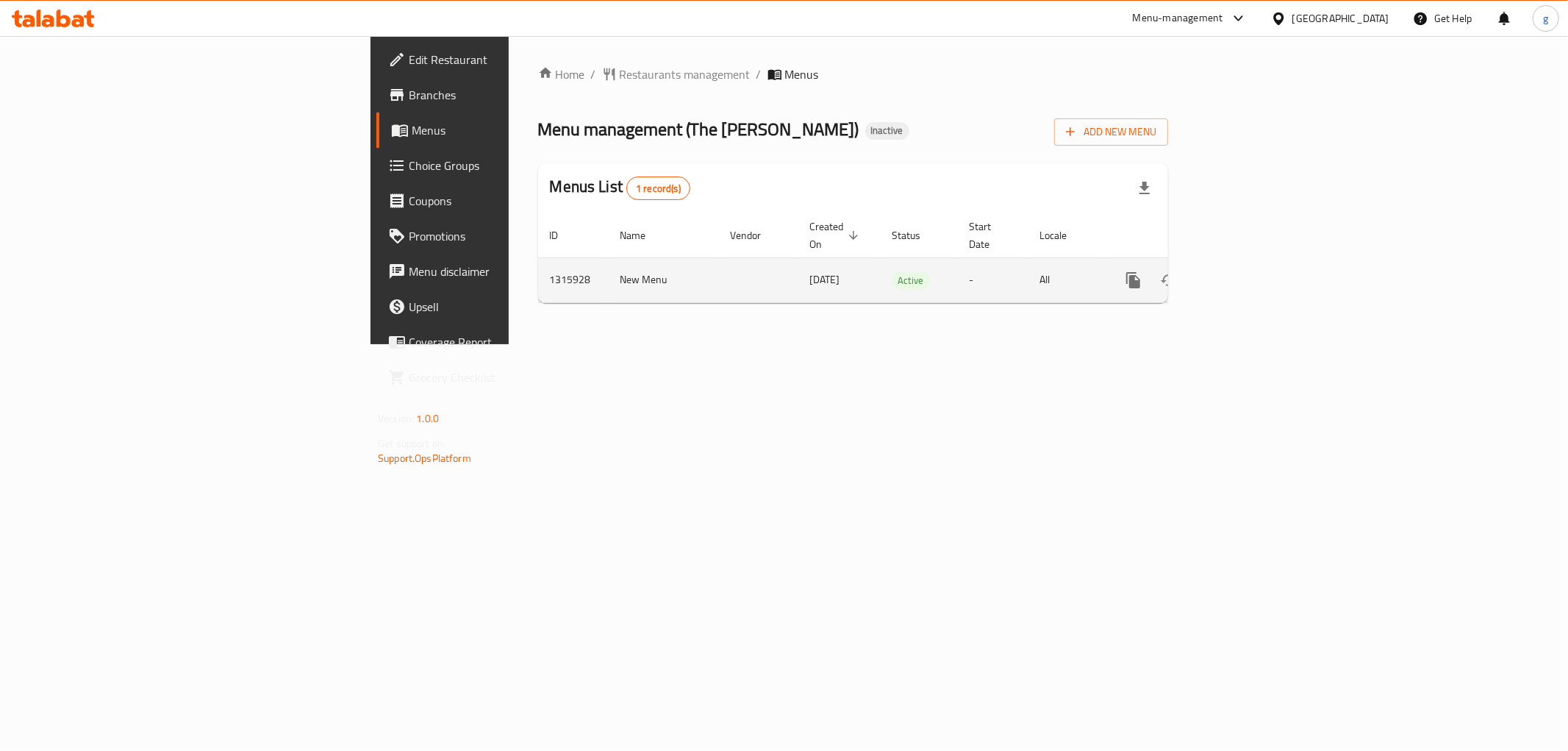
click at [1104, 265] on td "All" at bounding box center [1067, 280] width 76 height 45
click at [1248, 272] on icon "enhanced table" at bounding box center [1239, 280] width 17 height 17
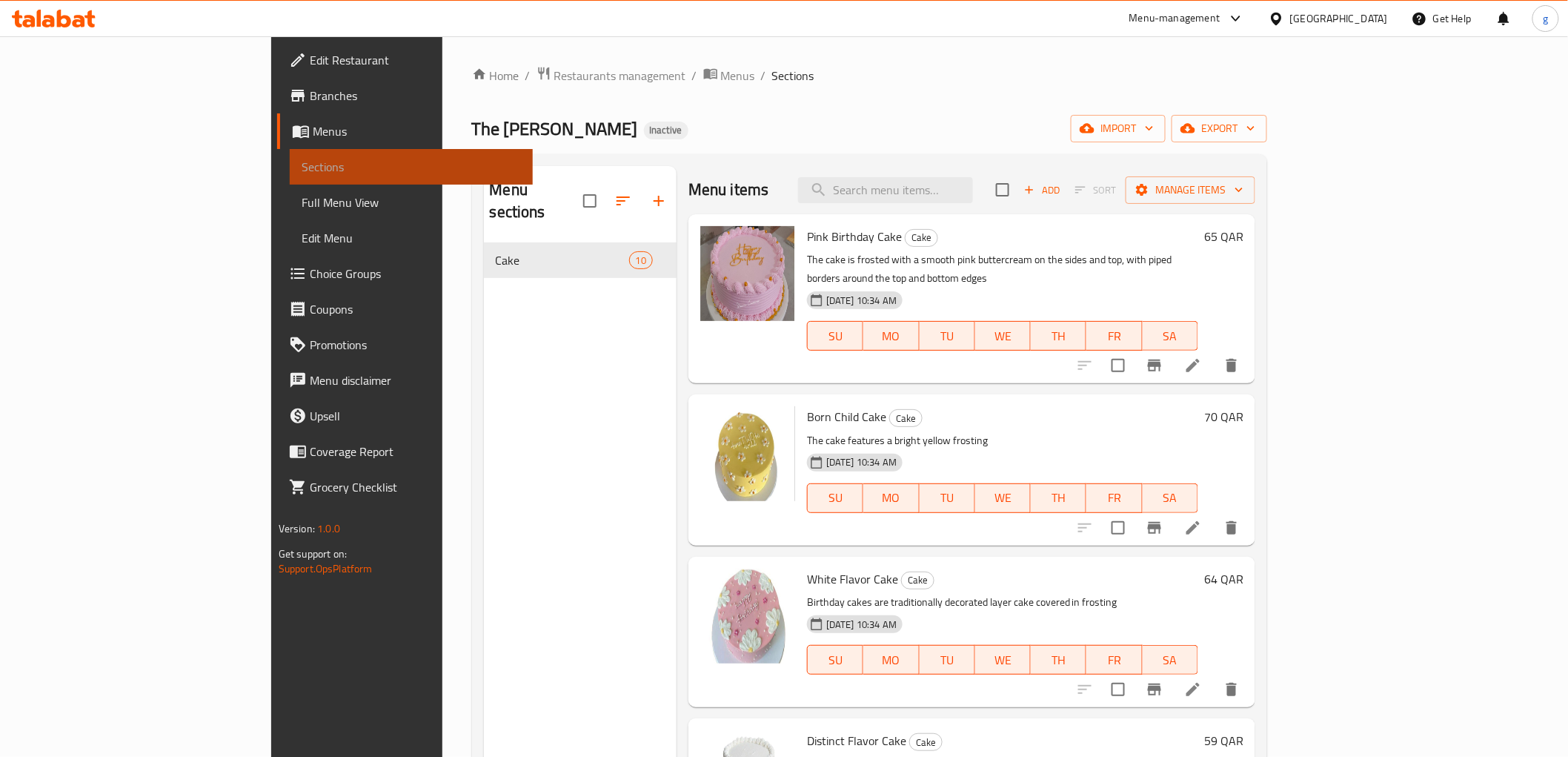
click at [302, 158] on span "Sections" at bounding box center [412, 166] width 220 height 17
click at [313, 122] on span "Menus" at bounding box center [417, 131] width 208 height 17
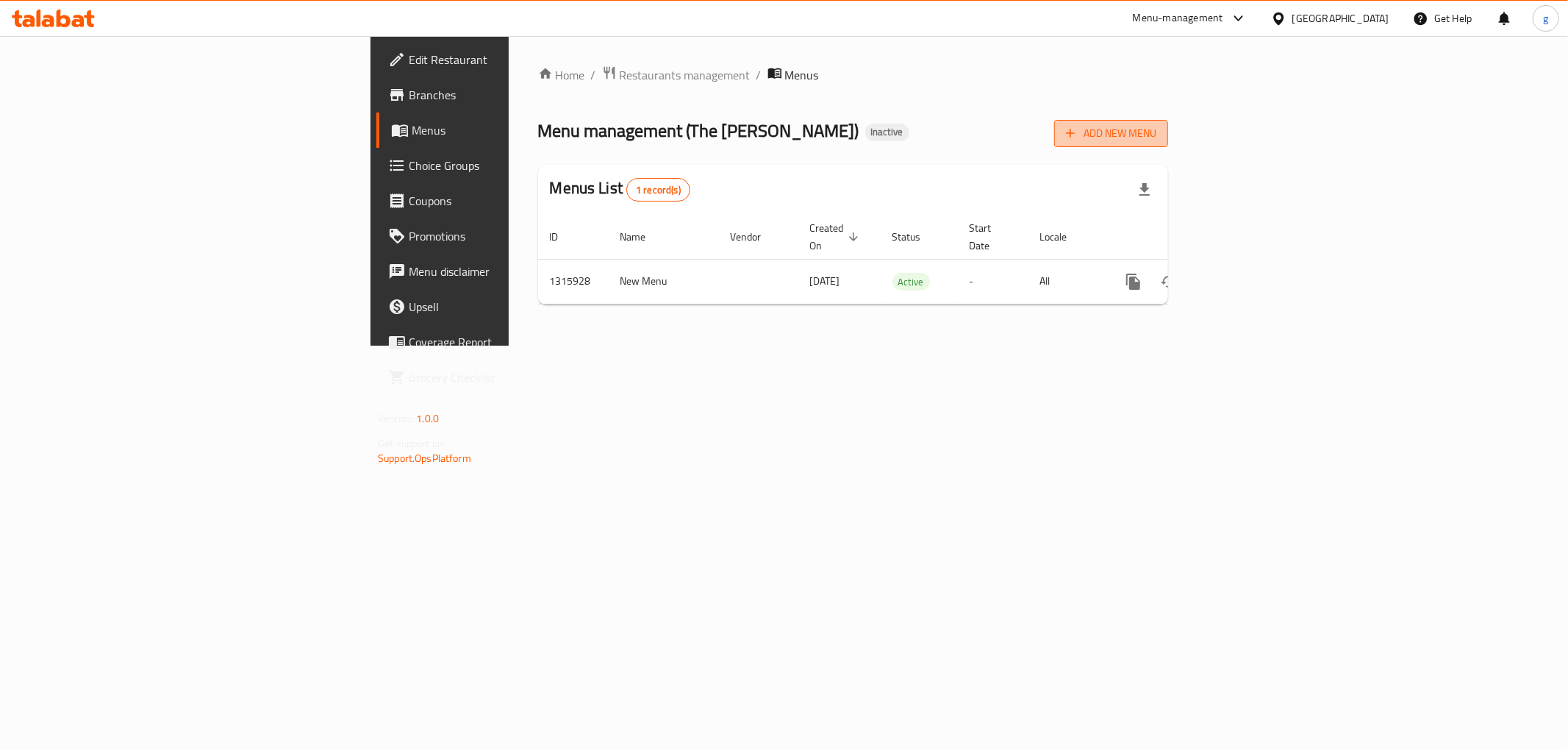
click at [1156, 133] on span "Add New Menu" at bounding box center [1111, 134] width 91 height 18
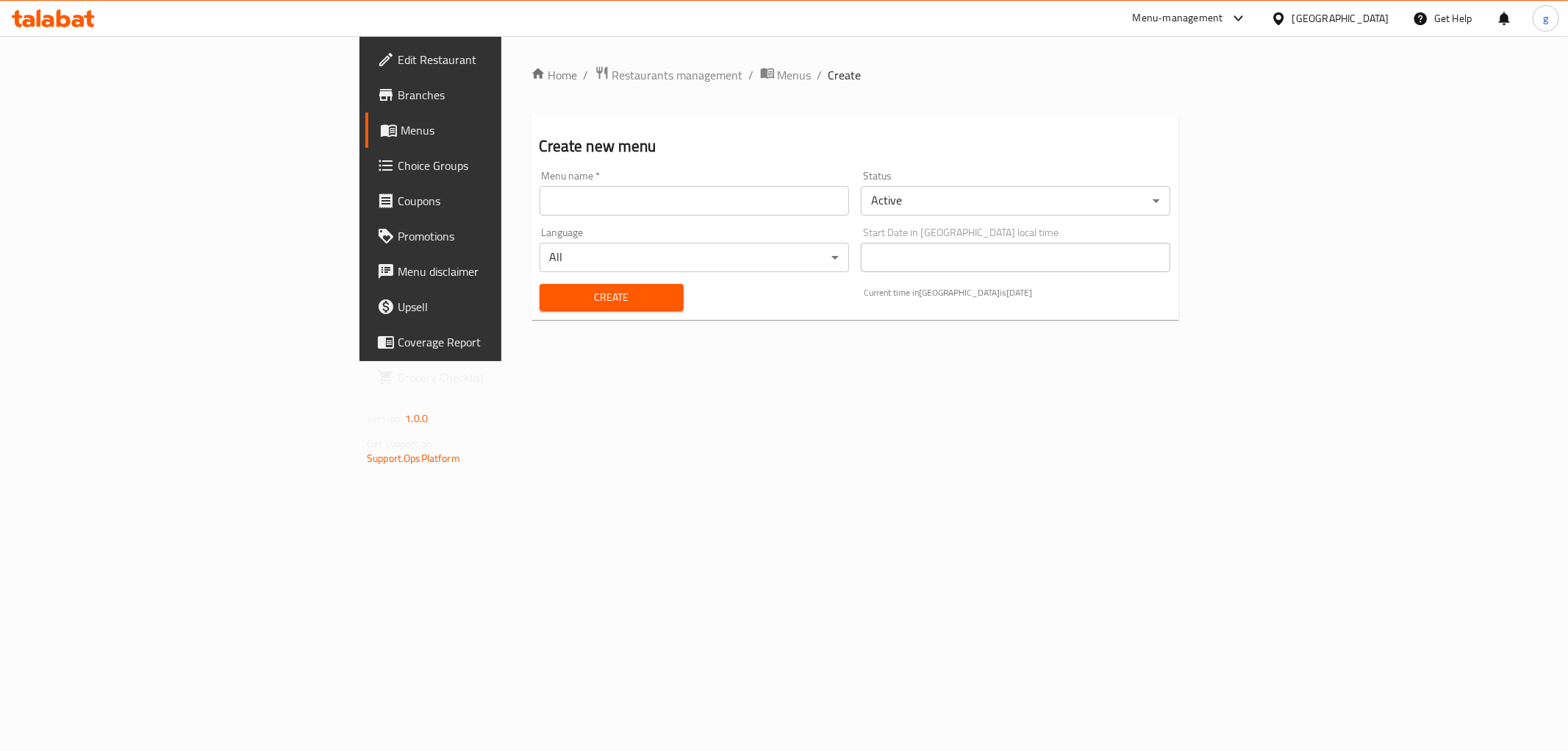
click at [695, 204] on input "text" at bounding box center [694, 201] width 309 height 30
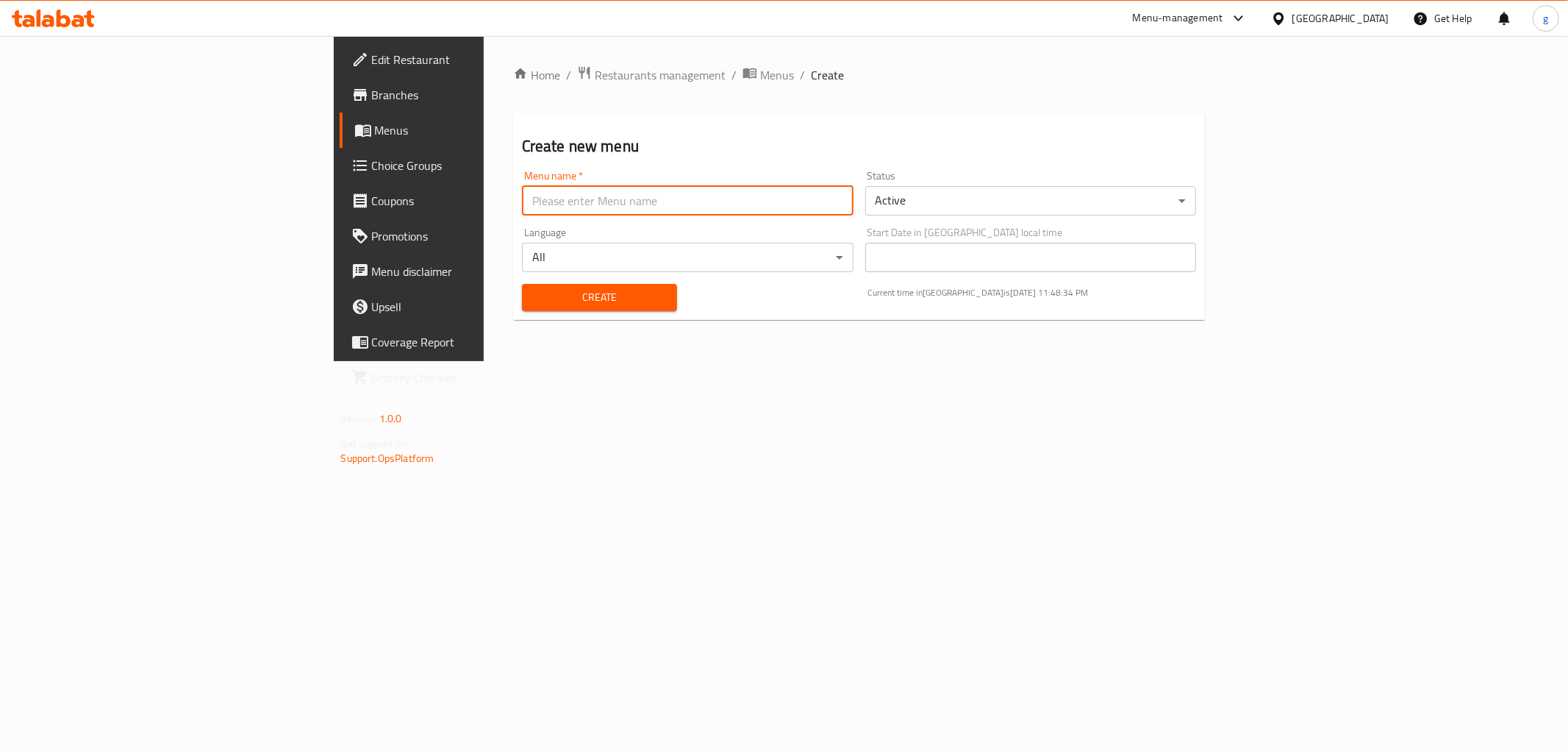
click at [710, 211] on input "text" at bounding box center [688, 201] width 332 height 30
type input "[DATE]"
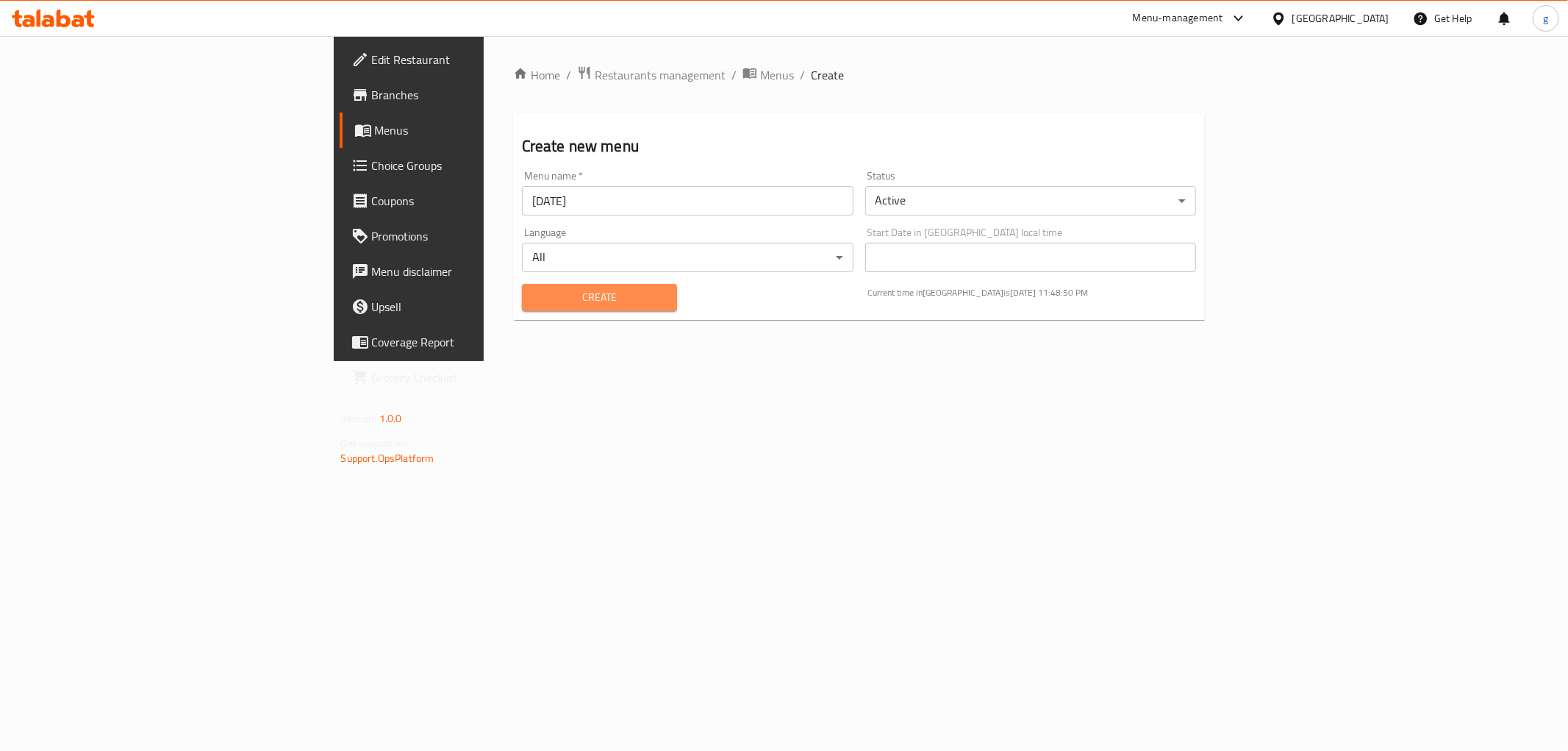
click at [534, 295] on span "Create" at bounding box center [599, 297] width 131 height 18
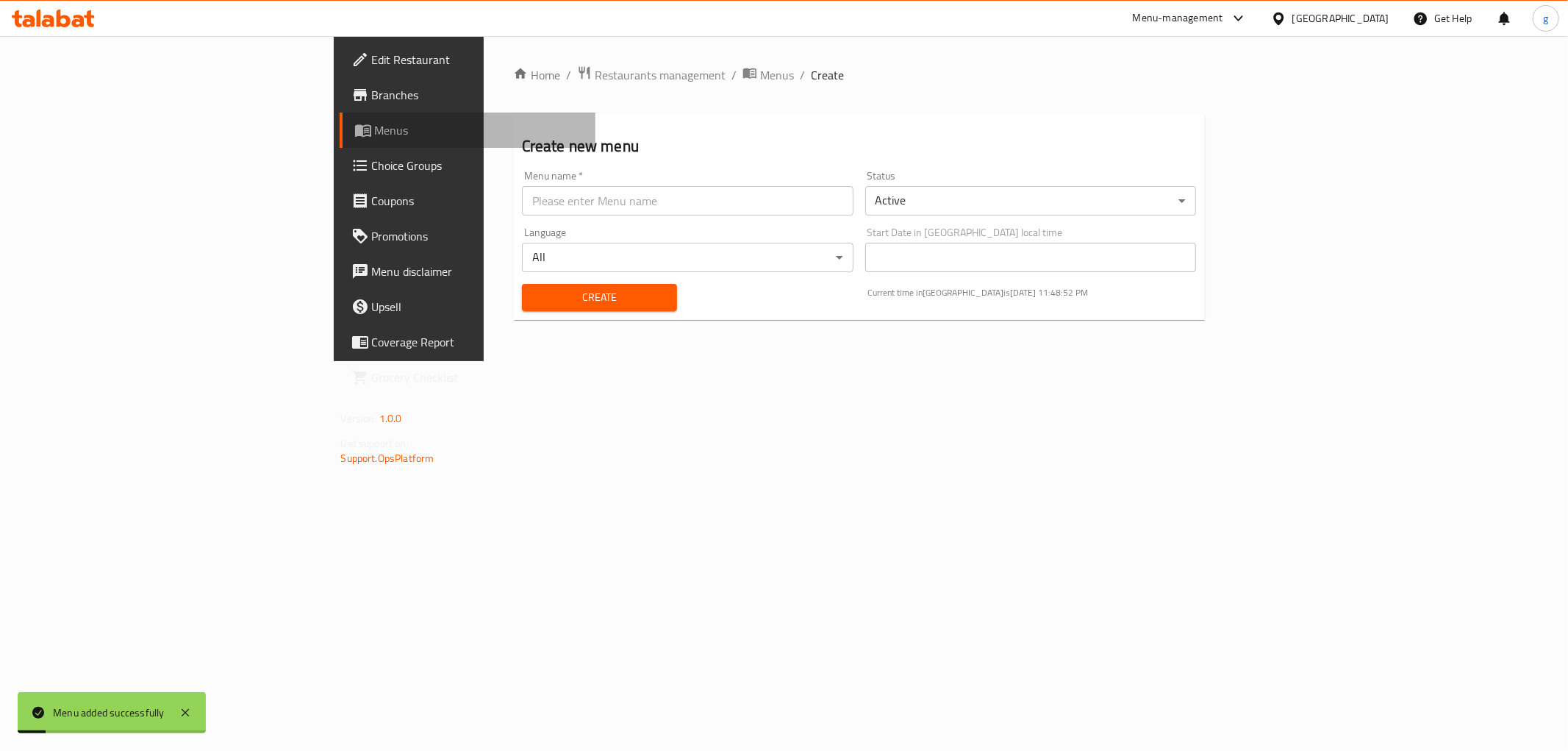
click at [374, 135] on span "Menus" at bounding box center [478, 130] width 209 height 17
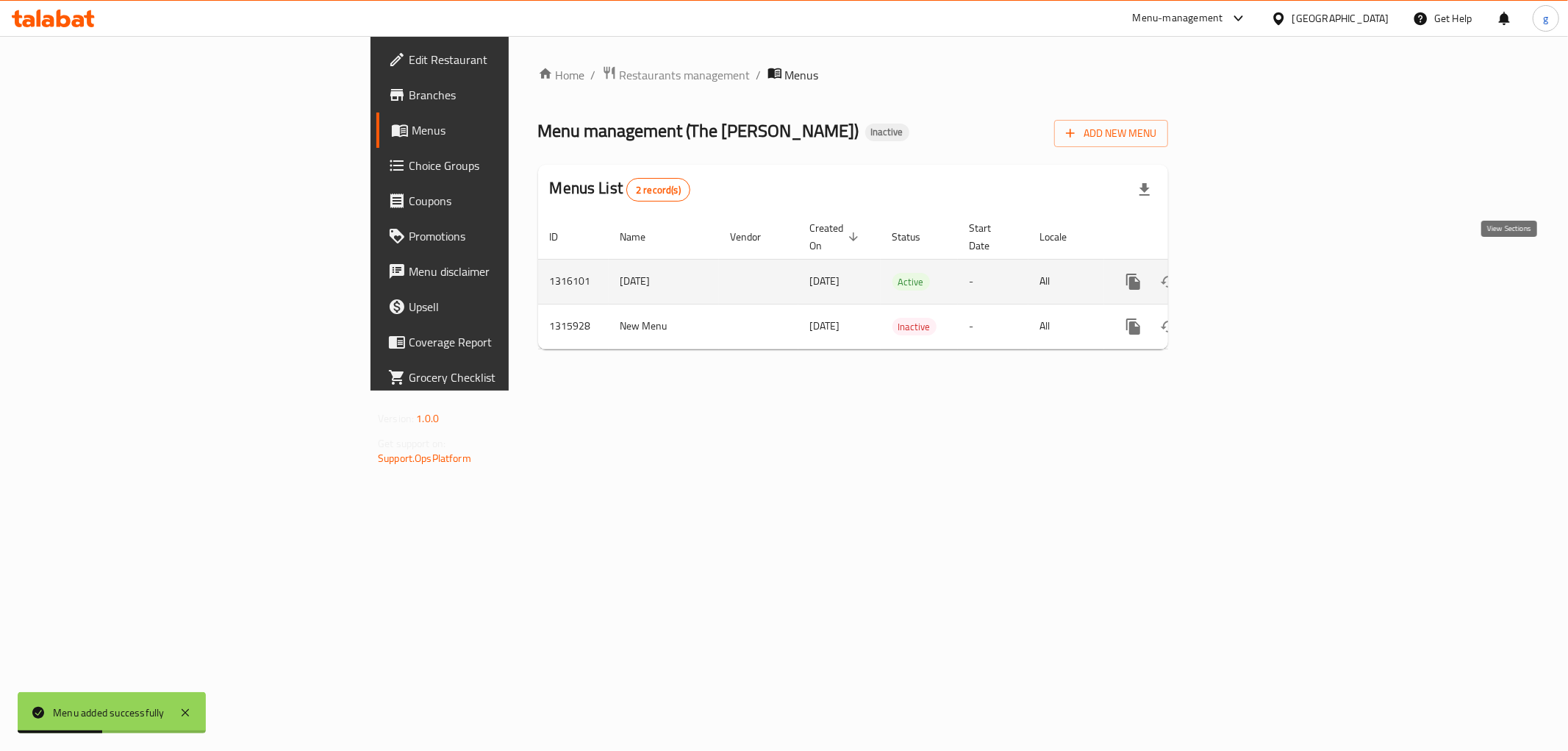
click at [1248, 273] on icon "enhanced table" at bounding box center [1239, 281] width 17 height 17
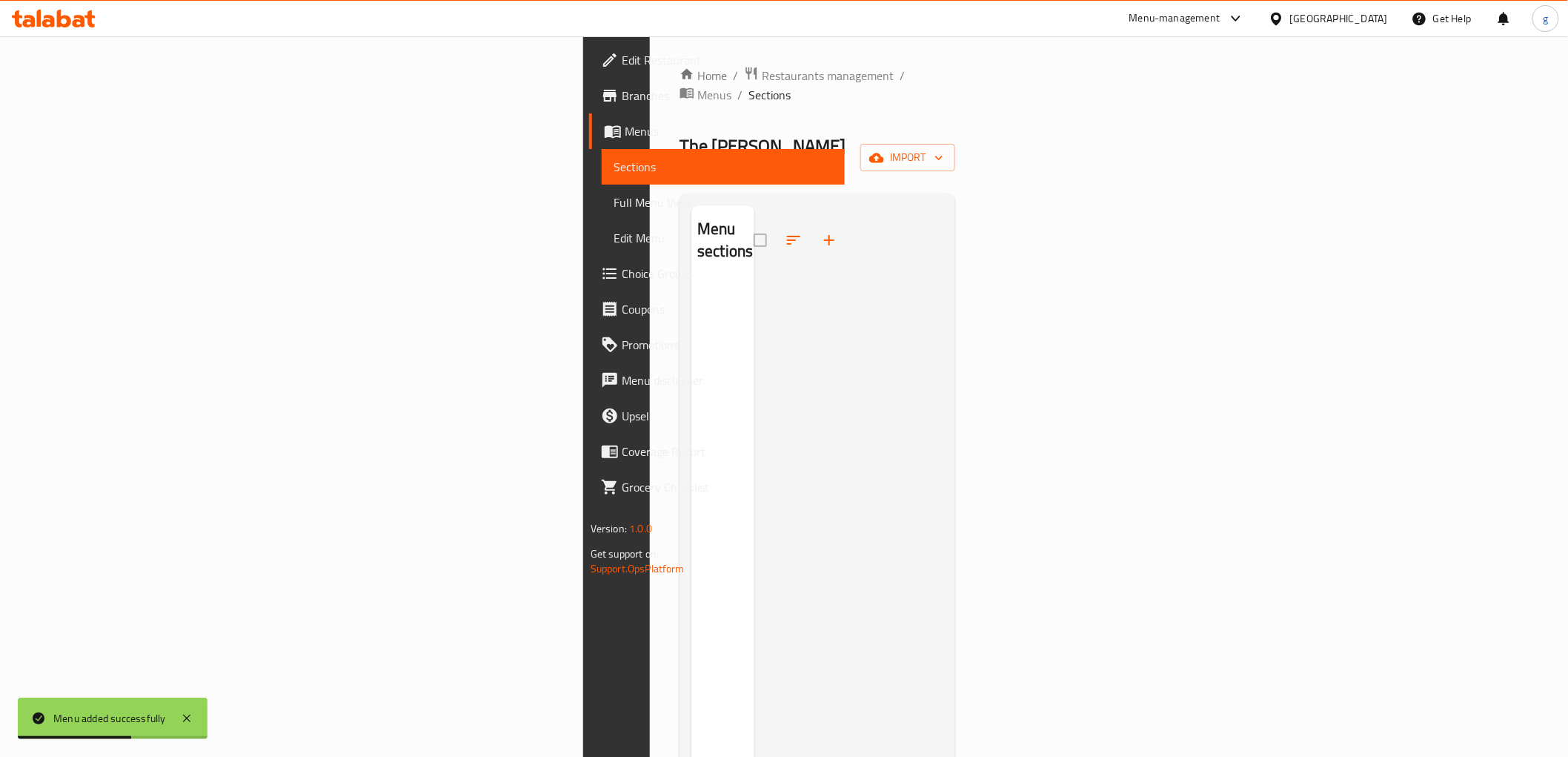
click at [956, 136] on div "The Jannat Bakery Inactive import" at bounding box center [817, 157] width 275 height 47
click at [956, 144] on button "import" at bounding box center [908, 157] width 95 height 27
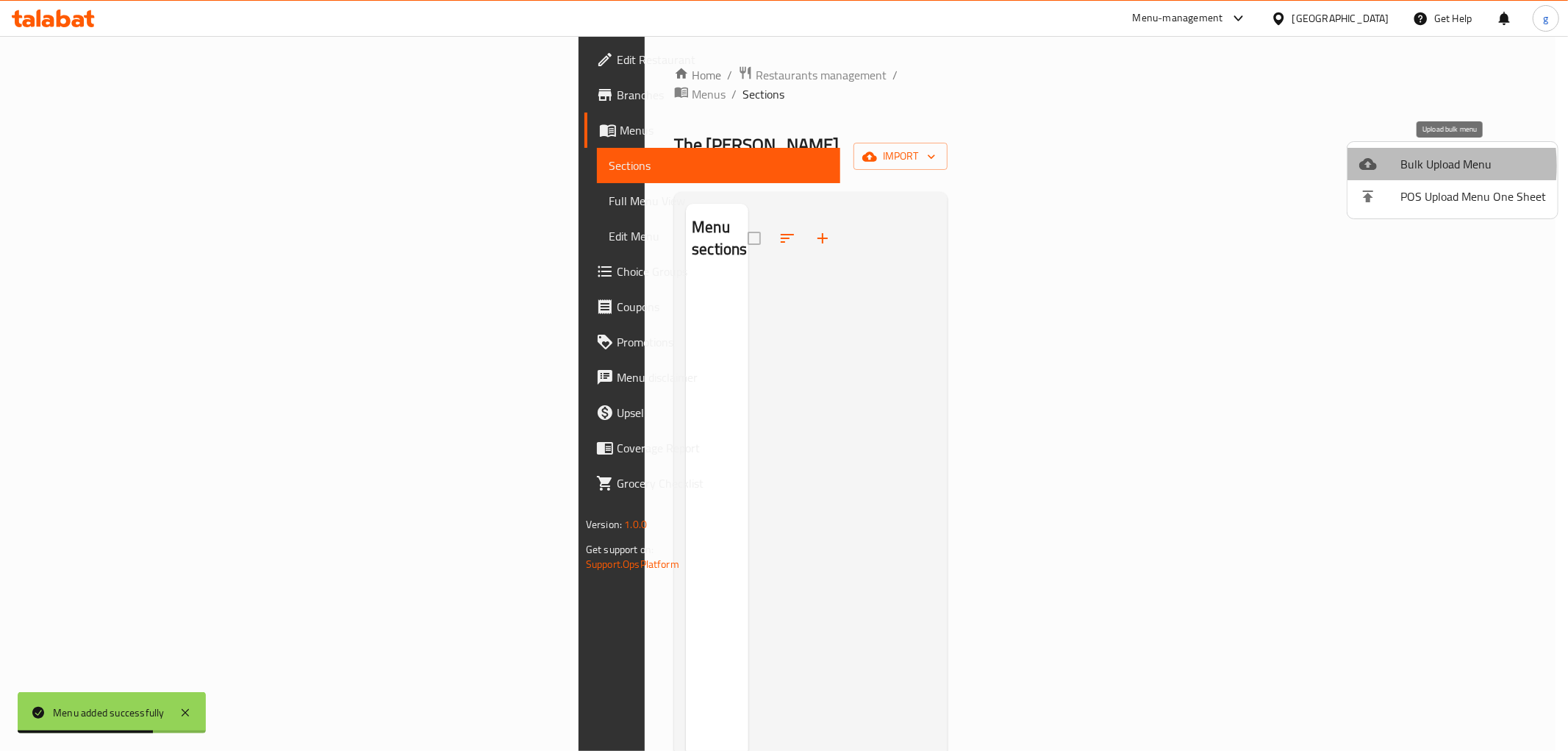
click at [1387, 165] on div at bounding box center [1380, 163] width 41 height 17
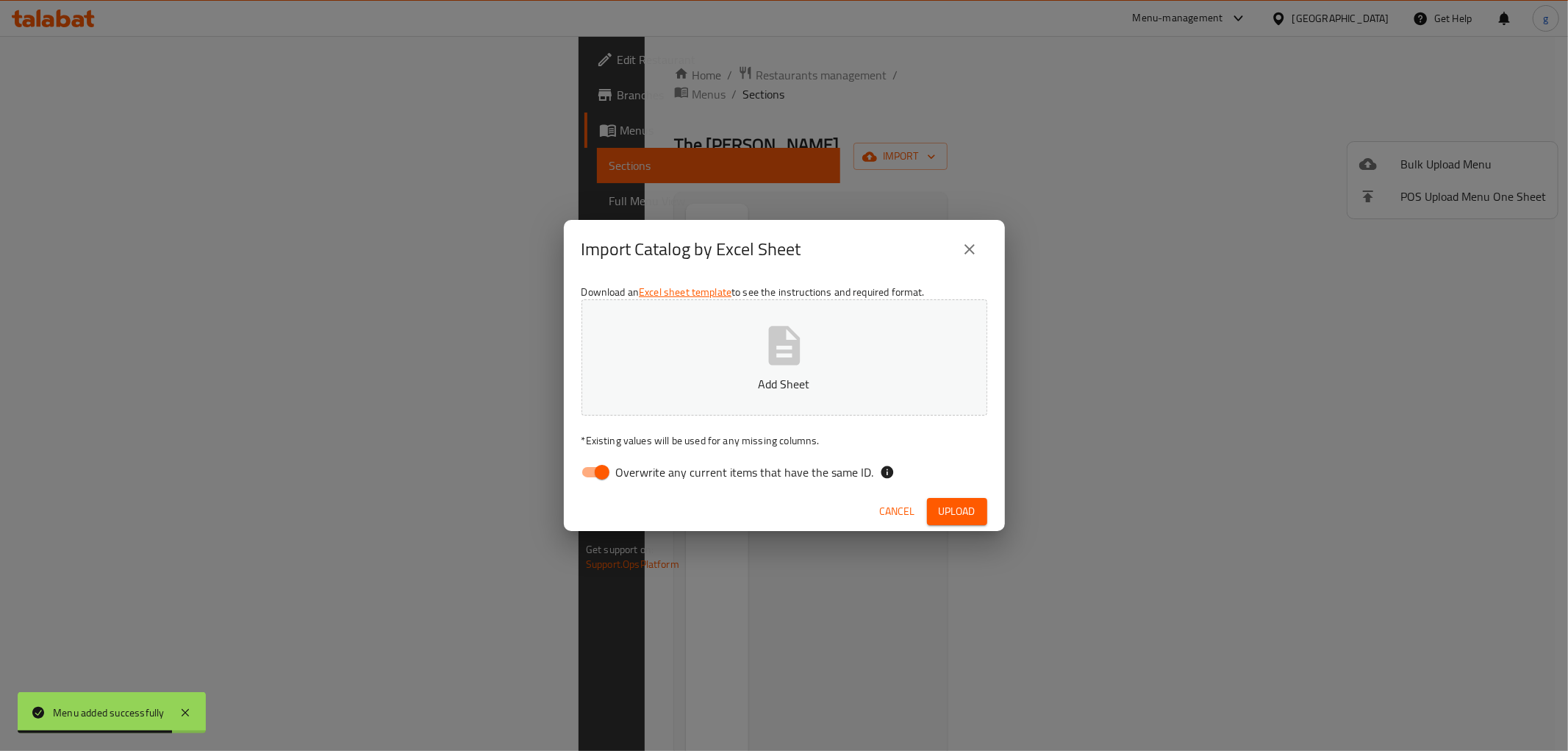
click at [599, 494] on div "Cancel Upload" at bounding box center [784, 511] width 441 height 39
click at [606, 469] on input "Overwrite any current items that have the same ID." at bounding box center [602, 472] width 84 height 28
checkbox input "false"
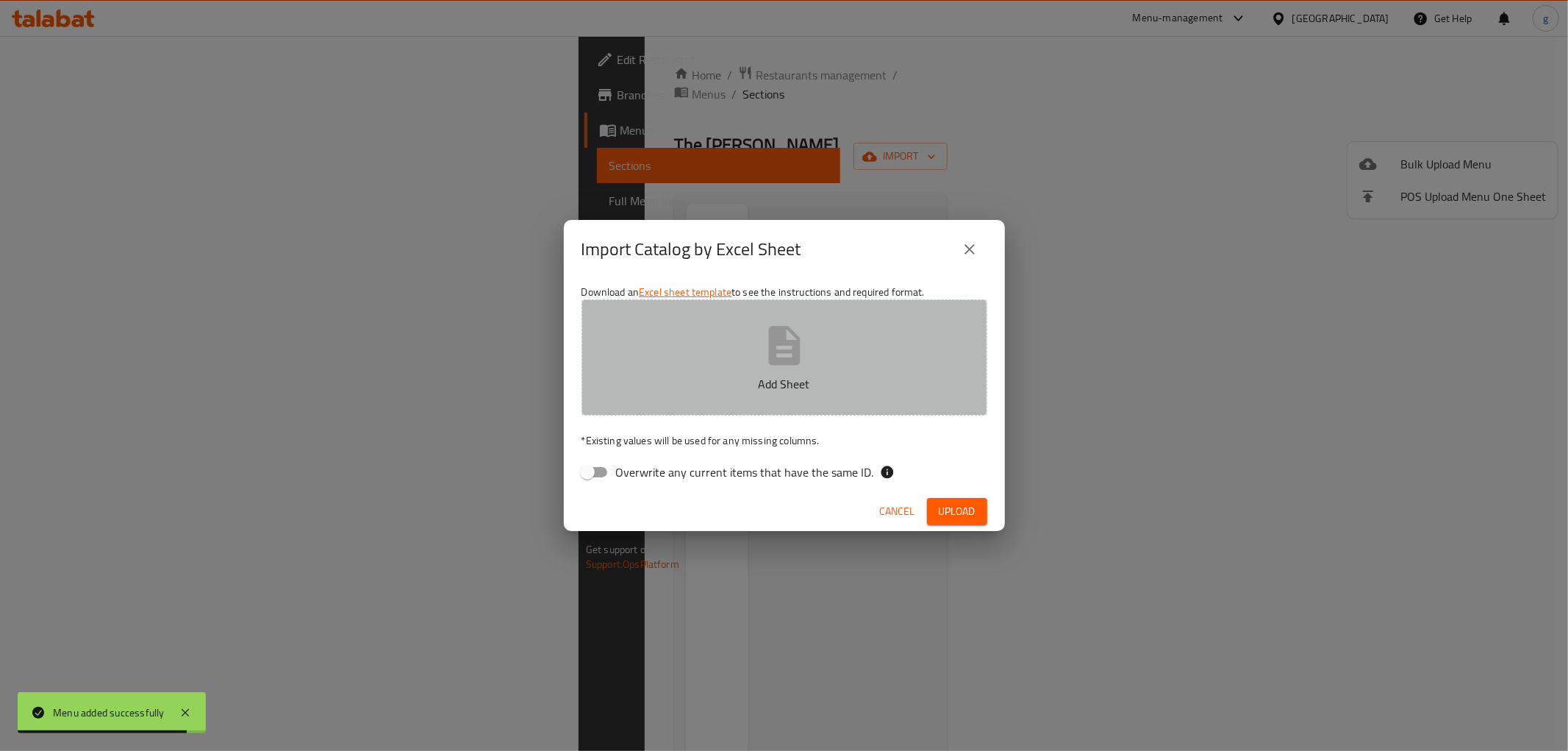
click at [842, 320] on button "Add Sheet" at bounding box center [784, 357] width 406 height 116
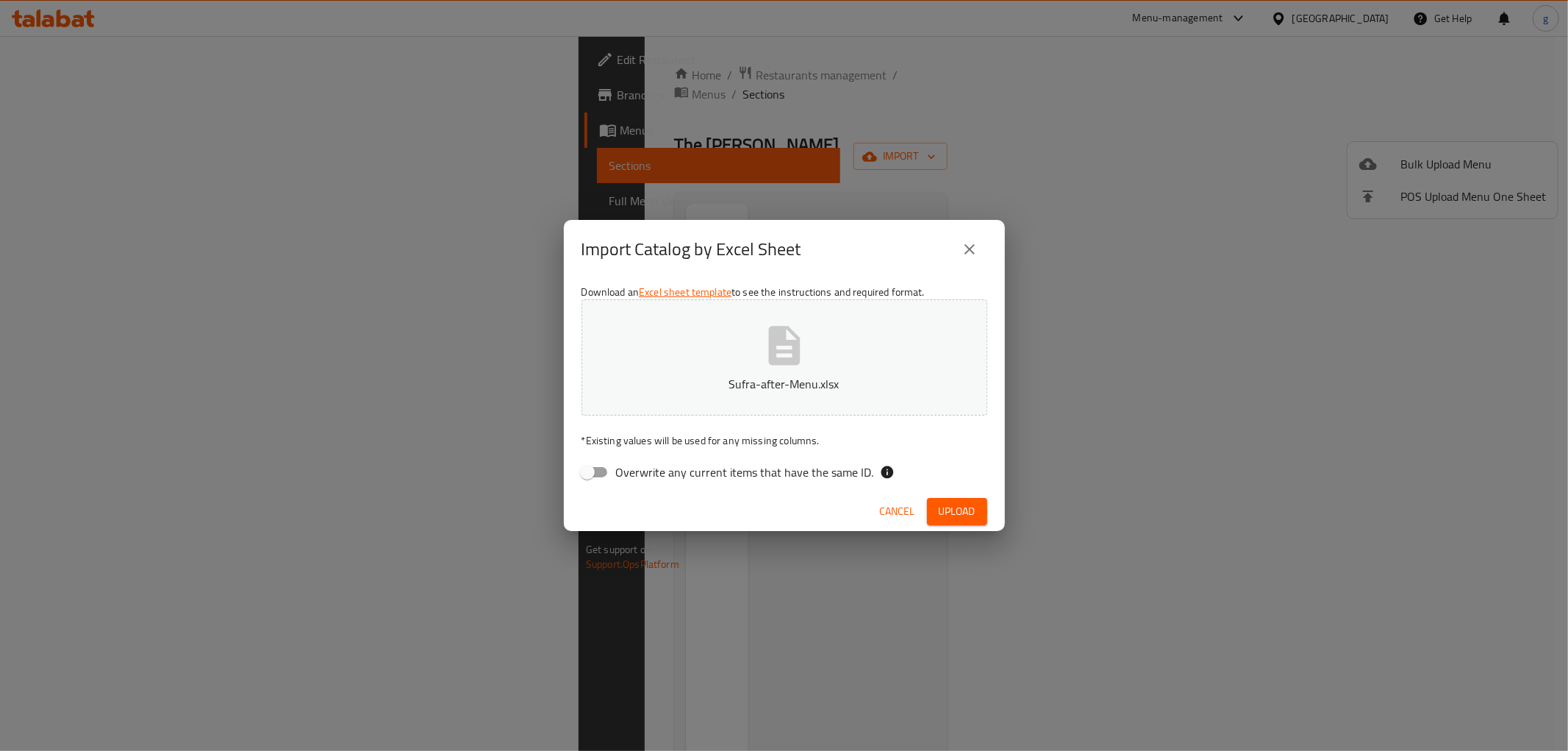
click at [973, 508] on span "Upload" at bounding box center [957, 512] width 37 height 18
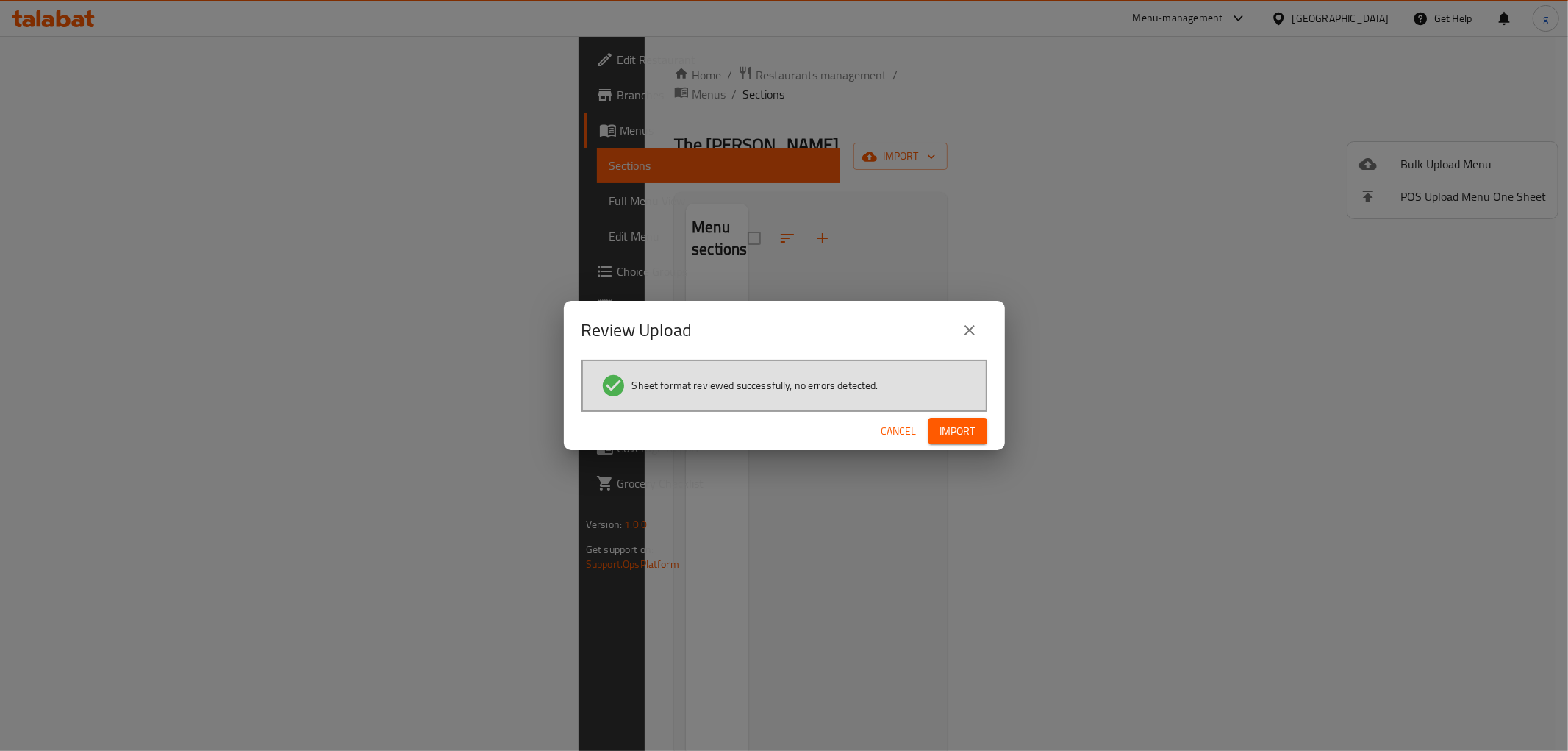
click at [961, 427] on span "Import" at bounding box center [958, 431] width 35 height 18
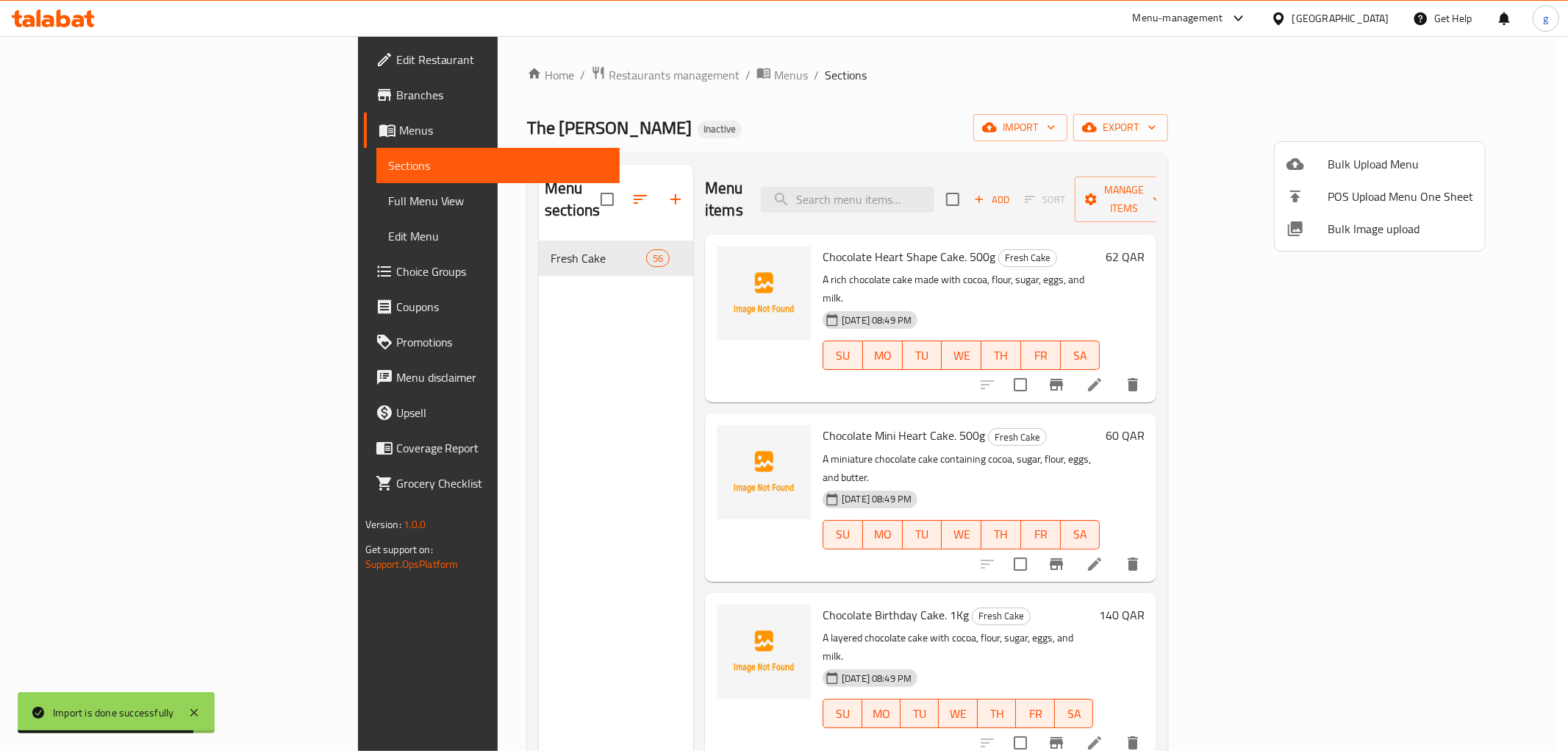
click at [75, 202] on div at bounding box center [784, 376] width 1568 height 751
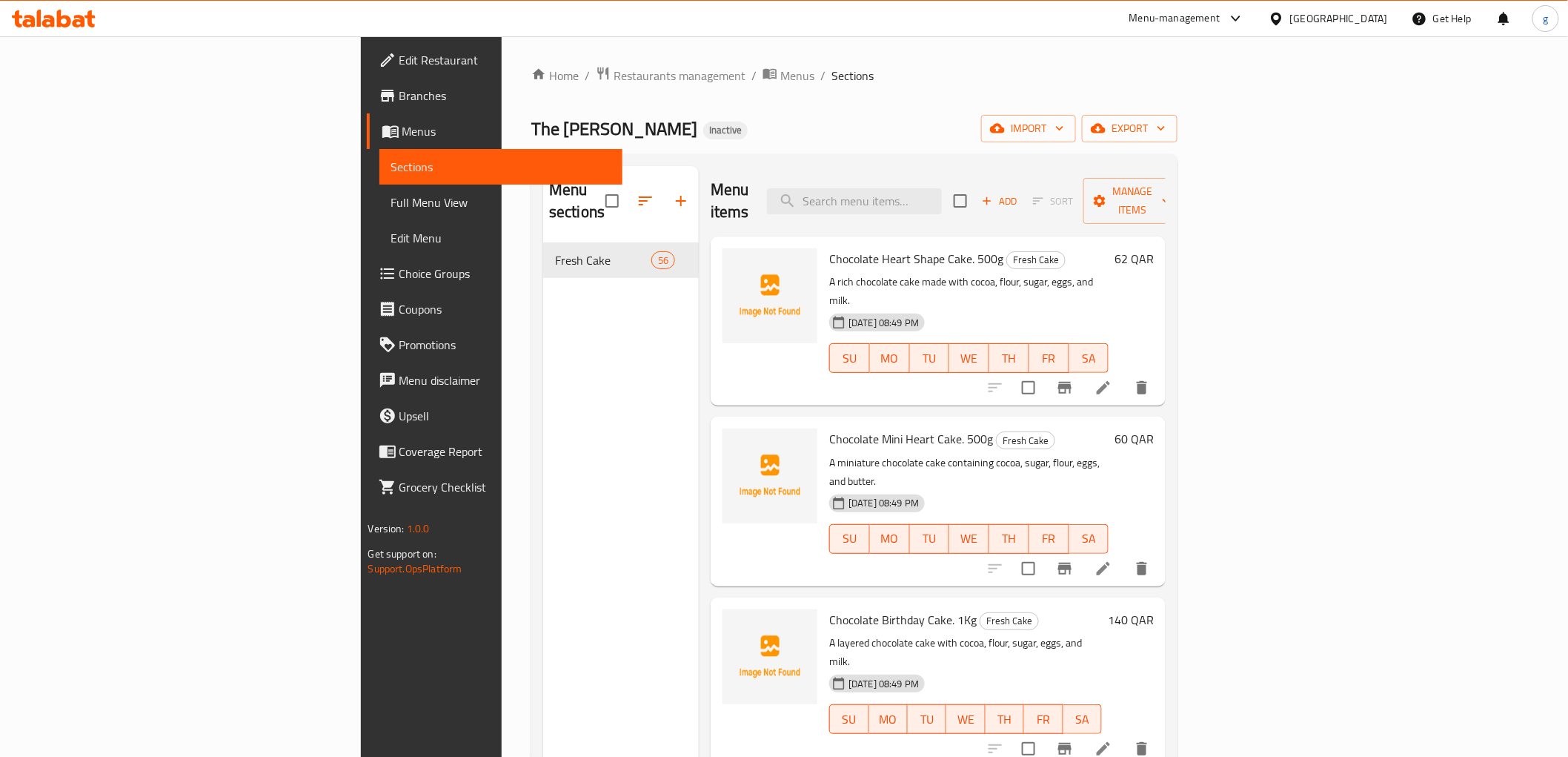
click at [391, 204] on span "Full Menu View" at bounding box center [501, 202] width 220 height 17
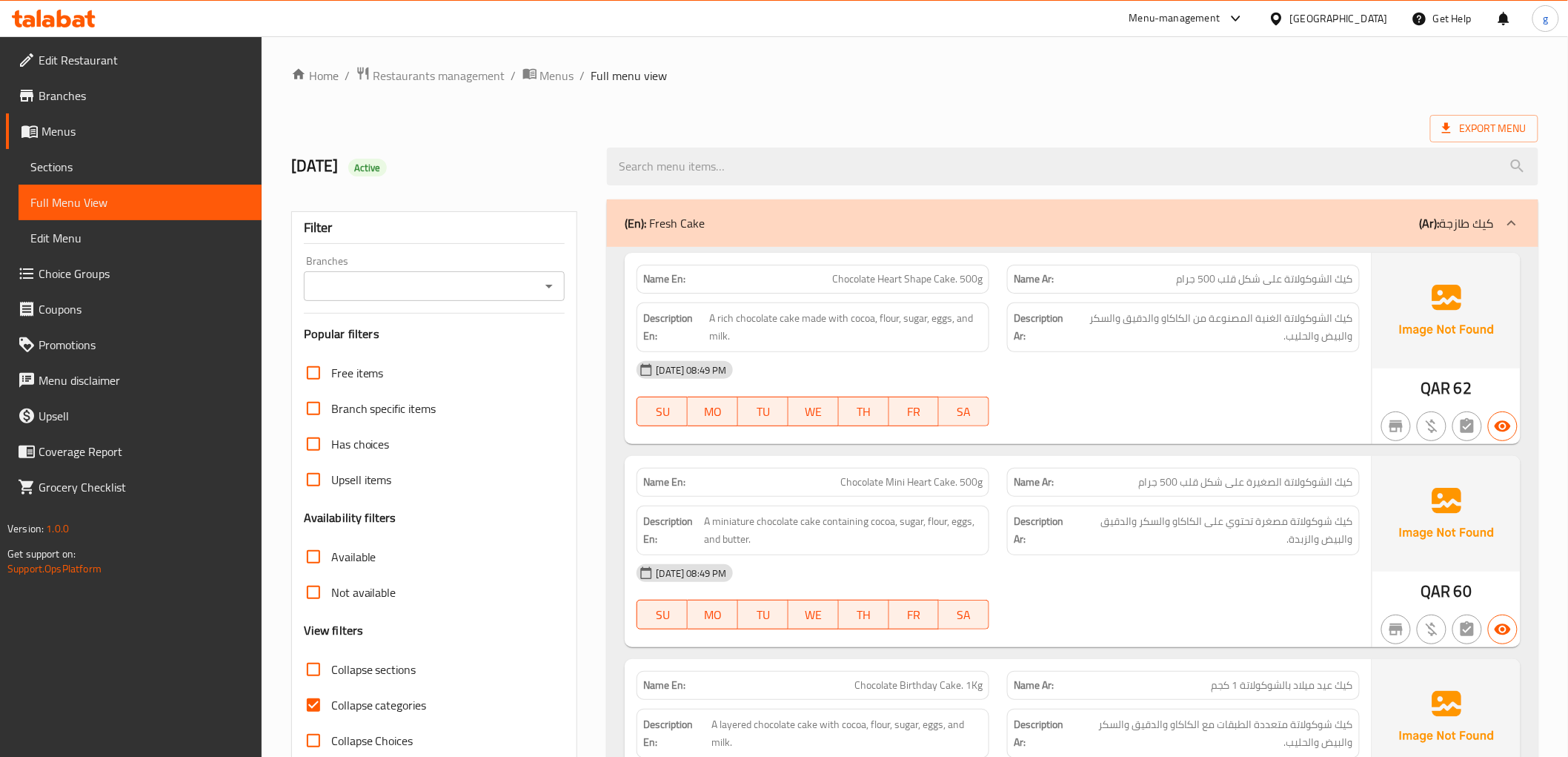
scroll to position [329, 0]
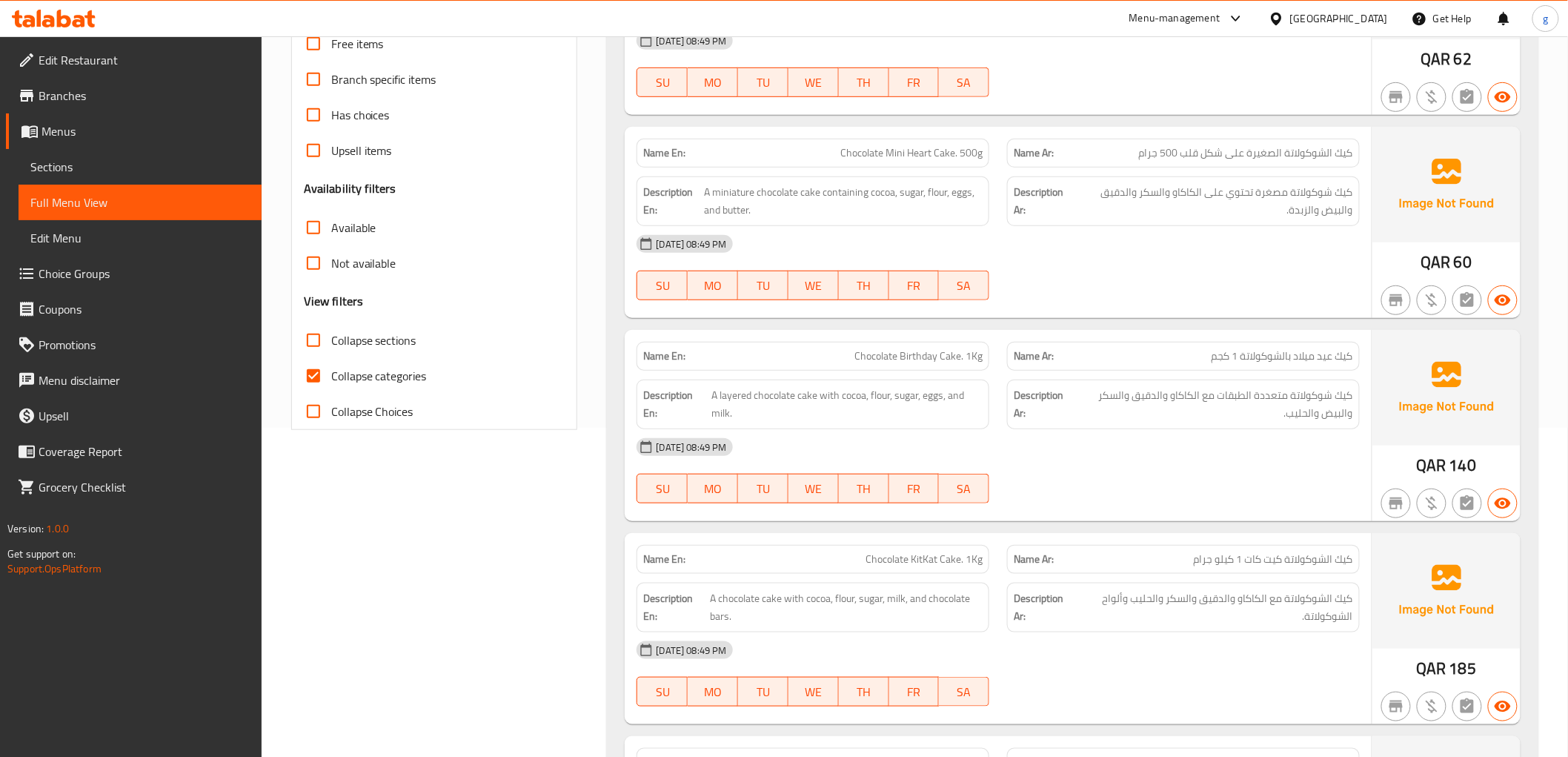
click at [305, 361] on input "Collapse categories" at bounding box center [314, 375] width 36 height 36
checkbox input "false"
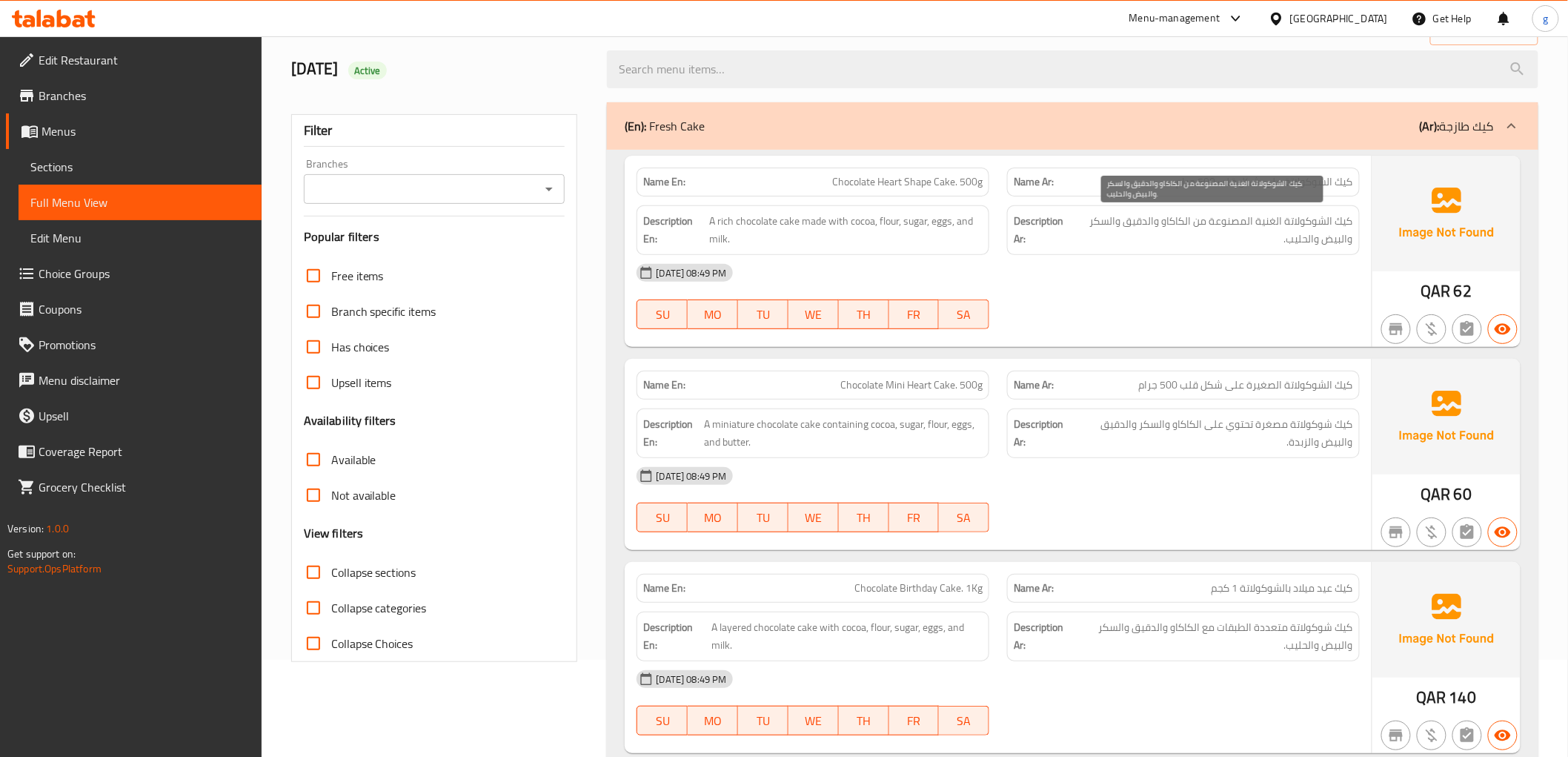
scroll to position [82, 0]
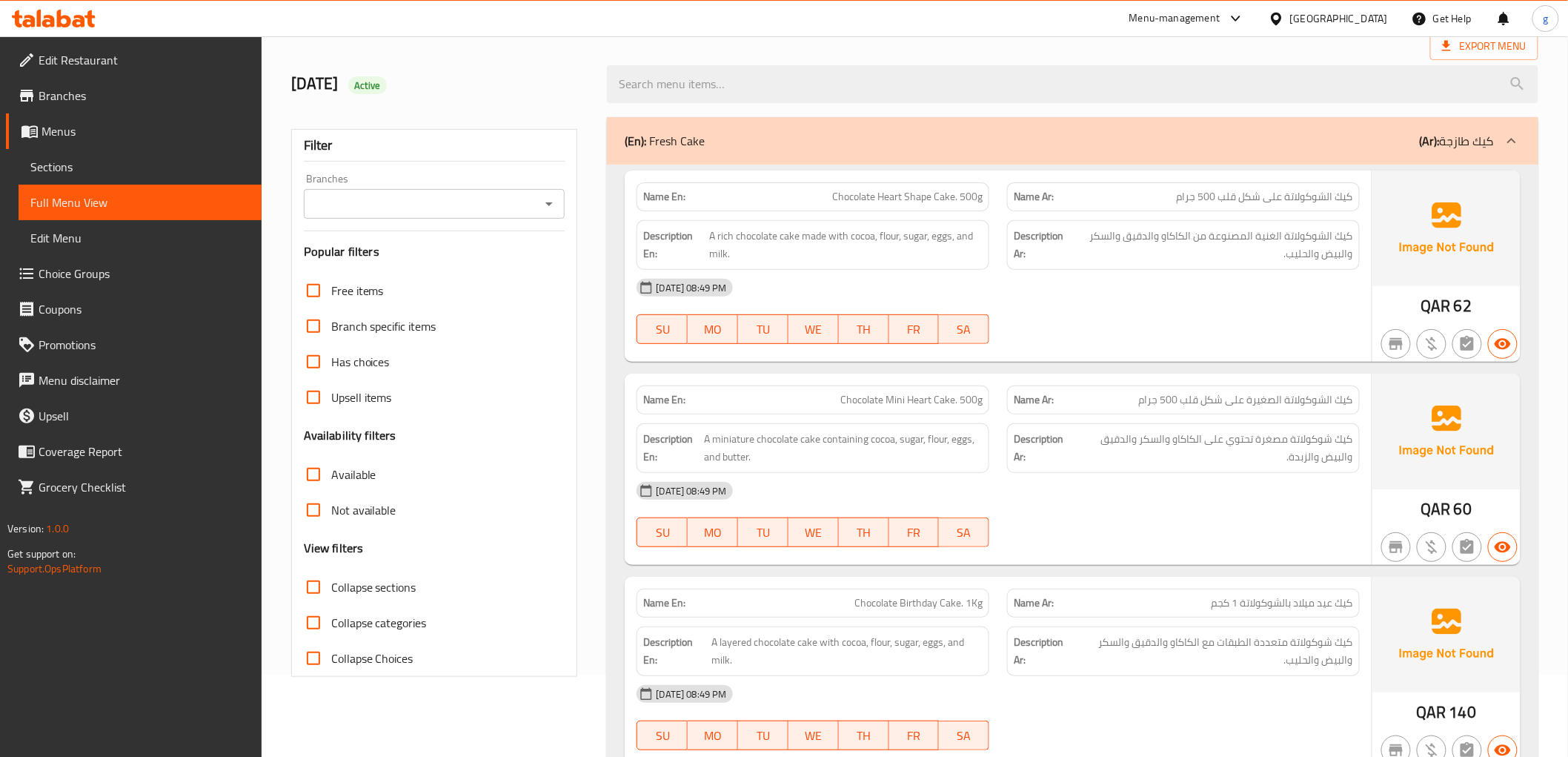
click at [1114, 289] on div "[DATE] 08:49 PM" at bounding box center [998, 287] width 740 height 36
click at [843, 200] on span "Chocolate Heart Shape Cake. 500g" at bounding box center [908, 196] width 151 height 16
click at [1260, 203] on span "كيك الشوكولاتة على شكل قلب 500 جرام" at bounding box center [1265, 196] width 176 height 16
click at [1105, 230] on span "كيك الشوكولاتة الغنية المصنوعة من الكاكاو والدقيق والسكر والبيض والحليب." at bounding box center [1212, 245] width 282 height 37
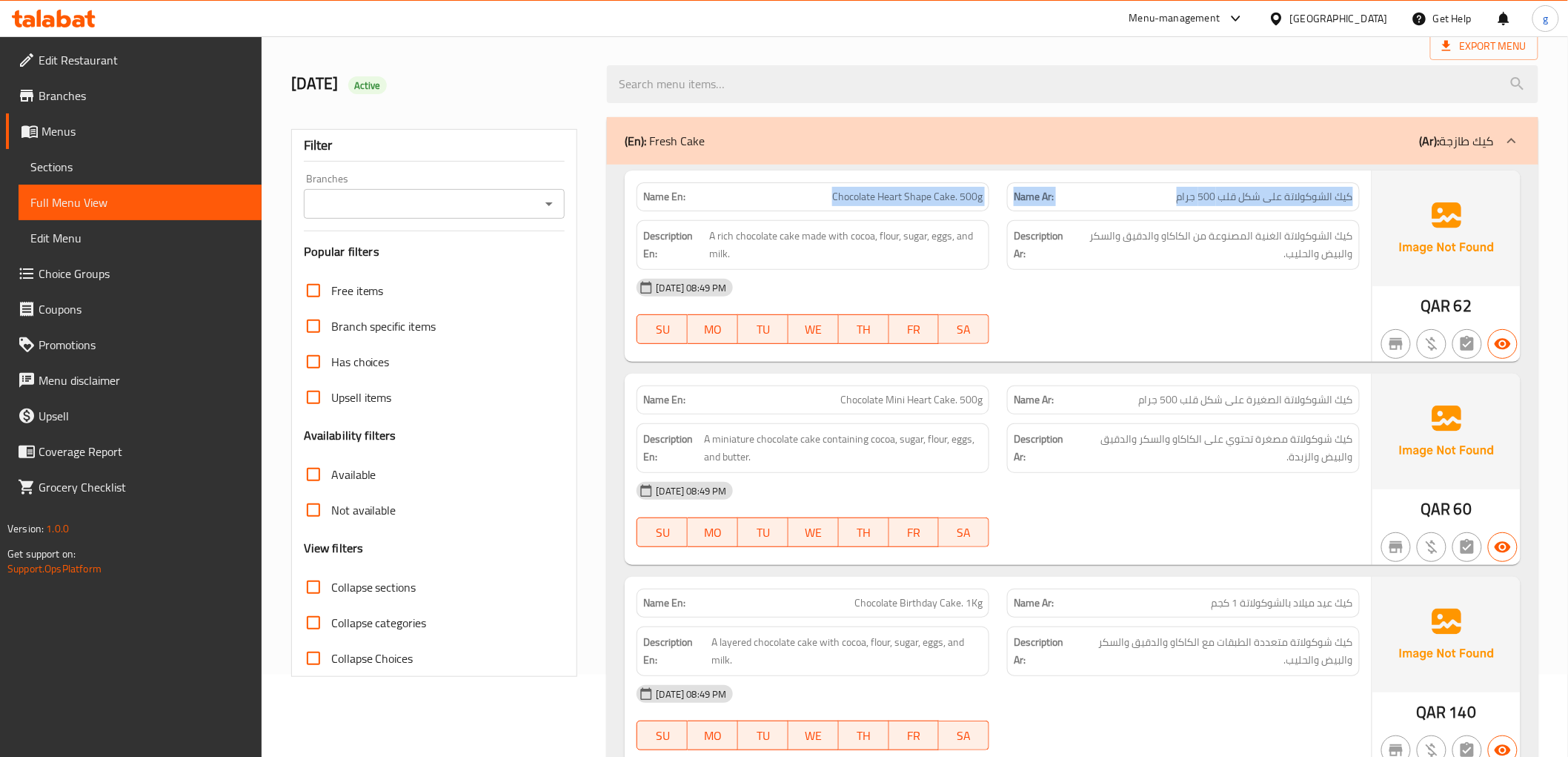
drag, startPoint x: 819, startPoint y: 198, endPoint x: 1164, endPoint y: 197, distance: 345.0
click at [1164, 197] on div "Name En: Chocolate Heart Shape Cake. 500g Name Ar: كيك الشوكولاتة على شكل قلب 5…" at bounding box center [998, 197] width 740 height 47
click at [636, 189] on div "Name En: Chocolate Heart Shape Cake. 500g" at bounding box center [814, 197] width 371 height 47
click at [1160, 277] on div "[DATE] 08:49 PM" at bounding box center [998, 287] width 740 height 36
drag, startPoint x: 795, startPoint y: 189, endPoint x: 1018, endPoint y: 200, distance: 223.3
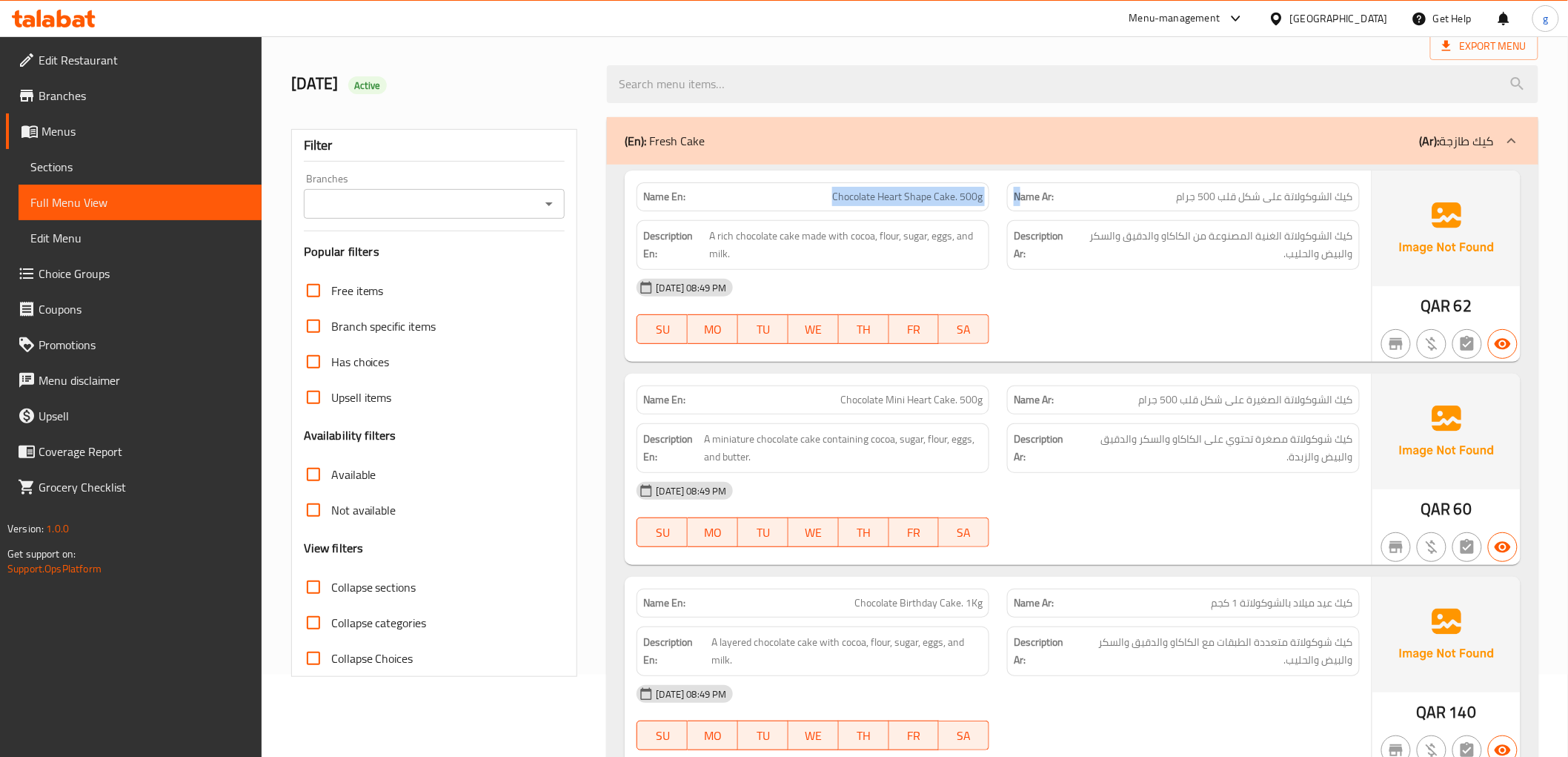
click at [1018, 200] on div "Name En: Chocolate Heart Shape Cake. 500g Name Ar: كيك الشوكولاتة على شكل قلب 5…" at bounding box center [998, 197] width 740 height 47
click at [931, 189] on span "Chocolate Heart Shape Cake. 500g" at bounding box center [908, 196] width 151 height 16
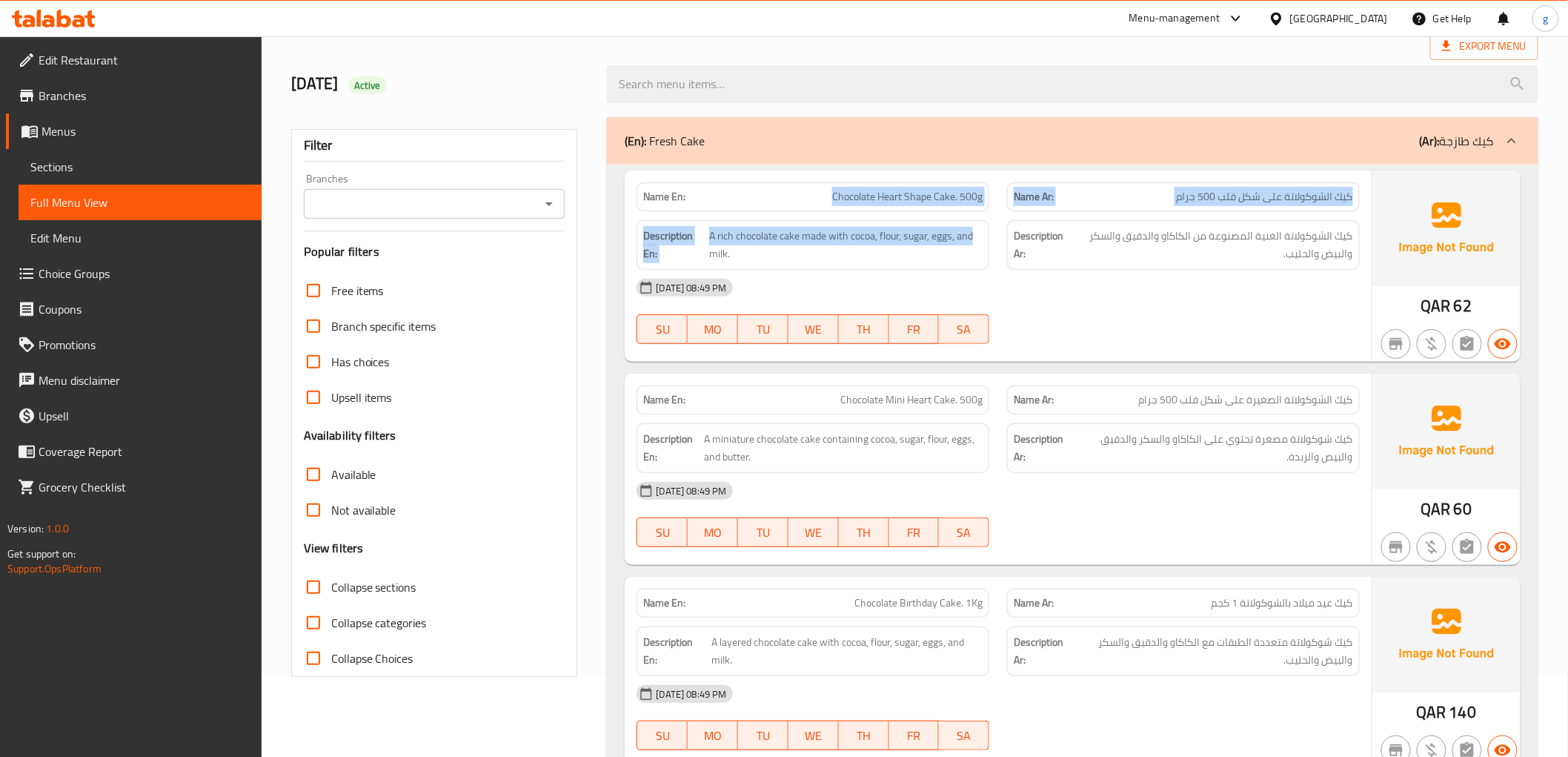
drag, startPoint x: 819, startPoint y: 193, endPoint x: 995, endPoint y: 211, distance: 176.9
click at [995, 211] on div "Name En: Chocolate Heart Shape Cake. 500g Name Ar: كيك الشوكولاتة على شكل قلب 5…" at bounding box center [997, 266] width 746 height 191
click at [888, 201] on span "Chocolate Heart Shape Cake. 500g" at bounding box center [908, 196] width 151 height 16
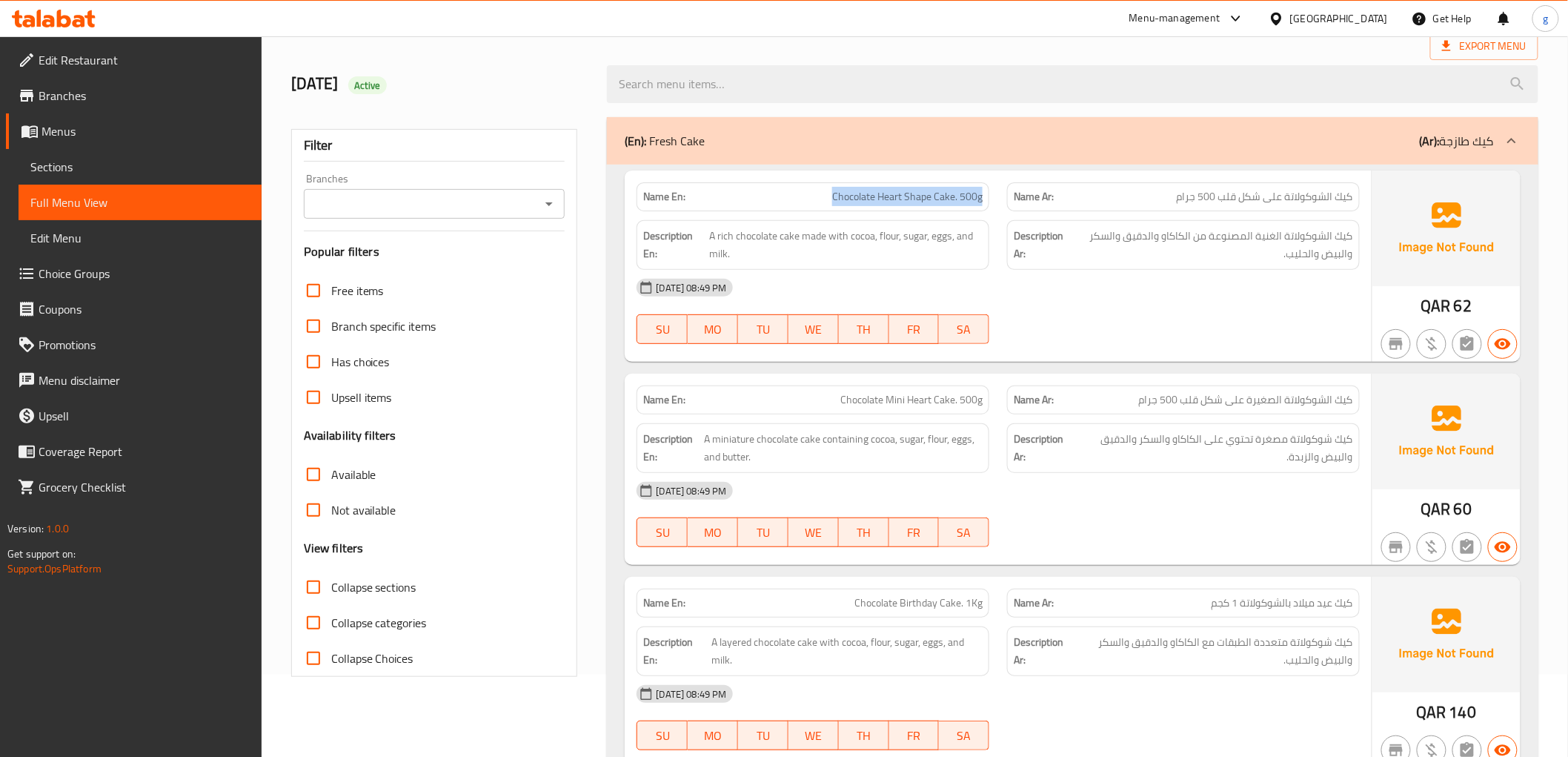
drag, startPoint x: 833, startPoint y: 201, endPoint x: 992, endPoint y: 201, distance: 159.0
click at [992, 201] on div "Name En: Chocolate Heart Shape Cake. 500g" at bounding box center [814, 197] width 371 height 47
copy span "Chocolate Heart Shape Cake. 500g"
click at [1141, 231] on span "كيك الشوكولاتة الغنية المصنوعة من الكاكاو والدقيق والسكر والبيض والحليب." at bounding box center [1212, 245] width 282 height 37
click at [1119, 308] on div "06-10-2025 08:49 PM SU MO TU WE TH FR SA" at bounding box center [998, 311] width 740 height 83
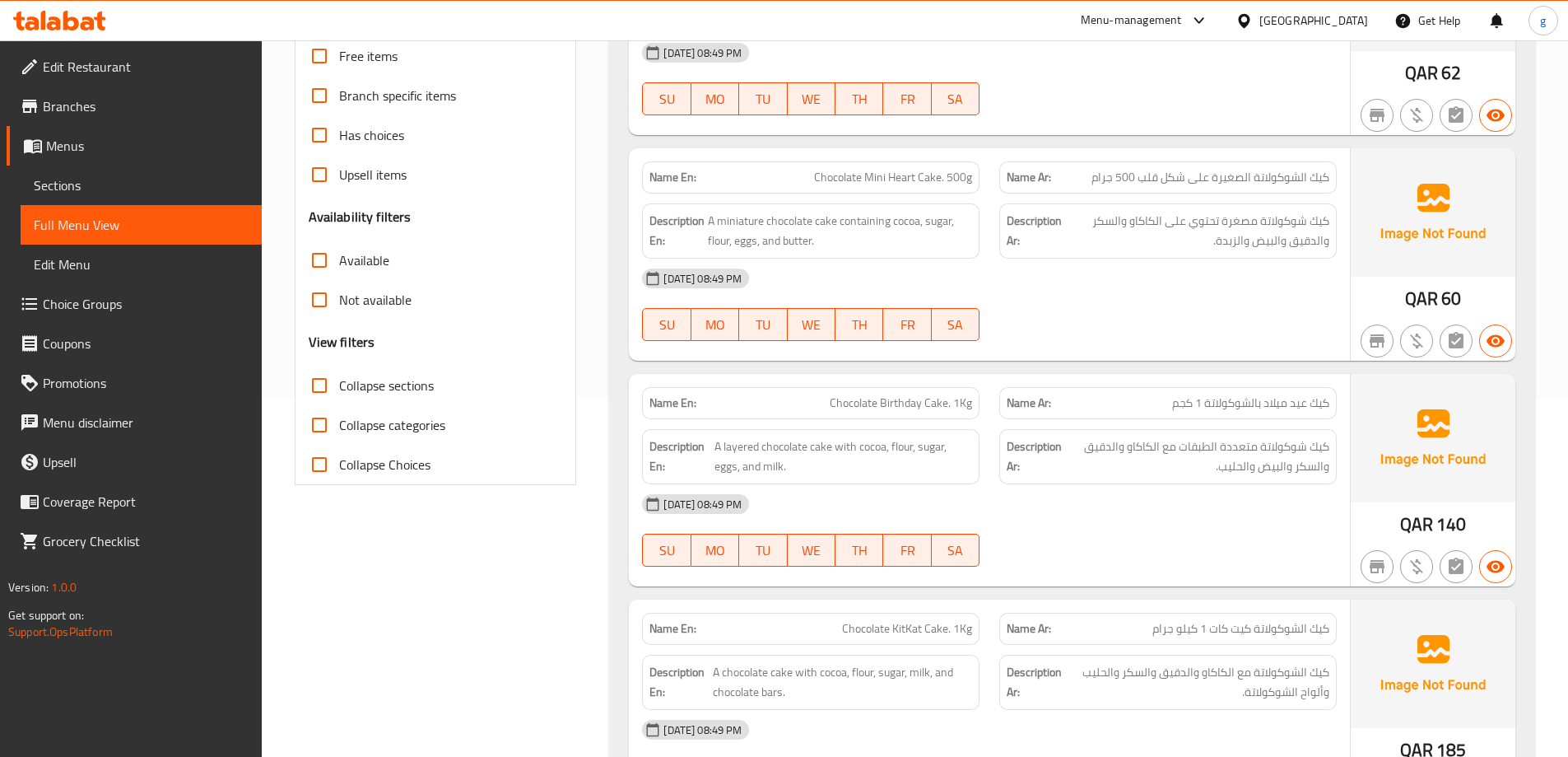
scroll to position [430, 0]
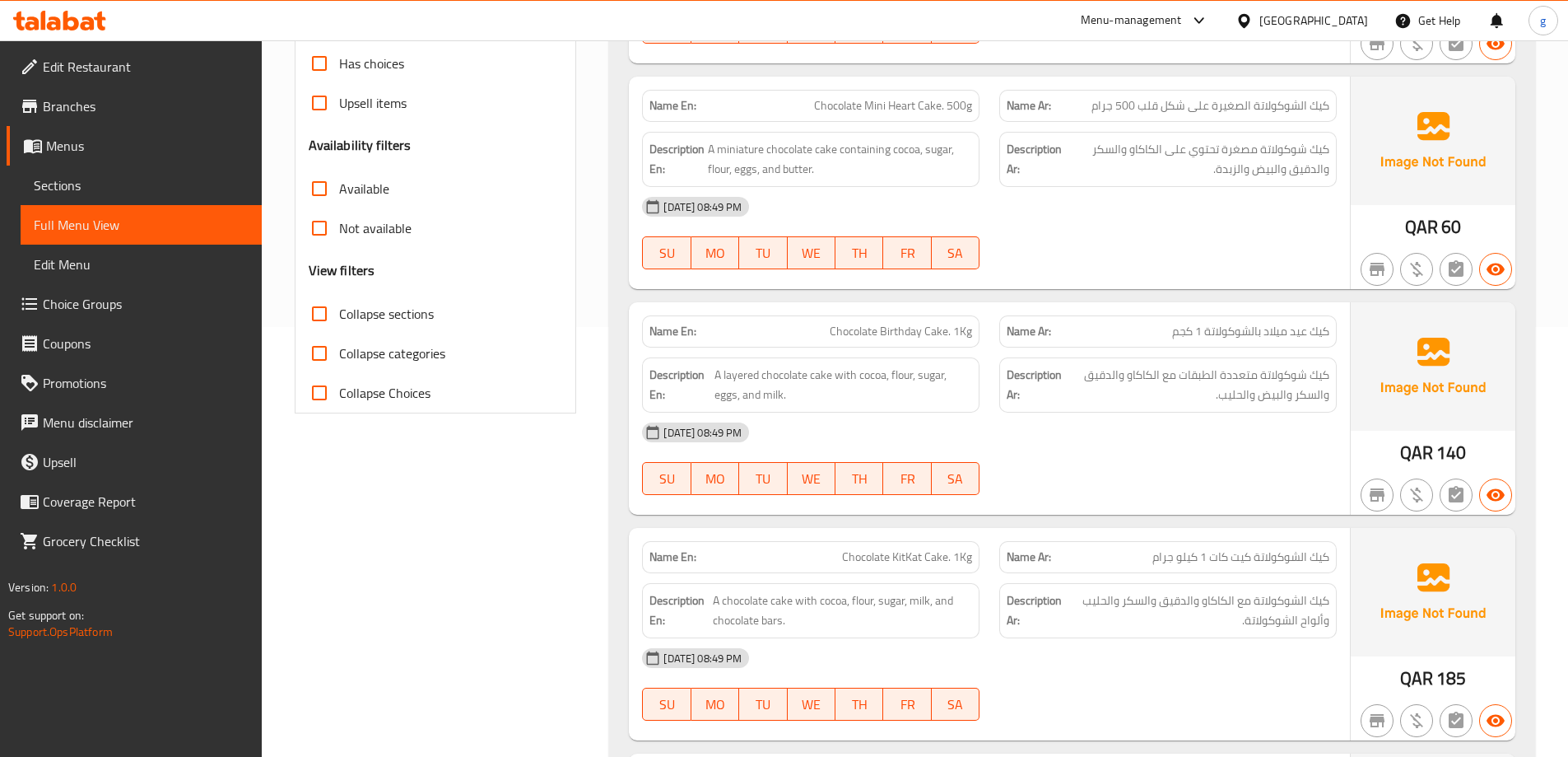
click at [890, 113] on span "Chocolate Mini Heart Cake. 500g" at bounding box center [893, 105] width 158 height 18
click at [987, 118] on div "Name En: Chocolate Mini Heart Cake. 500g" at bounding box center [810, 105] width 358 height 52
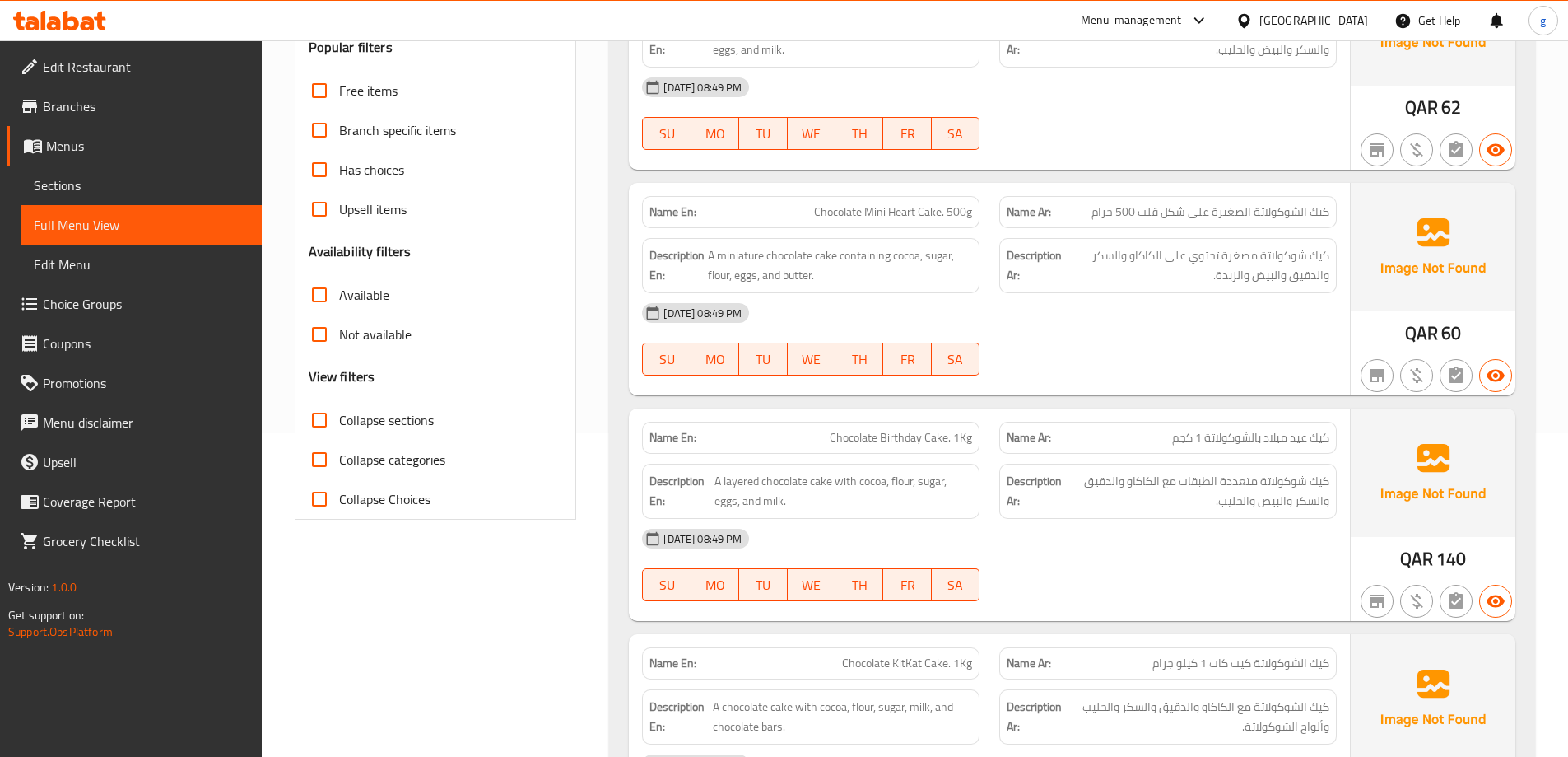
scroll to position [183, 0]
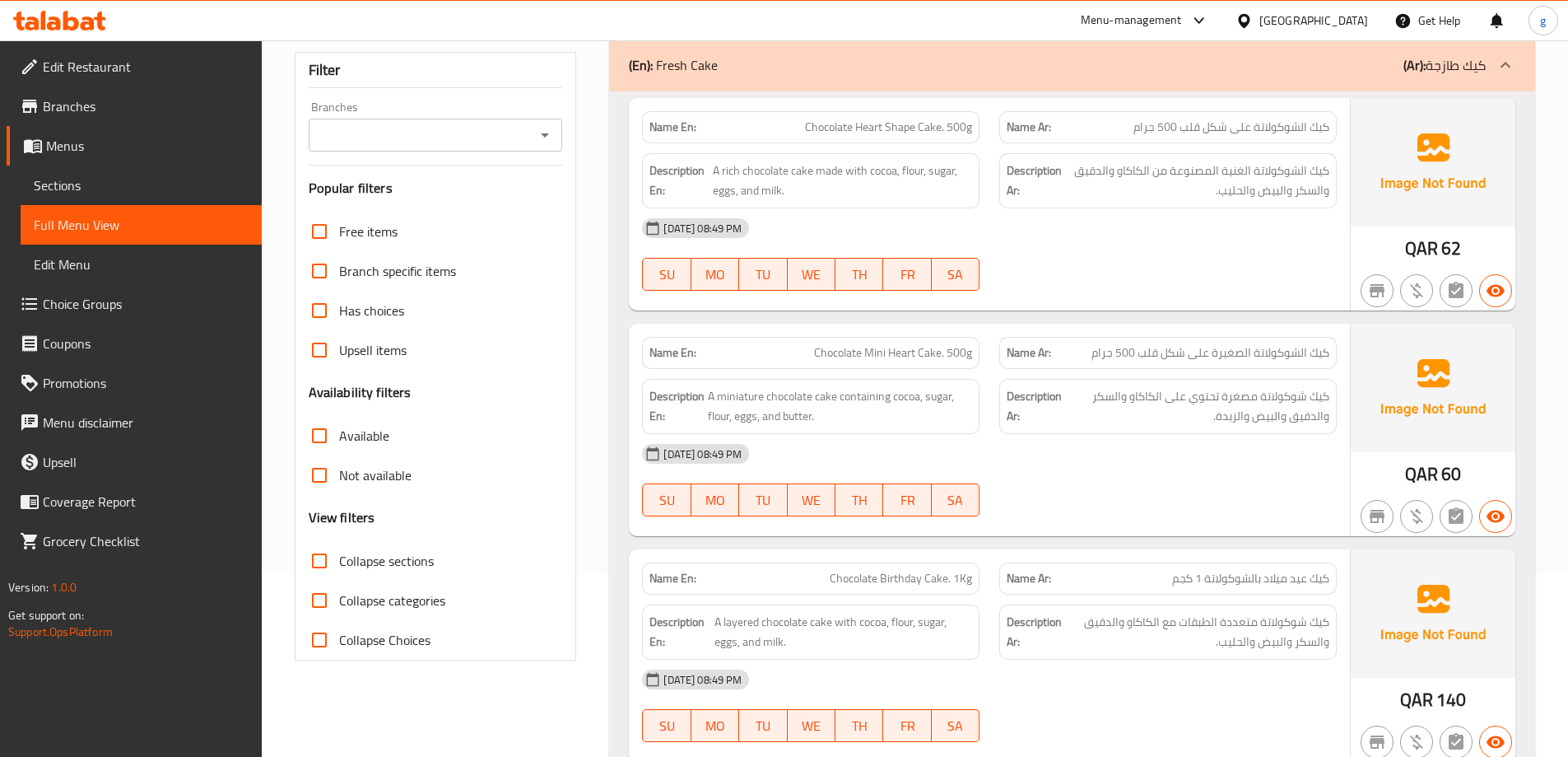
click at [1137, 356] on span "كيك الشوكولاتة الصغيرة على شكل قلب 500 جرام" at bounding box center [1211, 352] width 238 height 18
click at [1151, 355] on span "كيك الشوكولاتة الصغيرة على شكل قلب 500 جرام" at bounding box center [1211, 352] width 238 height 18
click at [1148, 359] on span "كيك الشوكولاتة الصغيرة على شكل قلب 500 جرام" at bounding box center [1211, 352] width 238 height 18
click at [890, 359] on span "Chocolate Mini Heart Cake. 500g" at bounding box center [893, 352] width 158 height 18
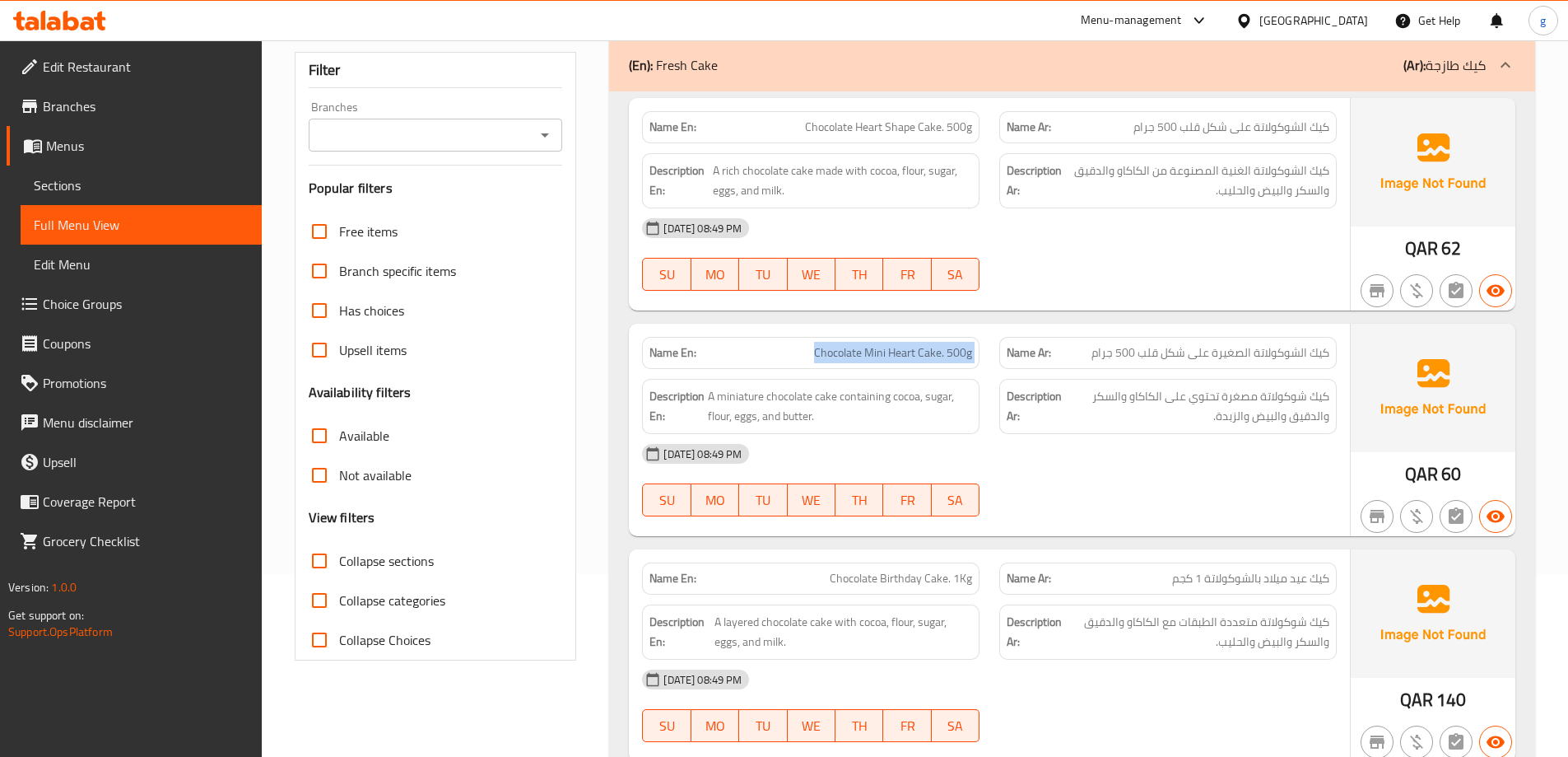
click at [891, 358] on span "Chocolate Mini Heart Cake. 500g" at bounding box center [893, 352] width 158 height 18
copy span "Chocolate Mini Heart Cake. 500g"
click at [1206, 223] on div "[DATE] 08:49 PM" at bounding box center [989, 227] width 714 height 40
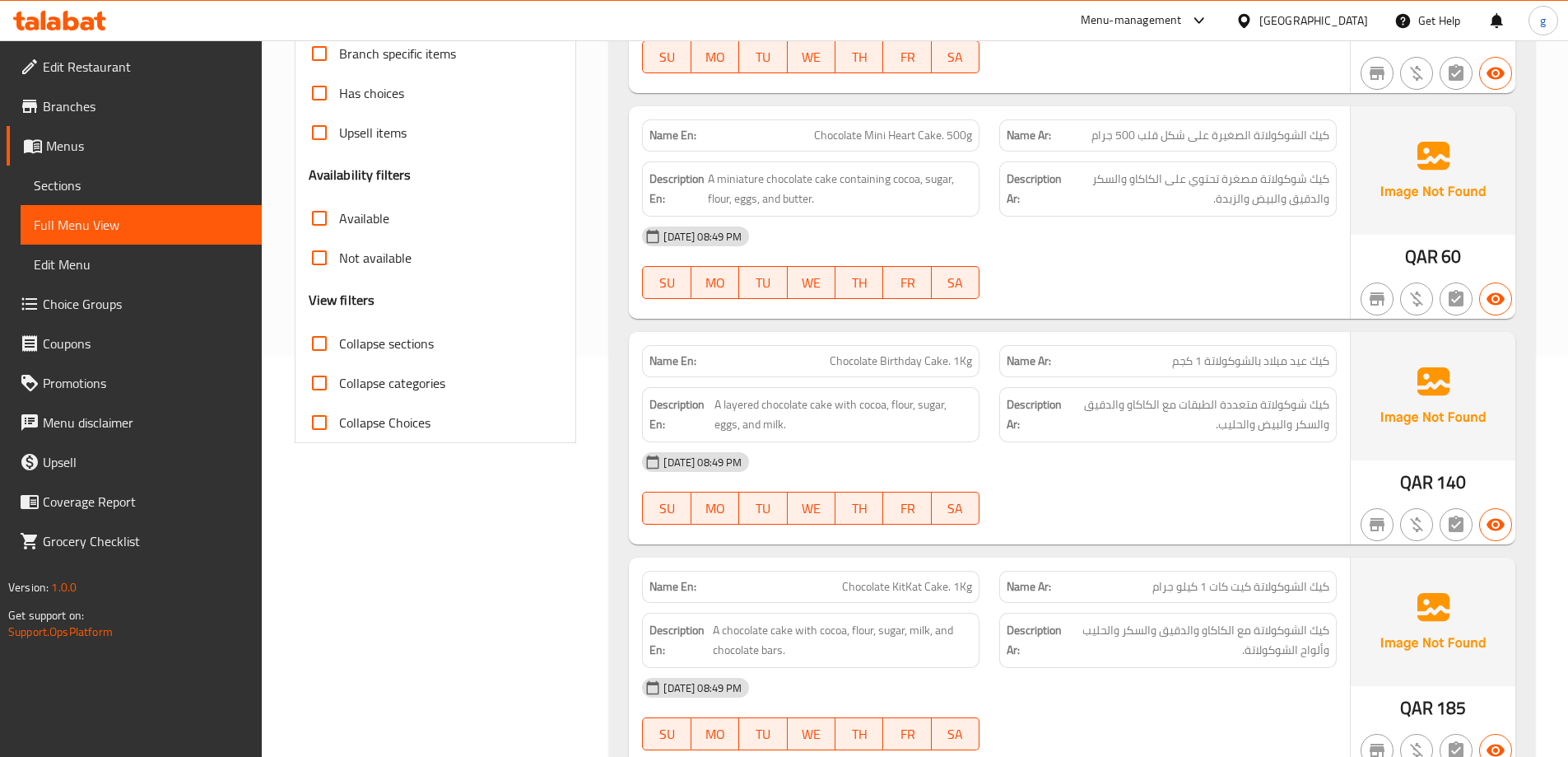
scroll to position [430, 0]
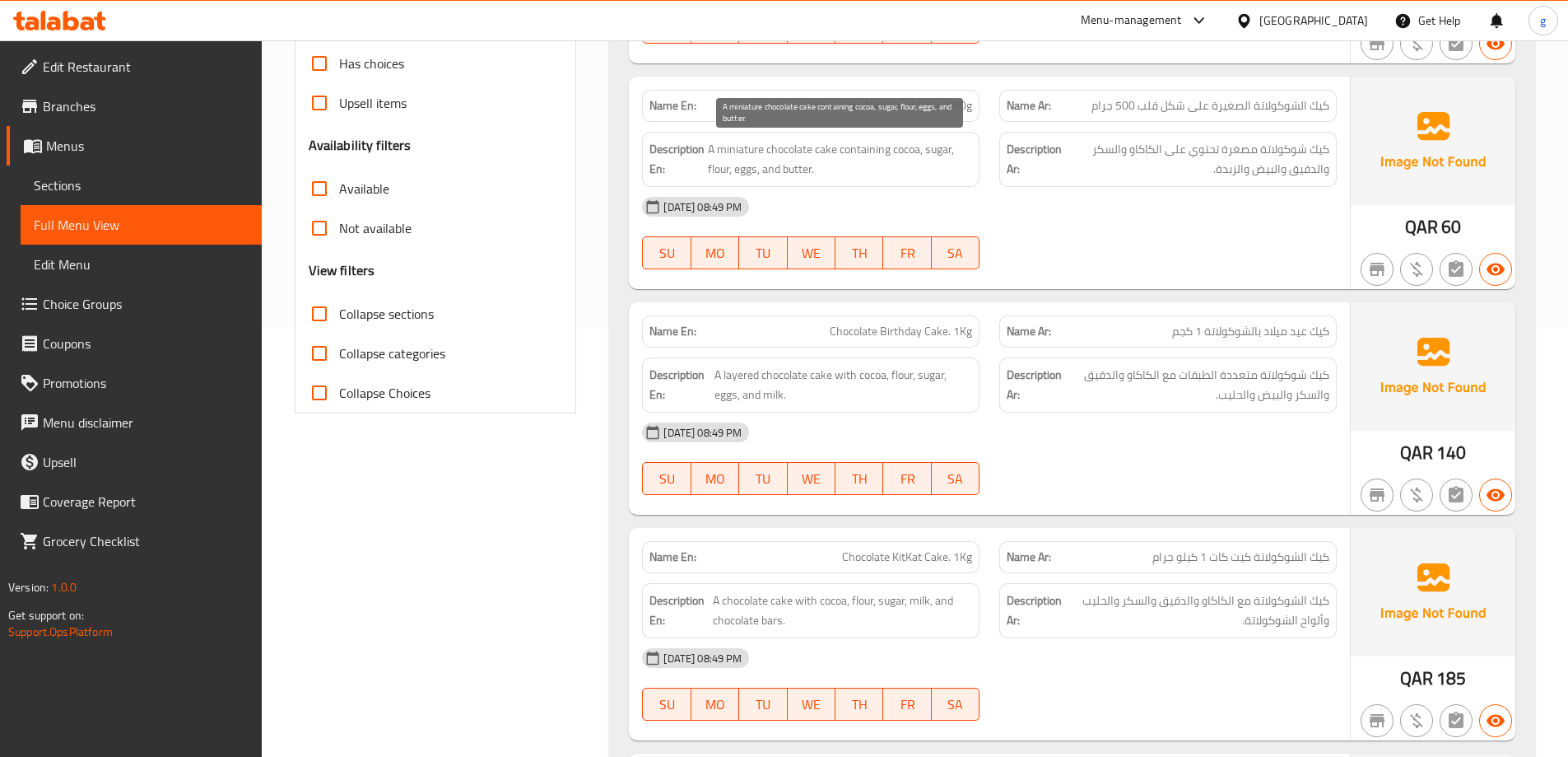
click at [756, 155] on span "A miniature chocolate cake containing cocoa, sugar, flour, eggs, and butter." at bounding box center [840, 160] width 264 height 41
drag, startPoint x: 765, startPoint y: 152, endPoint x: 717, endPoint y: 158, distance: 48.4
click at [717, 158] on span "A miniature chocolate cake containing cocoa, sugar, flour, eggs, and butter." at bounding box center [840, 160] width 264 height 41
drag, startPoint x: 840, startPoint y: 147, endPoint x: 889, endPoint y: 159, distance: 50.4
click at [889, 159] on span "A miniature chocolate cake containing cocoa, sugar, flour, eggs, and butter." at bounding box center [840, 160] width 264 height 41
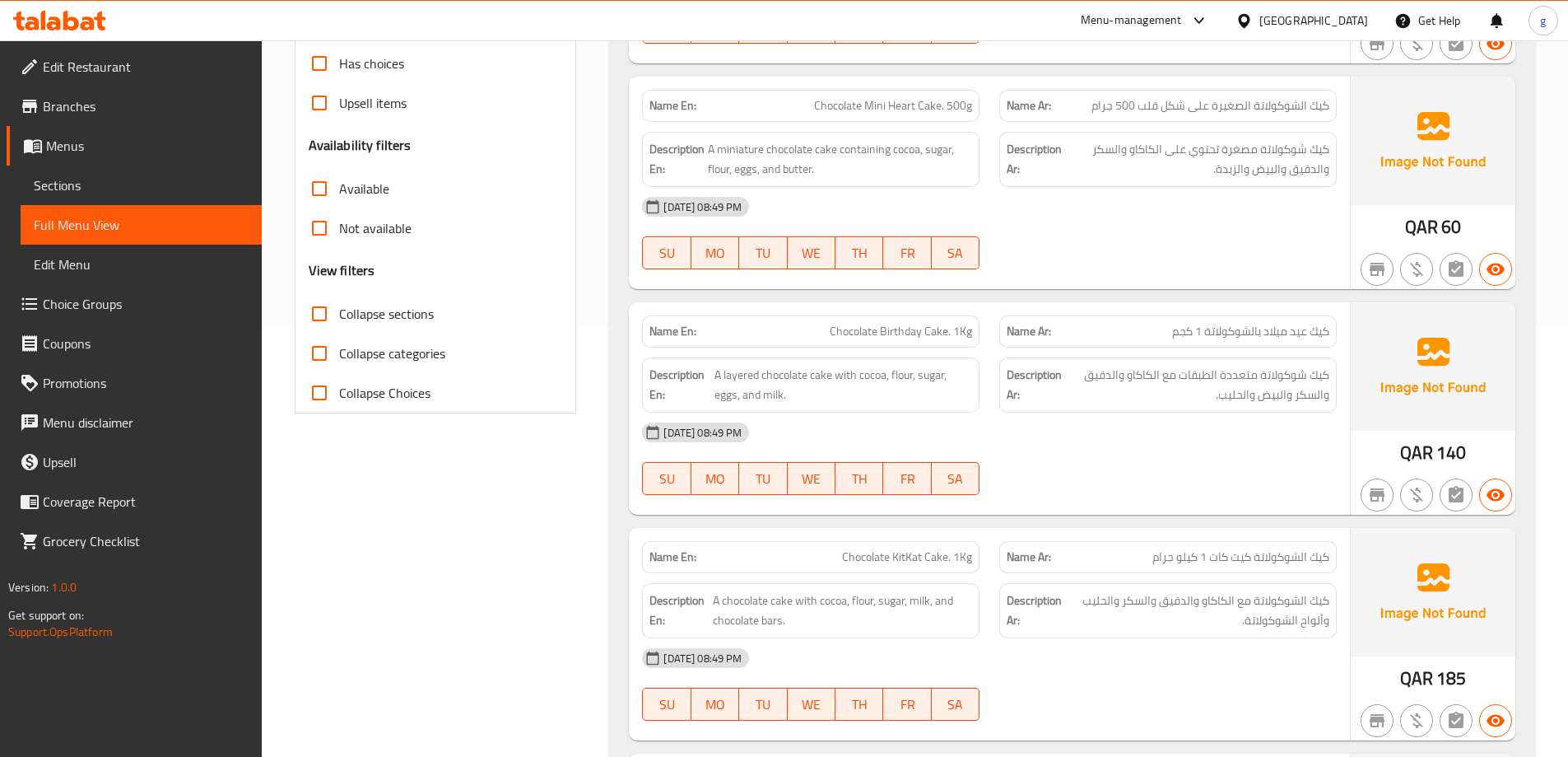
click at [714, 187] on div "[DATE] 08:49 PM" at bounding box center [989, 206] width 714 height 40
drag, startPoint x: 1235, startPoint y: 287, endPoint x: 1202, endPoint y: 161, distance: 130.2
click at [1202, 161] on div "Name En: Chocolate Mini Heart Cake. 500g Name Ar: كيك الشوكولاتة الصغيرة على شك…" at bounding box center [990, 183] width 722 height 213
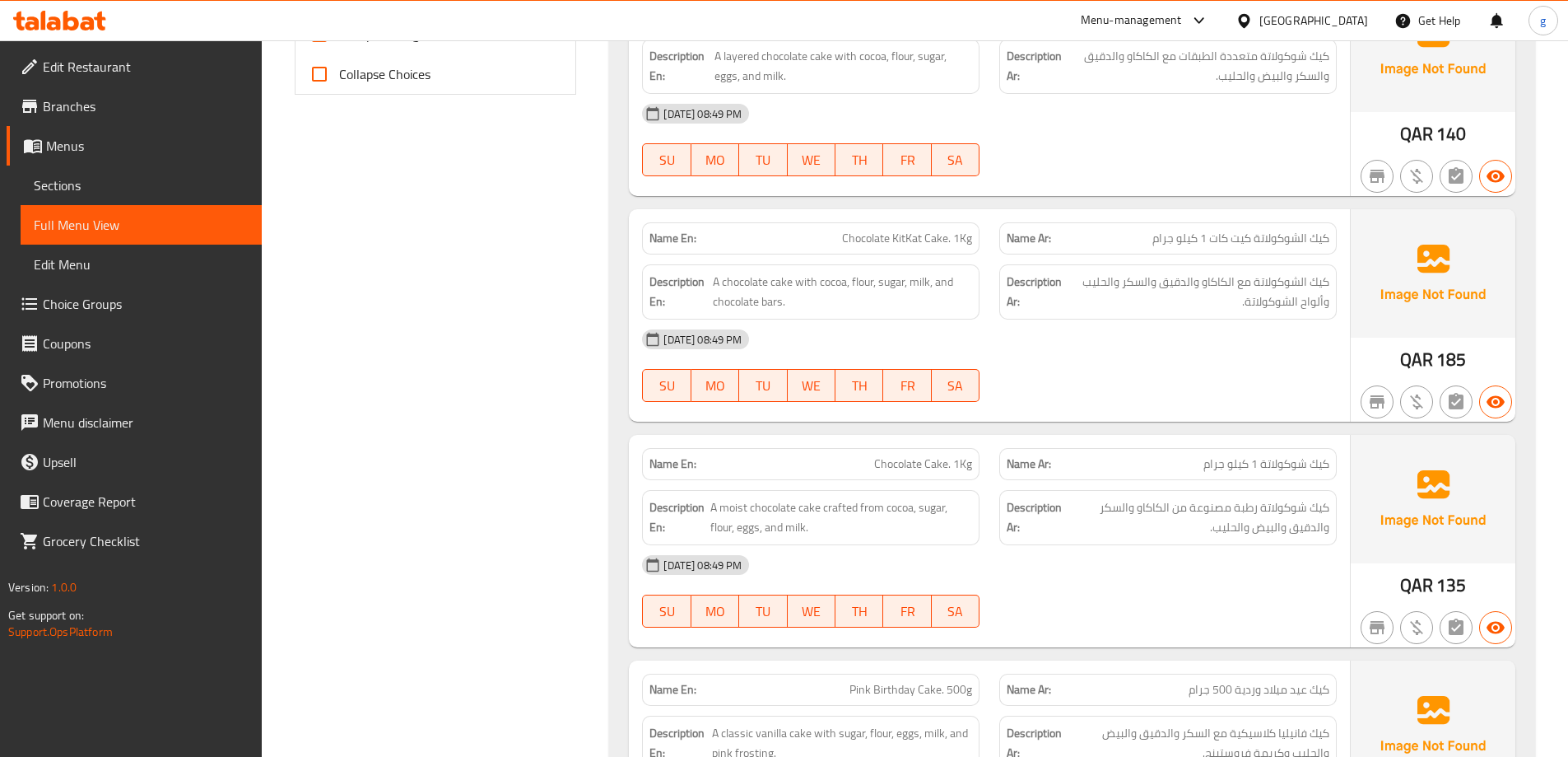
scroll to position [677, 0]
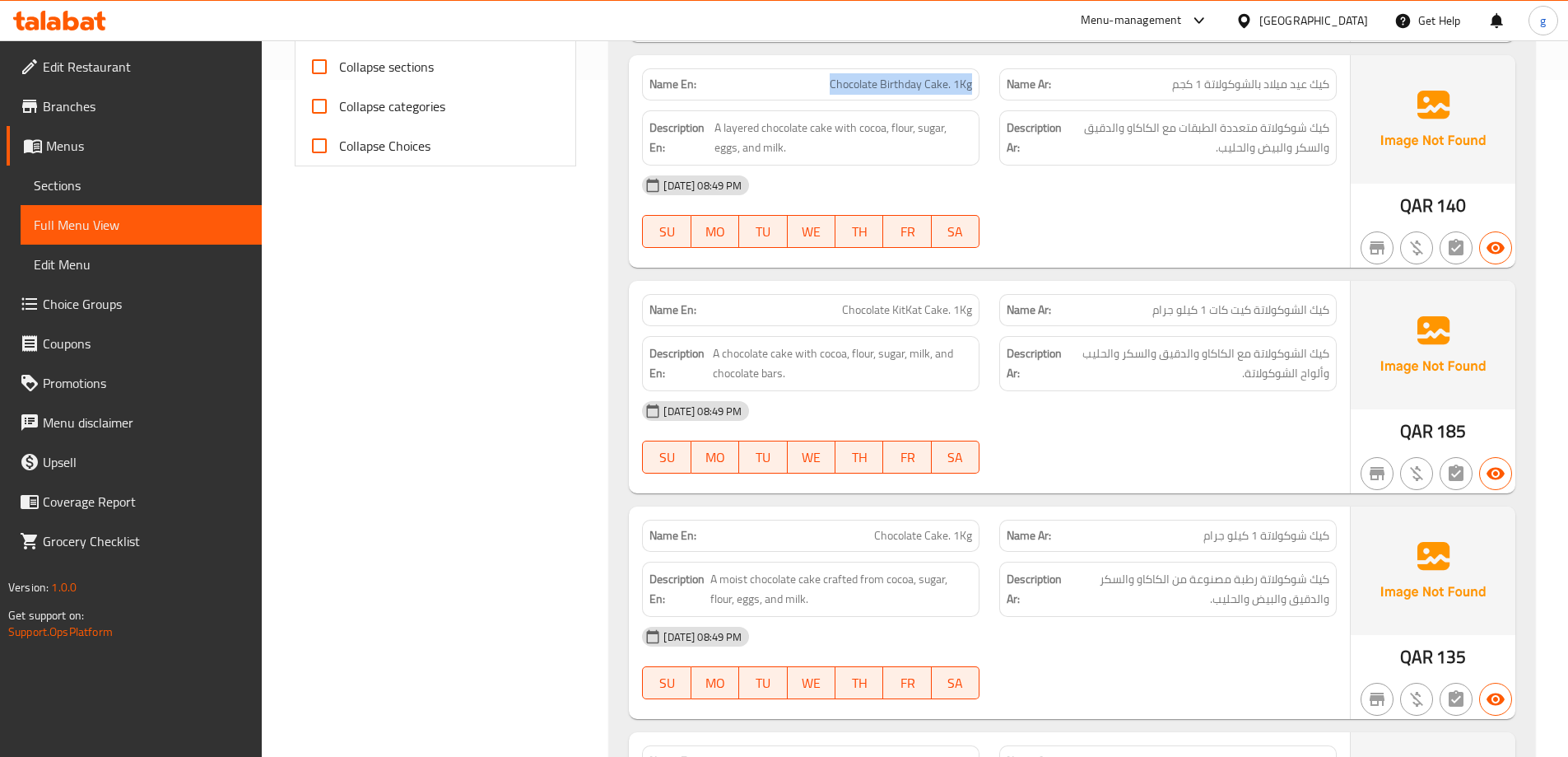
drag, startPoint x: 833, startPoint y: 83, endPoint x: 976, endPoint y: 93, distance: 143.3
click at [976, 93] on div "Name En: Chocolate Birthday Cake. 1Kg" at bounding box center [810, 84] width 337 height 32
copy span "Chocolate Birthday Cake. 1Kg"
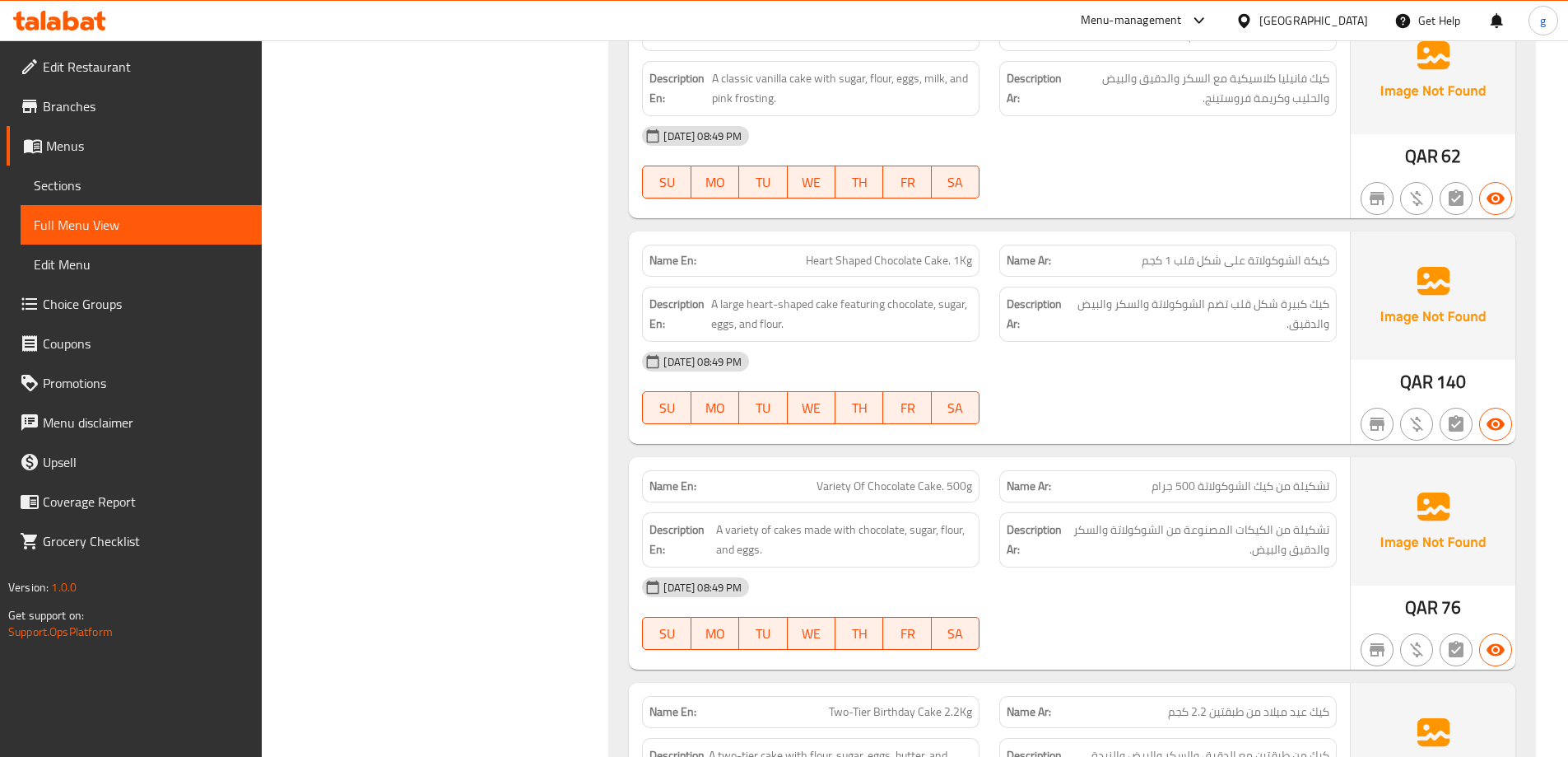
scroll to position [1321, 0]
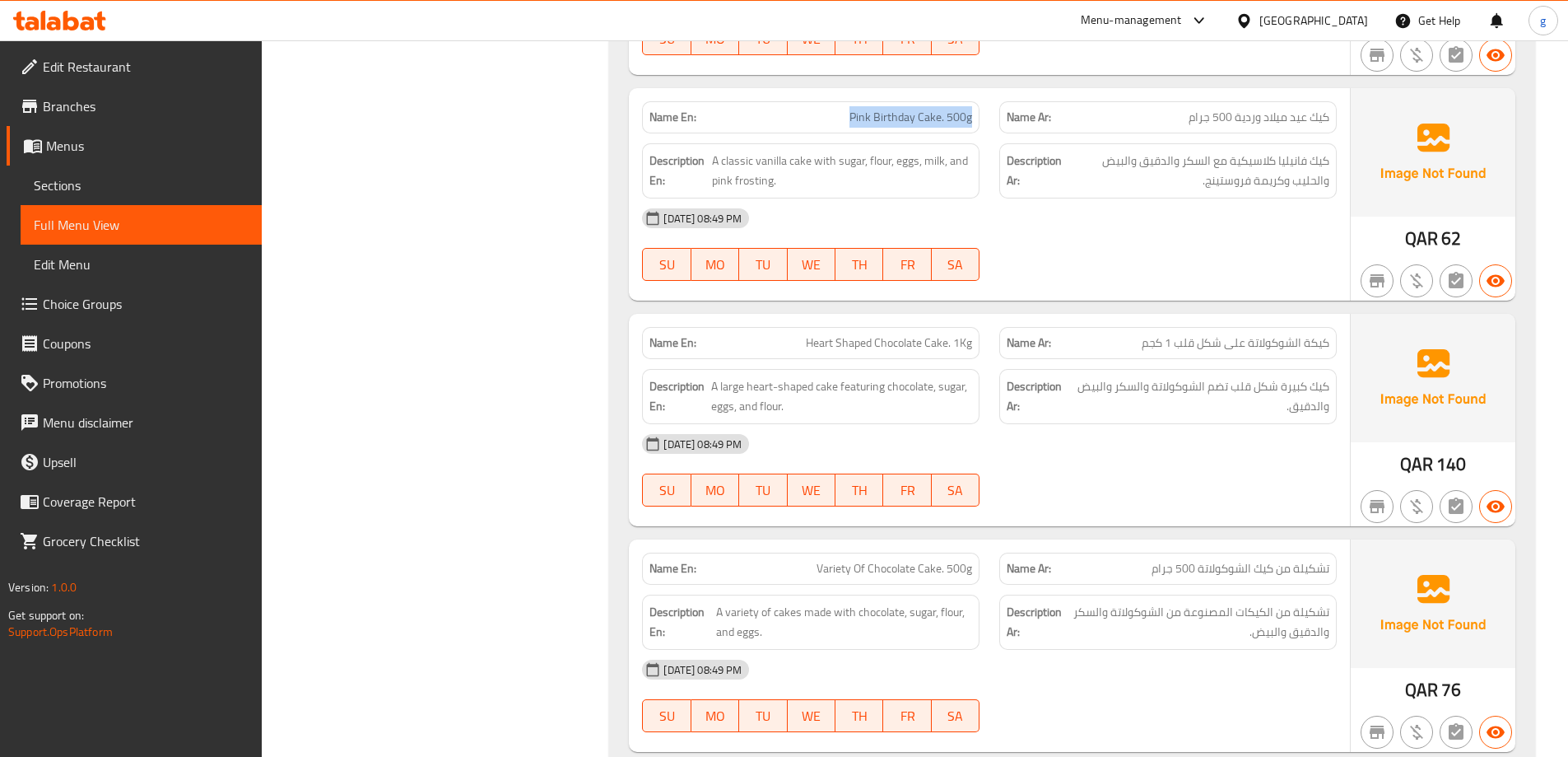
drag, startPoint x: 843, startPoint y: 116, endPoint x: 973, endPoint y: 128, distance: 130.6
click at [973, 128] on div "Name En: Pink Birthday Cake. 500g" at bounding box center [810, 117] width 337 height 32
copy span "Pink Birthday Cake. 500g"
click at [1115, 140] on div "Description Ar: كيك فانيليا كلاسيكية مع السكر والدقيق والبيض والحليب وكريمة فرو…" at bounding box center [1168, 170] width 358 height 75
click at [1230, 172] on span "كيك فانيليا كلاسيكية مع السكر والدقيق والبيض والحليب وكريمة فروستينج." at bounding box center [1197, 171] width 264 height 41
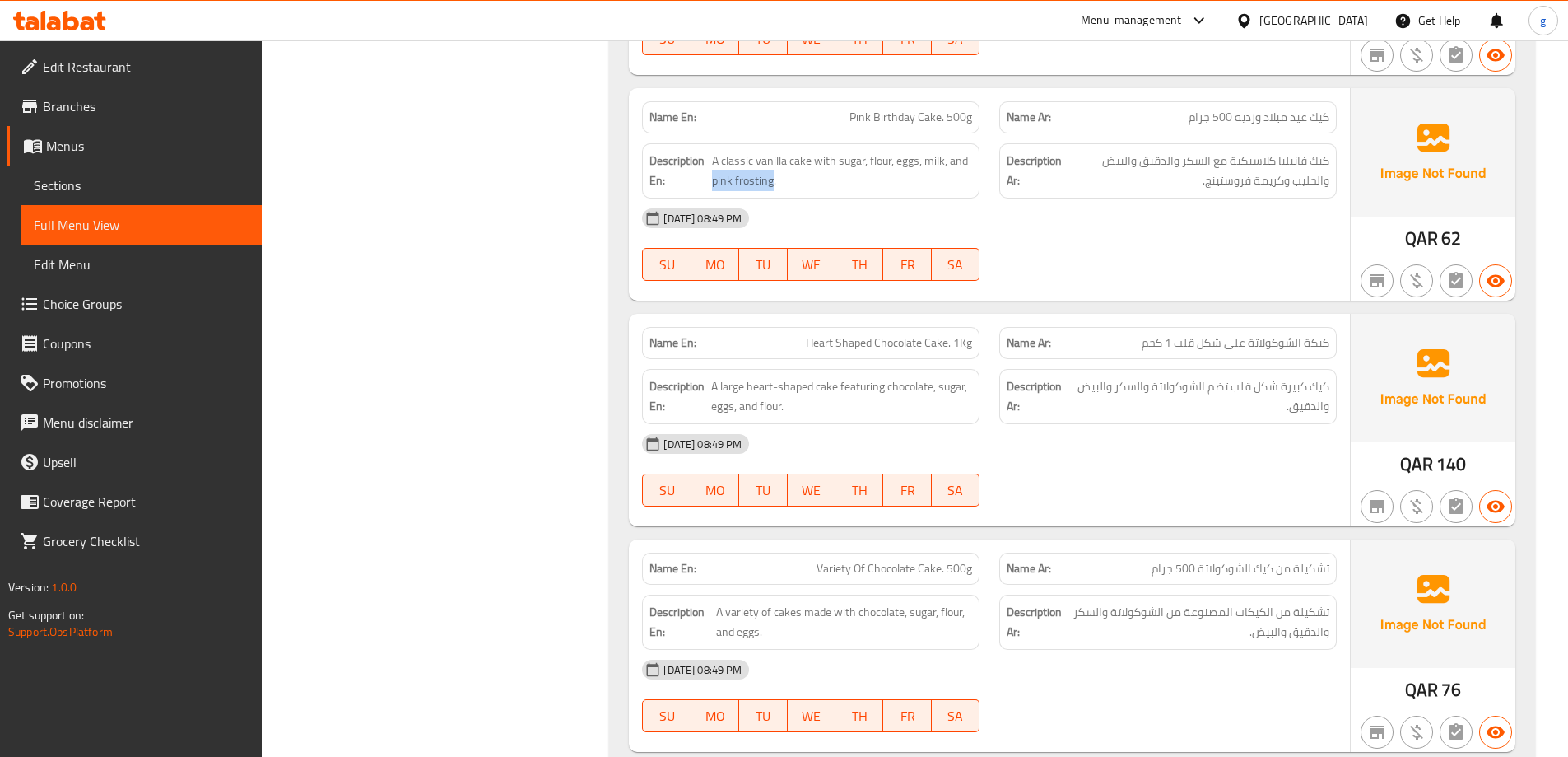
drag, startPoint x: 773, startPoint y: 179, endPoint x: 711, endPoint y: 194, distance: 63.8
click at [711, 194] on div "Description En: A classic vanilla cake with sugar, flour, eggs, milk, and pink …" at bounding box center [810, 171] width 337 height 55
copy span "pink frosting"
click at [1246, 197] on div "Description Ar: كيك فانيليا كلاسيكية مع السكر والدقيق والبيض والحليب وكريمة فرو…" at bounding box center [1168, 171] width 337 height 55
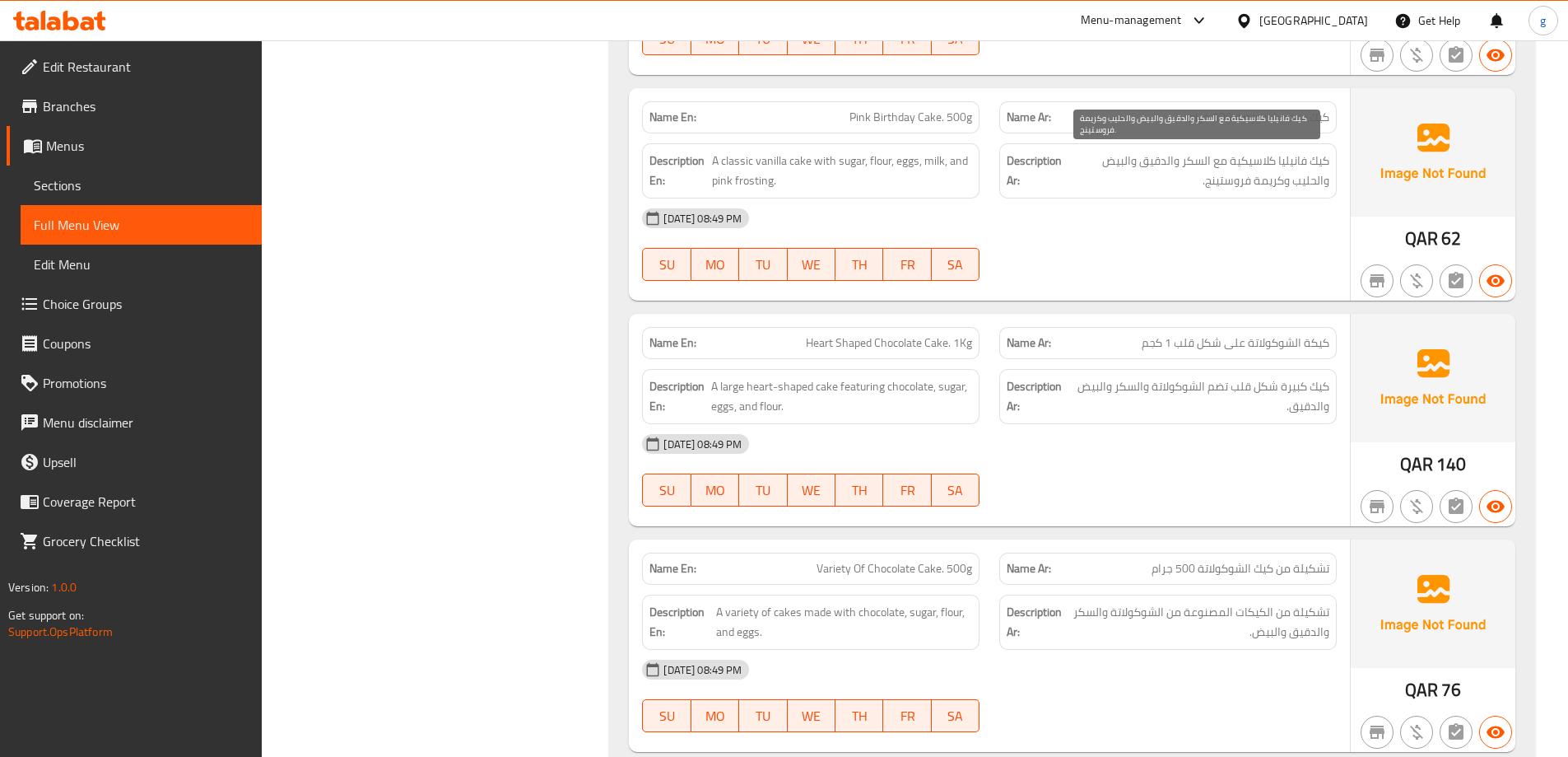
click at [1257, 181] on span "كيك فانيليا كلاسيكية مع السكر والدقيق والبيض والحليب وكريمة فروستينج." at bounding box center [1197, 171] width 264 height 41
click at [1139, 288] on div at bounding box center [1168, 280] width 358 height 19
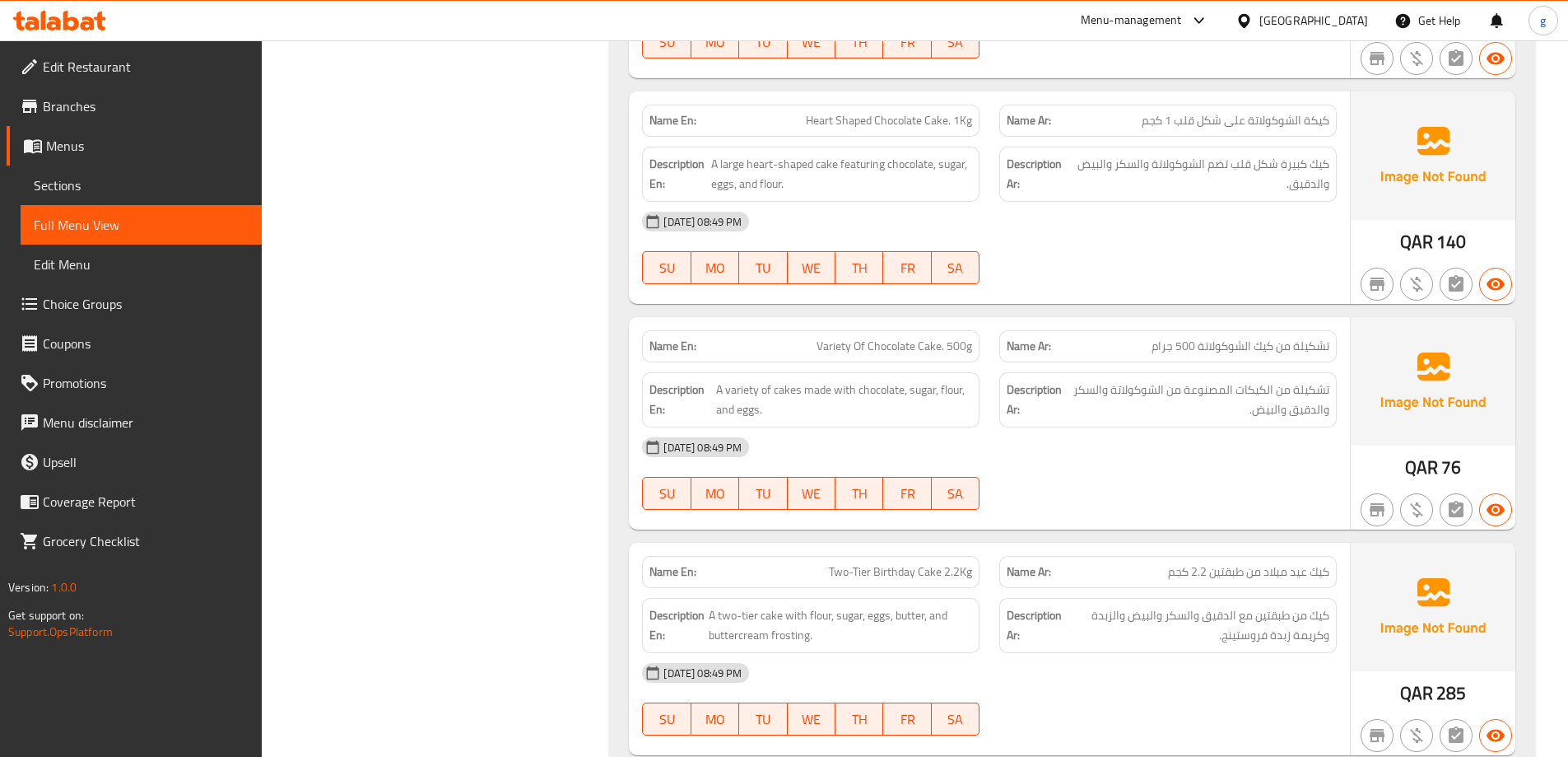
scroll to position [1569, 0]
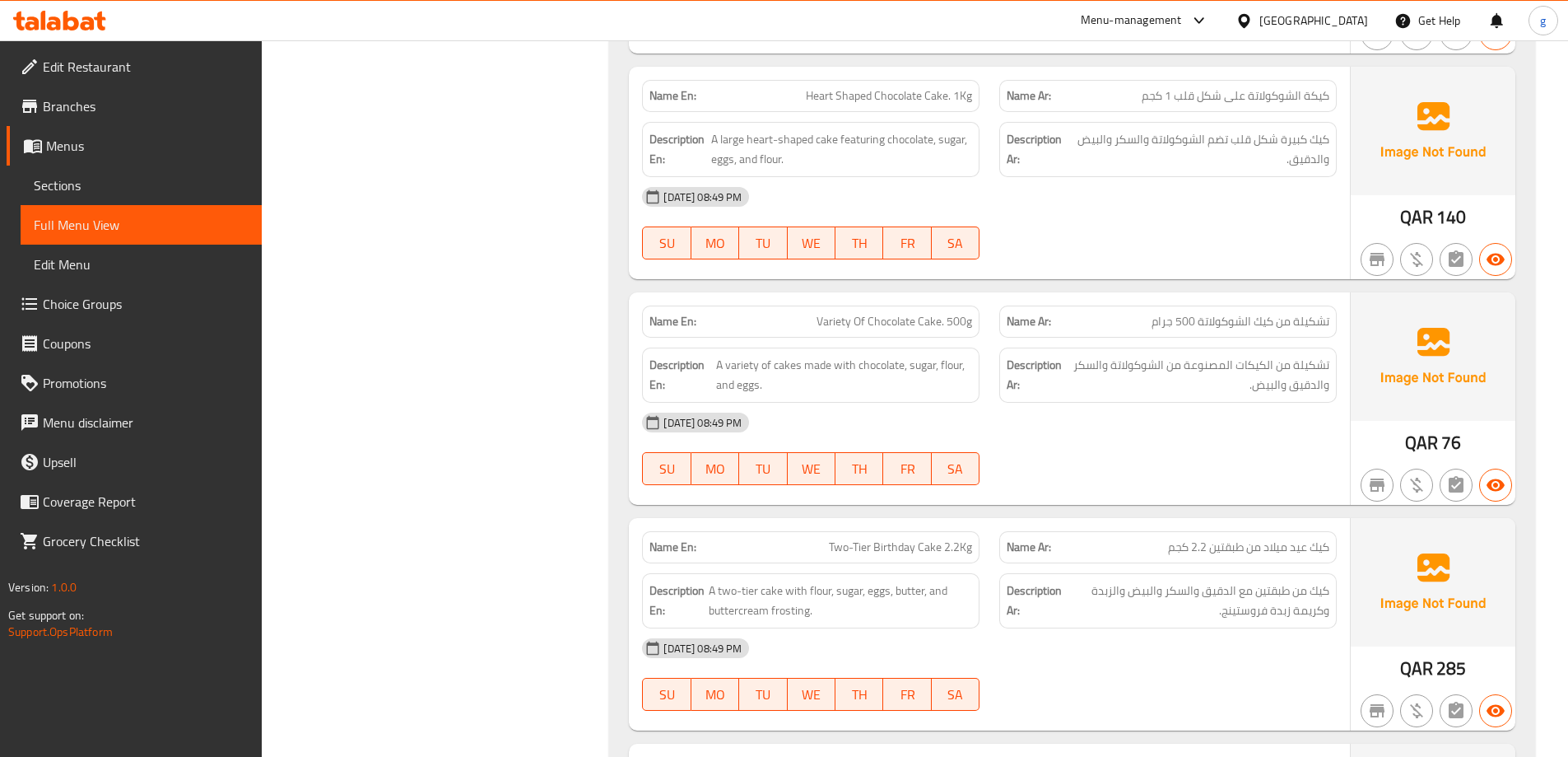
click at [838, 104] on span "Heart Shaped Chocolate Cake. 1Kg" at bounding box center [889, 95] width 166 height 18
copy span "Heart Shaped Chocolate Cake. 1Kg"
click at [1222, 219] on div "06-10-2025 08:49 PM SU MO TU WE TH FR SA" at bounding box center [989, 224] width 714 height 92
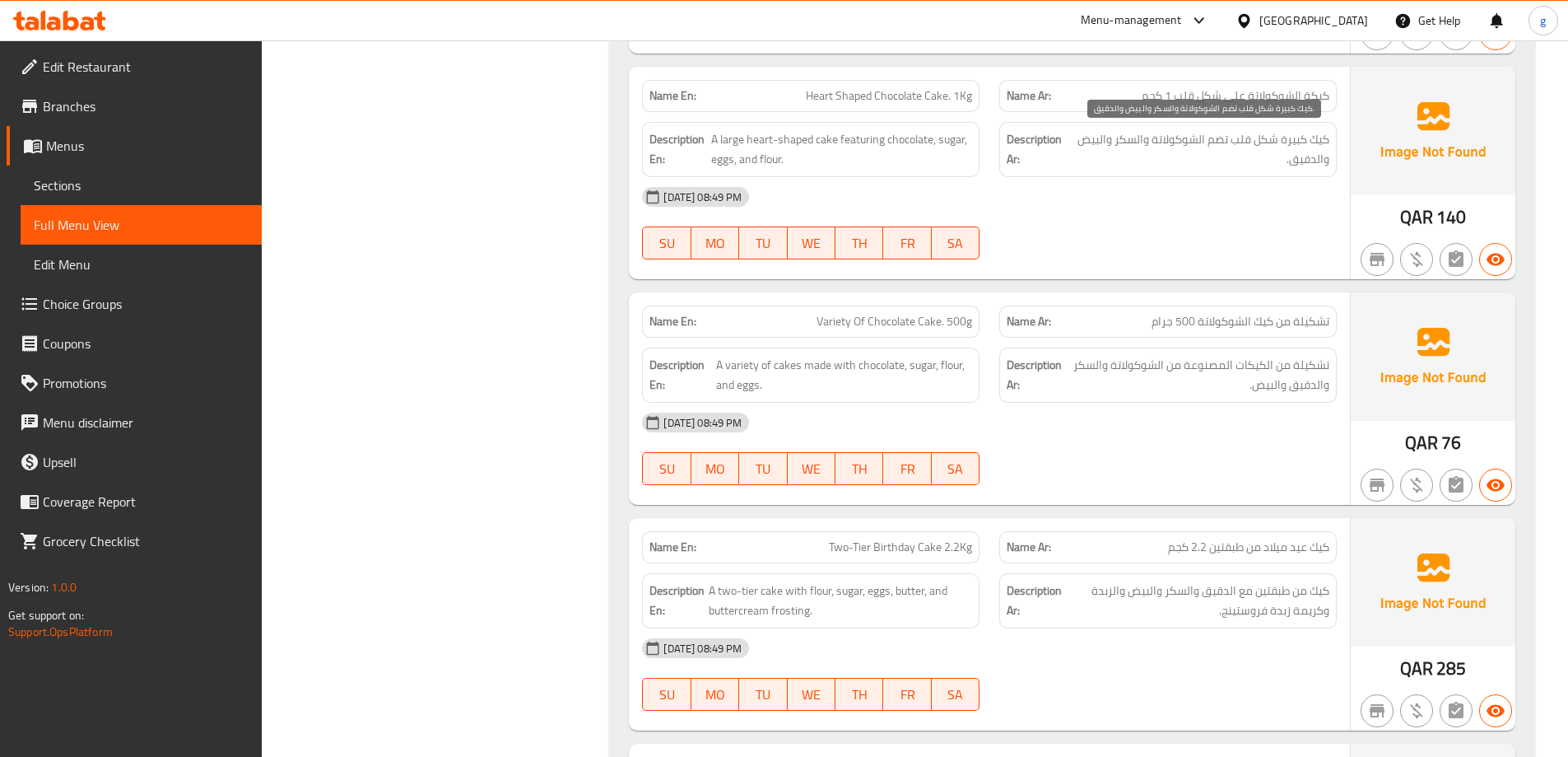
click at [1288, 155] on span "كيك كبيرة شكل قلب تضم الشوكولاتة والسكر والبيض والدقيق." at bounding box center [1200, 150] width 258 height 41
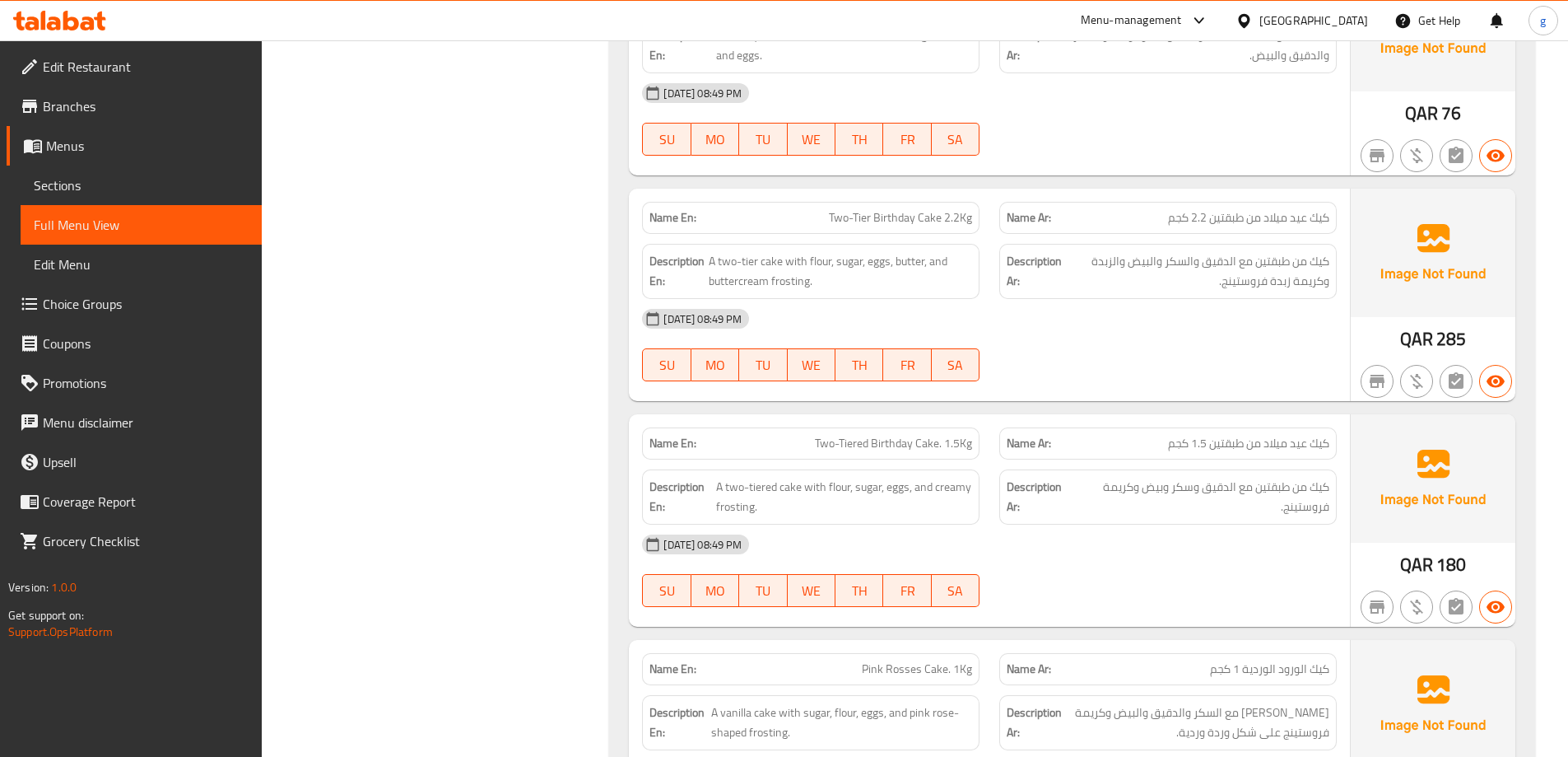
scroll to position [1815, 0]
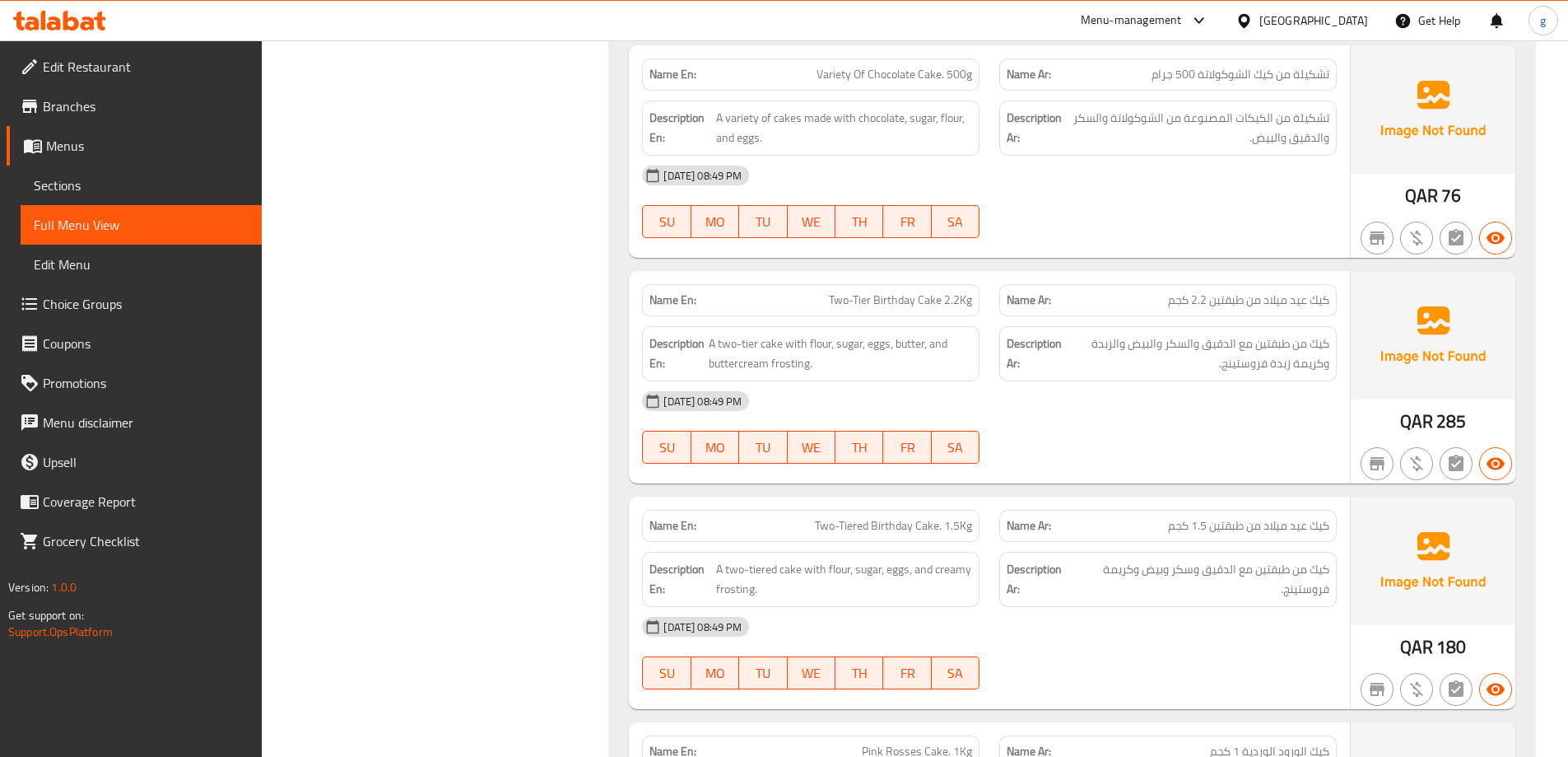
drag, startPoint x: 934, startPoint y: 451, endPoint x: 1004, endPoint y: 299, distance: 167.3
click at [1004, 299] on div "Name En: Two-Tier Birthday Cake 2.2Kg Name Ar: كيك عيد ميلاد من طبقتين 2.2 كجم …" at bounding box center [990, 377] width 722 height 213
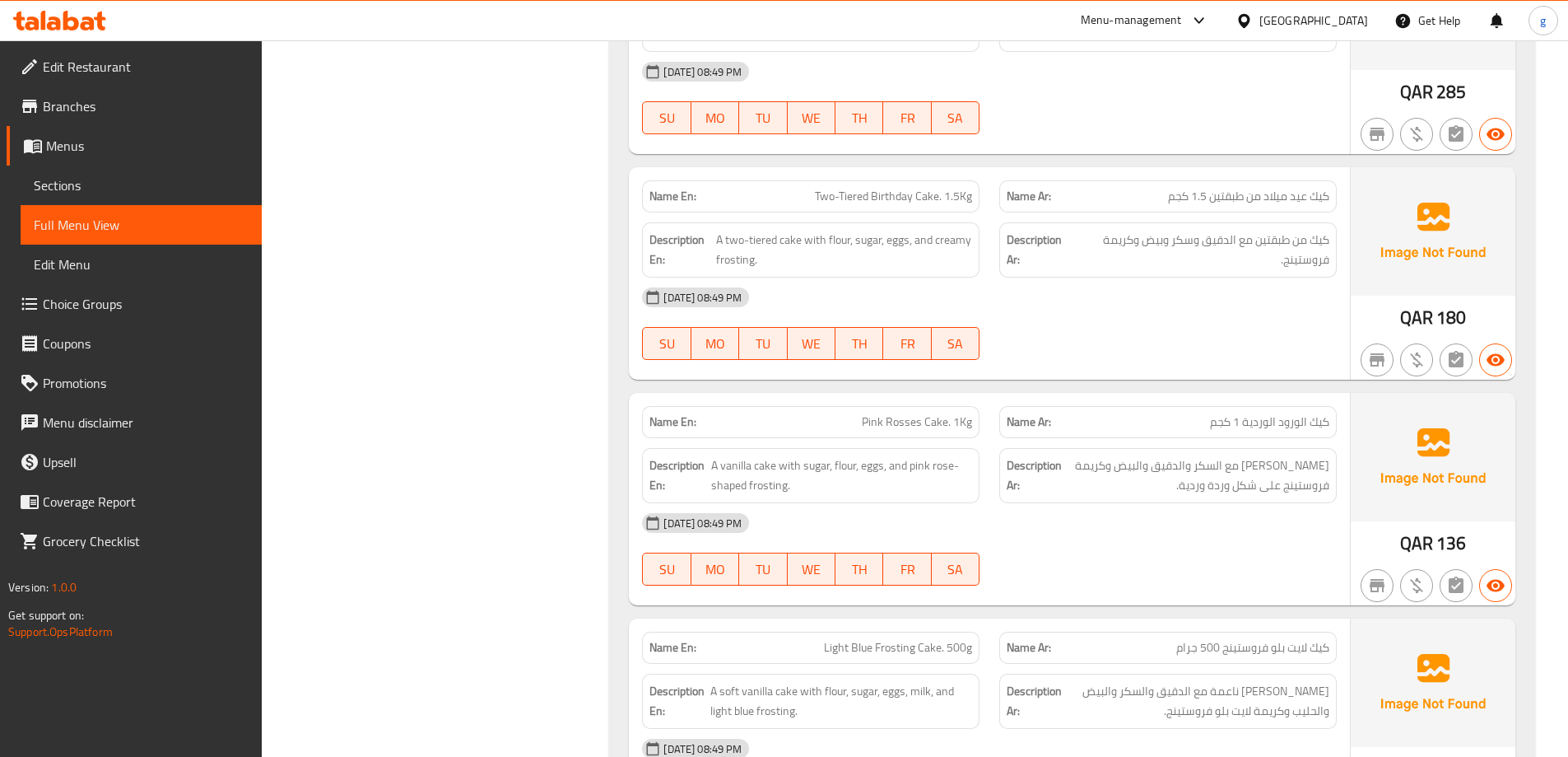
scroll to position [2062, 0]
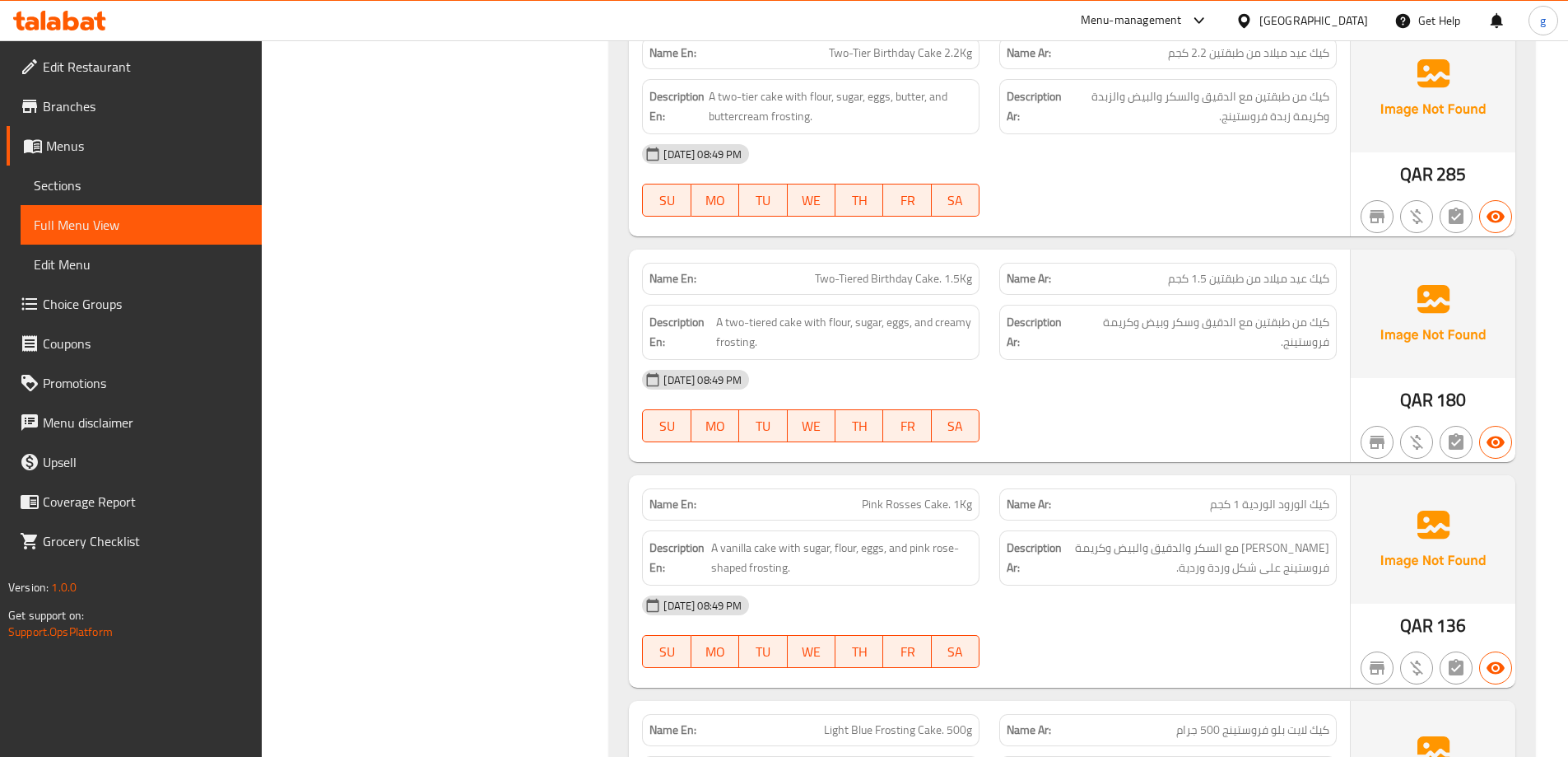
click at [872, 55] on span "Two-Tier Birthday Cake 2.2Kg" at bounding box center [900, 53] width 143 height 18
copy span "Two-Tier Birthday Cake 2.2Kg"
click at [1174, 234] on div "Name En: Two-Tier Birthday Cake 2.2Kg Name Ar: كيك عيد ميلاد من طبقتين 2.2 كجم …" at bounding box center [990, 130] width 722 height 213
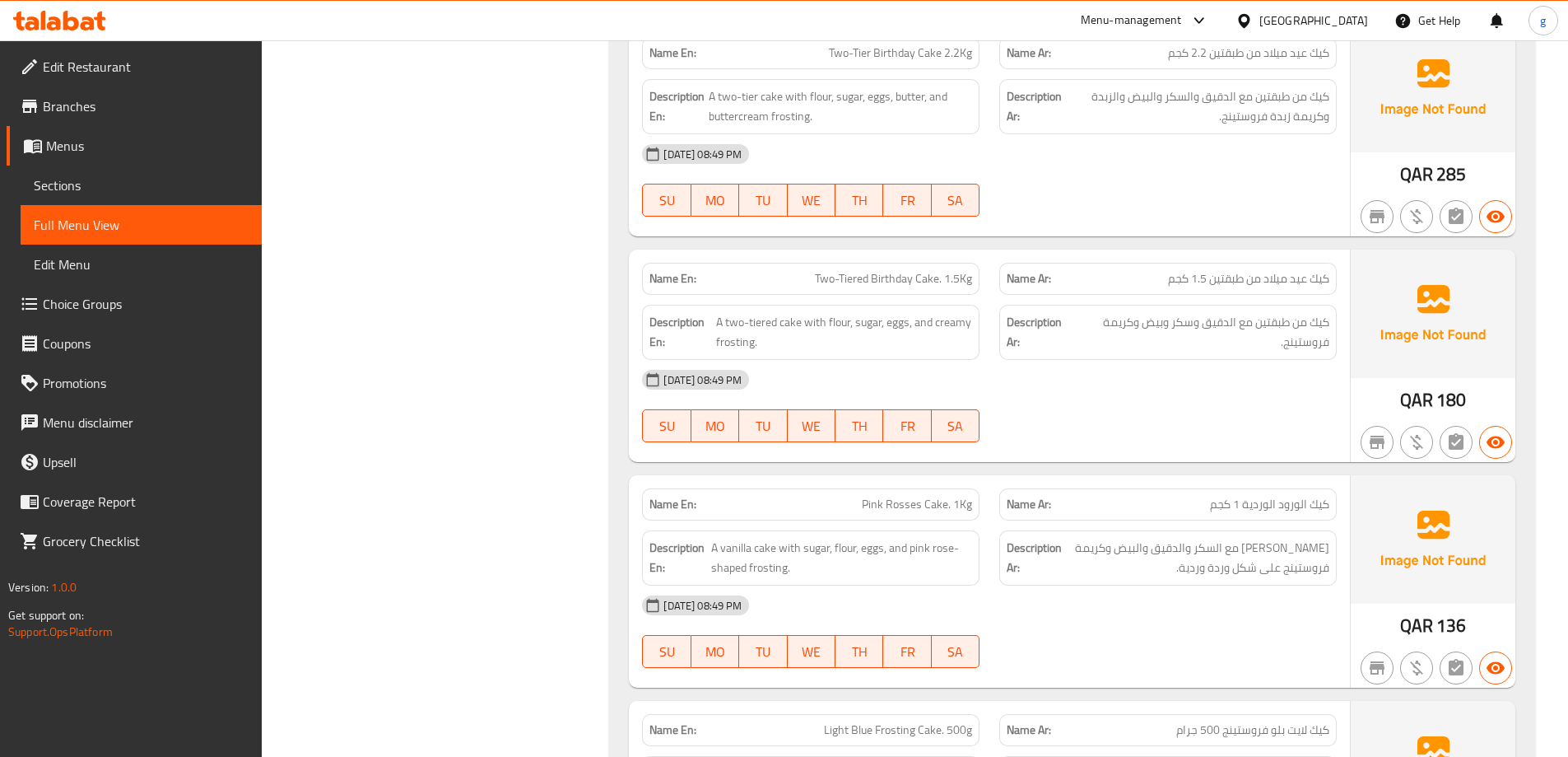
click at [845, 277] on span "Two-Tiered Birthday Cake. 1.5Kg" at bounding box center [893, 278] width 157 height 18
copy span "Two-Tiered Birthday Cake. 1.5Kg"
click at [1208, 428] on div "06-10-2025 08:49 PM SU MO TU WE TH FR SA" at bounding box center [989, 406] width 714 height 92
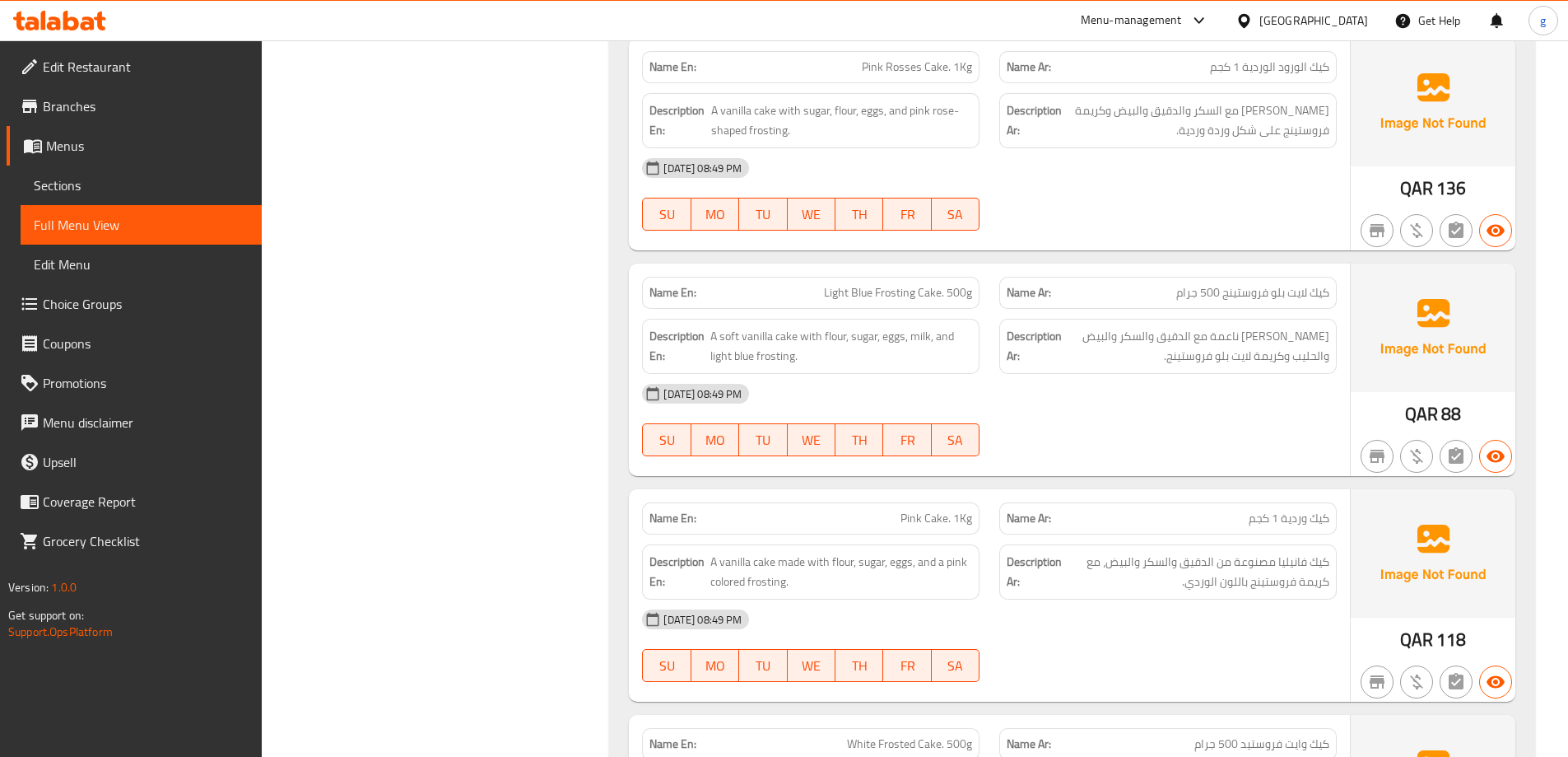
scroll to position [2474, 0]
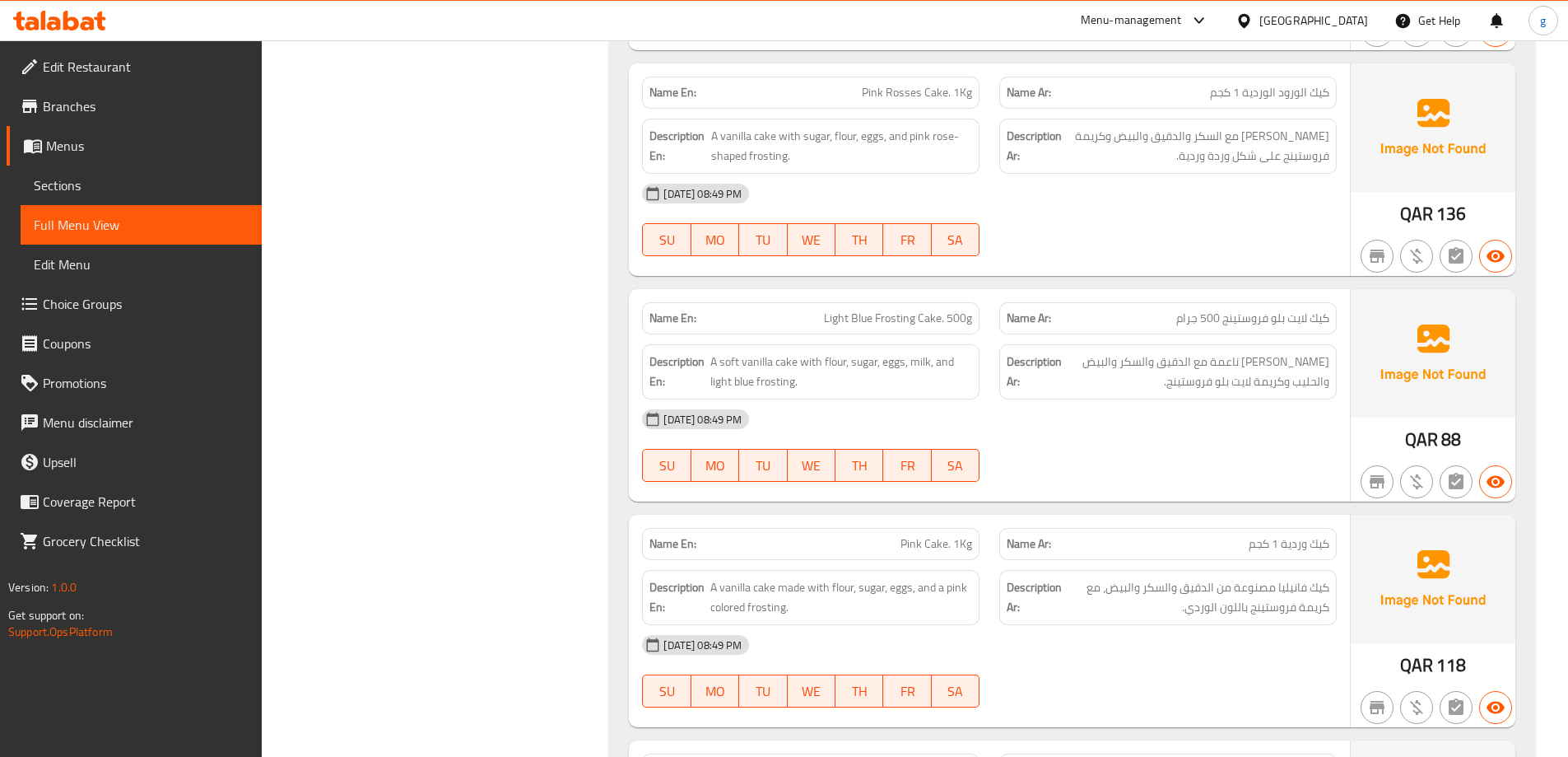
click at [1279, 202] on div "[DATE] 08:49 PM" at bounding box center [989, 193] width 714 height 40
drag, startPoint x: 888, startPoint y: 136, endPoint x: 787, endPoint y: 168, distance: 105.9
click at [787, 168] on div "Description En: A vanilla cake with sugar, flour, eggs, and pink rose-shaped fr…" at bounding box center [810, 146] width 337 height 55
click at [841, 97] on p "Name En: Pink Rosses Cake. 1Kg" at bounding box center [810, 92] width 322 height 18
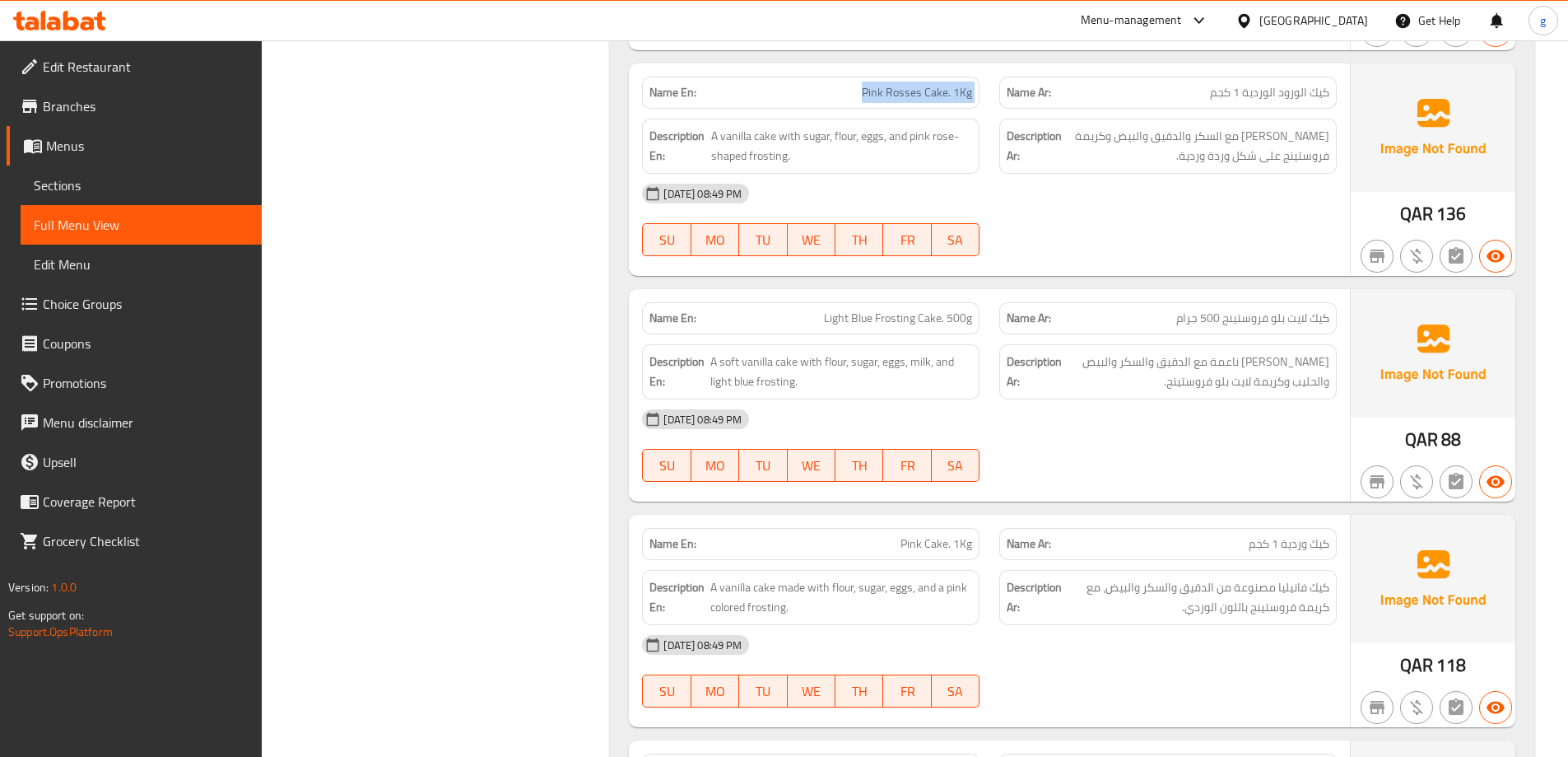
click at [841, 97] on p "Name En: Pink Rosses Cake. 1Kg" at bounding box center [810, 92] width 322 height 18
copy span "Pink Rosses Cake. 1Kg"
click at [1108, 361] on span "كيك فانيليا ناعمة مع الدقيق والسكر والبيض والحليب وكريمة لايت بلو فروستينج." at bounding box center [1197, 372] width 264 height 41
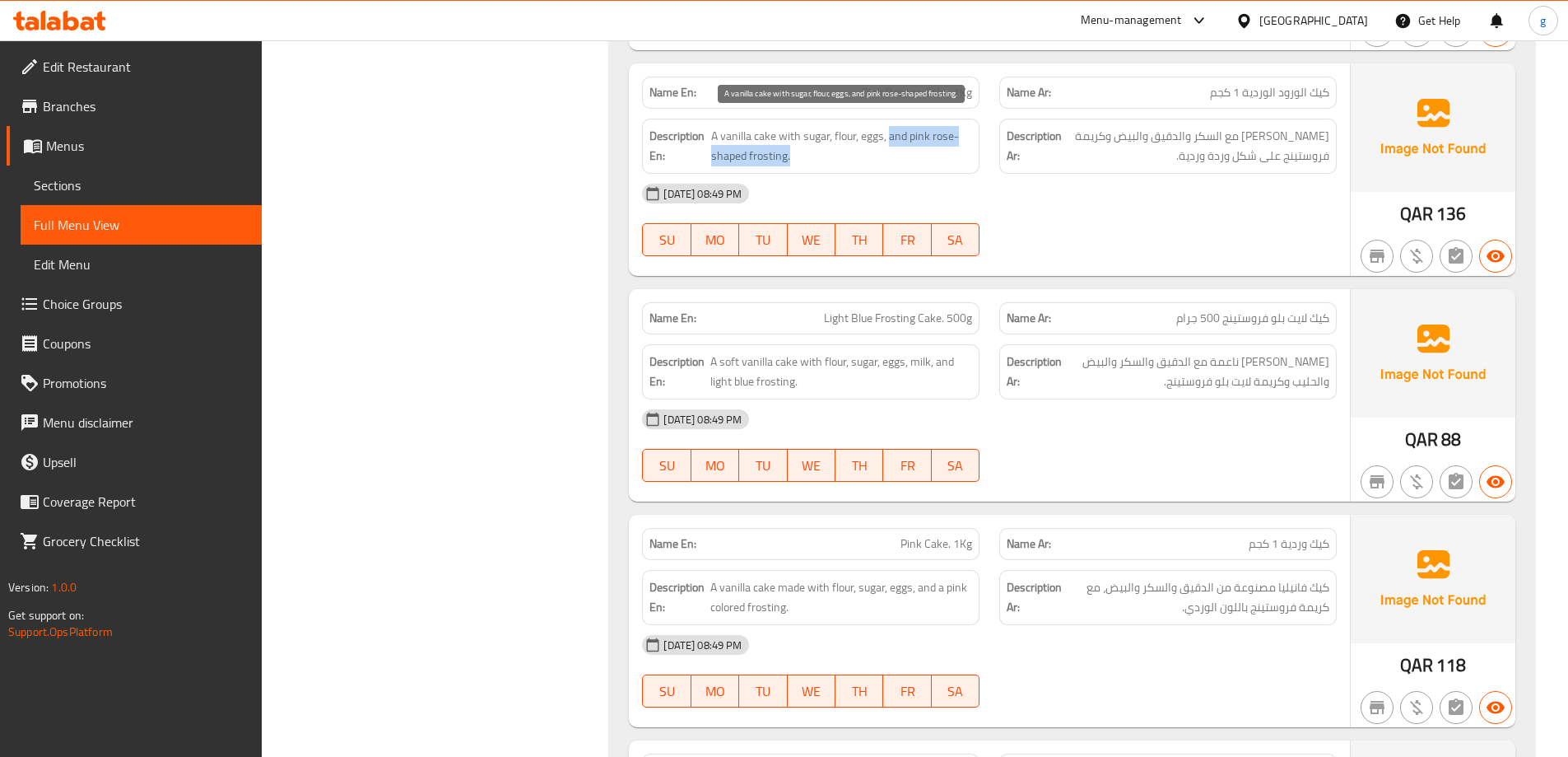
drag, startPoint x: 892, startPoint y: 141, endPoint x: 898, endPoint y: 163, distance: 22.8
click at [898, 163] on span "A vanilla cake with sugar, flour, eggs, and pink rose-shaped frosting." at bounding box center [842, 146] width 261 height 41
copy span "and pink rose-shaped frosting."
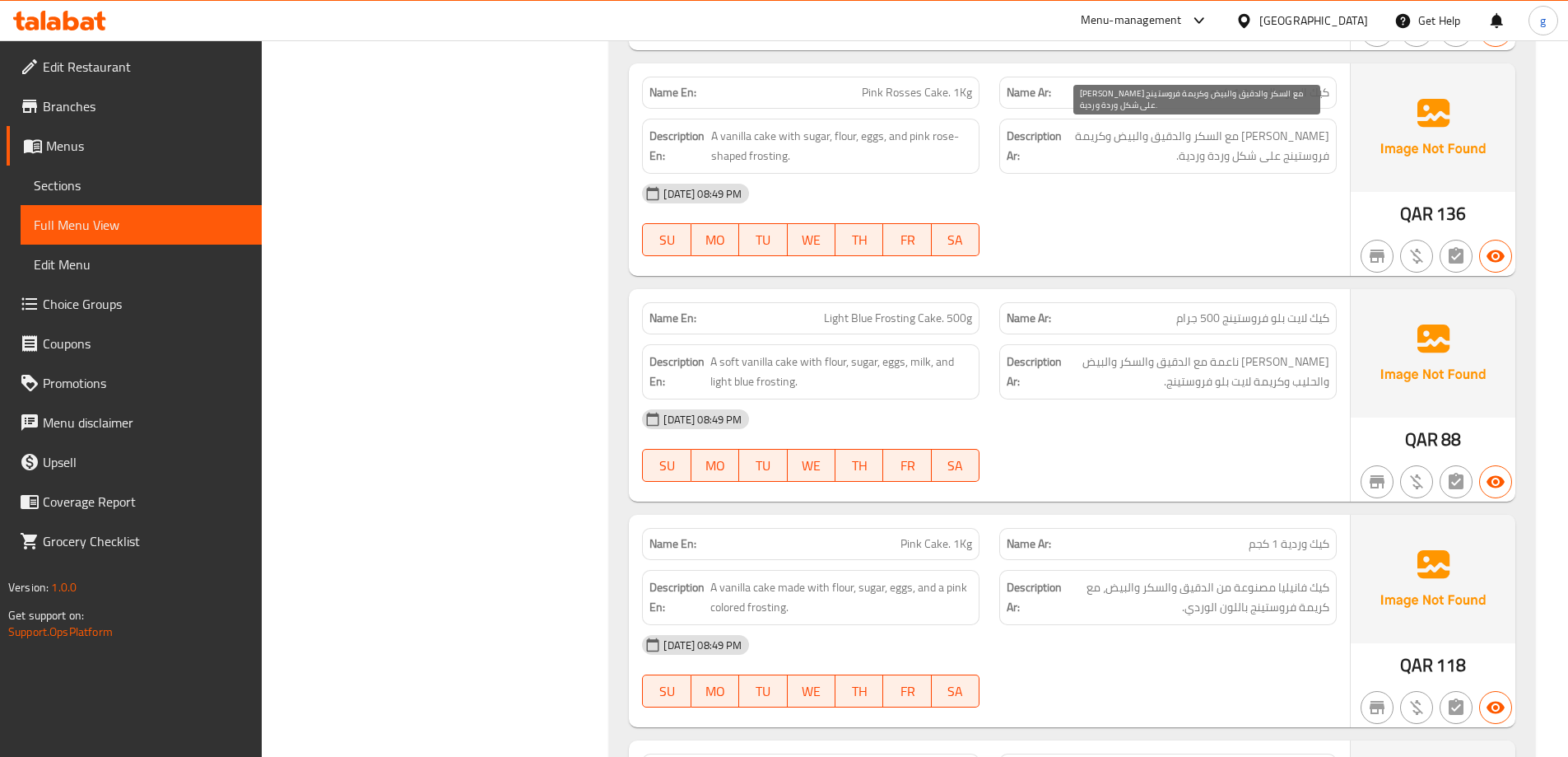
click at [1145, 164] on span "كيك فانيليا مع السكر والدقيق والبيض وكريمة فروستينج على شكل وردة وردية." at bounding box center [1197, 146] width 264 height 41
drag, startPoint x: 1235, startPoint y: 205, endPoint x: 1235, endPoint y: 176, distance: 29.0
click at [1235, 176] on div "[DATE] 08:49 PM" at bounding box center [989, 193] width 714 height 40
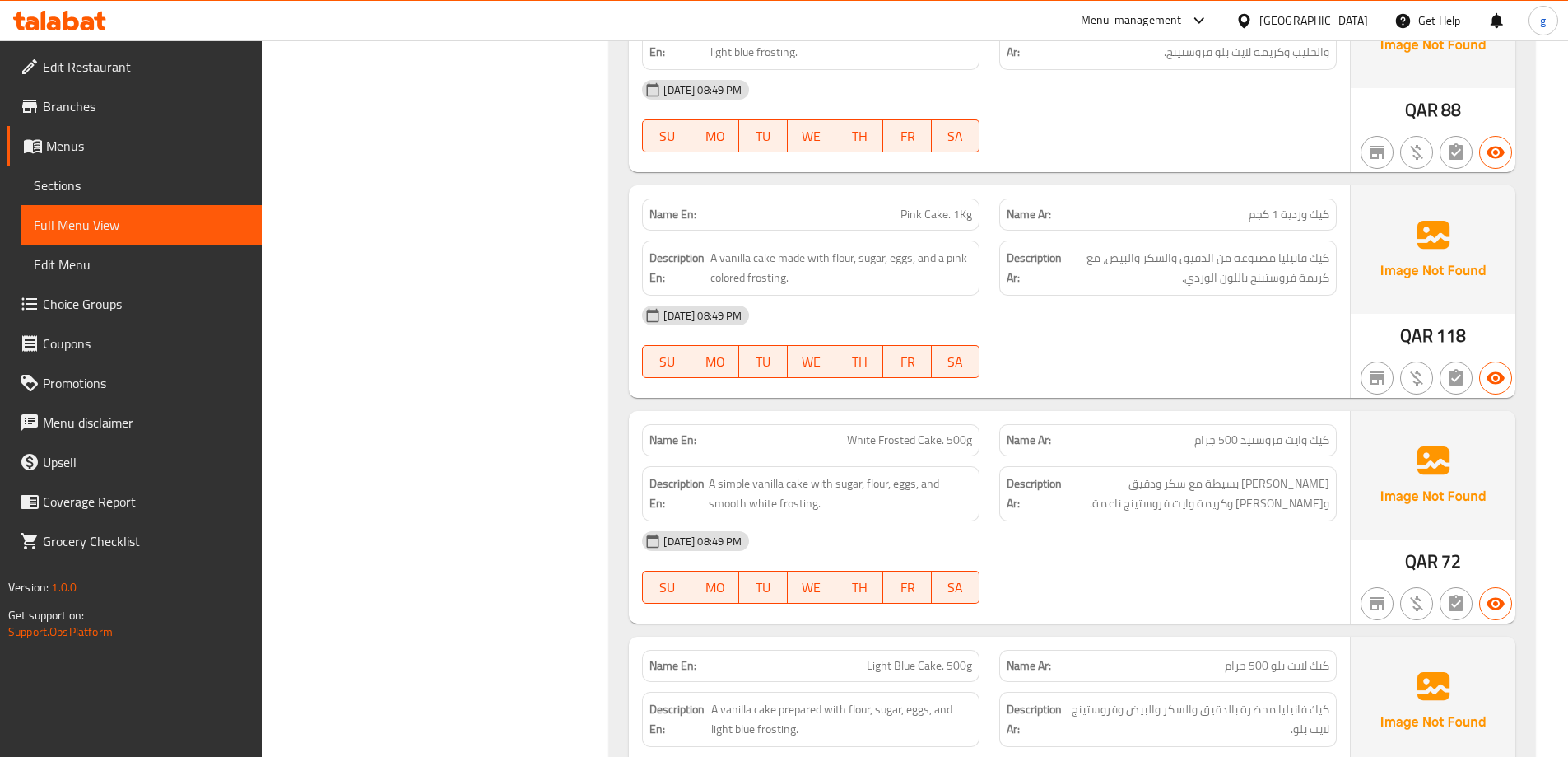
scroll to position [2721, 0]
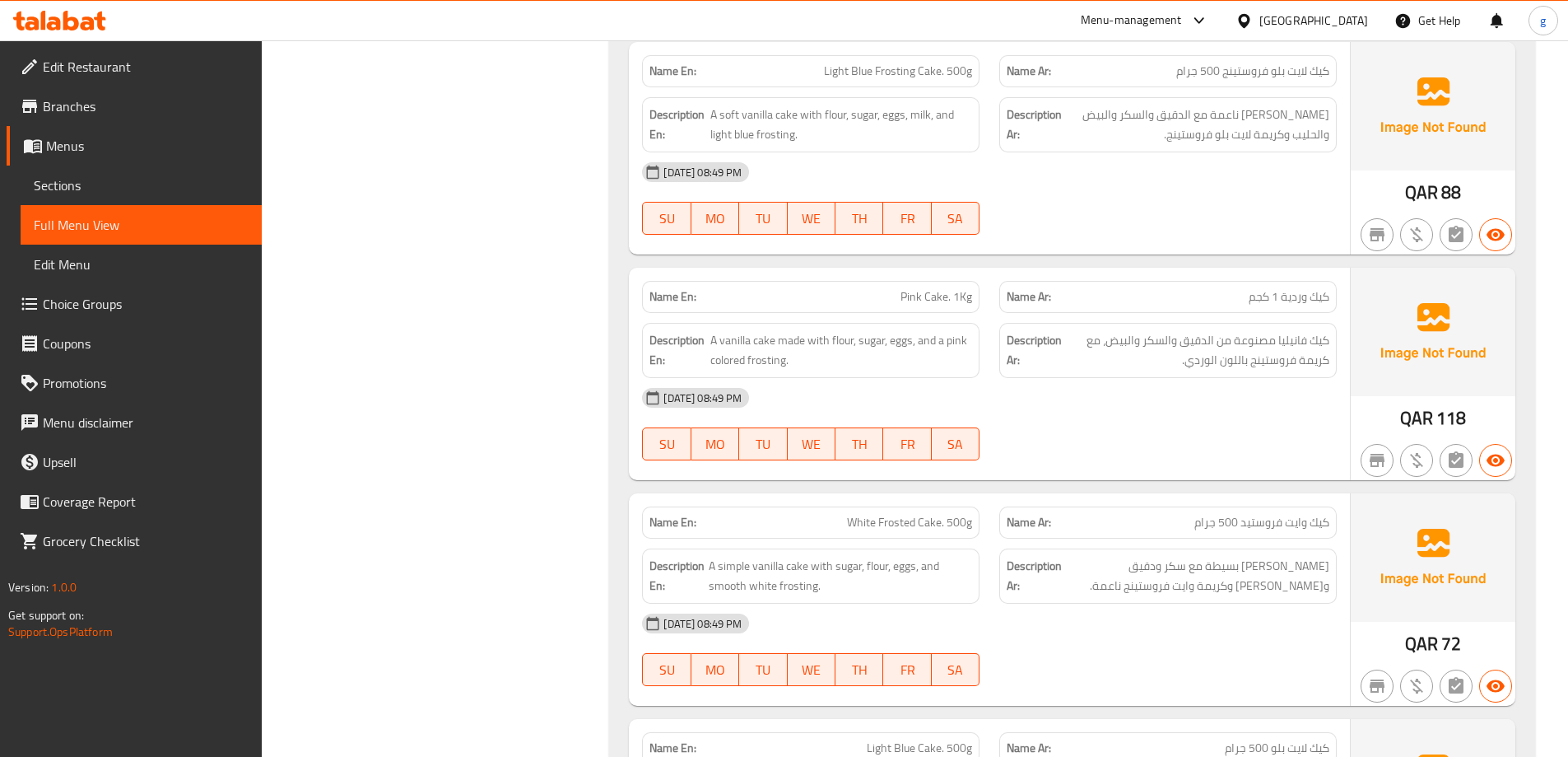
click at [832, 79] on span "Light Blue Frosting Cake. 500g" at bounding box center [898, 71] width 148 height 18
click at [831, 81] on div "Name En: Light Blue Frosting Cake. 500g" at bounding box center [810, 71] width 337 height 32
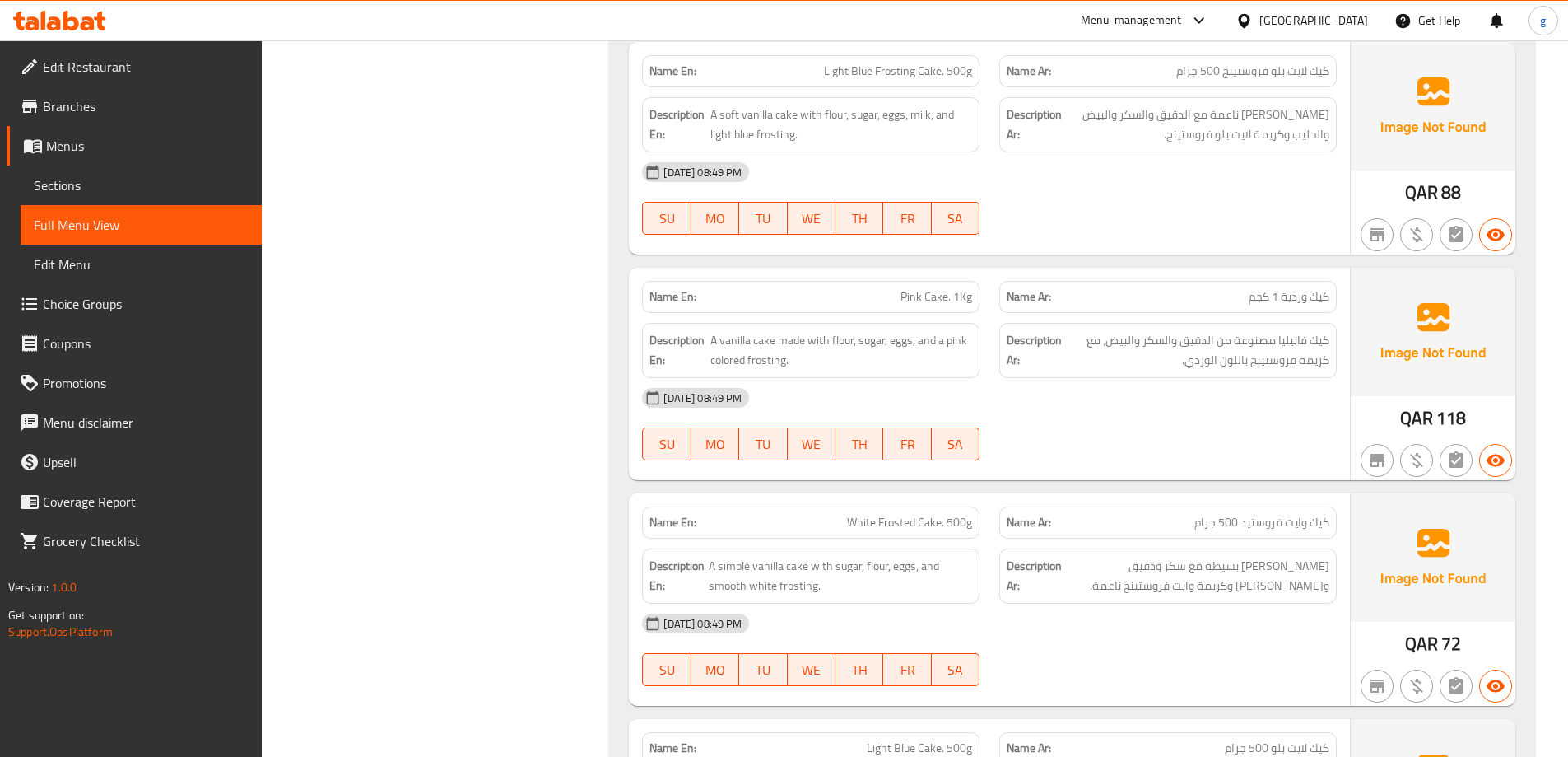
click at [1263, 191] on div "[DATE] 08:49 PM" at bounding box center [989, 172] width 714 height 40
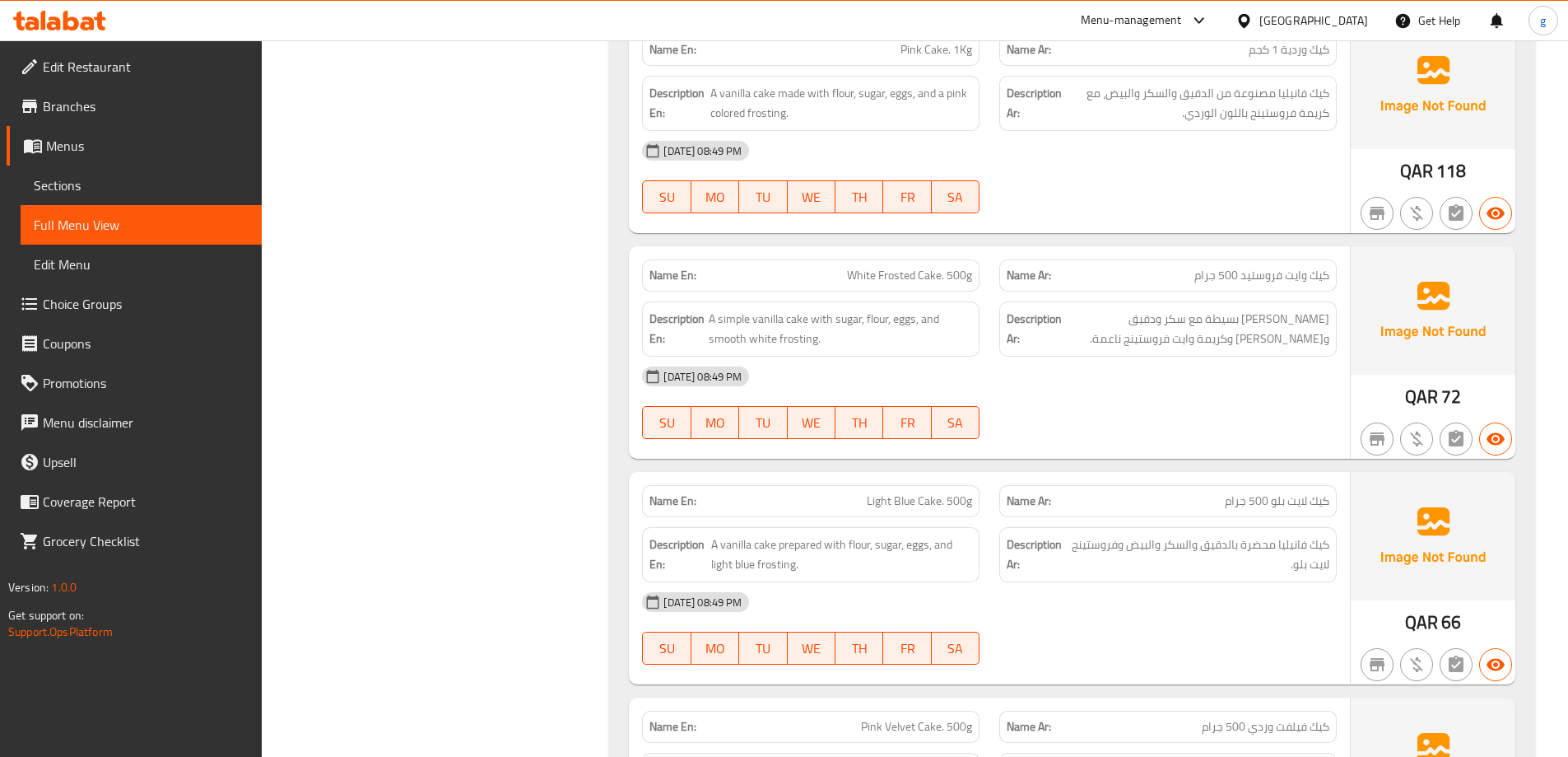
scroll to position [2886, 0]
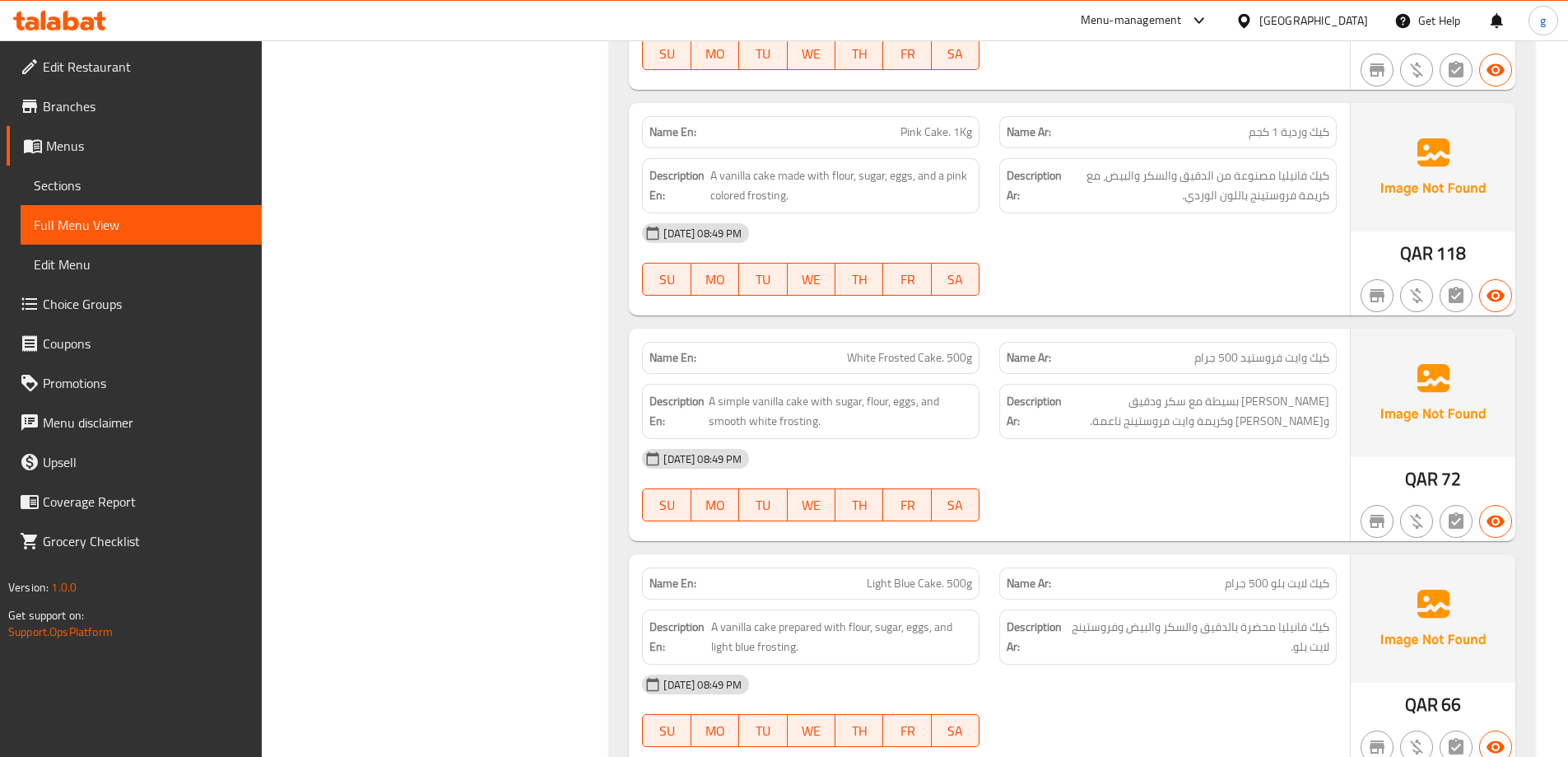
click at [918, 140] on span "Pink Cake. 1Kg" at bounding box center [937, 132] width 72 height 18
click at [1140, 361] on p "Name Ar: كيك وايت فروستيد 500 جرام" at bounding box center [1168, 358] width 322 height 18
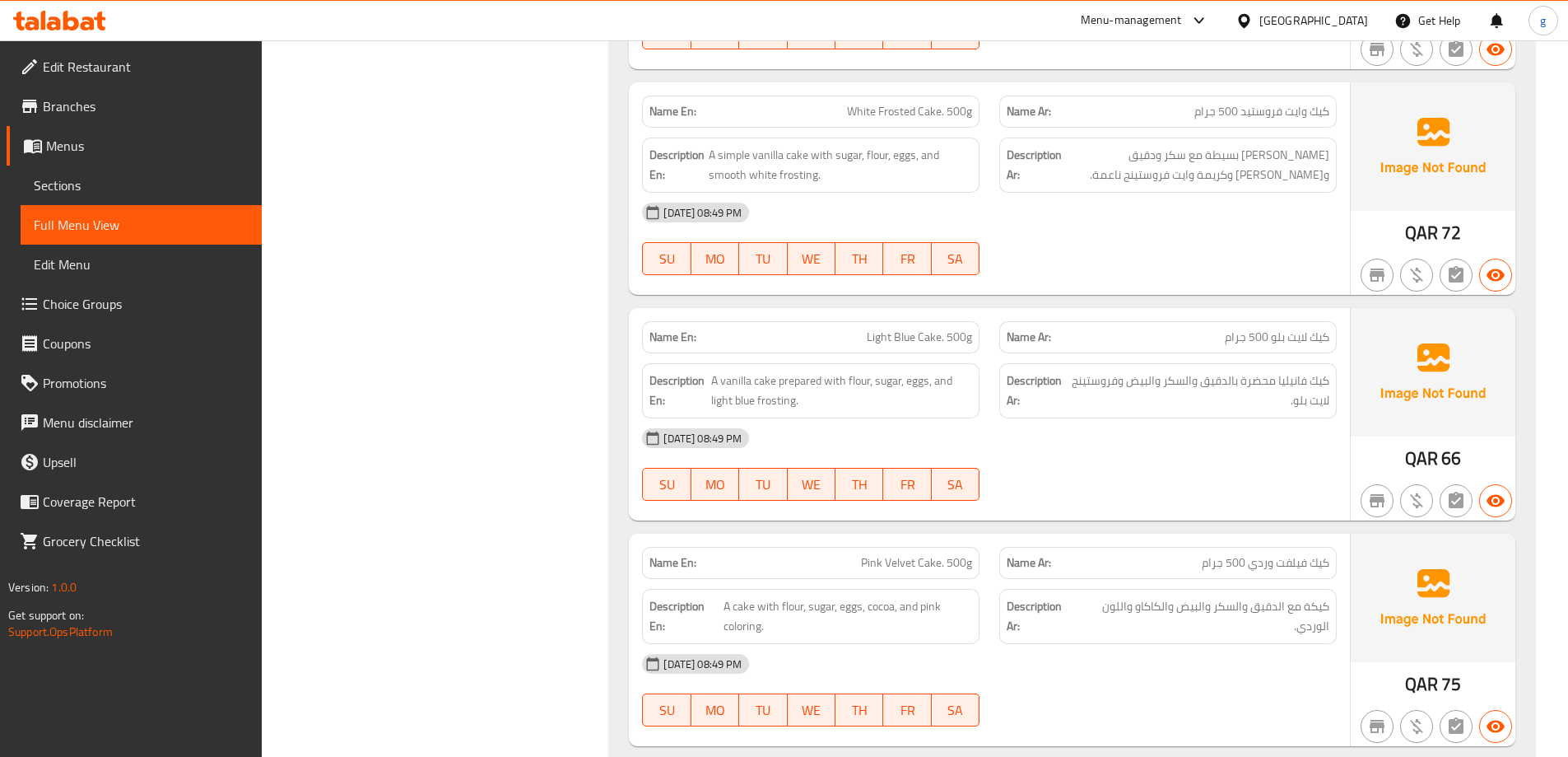
scroll to position [3132, 0]
click at [917, 116] on span "White Frosted Cake. 500g" at bounding box center [909, 110] width 125 height 18
click at [1145, 220] on div "[DATE] 08:49 PM" at bounding box center [989, 212] width 714 height 40
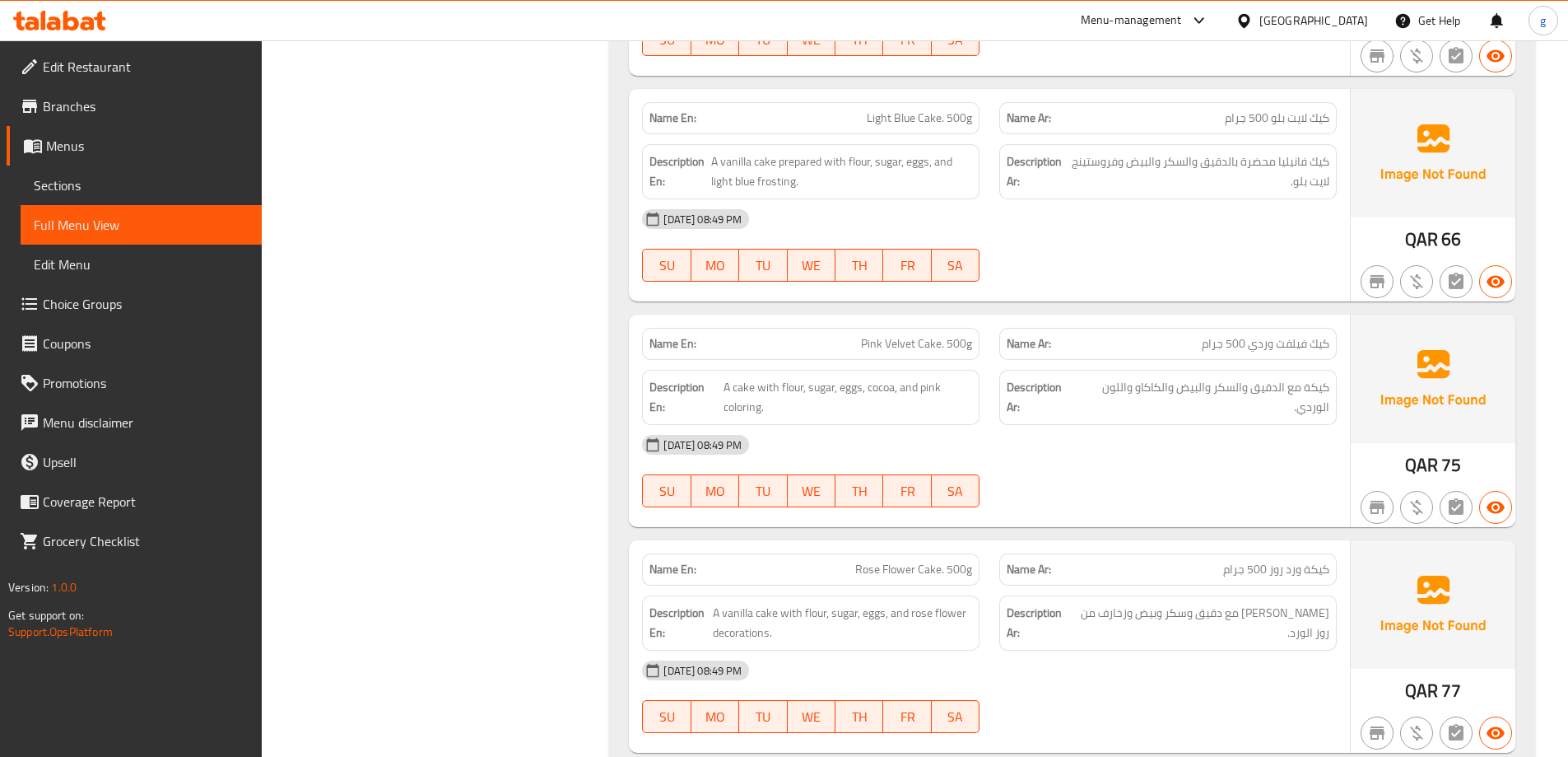
scroll to position [3380, 0]
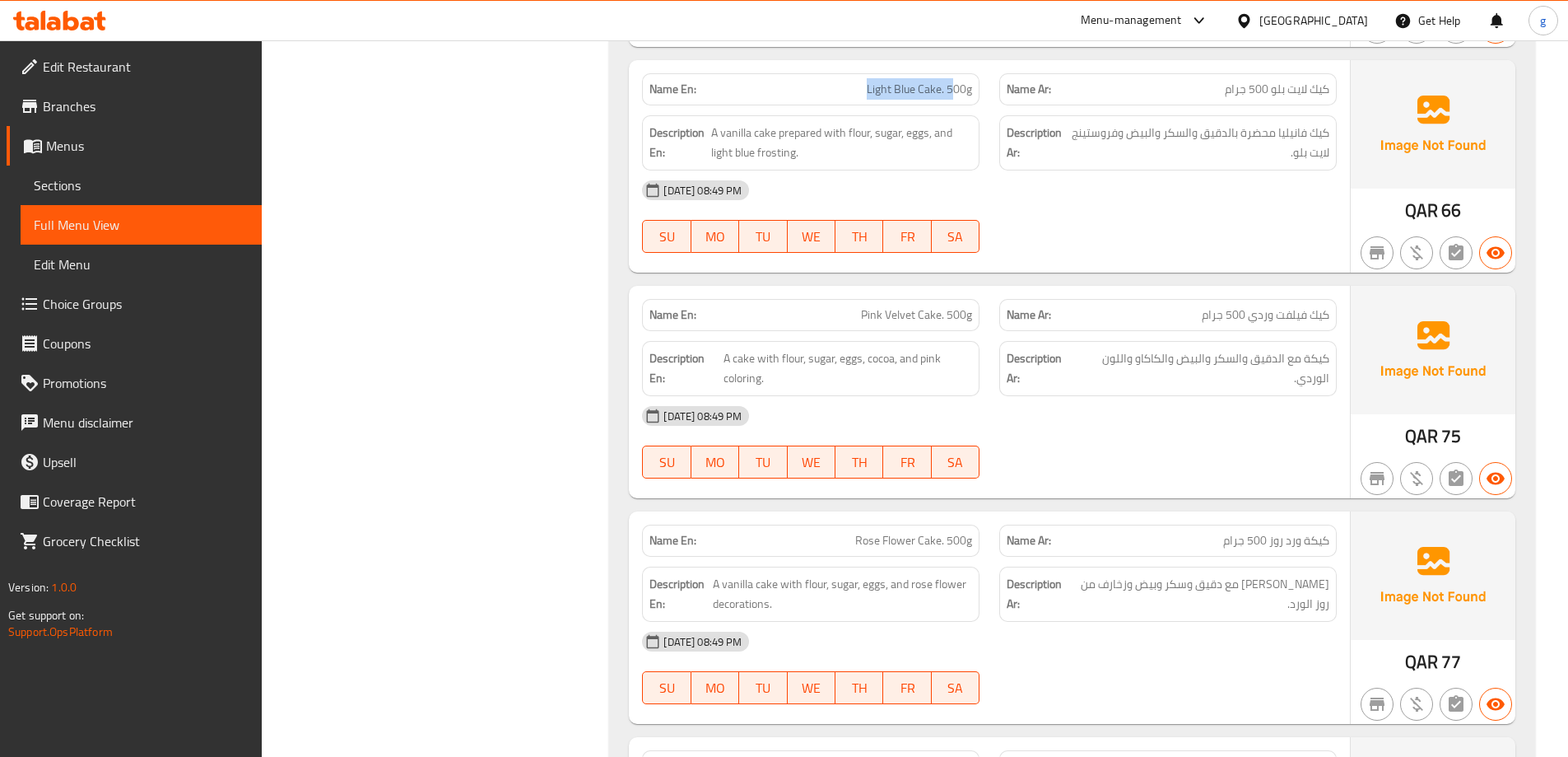
drag, startPoint x: 870, startPoint y: 94, endPoint x: 954, endPoint y: 100, distance: 84.2
click at [954, 100] on div "Name En: Light Blue Cake. 500g" at bounding box center [810, 89] width 337 height 32
click at [1197, 162] on span "كيك فانيليا محضرة بالدقيق والسكر والبيض وفروستينج لايت بلو." at bounding box center [1200, 143] width 259 height 41
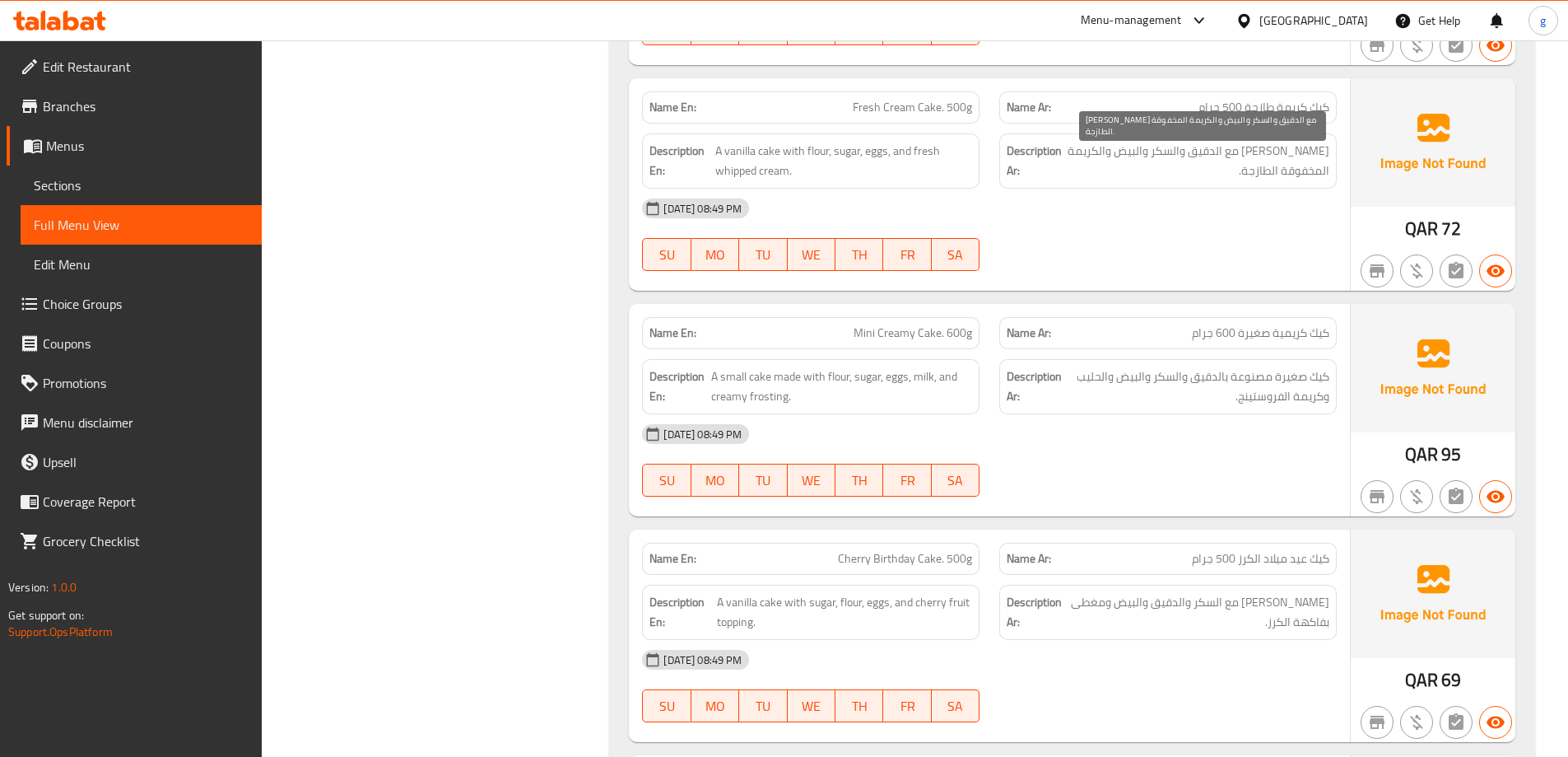
scroll to position [4121, 0]
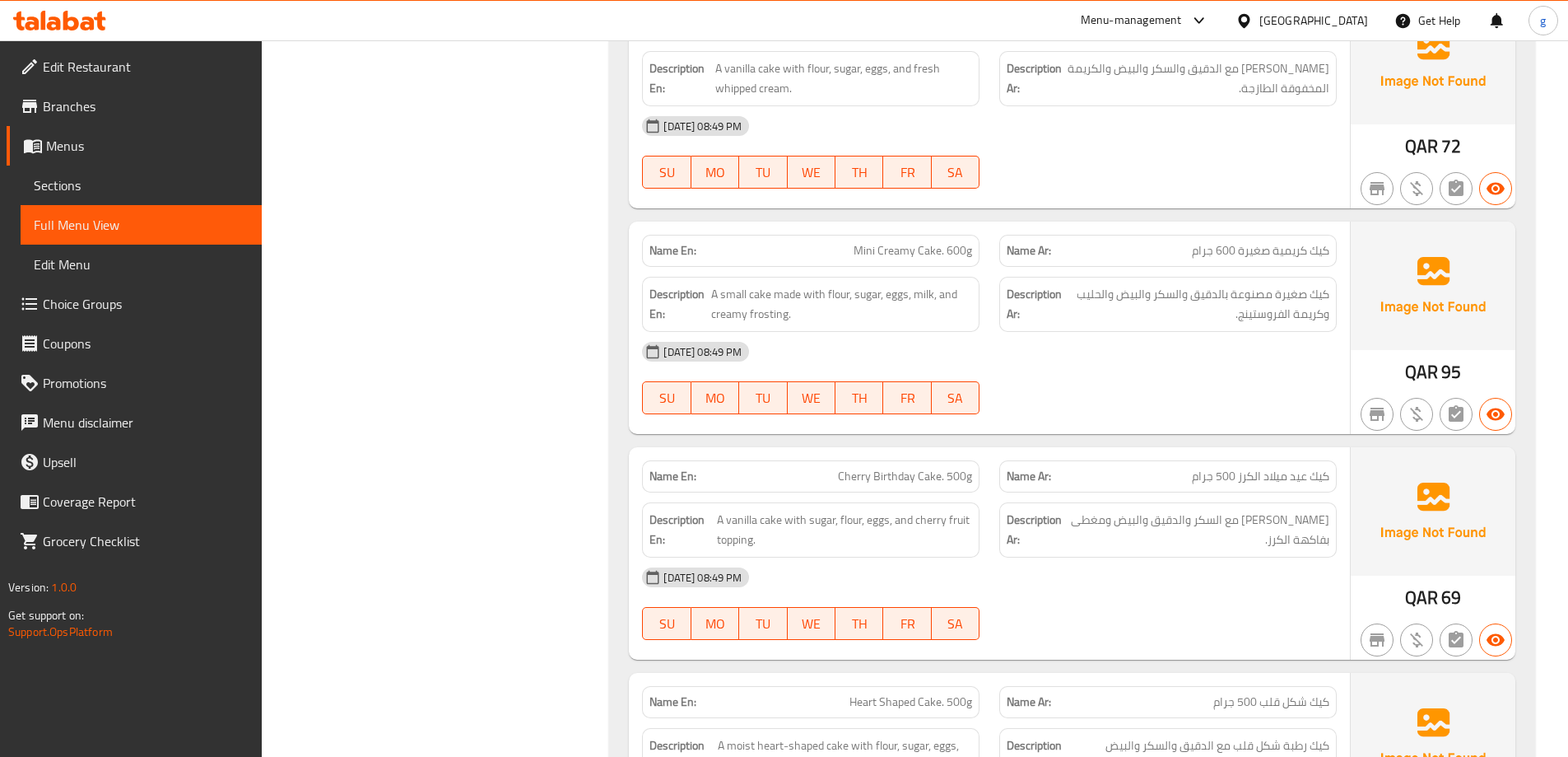
drag, startPoint x: 1281, startPoint y: 154, endPoint x: 1292, endPoint y: 189, distance: 36.7
click at [1292, 189] on div "06-10-2025 08:49 PM SU MO TU WE TH FR SA" at bounding box center [989, 153] width 714 height 92
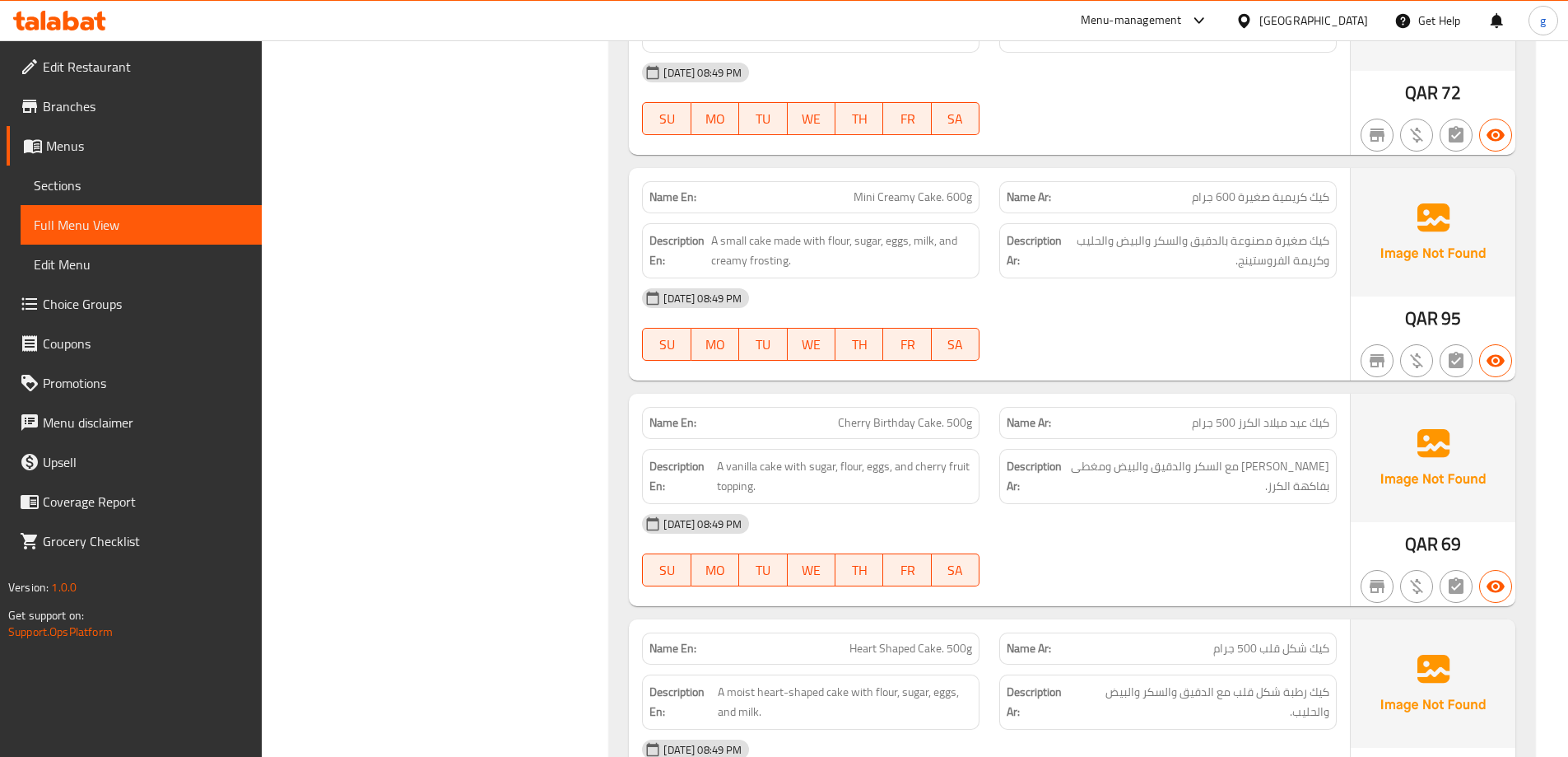
scroll to position [4204, 0]
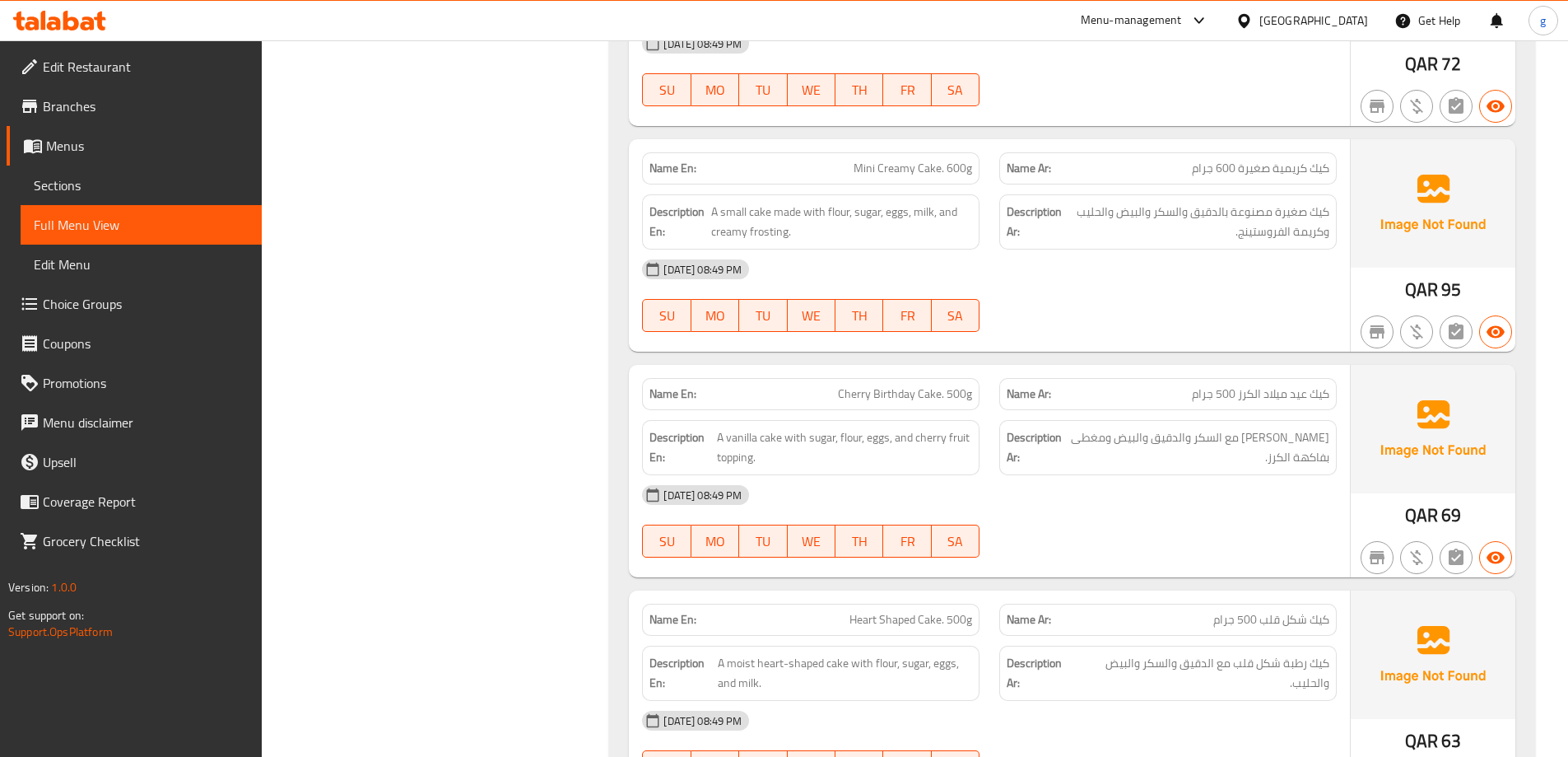
click at [871, 177] on span "Mini Creamy Cake. 600g" at bounding box center [913, 168] width 118 height 18
click at [922, 212] on span "A small cake made with flour, sugar, eggs, milk, and creamy frosting." at bounding box center [842, 222] width 261 height 41
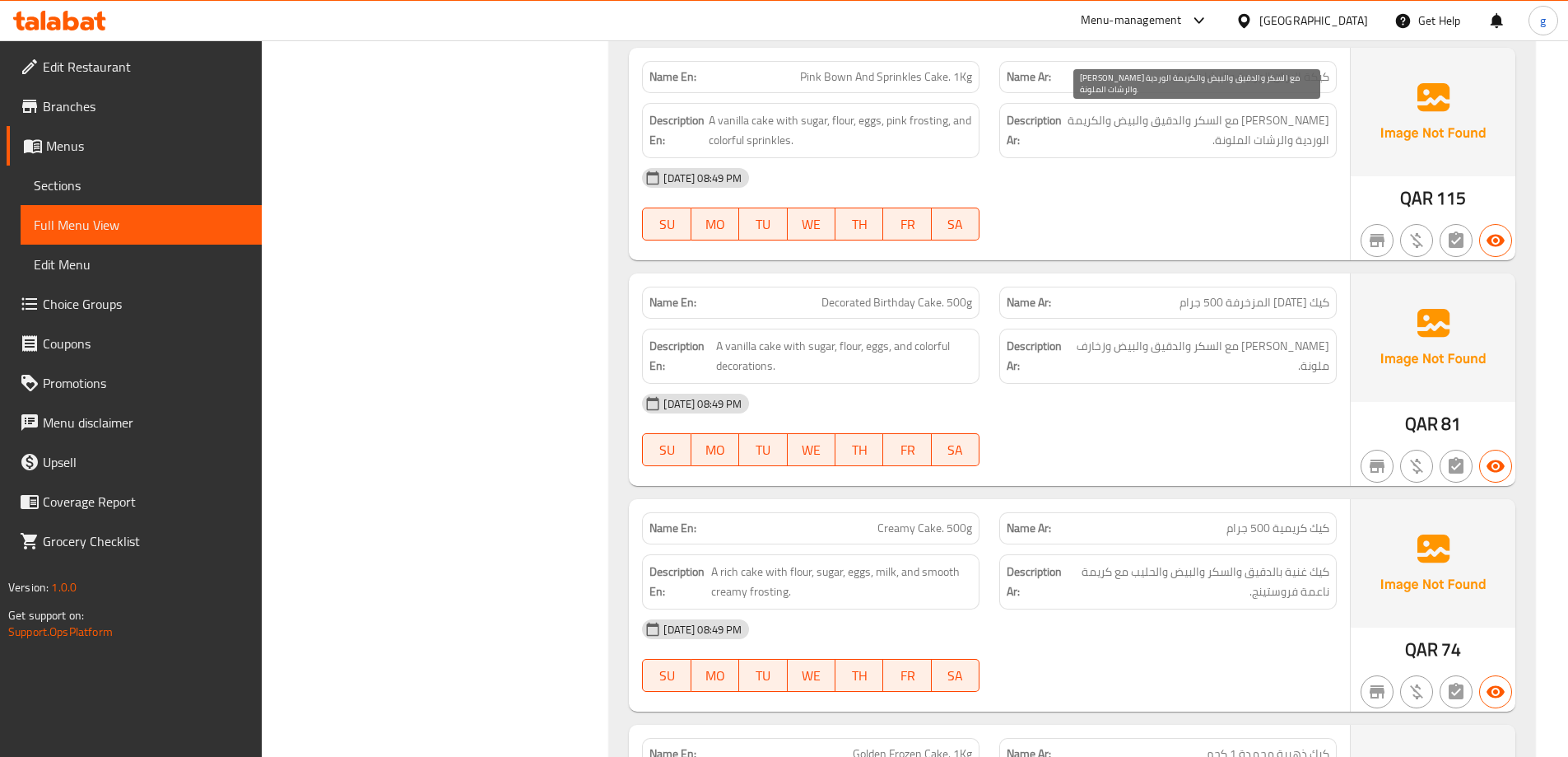
scroll to position [4945, 0]
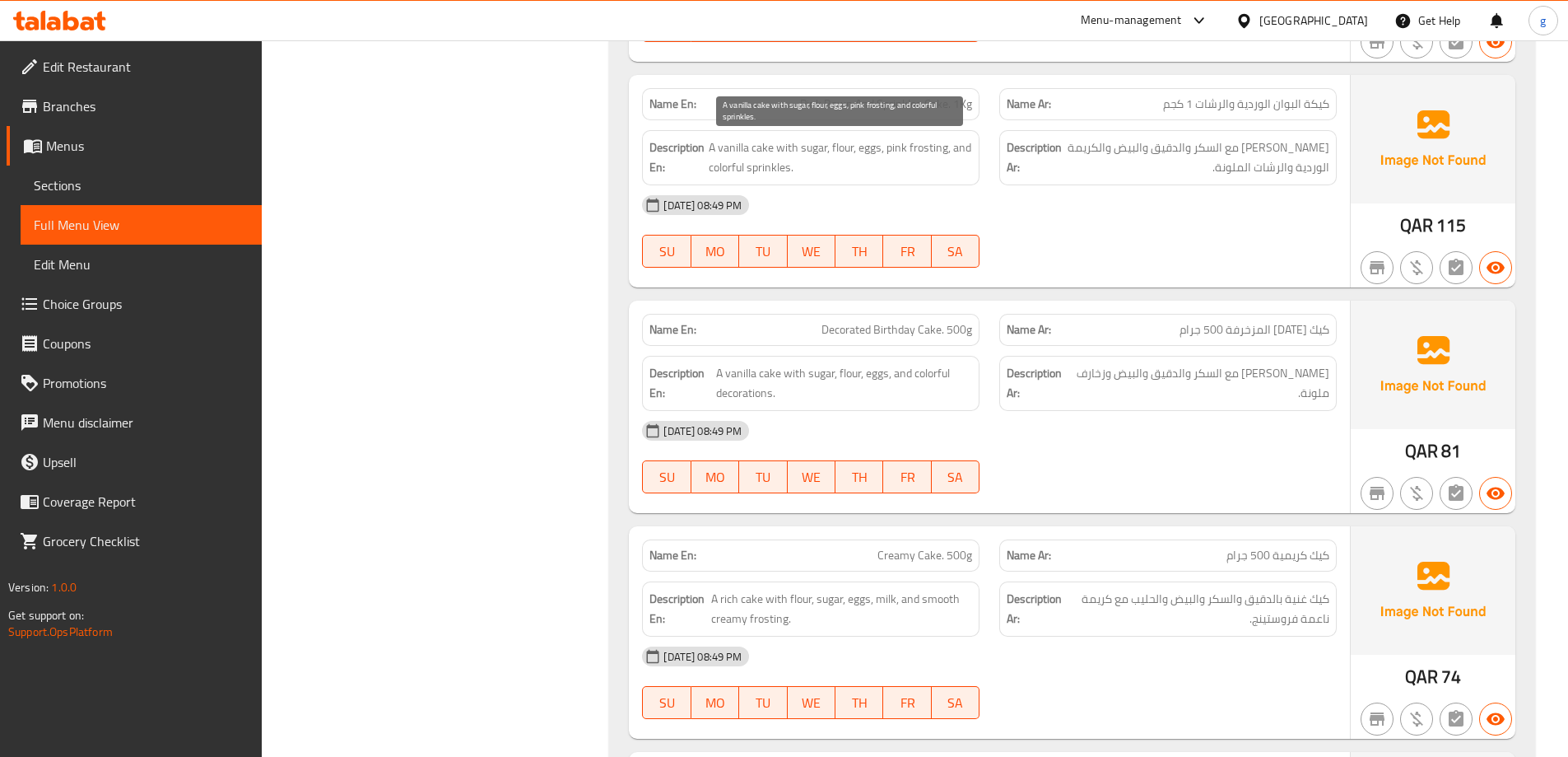
click at [927, 150] on span "A vanilla cake with sugar, flour, eggs, pink frosting, and colorful sprinkles." at bounding box center [841, 158] width 264 height 41
click at [919, 158] on span "A vanilla cake with sugar, flour, eggs, pink frosting, and colorful sprinkles." at bounding box center [841, 158] width 264 height 41
click at [817, 102] on span "Pink Bown And Sprinkles Cake. 1Kg" at bounding box center [886, 104] width 172 height 18
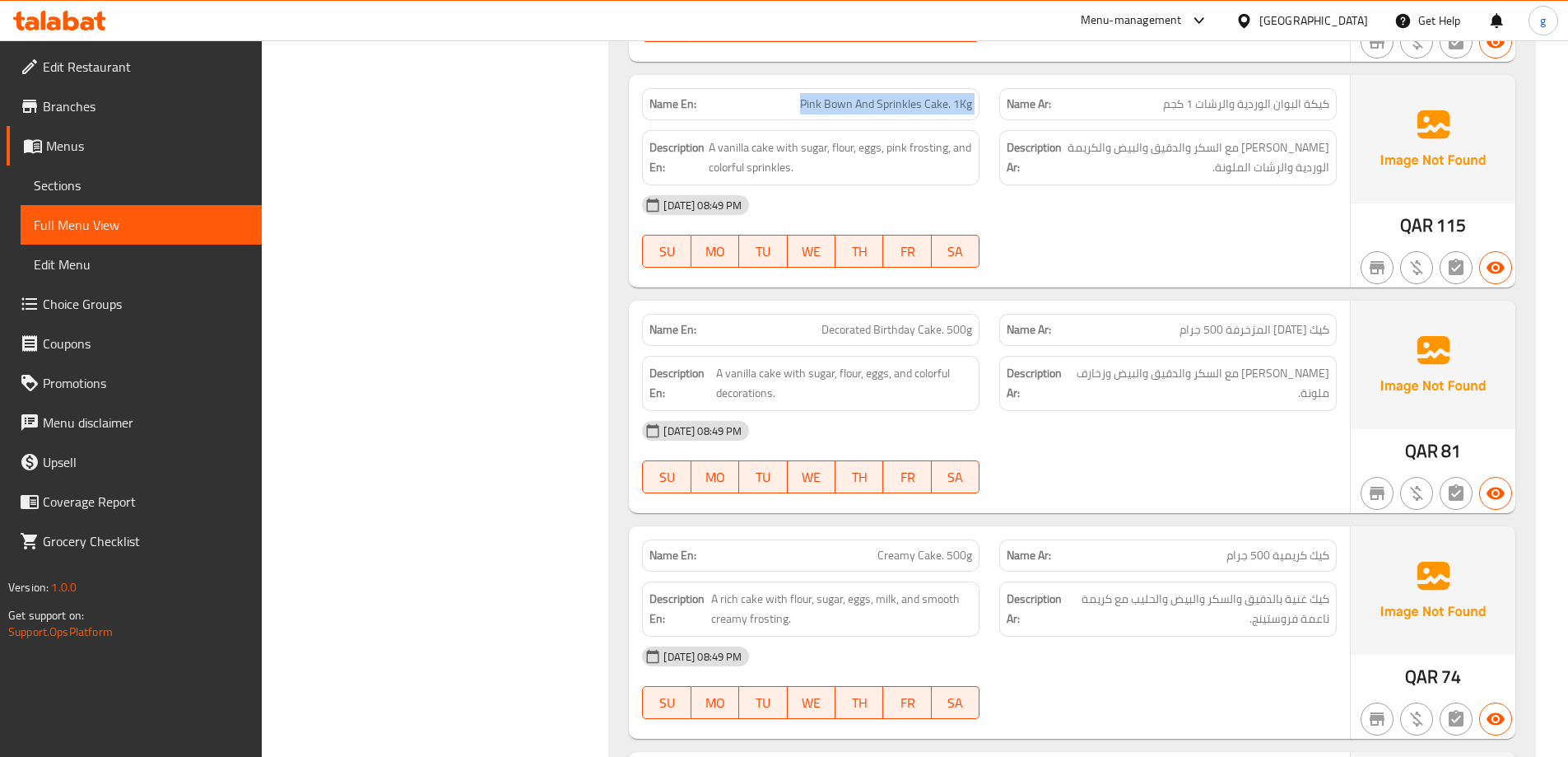
click at [817, 102] on span "Pink Bown And Sprinkles Cake. 1Kg" at bounding box center [886, 104] width 172 height 18
click at [1088, 224] on div "[DATE] 08:49 PM" at bounding box center [989, 204] width 714 height 40
drag, startPoint x: 910, startPoint y: 147, endPoint x: 946, endPoint y: 155, distance: 36.9
click at [946, 155] on span "A vanilla cake with sugar, flour, eggs, pink frosting, and colorful sprinkles." at bounding box center [841, 158] width 264 height 41
click at [1098, 260] on div at bounding box center [1168, 267] width 358 height 19
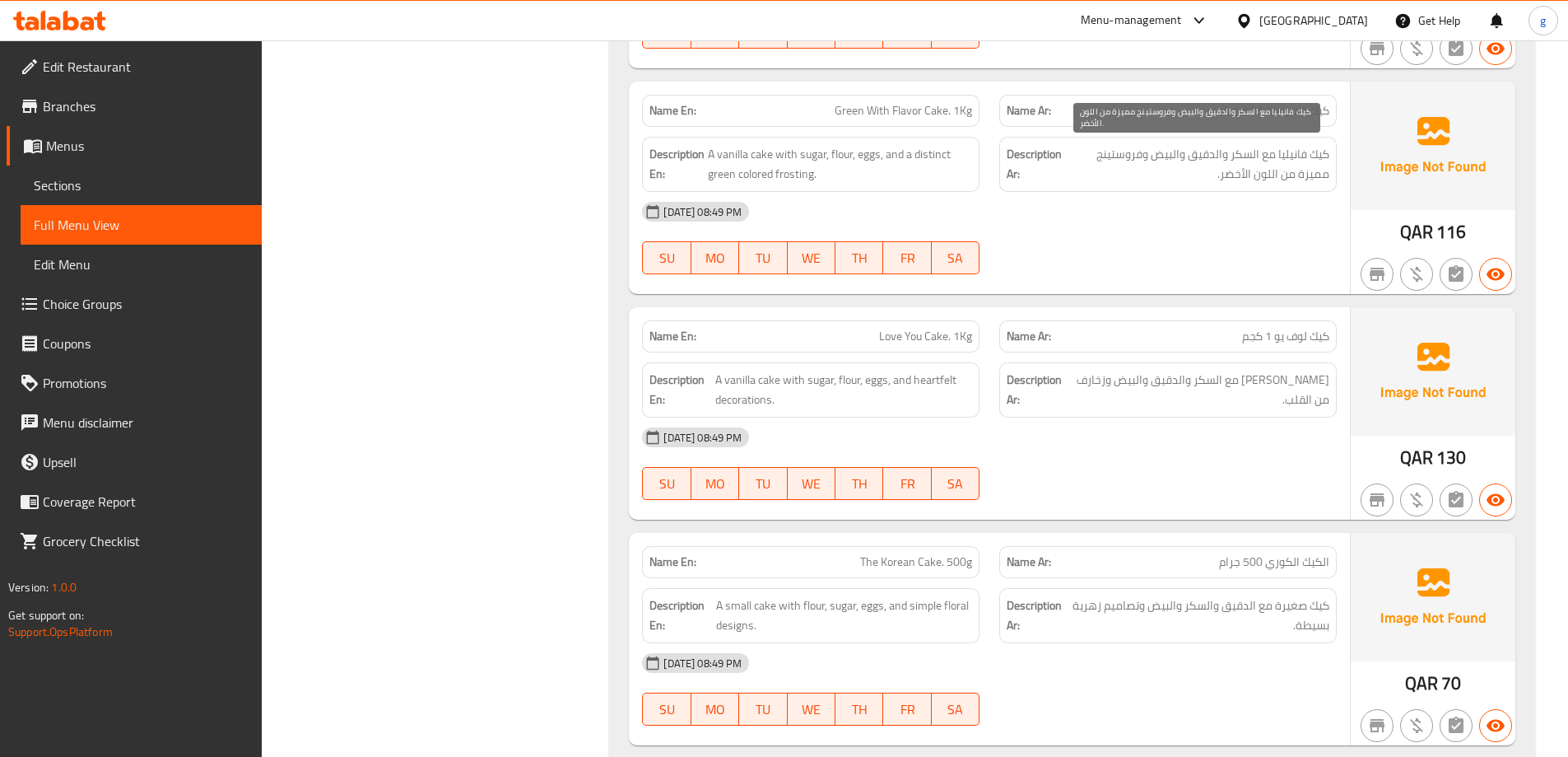
scroll to position [6262, 0]
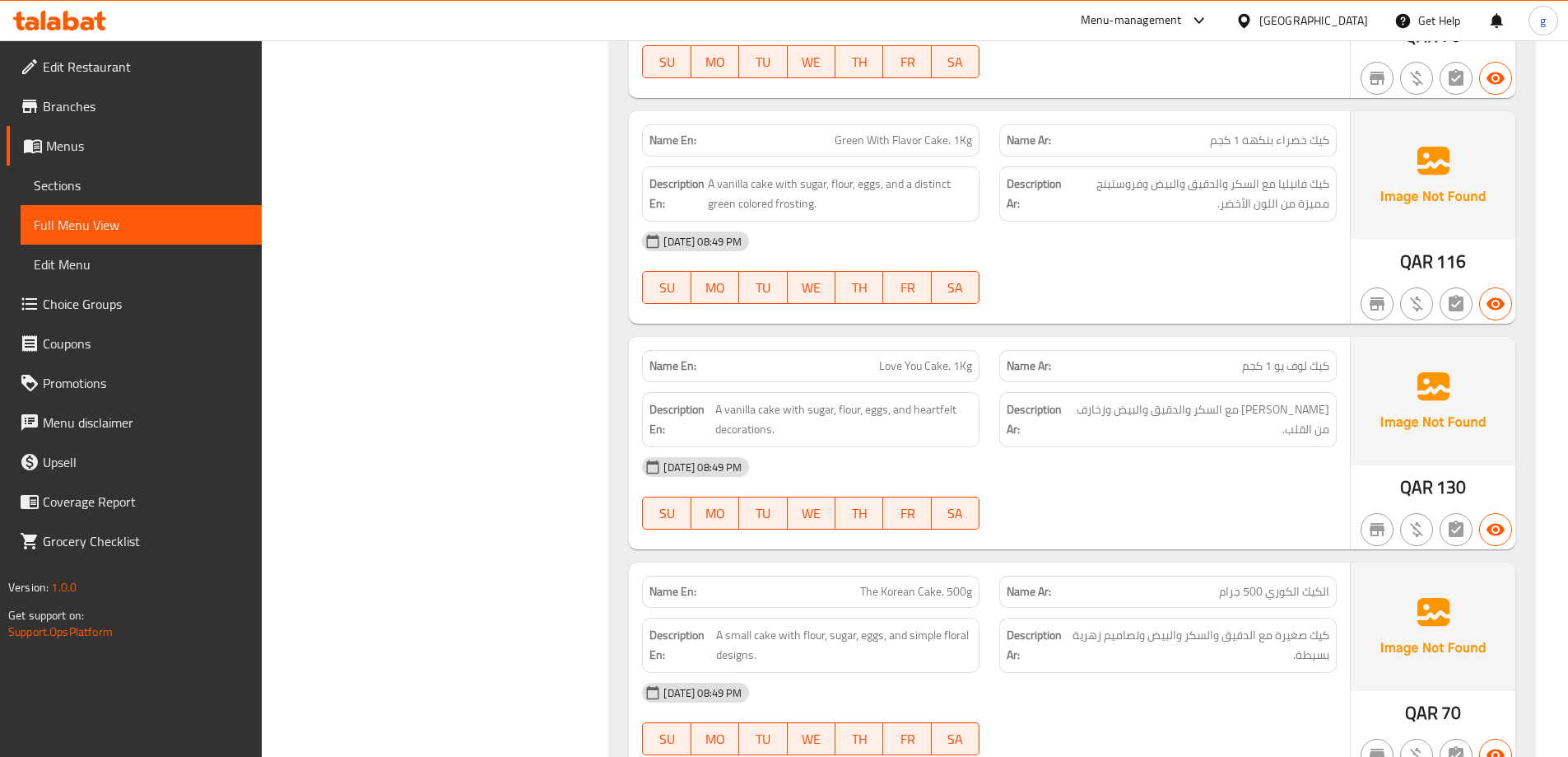
click at [855, 145] on span "Green With Flavor Cake. 1Kg" at bounding box center [904, 140] width 138 height 18
click at [1163, 355] on div "Name Ar: كيك لوف يو 1 كجم" at bounding box center [1168, 366] width 337 height 32
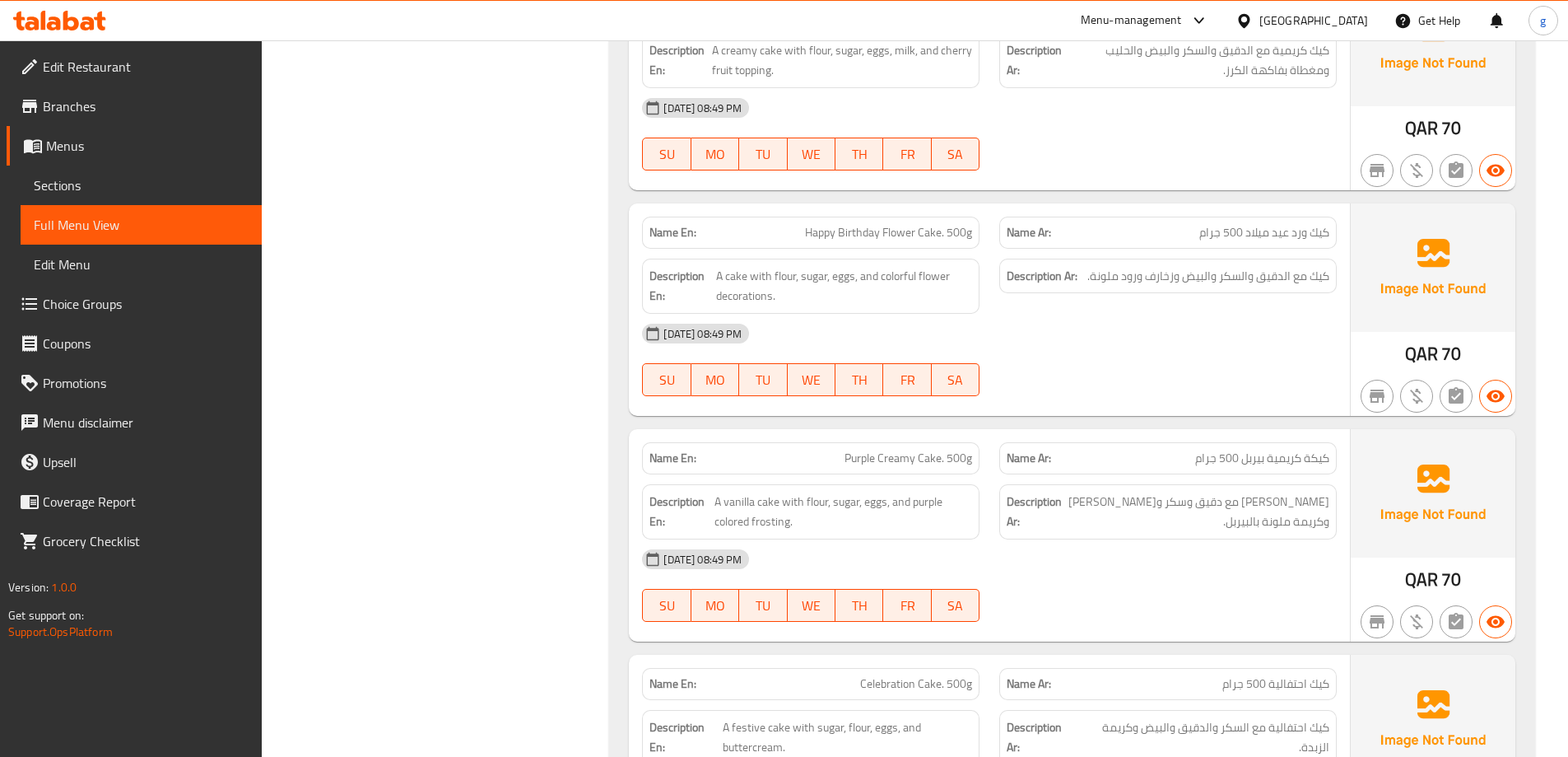
scroll to position [7100, 0]
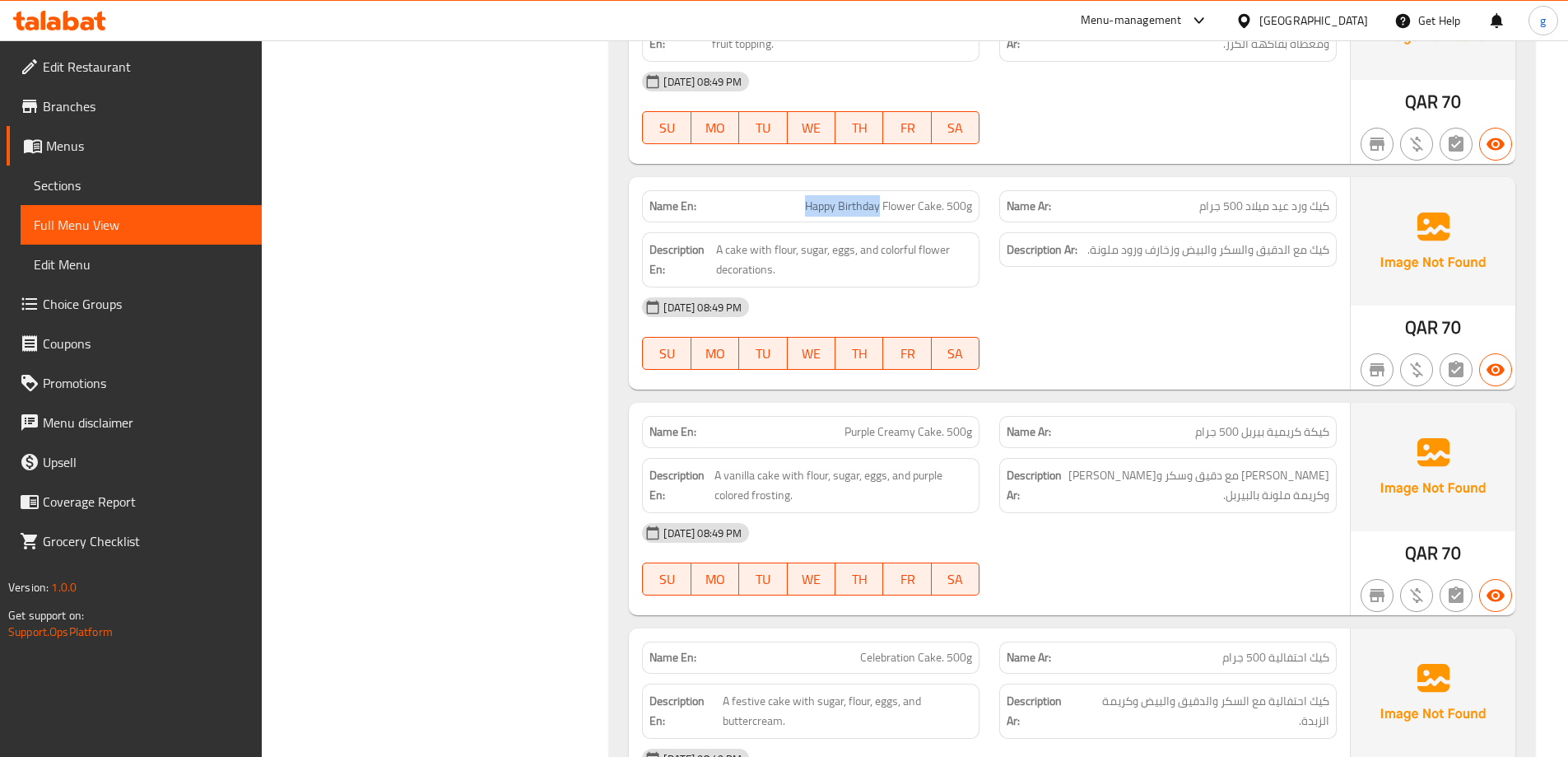
drag, startPoint x: 806, startPoint y: 208, endPoint x: 880, endPoint y: 210, distance: 74.0
click at [880, 210] on span "Happy Birthday Flower Cake. 500g" at bounding box center [888, 206] width 167 height 18
click at [847, 275] on span "A cake with flour, sugar, eggs, and colorful flower decorations." at bounding box center [844, 260] width 256 height 41
drag, startPoint x: 804, startPoint y: 207, endPoint x: 941, endPoint y: 208, distance: 137.0
click at [941, 208] on p "Name En: Happy Birthday Flower Cake. 500g" at bounding box center [810, 206] width 322 height 18
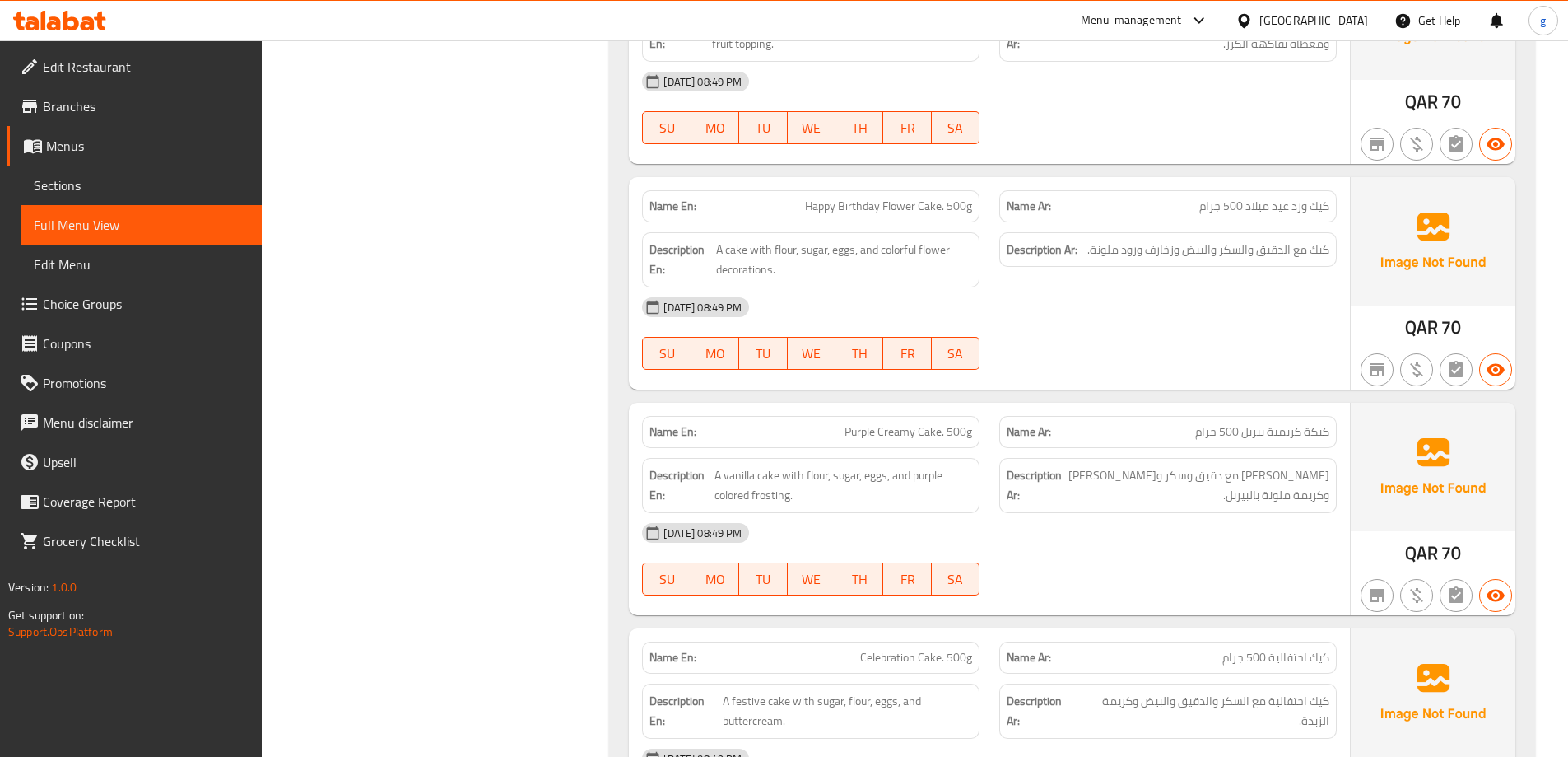
click at [845, 227] on div "Description En: A cake with flour, sugar, eggs, and colorful flower decorations." at bounding box center [810, 260] width 358 height 75
click at [834, 205] on span "Happy Birthday Flower Cake. 500g" at bounding box center [888, 206] width 167 height 18
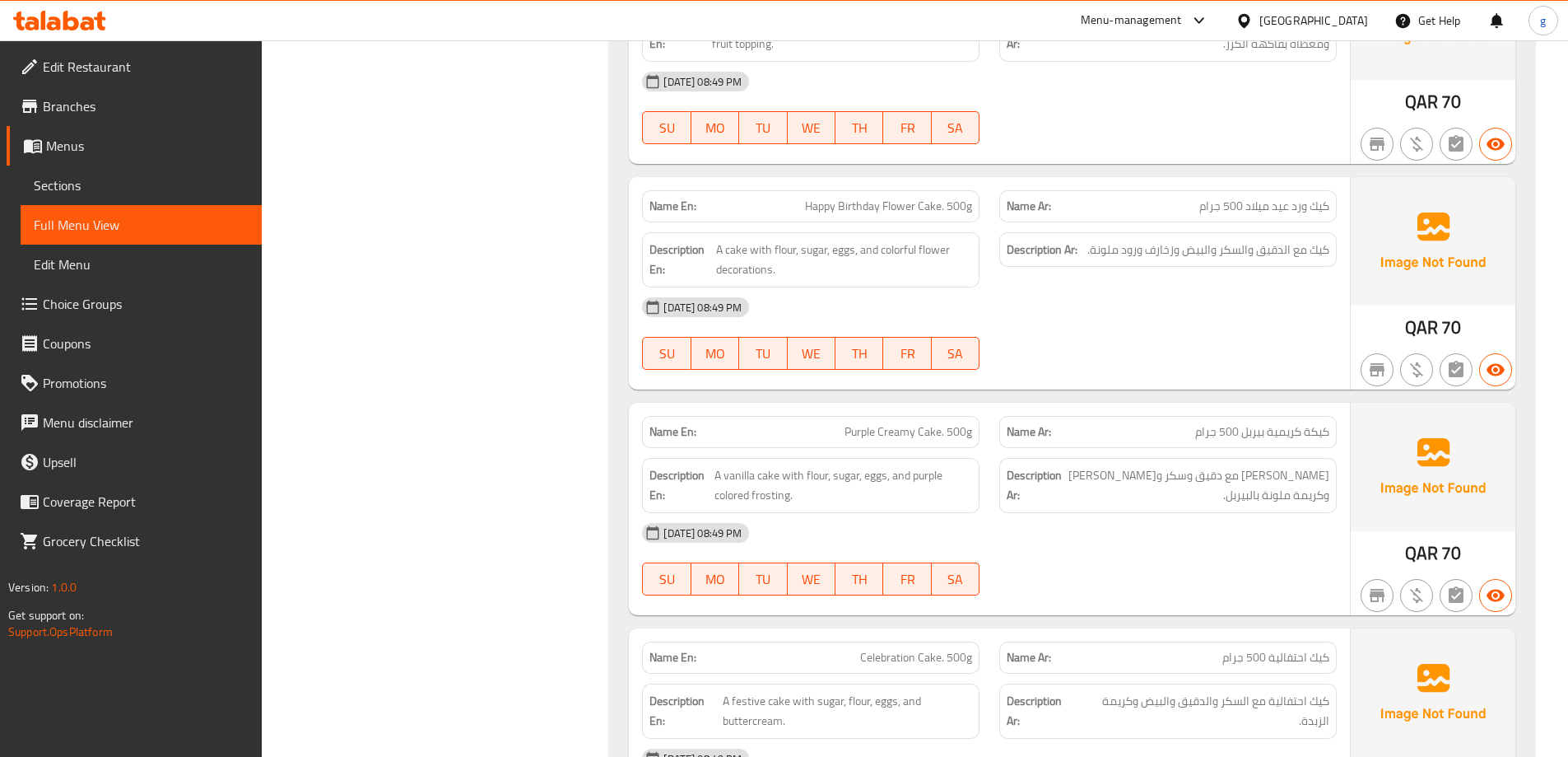
click at [1096, 352] on div "06-10-2025 08:49 PM SU MO TU WE TH FR SA" at bounding box center [989, 334] width 714 height 92
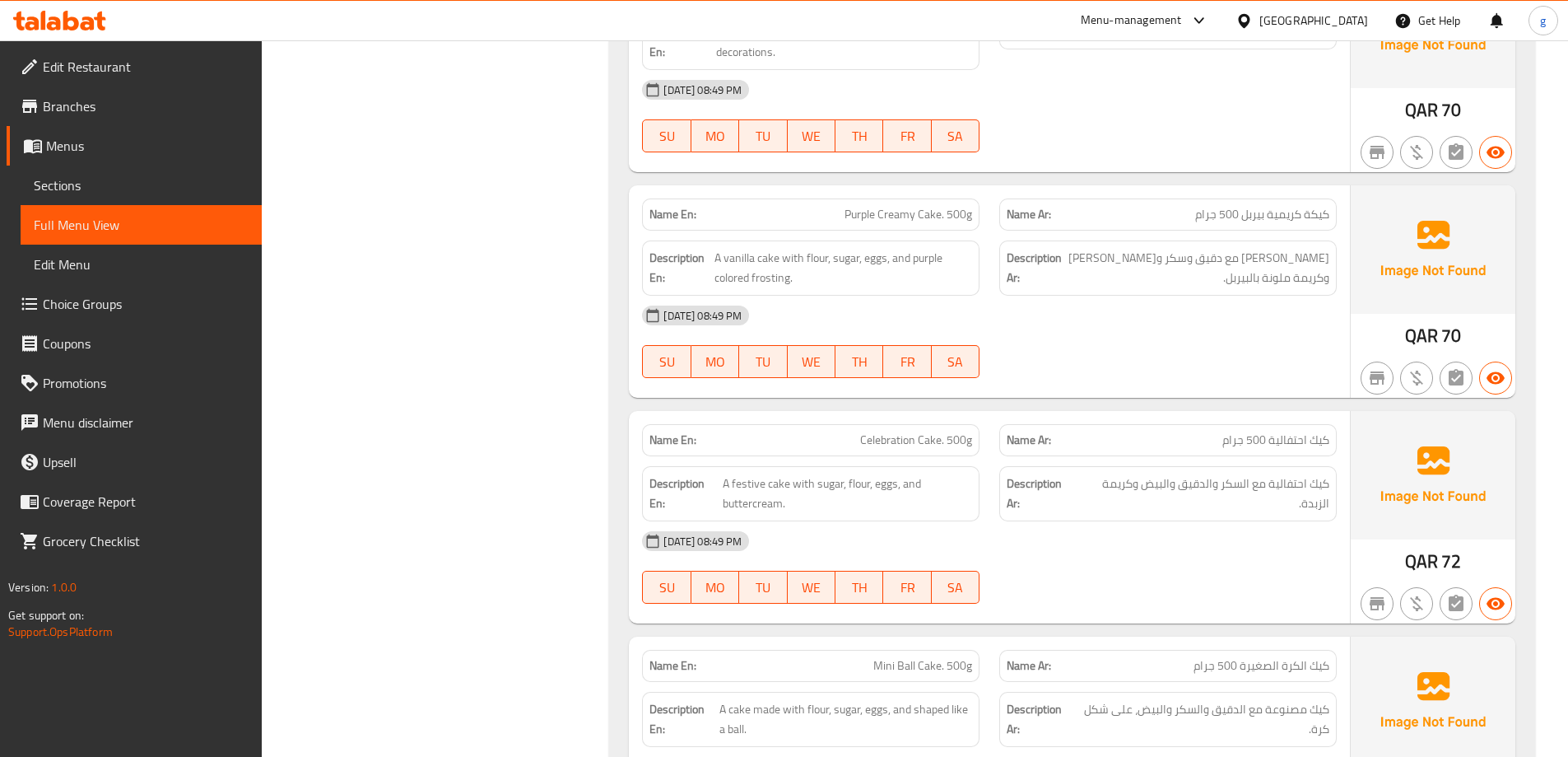
scroll to position [7429, 0]
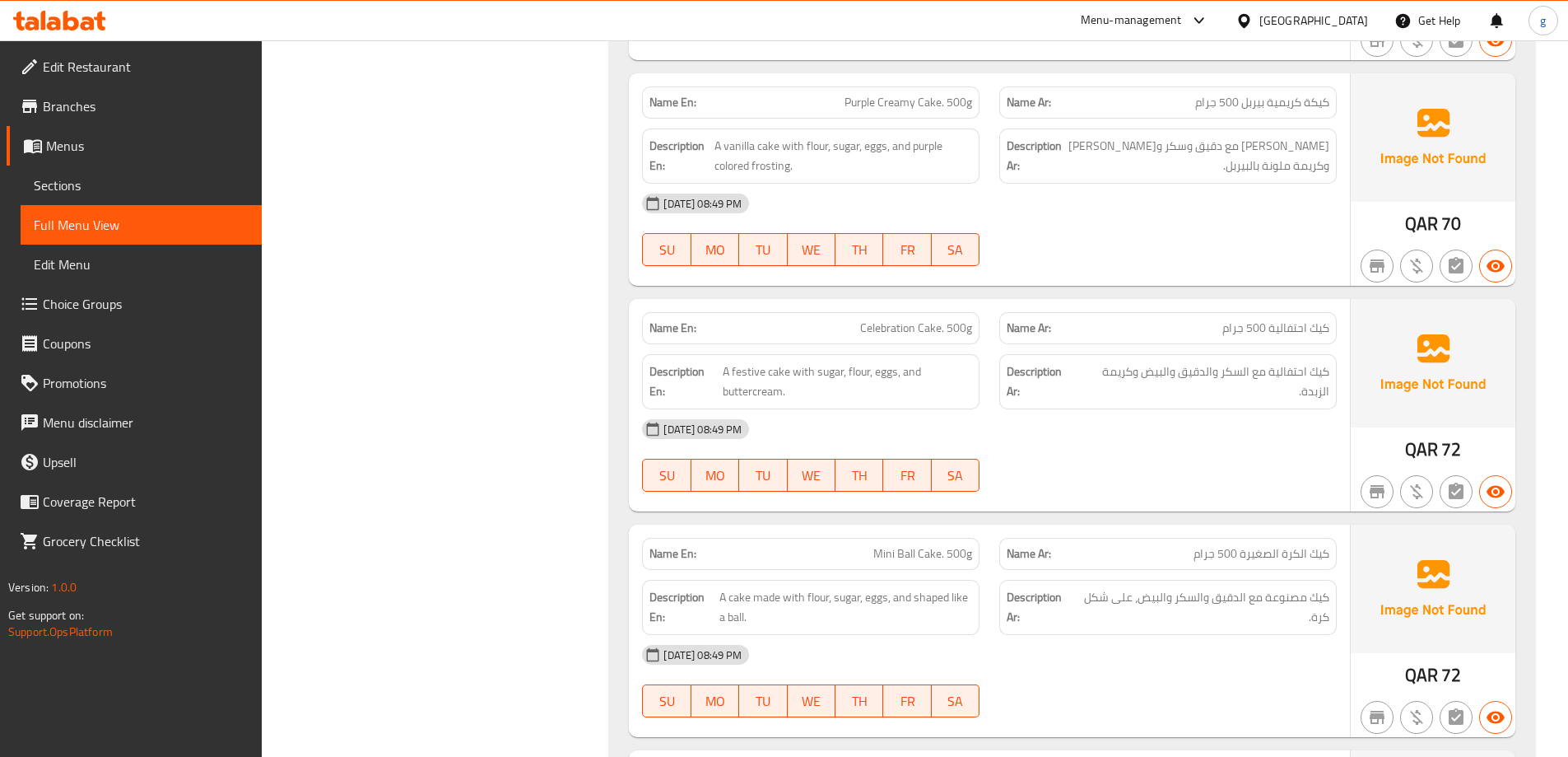
click at [876, 108] on span "Purple Creamy Cake. 500g" at bounding box center [908, 103] width 128 height 18
click at [1255, 312] on div "Name Ar: كيك احتفالية 500 جرام" at bounding box center [1168, 328] width 337 height 32
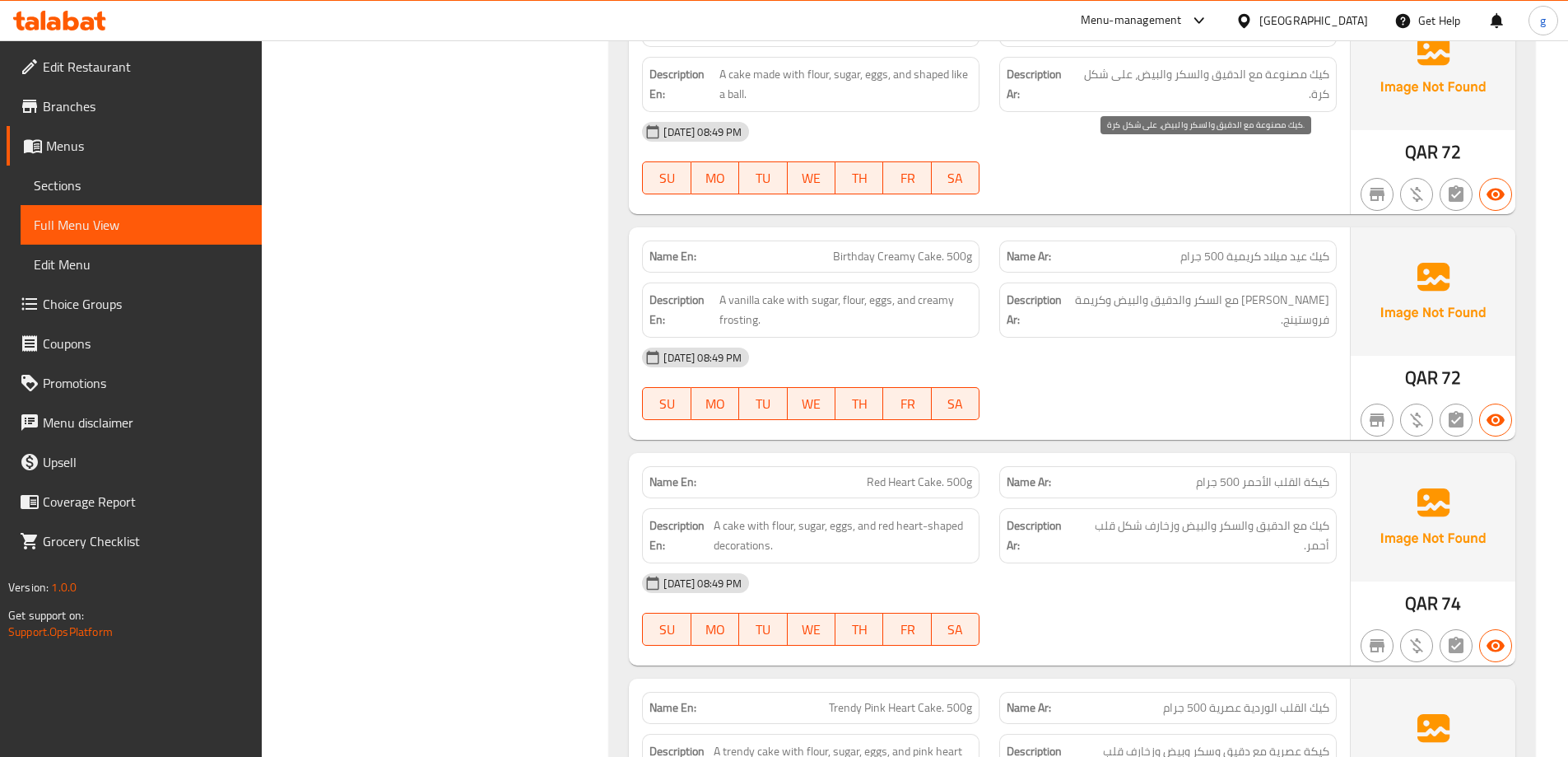
scroll to position [7923, 0]
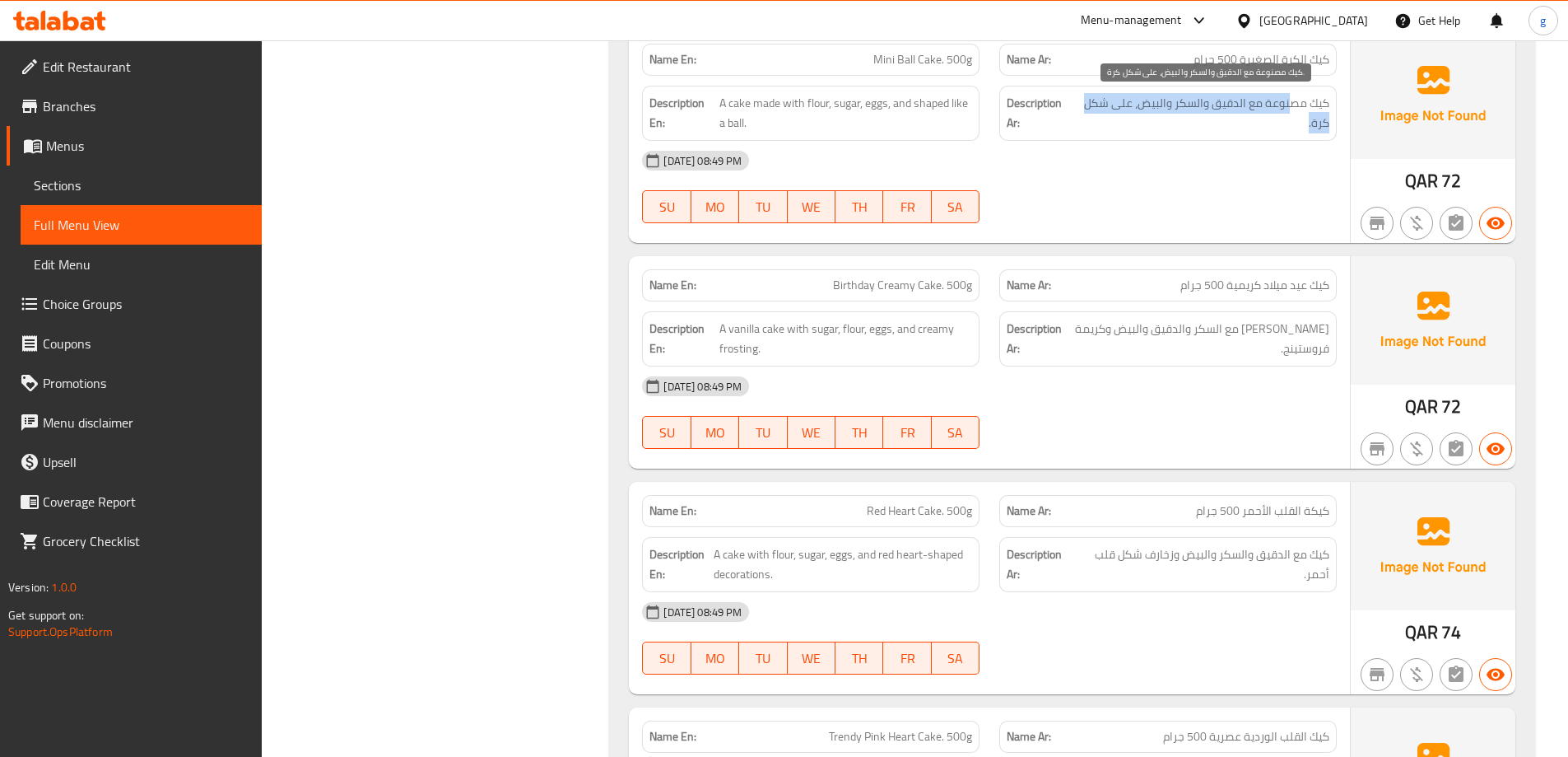
drag, startPoint x: 1293, startPoint y: 110, endPoint x: 1258, endPoint y: 130, distance: 40.3
click at [1258, 130] on span "كيك مصنوعة مع الدقيق والسكر والبيض، على شكل كرة." at bounding box center [1203, 114] width 253 height 41
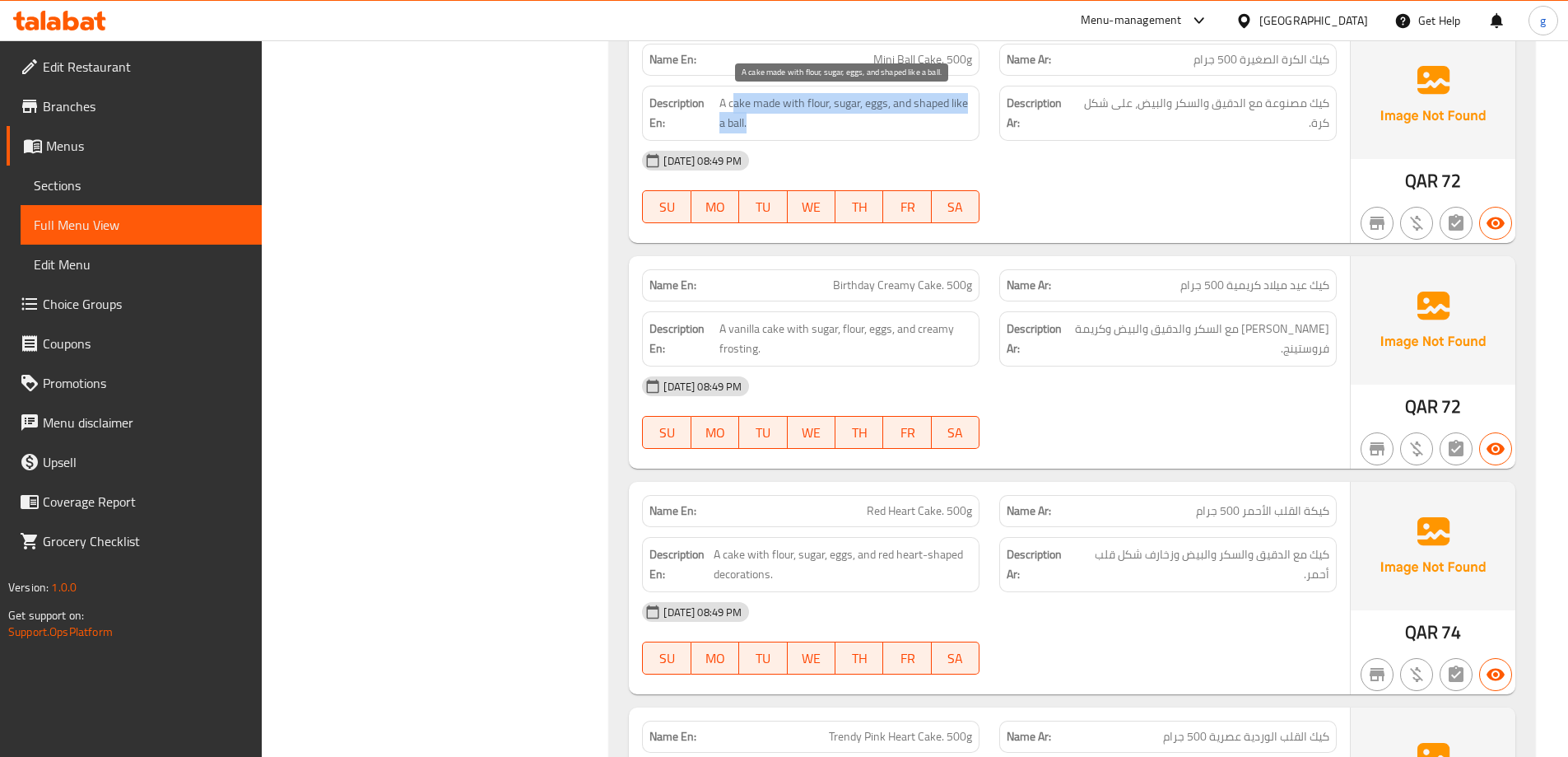
drag, startPoint x: 731, startPoint y: 112, endPoint x: 831, endPoint y: 116, distance: 100.1
click at [831, 116] on span "A cake made with flour, sugar, eggs, and shaped like a ball." at bounding box center [846, 114] width 253 height 41
click at [851, 116] on span "A cake made with flour, sugar, eggs, and shaped like a ball." at bounding box center [846, 114] width 253 height 41
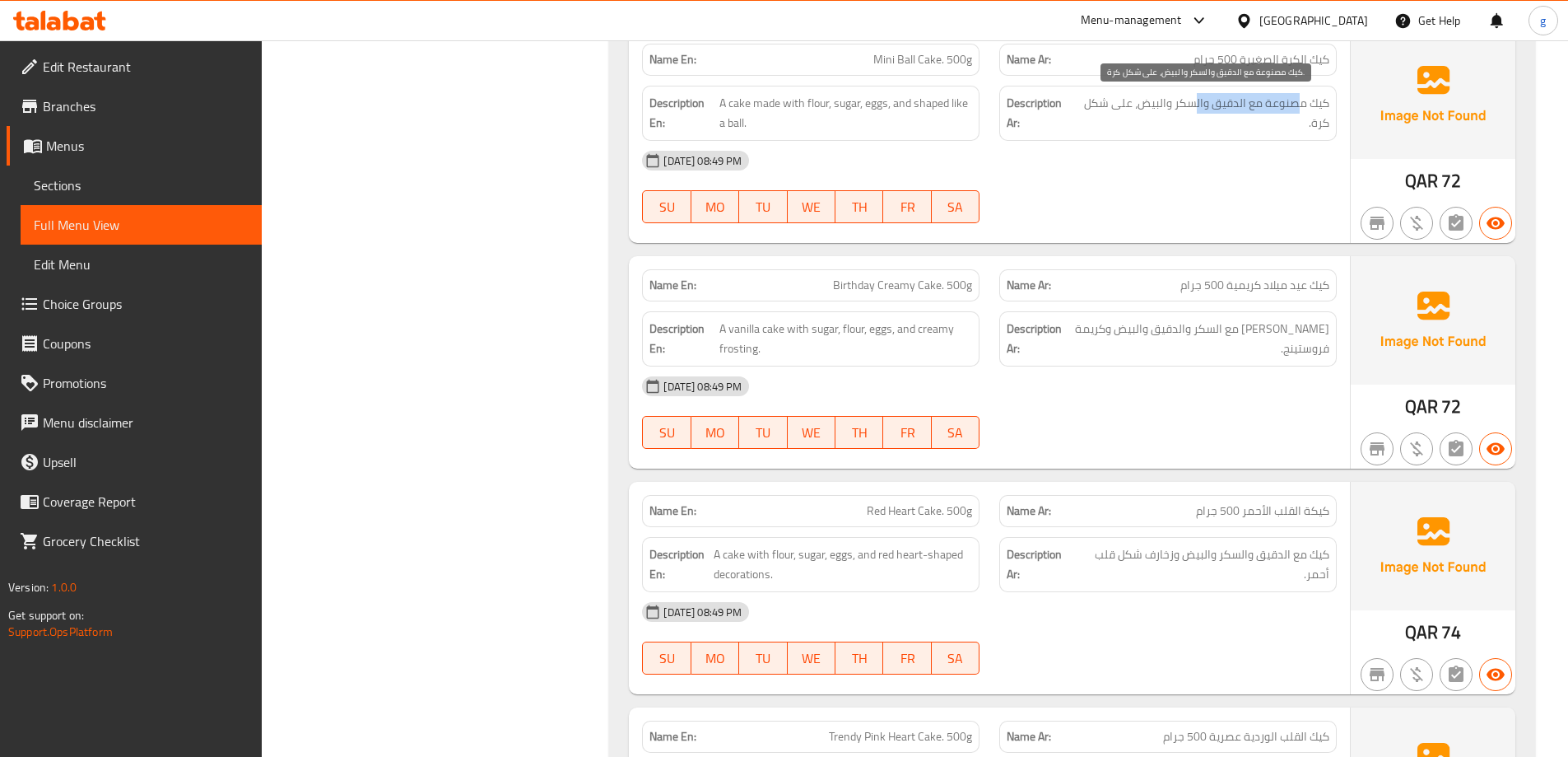
drag, startPoint x: 1299, startPoint y: 105, endPoint x: 1195, endPoint y: 110, distance: 104.1
click at [1195, 110] on span "كيك مصنوعة مع الدقيق والسكر والبيض، على شكل كرة." at bounding box center [1203, 114] width 253 height 41
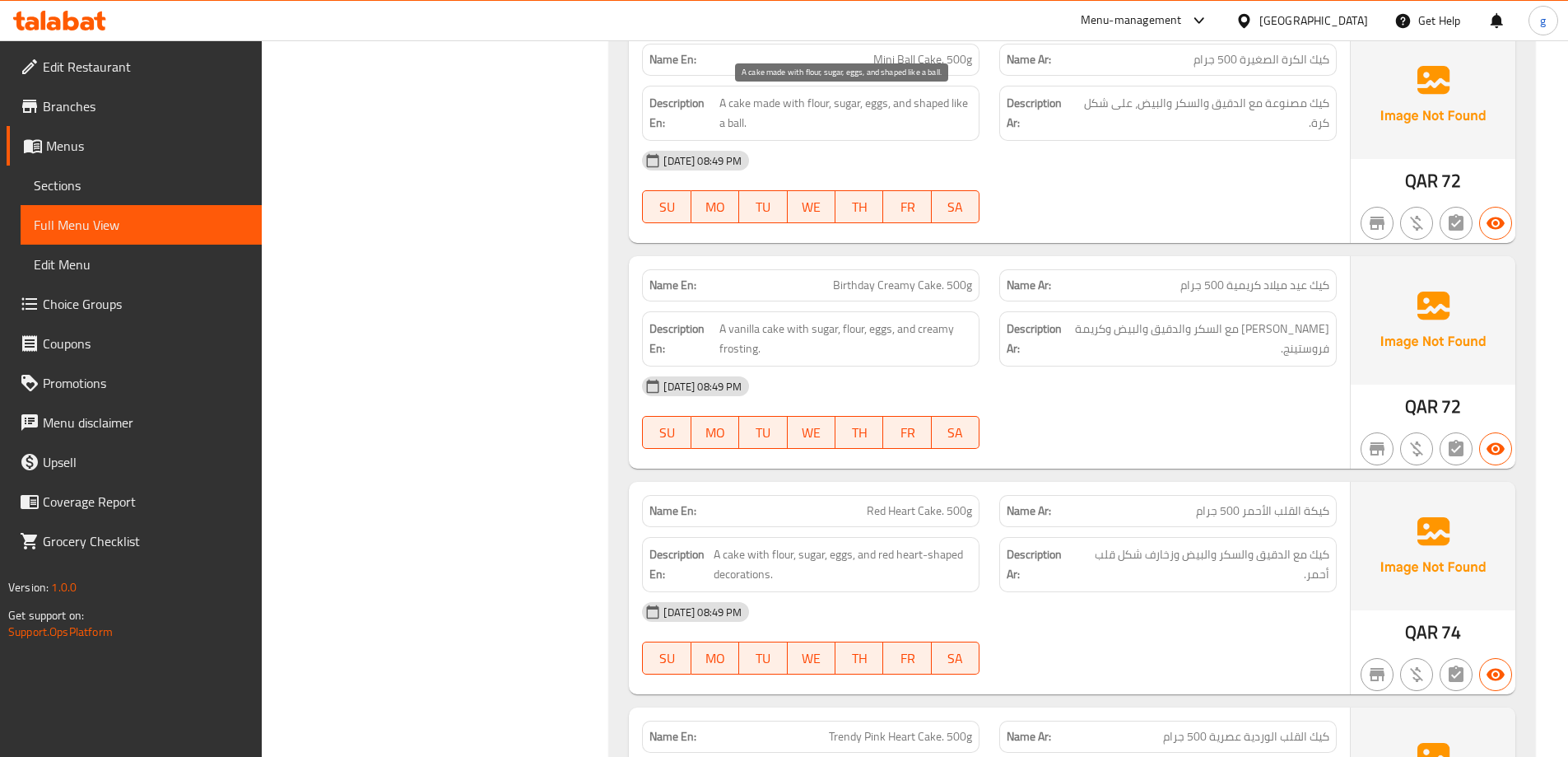
click at [866, 118] on span "A cake made with flour, sugar, eggs, and shaped like a ball." at bounding box center [846, 114] width 253 height 41
click at [823, 113] on span "A cake made with flour, sugar, eggs, and shaped like a ball." at bounding box center [846, 114] width 253 height 41
click at [878, 113] on span "A cake made with flour, sugar, eggs, and shaped like a ball." at bounding box center [846, 114] width 253 height 41
click at [906, 116] on span "A cake made with flour, sugar, eggs, and shaped like a ball." at bounding box center [846, 114] width 253 height 41
click at [931, 113] on span "A cake made with flour, sugar, eggs, and shaped like a ball." at bounding box center [846, 114] width 253 height 41
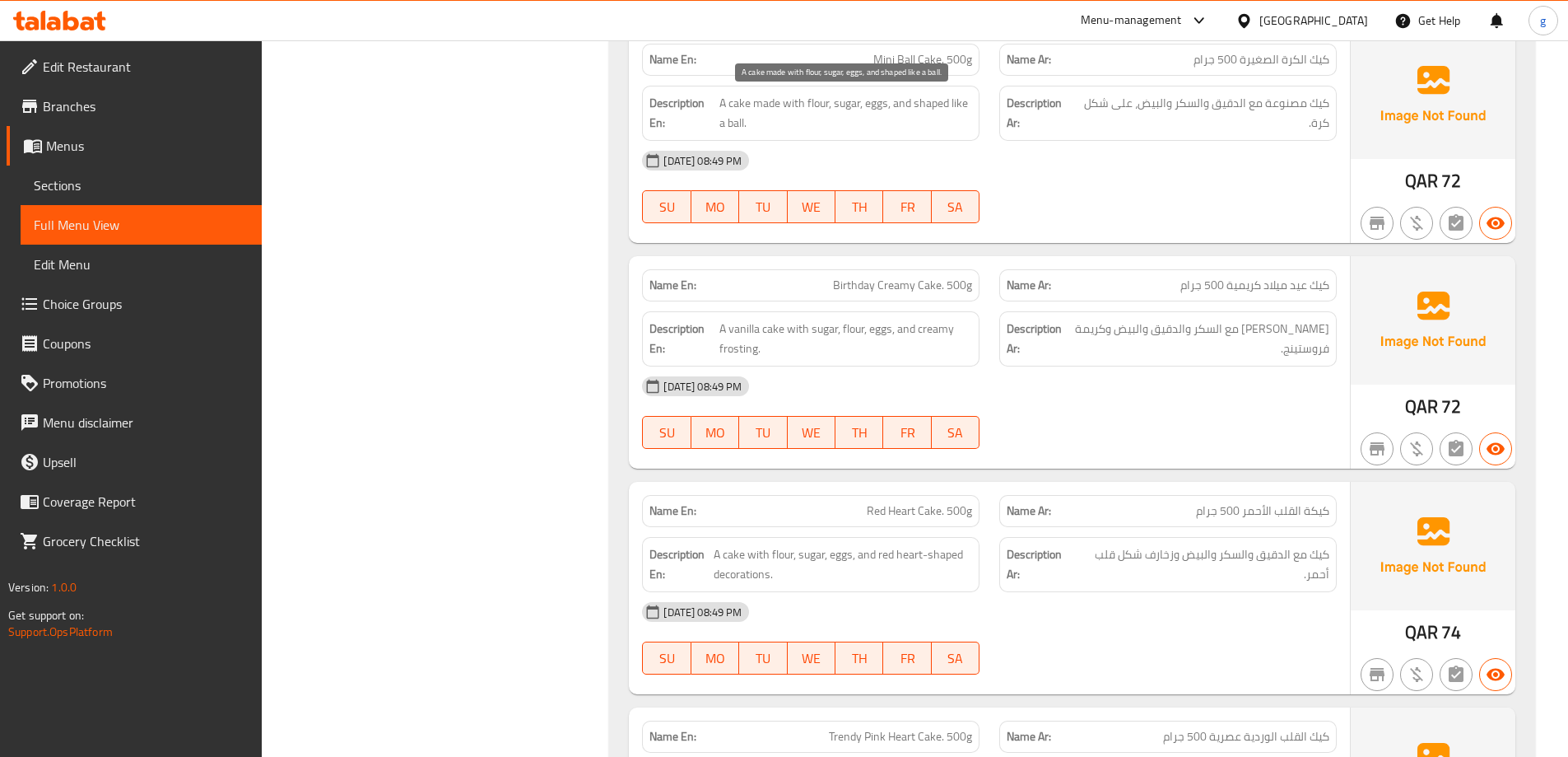
click at [967, 112] on span "A cake made with flour, sugar, eggs, and shaped like a ball." at bounding box center [846, 114] width 253 height 41
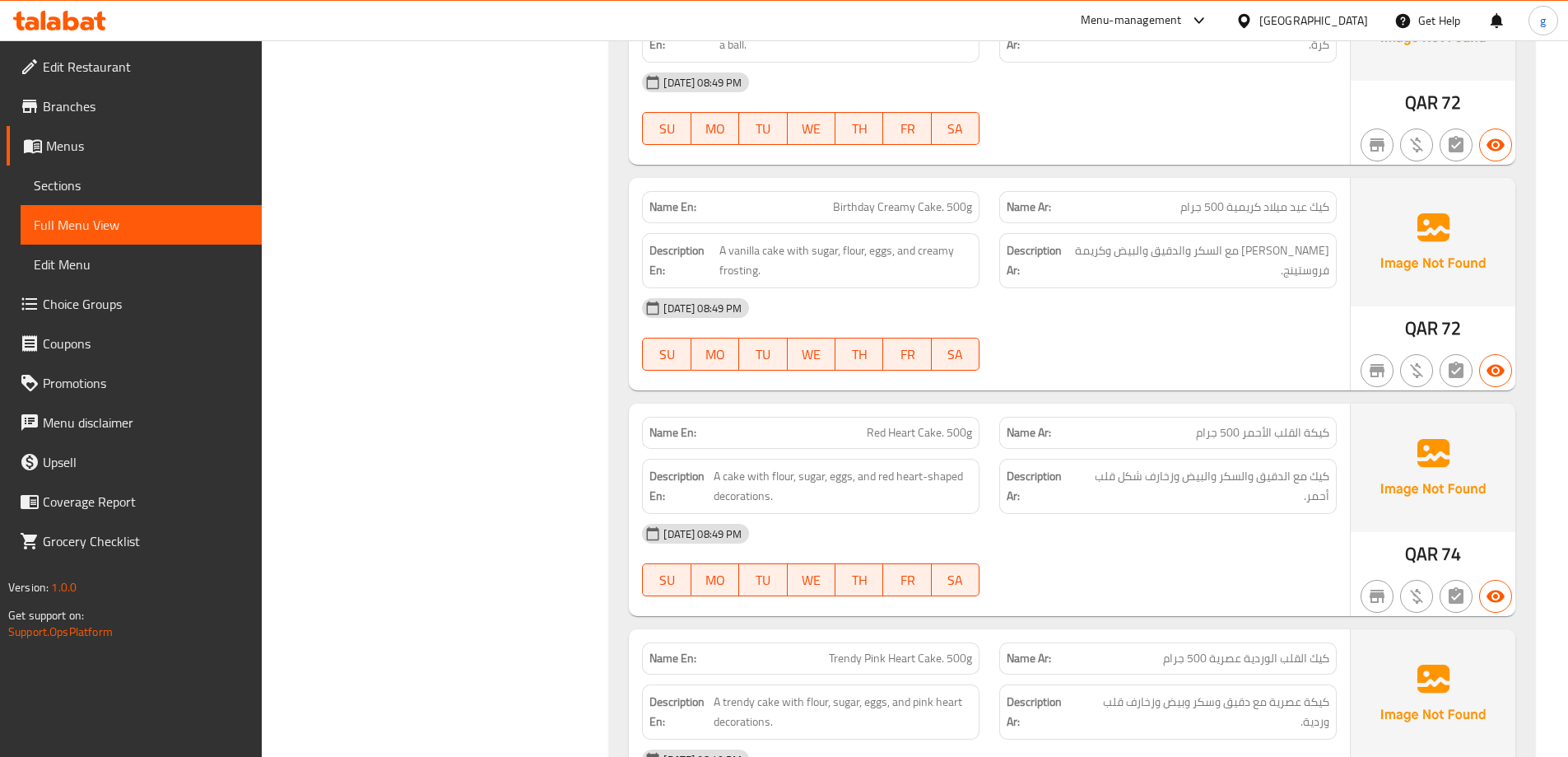
scroll to position [8005, 0]
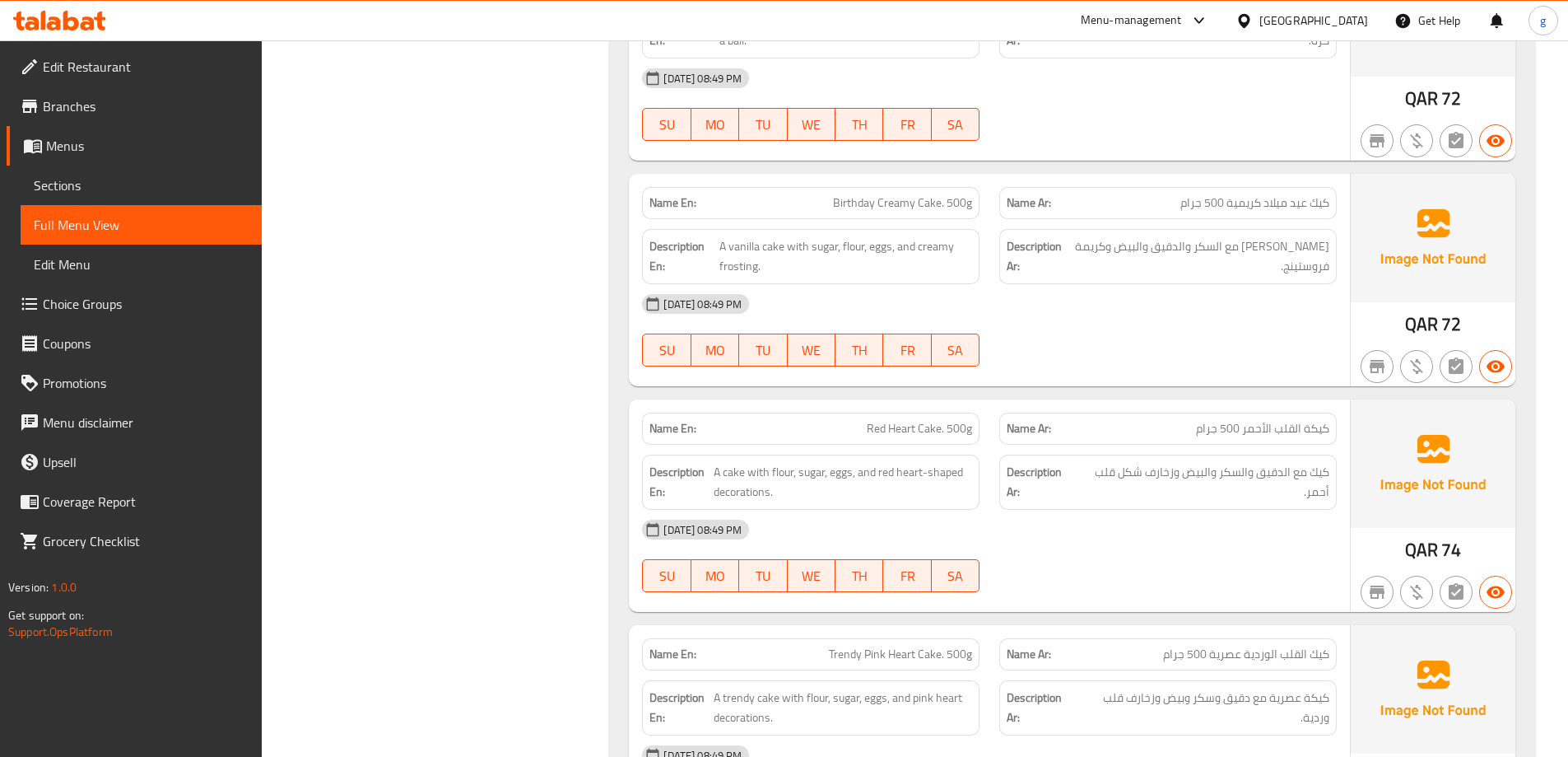
drag, startPoint x: 1215, startPoint y: 297, endPoint x: 1230, endPoint y: 346, distance: 51.2
click at [1230, 346] on div "06-10-2025 08:49 PM SU MO TU WE TH FR SA" at bounding box center [989, 330] width 714 height 92
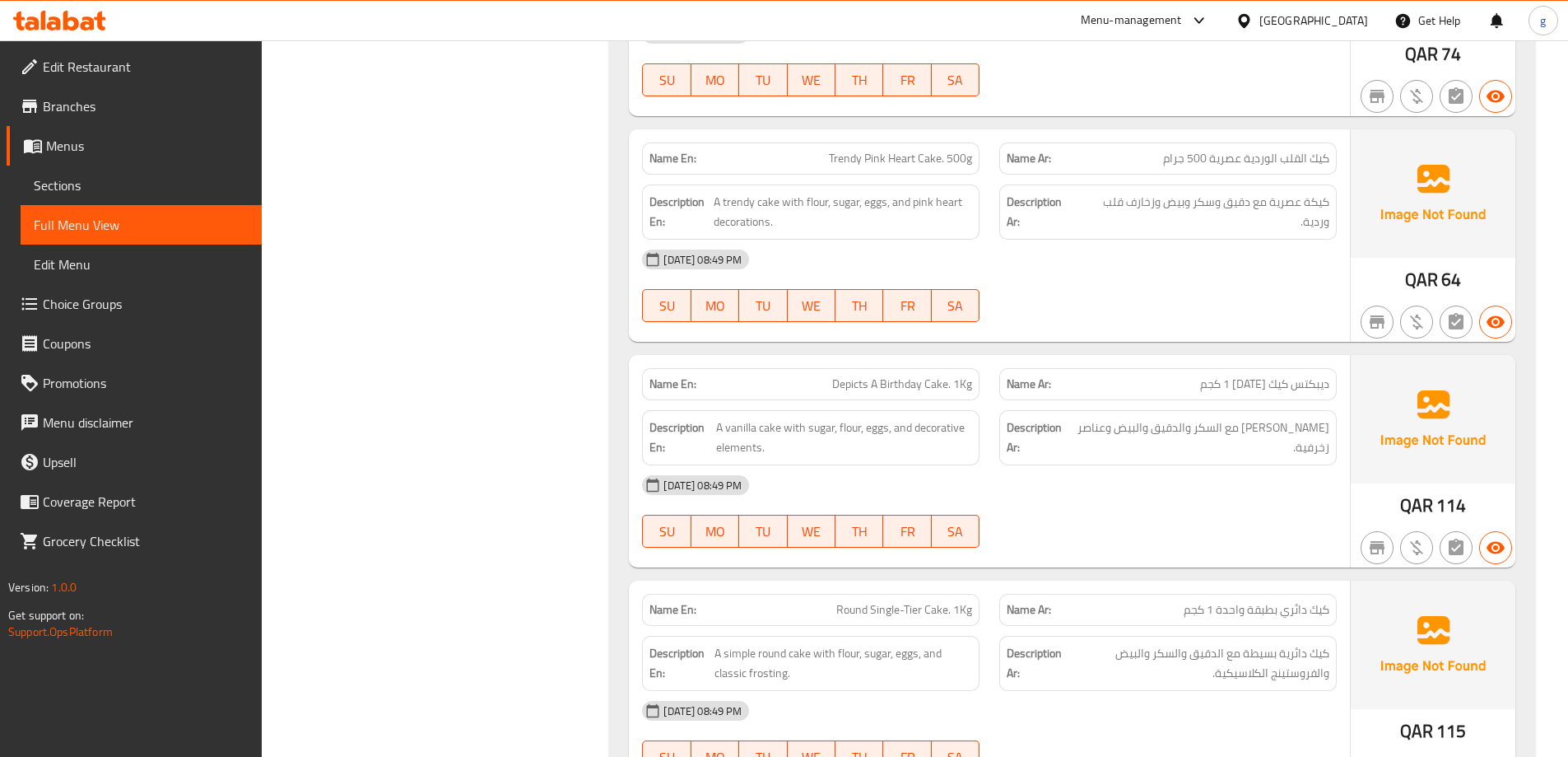
scroll to position [8499, 0]
drag, startPoint x: 931, startPoint y: 270, endPoint x: 1234, endPoint y: 279, distance: 303.1
click at [958, 241] on div "[DATE] 08:49 PM" at bounding box center [989, 261] width 714 height 40
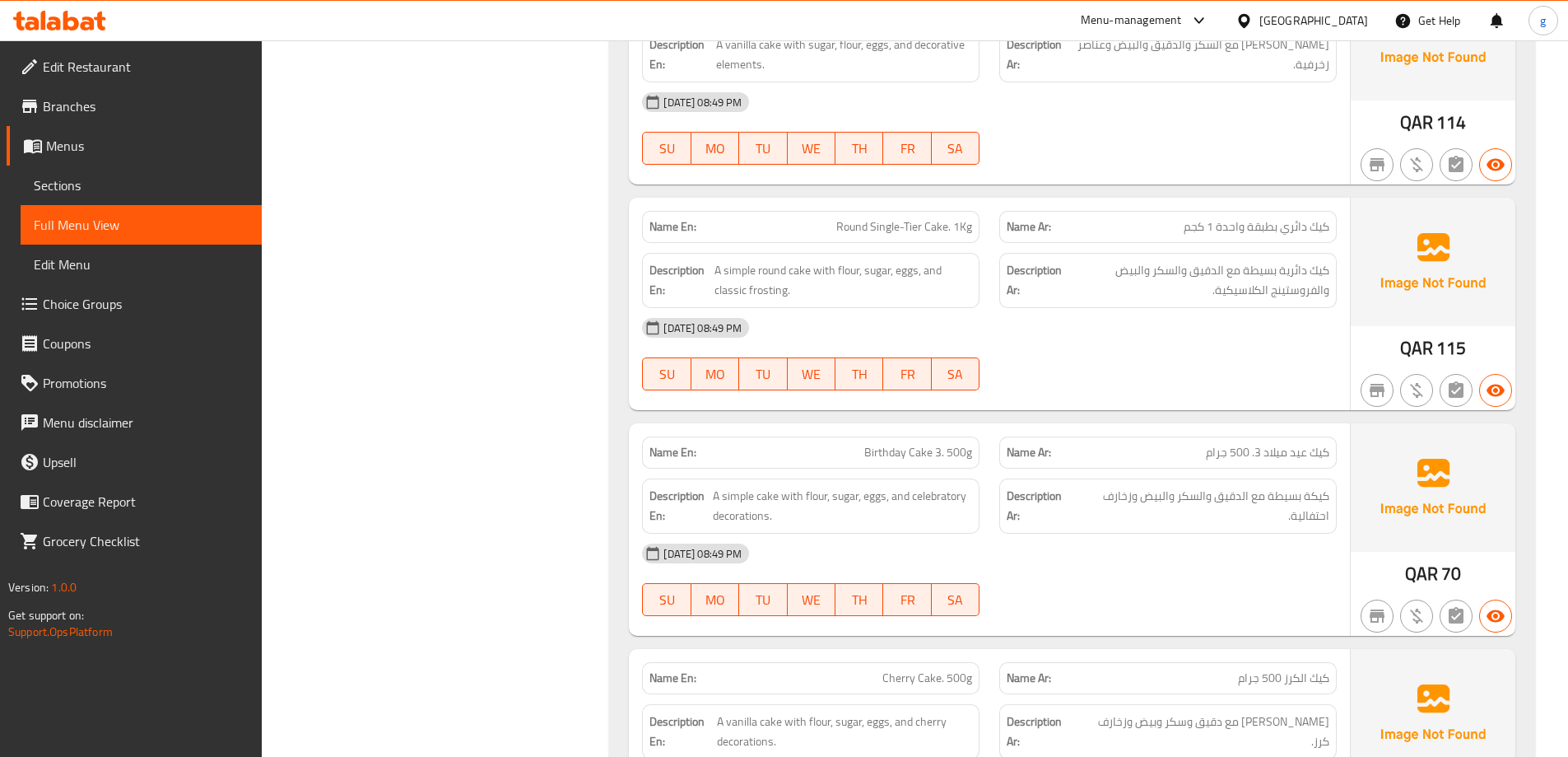
scroll to position [8911, 0]
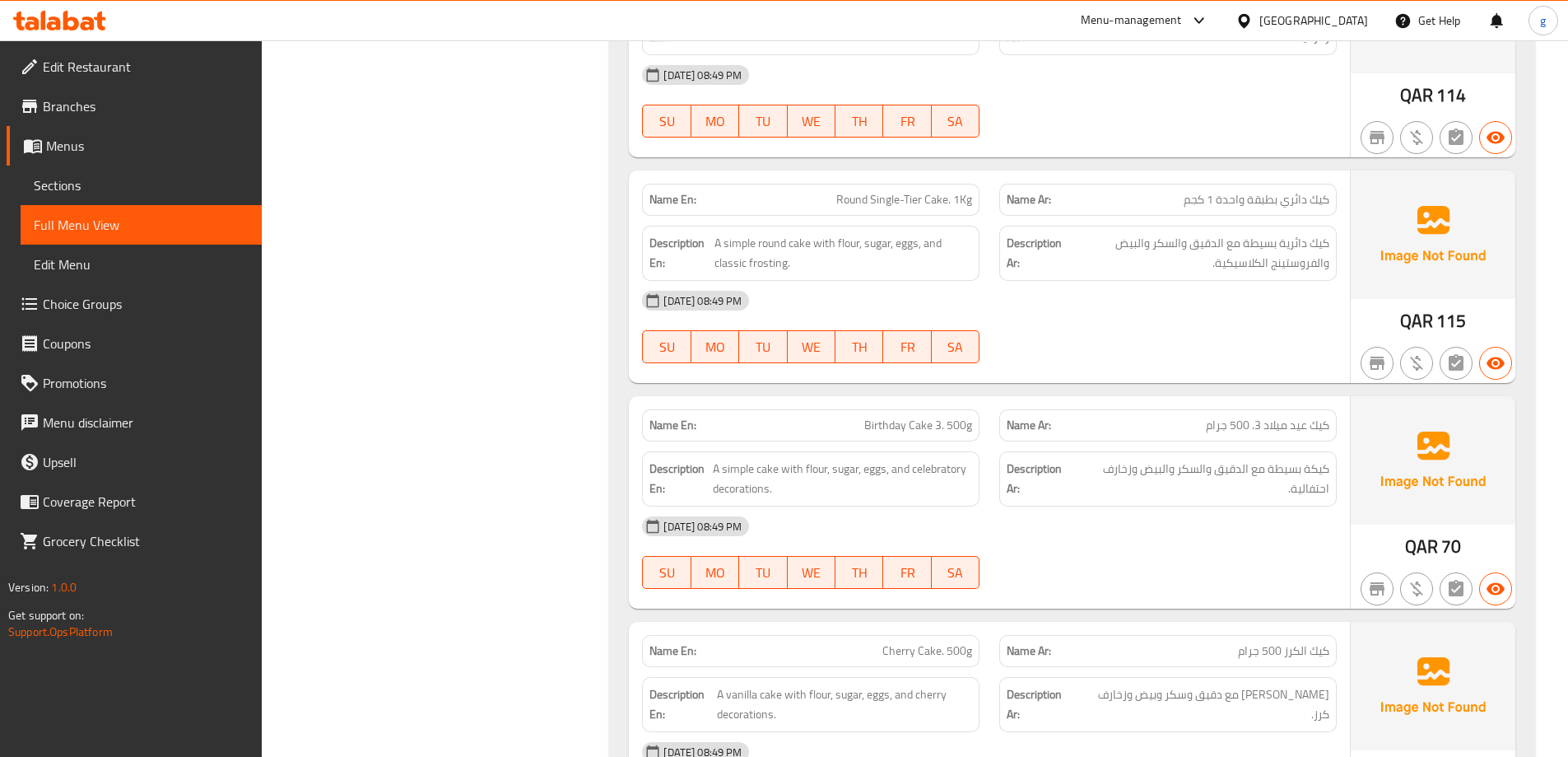
drag, startPoint x: 999, startPoint y: 288, endPoint x: 1001, endPoint y: 263, distance: 25.1
click at [1001, 263] on div "Name En: Round Single-Tier Cake. 1Kg Name Ar: كيك دائري بطبقة واحدة 1 كجم Descr…" at bounding box center [990, 276] width 722 height 213
click at [1089, 327] on div "06-10-2025 08:49 PM SU MO TU WE TH FR SA" at bounding box center [989, 327] width 714 height 92
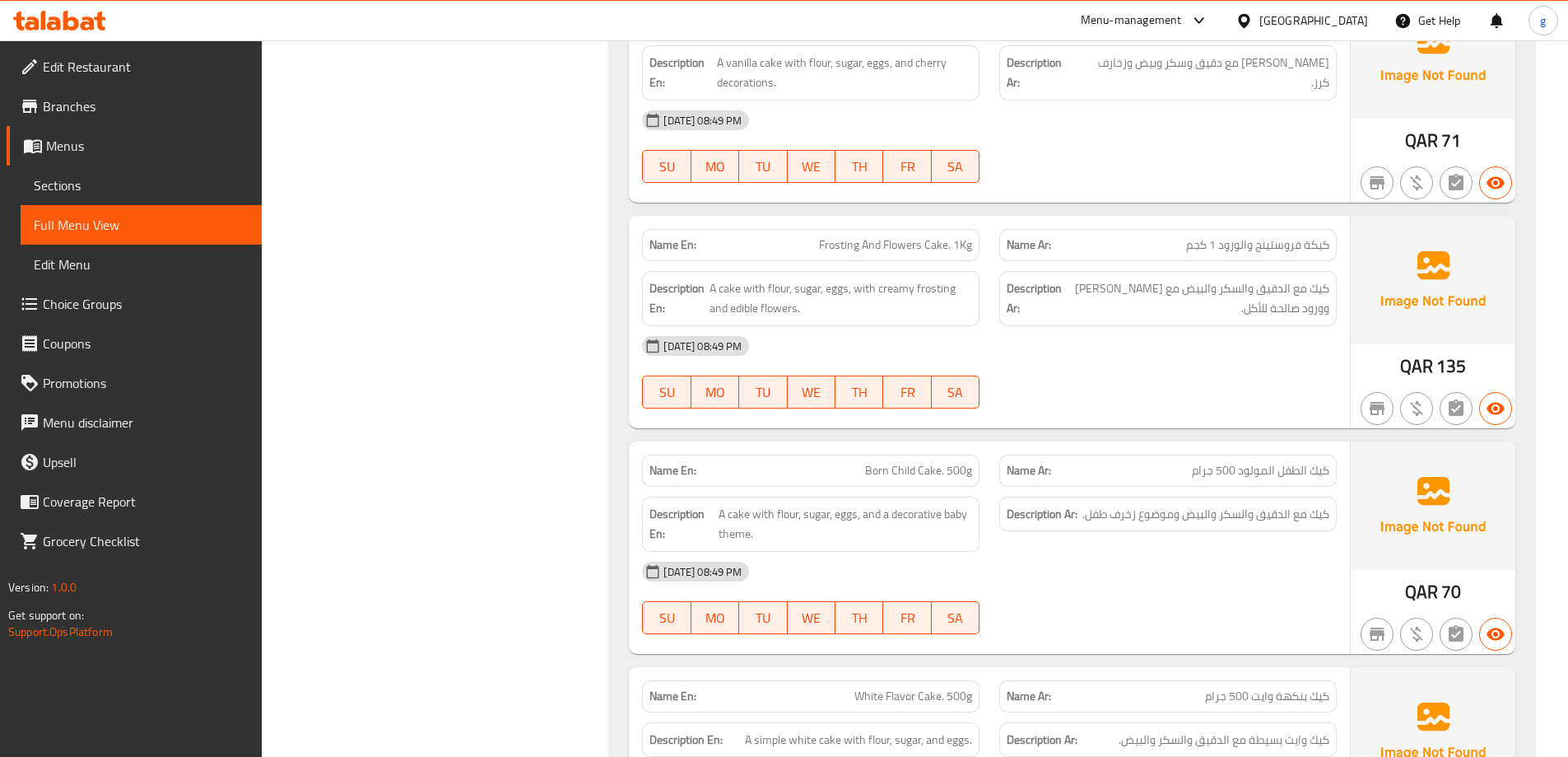
scroll to position [9570, 0]
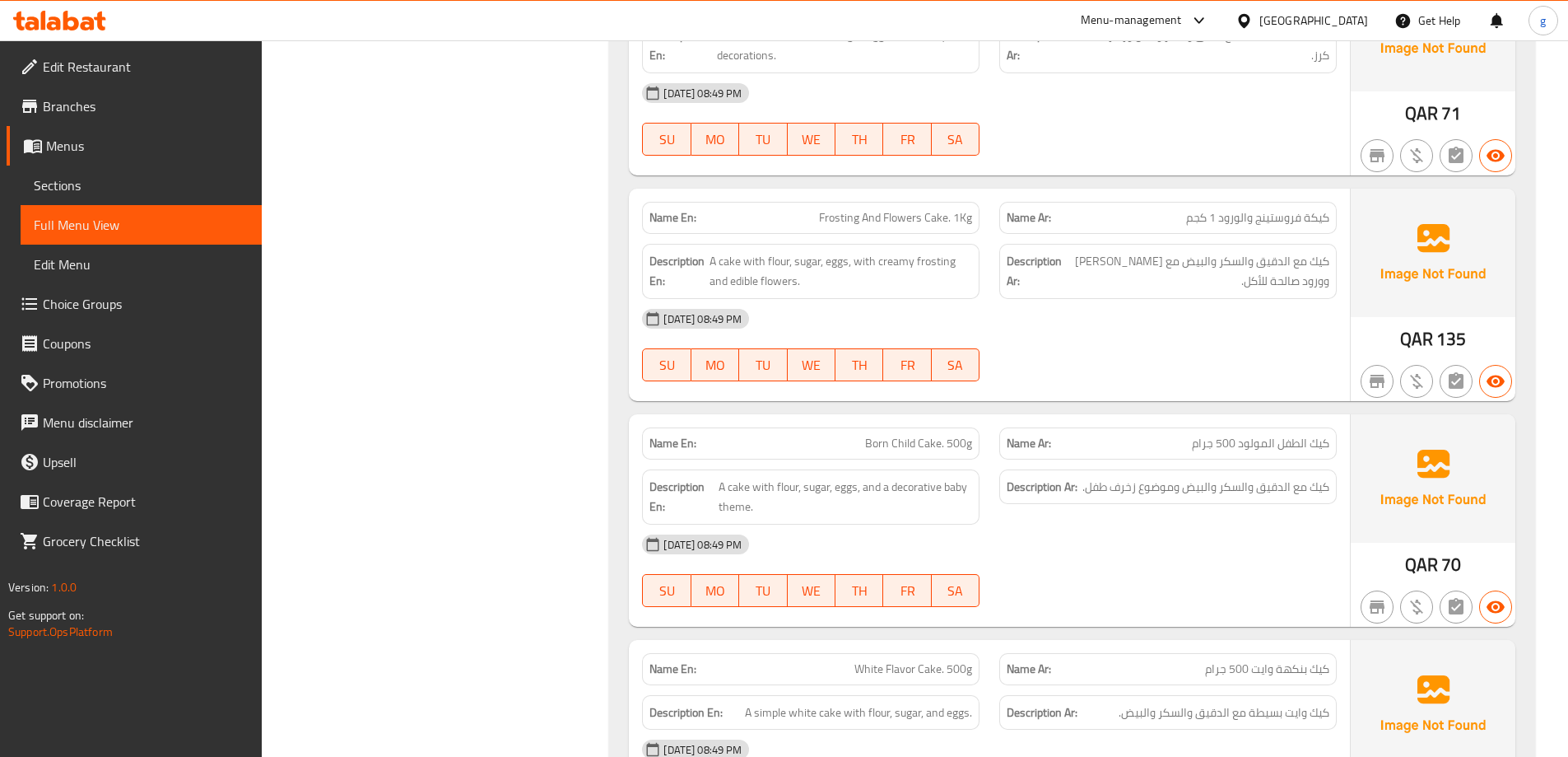
drag, startPoint x: 1067, startPoint y: 287, endPoint x: 1101, endPoint y: 368, distance: 87.8
click at [1100, 368] on div "Name En: Frosting And Flowers Cake. 1Kg Name Ar: كيكة فروستينج والورود 1 كجم De…" at bounding box center [990, 295] width 722 height 213
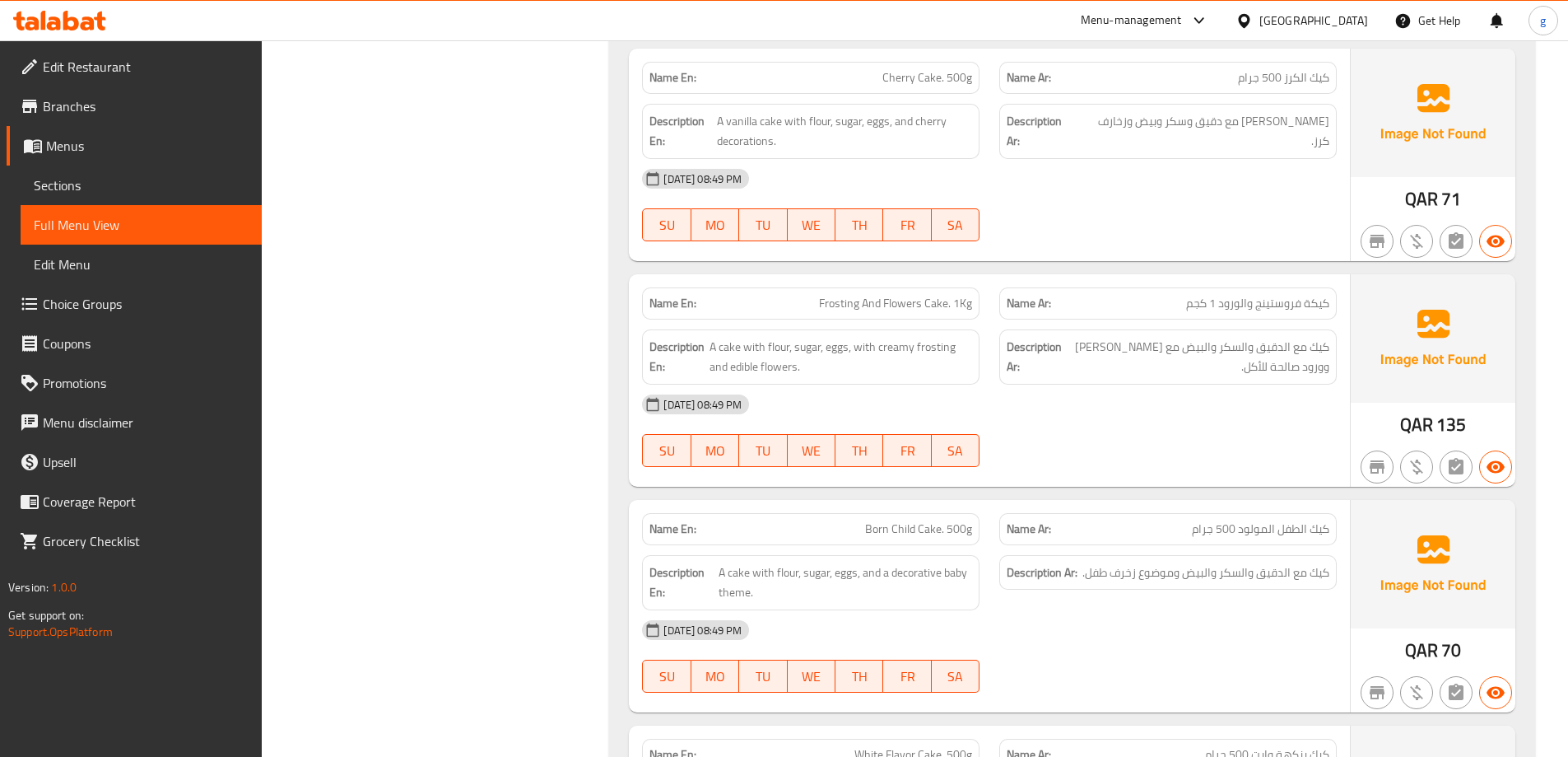
scroll to position [9406, 0]
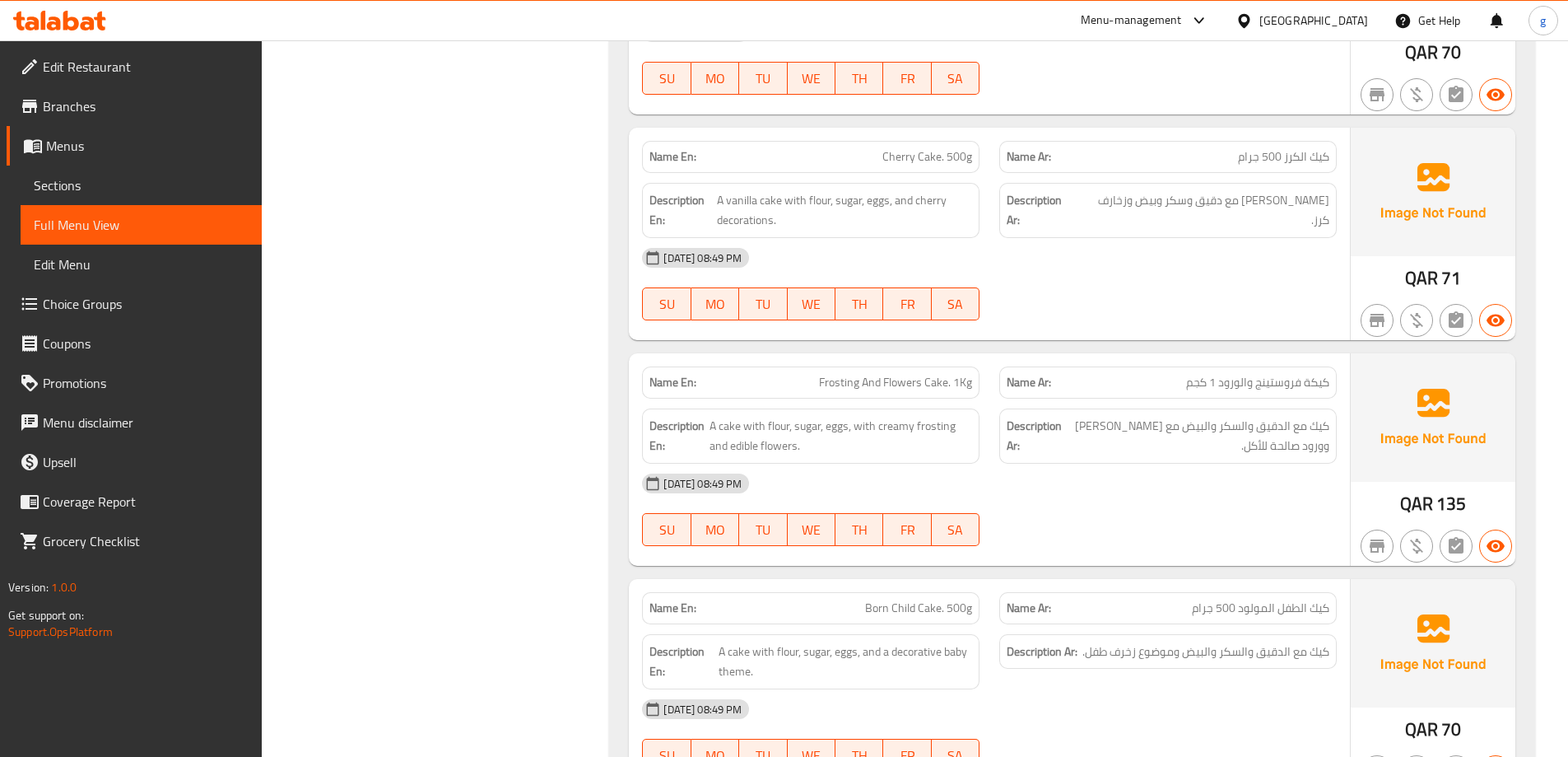
click at [1179, 317] on div at bounding box center [1168, 320] width 358 height 19
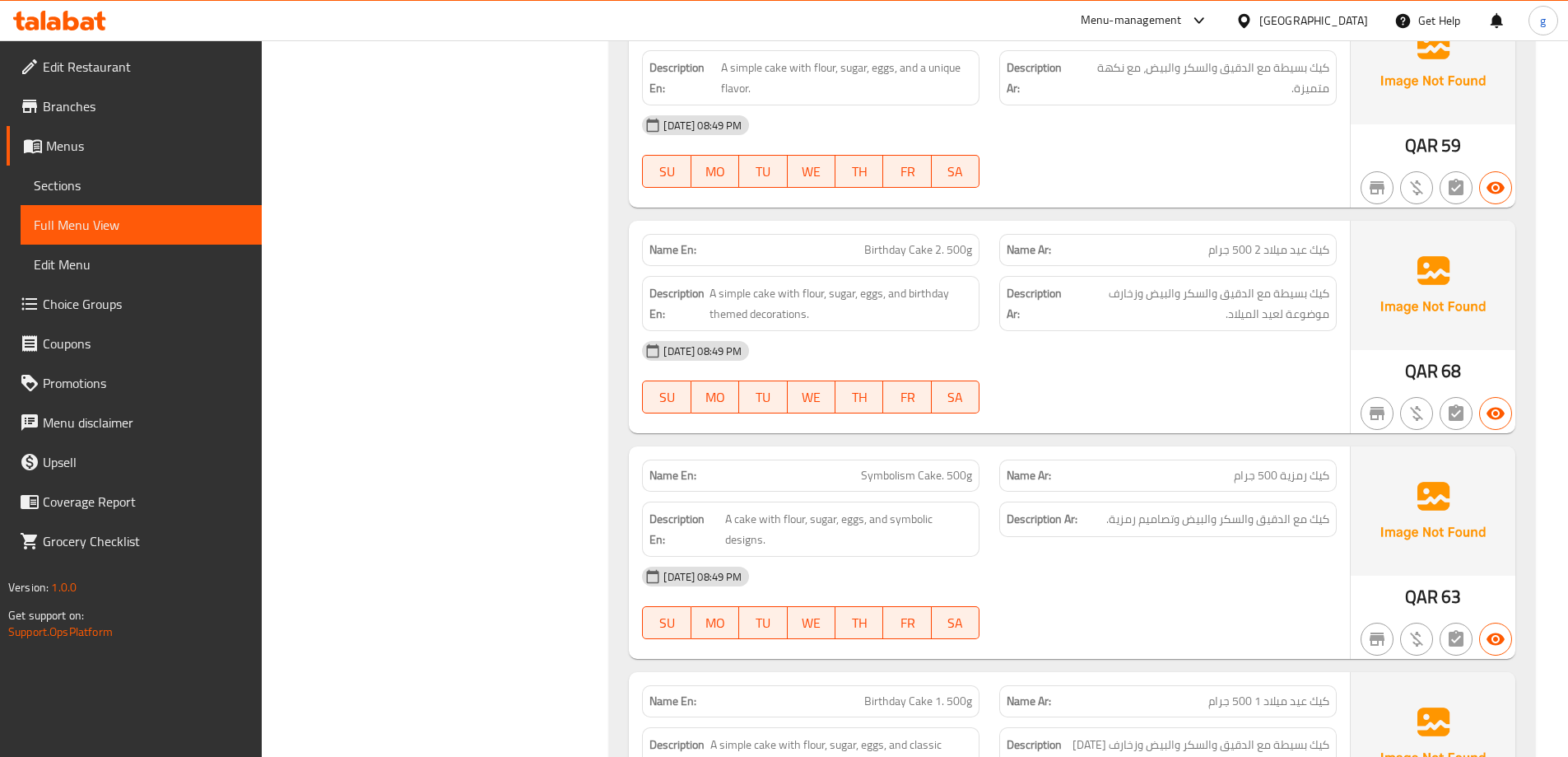
scroll to position [10394, 0]
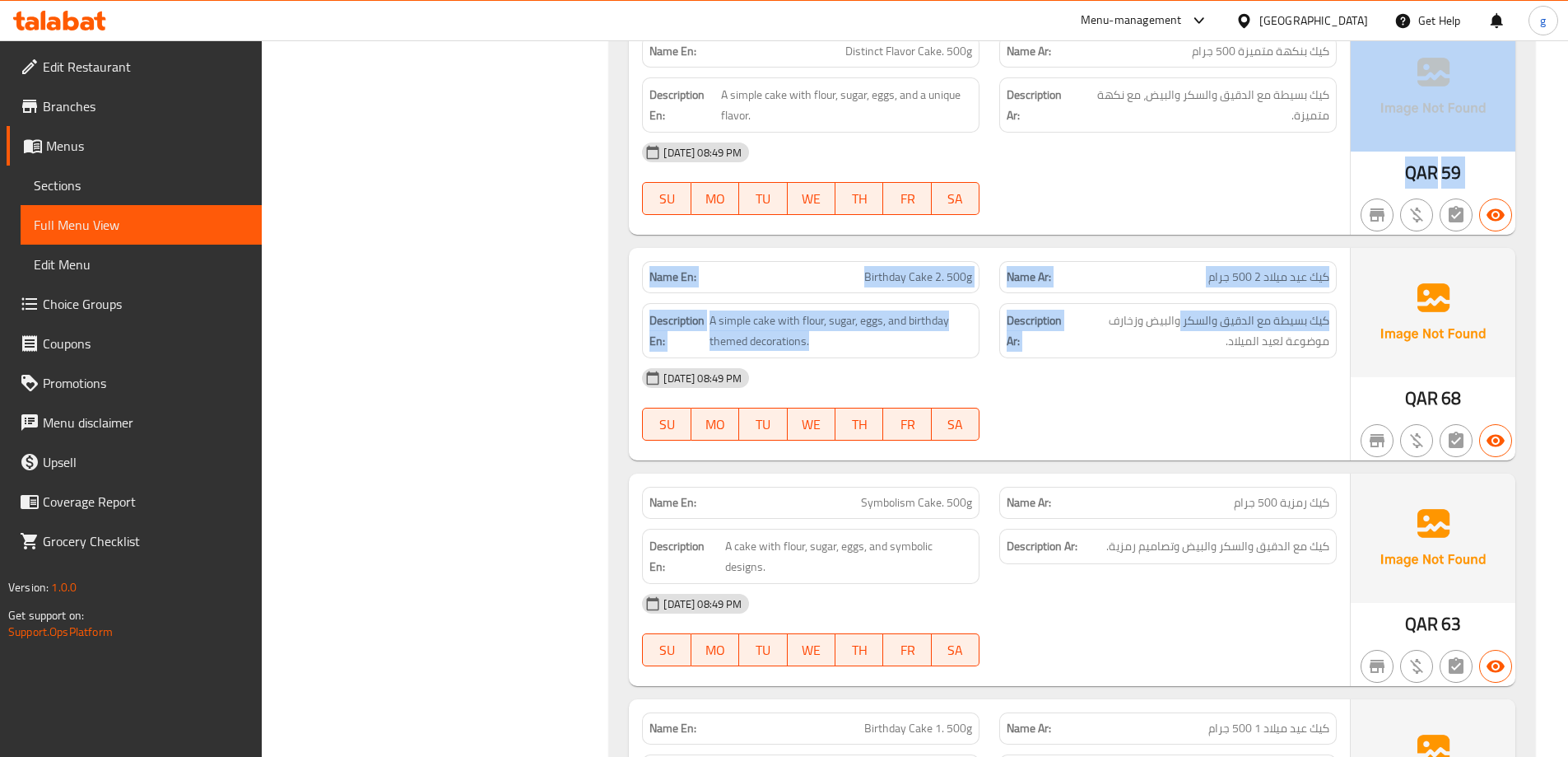
drag, startPoint x: 1158, startPoint y: 215, endPoint x: 1180, endPoint y: 305, distance: 92.6
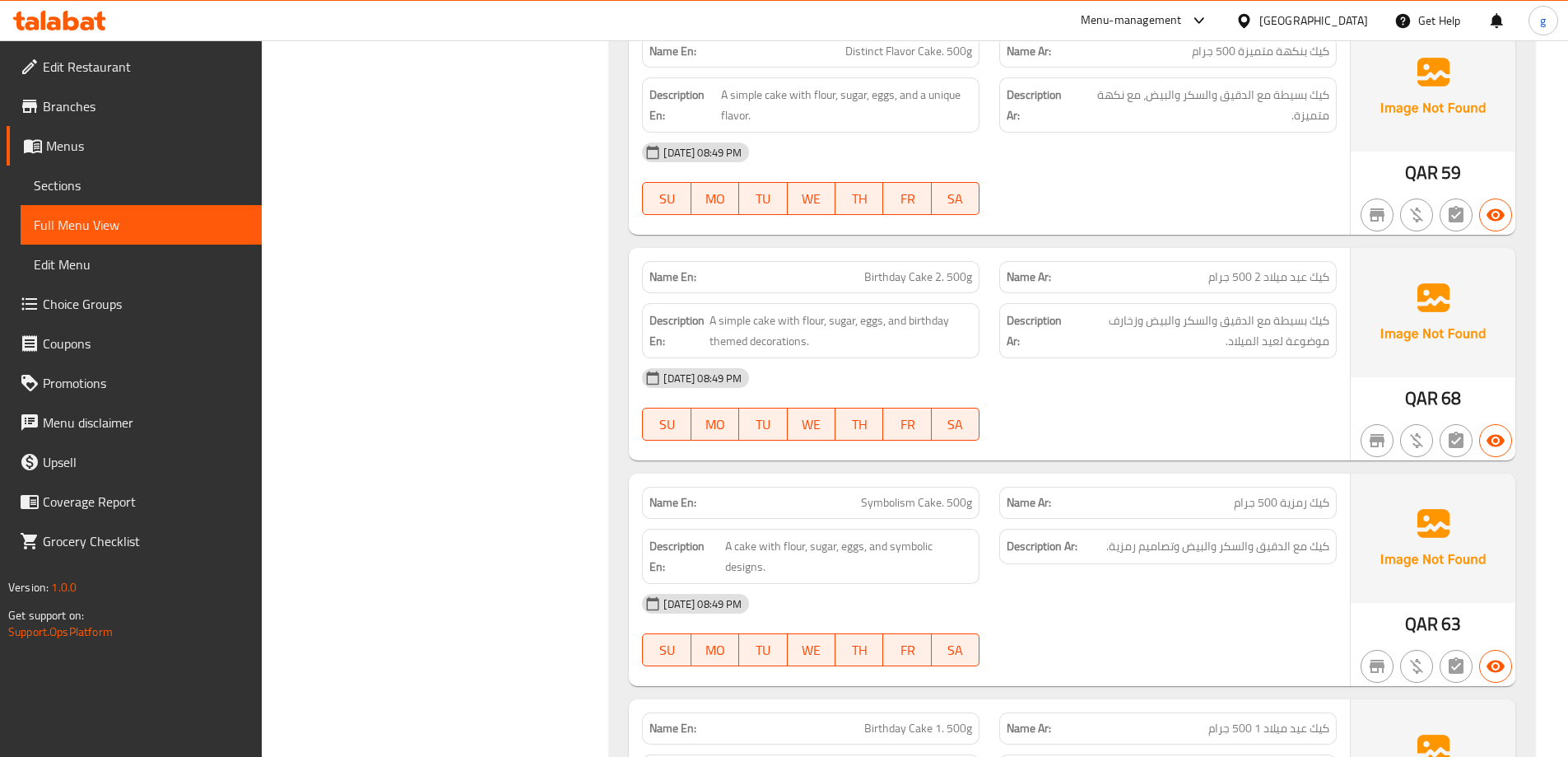
click at [1197, 171] on div "[DATE] 08:49 PM" at bounding box center [989, 152] width 714 height 40
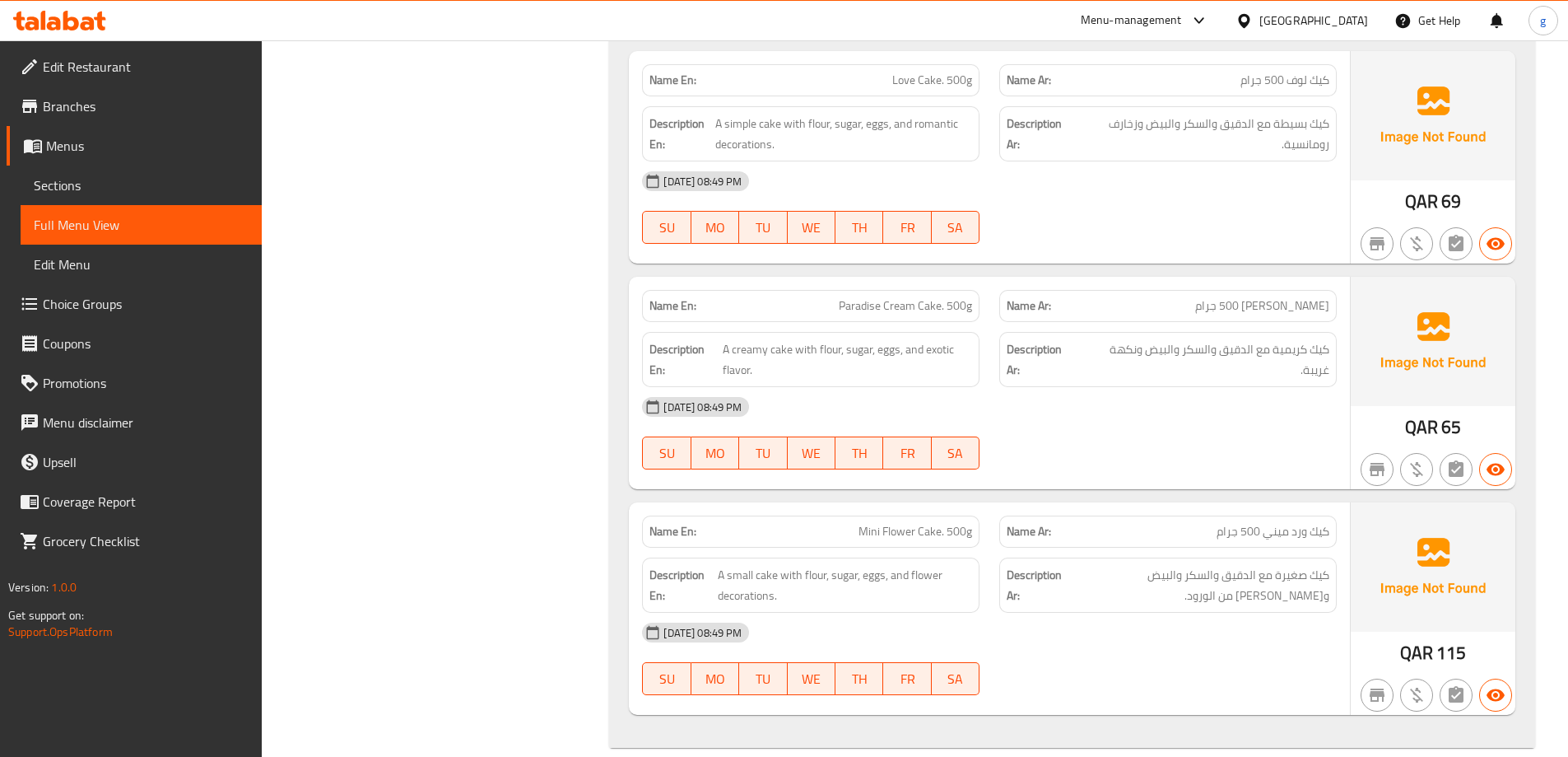
scroll to position [12194, 0]
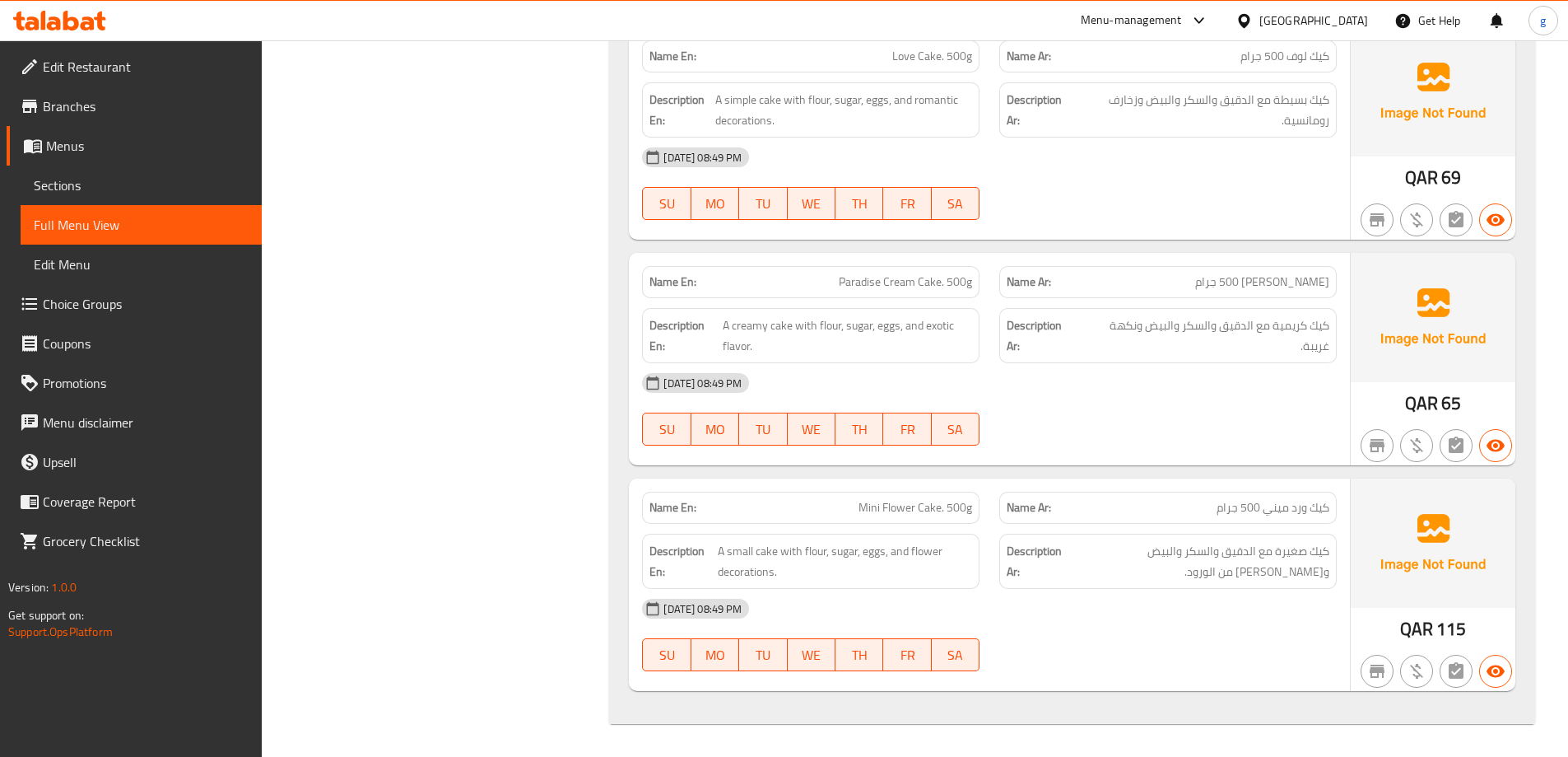
drag, startPoint x: 1183, startPoint y: 192, endPoint x: 1183, endPoint y: 147, distance: 45.0
click at [1183, 147] on div "06-10-2025 08:49 PM SU MO TU WE TH FR SA" at bounding box center [989, 184] width 714 height 92
click at [865, 507] on span "Mini Flower Cake. 500g" at bounding box center [915, 507] width 114 height 18
drag, startPoint x: 857, startPoint y: 503, endPoint x: 881, endPoint y: 515, distance: 26.8
click at [881, 515] on p "Name En: Mini Flower Cake. 500g" at bounding box center [810, 507] width 322 height 18
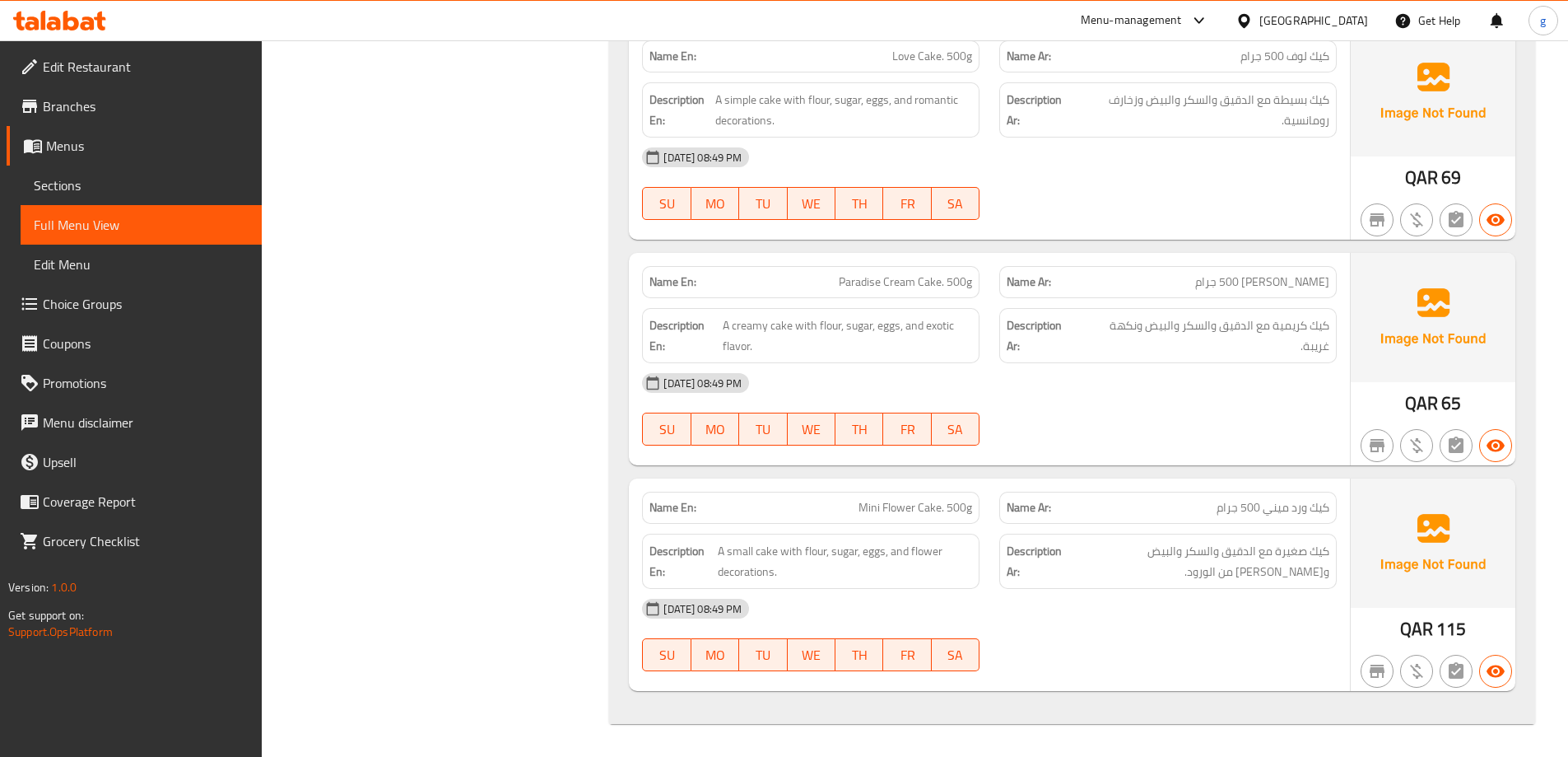
click at [852, 506] on p "Name En: Mini Flower Cake. 500g" at bounding box center [810, 507] width 322 height 18
click at [1145, 105] on span "كيك بسيطة مع الدقيق والسكر والبيض وزخارف رومانسية." at bounding box center [1203, 110] width 253 height 41
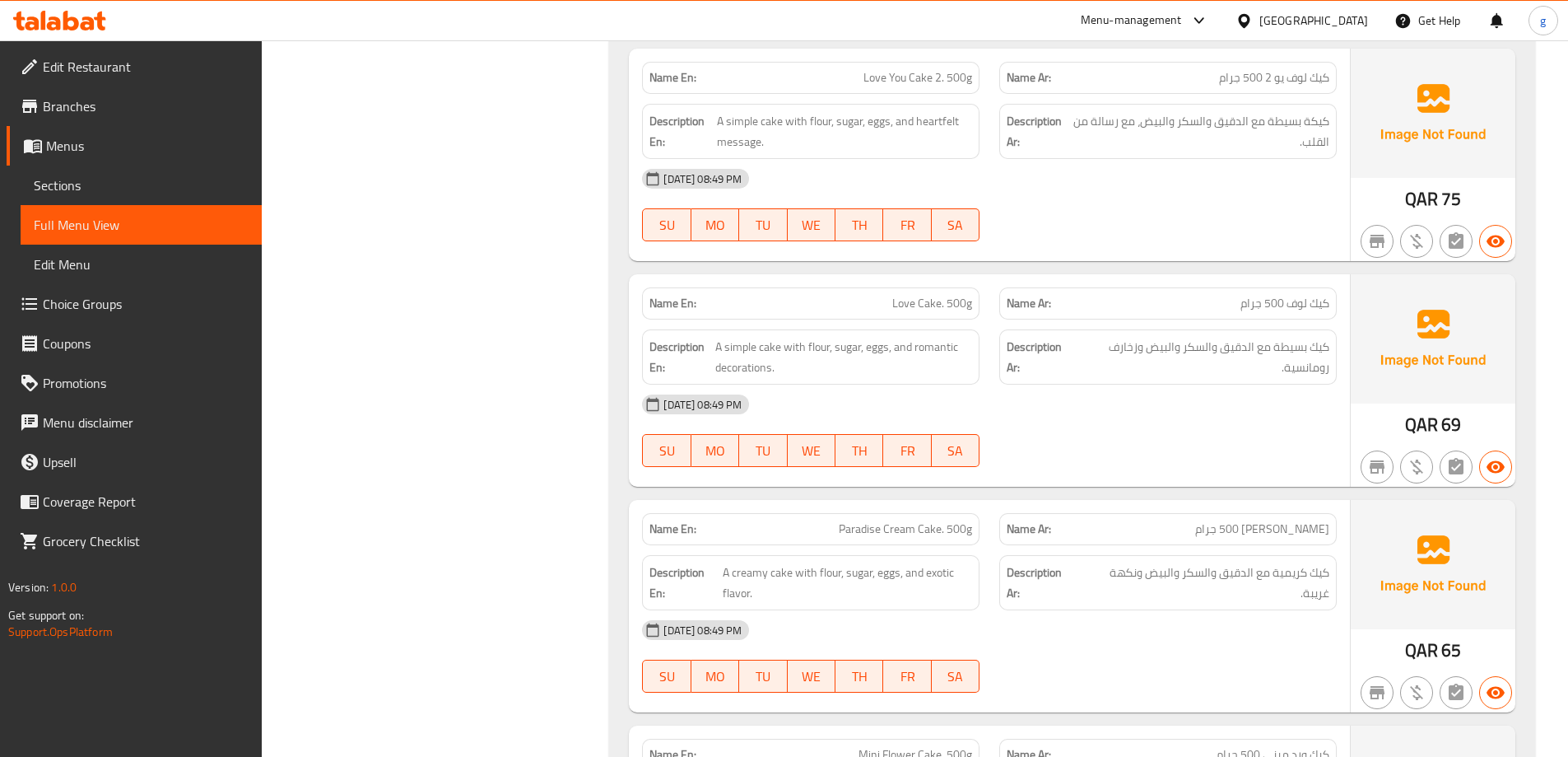
scroll to position [12111, 0]
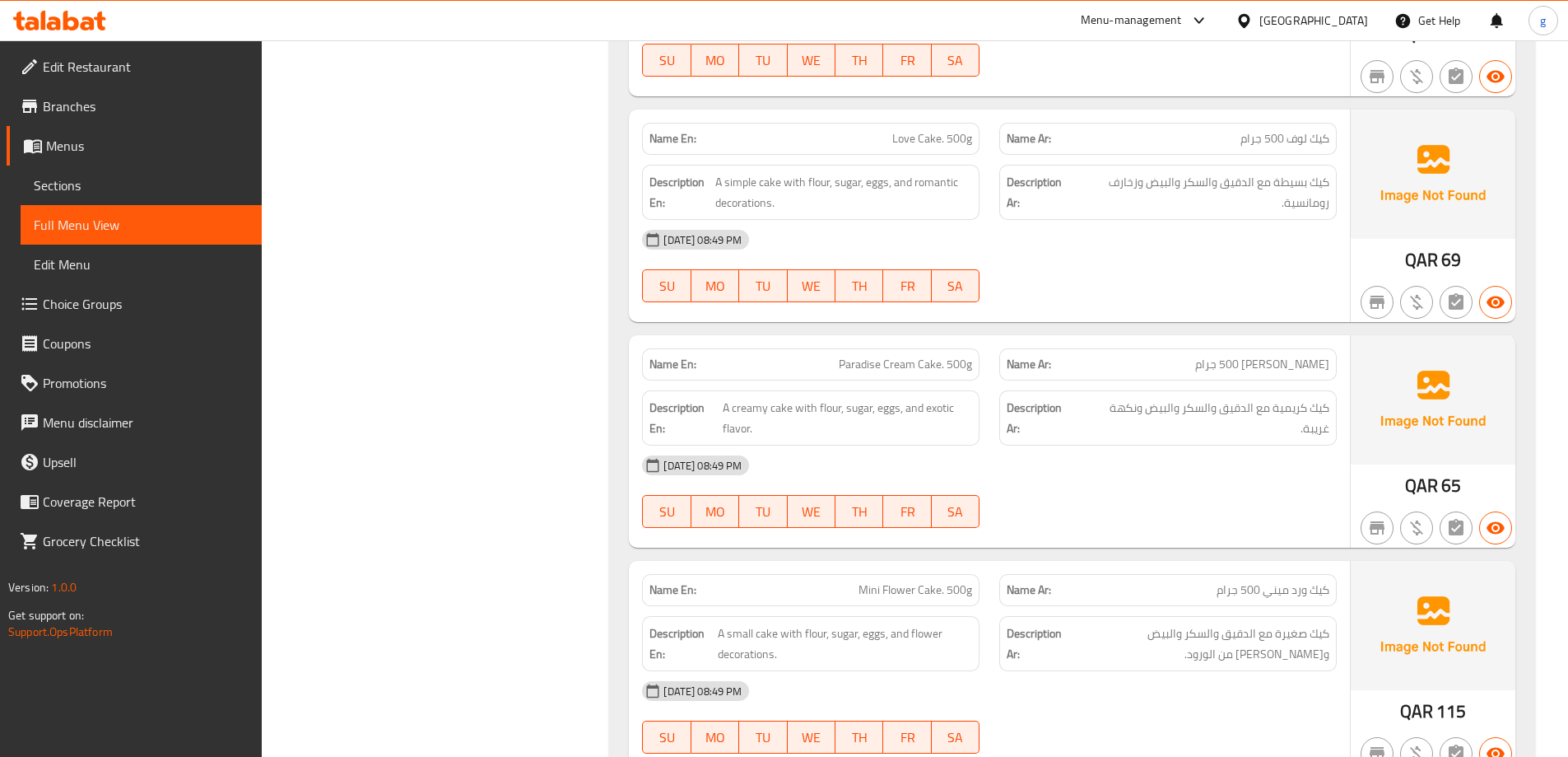
click at [76, 183] on span "Sections" at bounding box center [141, 185] width 215 height 19
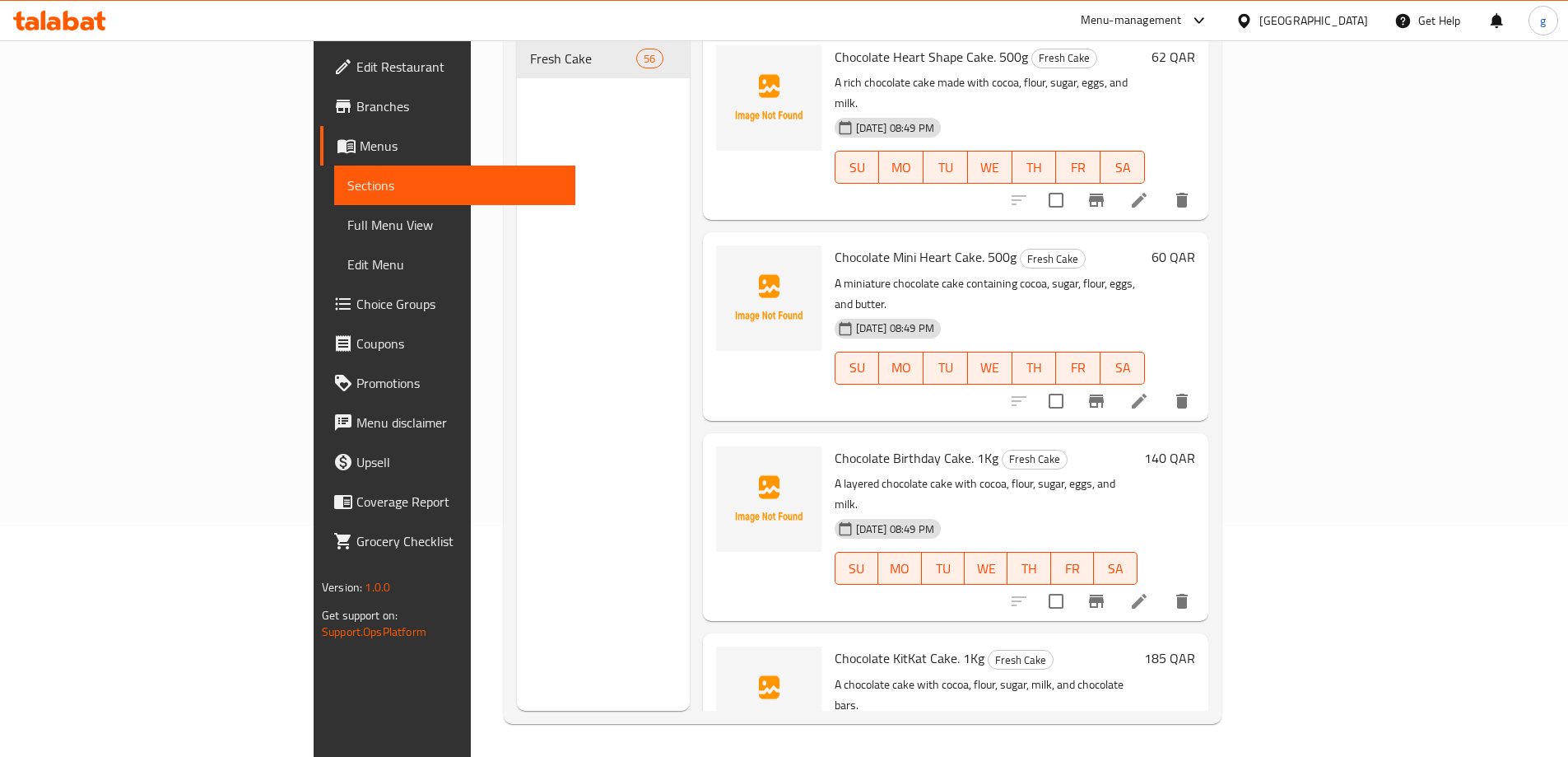
scroll to position [230, 0]
click at [1222, 440] on div "Menu sections Fresh Cake 56 Menu items Add Sort Manage items Chocolate Heart Sh…" at bounding box center [862, 332] width 718 height 783
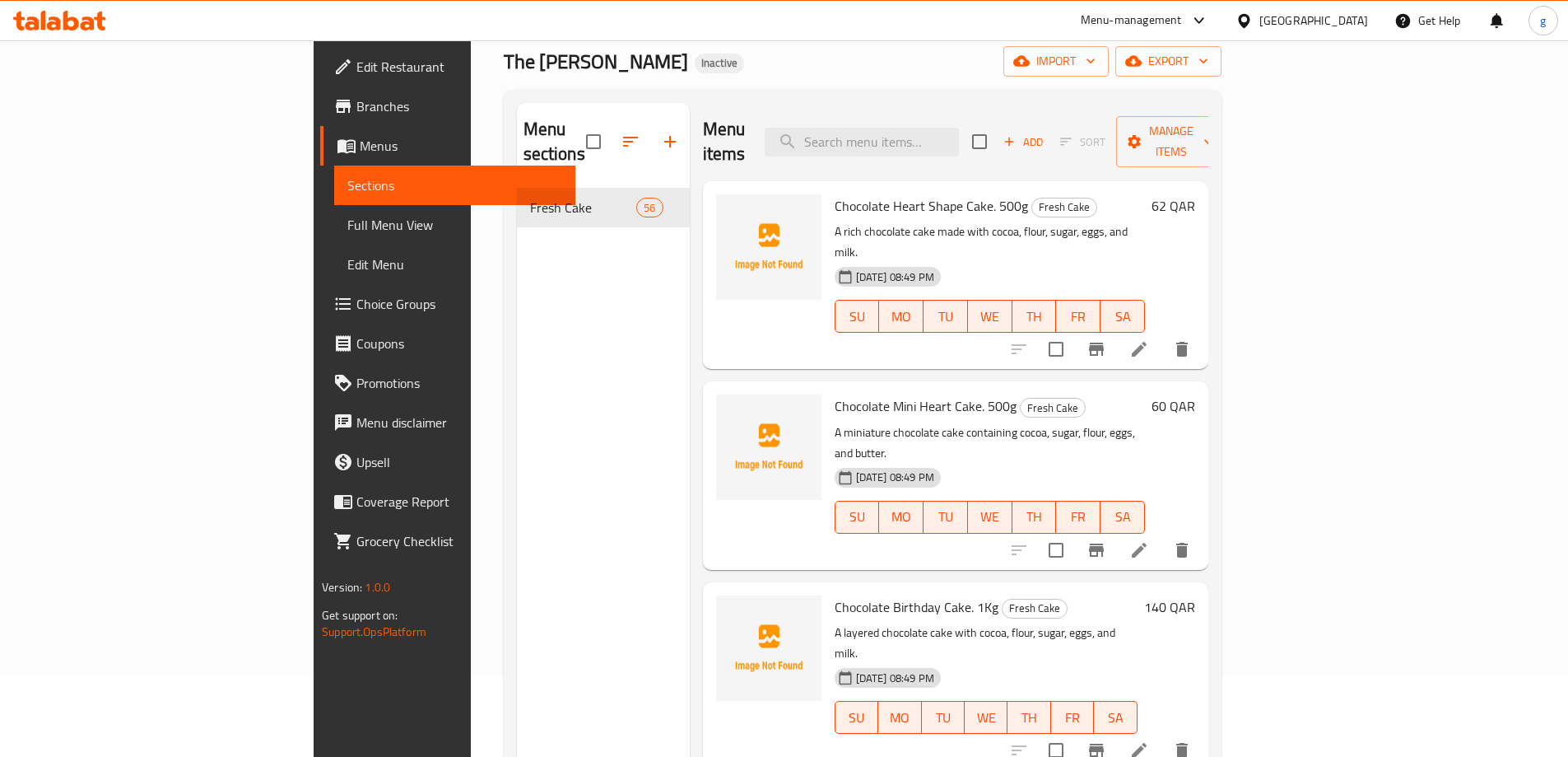
scroll to position [0, 0]
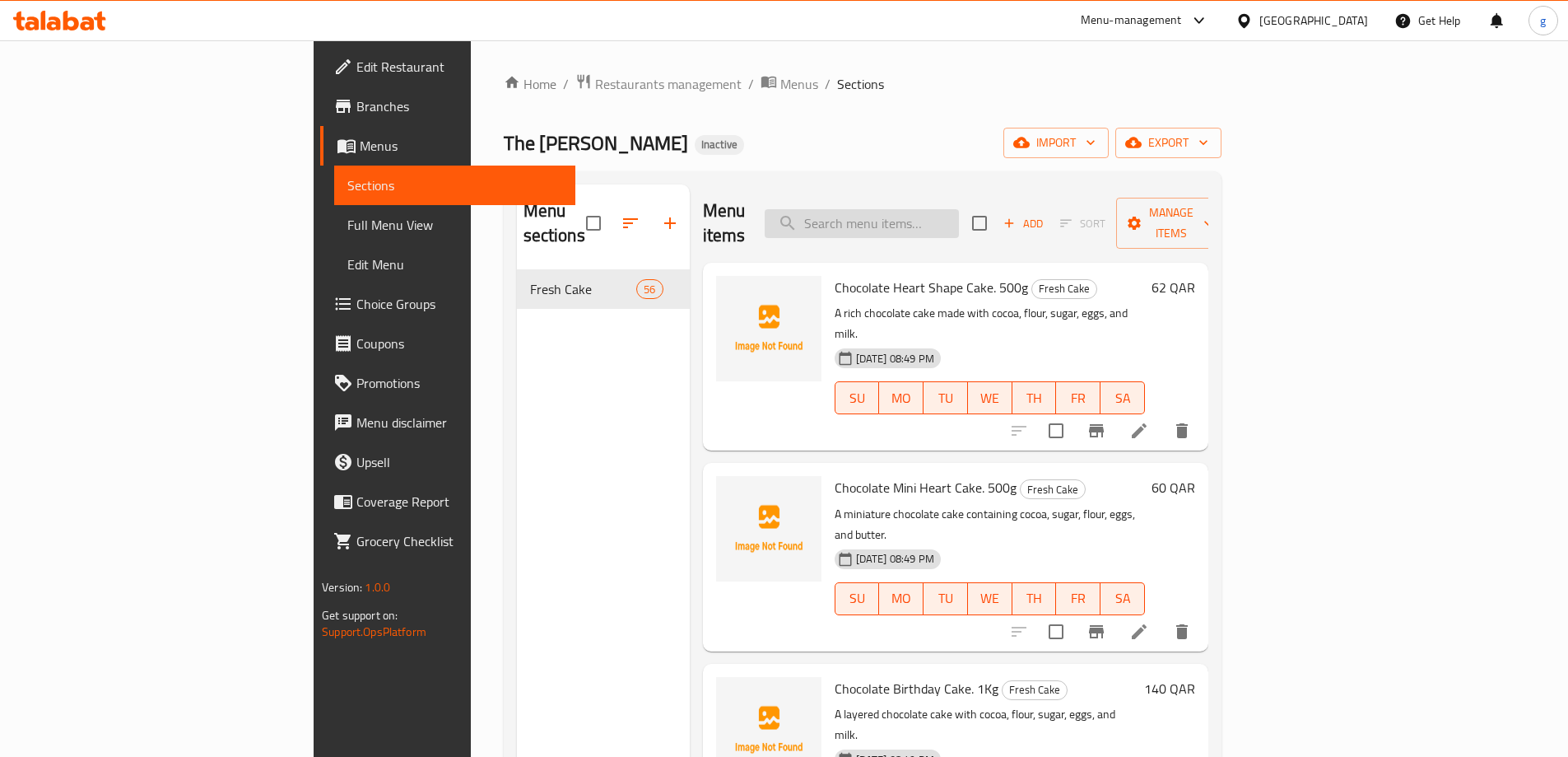
click at [934, 209] on input "search" at bounding box center [862, 223] width 194 height 29
click at [1176, 131] on div "The Jannat Bakery Inactive import export" at bounding box center [862, 142] width 718 height 31
click at [959, 210] on input "search" at bounding box center [862, 223] width 194 height 29
paste input "Chocolate Heart Shape Cake. 500g"
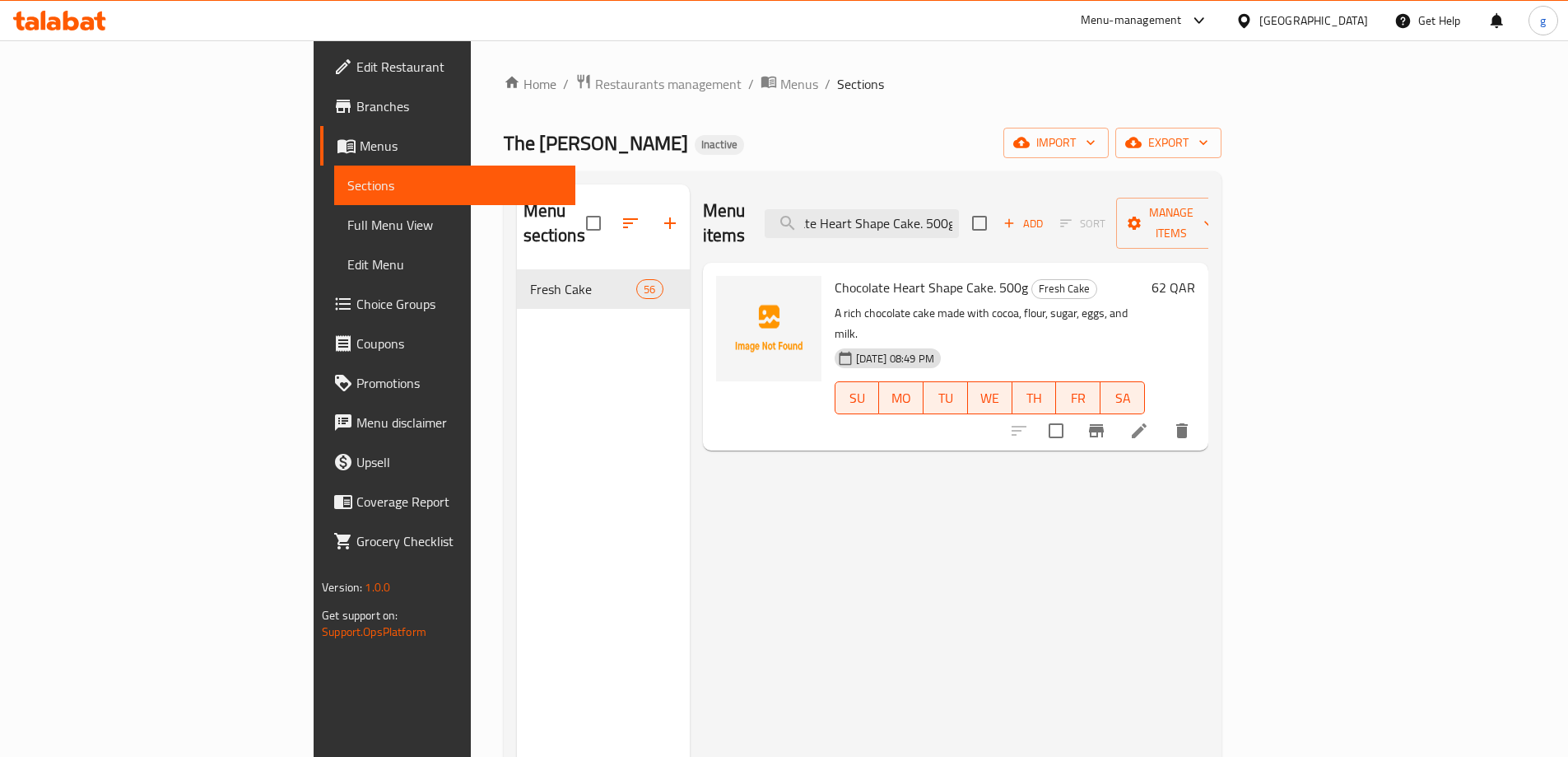
type input "Chocolate Heart Shape Cake. 500g"
click at [1147, 423] on icon at bounding box center [1139, 431] width 15 height 15
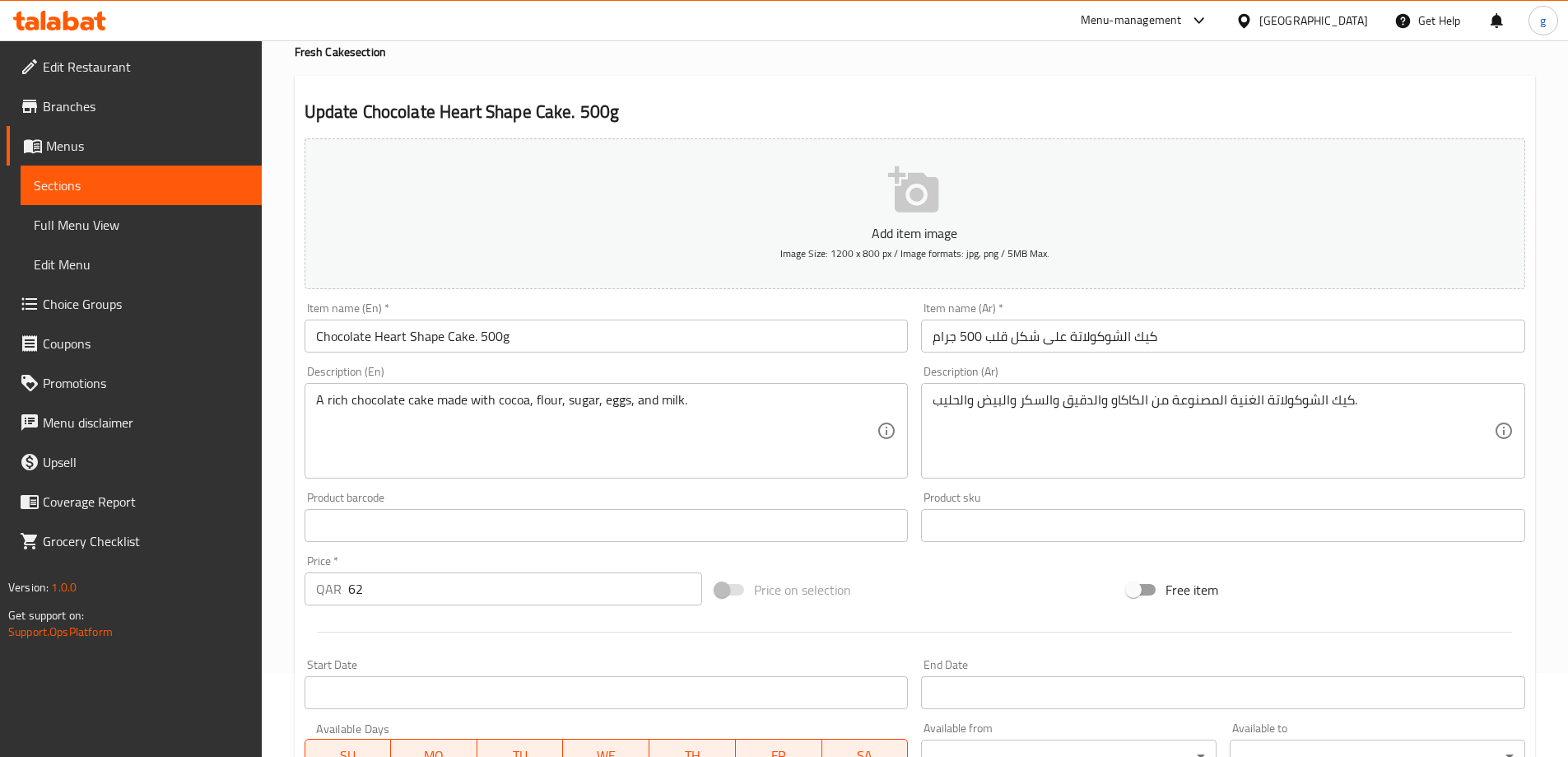
scroll to position [82, 0]
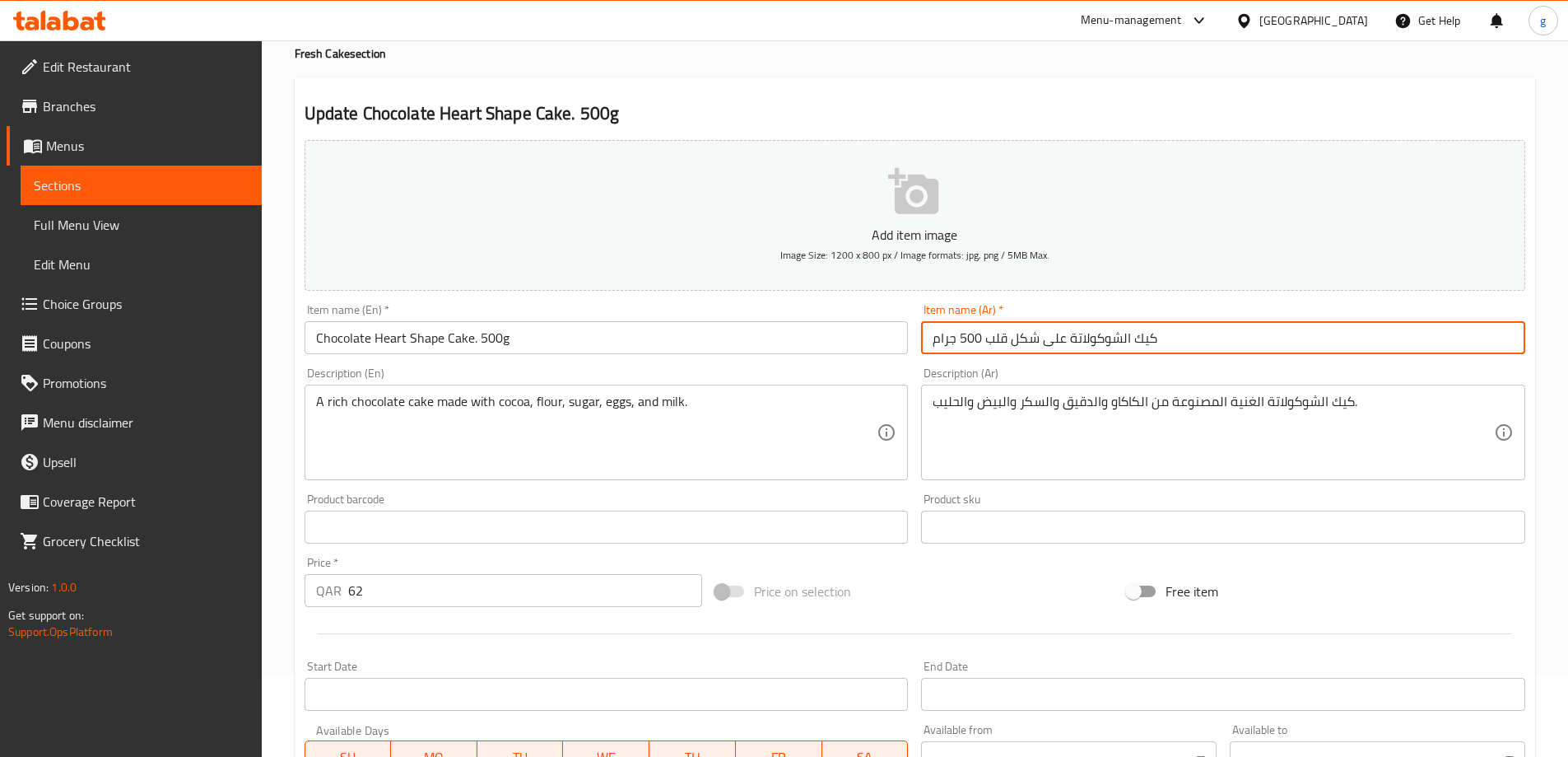
drag, startPoint x: 1042, startPoint y: 342, endPoint x: 1064, endPoint y: 360, distance: 28.4
click at [1064, 360] on div "Item name (Ar)   * كيك الشوكولاتة على شكل قلب 500 جرام Item name (Ar) *" at bounding box center [1223, 329] width 617 height 64
type input "كيك الشوكولاتة شكل قلب 500 جرام"
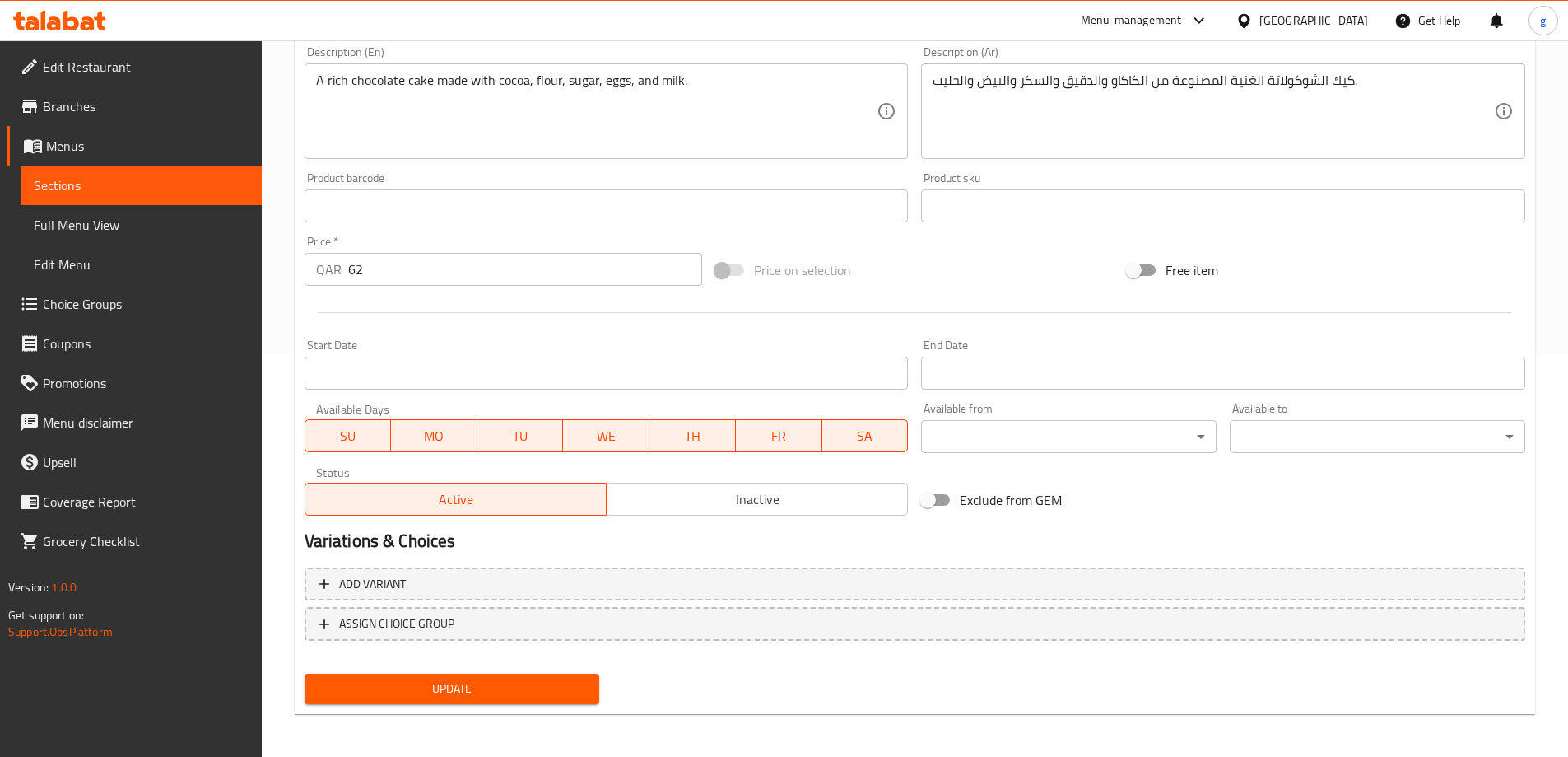
scroll to position [407, 0]
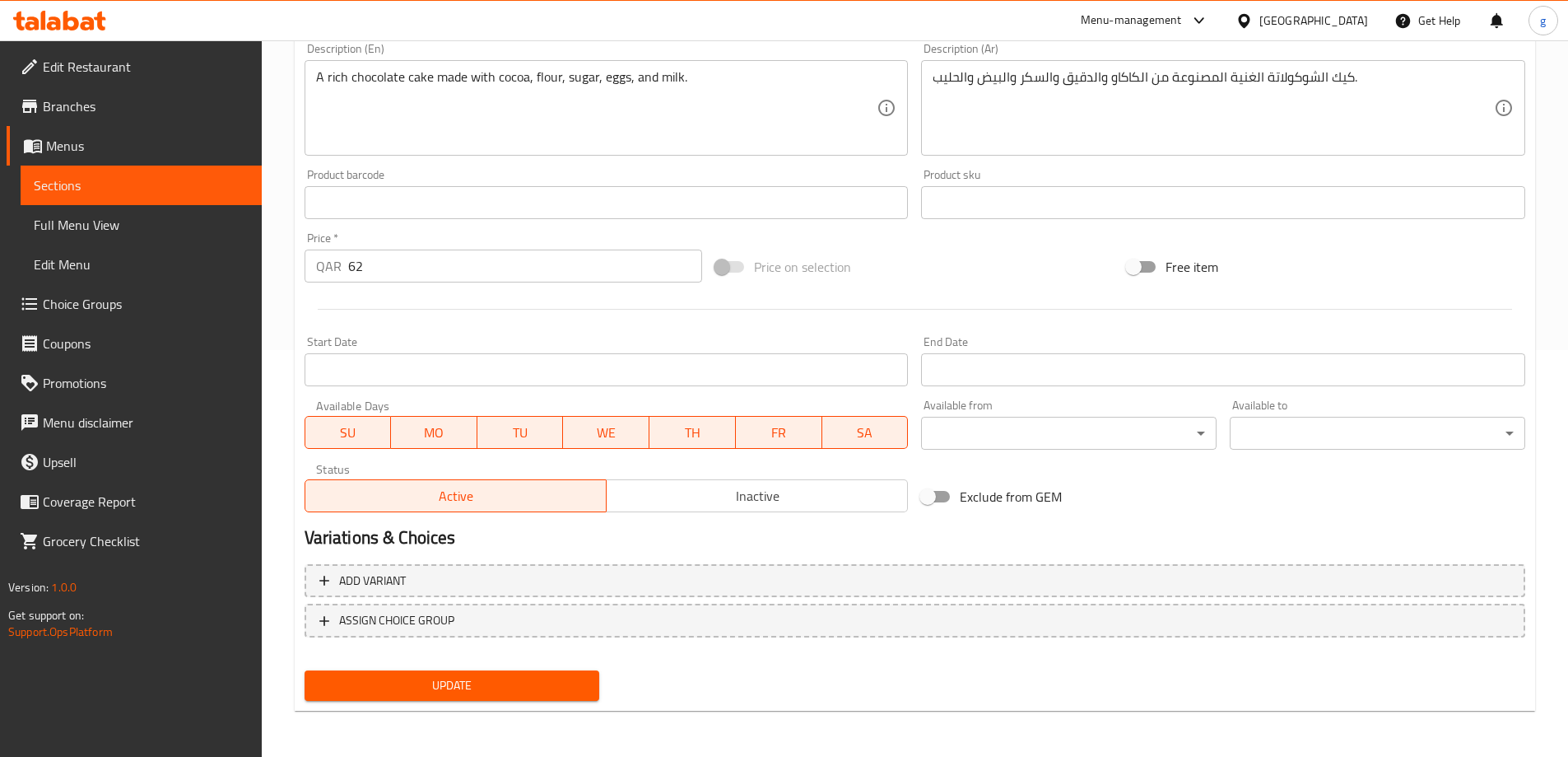
click at [463, 684] on span "Update" at bounding box center [452, 686] width 269 height 20
click at [1334, 258] on div "Free item" at bounding box center [1327, 267] width 412 height 44
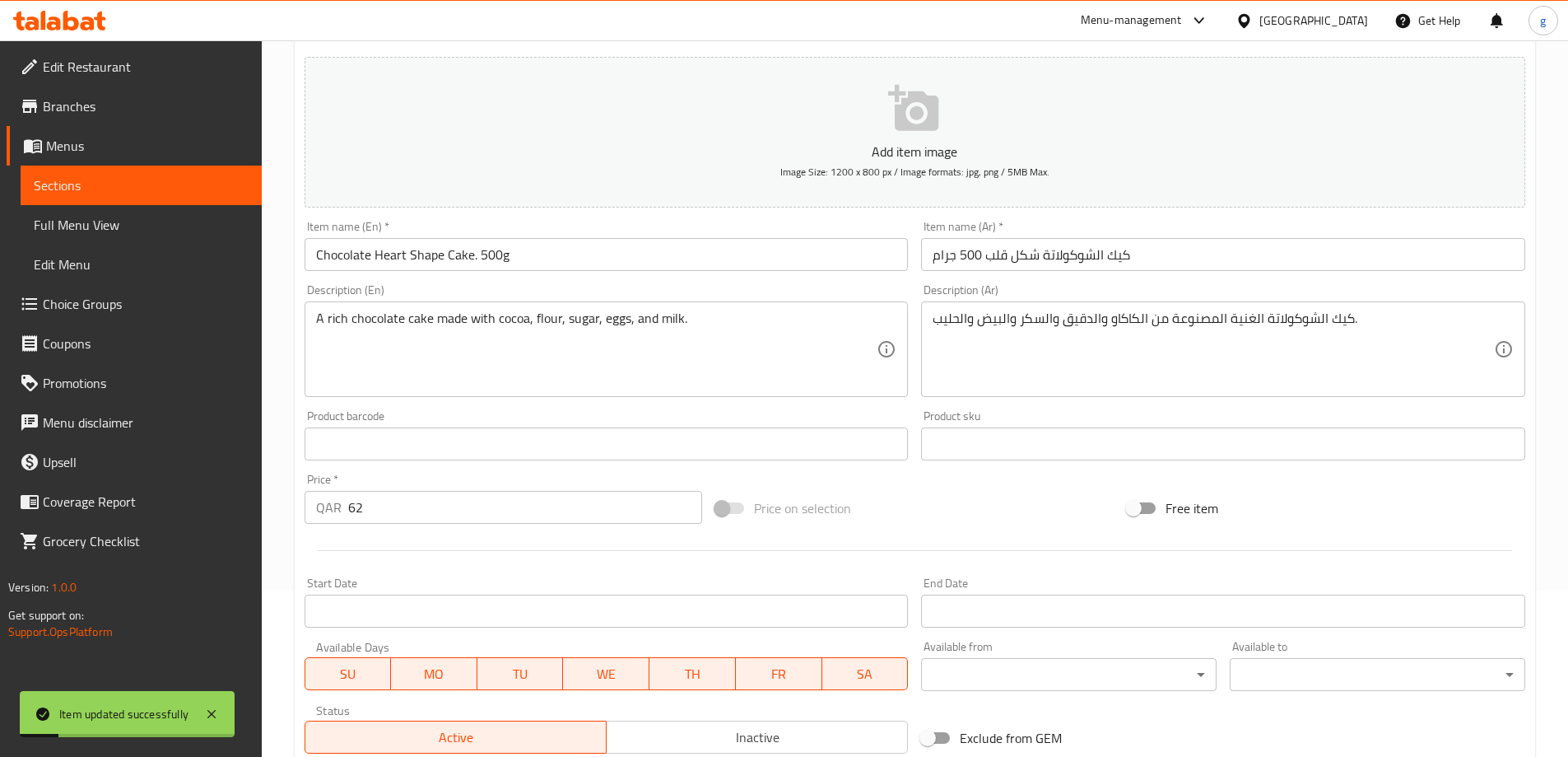
scroll to position [160, 0]
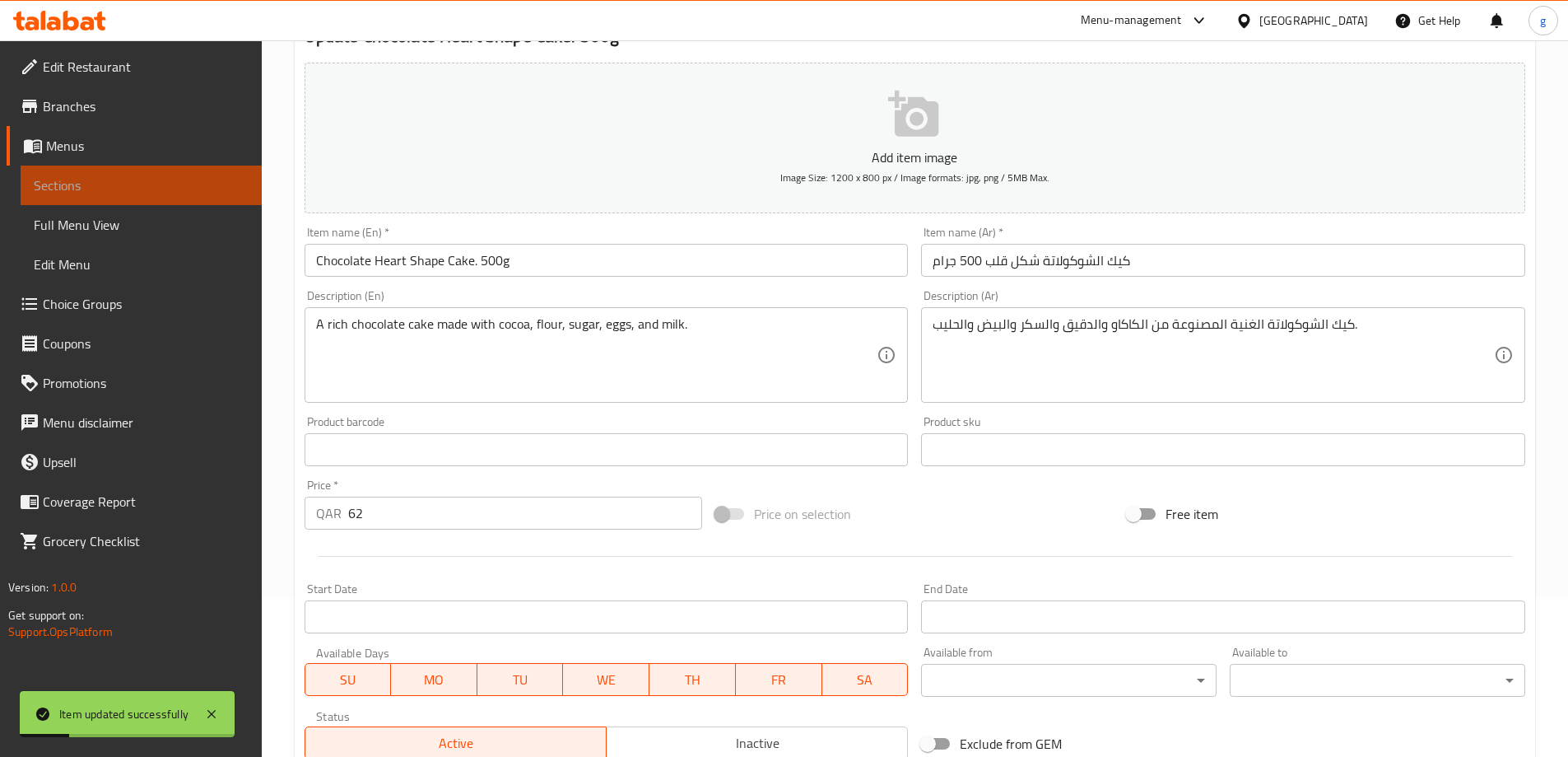
click at [79, 190] on span "Sections" at bounding box center [141, 185] width 215 height 19
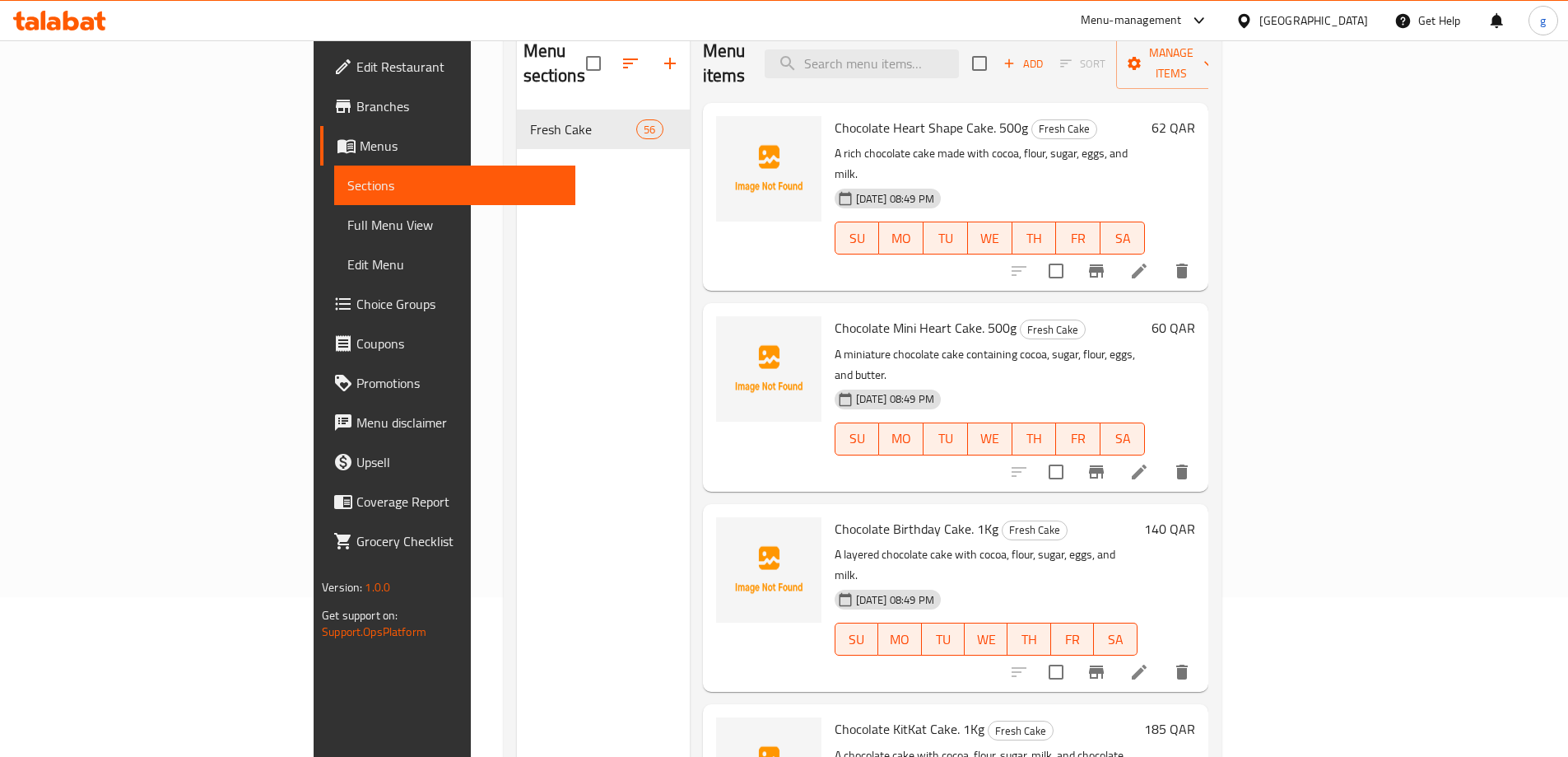
click at [1145, 143] on p "A rich chocolate cake made with cocoa, flour, sugar, eggs, and milk." at bounding box center [991, 164] width 310 height 42
click at [916, 55] on input "search" at bounding box center [862, 63] width 194 height 29
paste input "Chocolate Mini Heart Cake. 500g"
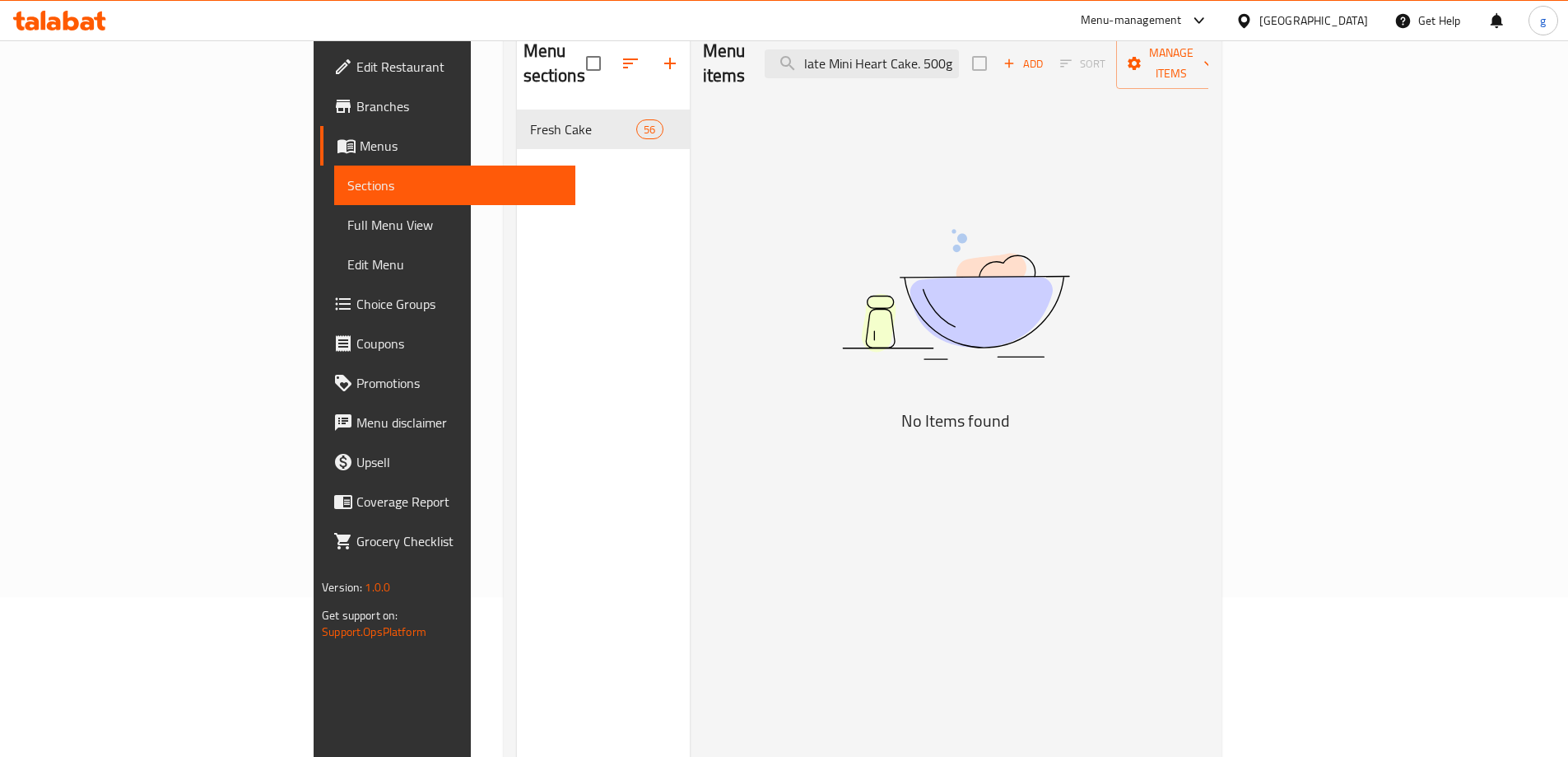
scroll to position [0, 32]
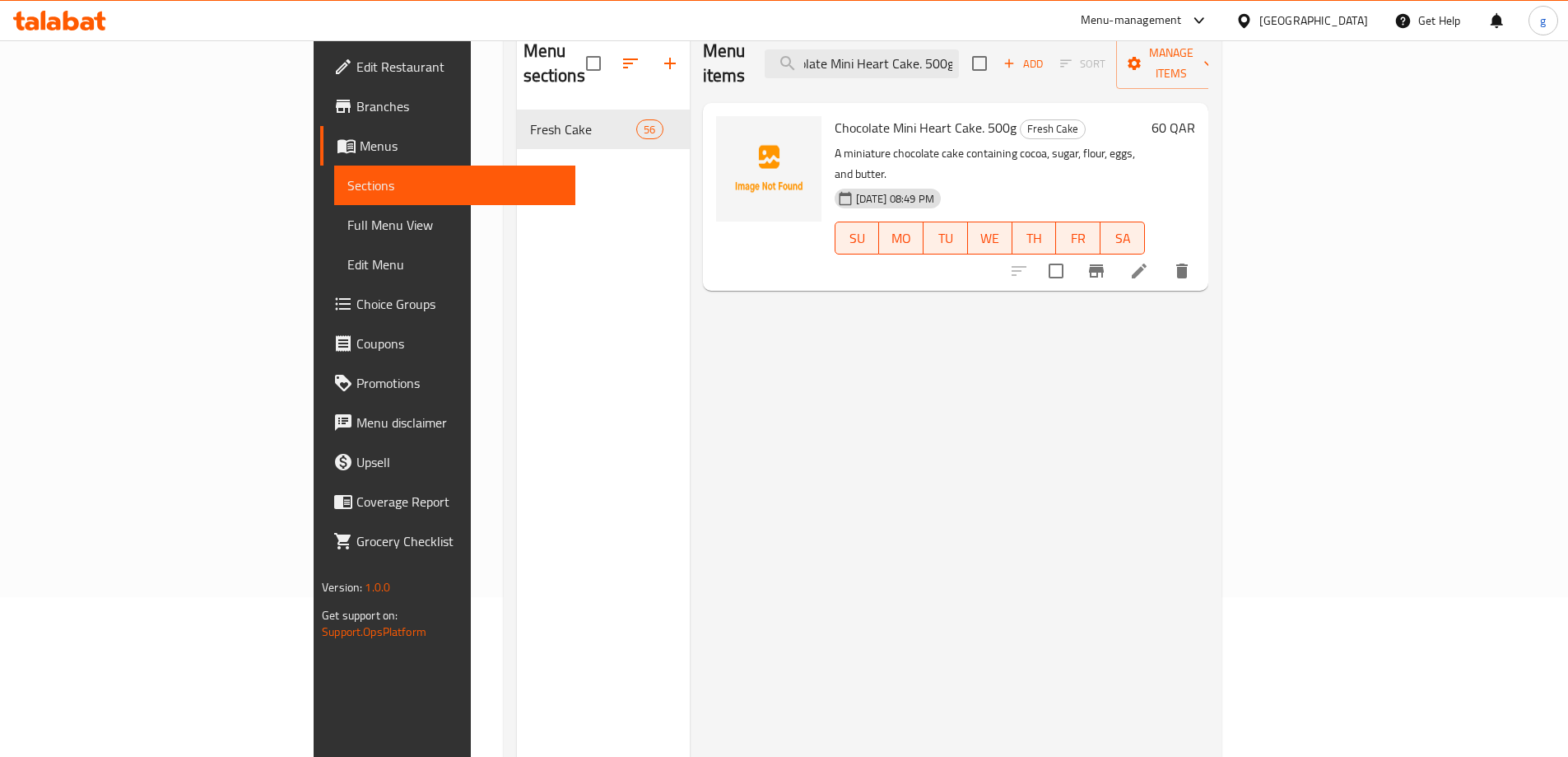
type input "Chocolate Mini Heart Cake. 500g"
click at [1162, 256] on li at bounding box center [1139, 271] width 46 height 30
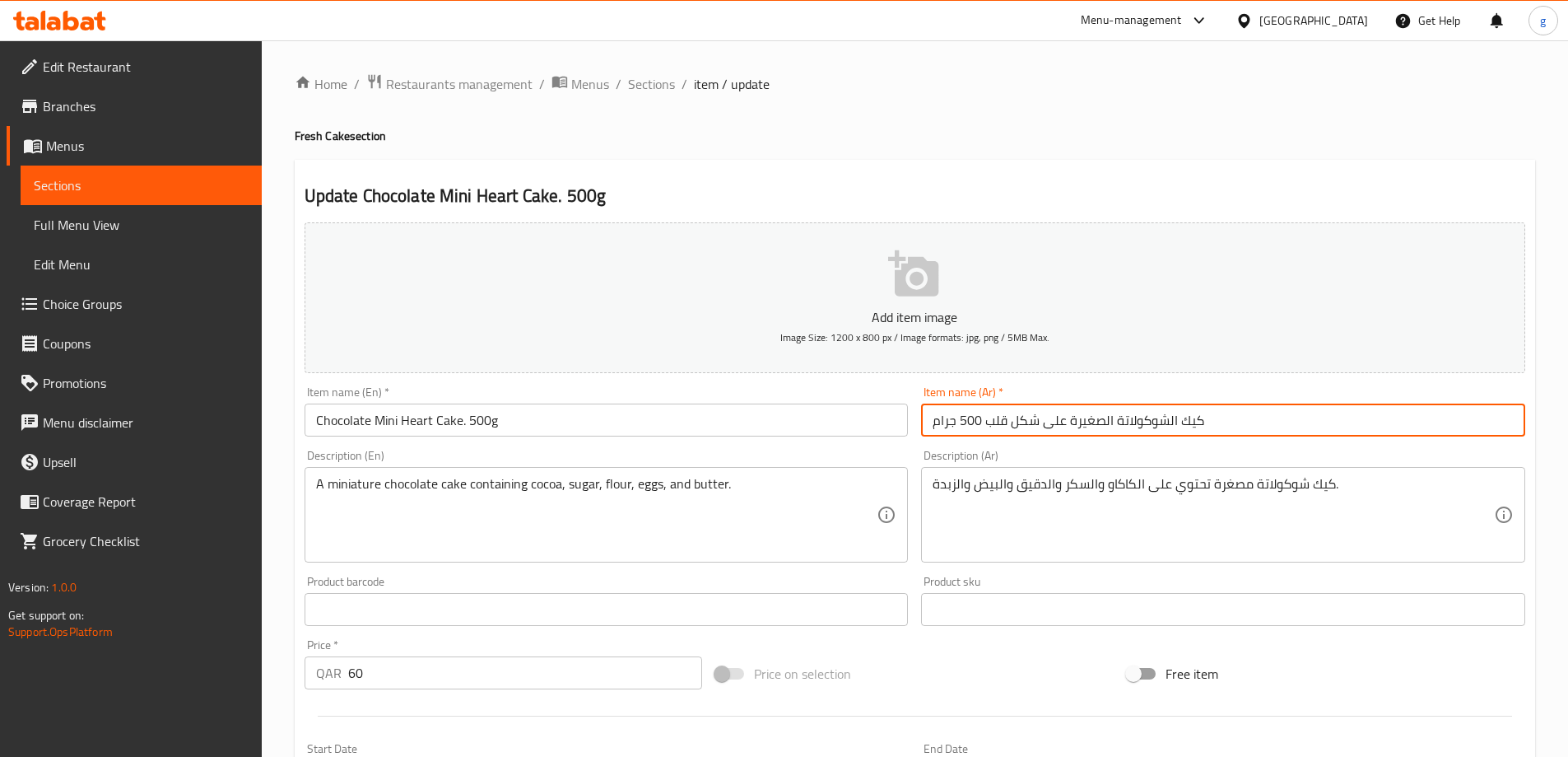
drag, startPoint x: 1045, startPoint y: 423, endPoint x: 1063, endPoint y: 427, distance: 18.4
click at [1063, 427] on input "كيك الشوكولاتة الصغيرة على شكل قلب 500 جرام" at bounding box center [1223, 421] width 604 height 33
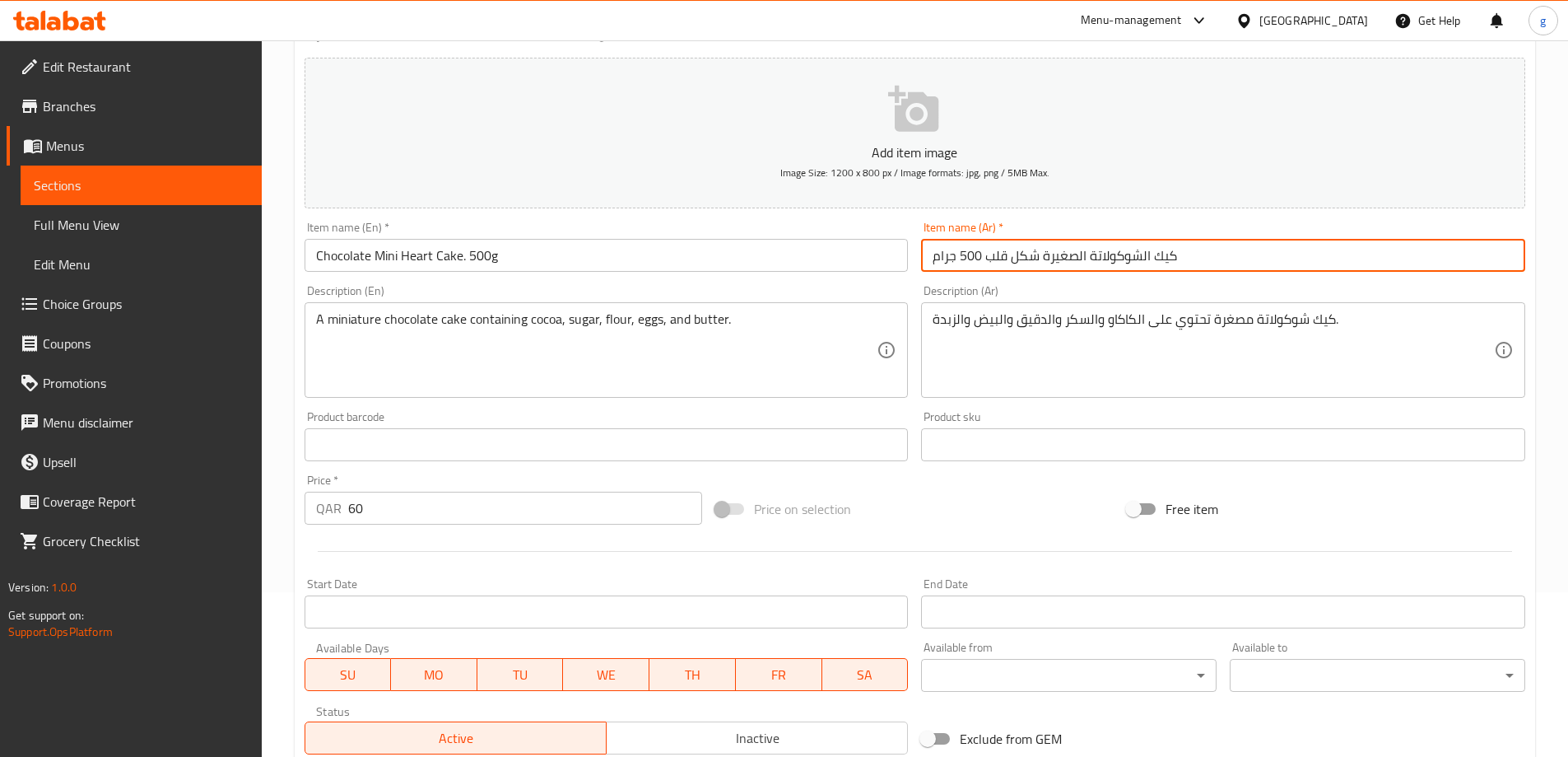
scroll to position [407, 0]
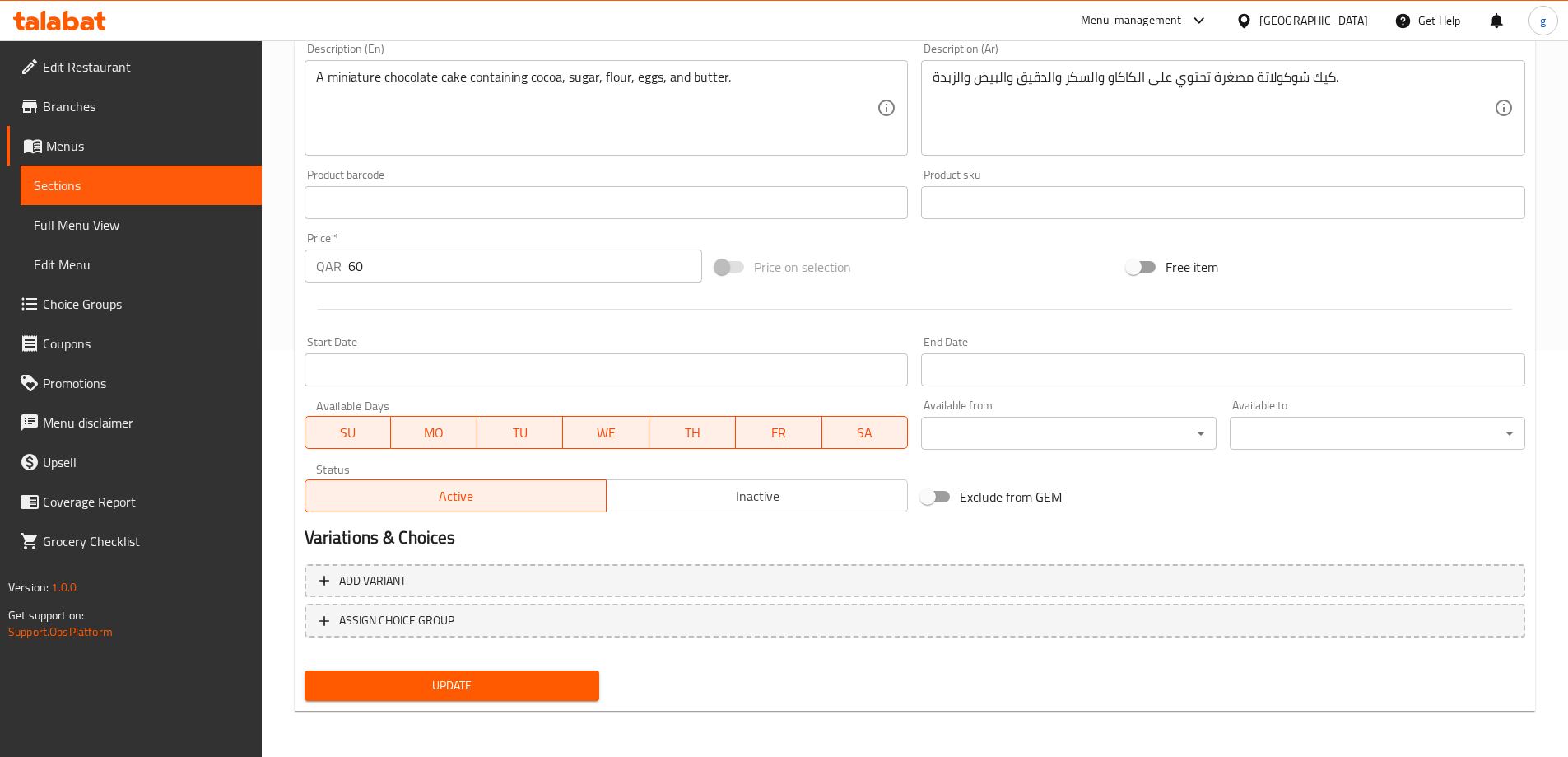
click at [487, 700] on button "Update" at bounding box center [453, 685] width 296 height 31
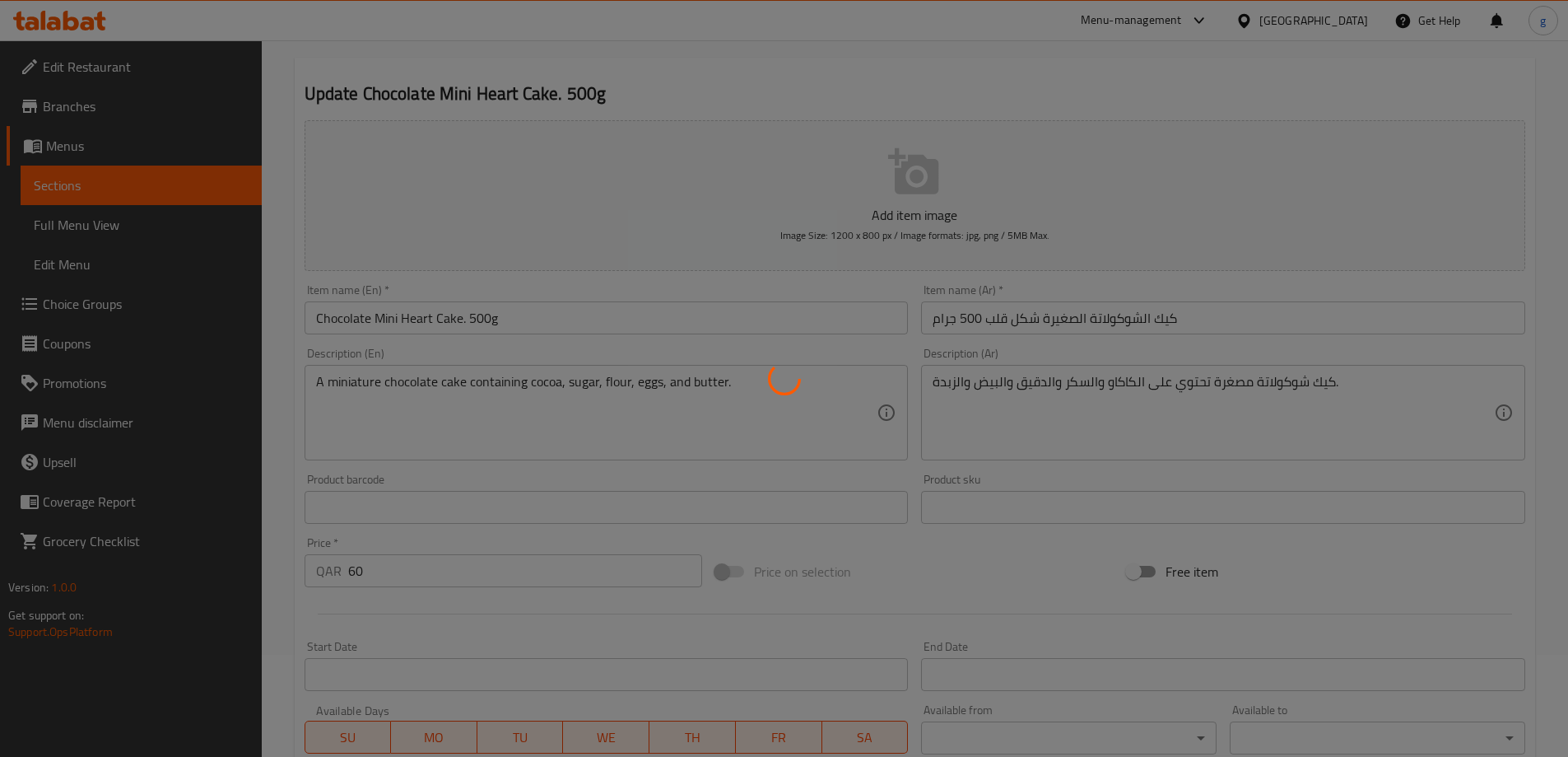
scroll to position [78, 0]
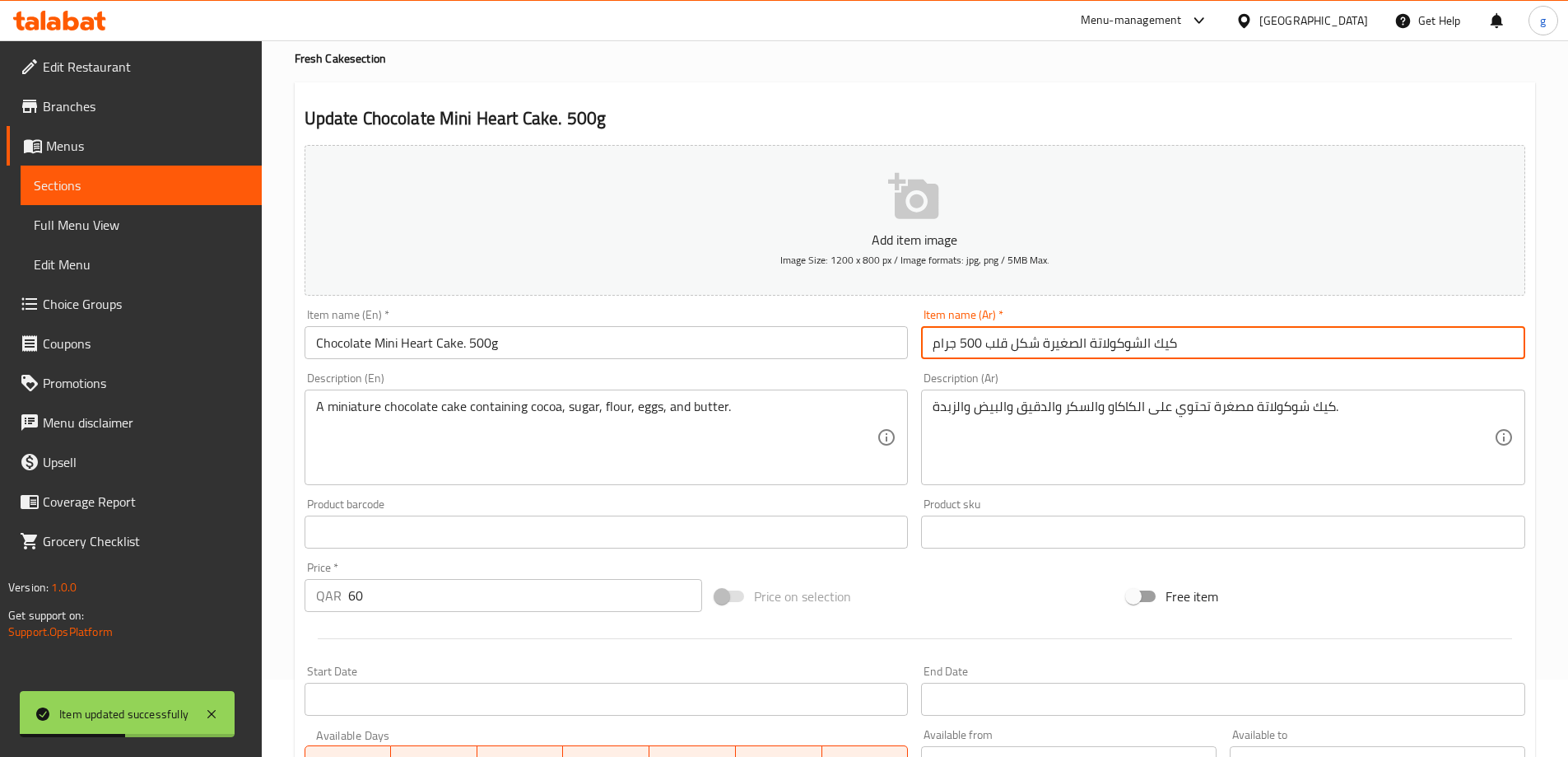
click at [1276, 351] on input "كيك الشوكولاتة الصغيرة شكل قلب 500 جرام" at bounding box center [1223, 343] width 604 height 33
click at [987, 341] on input "كيك الشوكولاتة الصغيرة شكل قلب 500 جرام" at bounding box center [1223, 343] width 604 height 33
drag, startPoint x: 1069, startPoint y: 350, endPoint x: 1120, endPoint y: 365, distance: 53.2
click at [1120, 365] on div "Item name (Ar)   * كيك الشوكولاتة الصغيرة شكل قلب صغير 500 جرام Item name (Ar) *" at bounding box center [1223, 334] width 617 height 64
drag, startPoint x: 1039, startPoint y: 348, endPoint x: 1072, endPoint y: 360, distance: 35.1
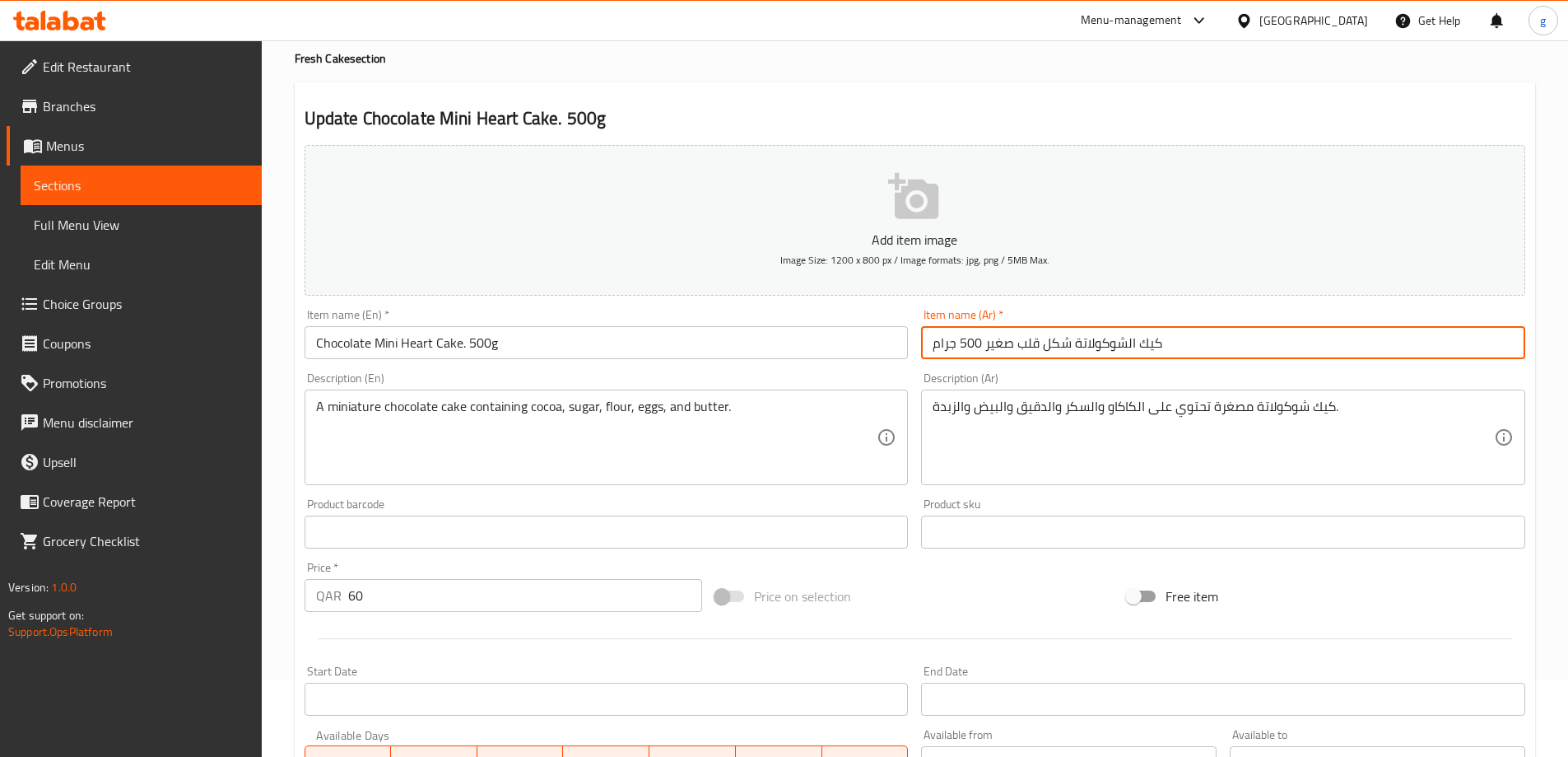
click at [1072, 360] on div "Item name (Ar)   * كيك الشوكولاتة شكل قلب صغير 500 جرام Item name (Ar) *" at bounding box center [1223, 334] width 617 height 64
drag, startPoint x: 1094, startPoint y: 346, endPoint x: 1103, endPoint y: 360, distance: 16.6
click at [1103, 360] on div "Item name (Ar)   * كيك الشوكولاتة قلب صغير 500 جرام Item name (Ar) *" at bounding box center [1223, 334] width 617 height 64
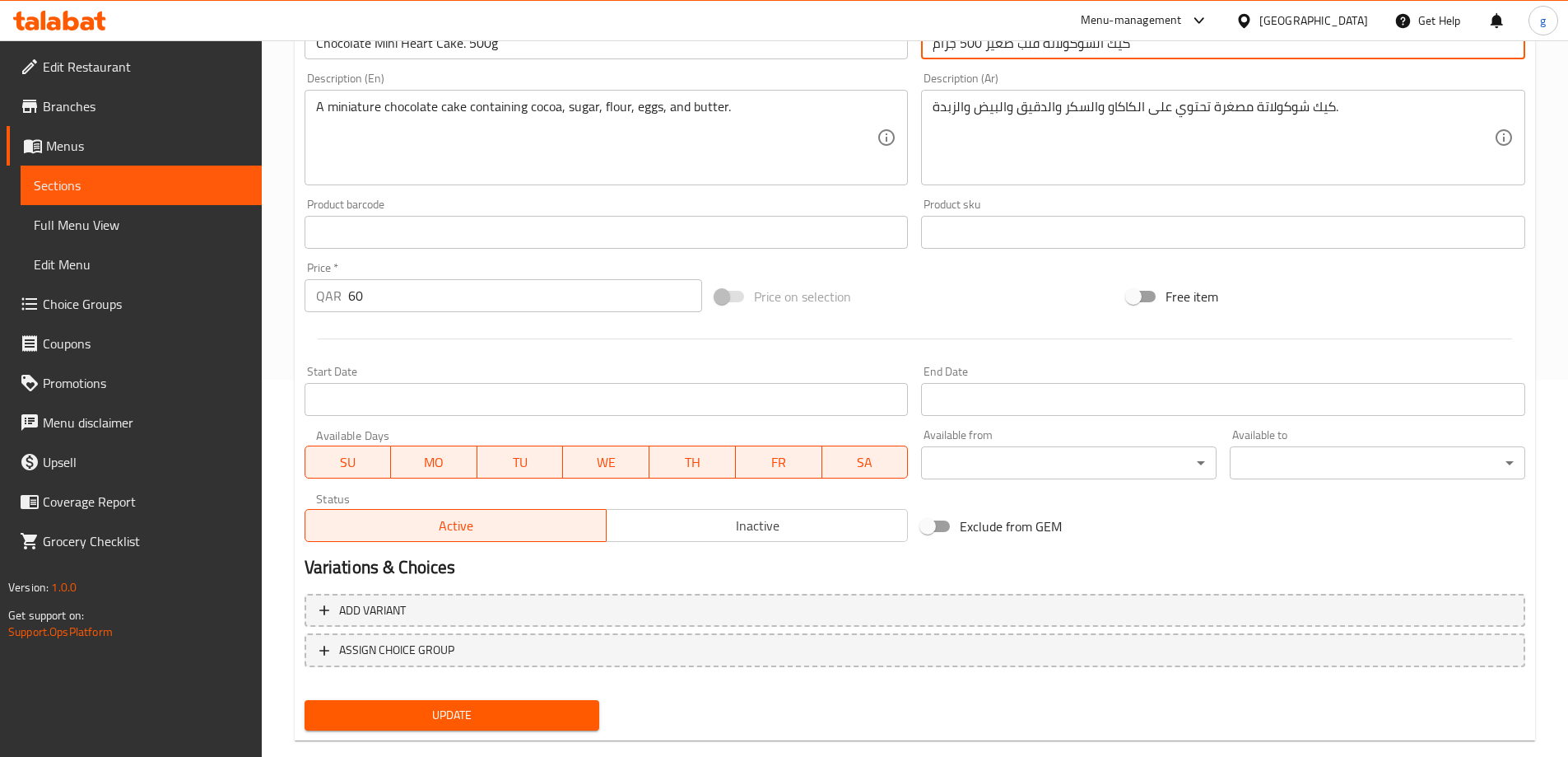
scroll to position [407, 0]
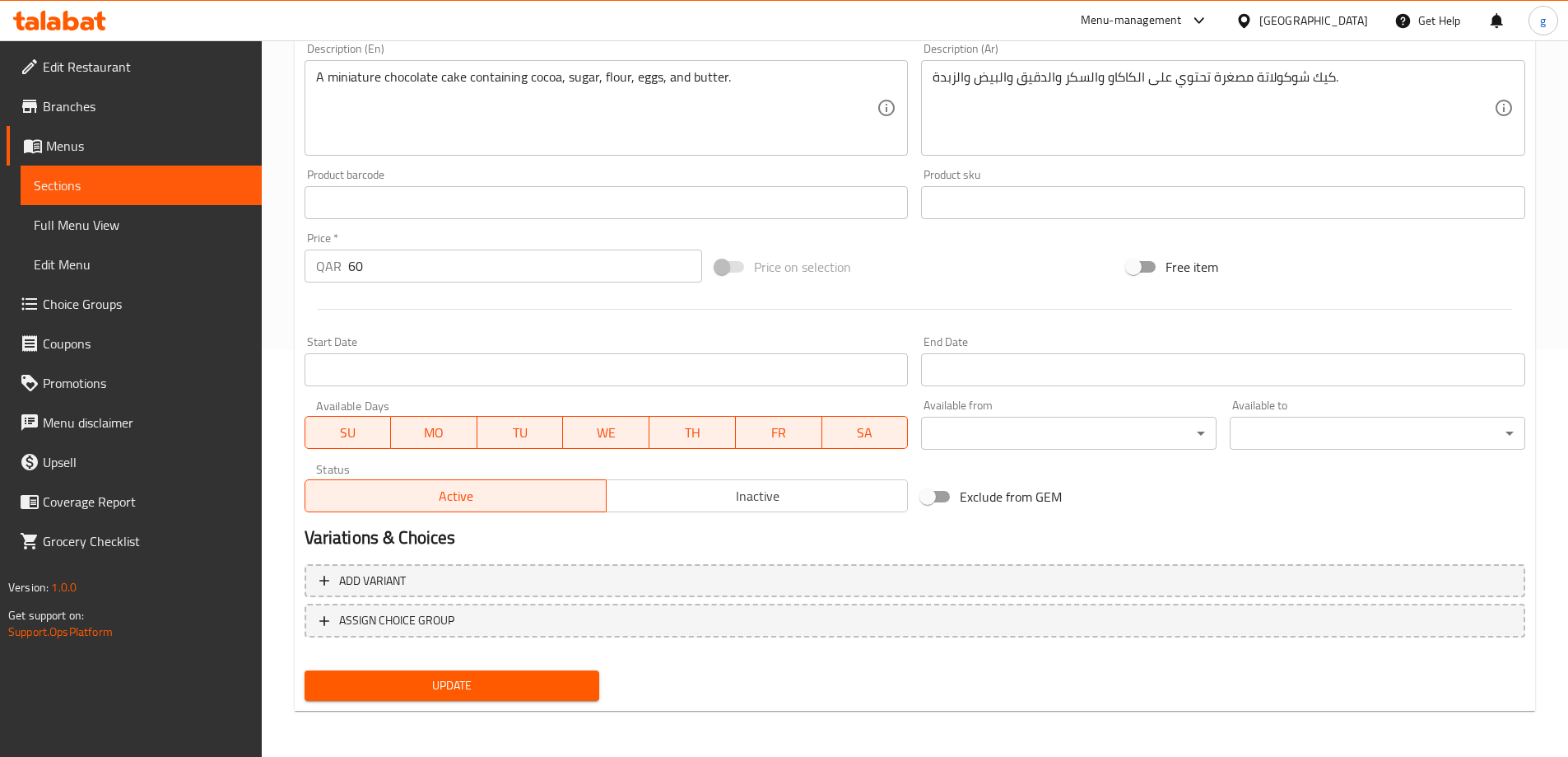
type input "كيك الشوكولاتة قلب صغير 500 جرام"
click at [483, 702] on div "Update" at bounding box center [453, 685] width 309 height 43
click at [501, 689] on span "Update" at bounding box center [452, 686] width 269 height 20
click at [1257, 170] on div "Product sku Product sku" at bounding box center [1223, 194] width 604 height 50
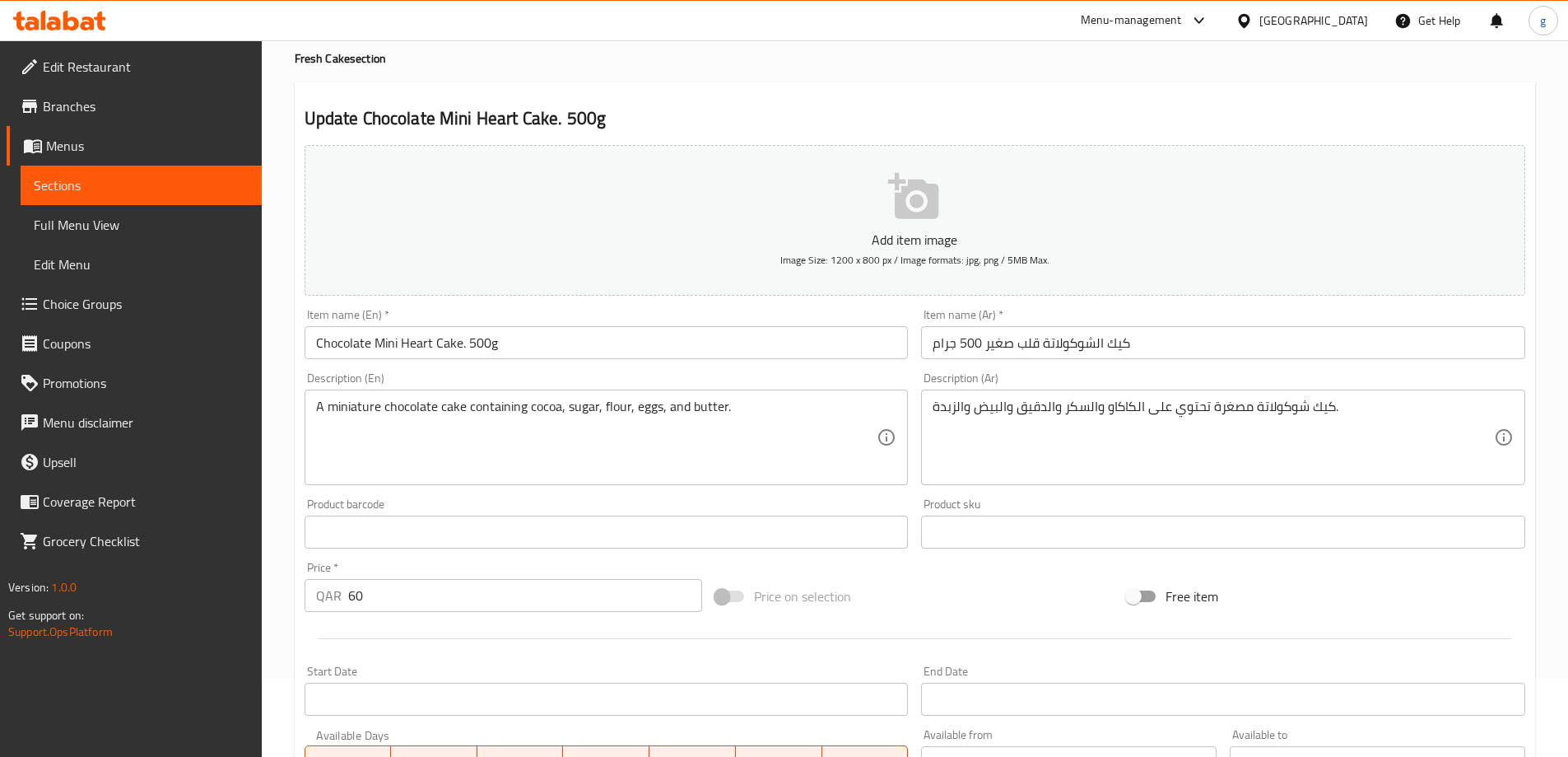
click at [111, 182] on span "Sections" at bounding box center [141, 185] width 215 height 19
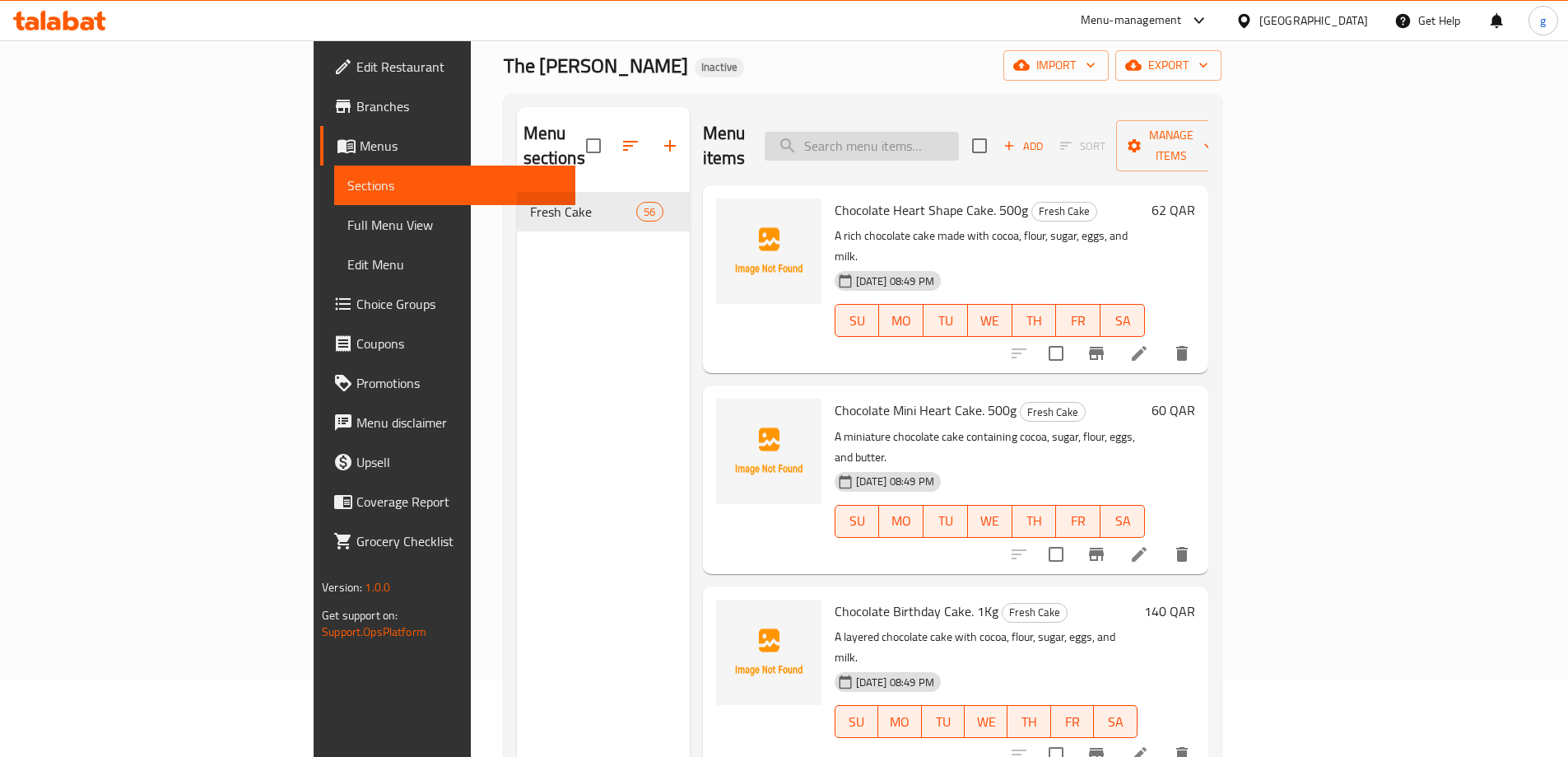
click at [947, 140] on input "search" at bounding box center [862, 146] width 194 height 29
paste input "Chocolate Birthday Cake. 1Kg"
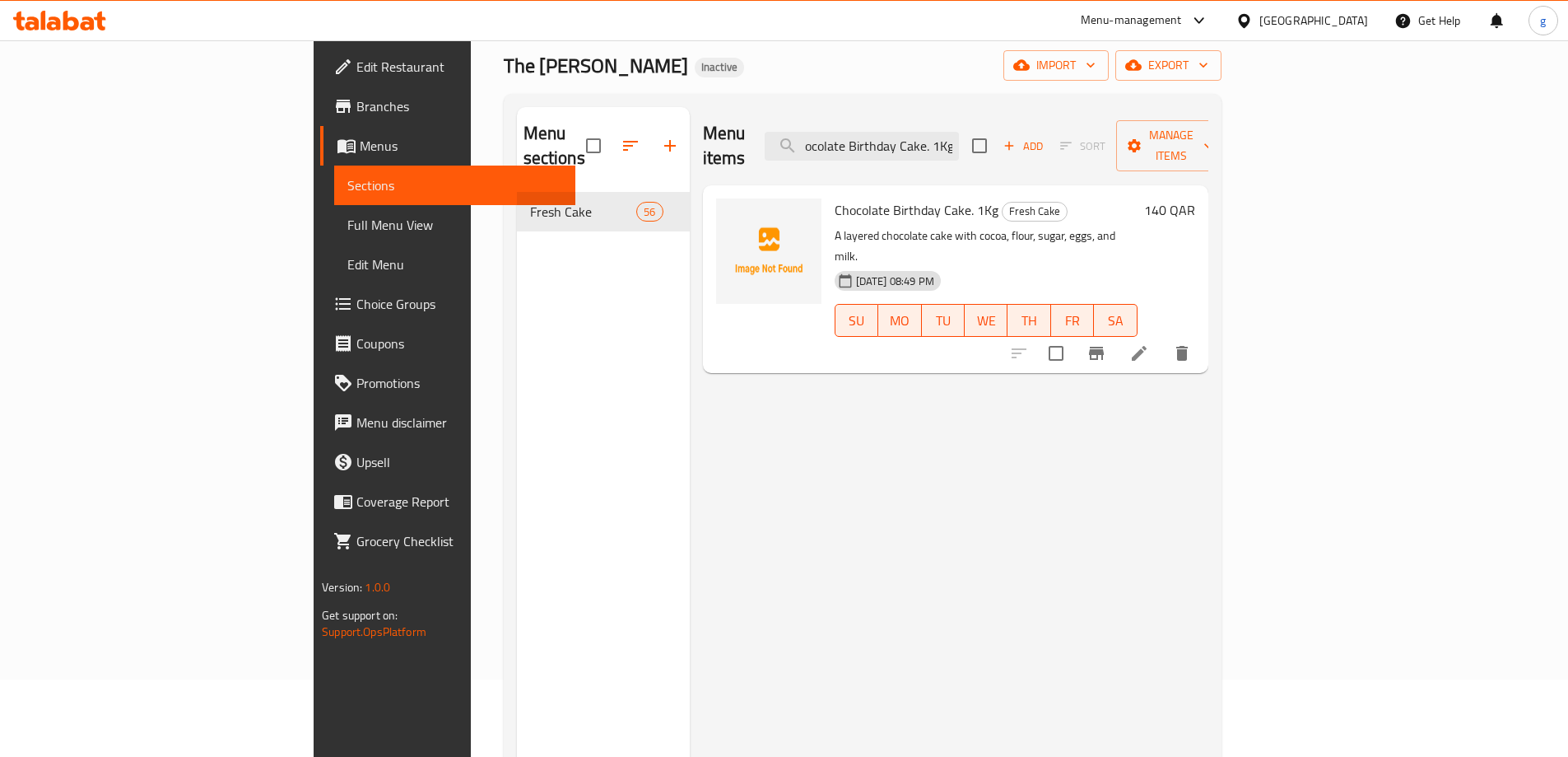
type input "Chocolate Birthday Cake. 1Kg"
click at [1147, 346] on icon at bounding box center [1139, 353] width 15 height 15
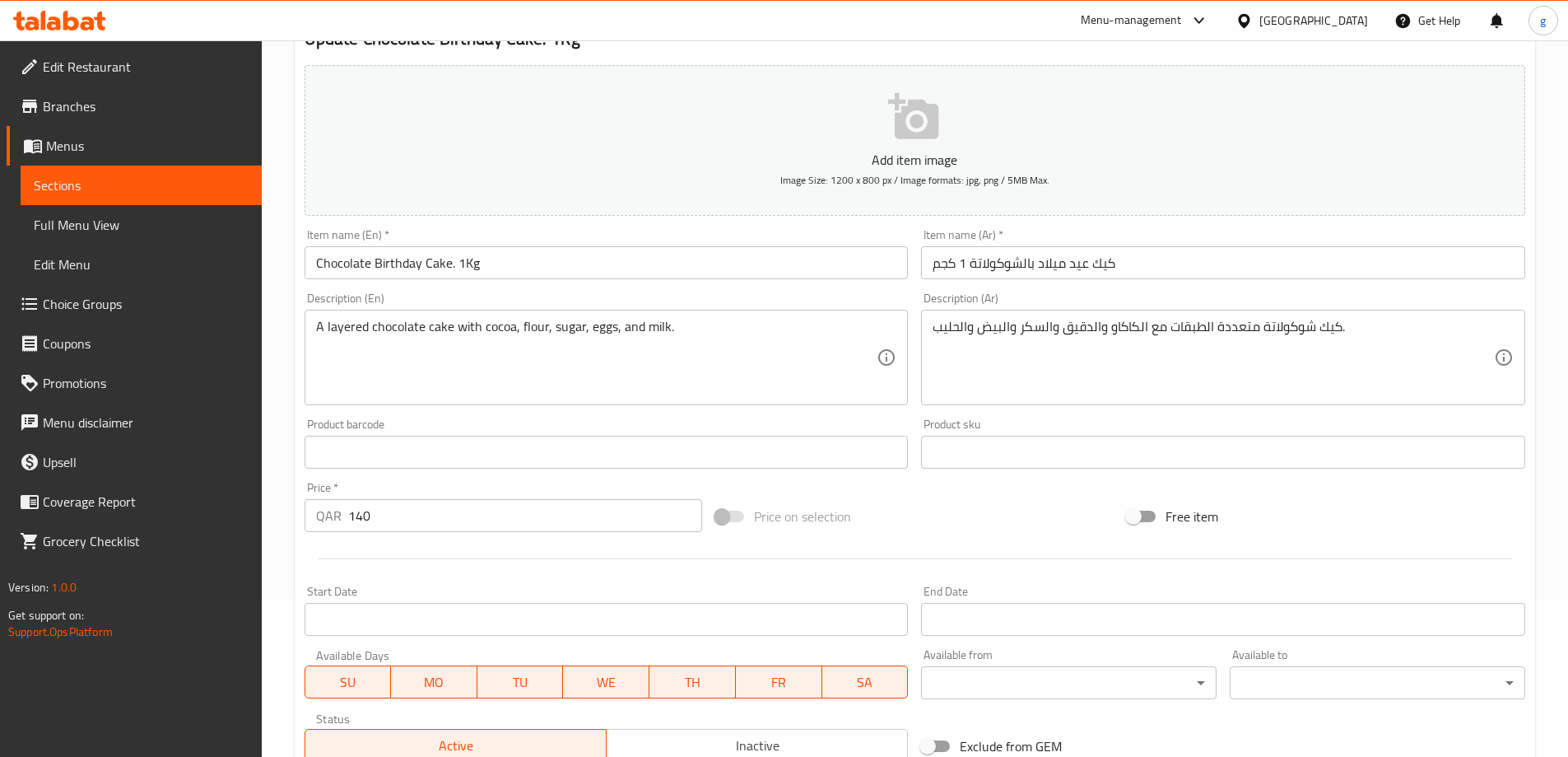
scroll to position [165, 0]
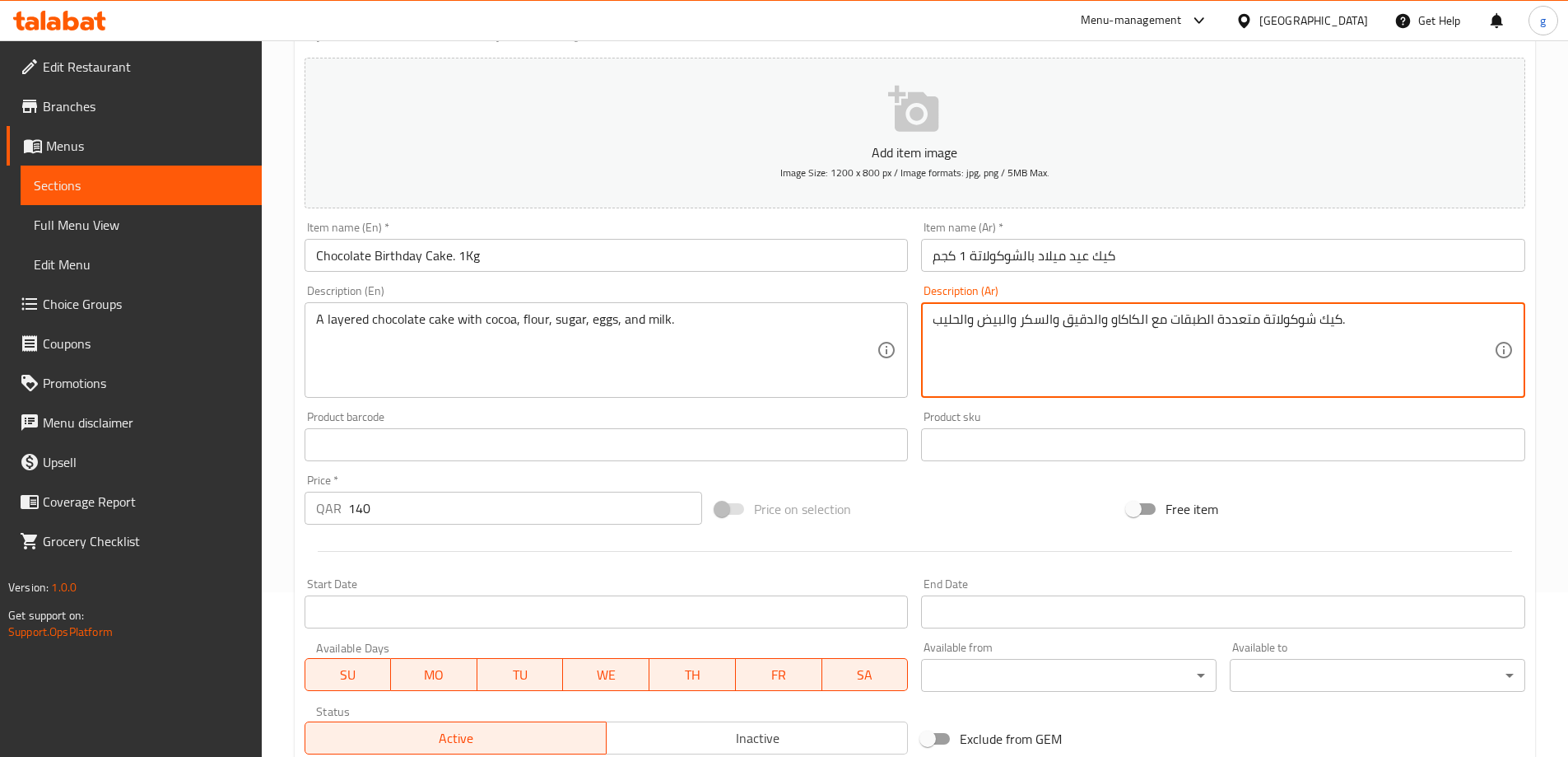
drag, startPoint x: 1206, startPoint y: 323, endPoint x: 1258, endPoint y: 332, distance: 52.8
click at [1258, 332] on textarea "كيك شوكولاتة متعددة الطبقات مع الكاكاو والدقيق والسكر والبيض والحليب." at bounding box center [1214, 350] width 562 height 79
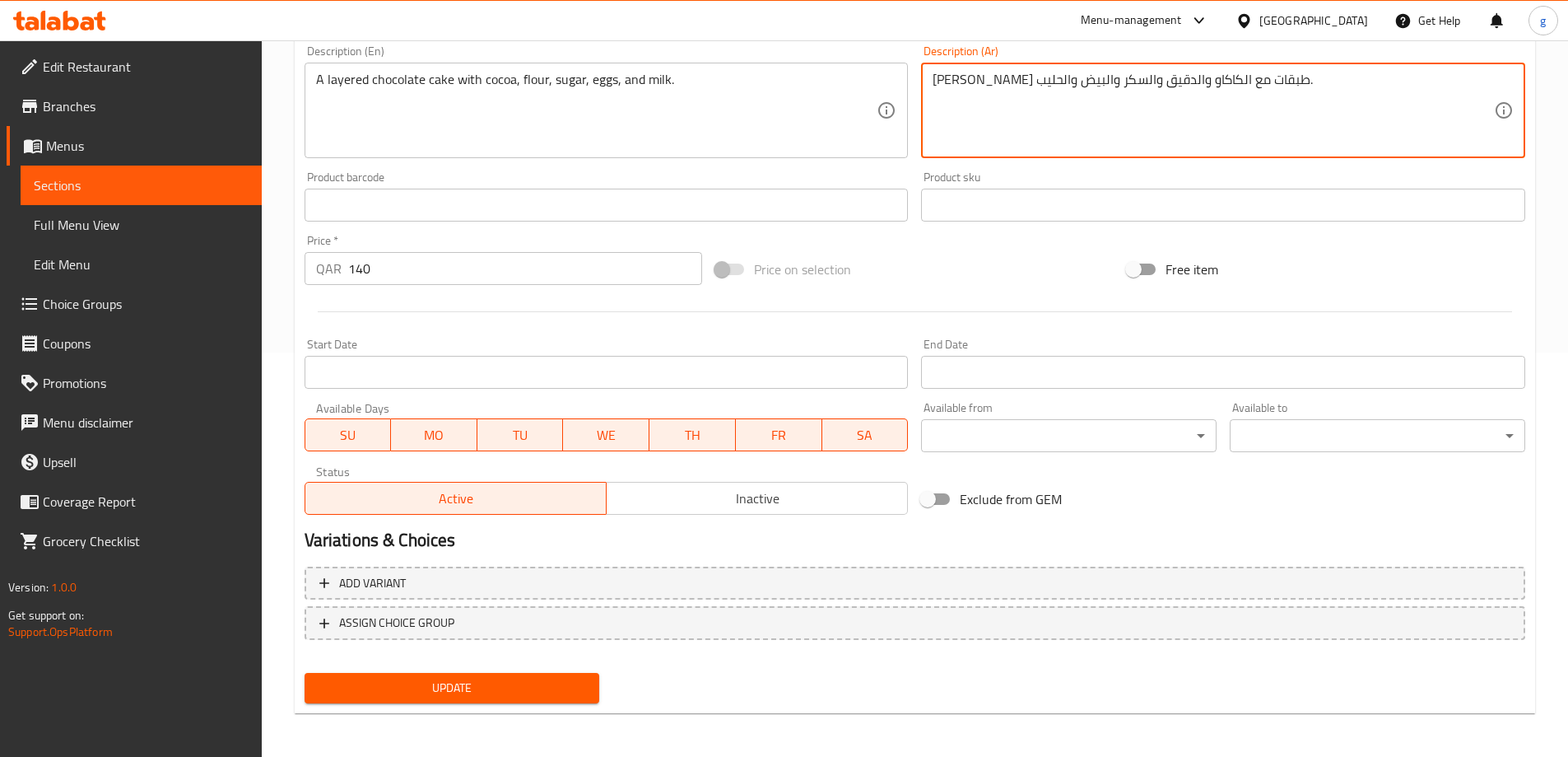
scroll to position [407, 0]
type textarea "[PERSON_NAME] طبقات مع الكاكاو والدقيق والسكر والبيض والحليب."
click at [493, 685] on span "Update" at bounding box center [452, 686] width 269 height 20
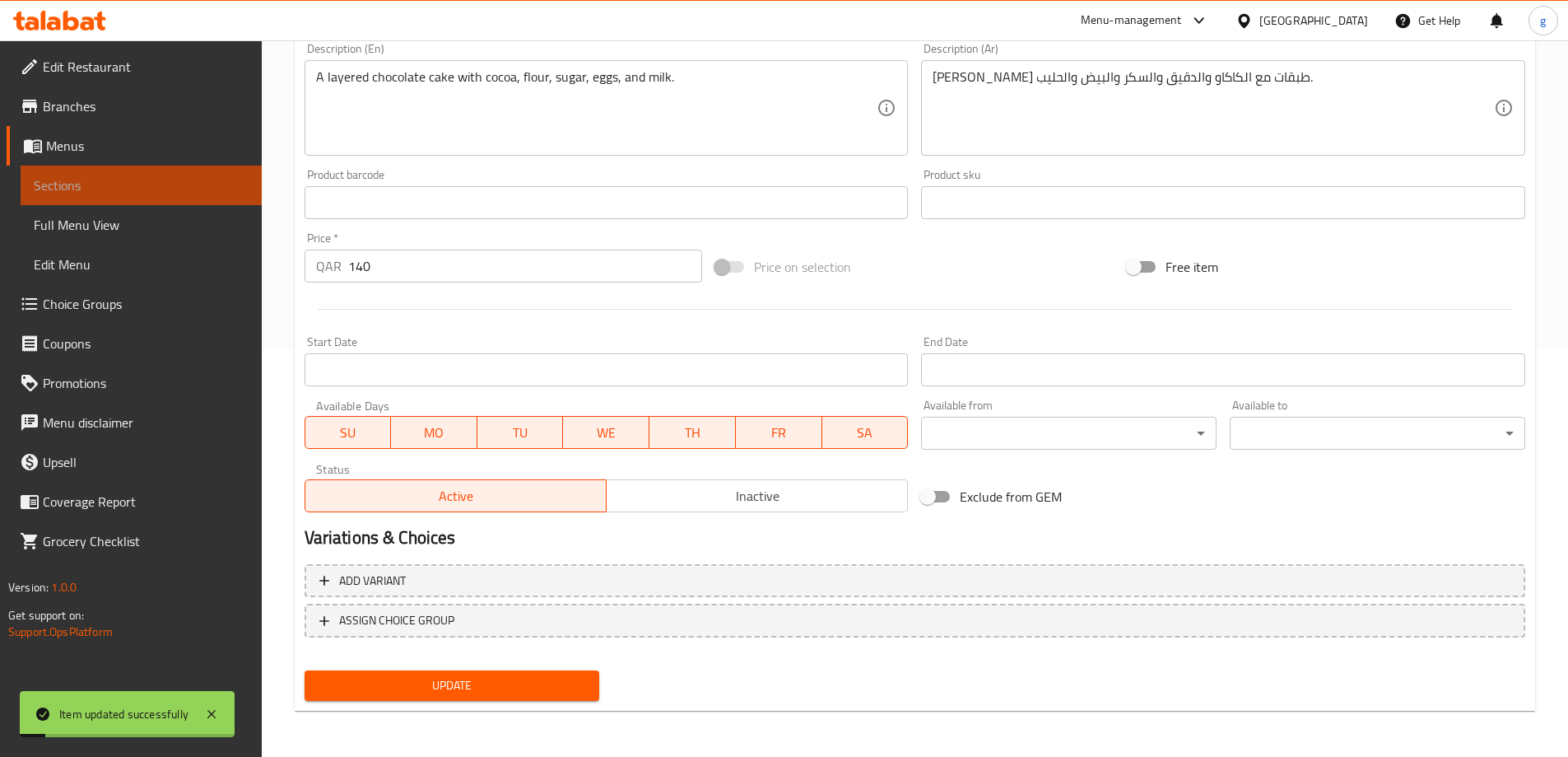
click at [120, 174] on link "Sections" at bounding box center [140, 185] width 241 height 40
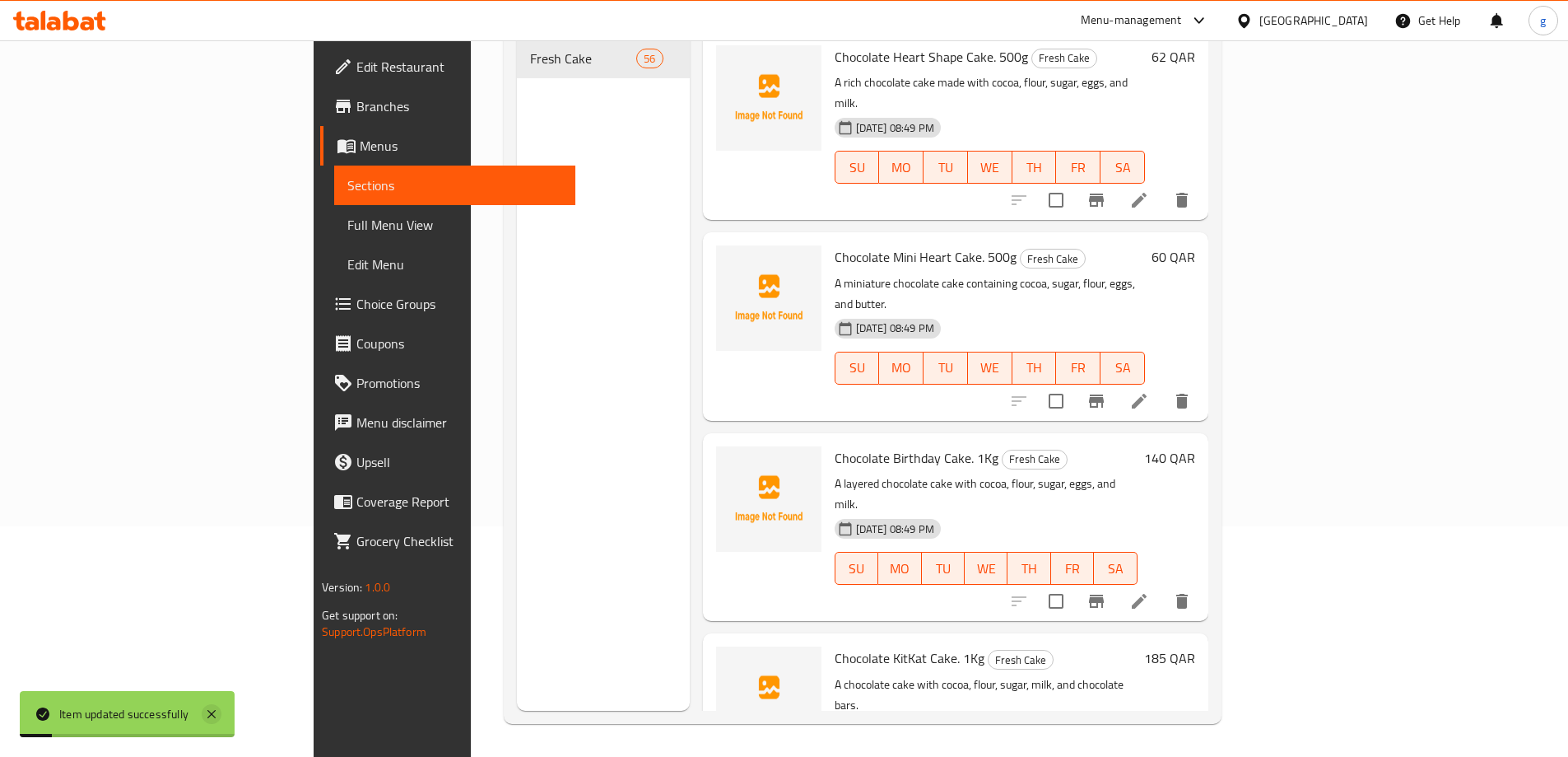
click at [214, 713] on icon at bounding box center [212, 714] width 8 height 8
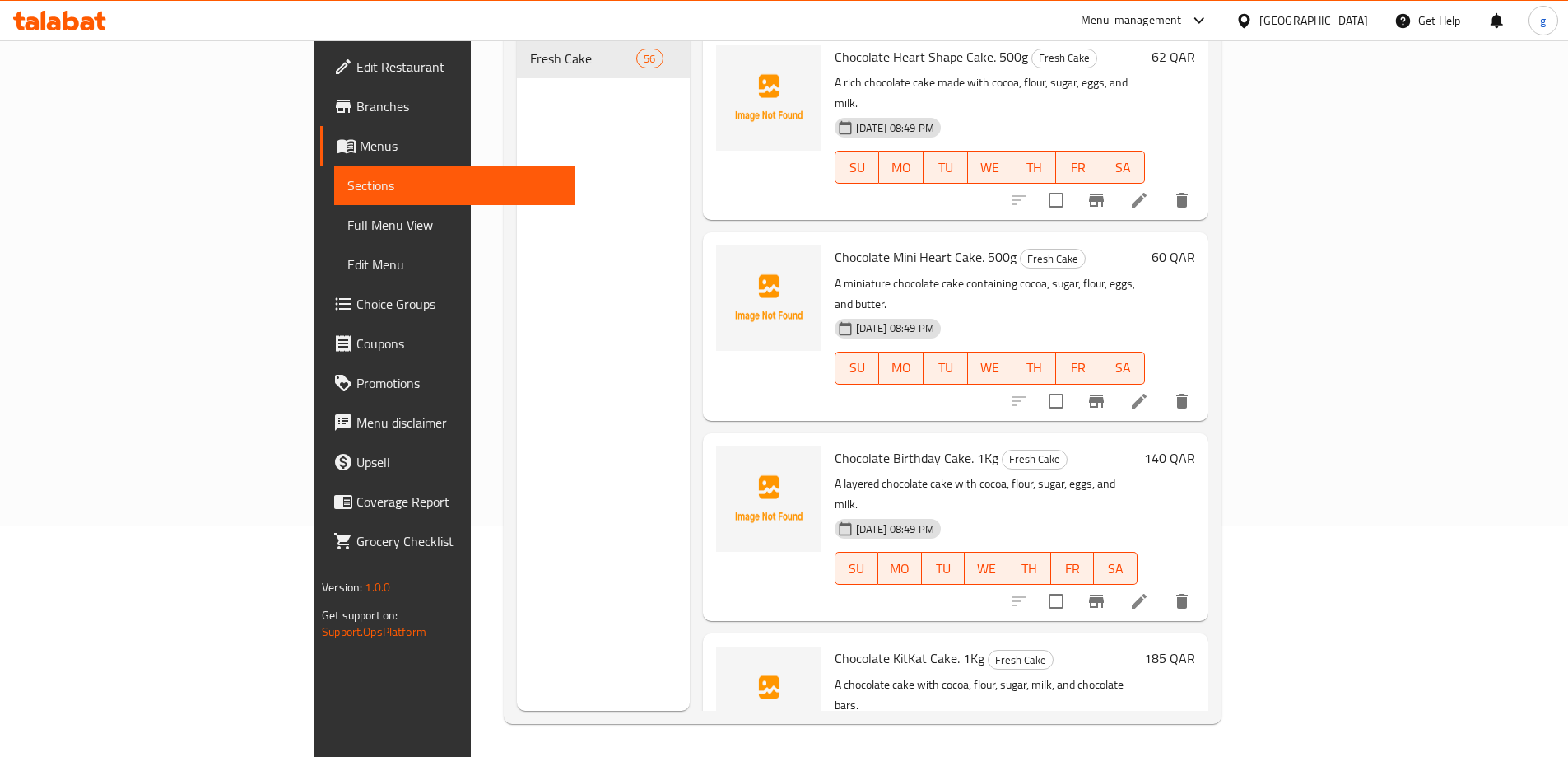
click at [1128, 162] on div "Chocolate Heart Shape Cake. 500g Fresh Cake A rich chocolate cake made with coc…" at bounding box center [990, 126] width 323 height 175
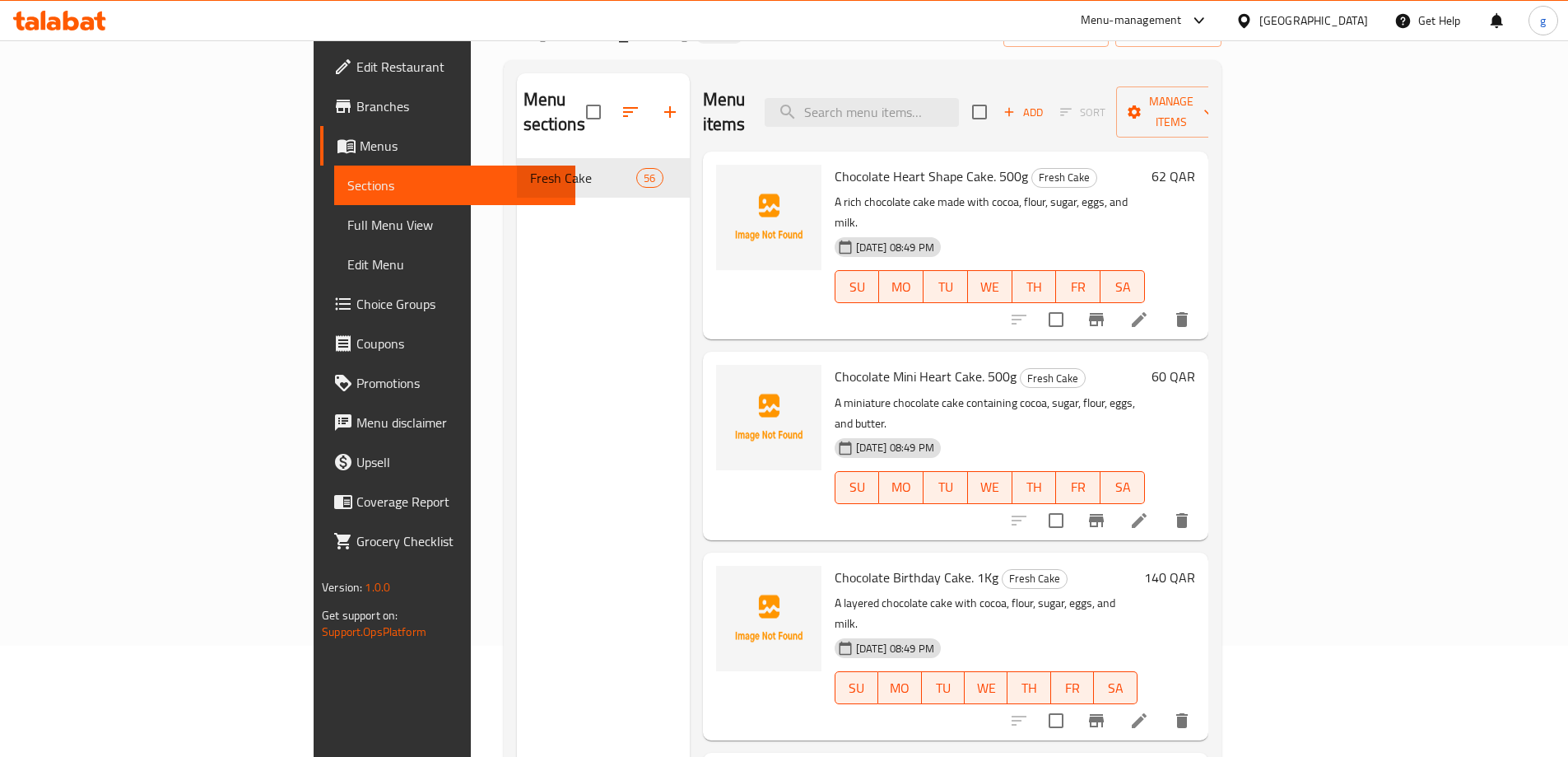
scroll to position [0, 0]
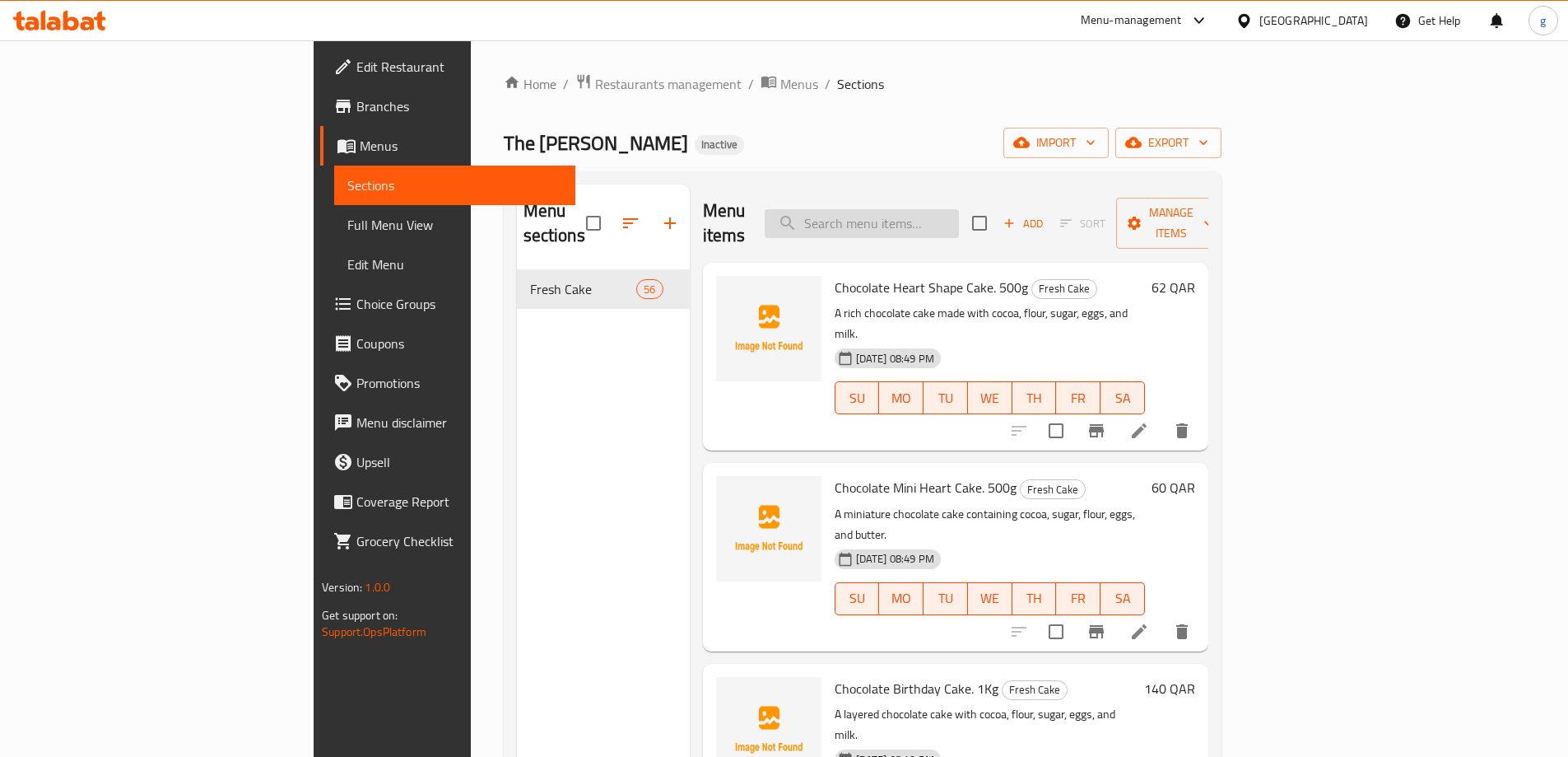
click at [959, 209] on input "search" at bounding box center [862, 223] width 194 height 29
paste input "Pink Birthday Cake. 500g"
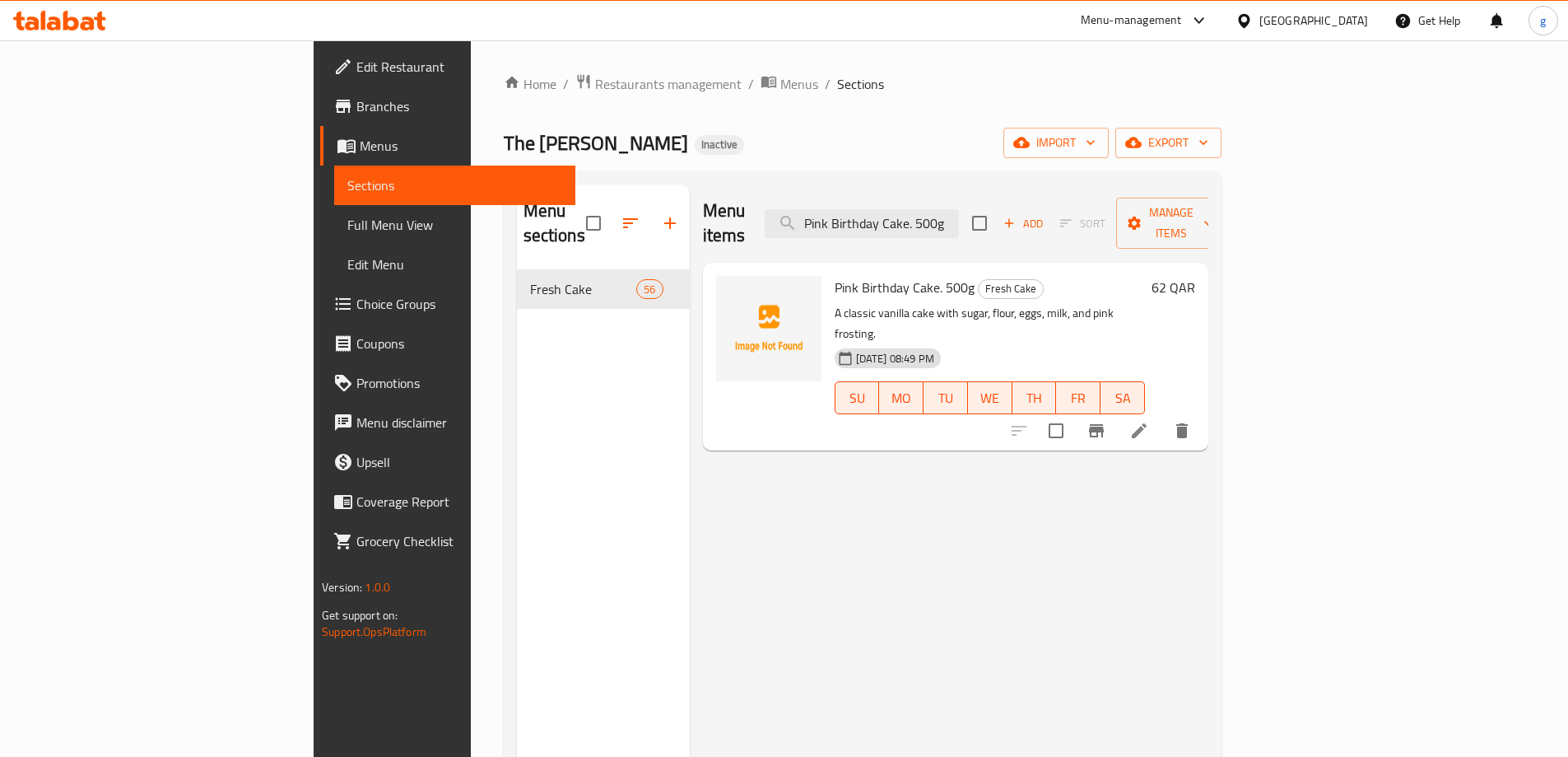
type input "Pink Birthday Cake. 500g"
click at [1147, 423] on icon at bounding box center [1139, 431] width 15 height 15
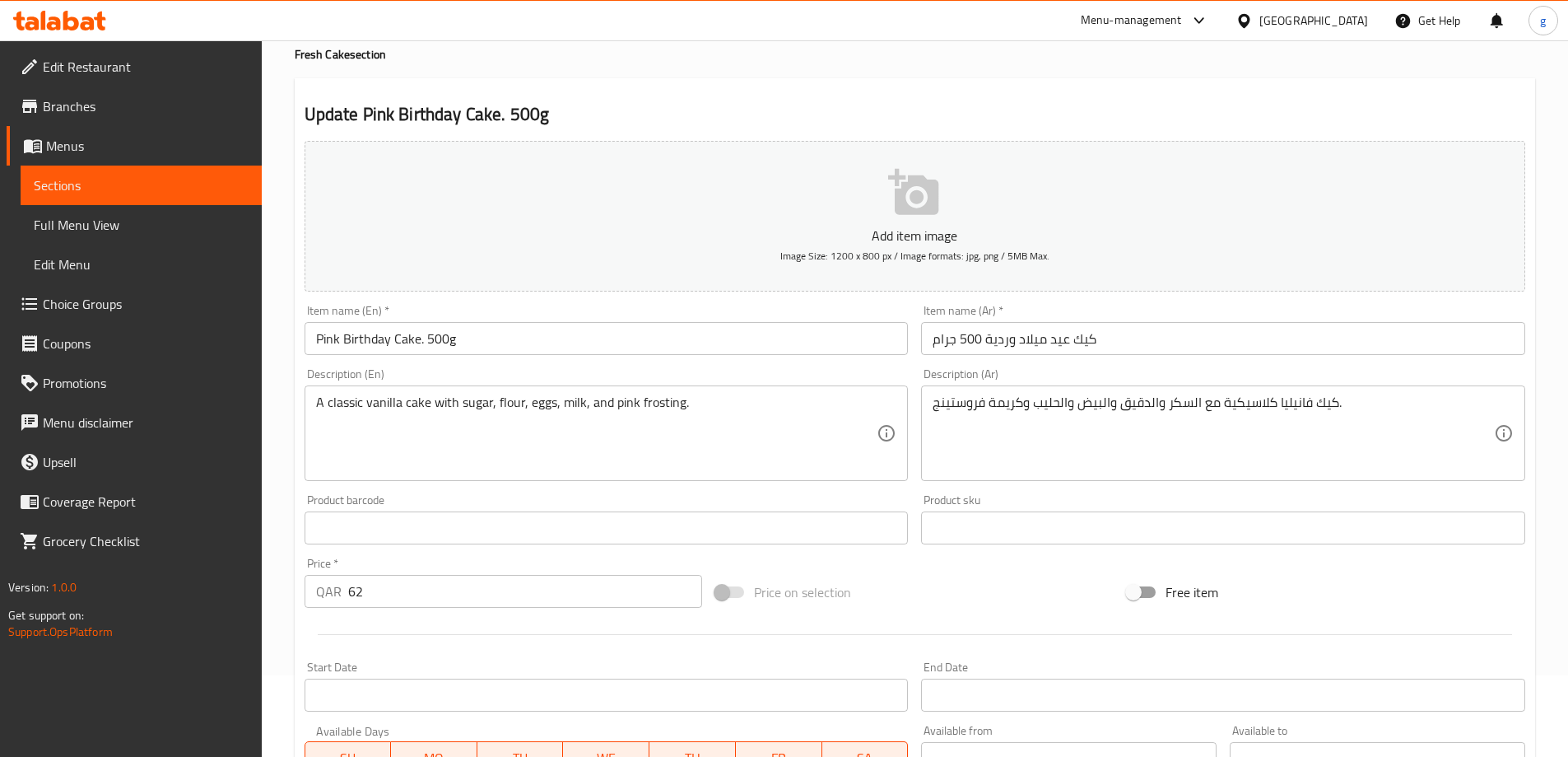
scroll to position [82, 0]
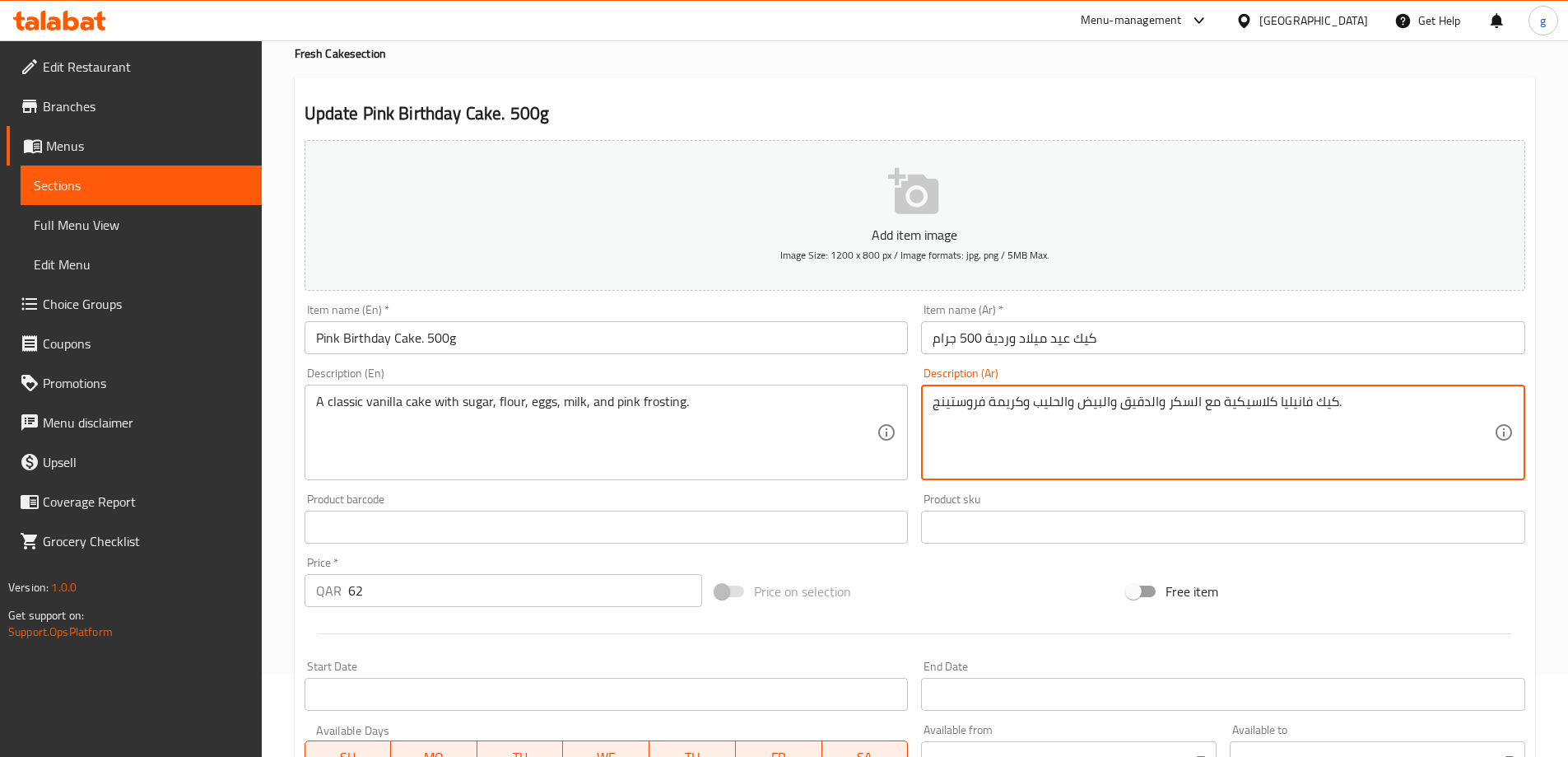
drag, startPoint x: 989, startPoint y: 408, endPoint x: 1021, endPoint y: 417, distance: 33.2
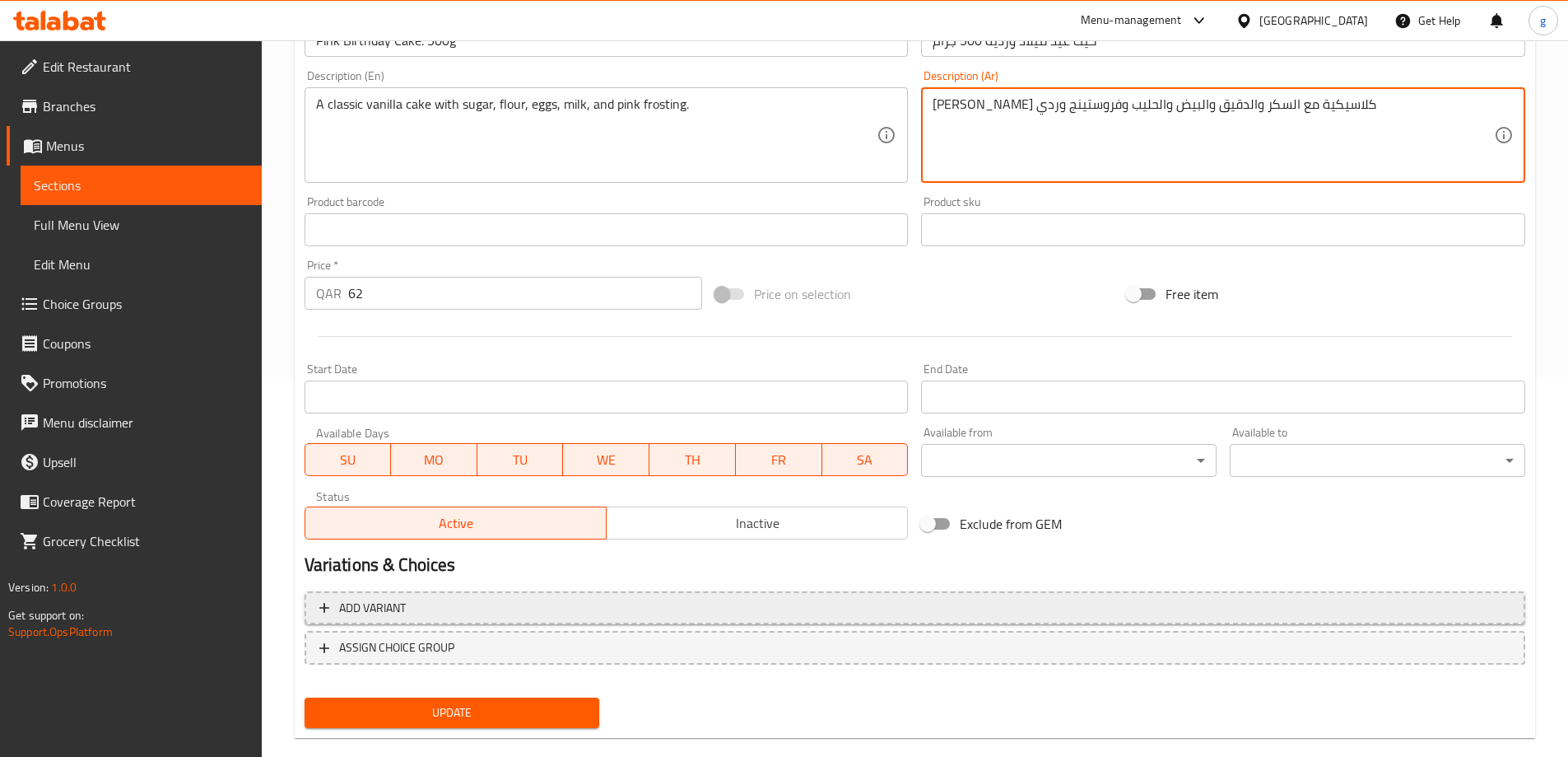
scroll to position [407, 0]
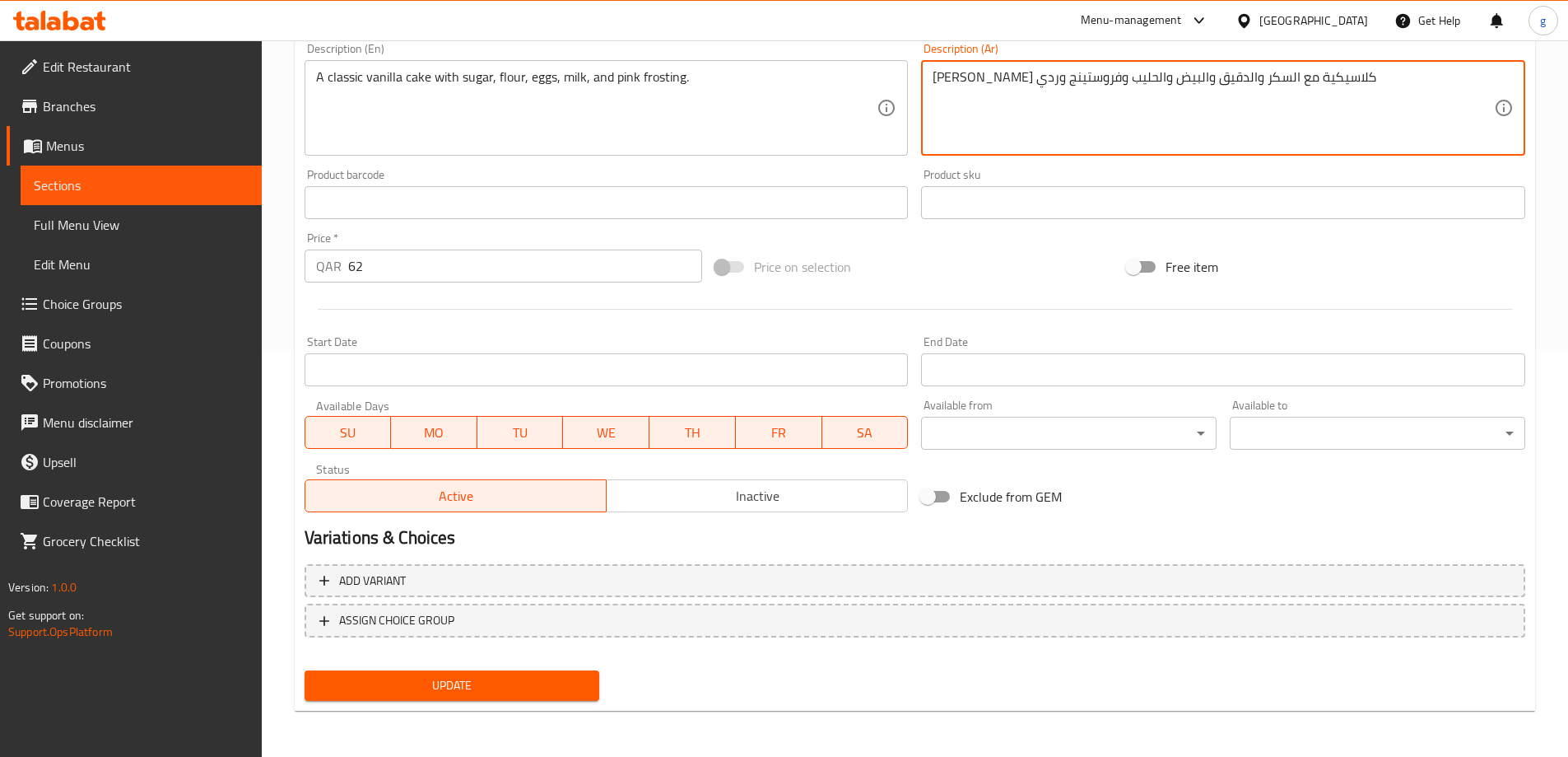
type textarea "[PERSON_NAME] كلاسيكية مع السكر والدقيق والبيض والحليب وفروستينج وردي"
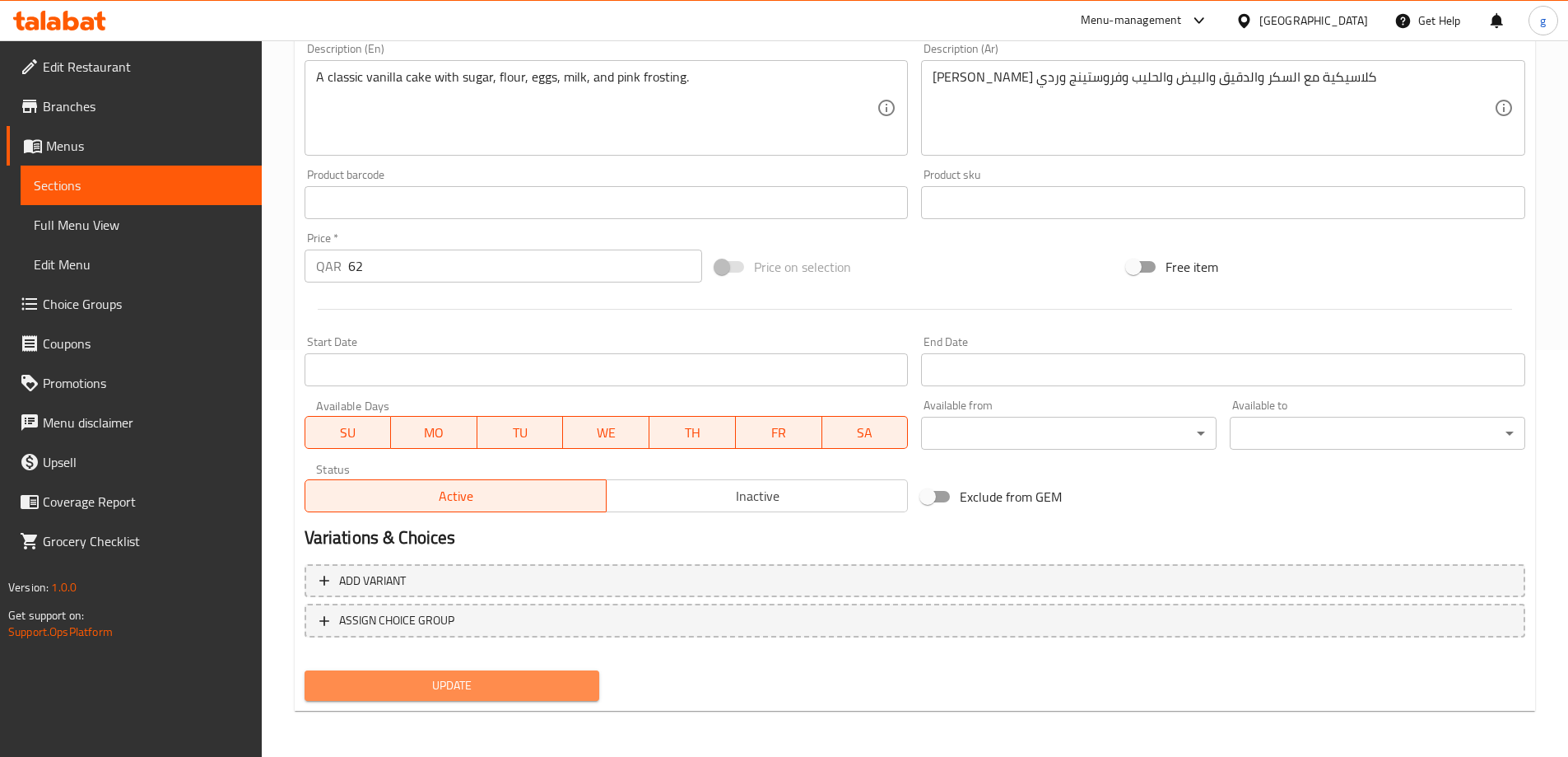
click at [549, 674] on button "Update" at bounding box center [453, 685] width 296 height 31
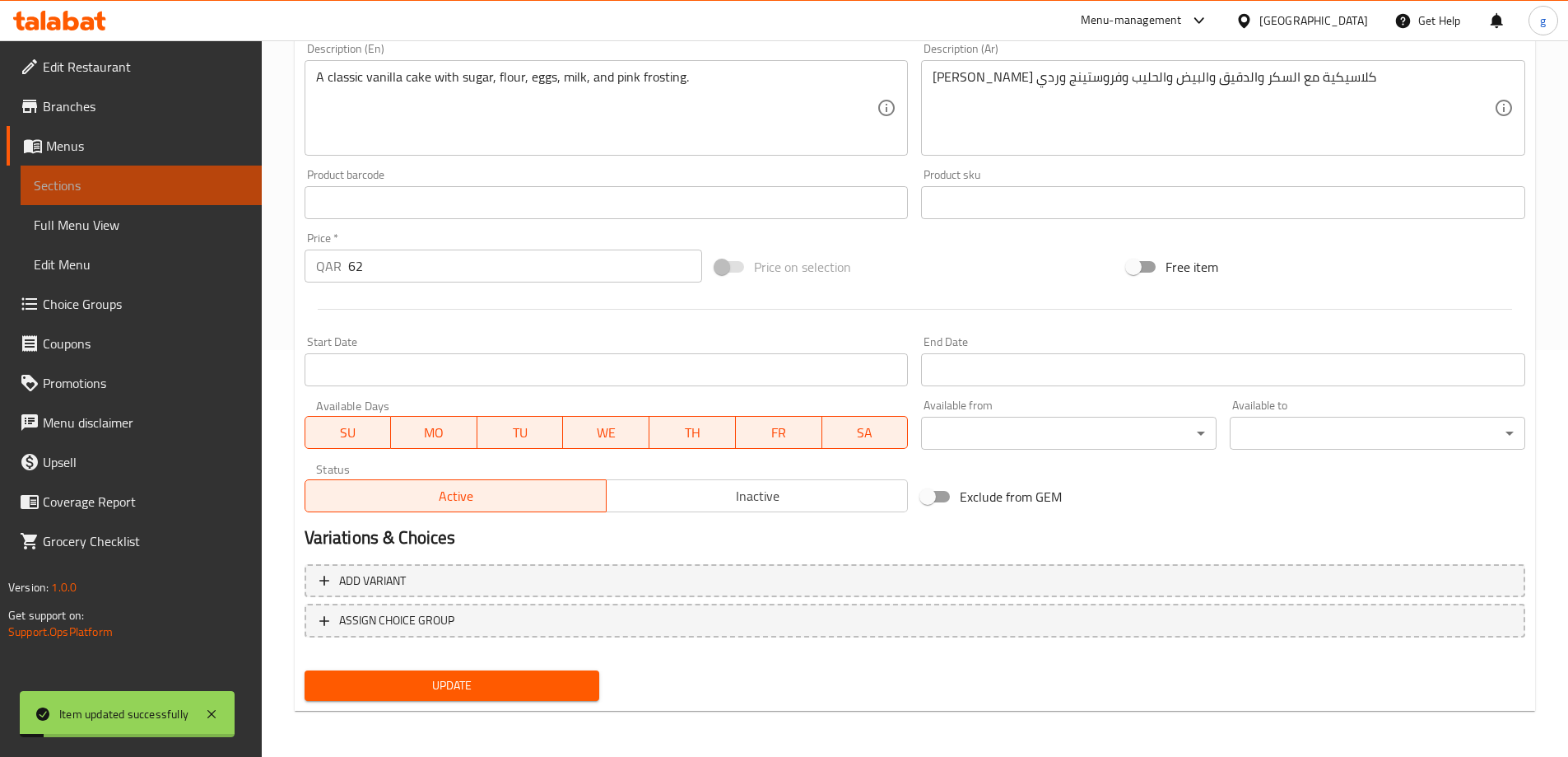
drag, startPoint x: 96, startPoint y: 189, endPoint x: 526, endPoint y: 756, distance: 711.6
click at [96, 189] on span "Sections" at bounding box center [141, 185] width 215 height 19
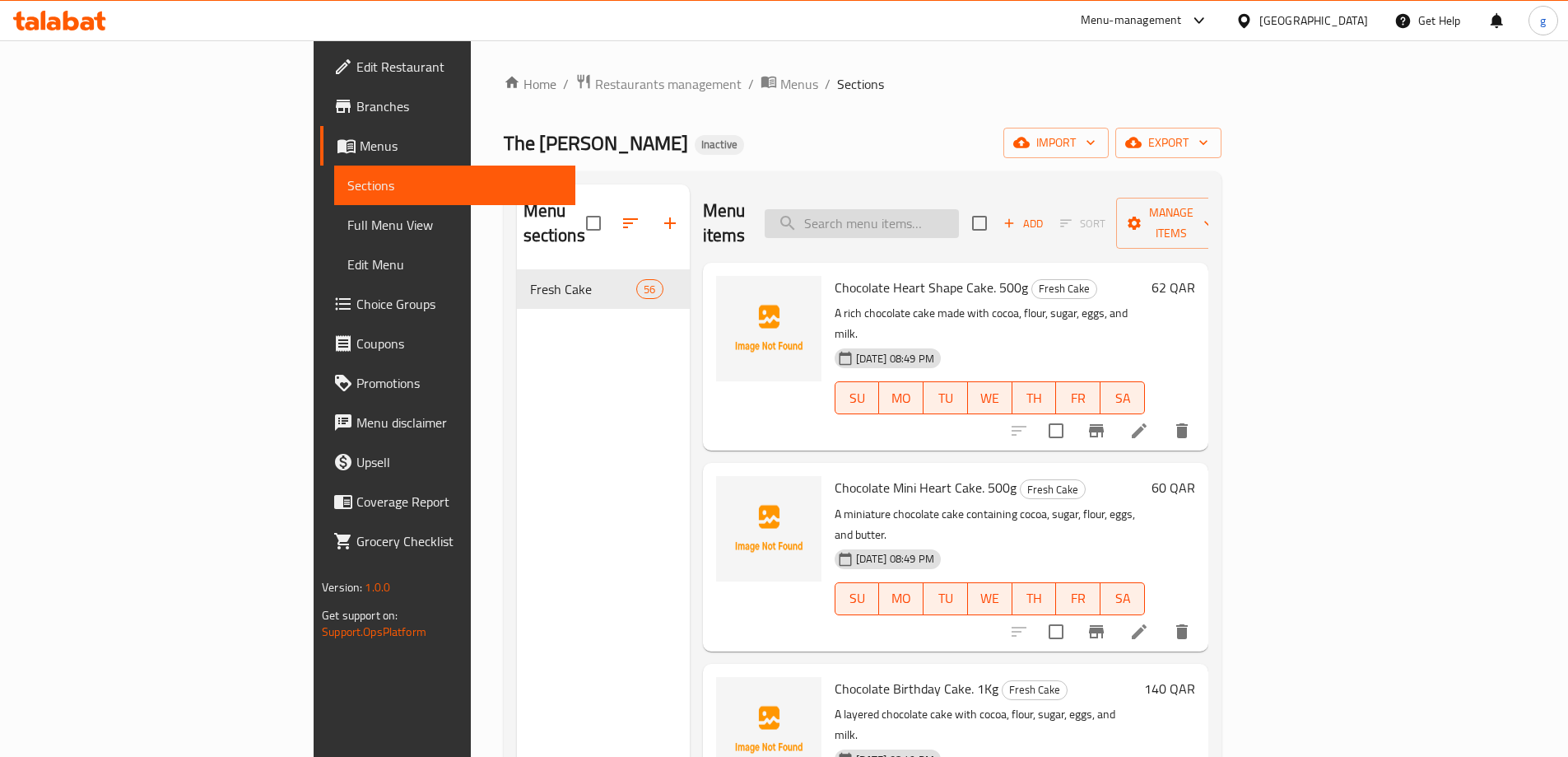
drag, startPoint x: 980, startPoint y: 192, endPoint x: 979, endPoint y: 202, distance: 10.0
click at [979, 198] on div "Menu items Add Sort Manage items" at bounding box center [955, 224] width 505 height 79
click at [959, 209] on input "search" at bounding box center [862, 223] width 194 height 29
paste input "Heart Shaped Chocolate Cake. 1K"
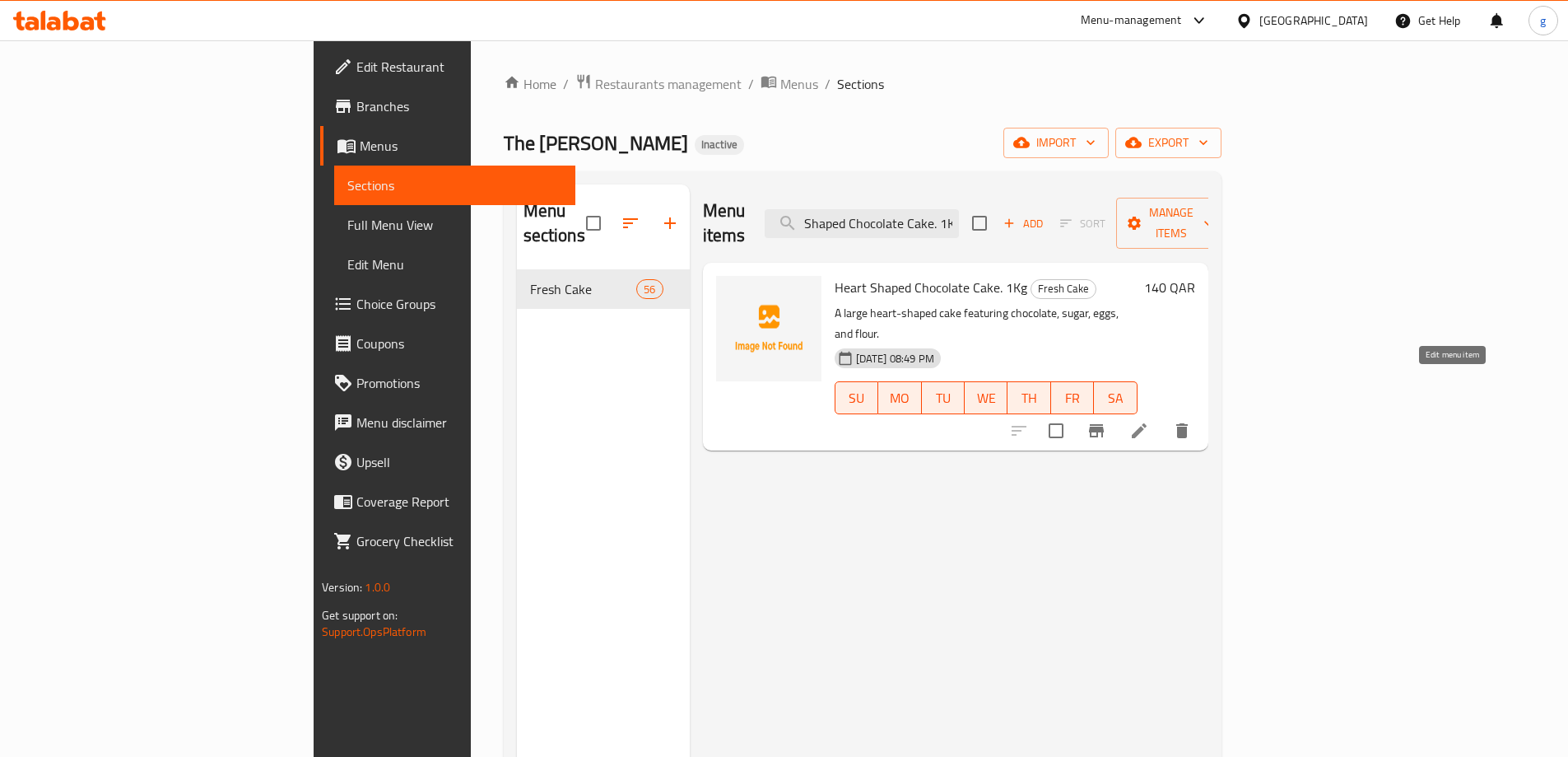
type input "Heart Shaped Chocolate Cake. 1K"
click at [1149, 421] on icon at bounding box center [1138, 430] width 19 height 19
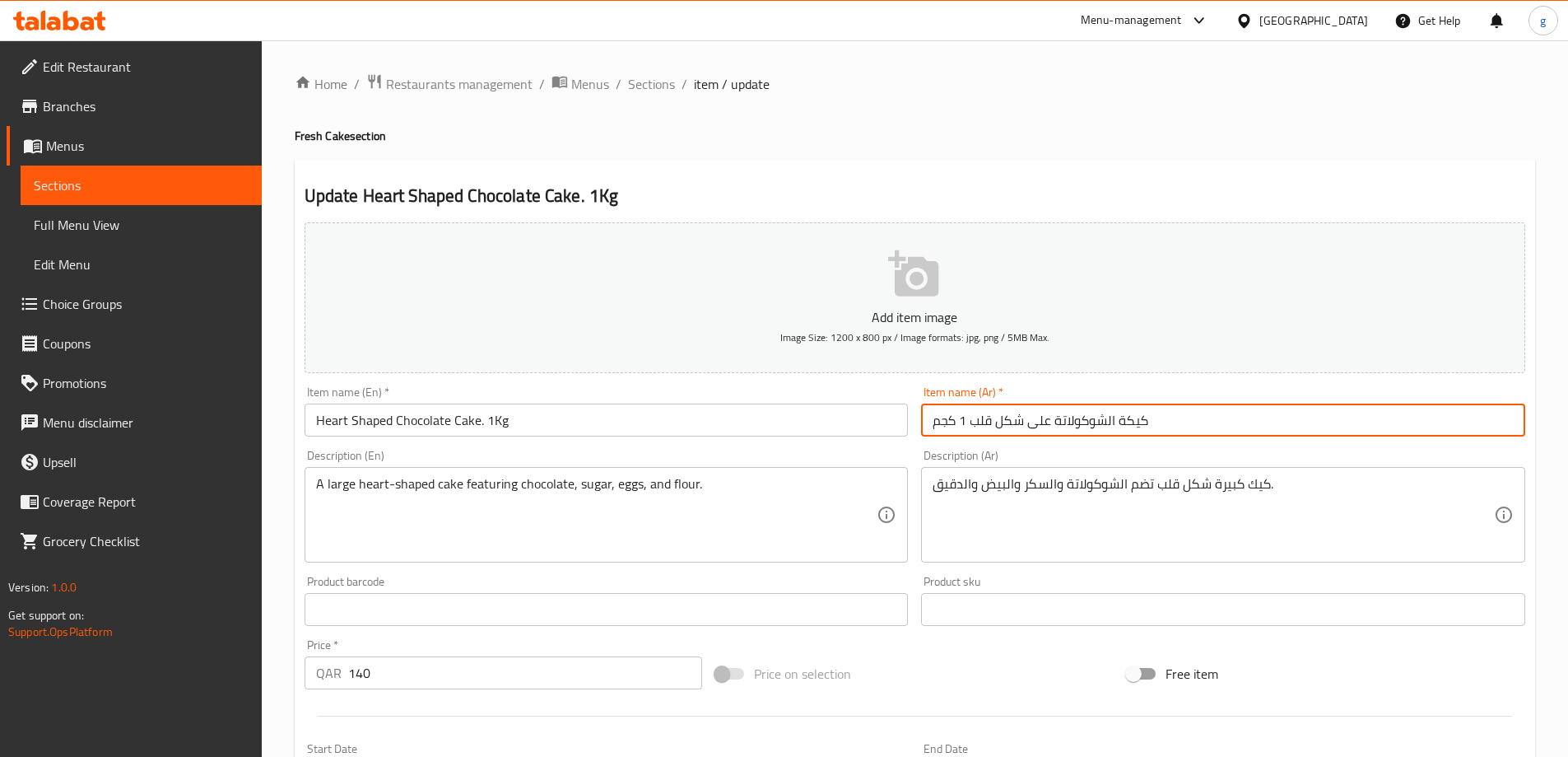
drag, startPoint x: 1030, startPoint y: 424, endPoint x: 1052, endPoint y: 435, distance: 24.6
click at [1052, 435] on input "كيكة الشوكولاتة على شكل قلب 1 كجم" at bounding box center [1223, 421] width 604 height 33
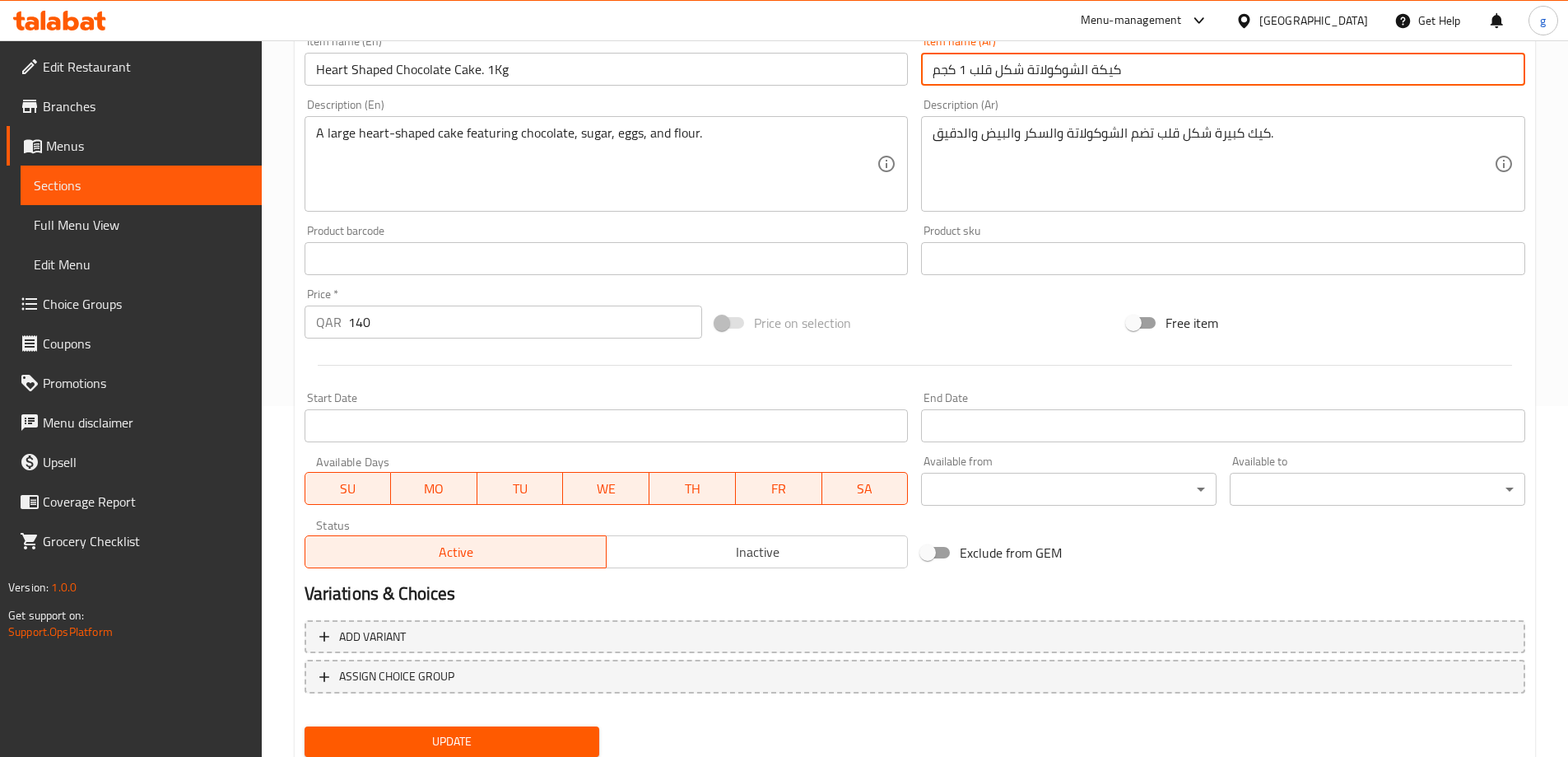
scroll to position [407, 0]
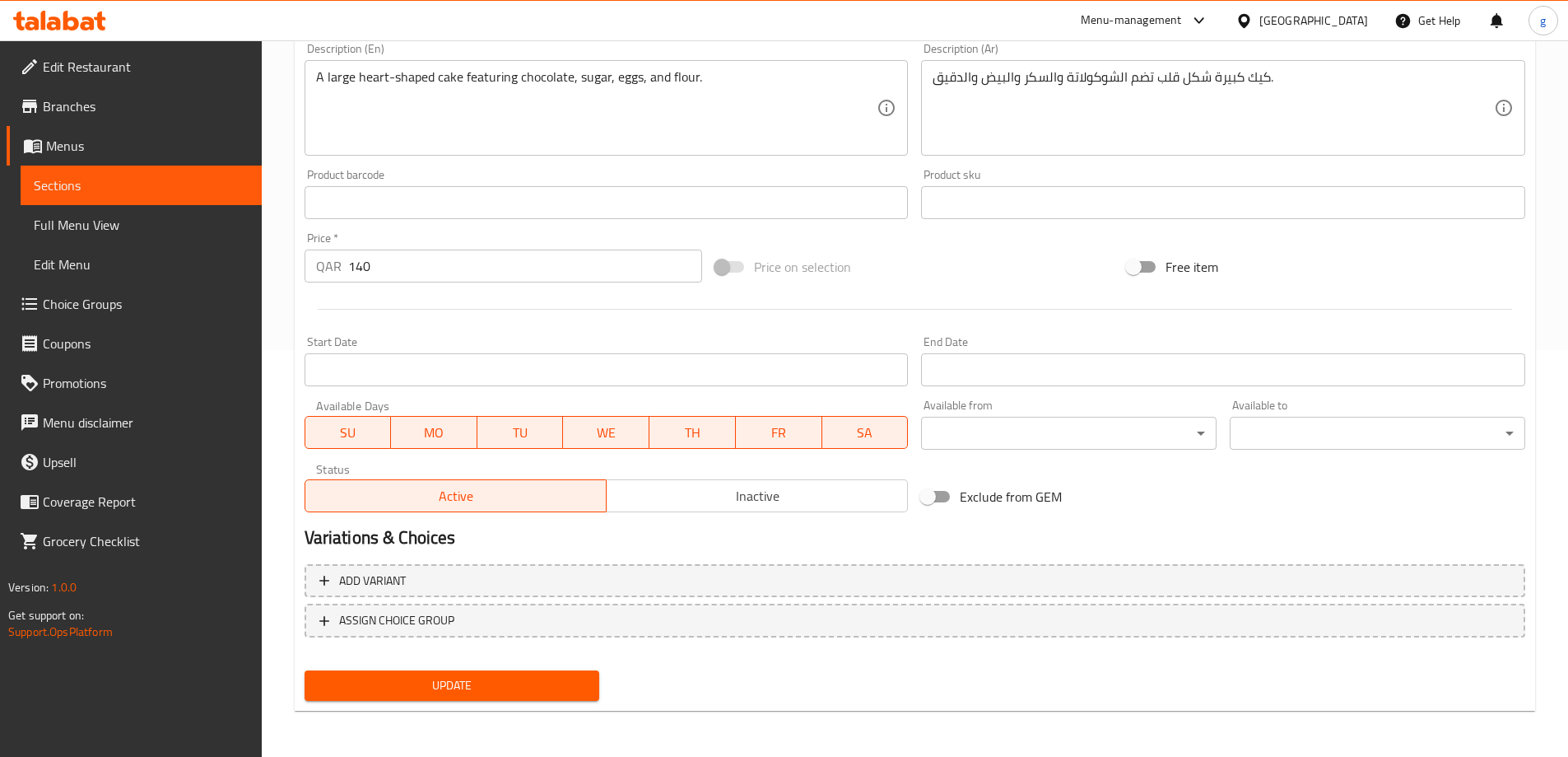
type input "كيكة الشوكولاتة شكل قلب 1 كجم"
click at [495, 677] on span "Update" at bounding box center [452, 686] width 269 height 20
click at [108, 180] on span "Sections" at bounding box center [141, 185] width 215 height 19
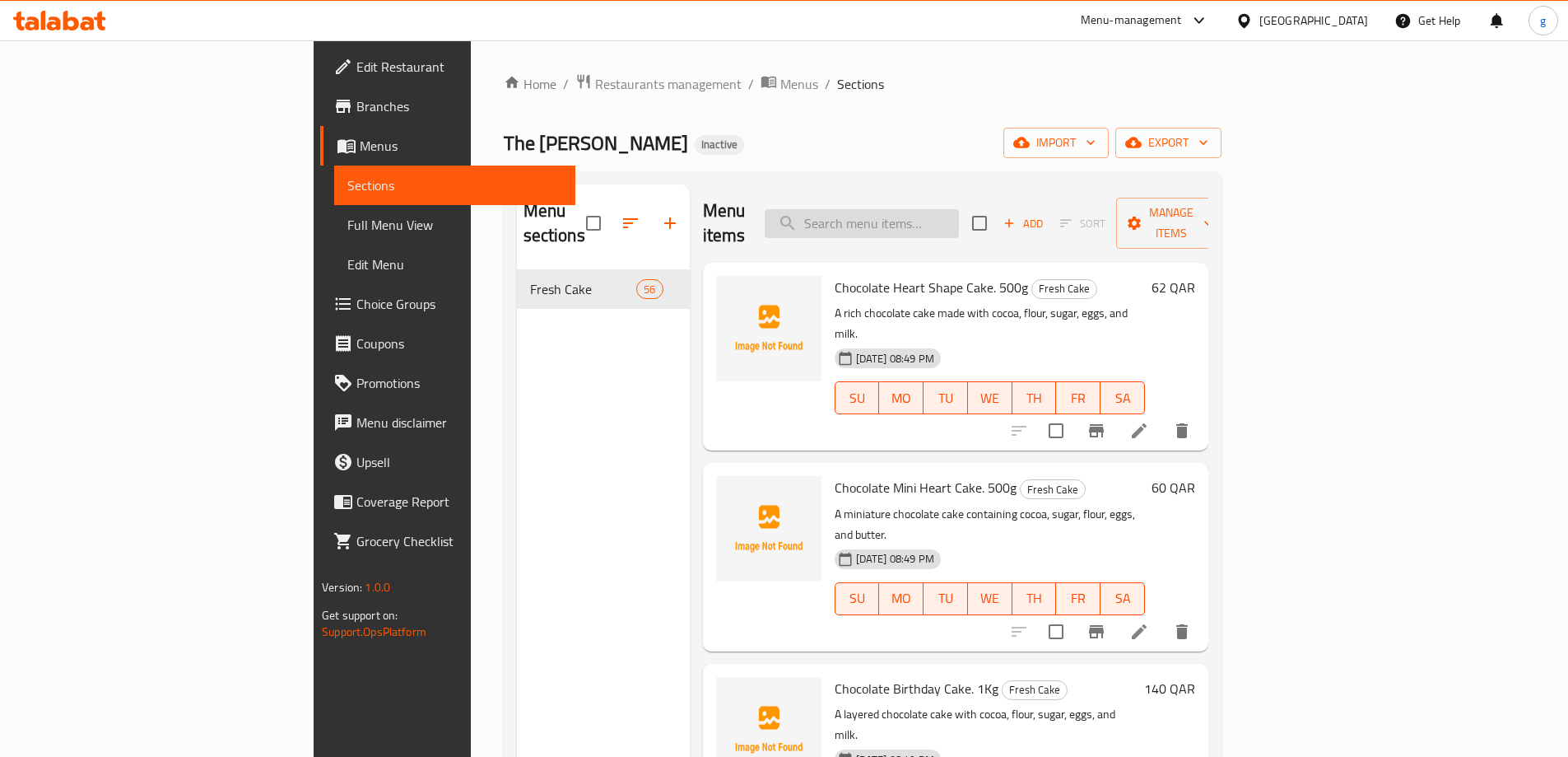
click at [923, 215] on input "search" at bounding box center [862, 223] width 194 height 29
paste input "Two-Tier Birthday Cake 2.2Kg"
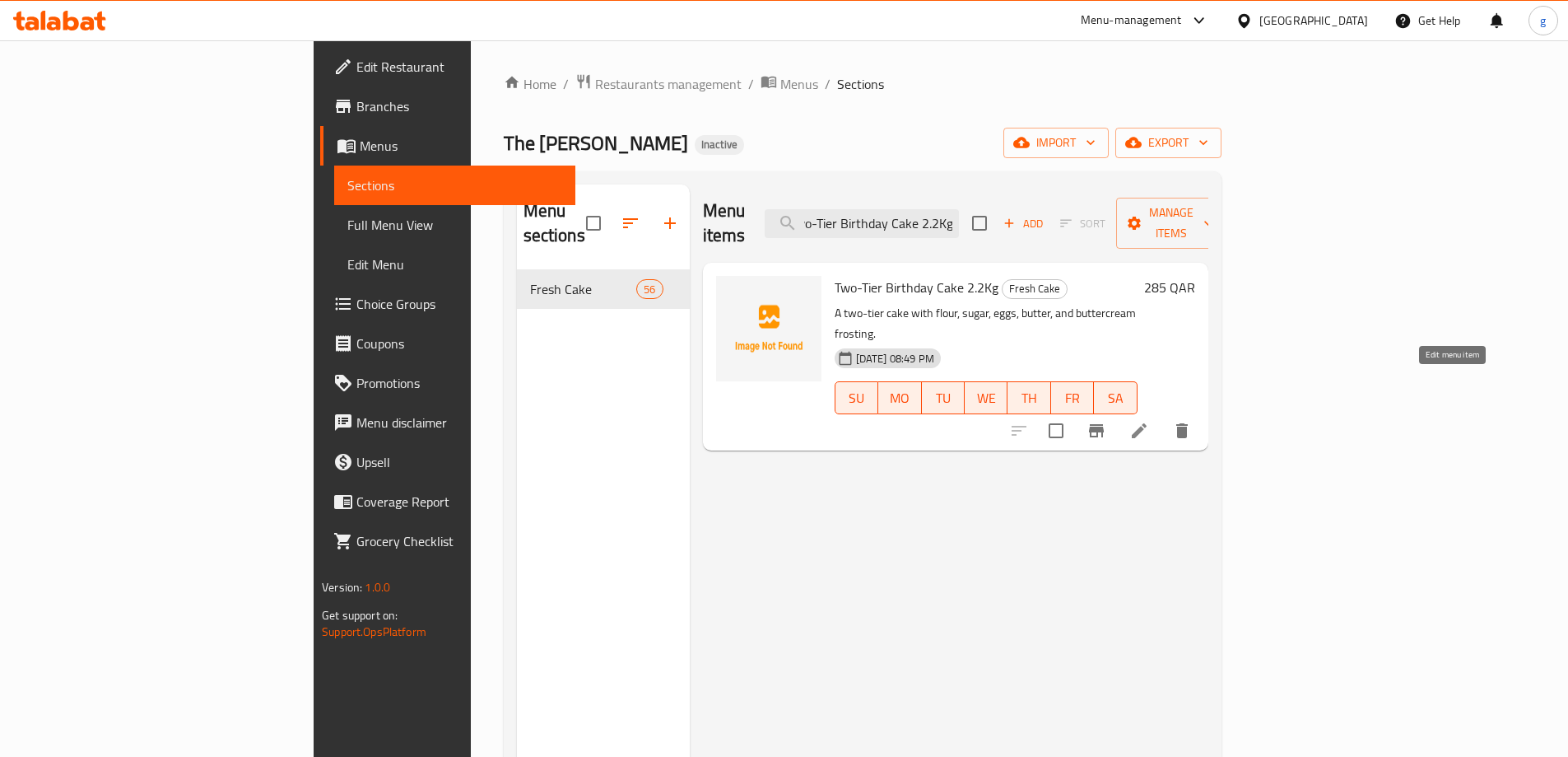
type input "Two-Tier Birthday Cake 2.2Kg"
click at [1149, 421] on icon at bounding box center [1138, 430] width 19 height 19
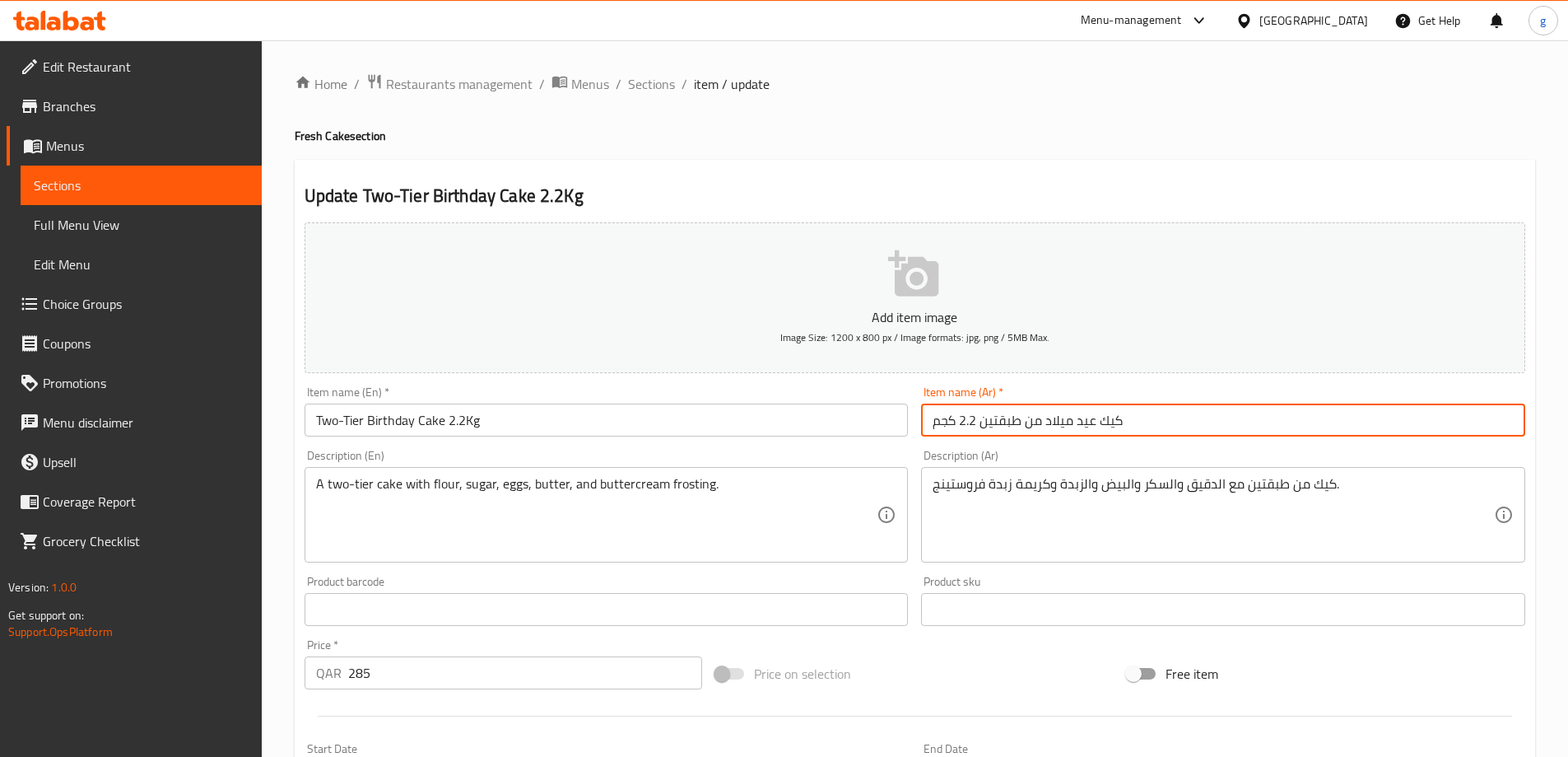
drag, startPoint x: 1023, startPoint y: 422, endPoint x: 1039, endPoint y: 428, distance: 17.1
click at [1039, 428] on input "كيك عيد ميلاد من طبقتين 2.2 كجم" at bounding box center [1223, 421] width 604 height 33
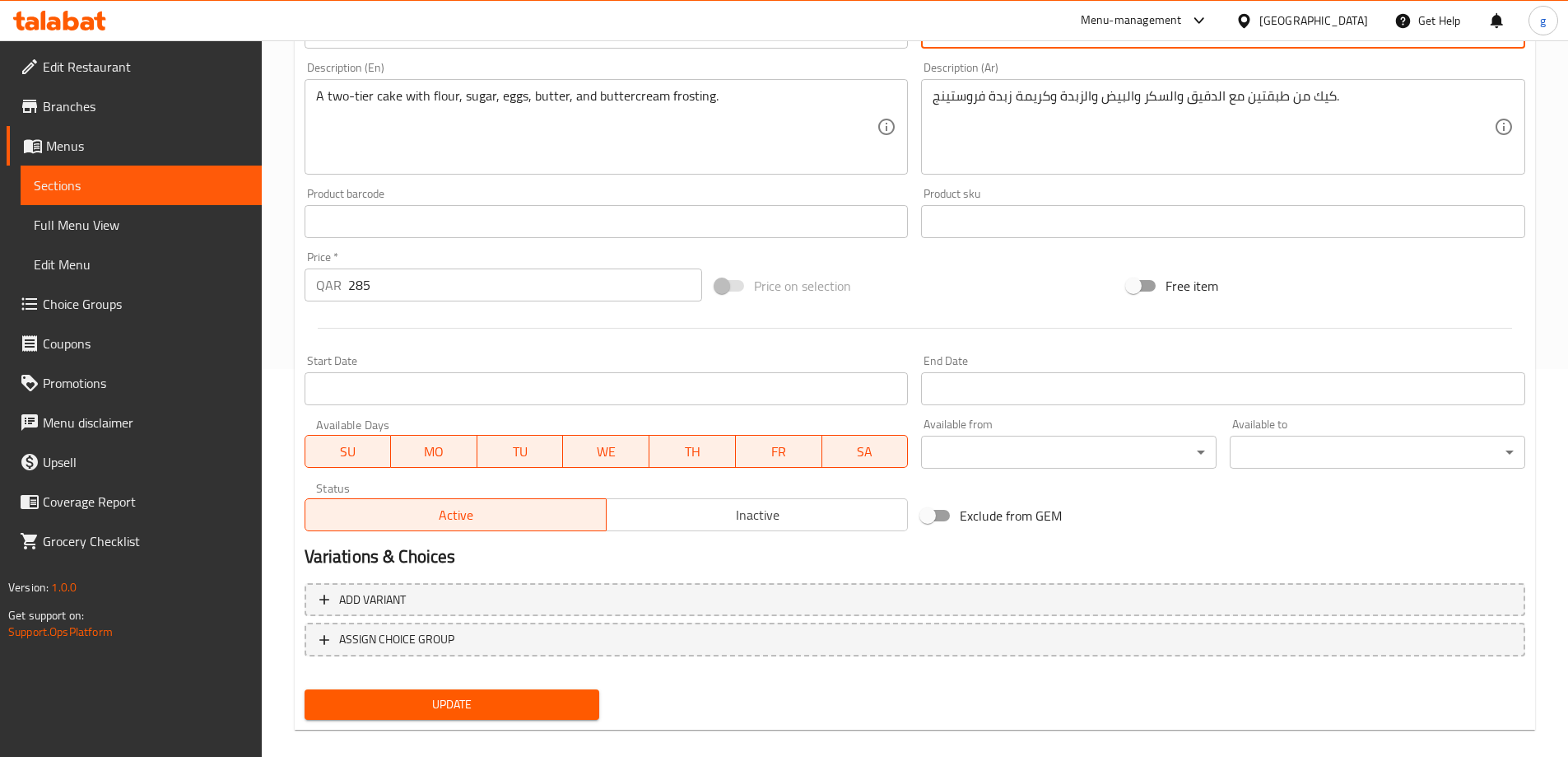
scroll to position [407, 0]
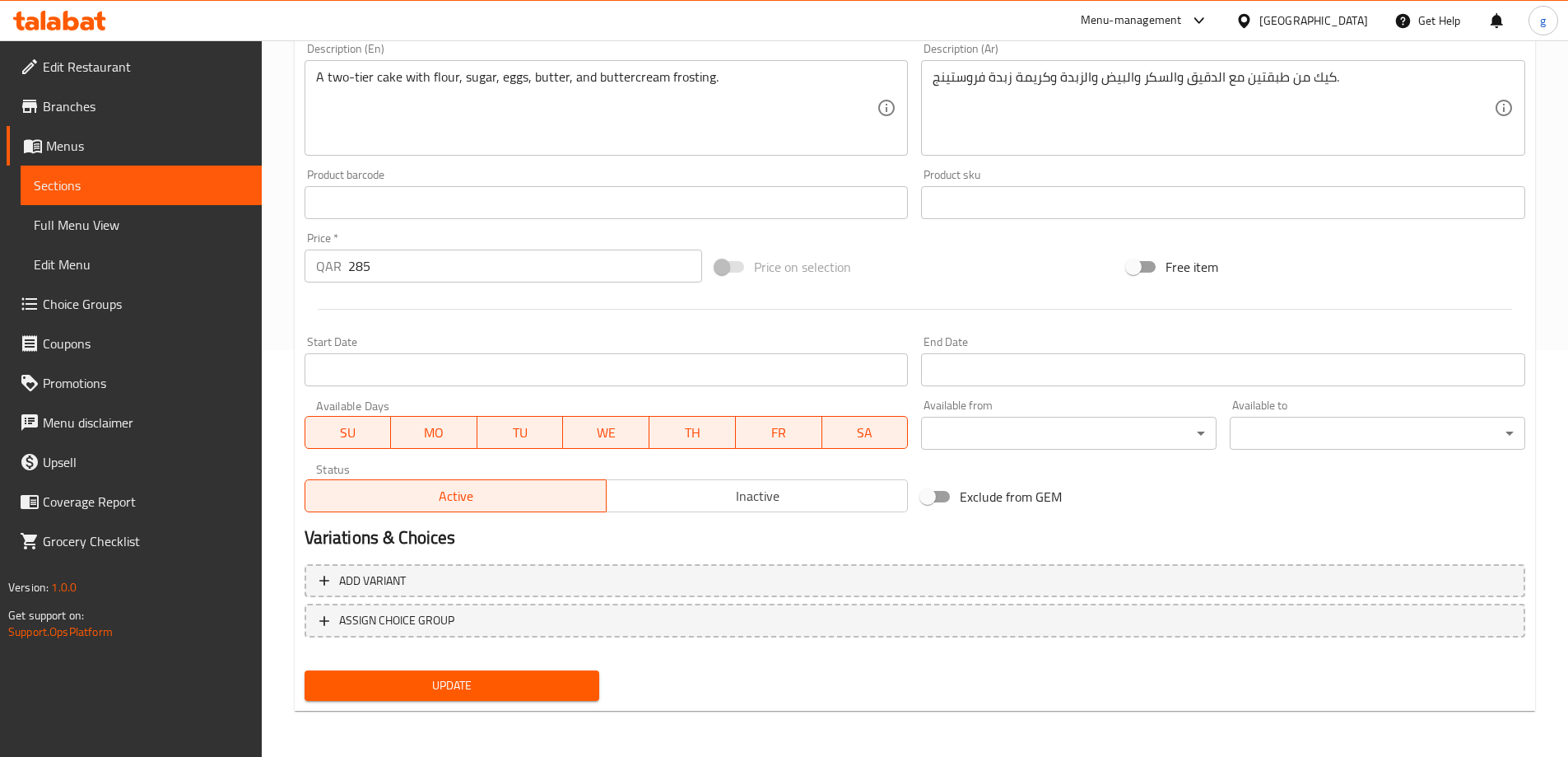
type input "كيك عيد ميلاد طبقتين 2.2 كجم"
click at [537, 681] on span "Update" at bounding box center [452, 686] width 269 height 20
click at [130, 189] on span "Sections" at bounding box center [141, 185] width 215 height 19
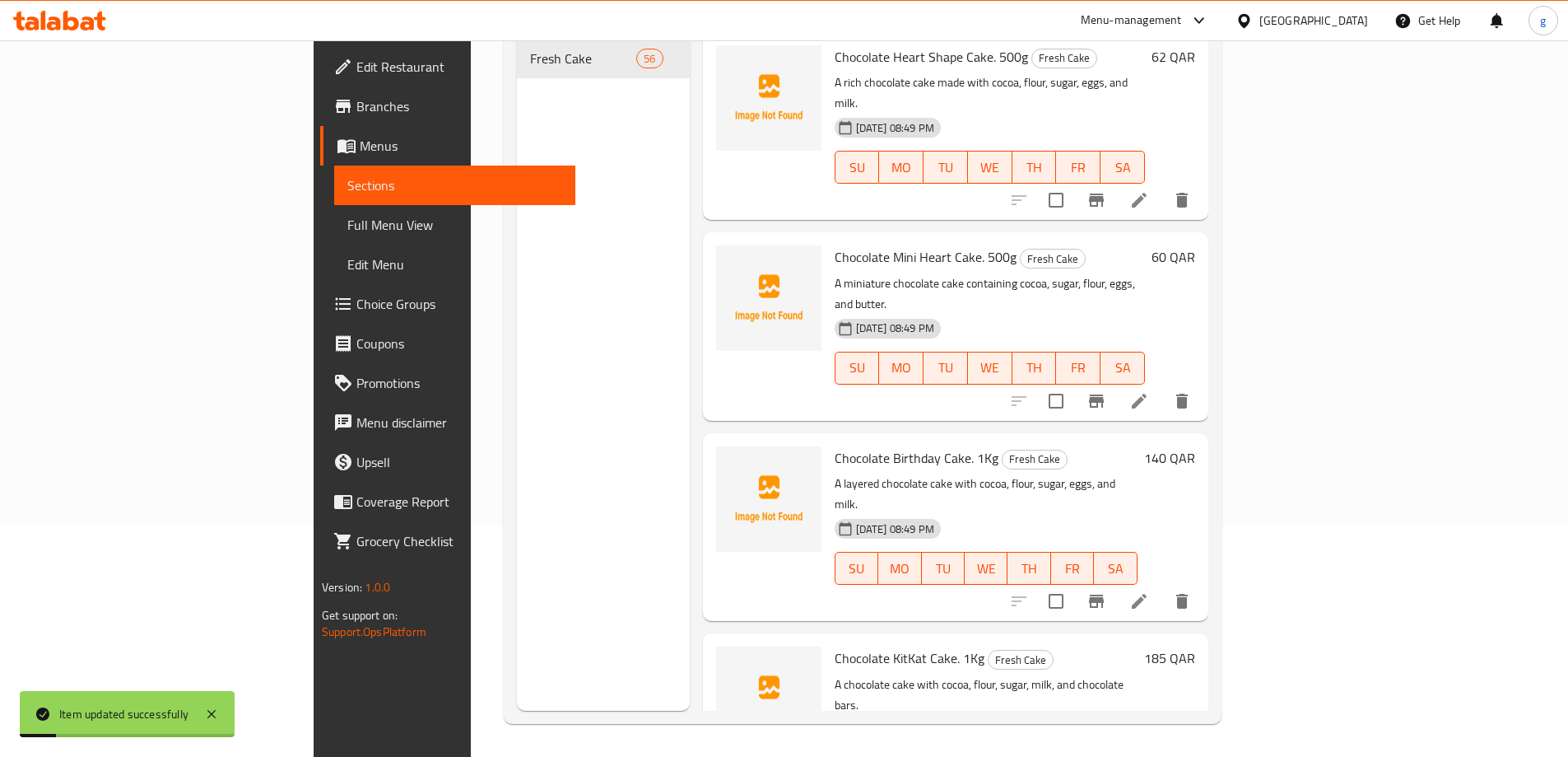
scroll to position [230, 0]
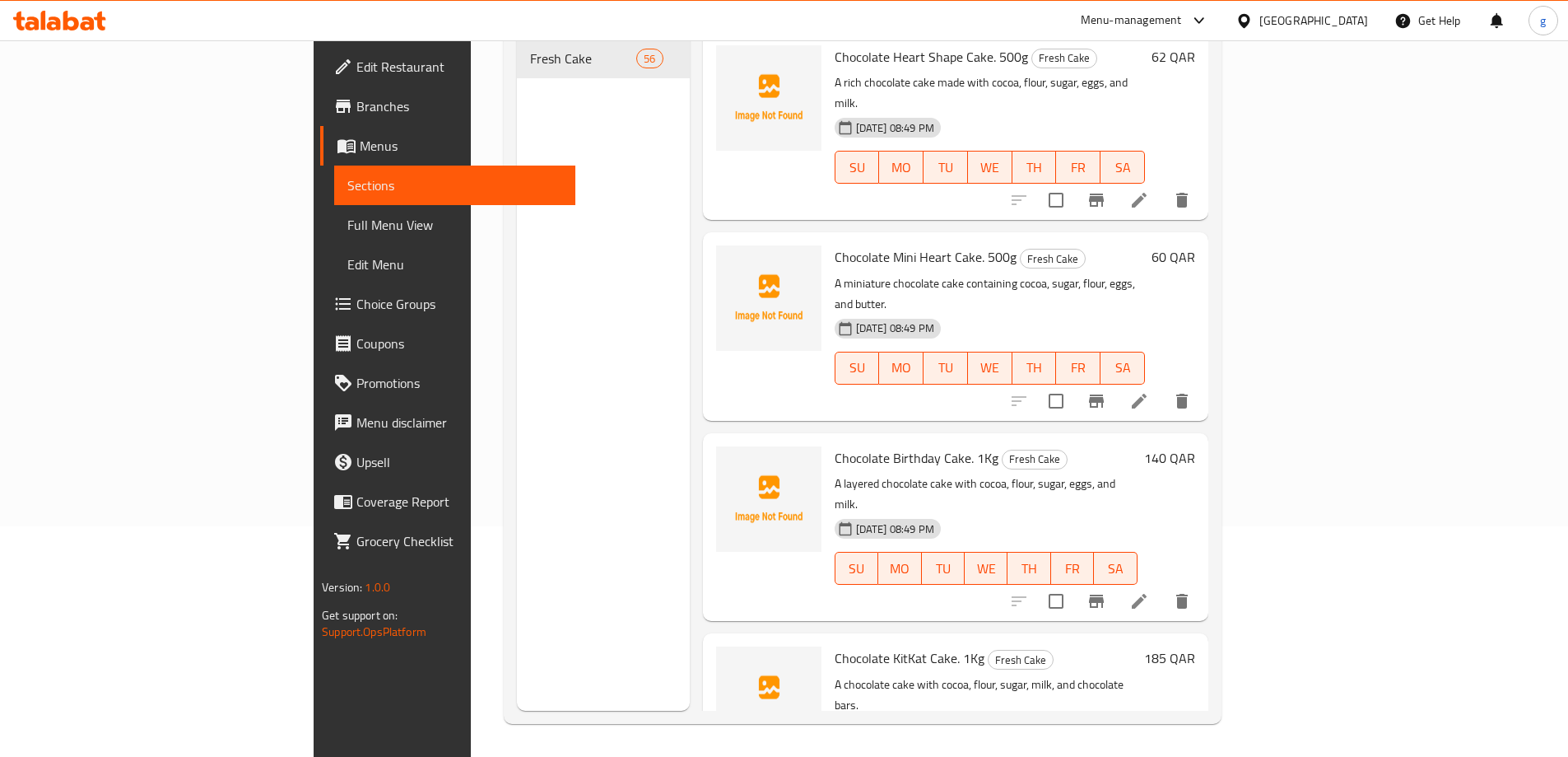
click at [517, 242] on div "Menu sections Fresh Cake 56" at bounding box center [603, 332] width 173 height 757
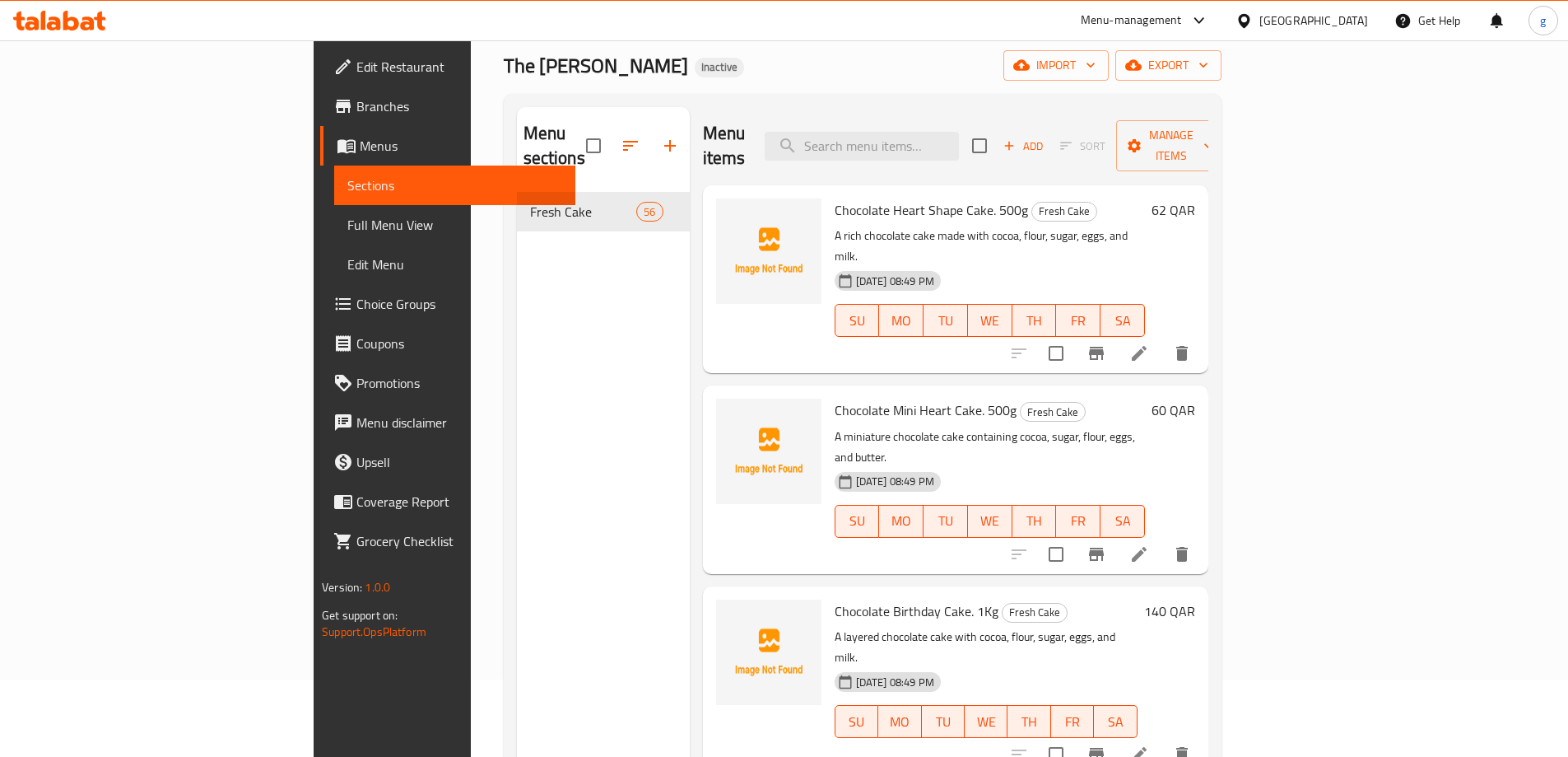
scroll to position [0, 0]
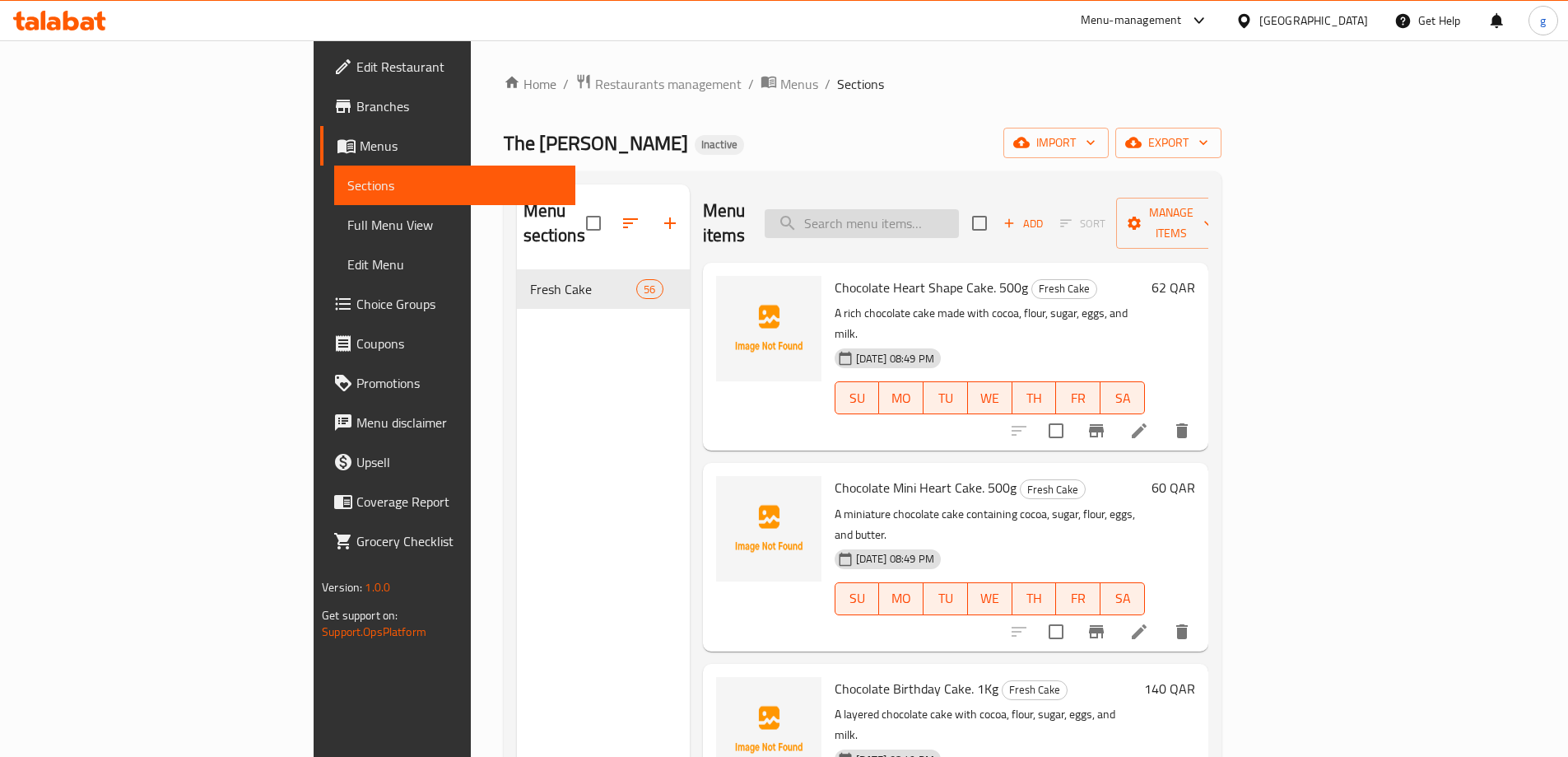
click at [909, 214] on input "search" at bounding box center [862, 223] width 194 height 29
paste input "Two-Tiered Birthday Cake. 1.5Kg"
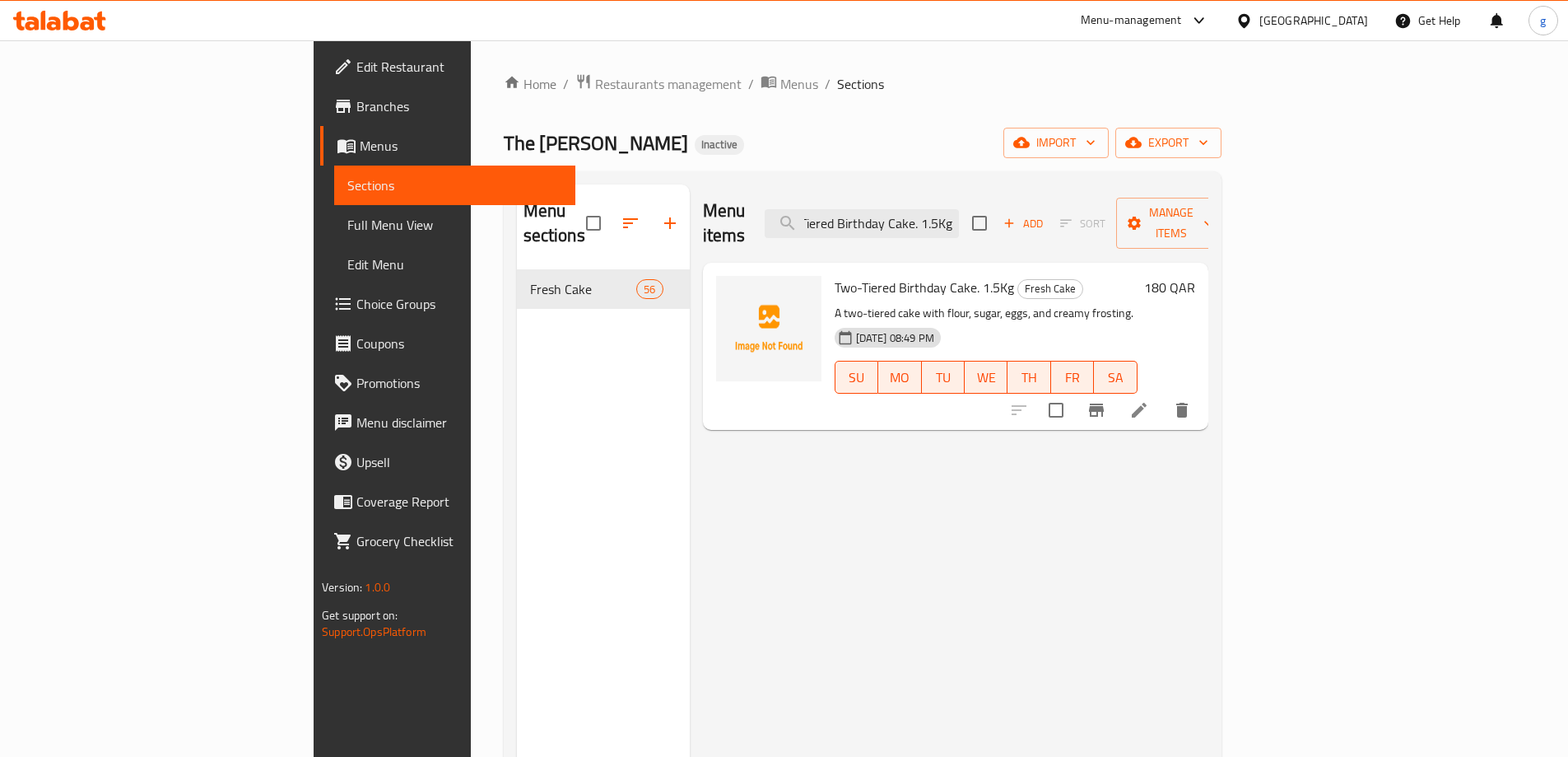
type input "Two-Tiered Birthday Cake. 1.5Kg"
click at [1149, 400] on icon at bounding box center [1138, 409] width 19 height 19
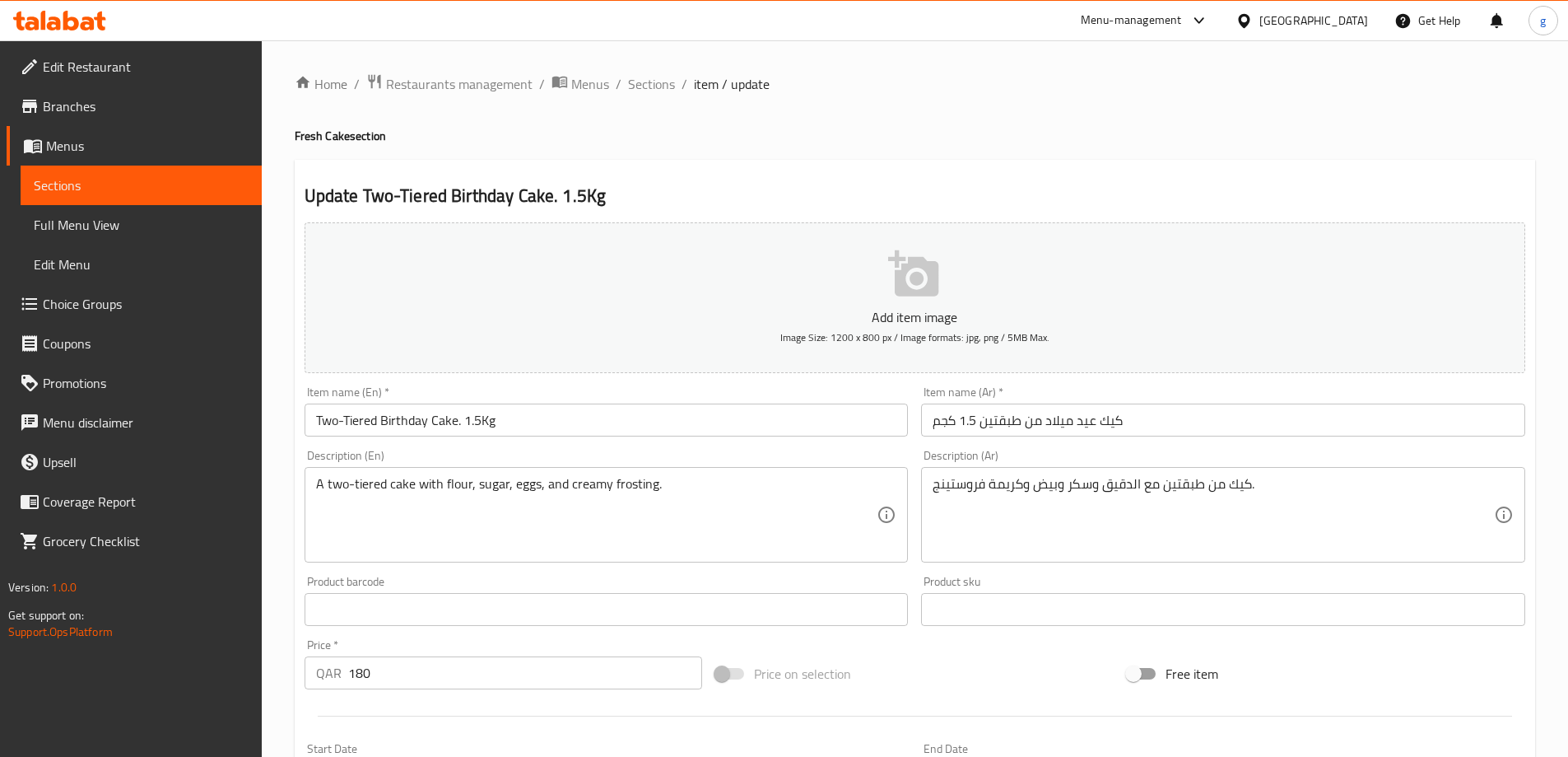
click at [966, 424] on input "كيك عيد ميلاد من طبقتين 1.5 كجم" at bounding box center [1223, 421] width 604 height 33
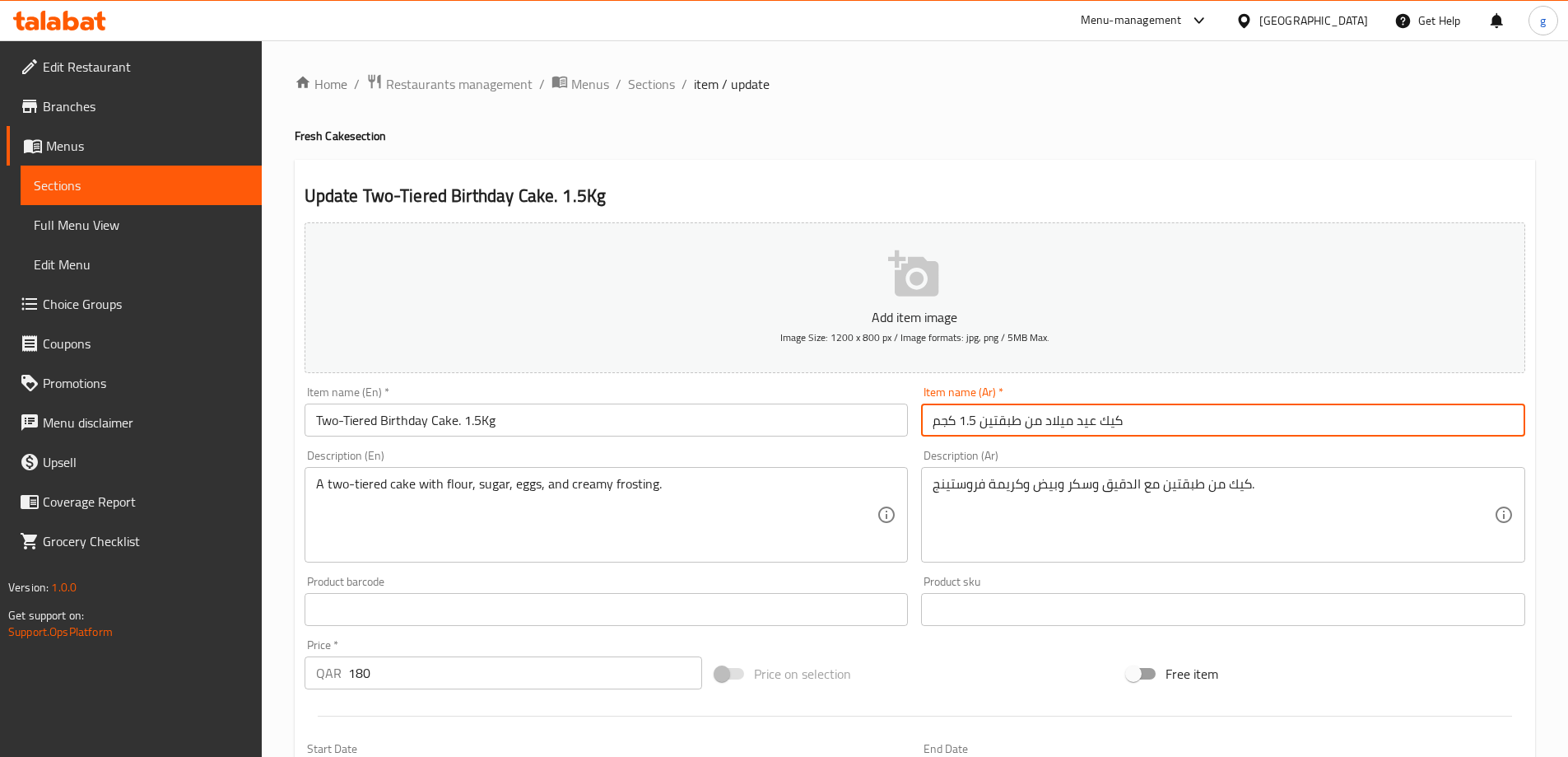
drag, startPoint x: 1025, startPoint y: 426, endPoint x: 1039, endPoint y: 427, distance: 14.0
click at [1039, 427] on input "كيك عيد ميلاد من طبقتين 1.5 كجم" at bounding box center [1223, 421] width 604 height 33
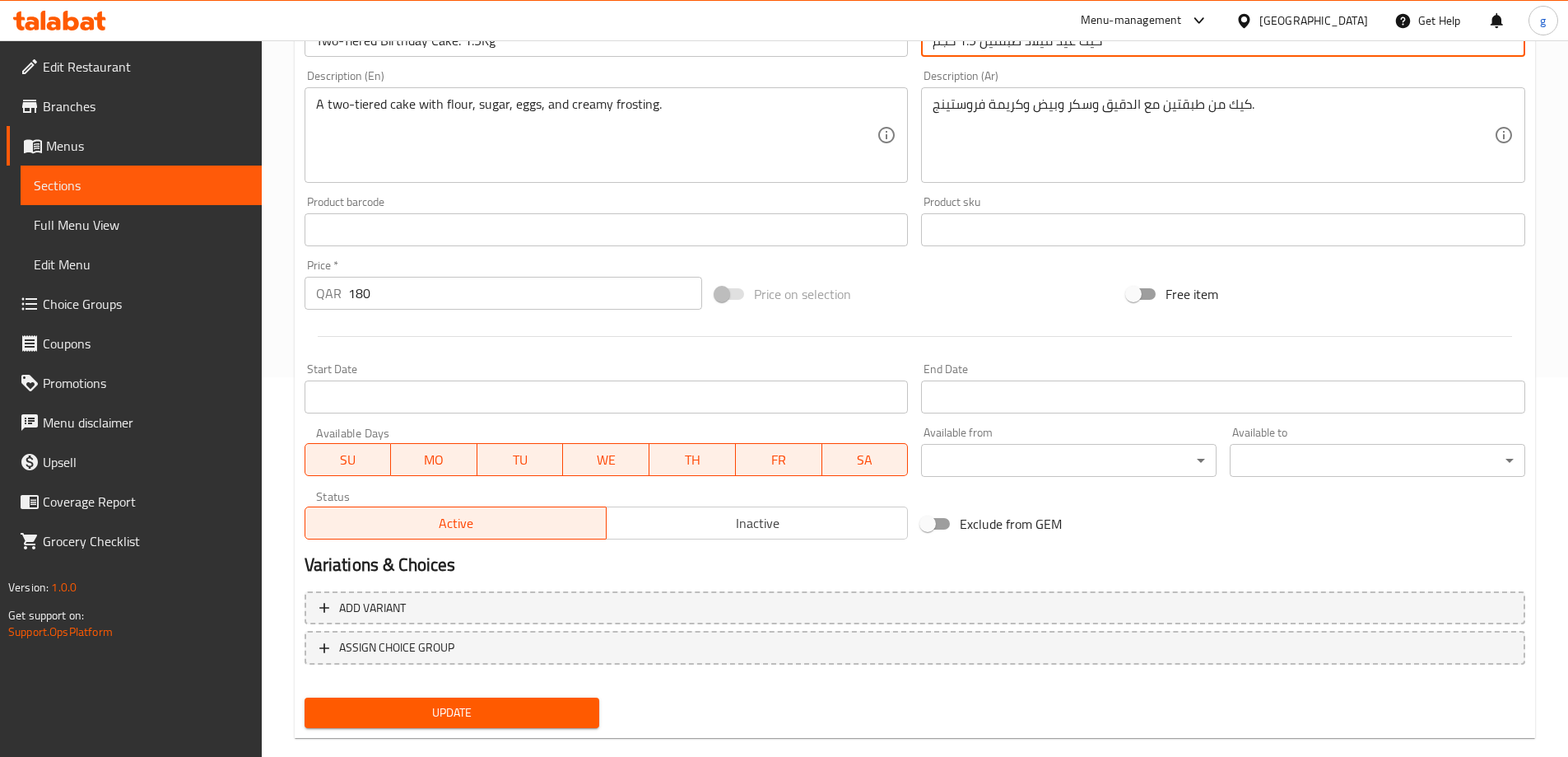
scroll to position [407, 0]
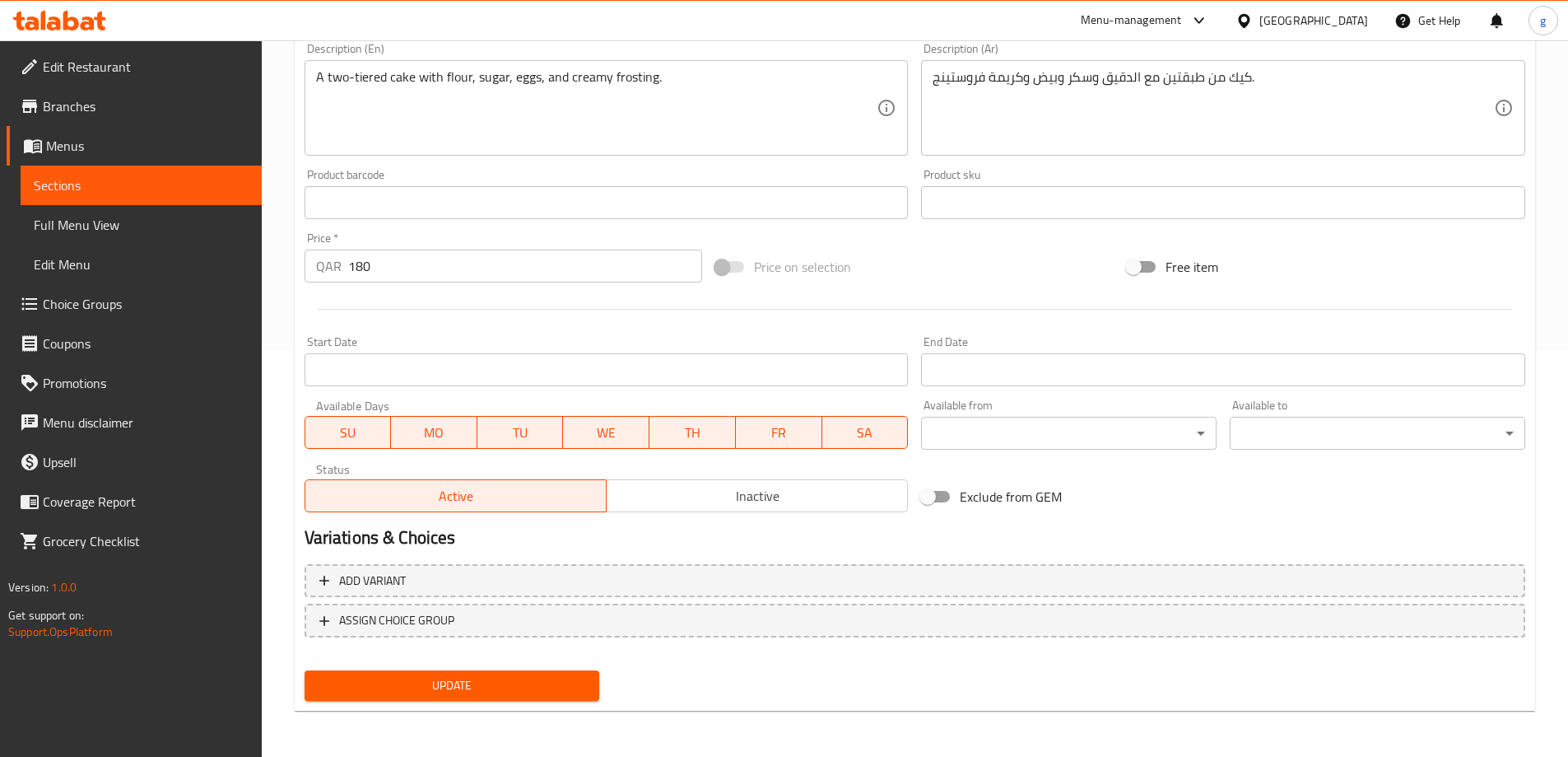
type input "كيك عيد ميلاد طبقتين 1.5 كجم"
click at [553, 703] on div "Update" at bounding box center [453, 685] width 309 height 43
click at [562, 689] on span "Update" at bounding box center [452, 686] width 269 height 20
click at [1386, 246] on div "Free item" at bounding box center [1327, 267] width 412 height 44
click at [30, 179] on link "Sections" at bounding box center [140, 185] width 241 height 40
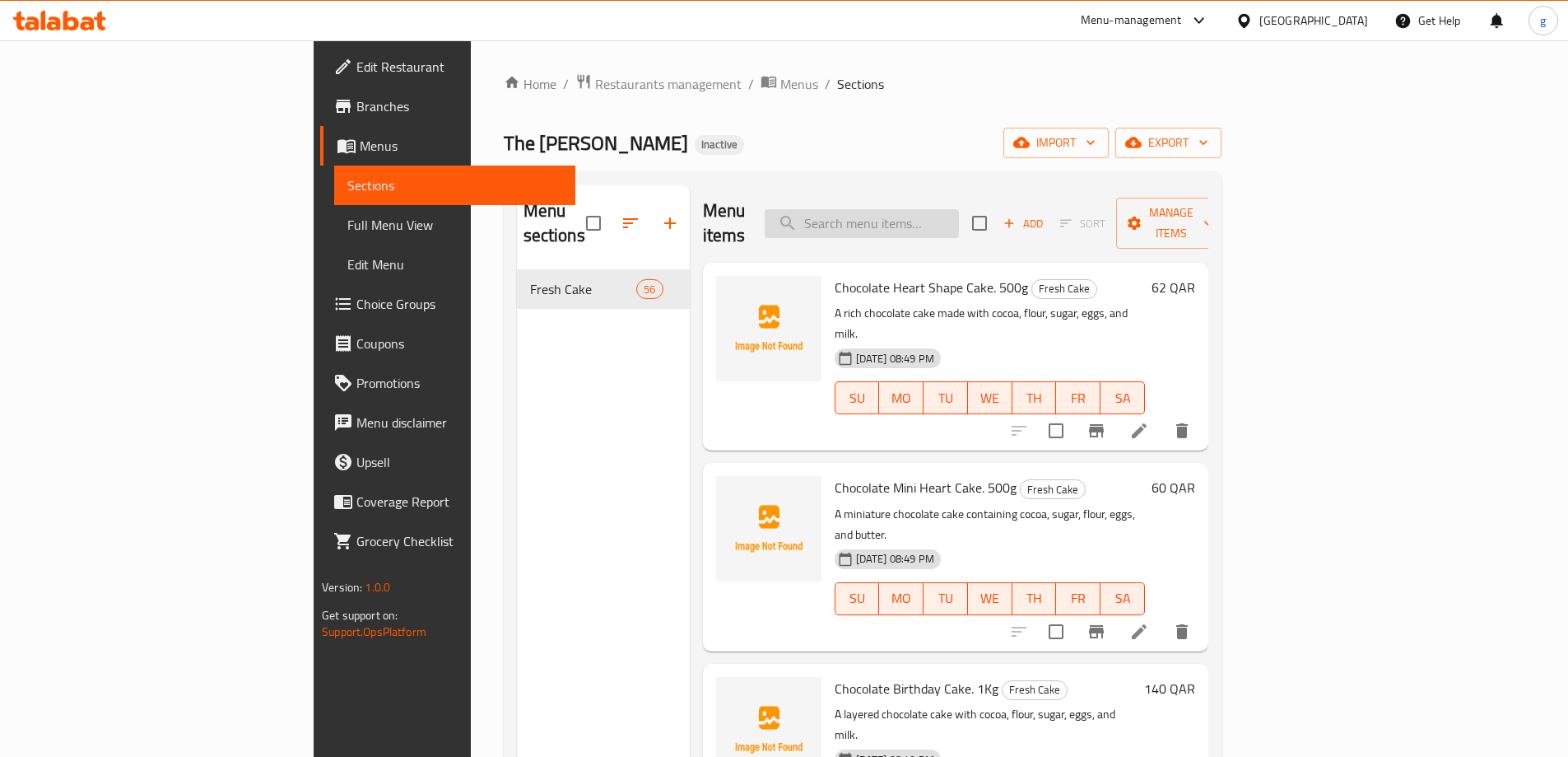
click at [930, 209] on input "search" at bounding box center [862, 223] width 194 height 29
paste input "Pink Rosses Cake. 1Kg"
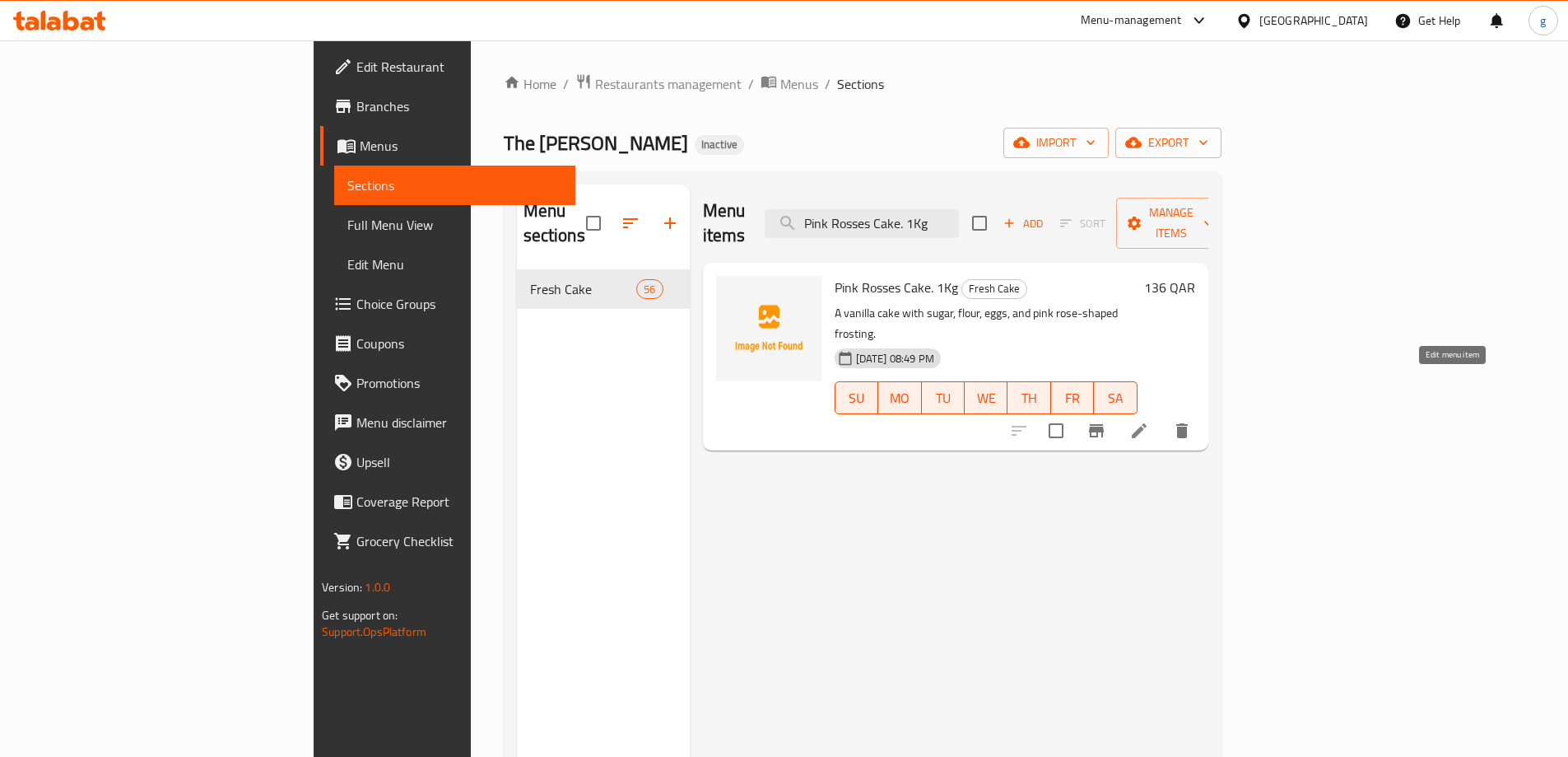
type input "Pink Rosses Cake. 1Kg"
click at [1149, 421] on icon at bounding box center [1138, 430] width 19 height 19
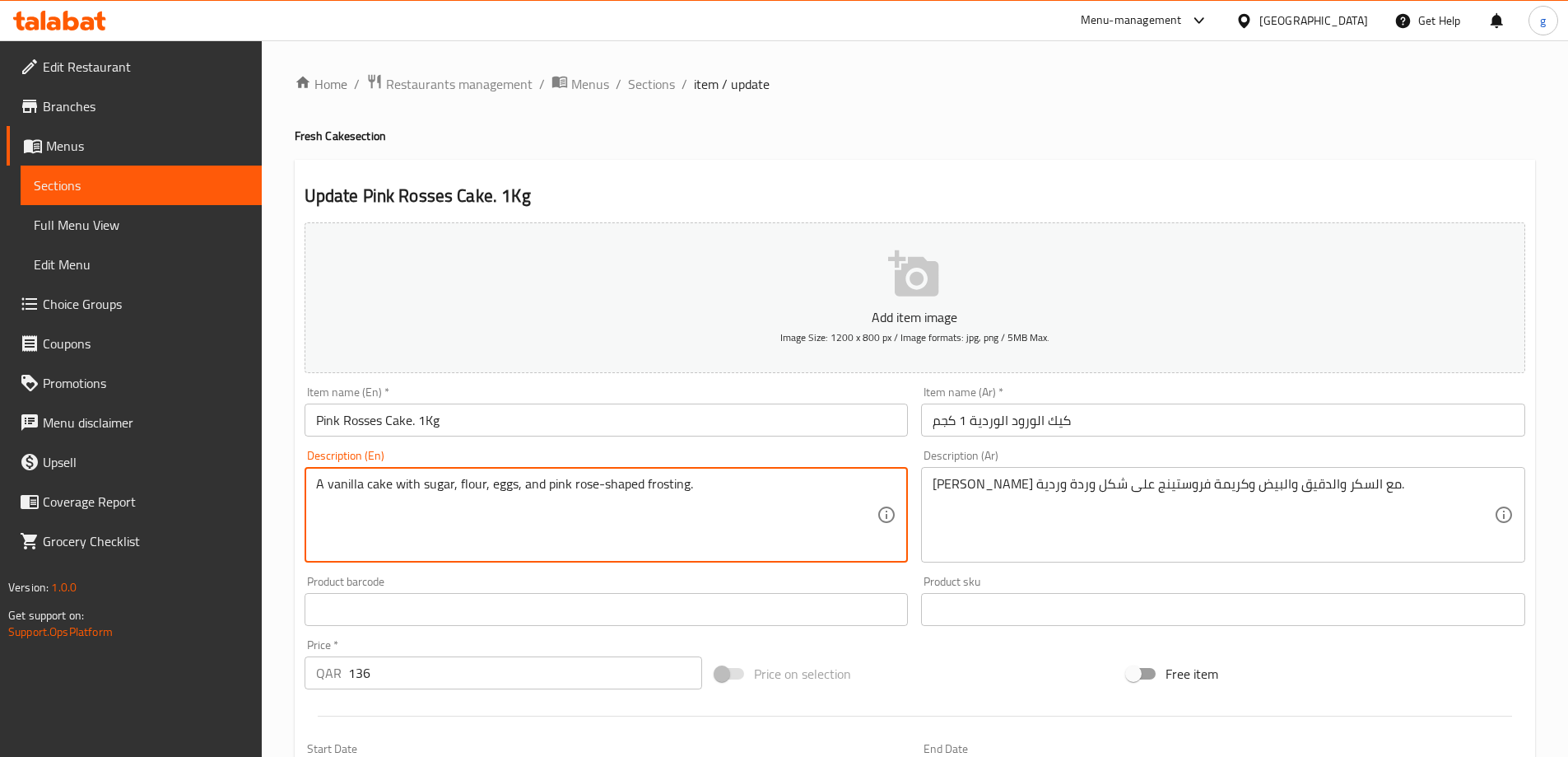
click at [748, 493] on textarea "A vanilla cake with sugar, flour, eggs, and pink rose-shaped frosting." at bounding box center [597, 515] width 562 height 79
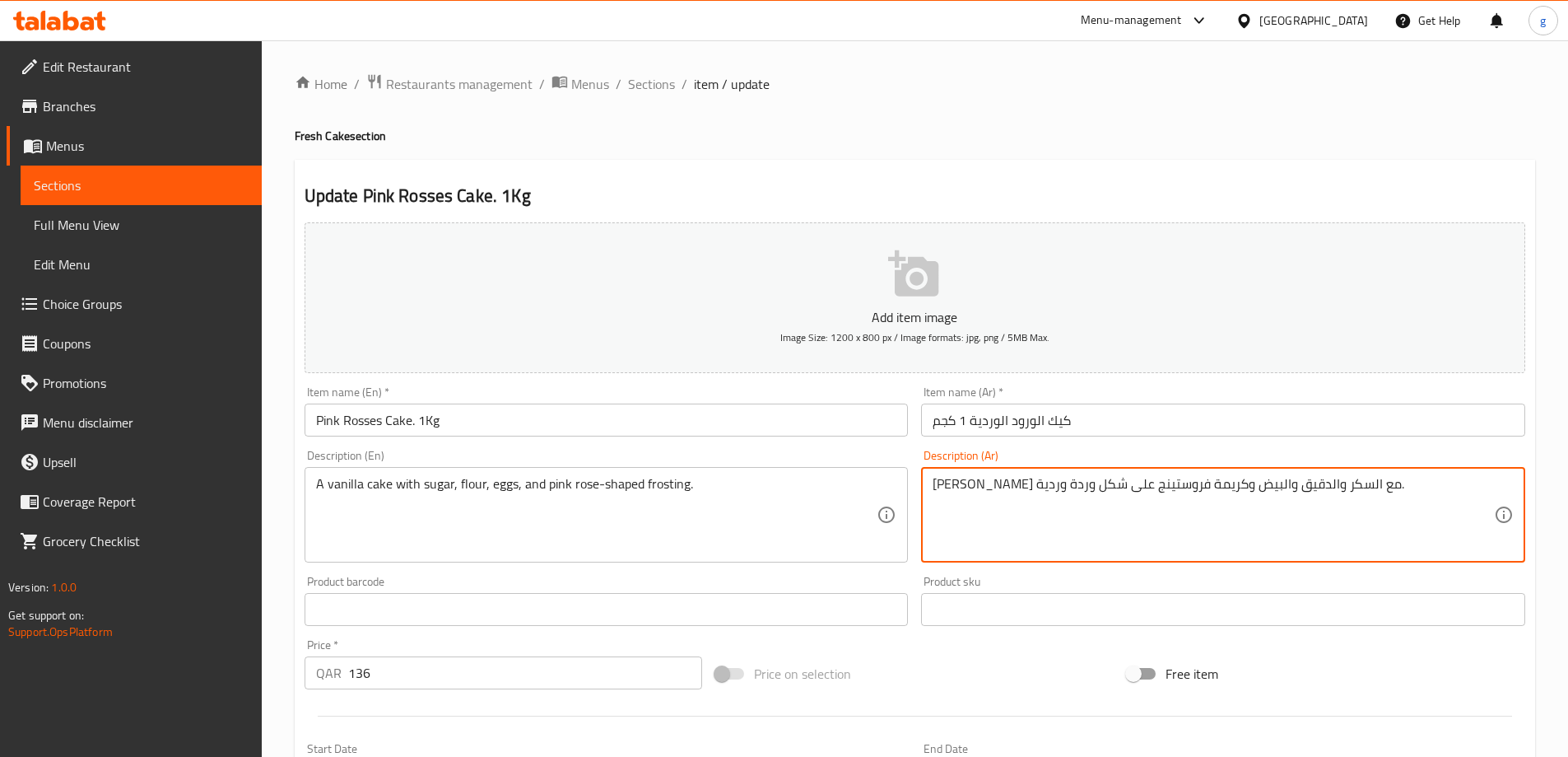
drag, startPoint x: 1105, startPoint y: 485, endPoint x: 1141, endPoint y: 500, distance: 39.0
click at [1141, 500] on textarea "كيك فانيليا مع السكر والدقيق والبيض وكريمة فروستينج على شكل وردة وردية." at bounding box center [1214, 515] width 562 height 79
drag, startPoint x: 1021, startPoint y: 482, endPoint x: 1048, endPoint y: 492, distance: 28.8
click at [1048, 492] on textarea "كيك فانيليا مع السكر والدقيق والبيض وفروستينج على شكل وردة وردية." at bounding box center [1214, 515] width 562 height 79
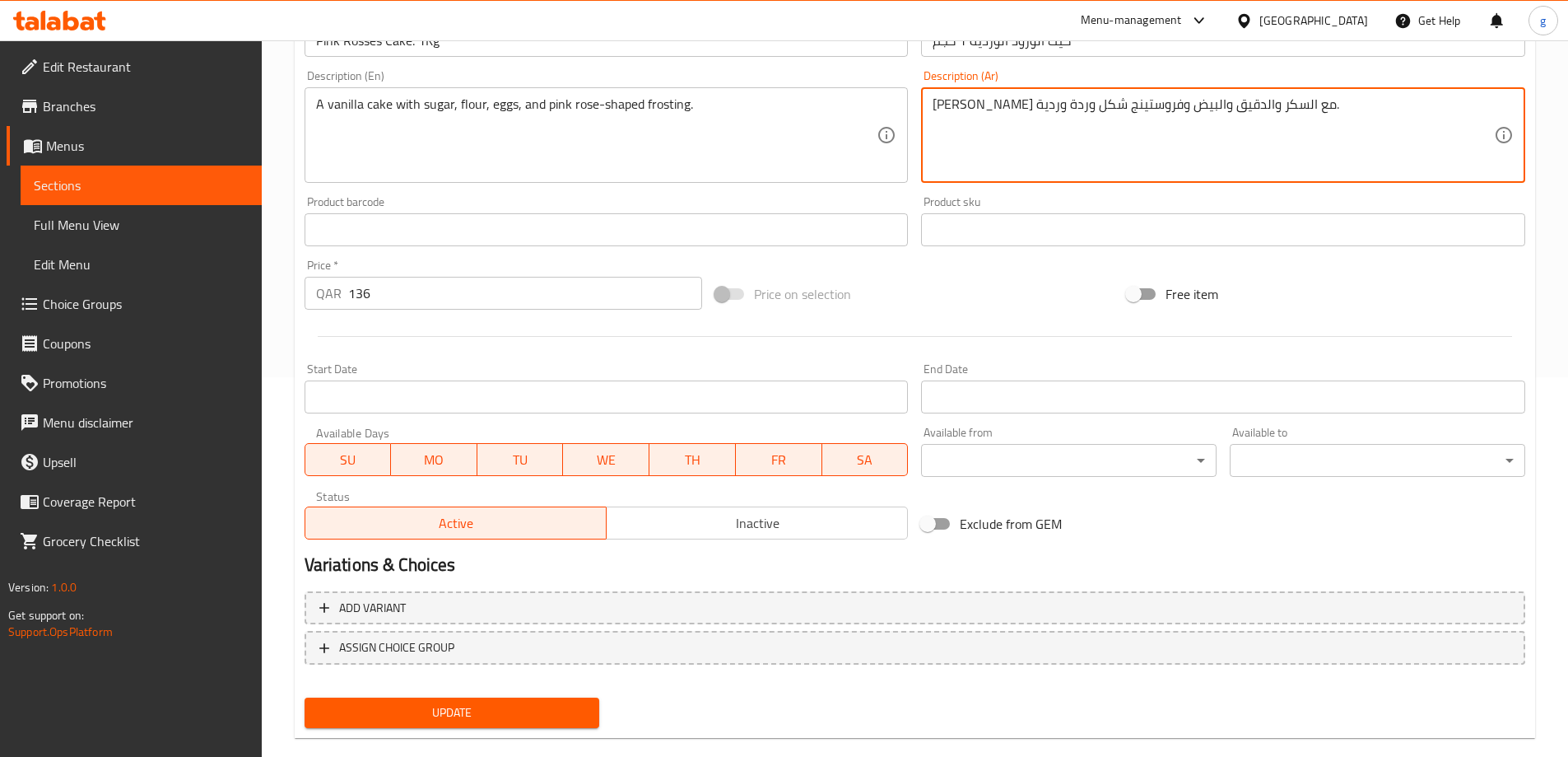
scroll to position [407, 0]
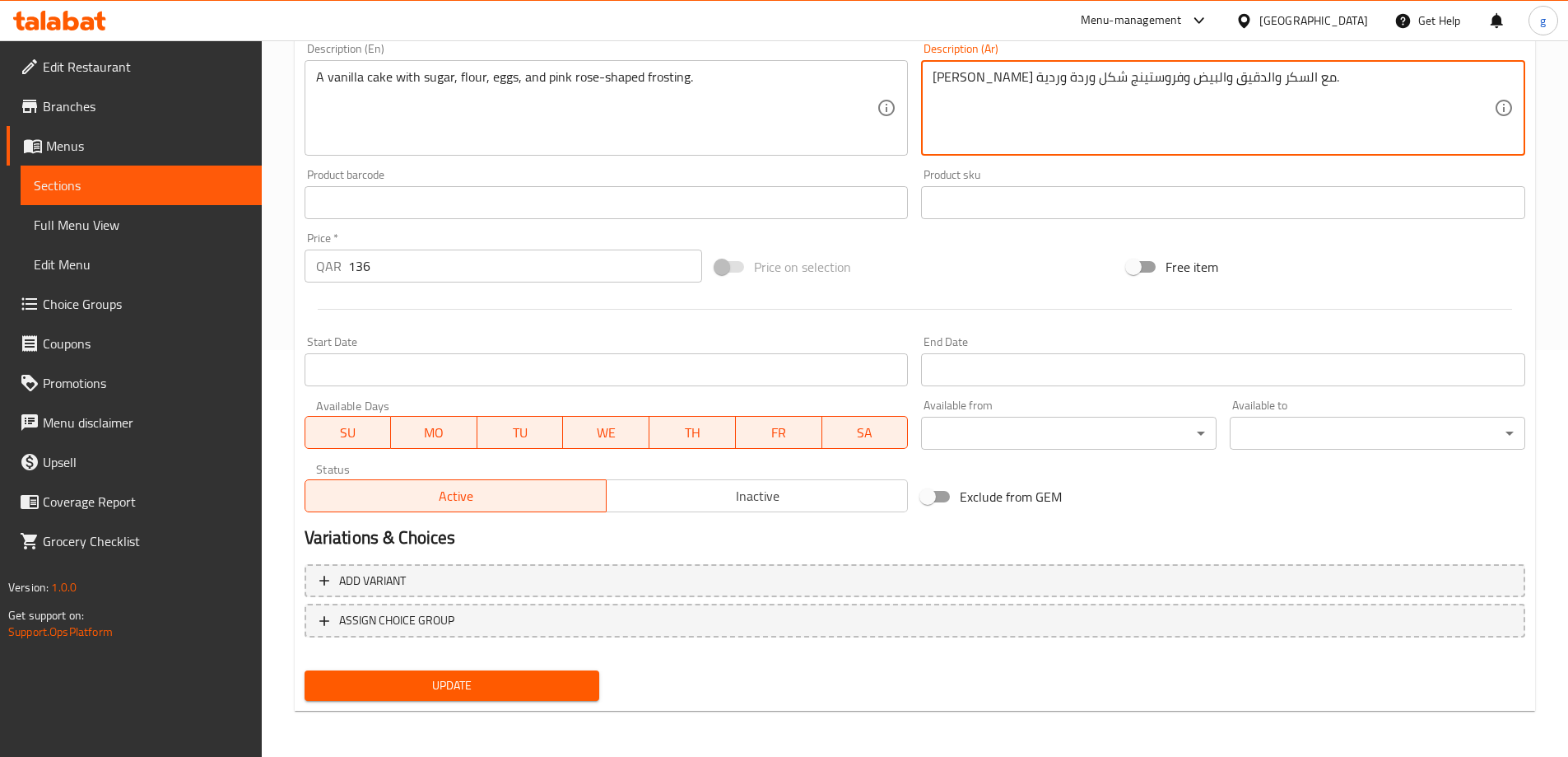
type textarea "[PERSON_NAME] مع السكر والدقيق والبيض وفروستينج شكل وردة وردية."
click at [533, 684] on span "Update" at bounding box center [452, 686] width 269 height 20
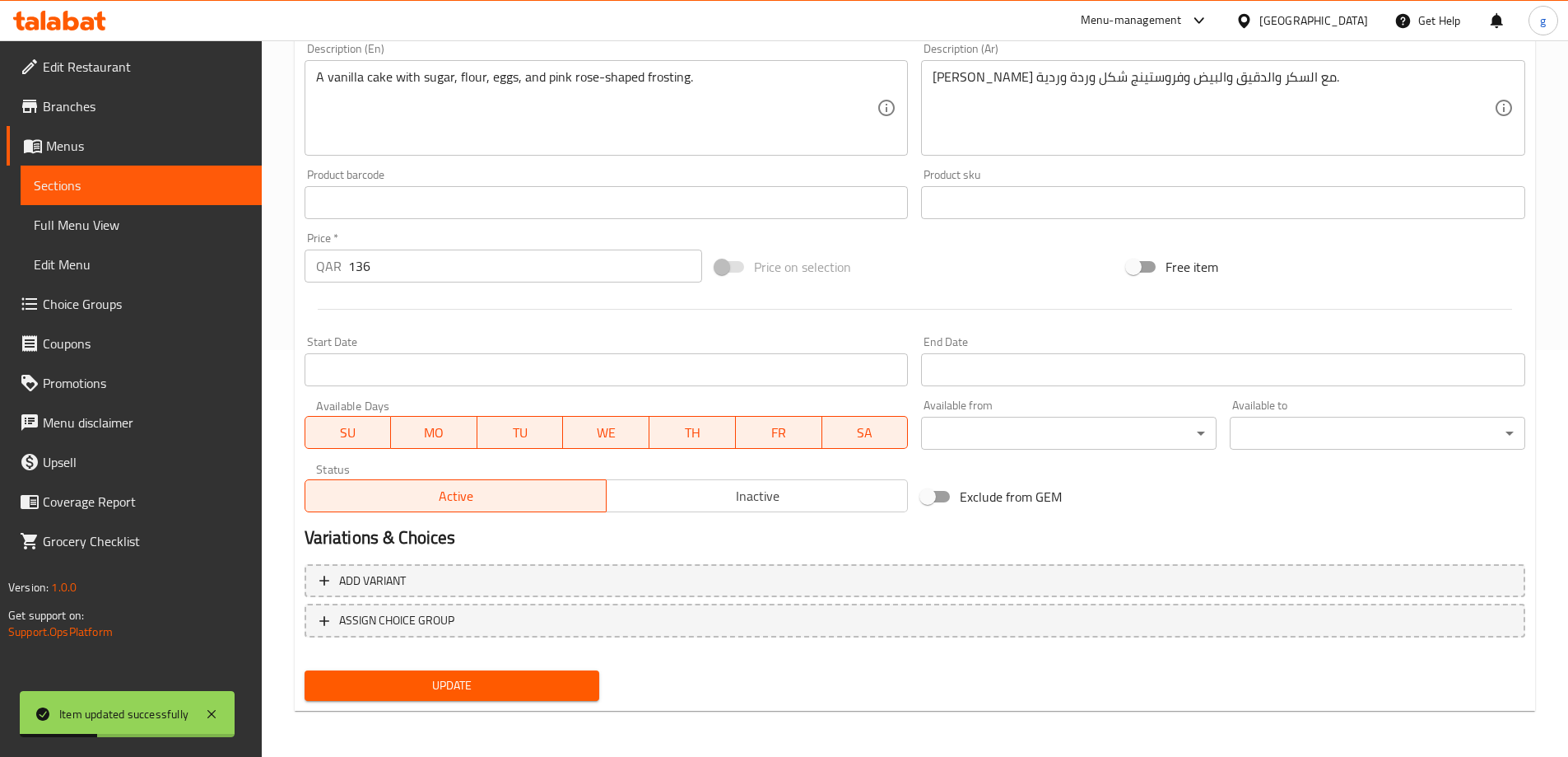
click at [161, 180] on span "Sections" at bounding box center [141, 185] width 215 height 19
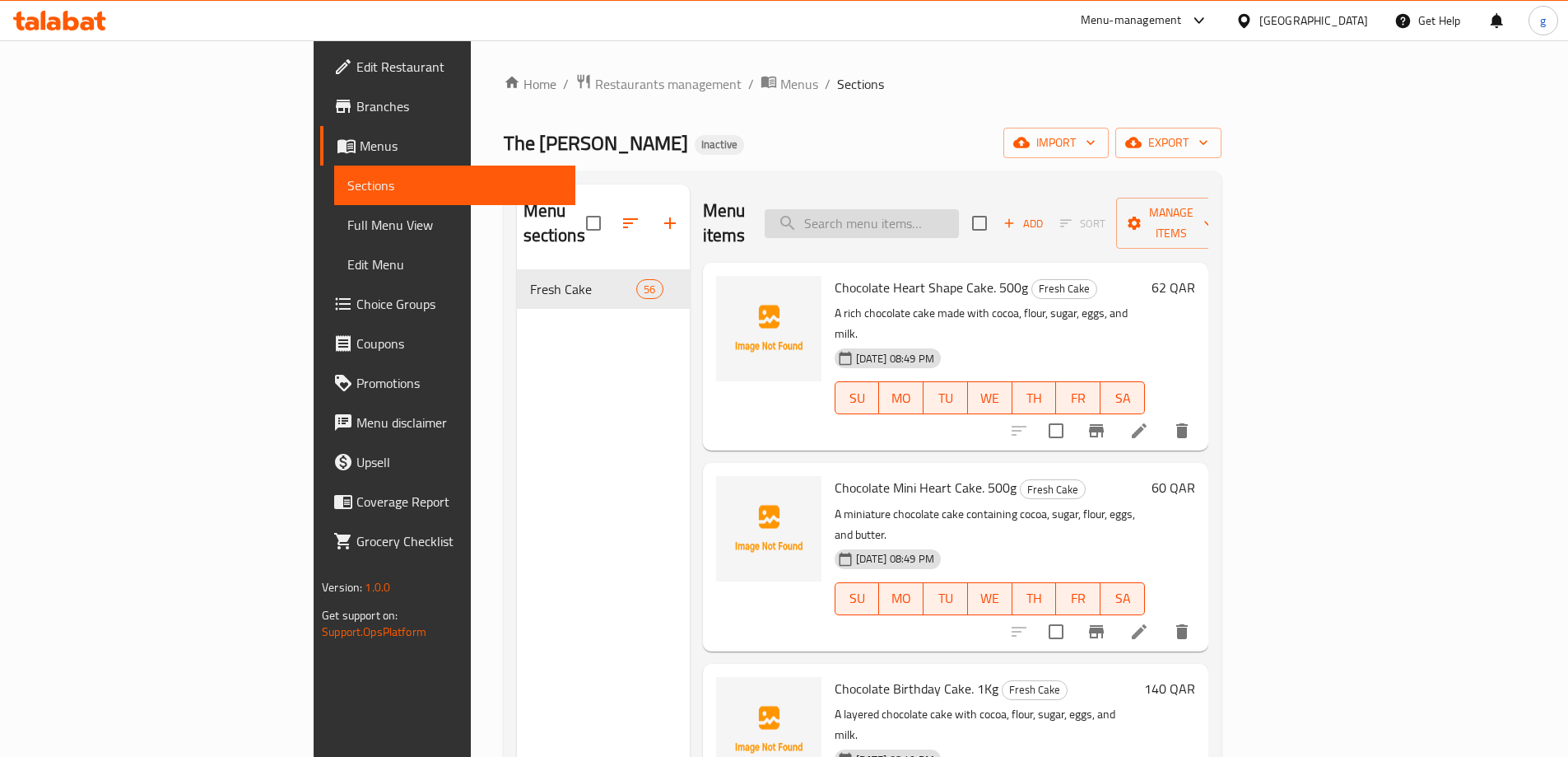
click at [959, 209] on input "search" at bounding box center [862, 223] width 194 height 29
paste input "Light Blue Frosting Cake. 500g"
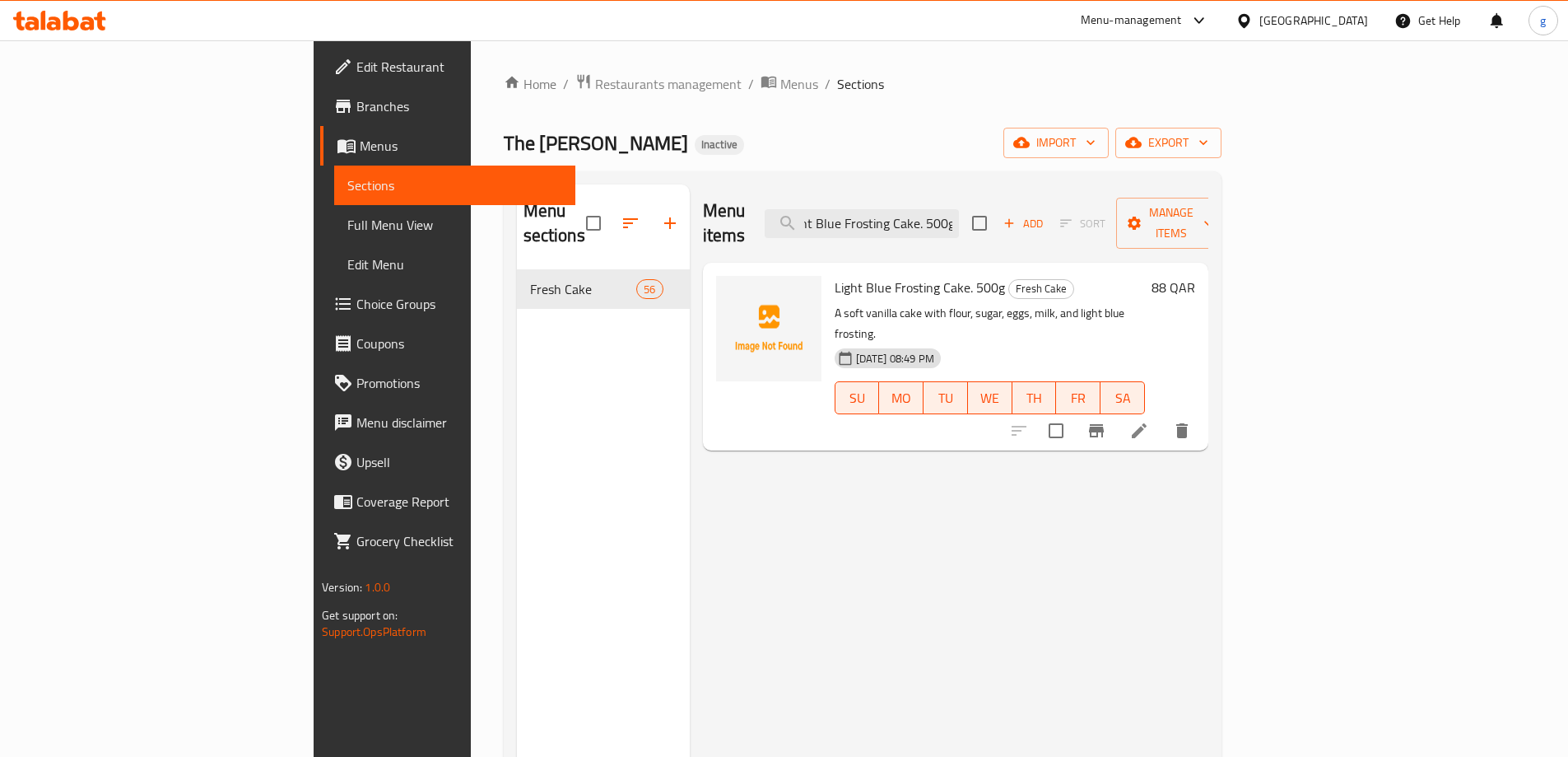
type input "Light Blue Frosting Cake. 500g"
click at [1149, 421] on icon at bounding box center [1138, 430] width 19 height 19
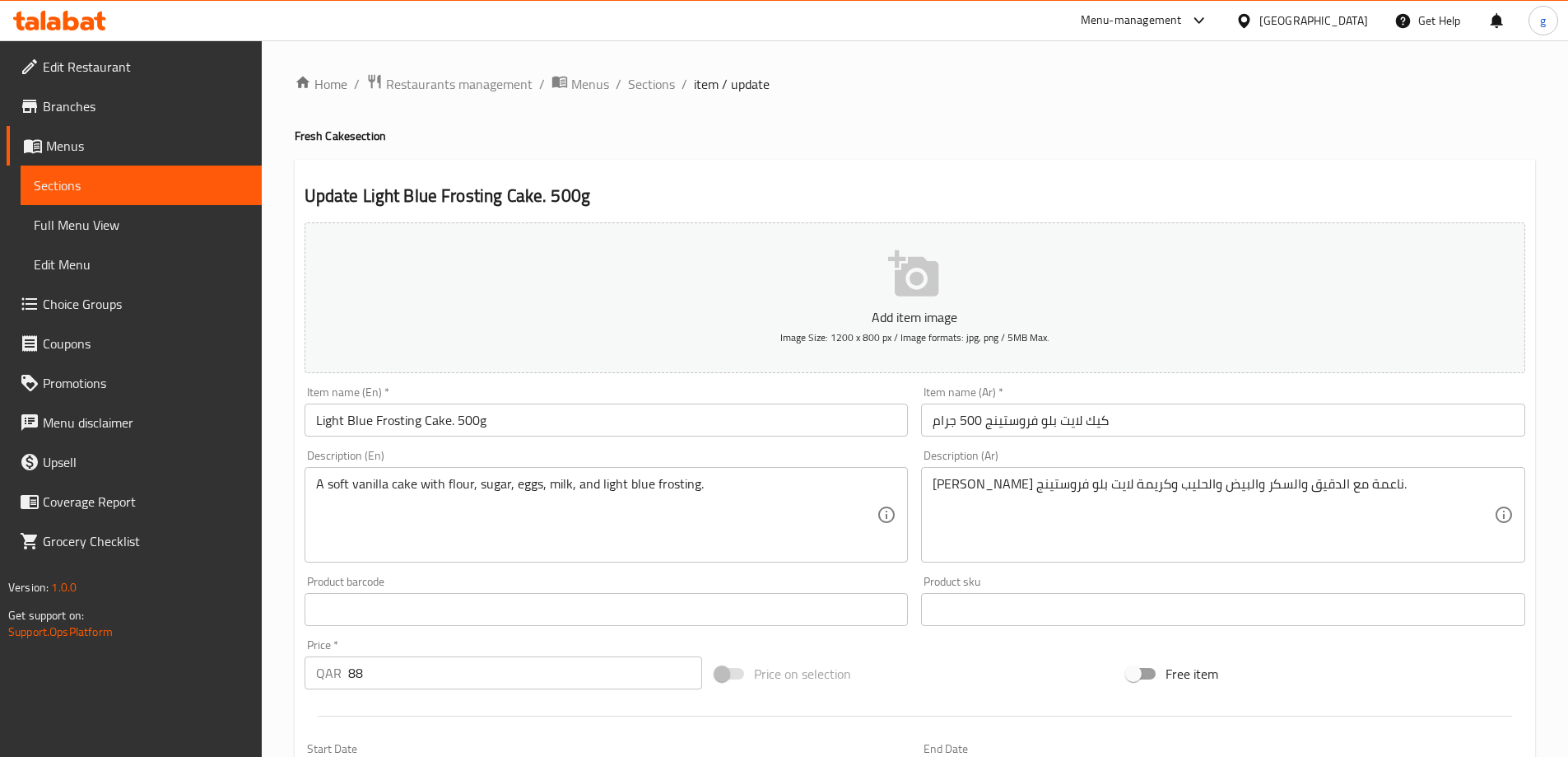
click at [820, 423] on input "Light Blue Frosting Cake. 500g" at bounding box center [607, 421] width 604 height 33
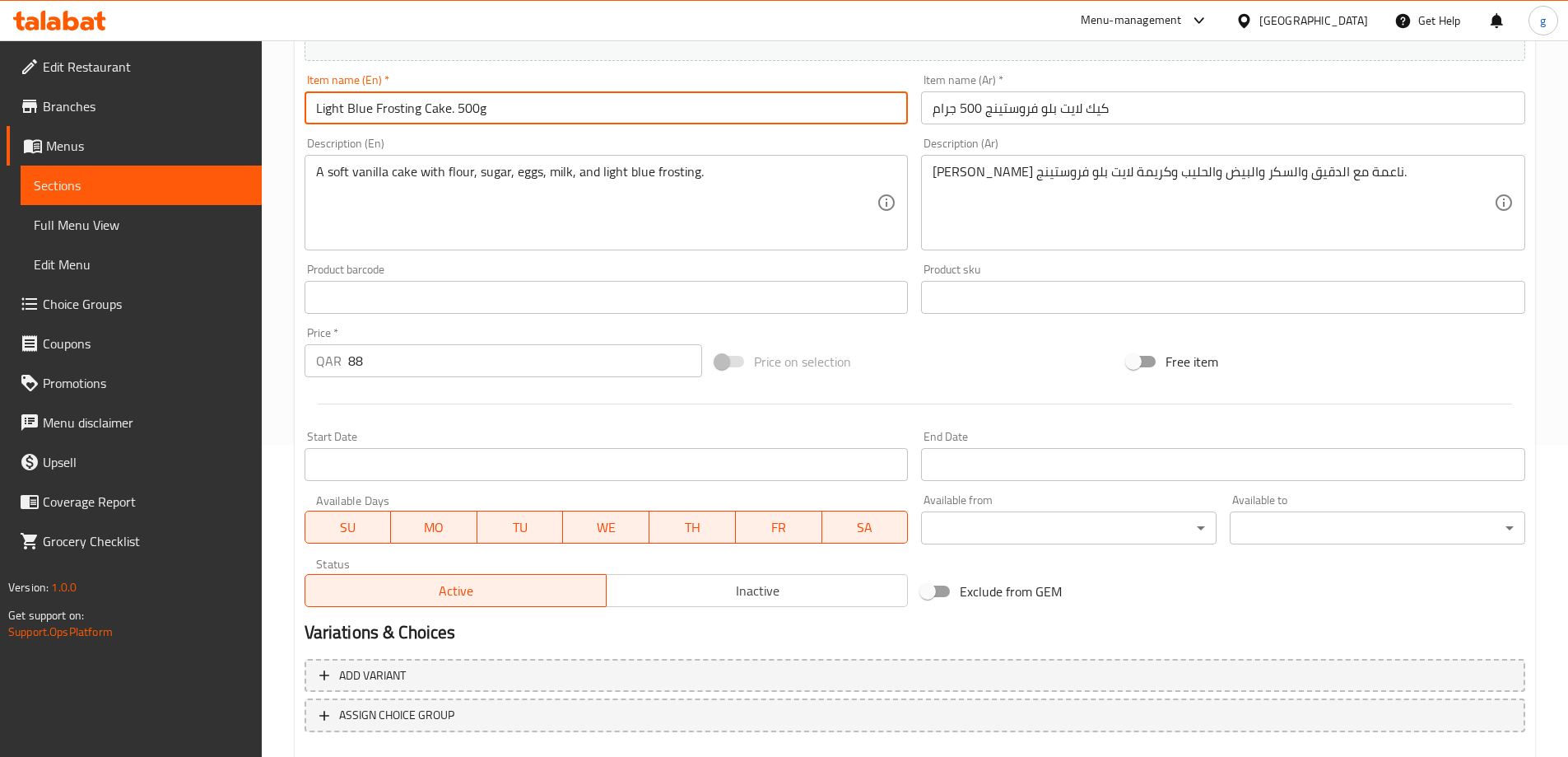
scroll to position [160, 0]
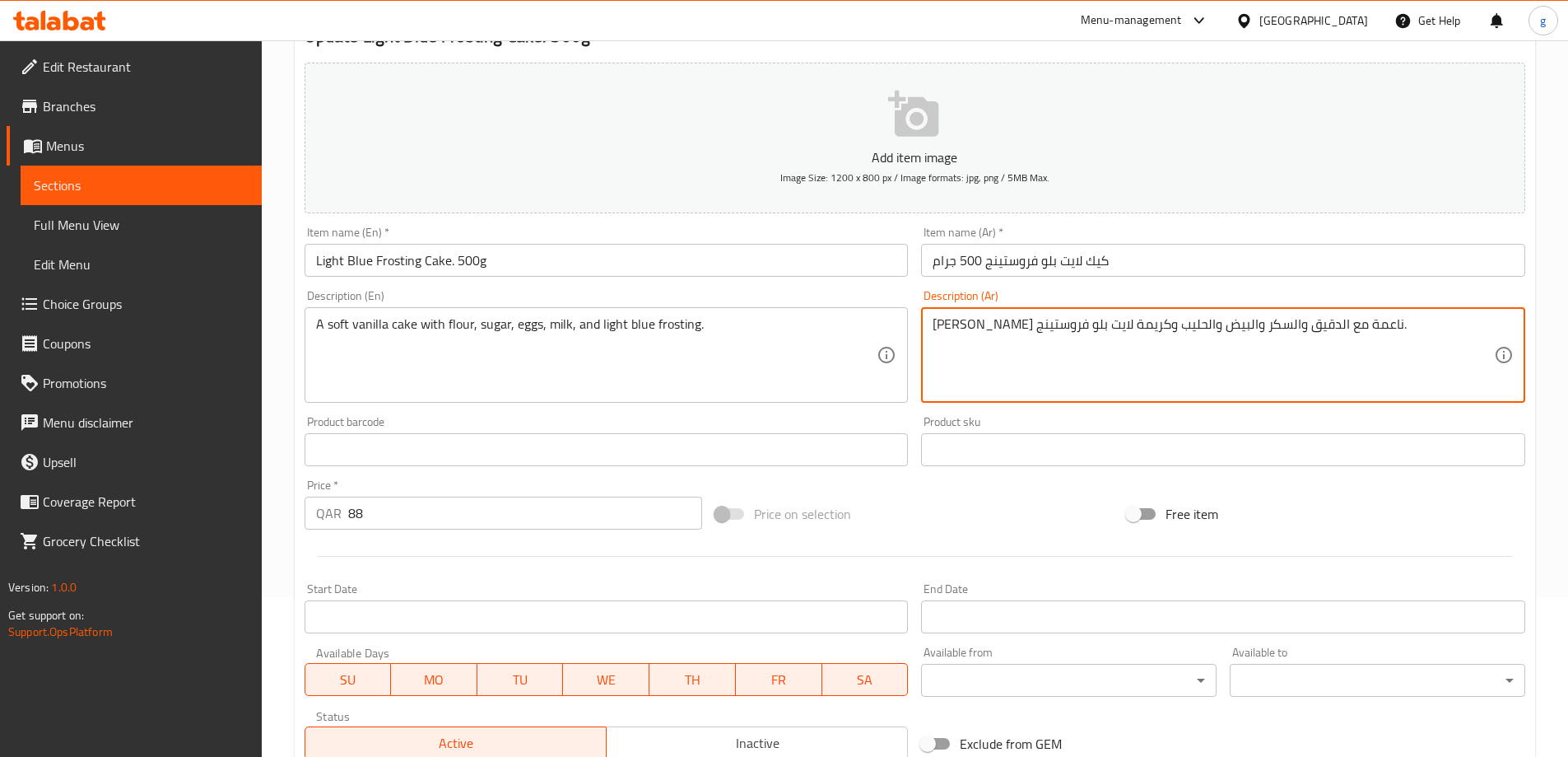
drag, startPoint x: 1033, startPoint y: 329, endPoint x: 1076, endPoint y: 337, distance: 43.7
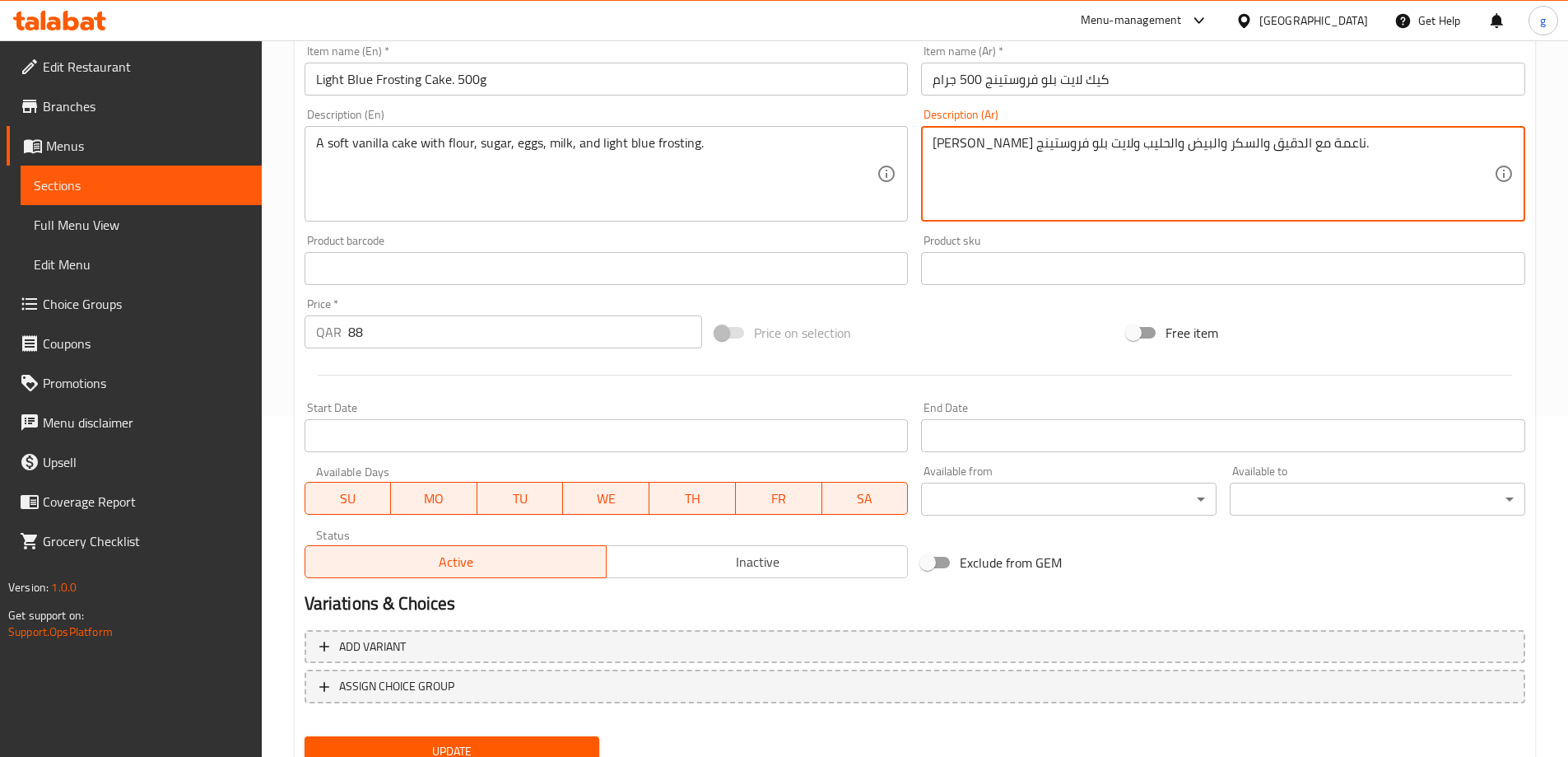
scroll to position [407, 0]
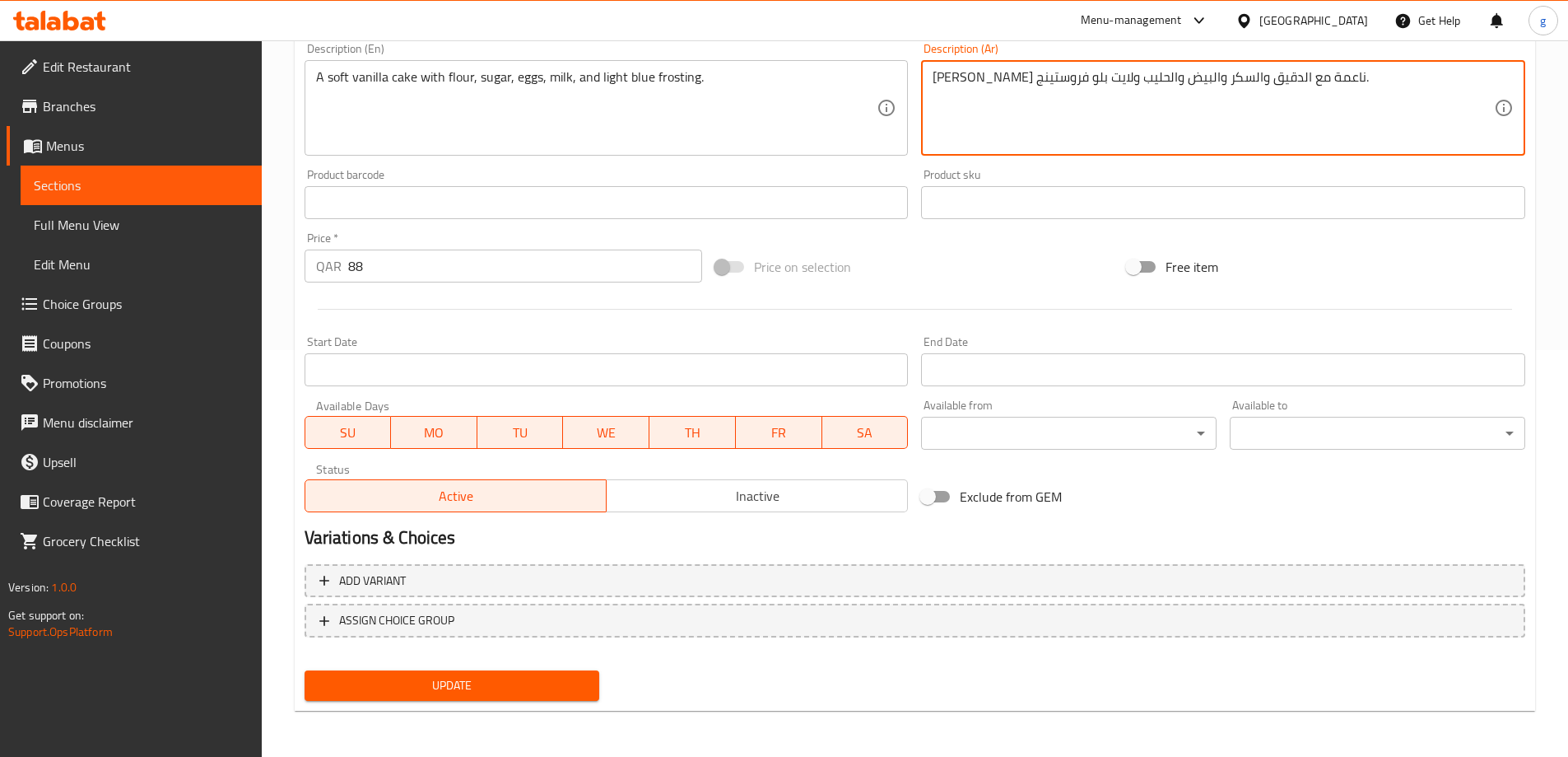
type textarea "[PERSON_NAME] ناعمة مع الدقيق والسكر والبيض والحليب ولايت بلو فروستينج."
click at [549, 690] on span "Update" at bounding box center [452, 686] width 269 height 20
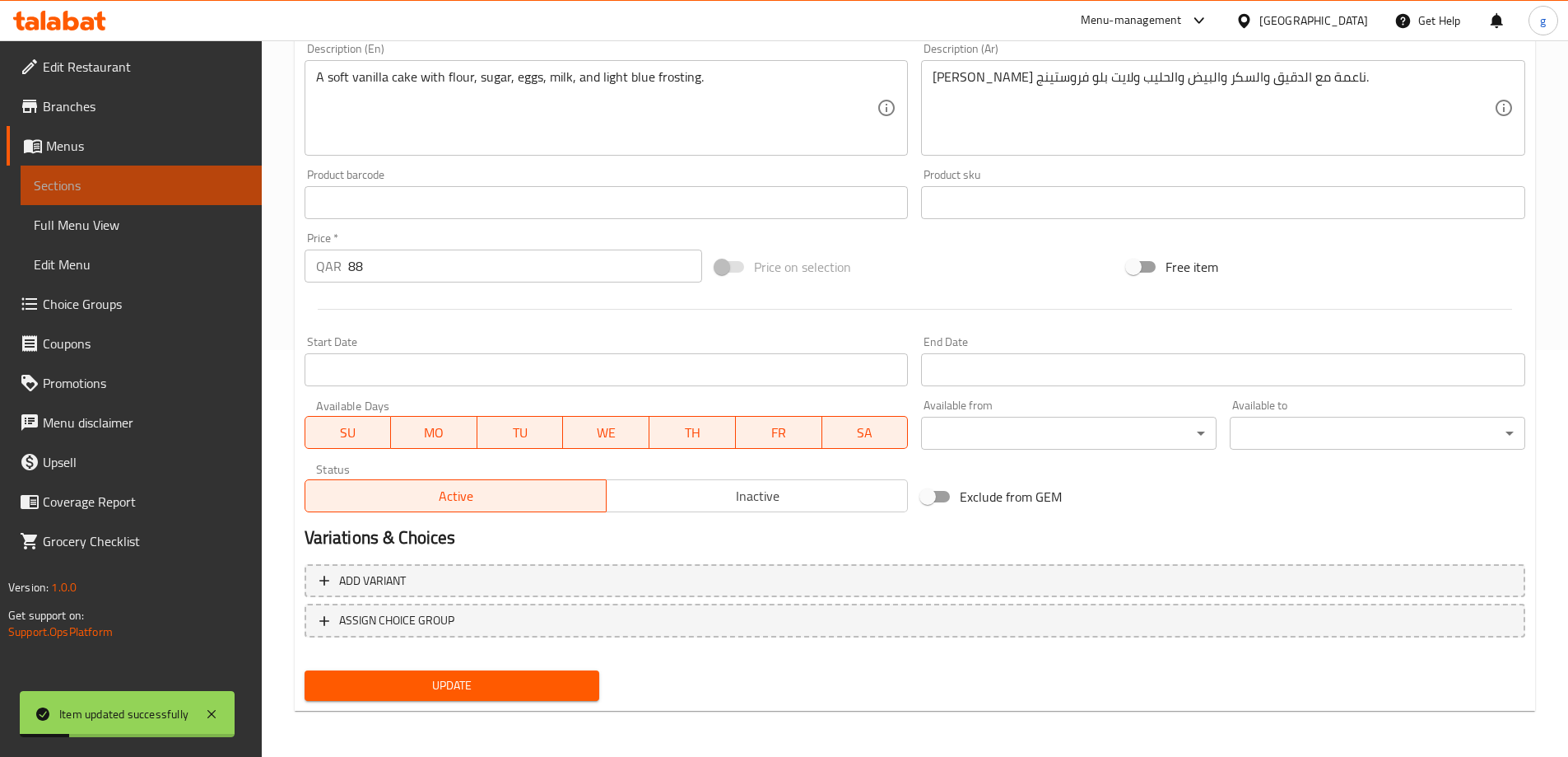
click at [109, 194] on span "Sections" at bounding box center [141, 185] width 215 height 19
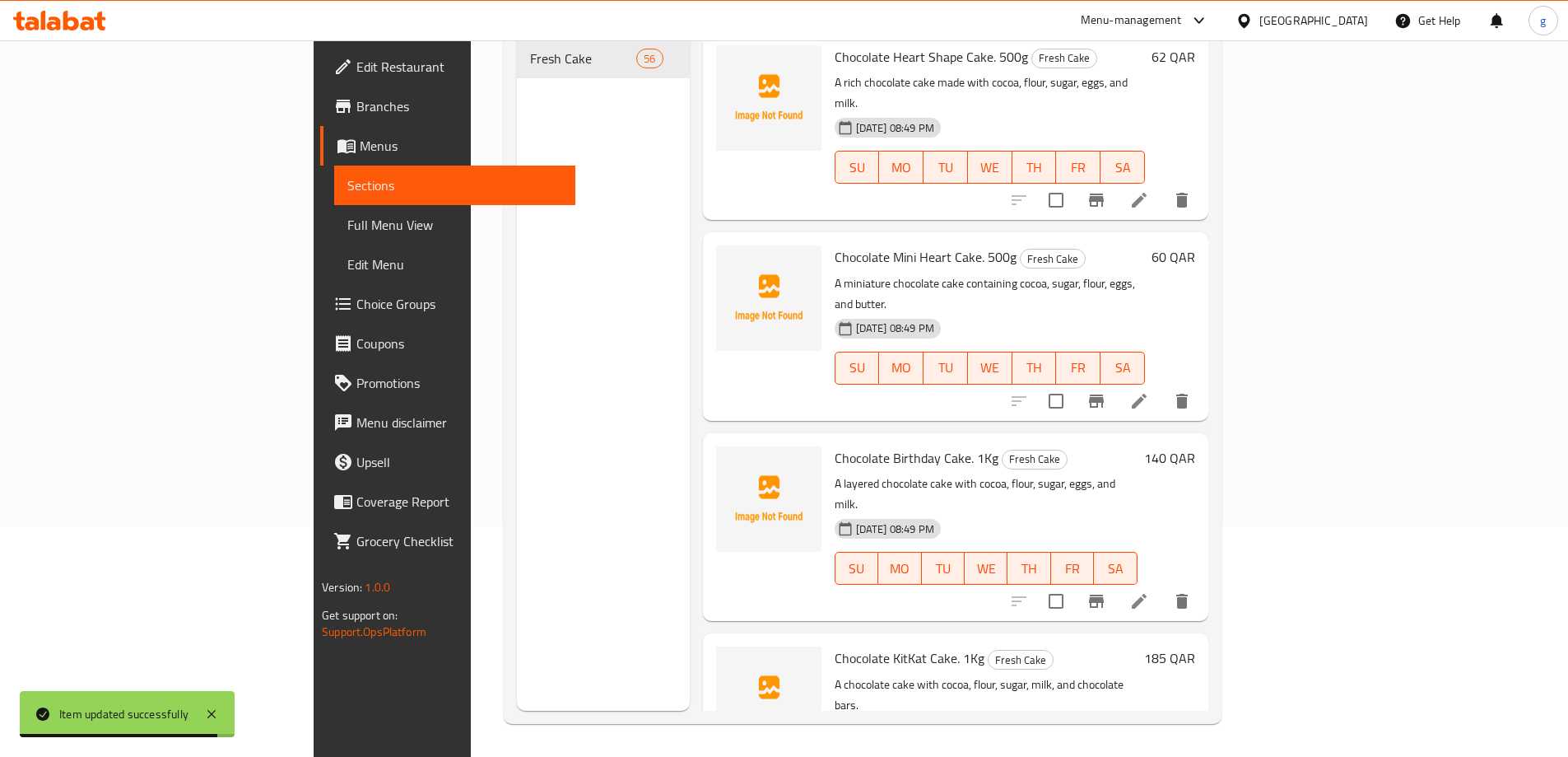
click at [562, 215] on div "Menu sections Fresh Cake 56" at bounding box center [603, 332] width 173 height 757
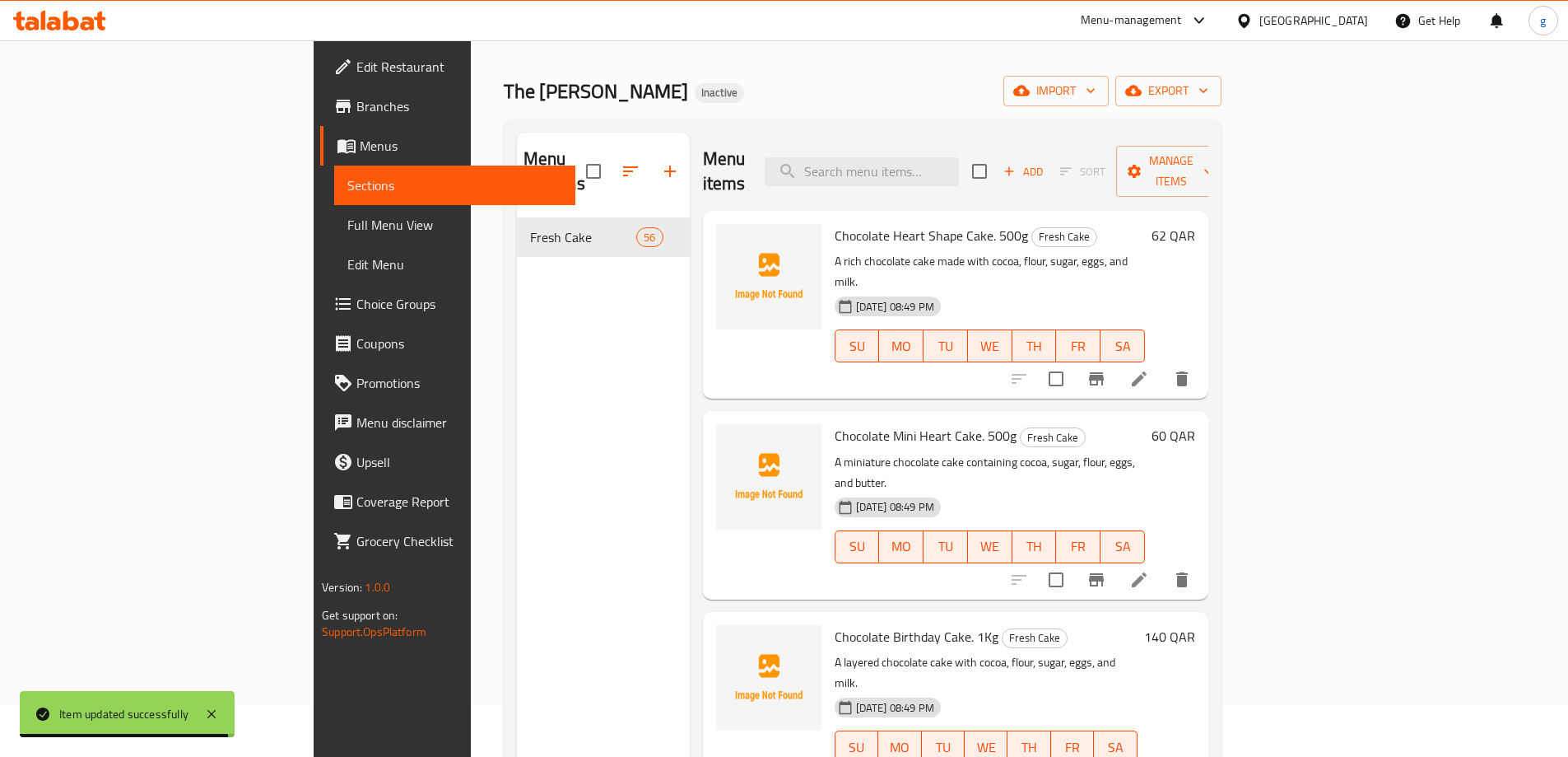
scroll to position [0, 0]
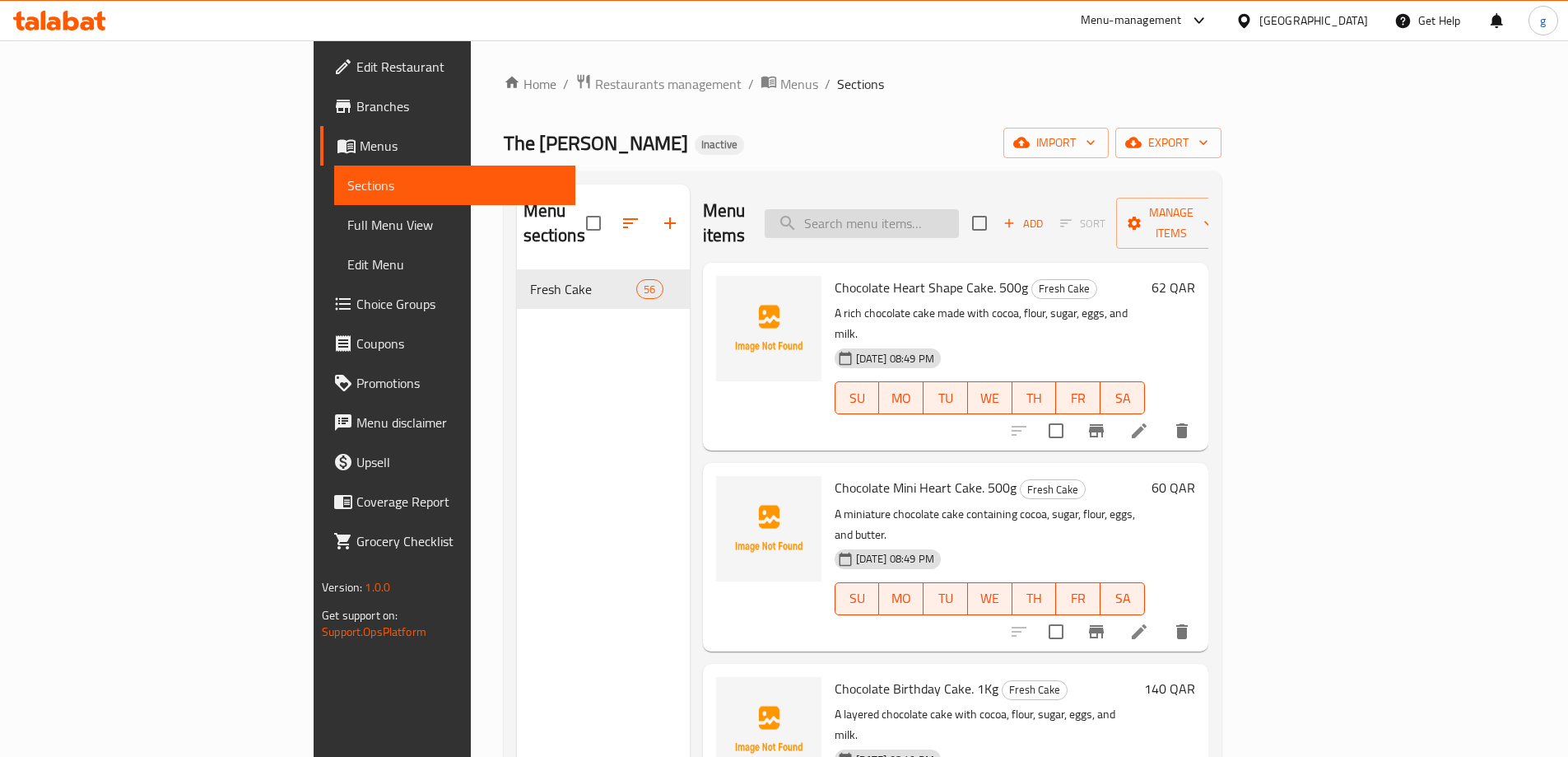
click at [940, 215] on input "search" at bounding box center [862, 223] width 194 height 29
paste input "Pink Cake. 1Kg"
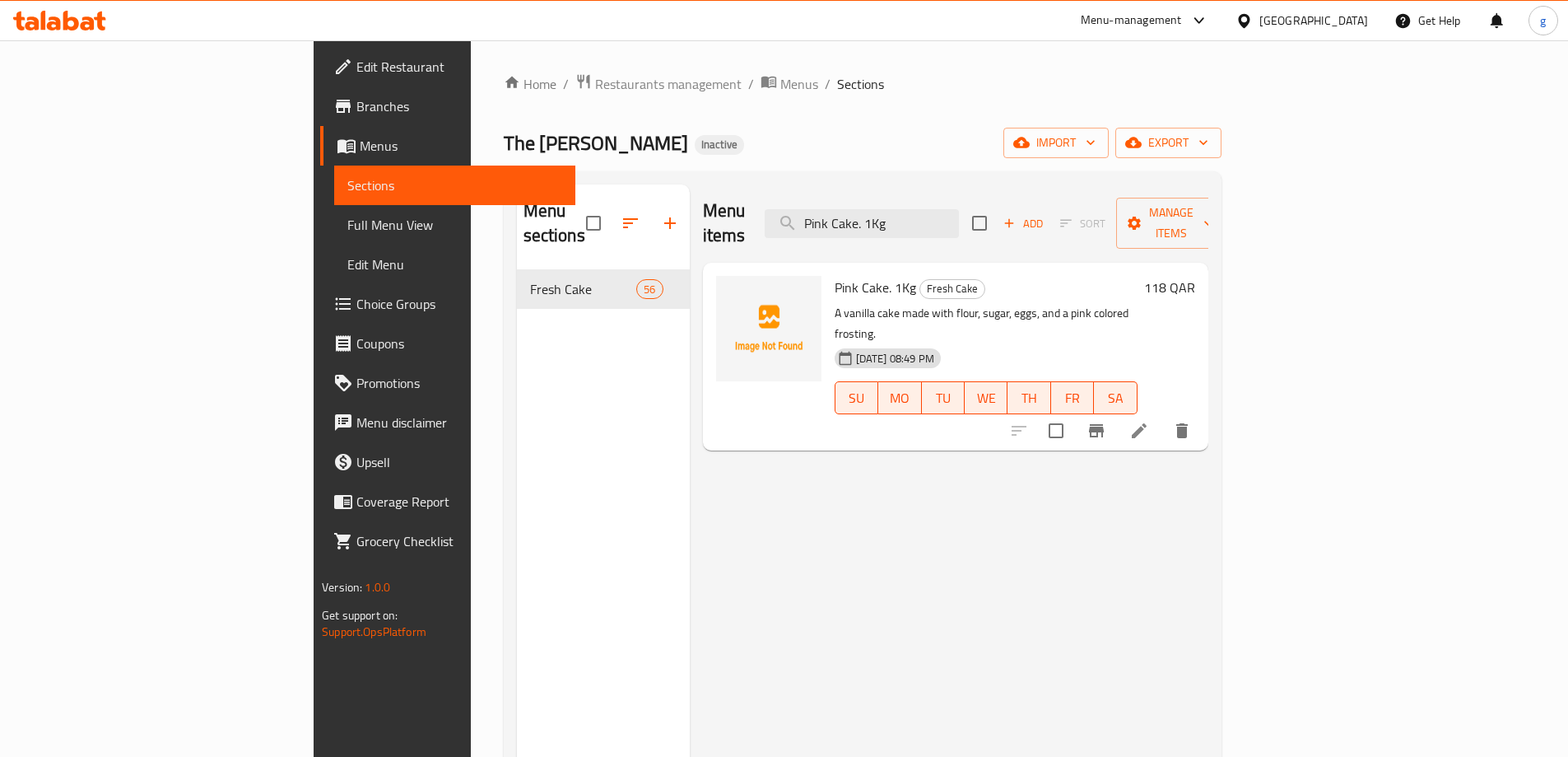
type input "Pink Cake. 1Kg"
click at [1149, 421] on icon at bounding box center [1138, 430] width 19 height 19
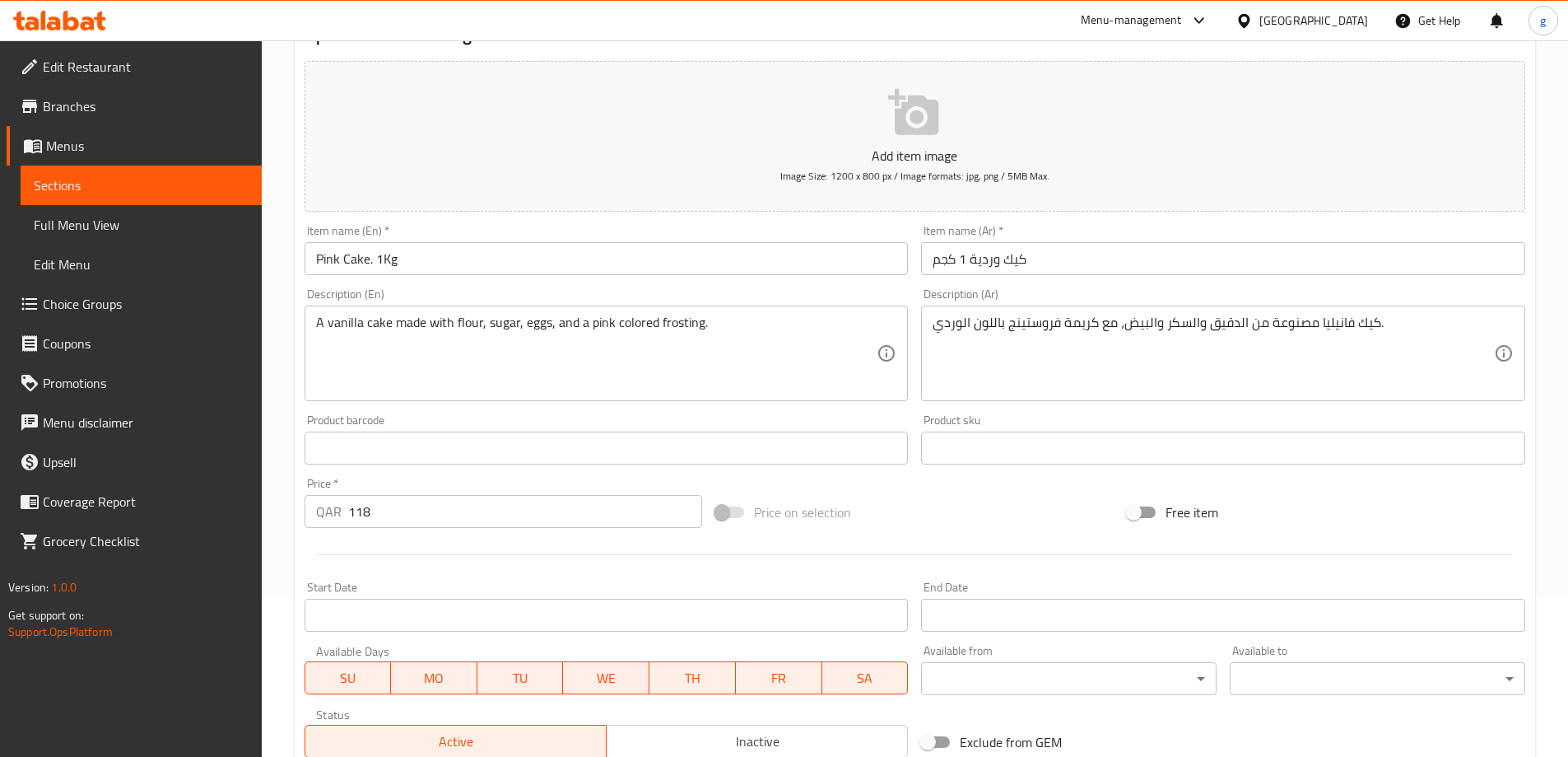
scroll to position [165, 0]
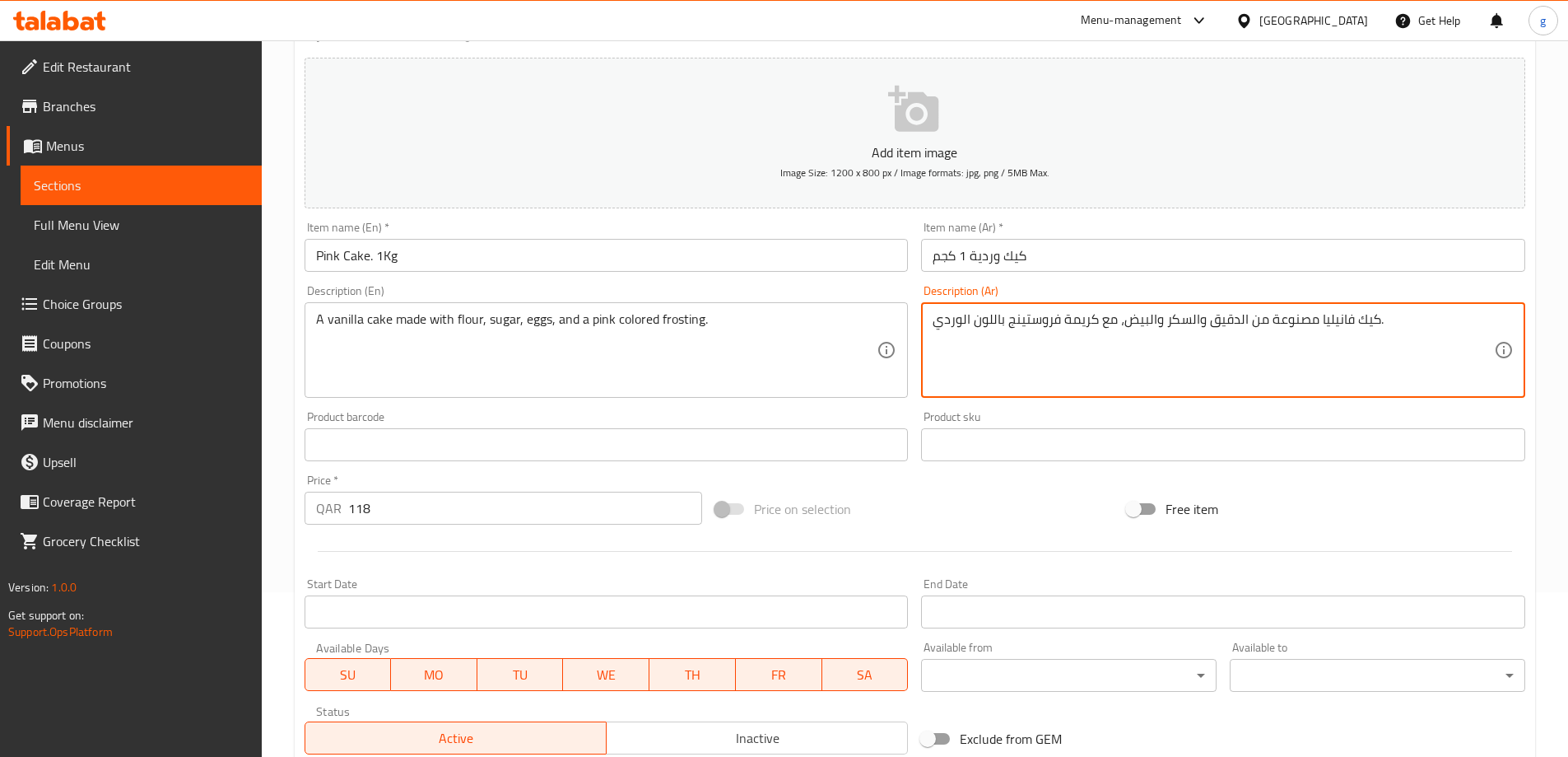
drag, startPoint x: 1062, startPoint y: 324, endPoint x: 1098, endPoint y: 331, distance: 36.7
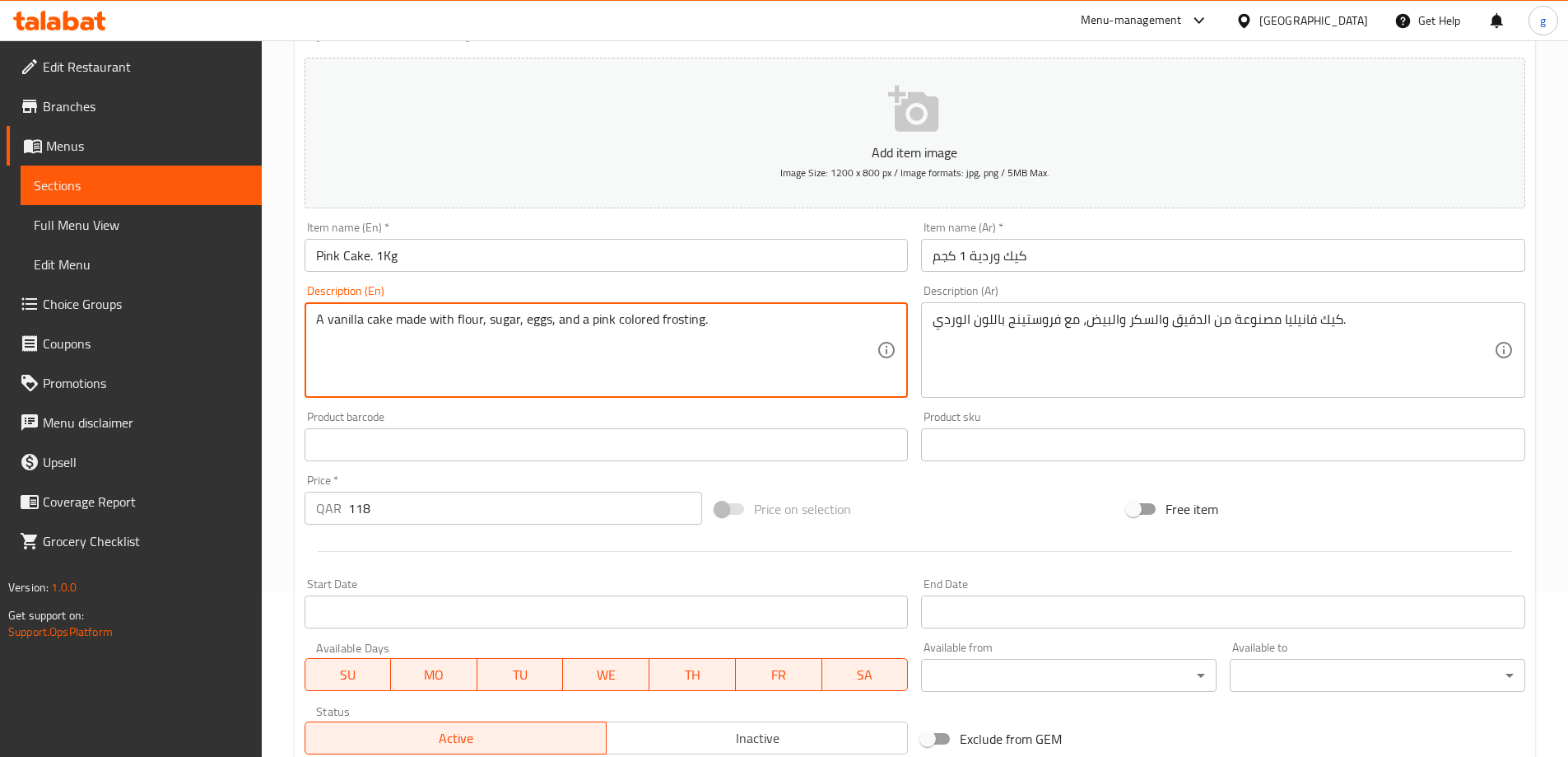
click at [675, 315] on textarea "A vanilla cake made with flour, sugar, eggs, and a pink colored frosting." at bounding box center [597, 350] width 562 height 79
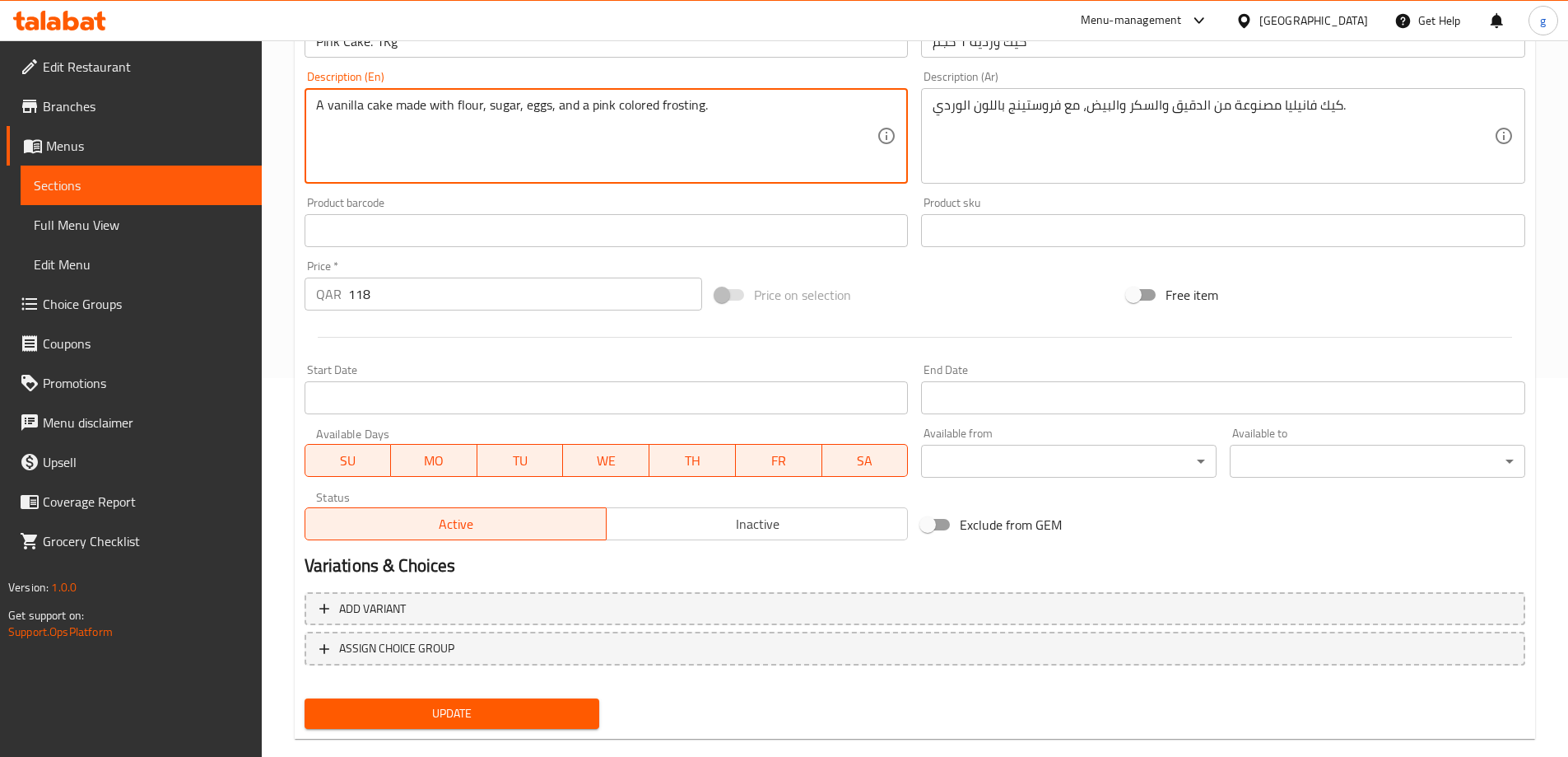
scroll to position [407, 0]
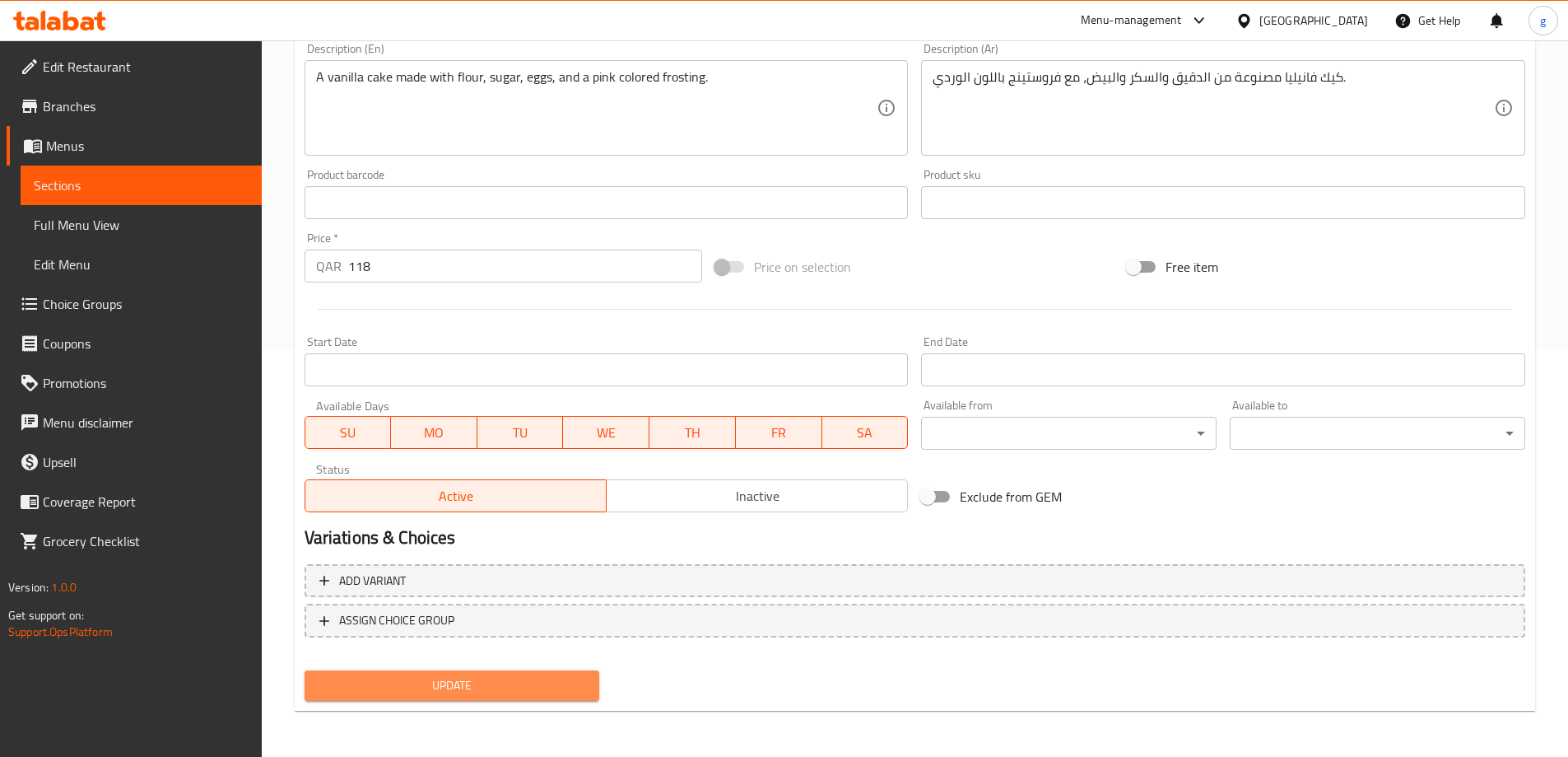
click at [548, 680] on span "Update" at bounding box center [452, 686] width 269 height 20
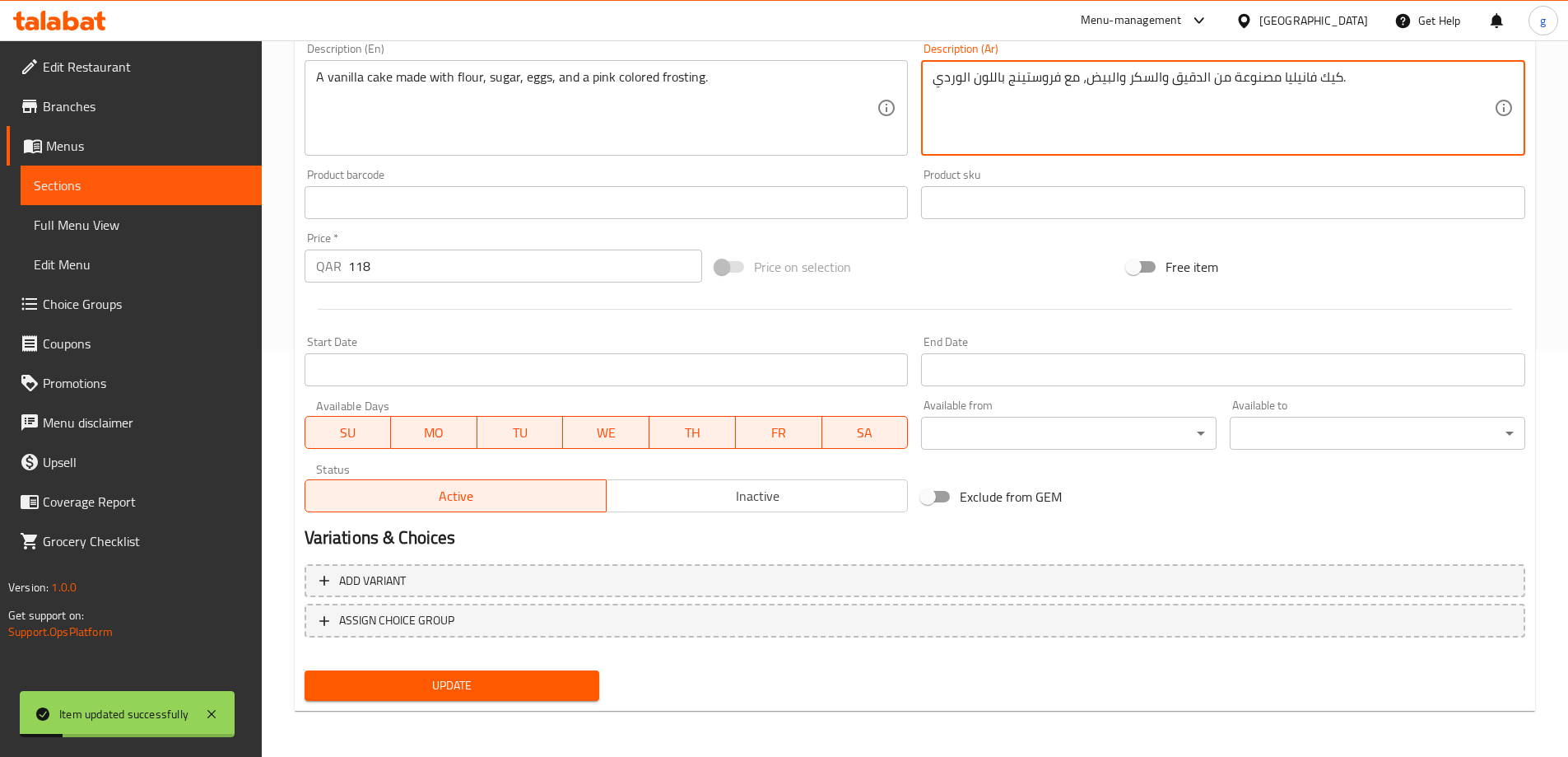
drag, startPoint x: 1065, startPoint y: 79, endPoint x: 1078, endPoint y: 93, distance: 19.1
click at [1061, 82] on textarea "كيك فانيليا مصنوعة من الدقيق والسكر والبيض، و فروستينج باللون الوردي." at bounding box center [1214, 108] width 562 height 79
type textarea "كيك فانيليا مصنوعة من الدقيق والسكر والبيض، وفروستينج باللون الوردي."
click at [570, 675] on button "Update" at bounding box center [453, 685] width 296 height 31
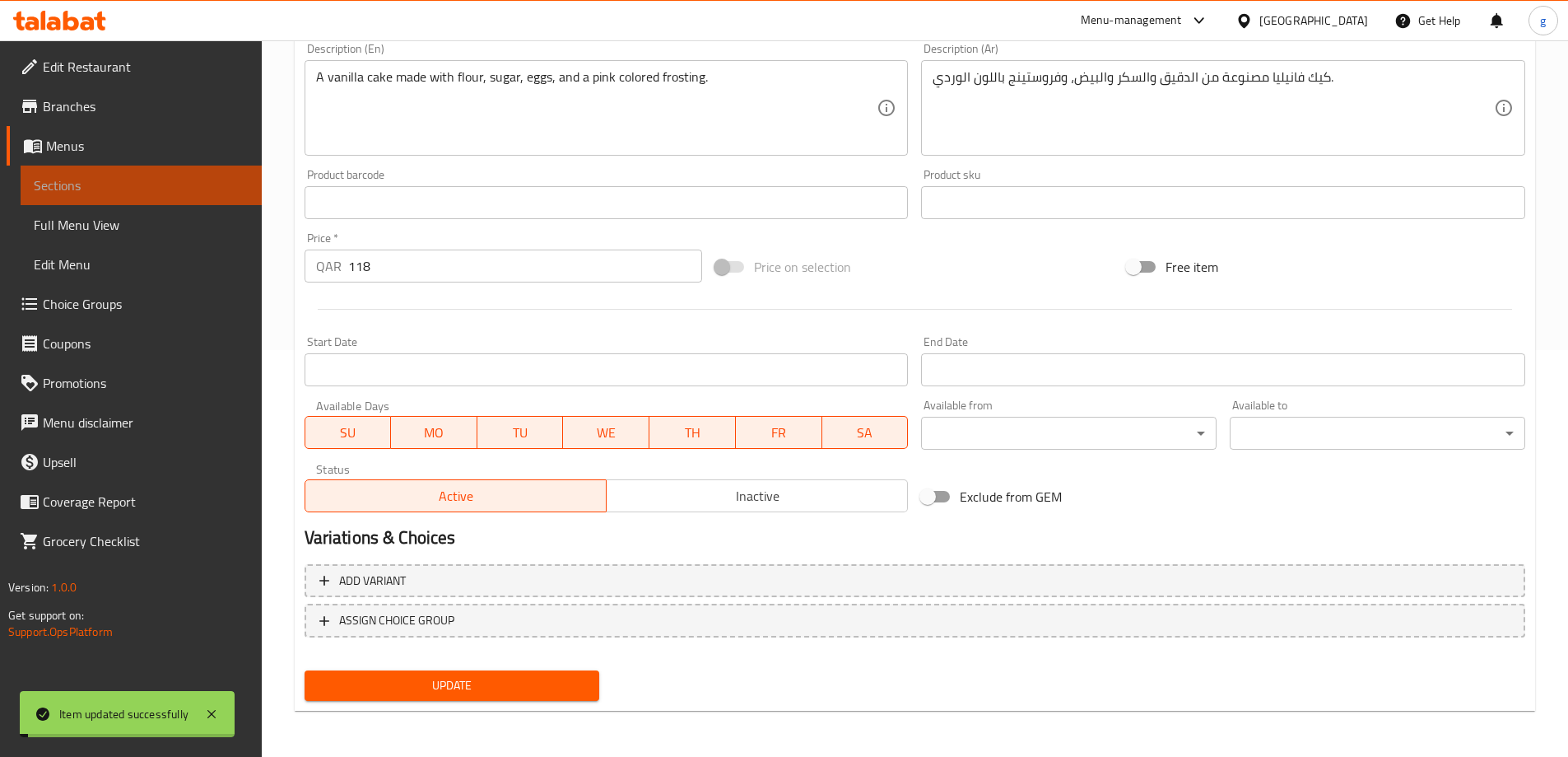
click at [197, 184] on span "Sections" at bounding box center [141, 185] width 215 height 19
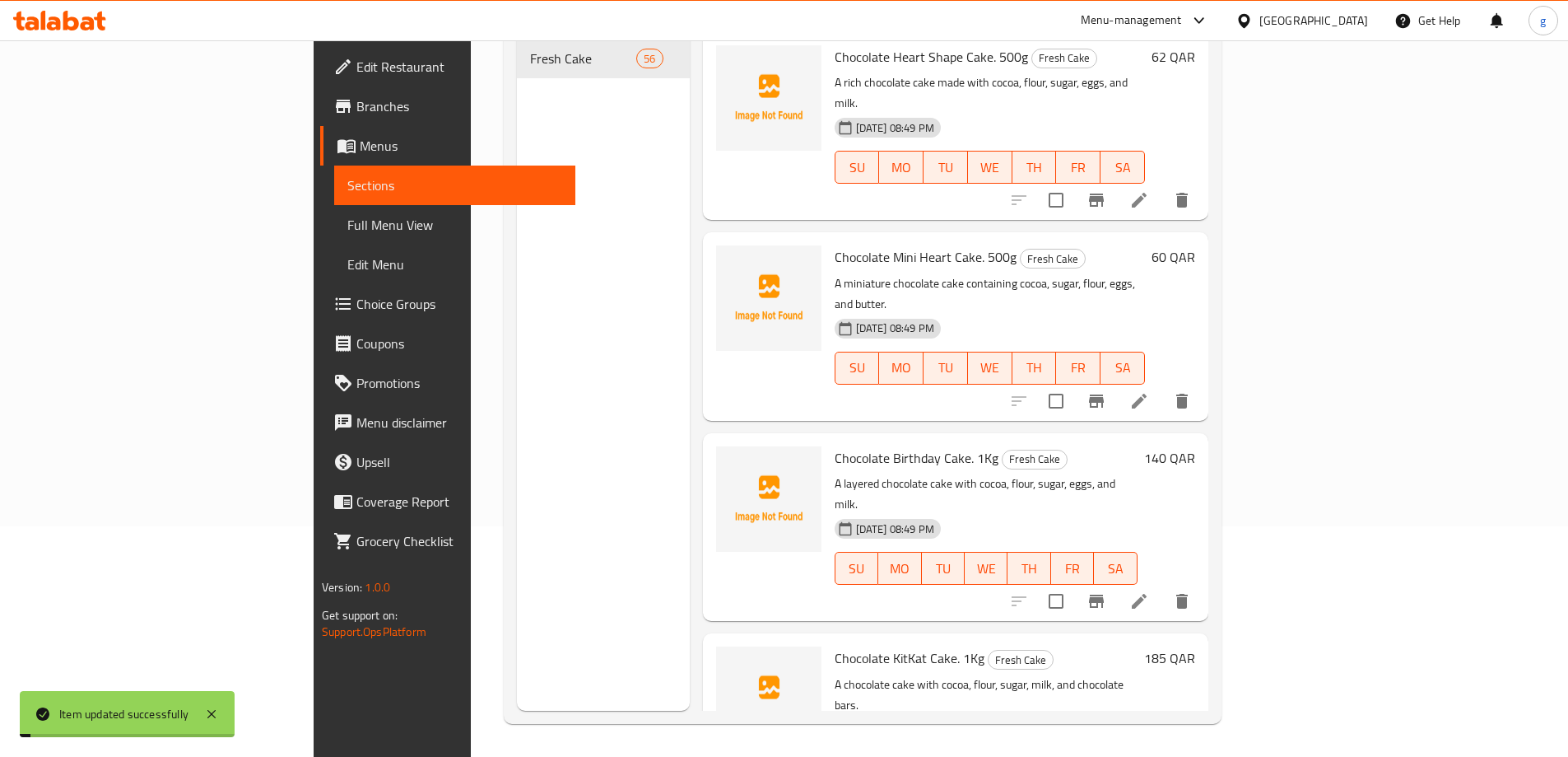
scroll to position [230, 0]
click at [570, 240] on div "Menu sections Fresh Cake 56" at bounding box center [603, 332] width 173 height 757
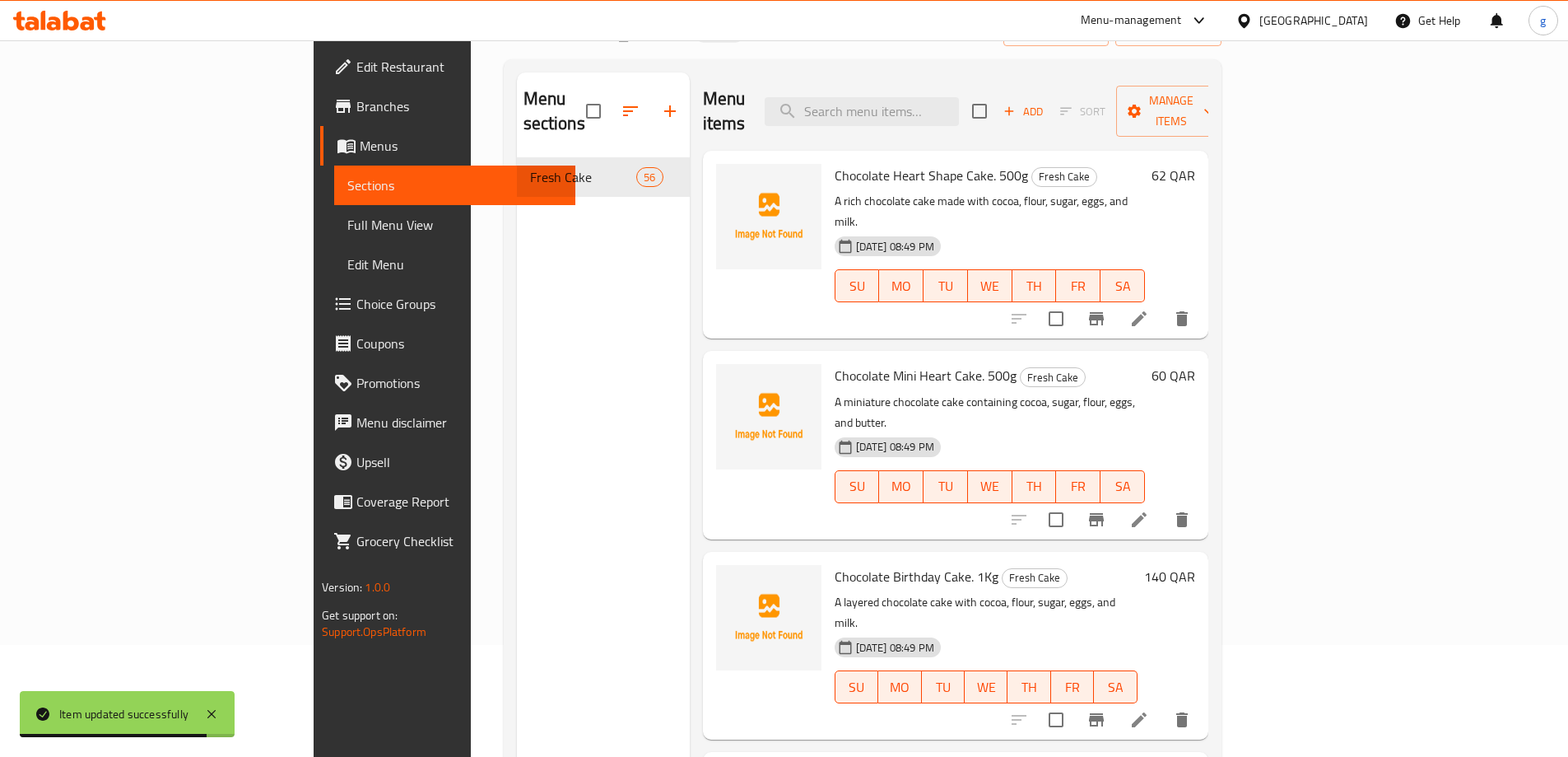
scroll to position [0, 0]
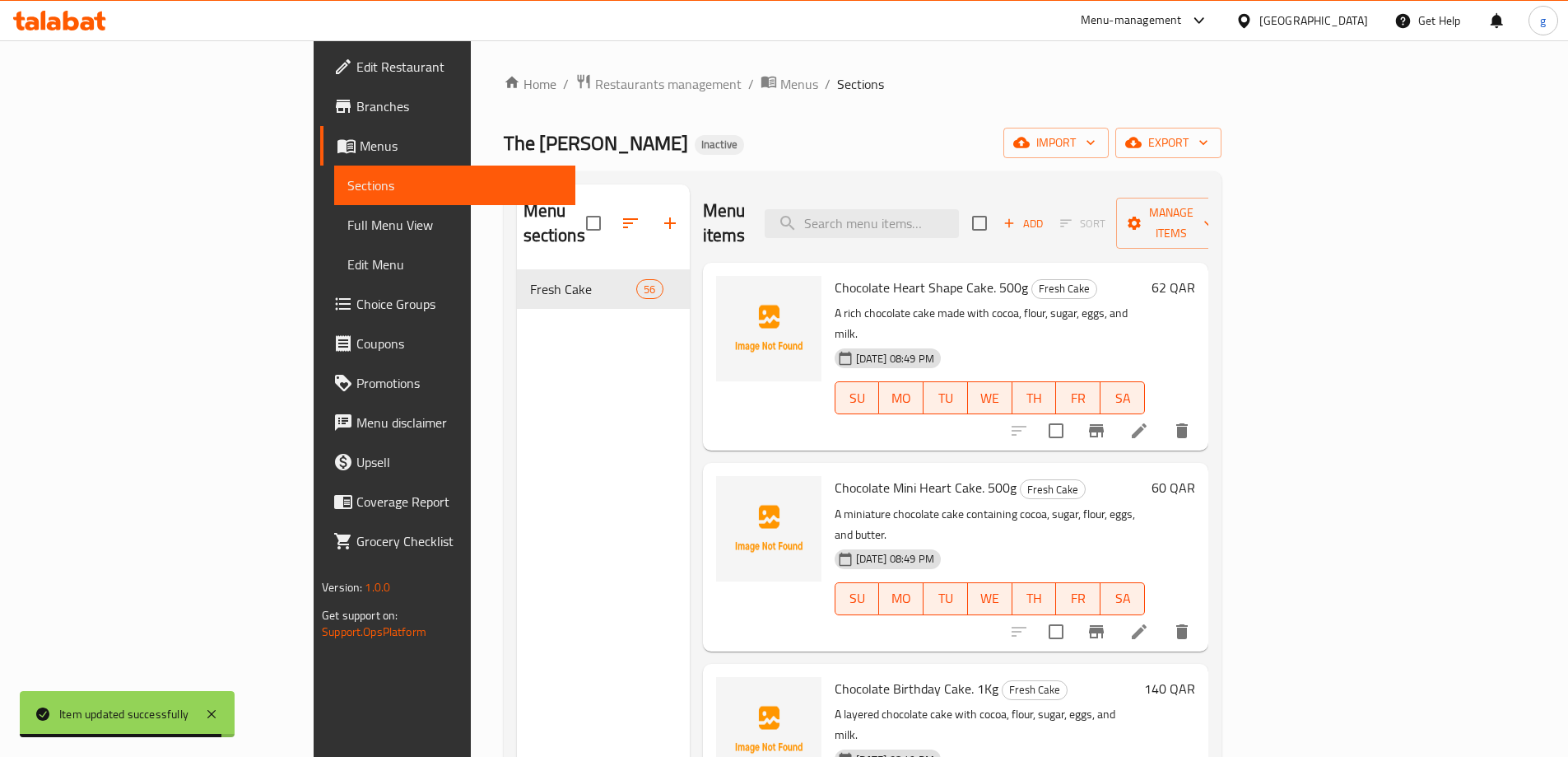
click at [964, 194] on div "Menu items Add Sort Manage items" at bounding box center [955, 224] width 505 height 79
click at [959, 210] on input "search" at bounding box center [862, 223] width 194 height 29
paste input "White Frosted Cake. 500g"
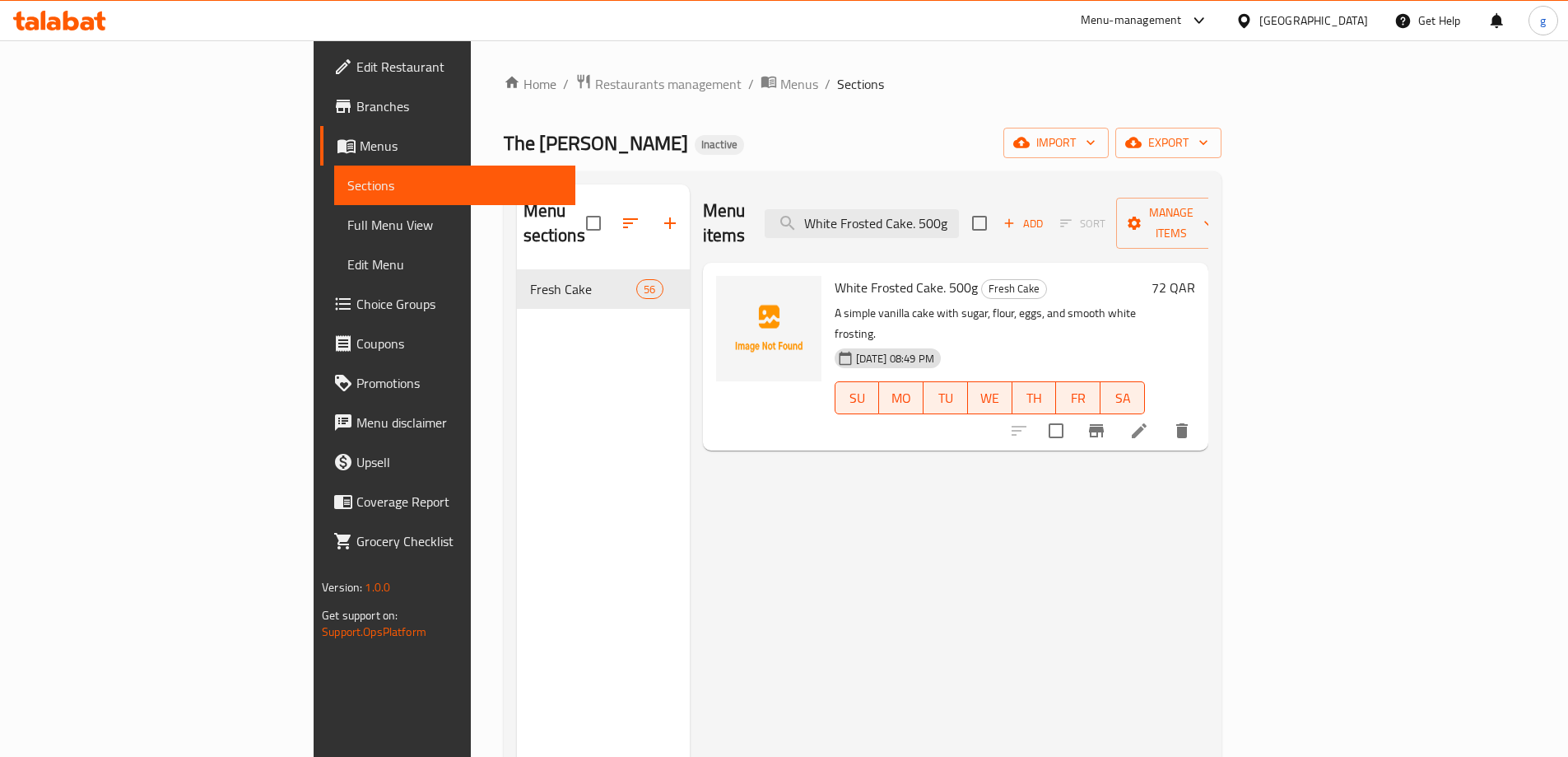
type input "White Frosted Cake. 500g"
click at [1147, 423] on icon at bounding box center [1139, 431] width 15 height 15
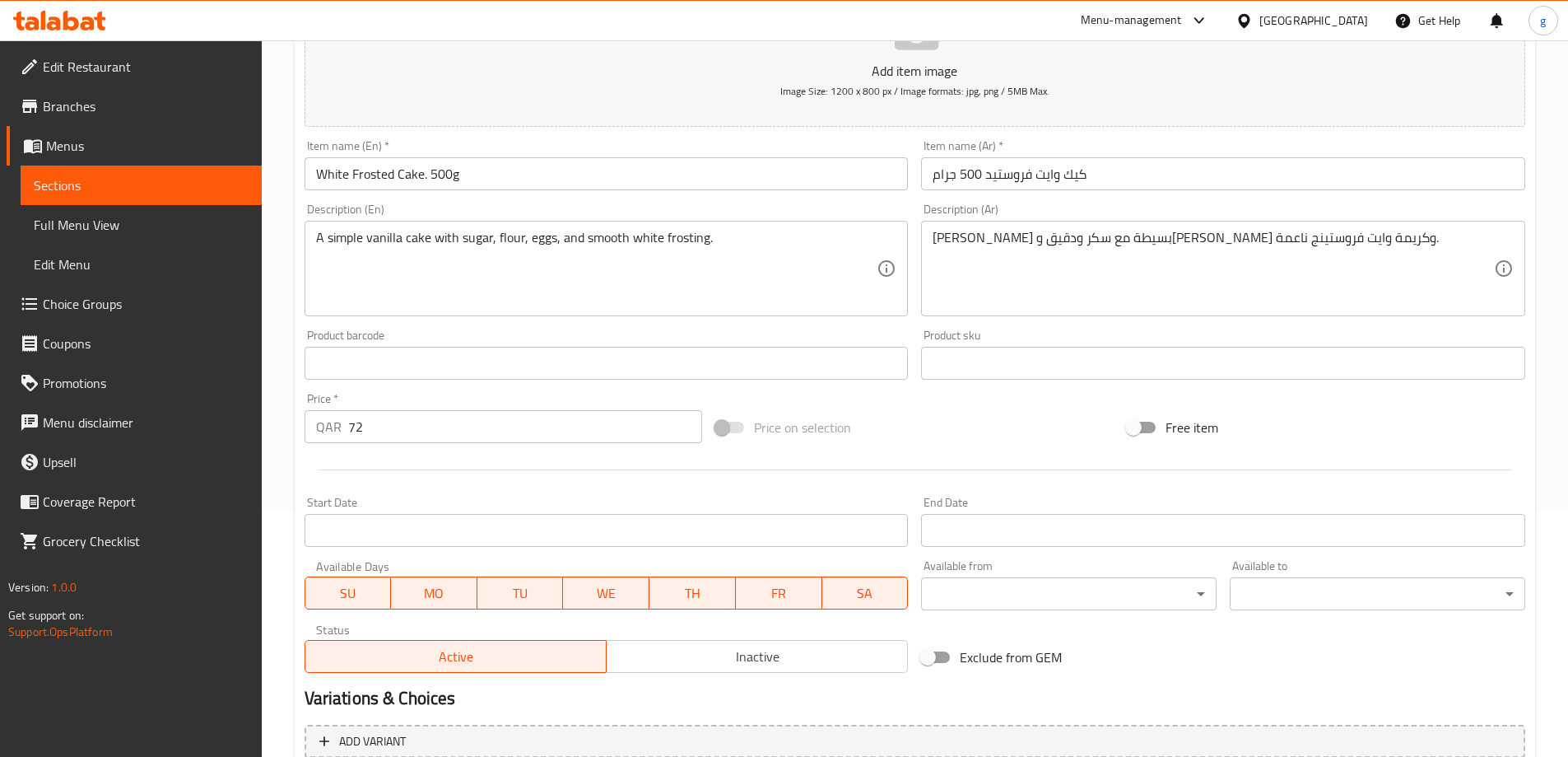
scroll to position [247, 0]
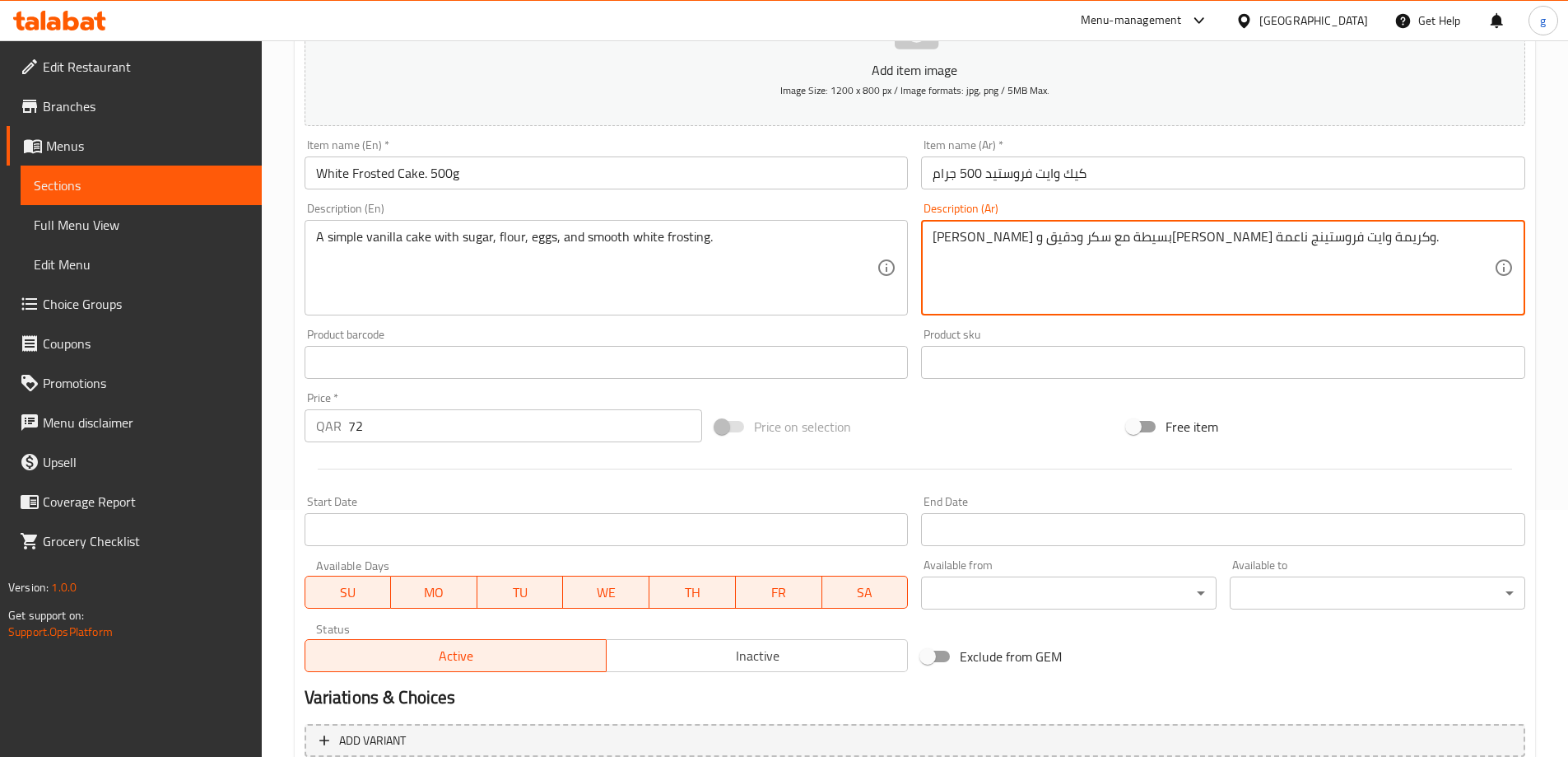
drag, startPoint x: 1054, startPoint y: 238, endPoint x: 1088, endPoint y: 247, distance: 35.2
click at [1050, 251] on textarea "[PERSON_NAME] بسيطة مع سكر ودقيق وبيض و وايت فروستينج ناعمة." at bounding box center [1214, 268] width 562 height 79
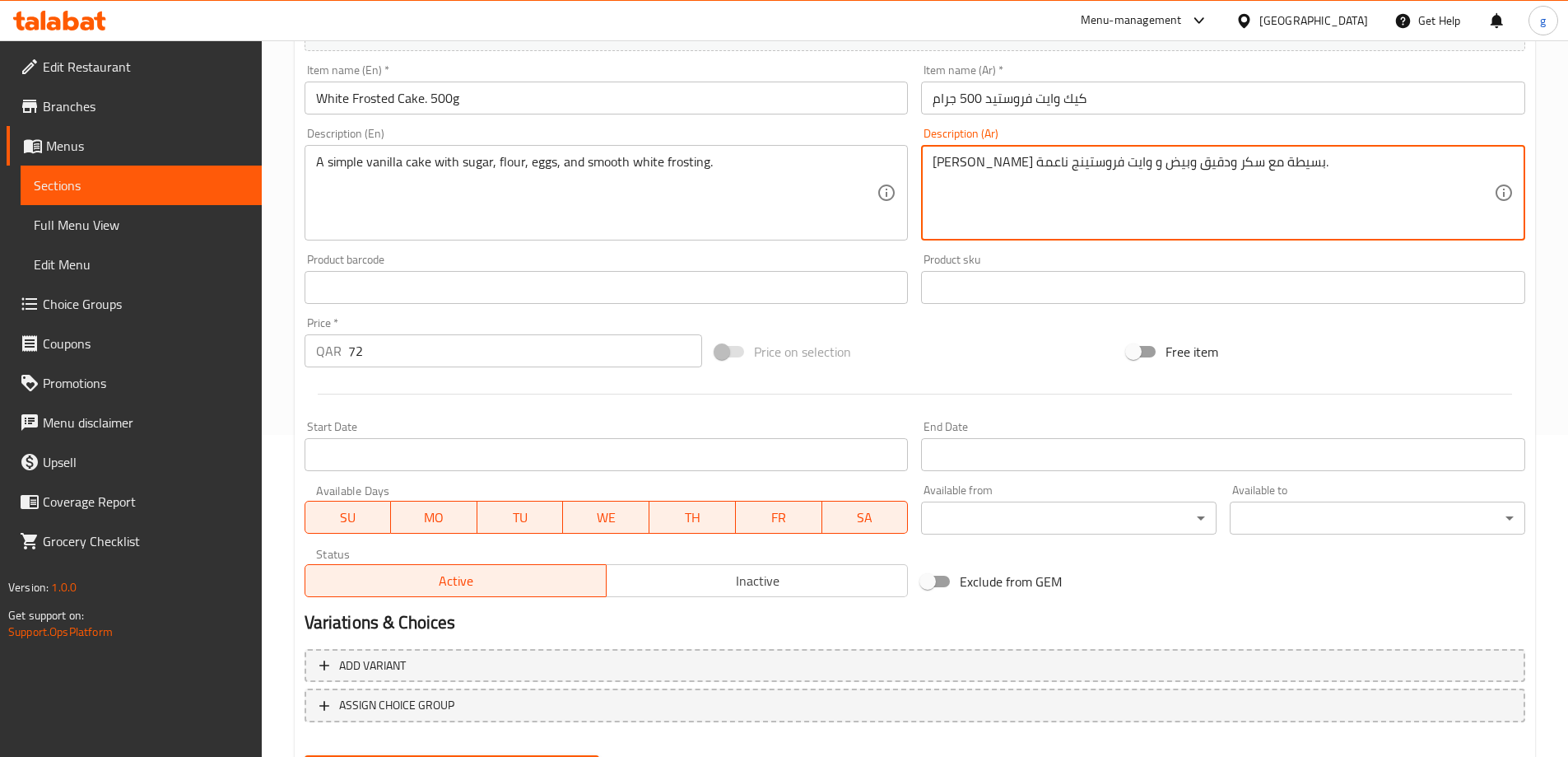
scroll to position [407, 0]
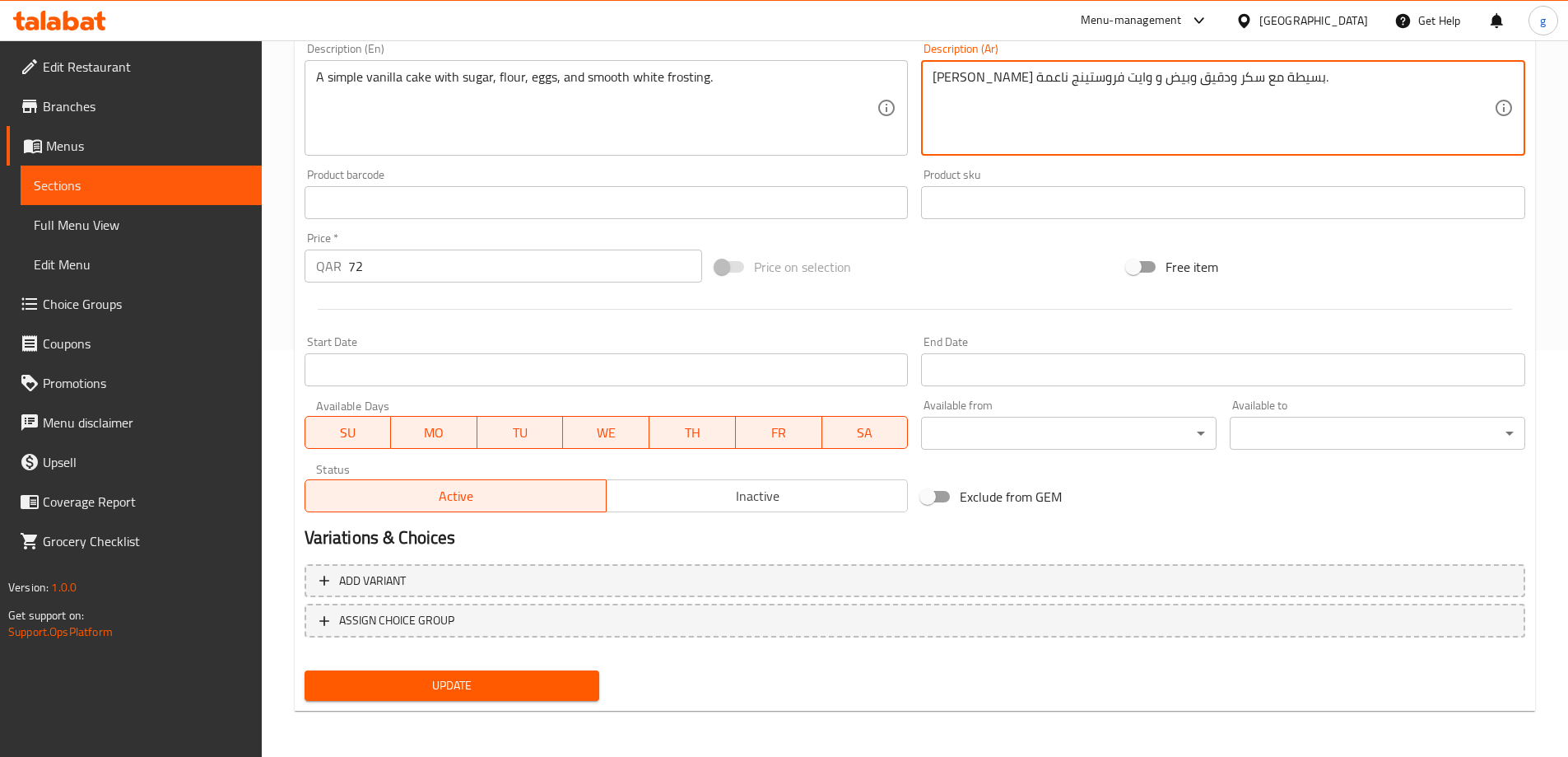
type textarea "[PERSON_NAME] بسيطة مع سكر ودقيق وبيض و وايت فروستينج ناعمة."
click at [510, 684] on span "Update" at bounding box center [452, 686] width 269 height 20
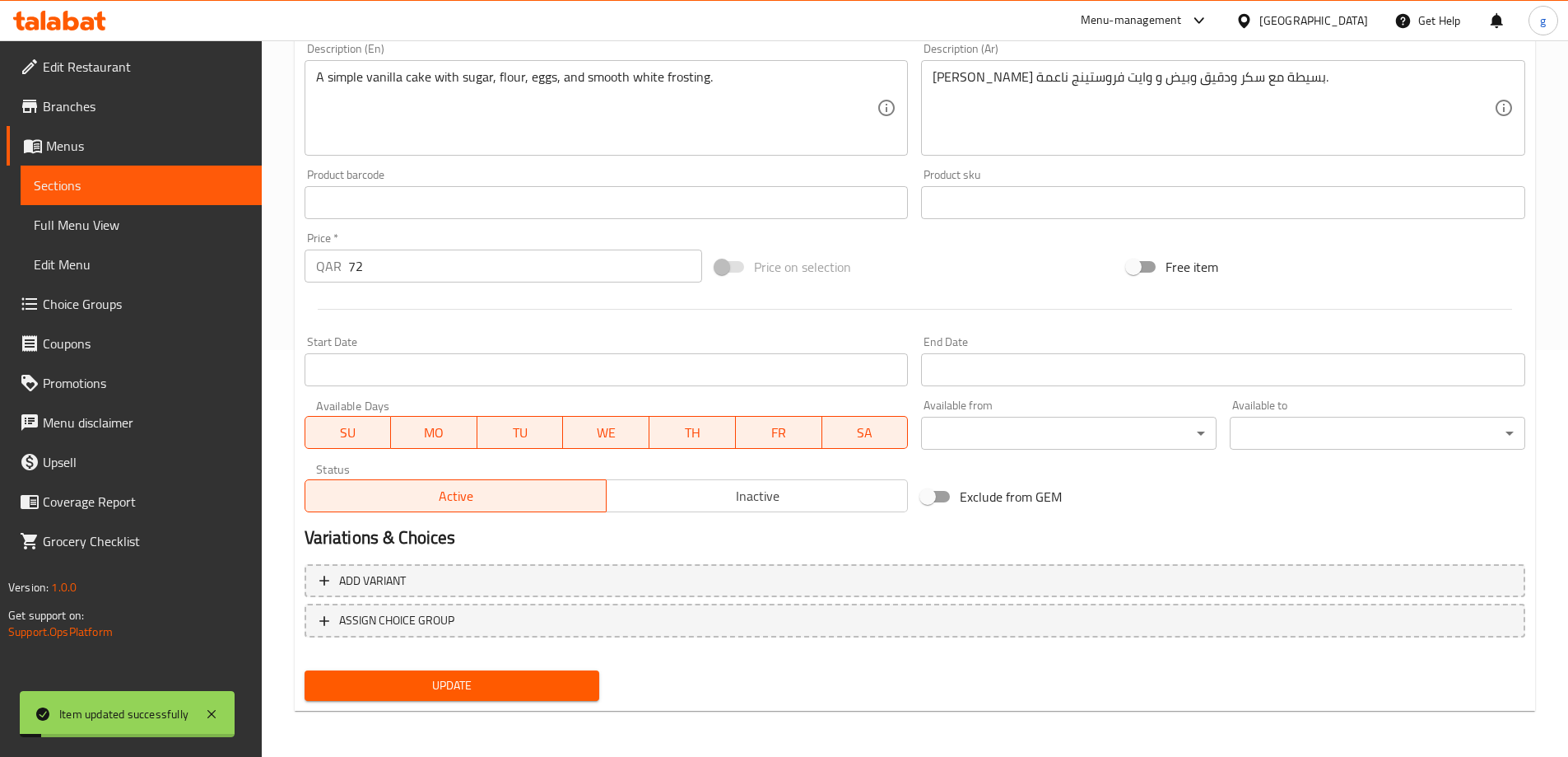
click at [117, 192] on span "Sections" at bounding box center [141, 185] width 215 height 19
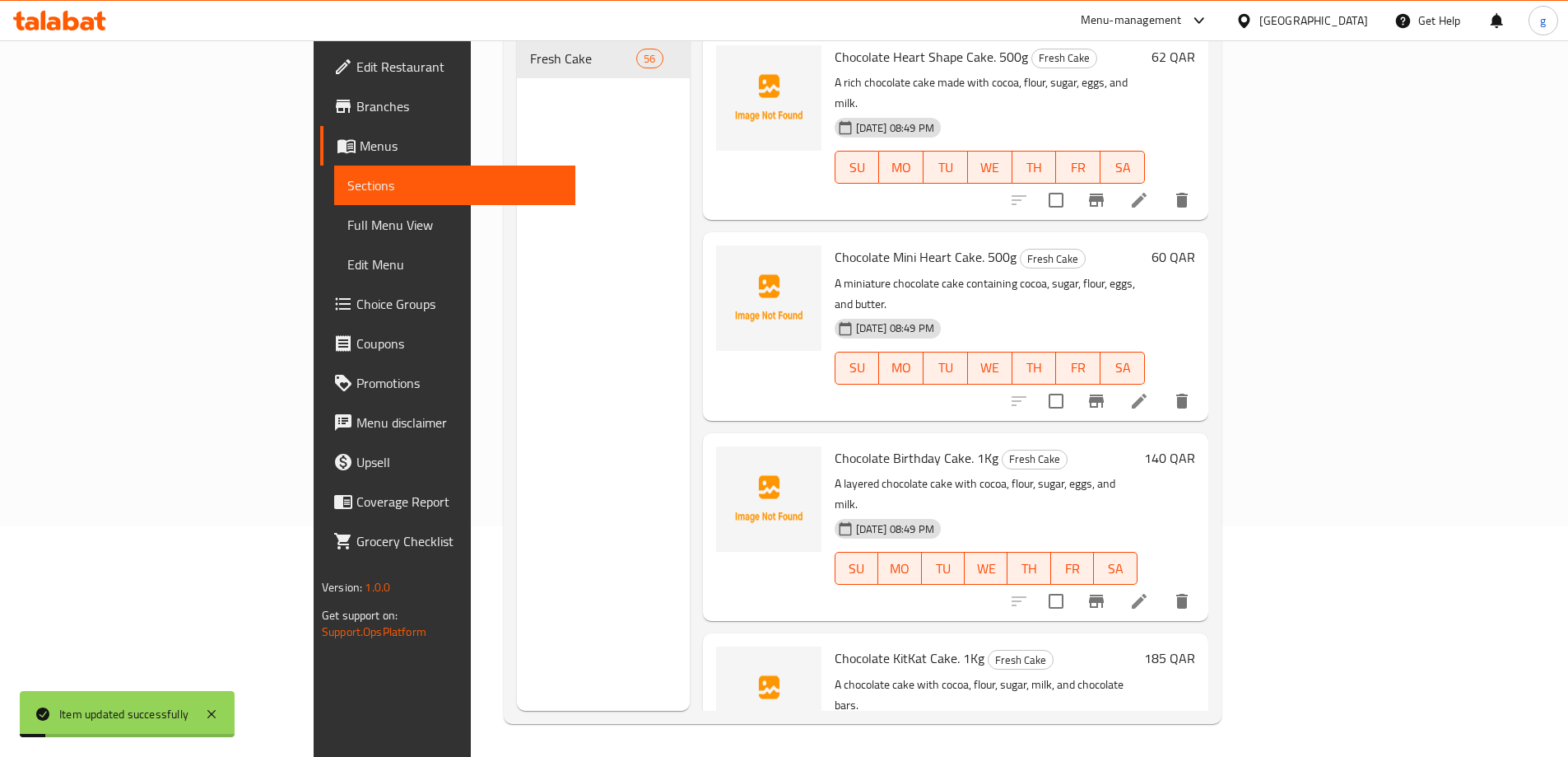
scroll to position [230, 0]
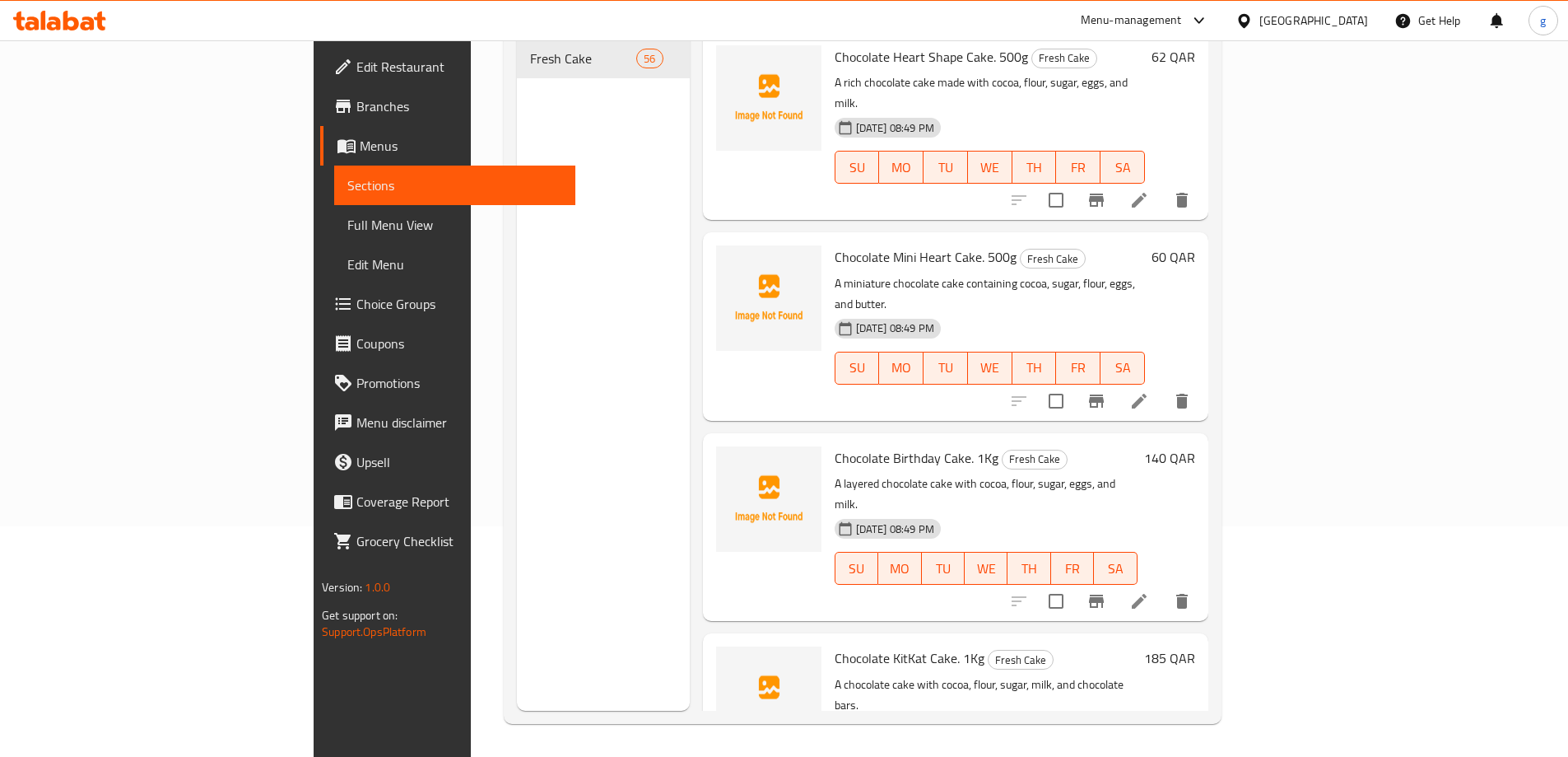
click at [584, 195] on div "Menu sections Fresh Cake 56" at bounding box center [603, 332] width 173 height 757
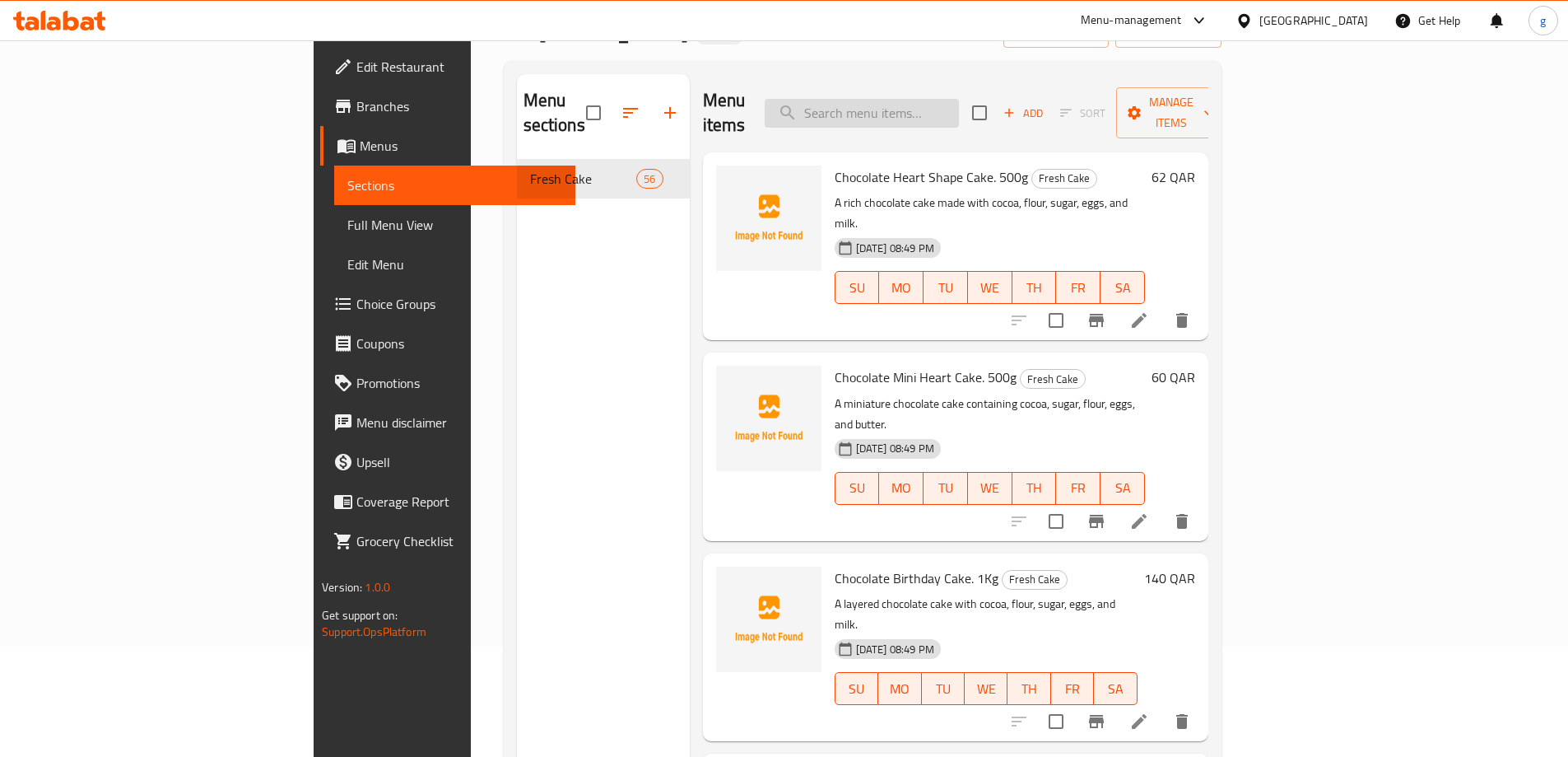
scroll to position [0, 0]
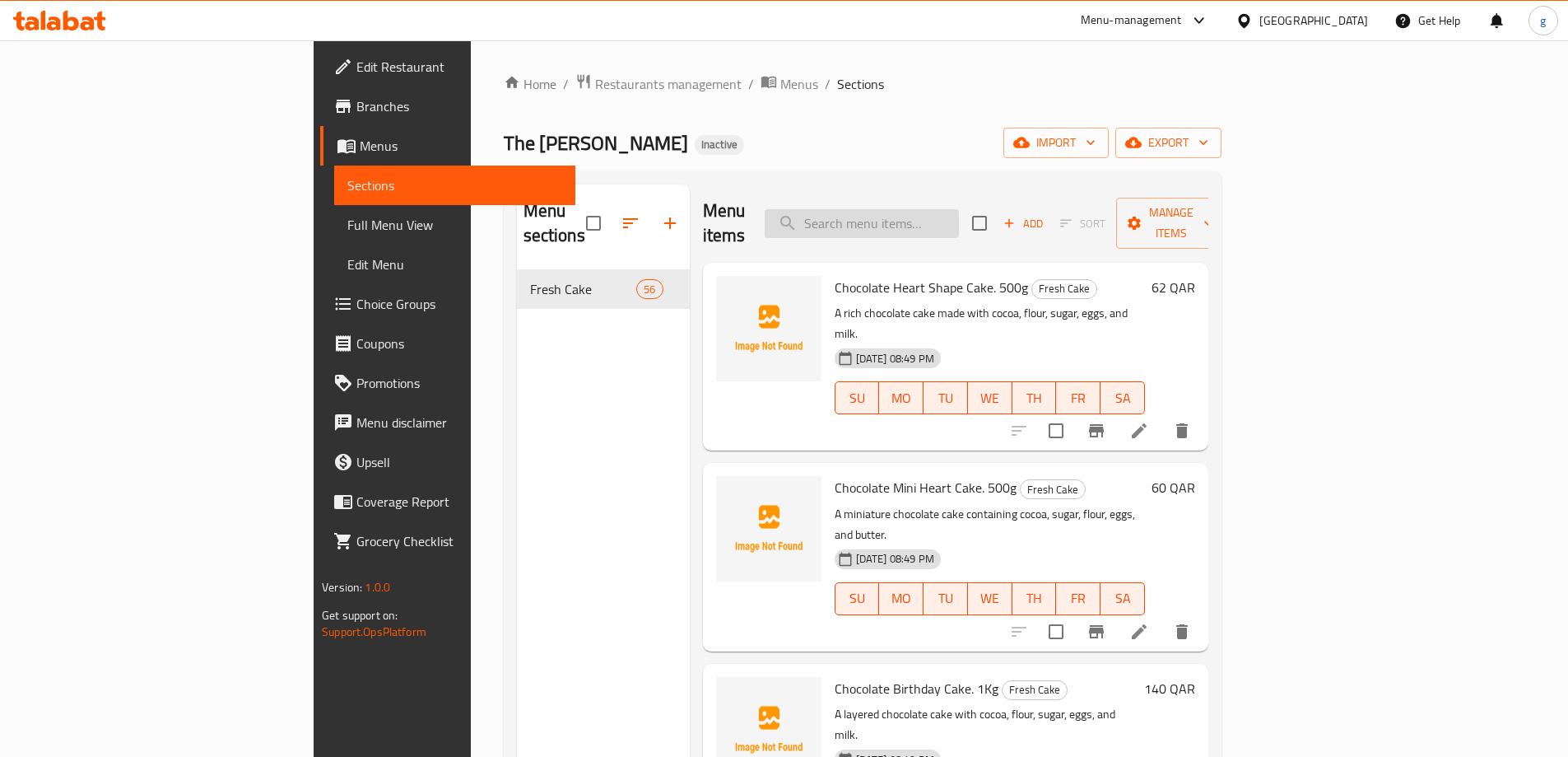
click at [955, 221] on input "search" at bounding box center [862, 223] width 194 height 29
paste input "Pink Bown And Sprinkles Cake. 1Kg"
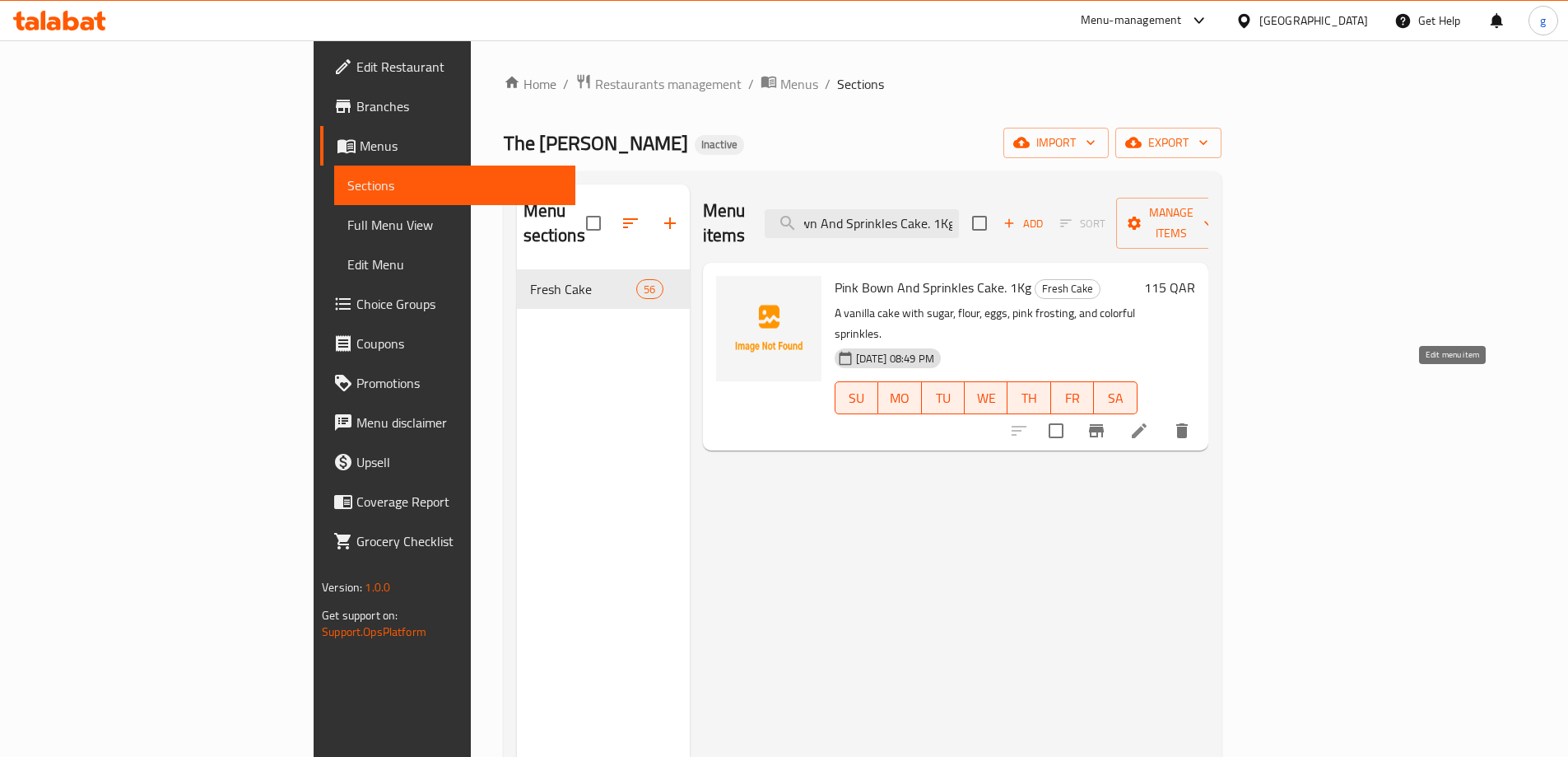
type input "Pink Bown And Sprinkles Cake. 1Kg"
click at [1149, 421] on icon at bounding box center [1138, 430] width 19 height 19
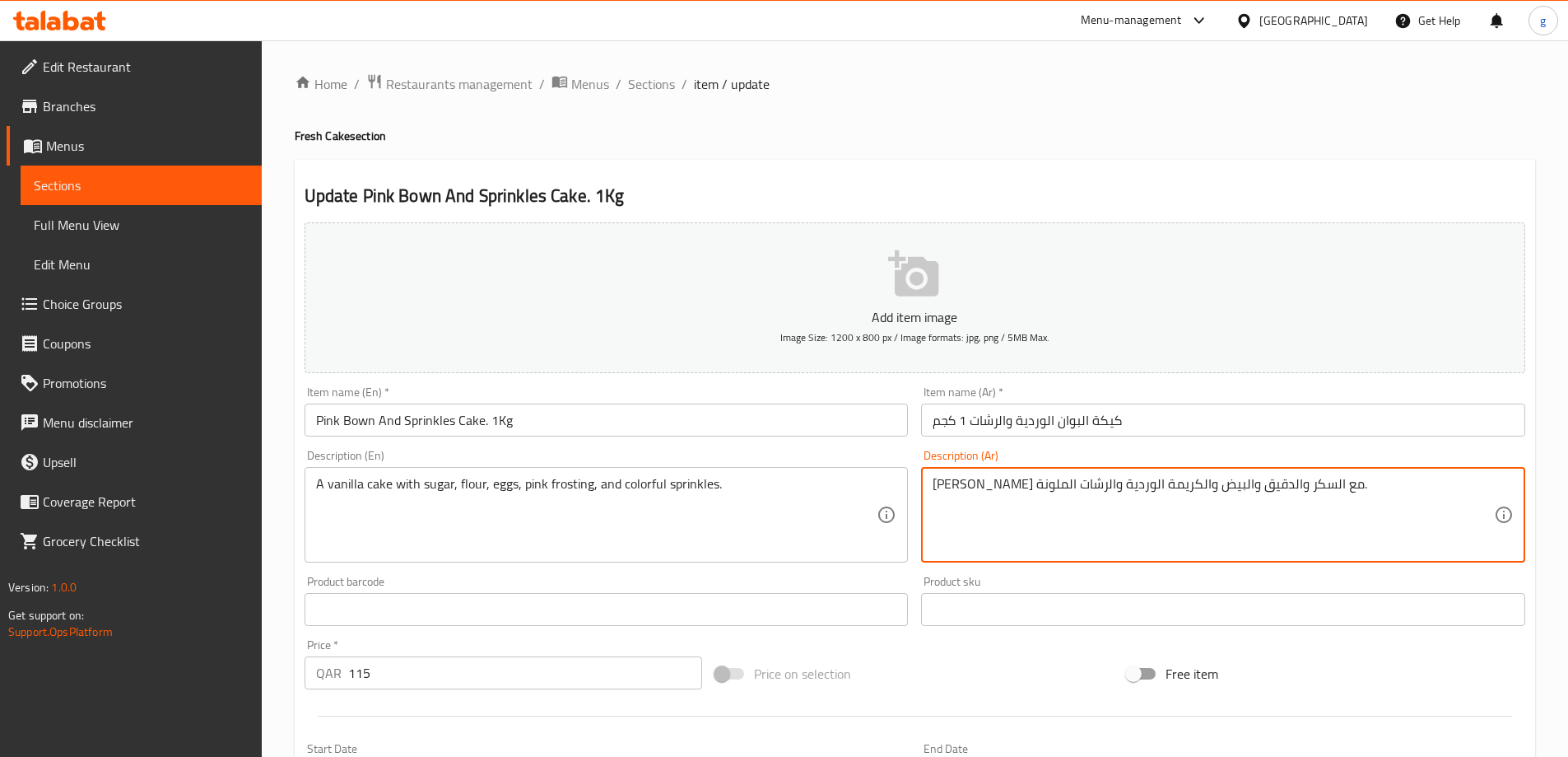
drag, startPoint x: 1064, startPoint y: 487, endPoint x: 1098, endPoint y: 502, distance: 37.2
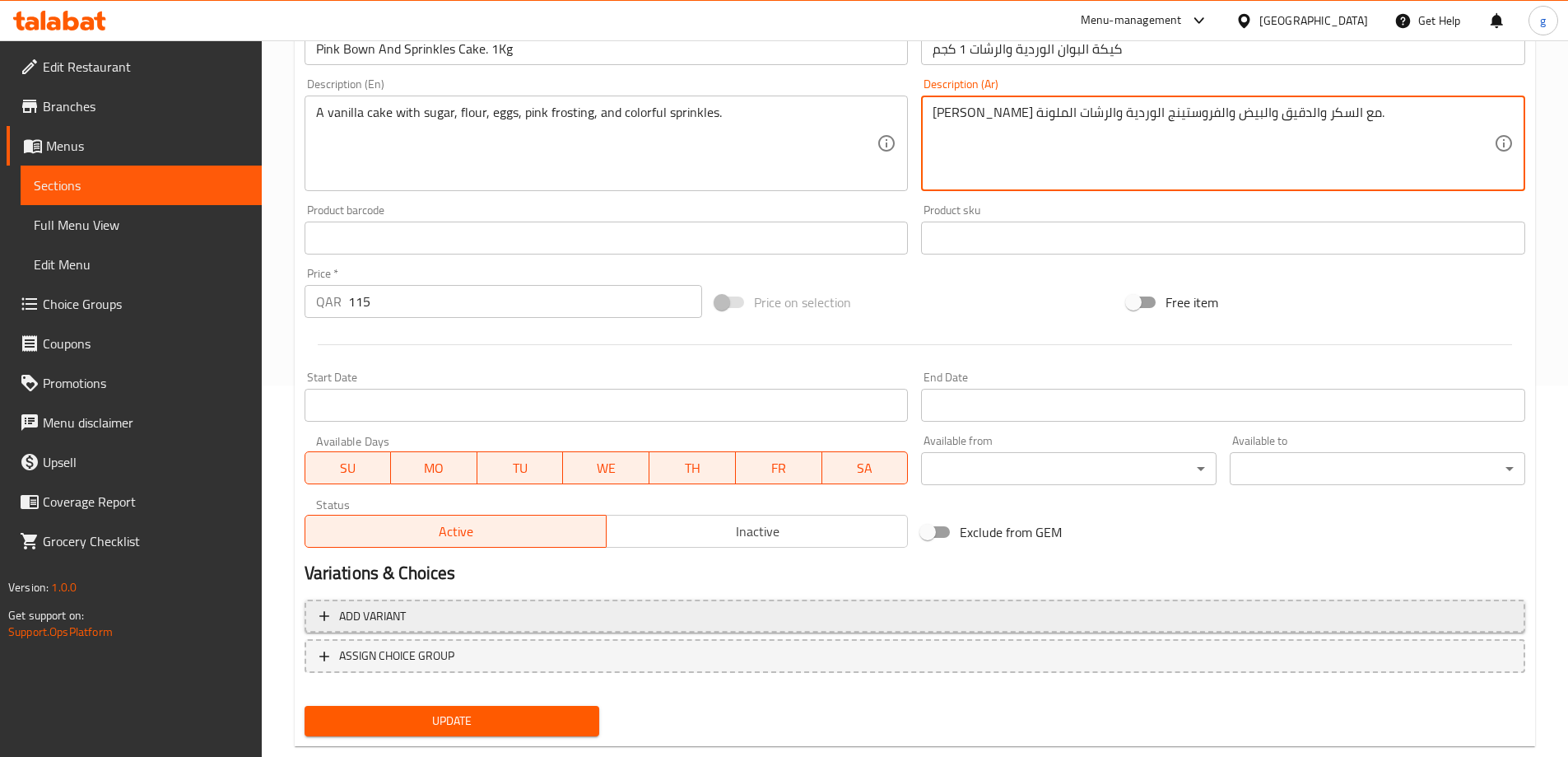
scroll to position [407, 0]
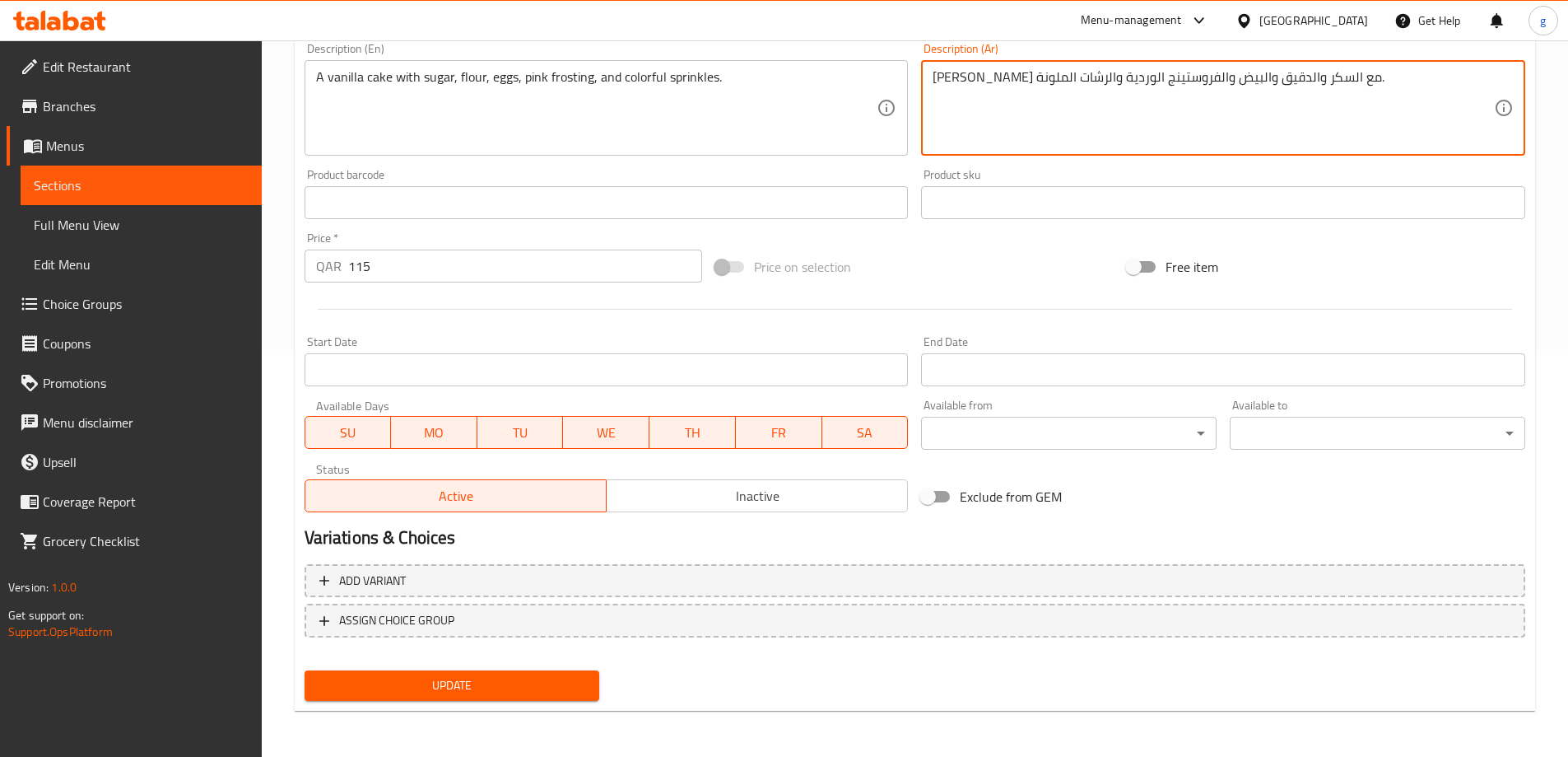
type textarea "[PERSON_NAME] مع السكر والدقيق والبيض والفروستينج الوردية والرشات الملونة."
click at [518, 684] on span "Update" at bounding box center [452, 686] width 269 height 20
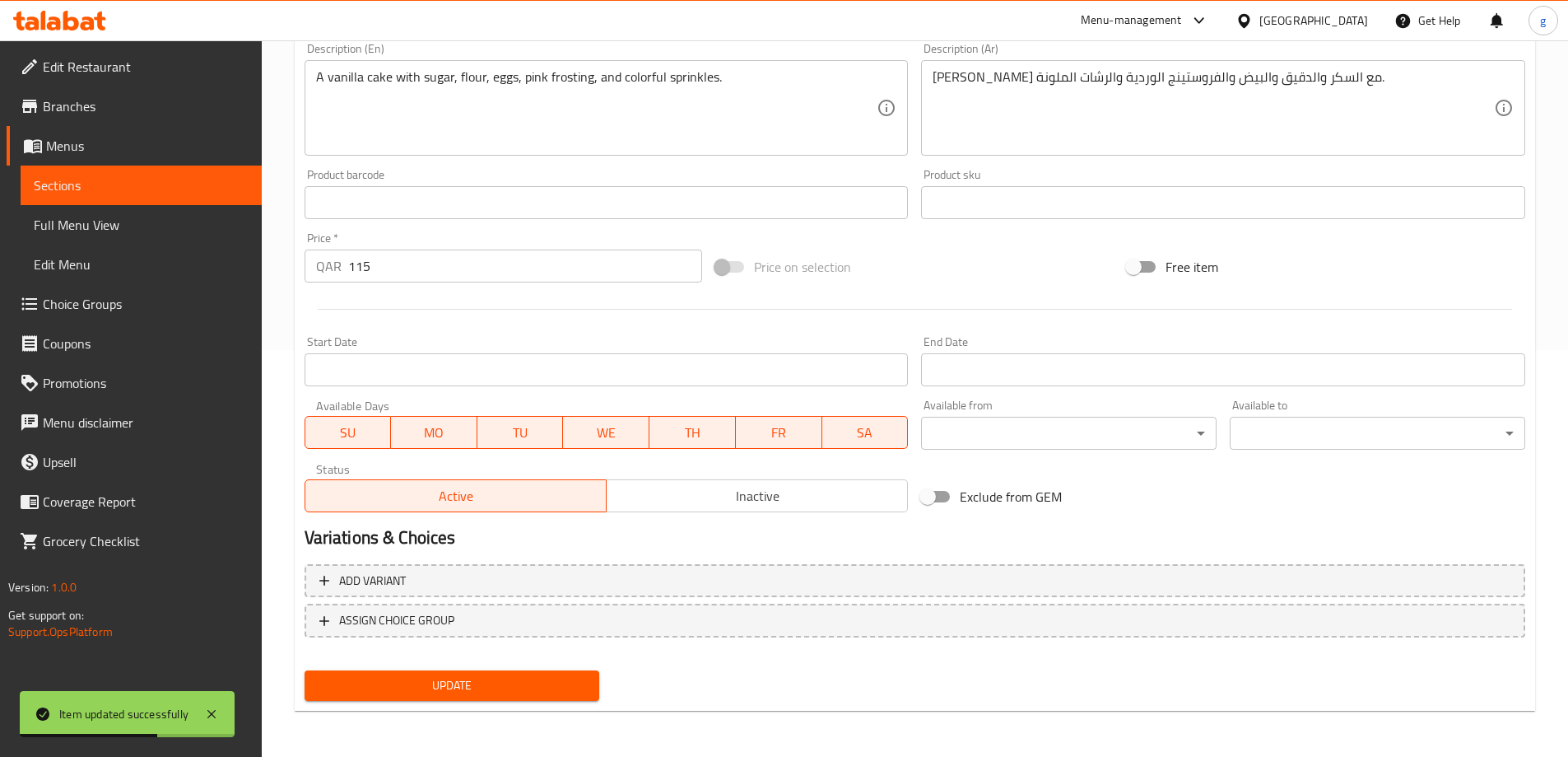
drag, startPoint x: 106, startPoint y: 193, endPoint x: 541, endPoint y: 753, distance: 709.1
click at [106, 193] on span "Sections" at bounding box center [141, 185] width 215 height 19
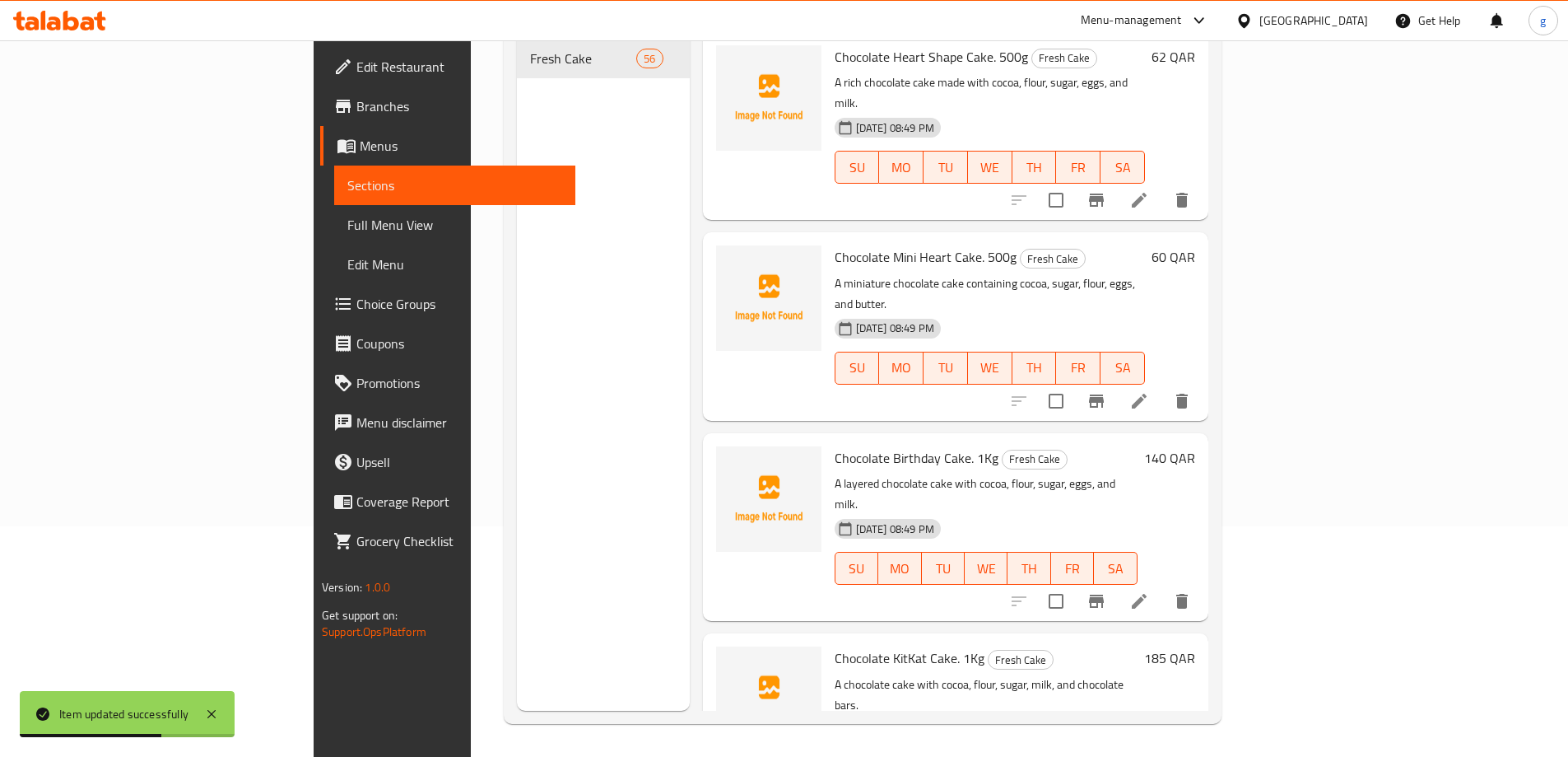
scroll to position [230, 0]
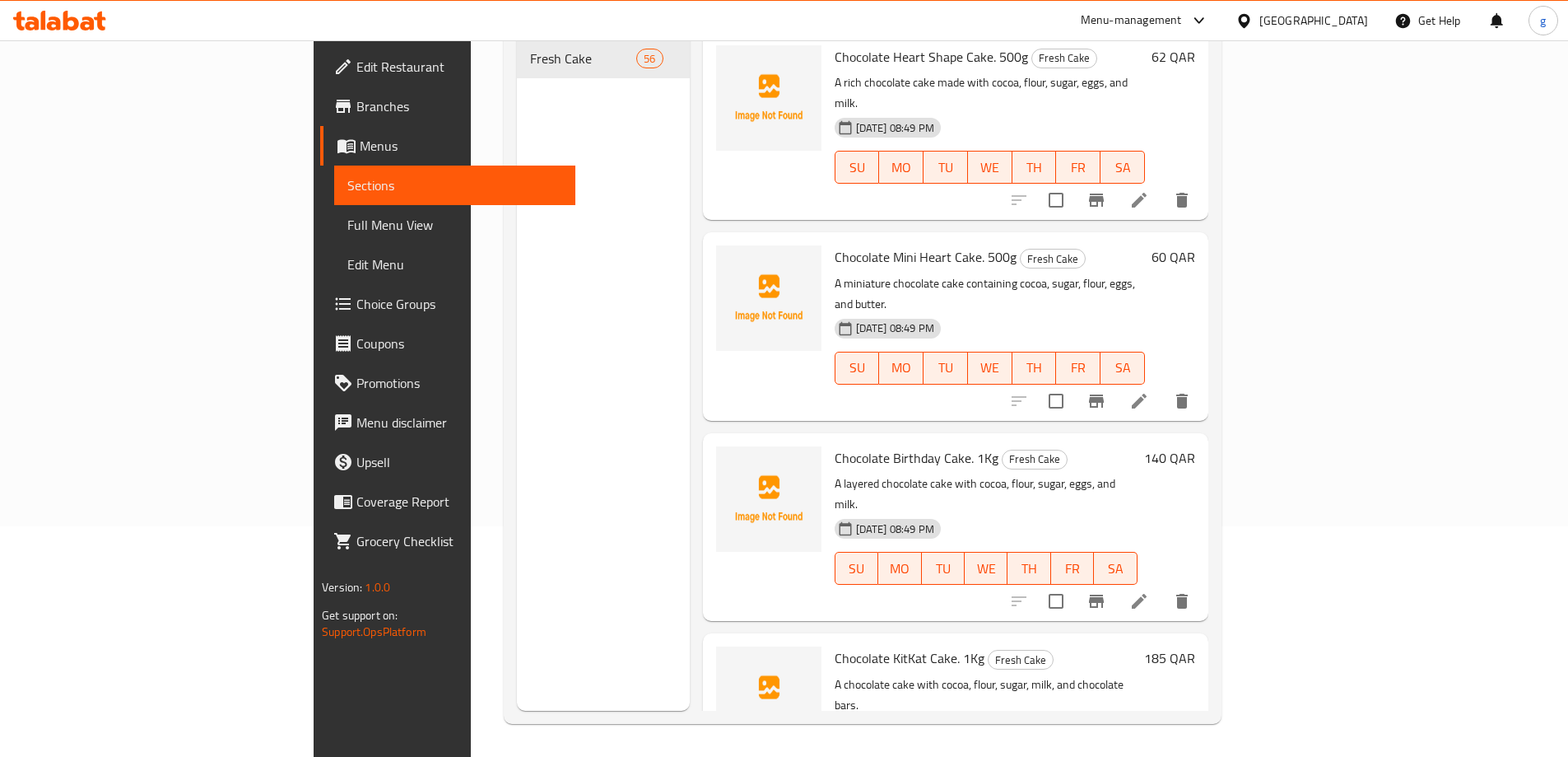
click at [517, 205] on div "Menu sections Fresh Cake 56" at bounding box center [603, 332] width 173 height 757
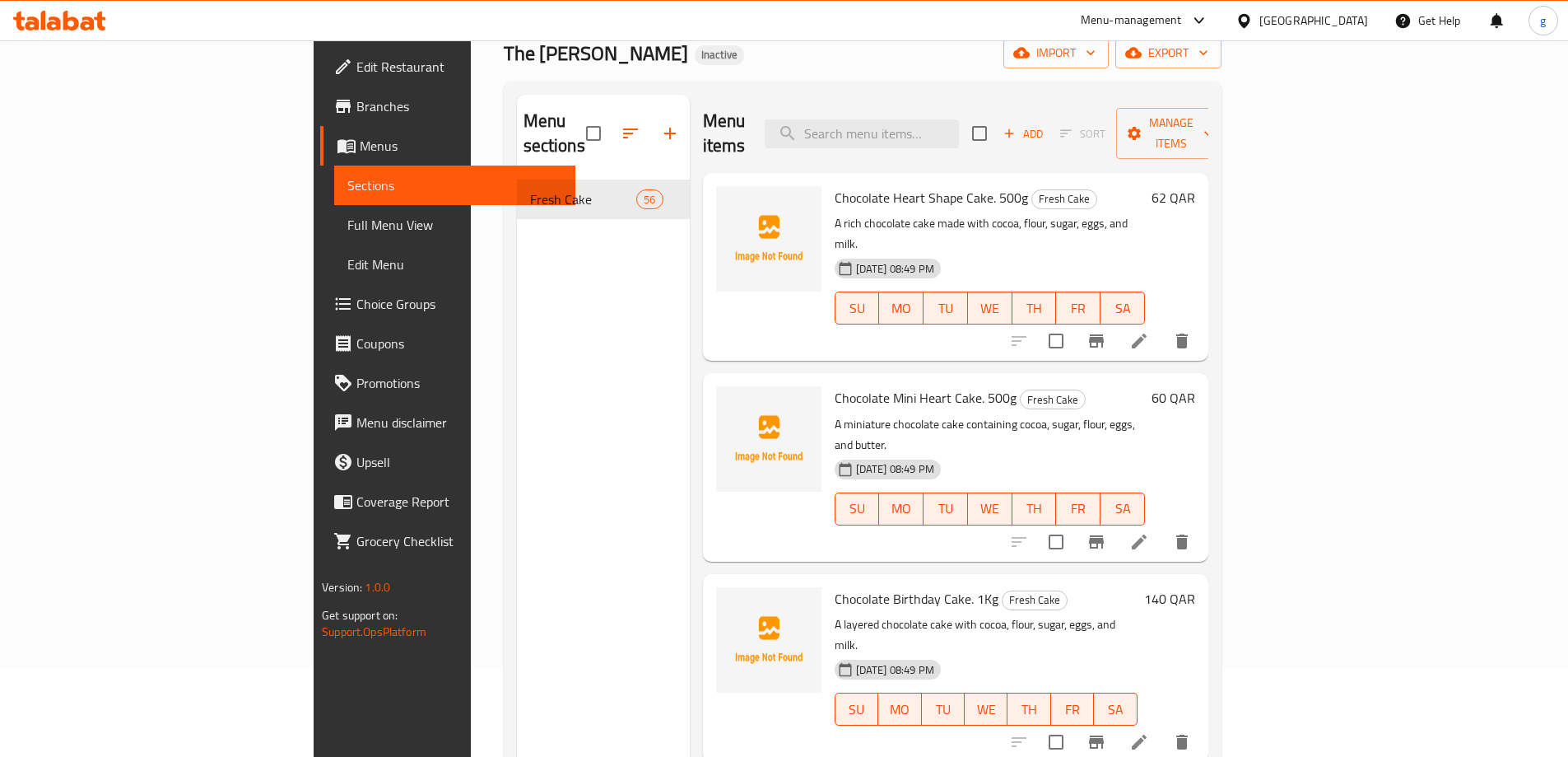
scroll to position [0, 0]
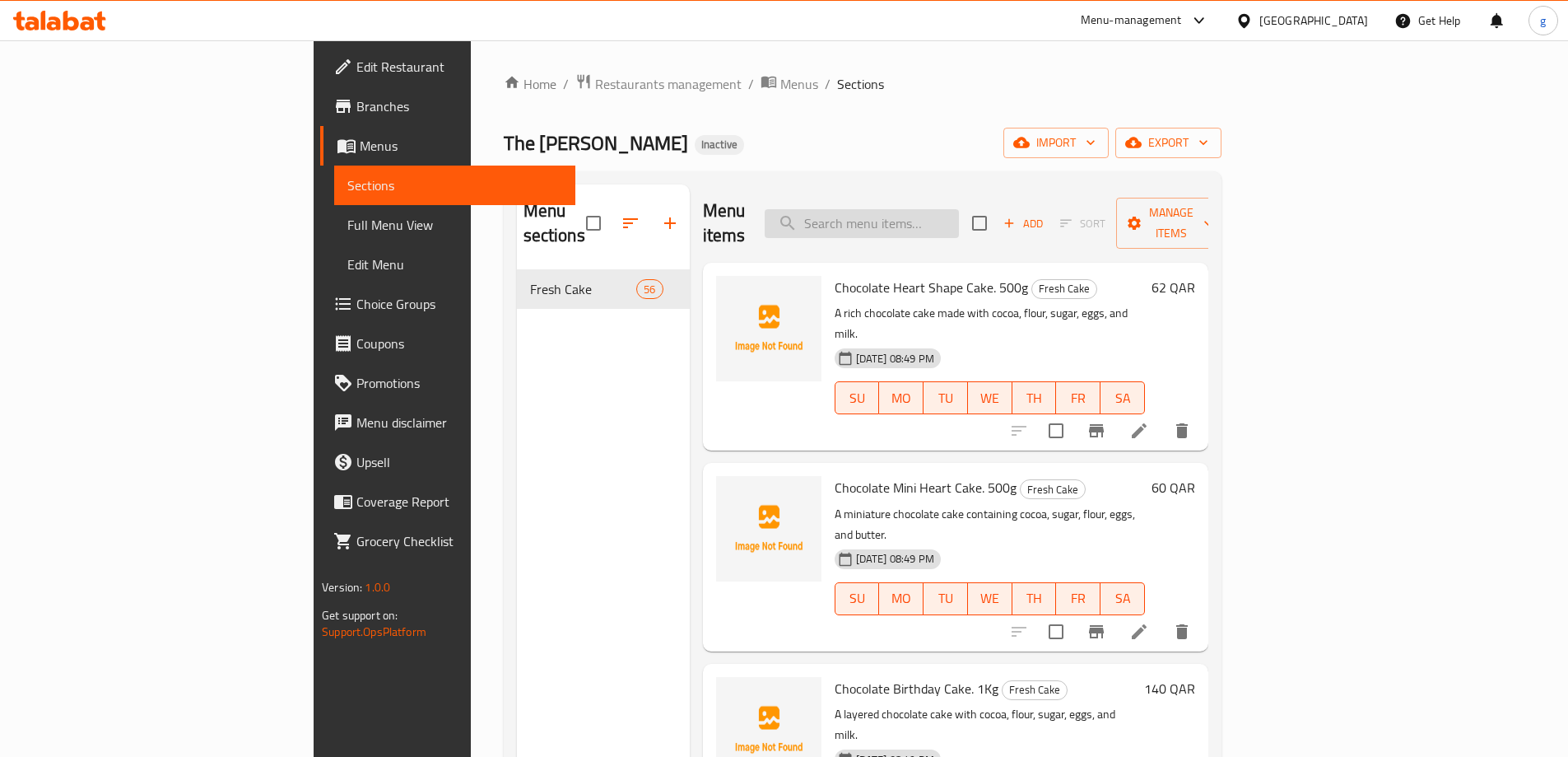
click at [959, 209] on input "search" at bounding box center [862, 223] width 194 height 29
paste input "Green With Flavor Cake. 1Kg"
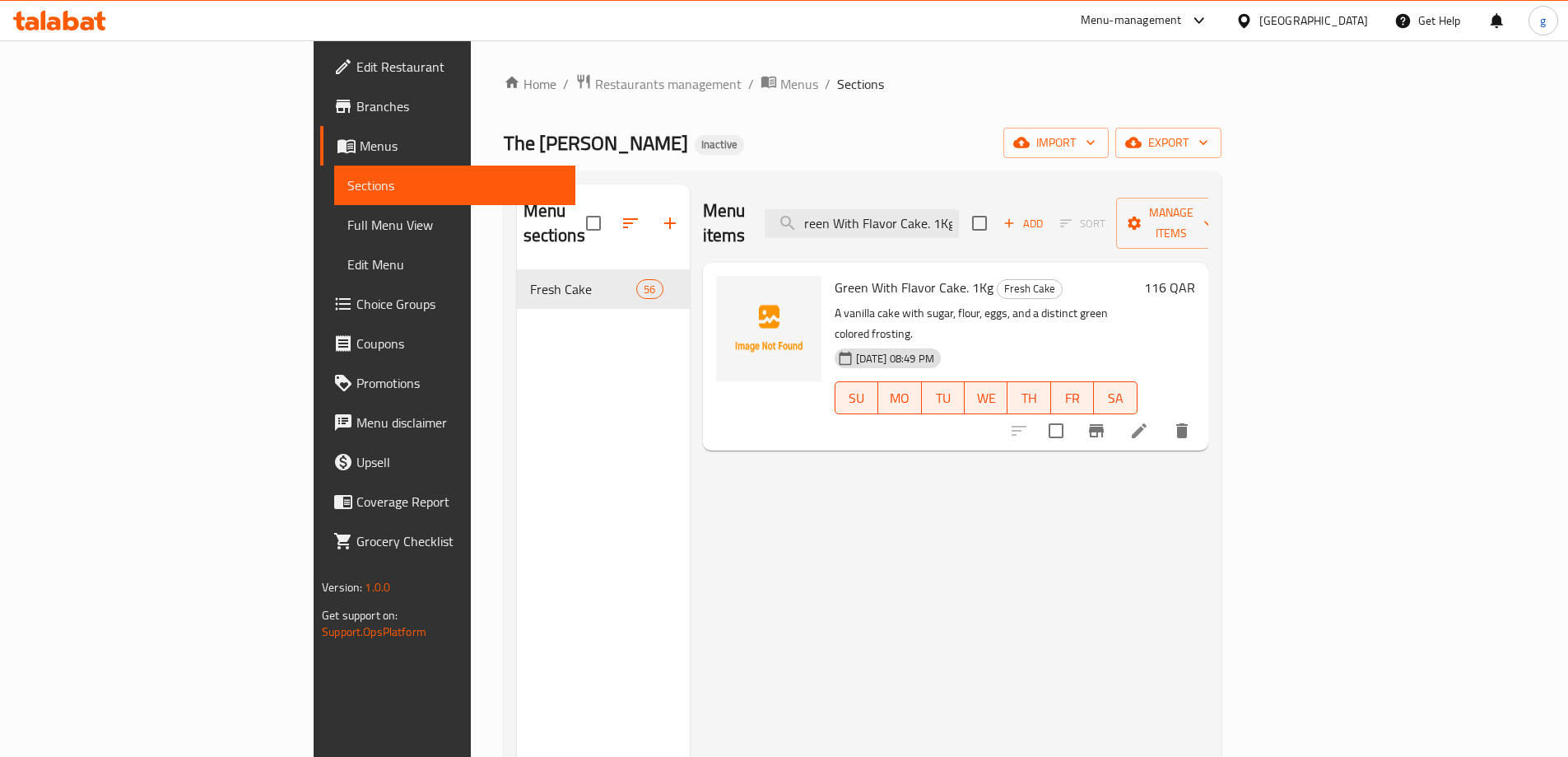
type input "Green With Flavor Cake. 1Kg"
click at [1149, 421] on icon at bounding box center [1138, 430] width 19 height 19
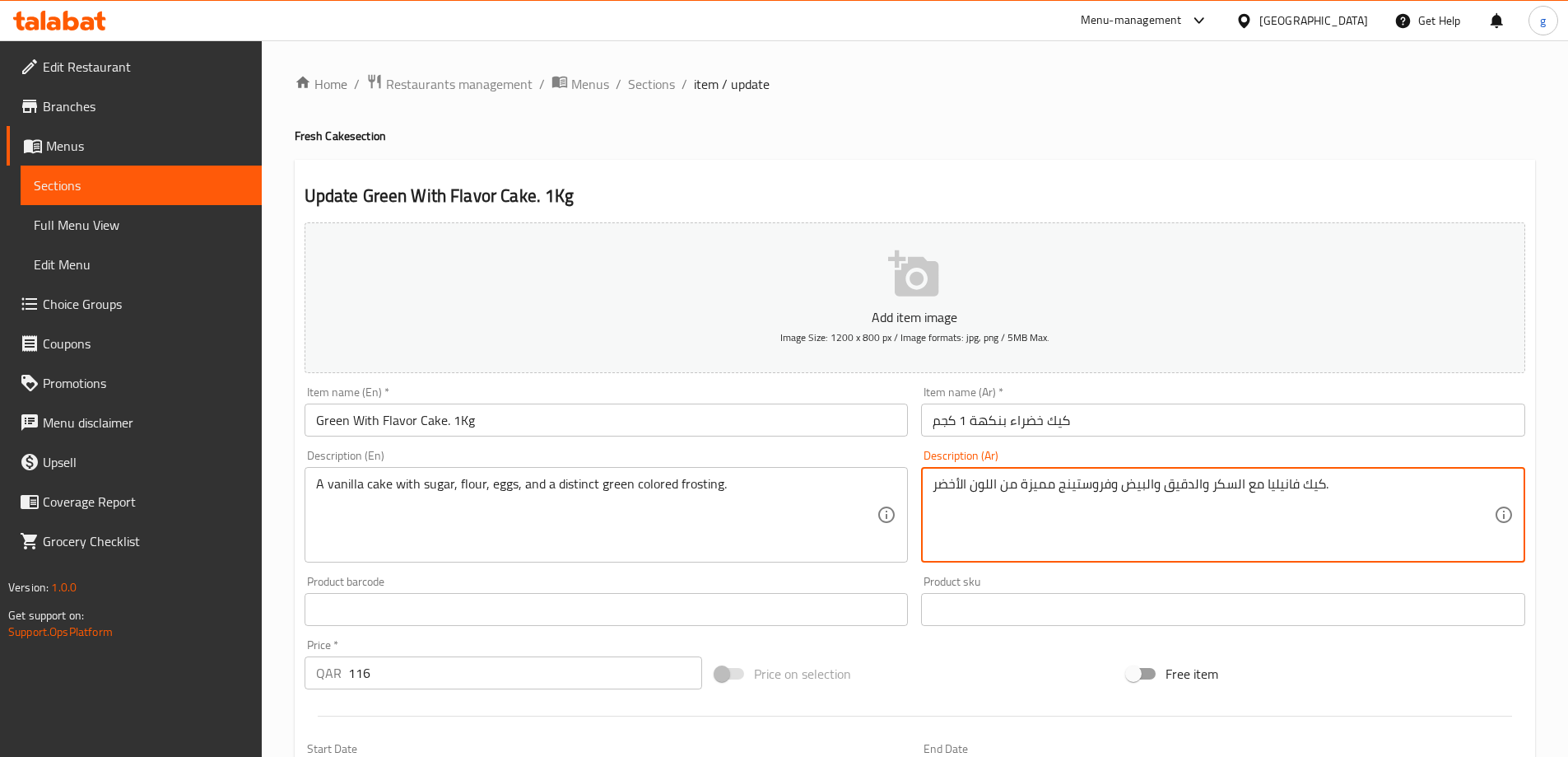
drag, startPoint x: 1003, startPoint y: 490, endPoint x: 1018, endPoint y: 511, distance: 25.8
type textarea "كيك فانيليا مع السكر والدقيق والبيض وفروستينج مميزة باللون الأخضر."
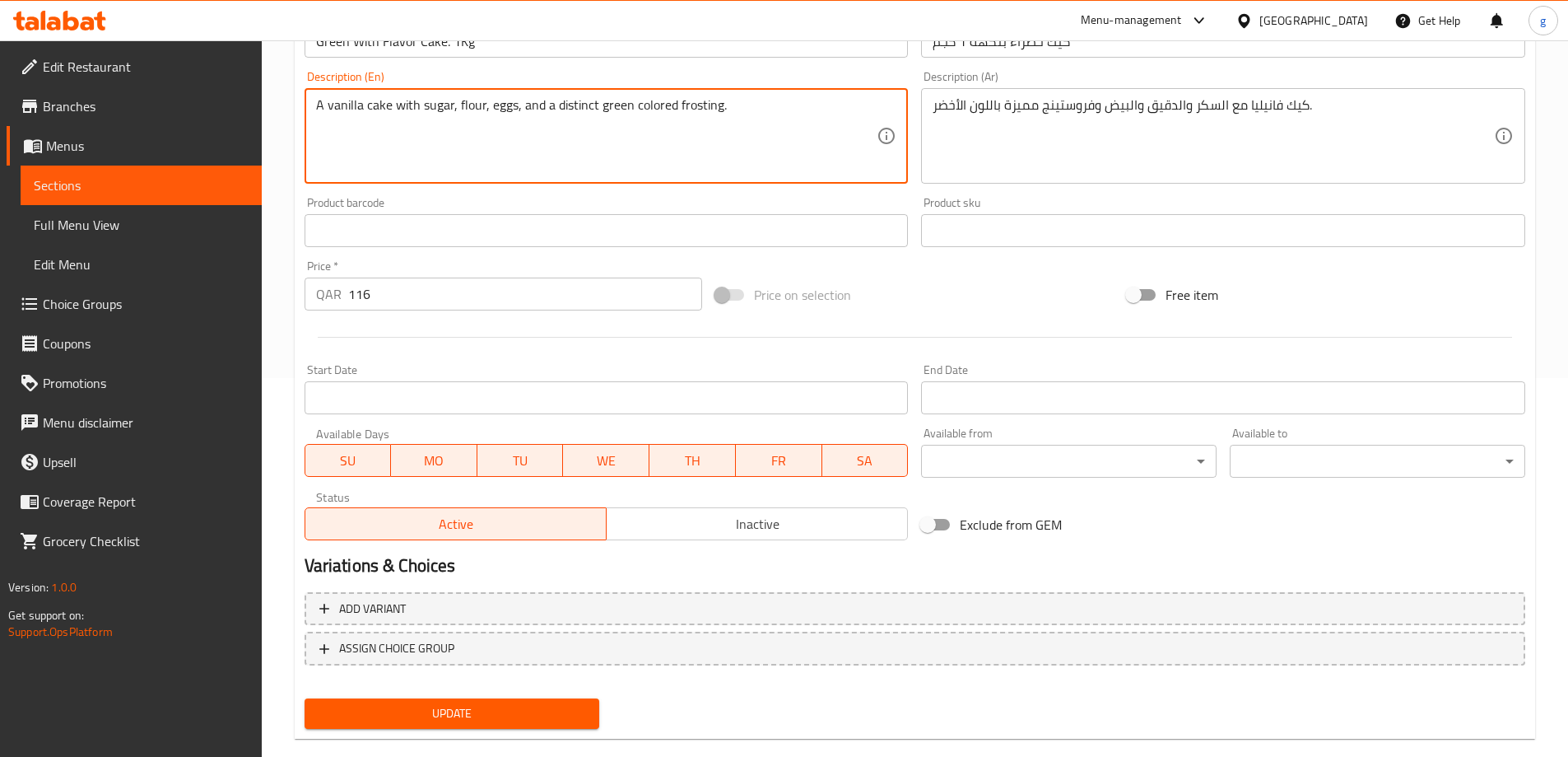
scroll to position [407, 0]
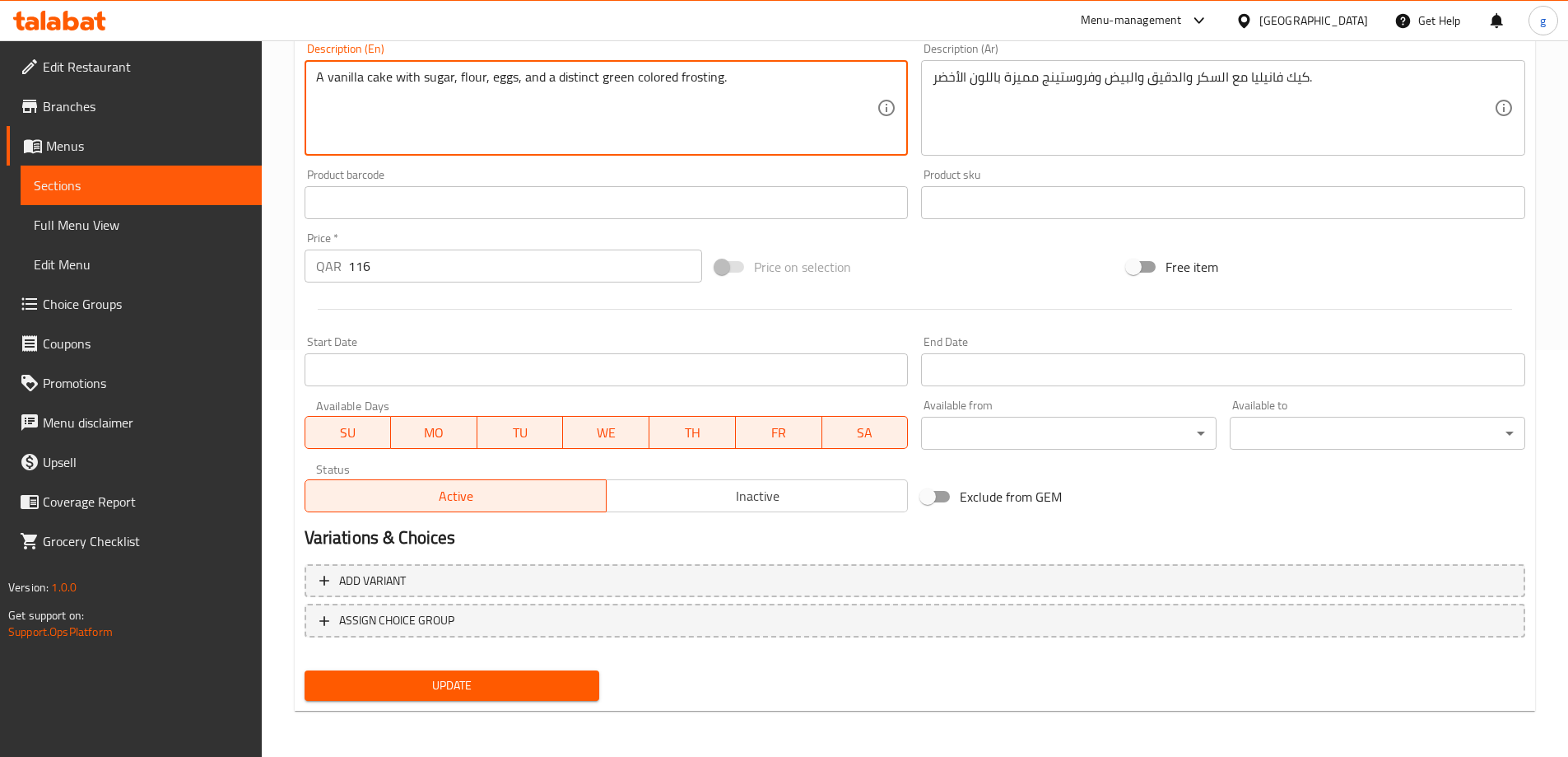
click at [522, 678] on span "Update" at bounding box center [452, 686] width 269 height 20
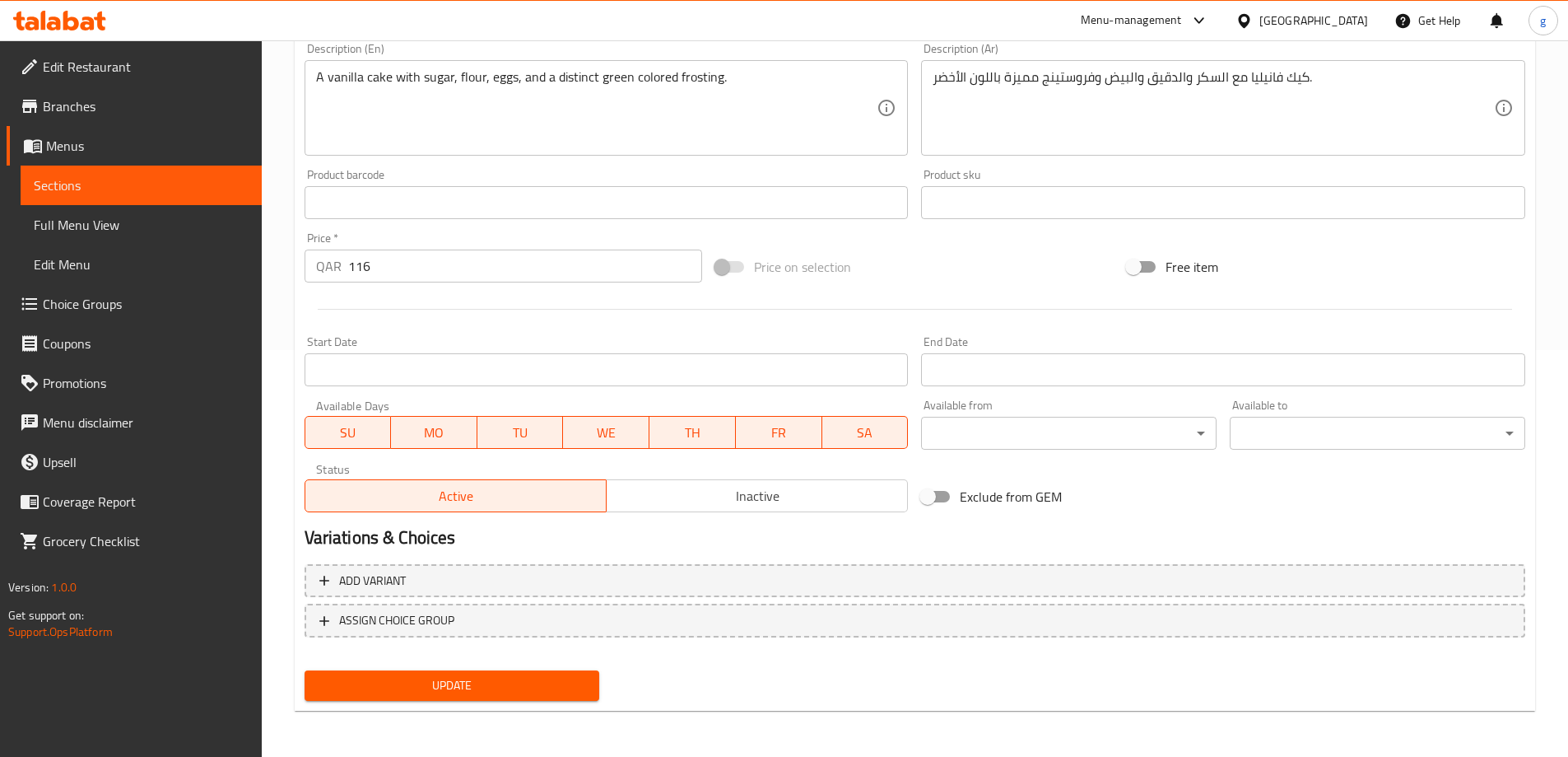
click at [108, 189] on span "Sections" at bounding box center [141, 185] width 215 height 19
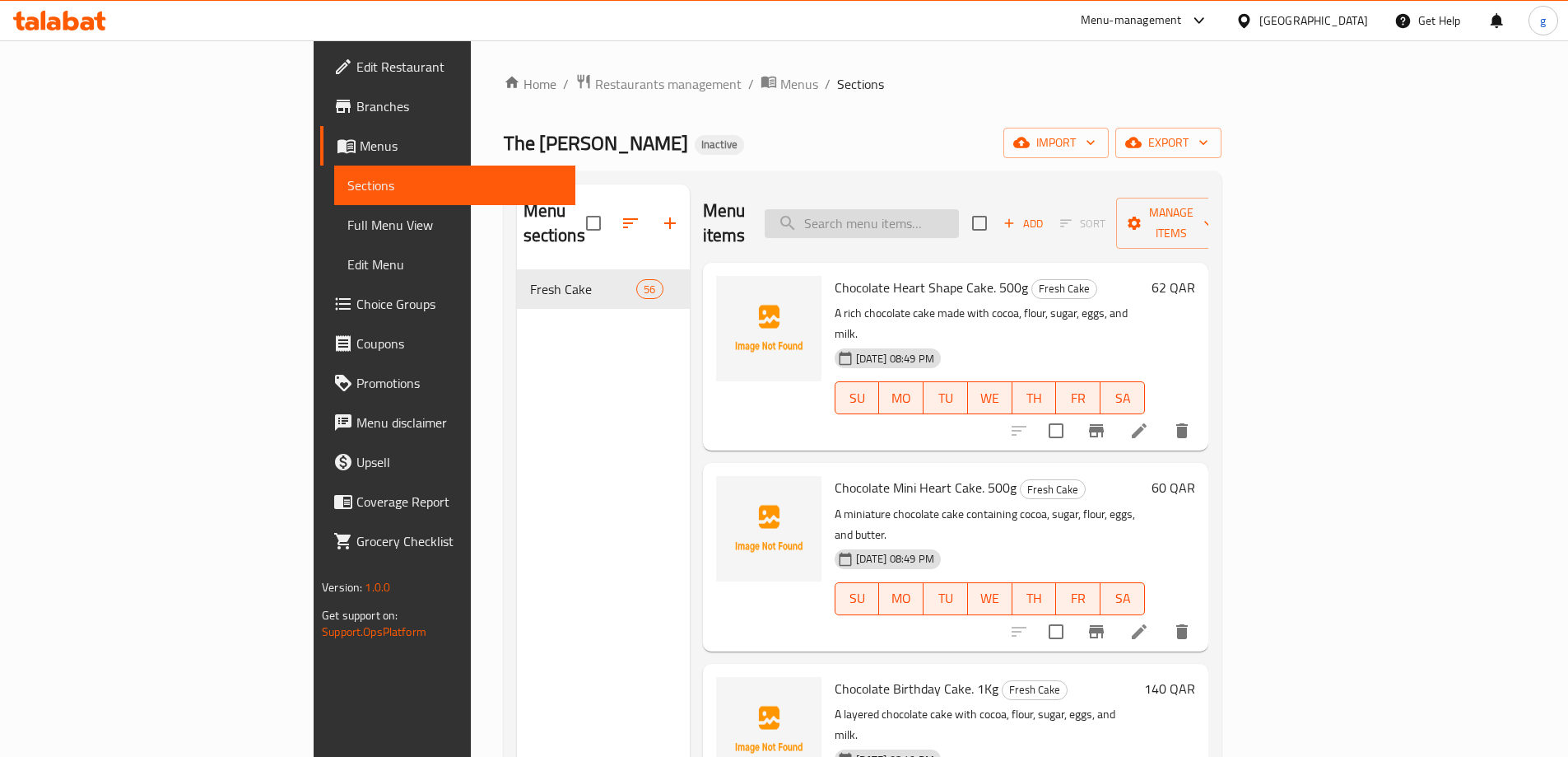
click at [955, 209] on input "search" at bounding box center [862, 223] width 194 height 29
paste input "Happy Birthday Flower Cake. 500g"
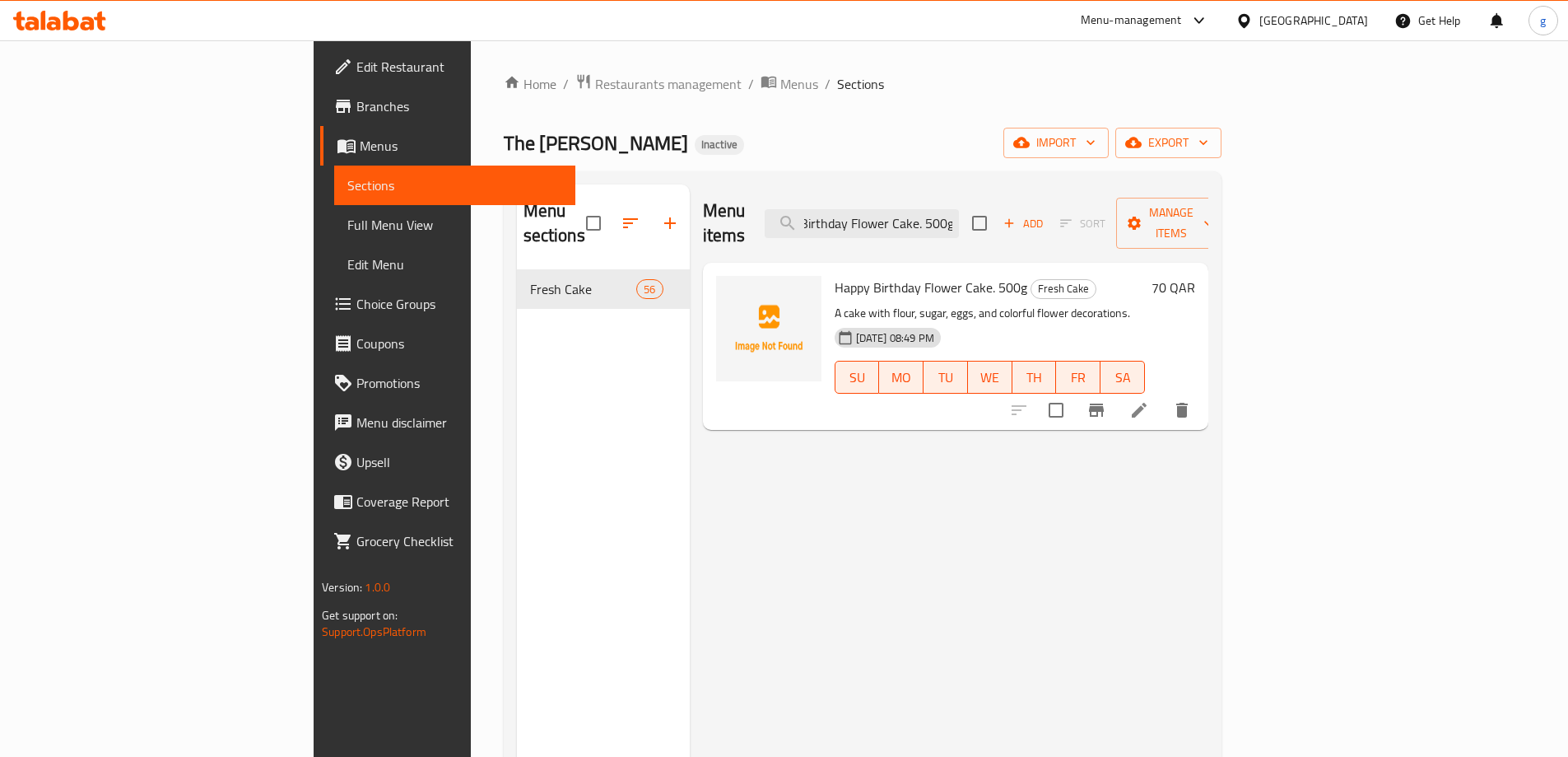
type input "Happy Birthday Flower Cake. 500g"
click at [517, 394] on div "Menu sections Fresh Cake 56" at bounding box center [603, 563] width 173 height 757
click at [1162, 396] on li at bounding box center [1139, 410] width 46 height 30
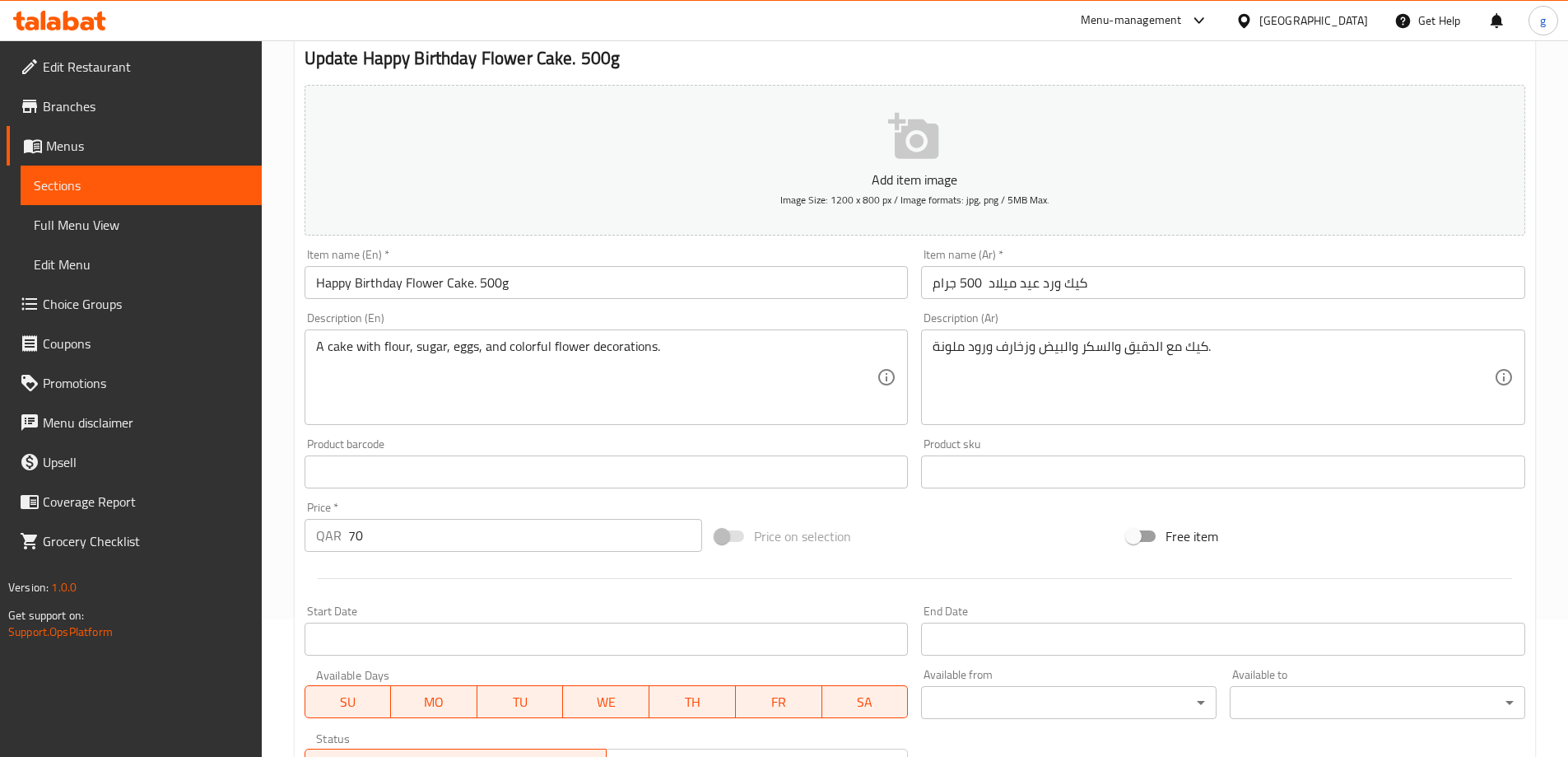
scroll to position [165, 0]
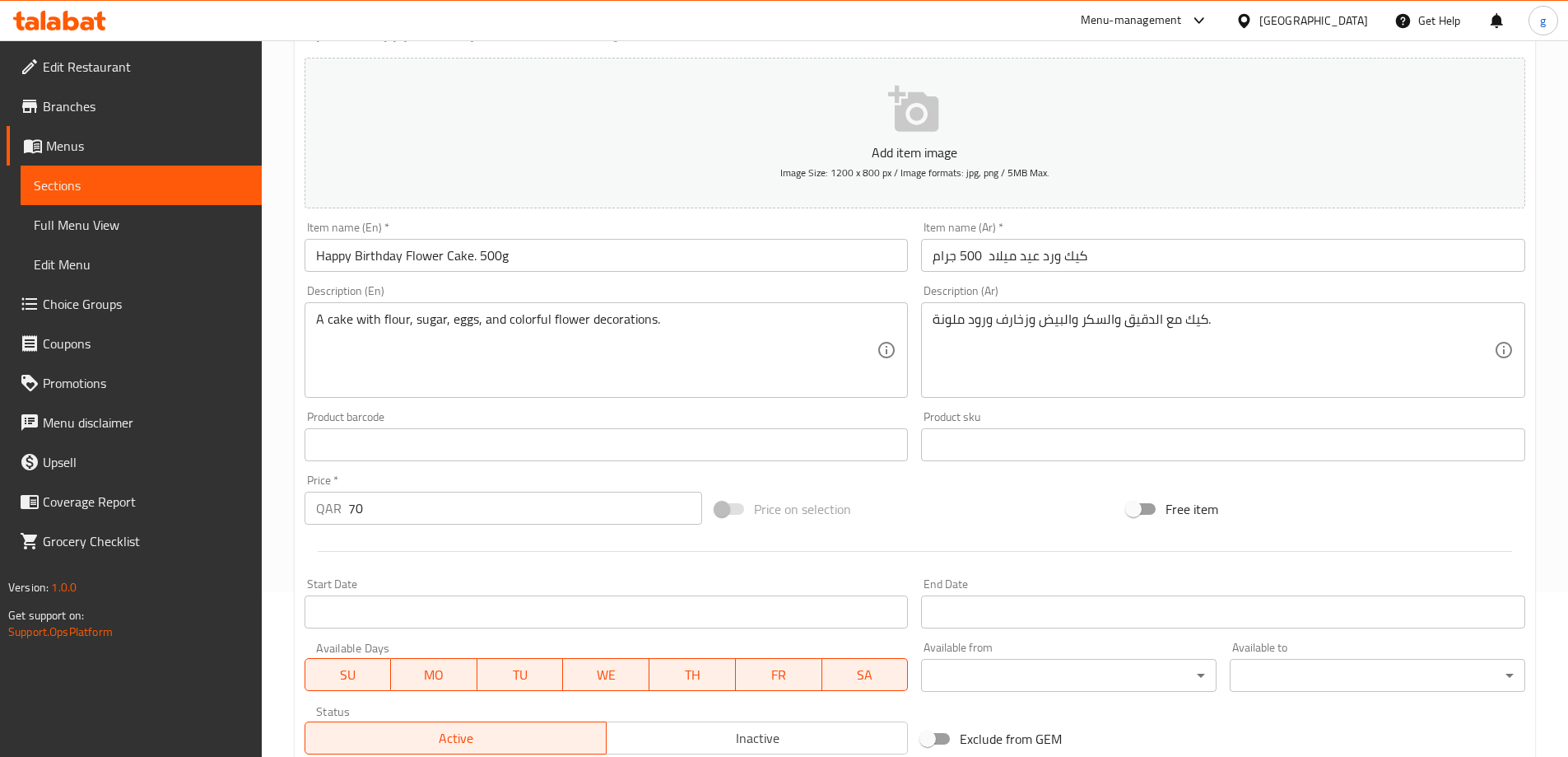
click at [1035, 262] on input "كيك ورد عيد ميلاد 500 جرام" at bounding box center [1223, 255] width 604 height 33
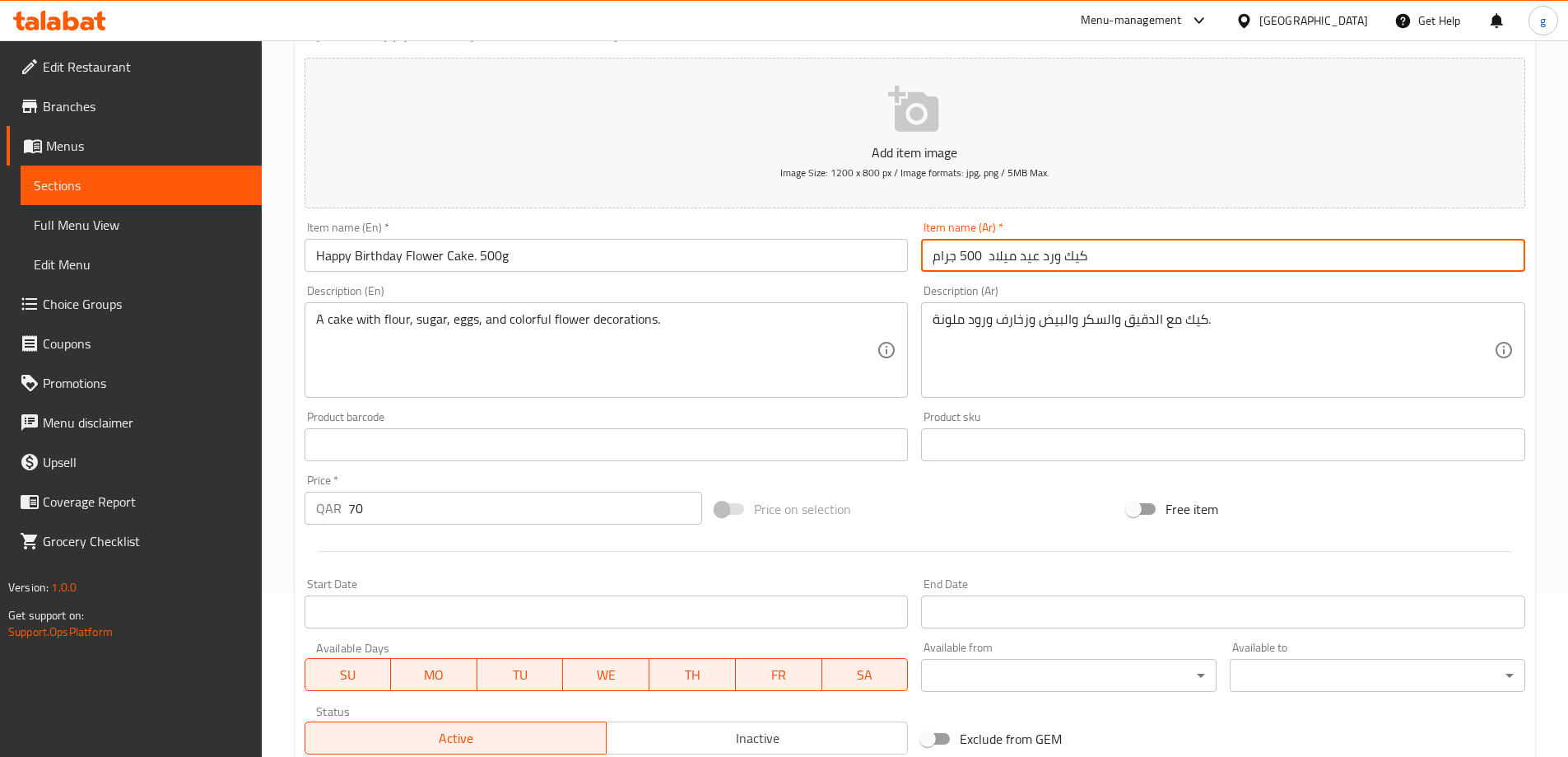
click at [986, 266] on input "كيك ورد عيد ميلاد 500 جرام" at bounding box center [1223, 255] width 604 height 33
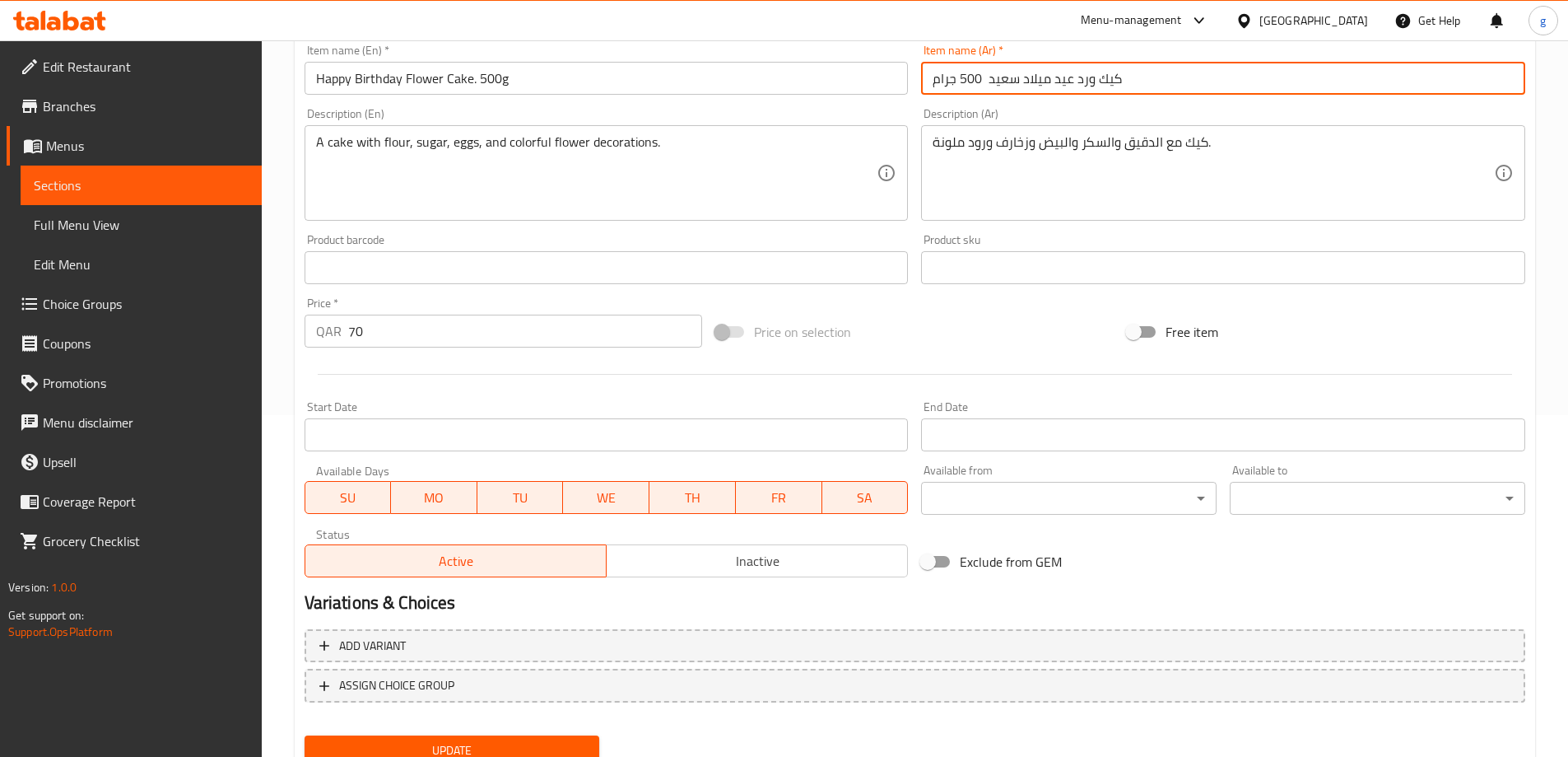
scroll to position [407, 0]
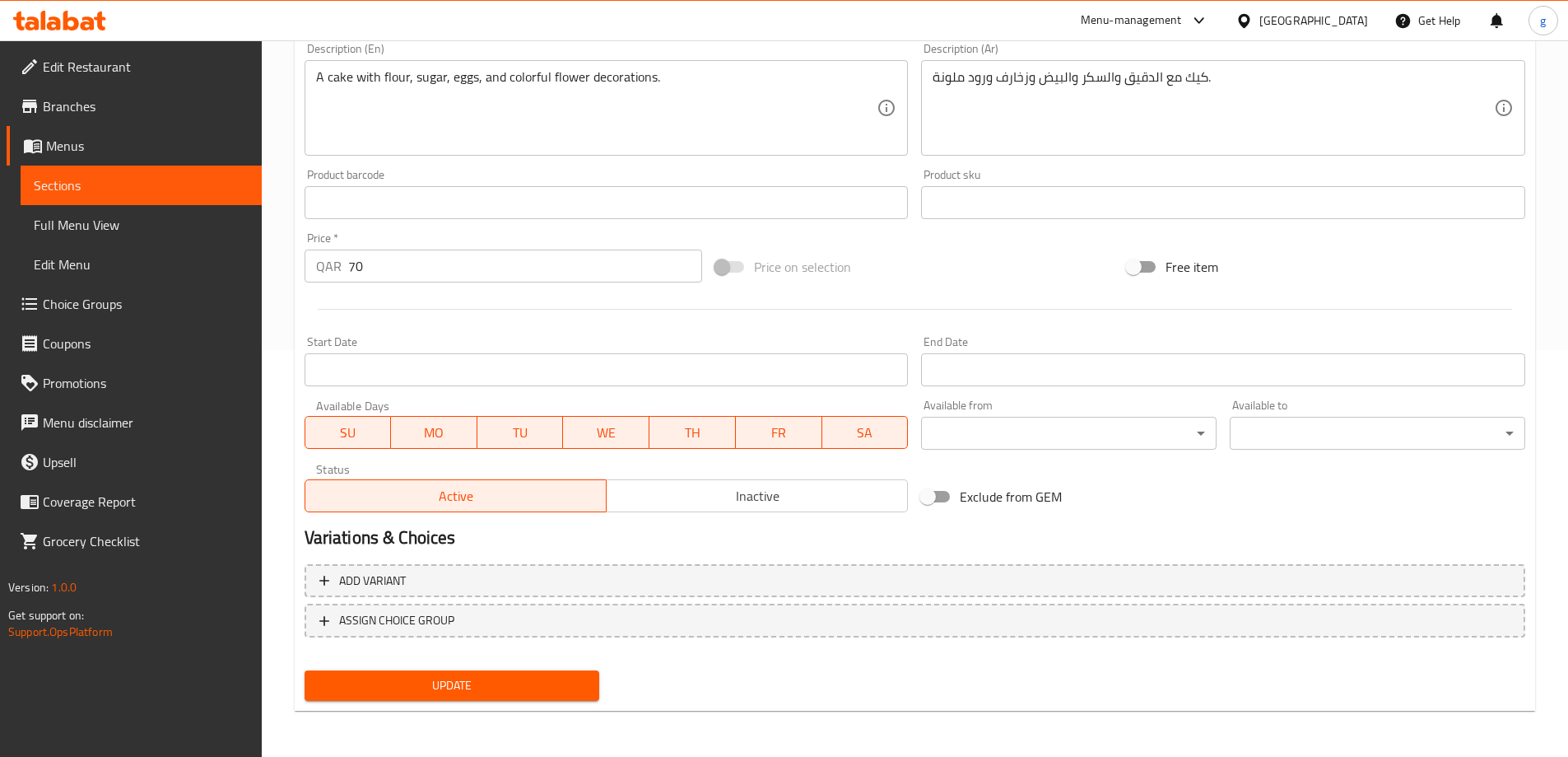
type input "كيك ورد عيد ميلاد سعيد 500 جرام"
click at [445, 697] on button "Update" at bounding box center [453, 685] width 296 height 31
click at [84, 185] on span "Sections" at bounding box center [141, 185] width 215 height 19
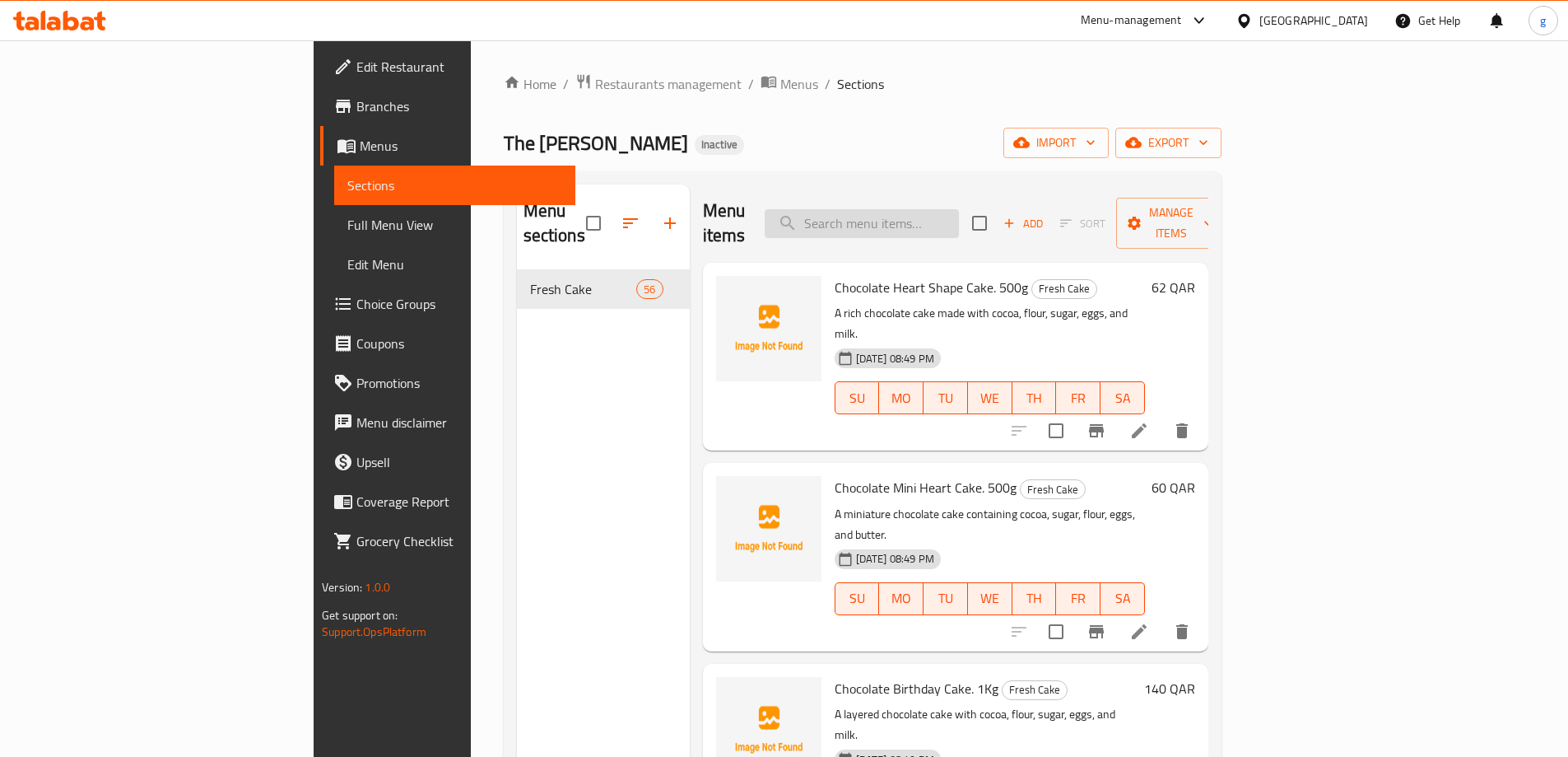
click at [914, 219] on input "search" at bounding box center [862, 223] width 194 height 29
paste input "Purple Creamy Cake. 500g"
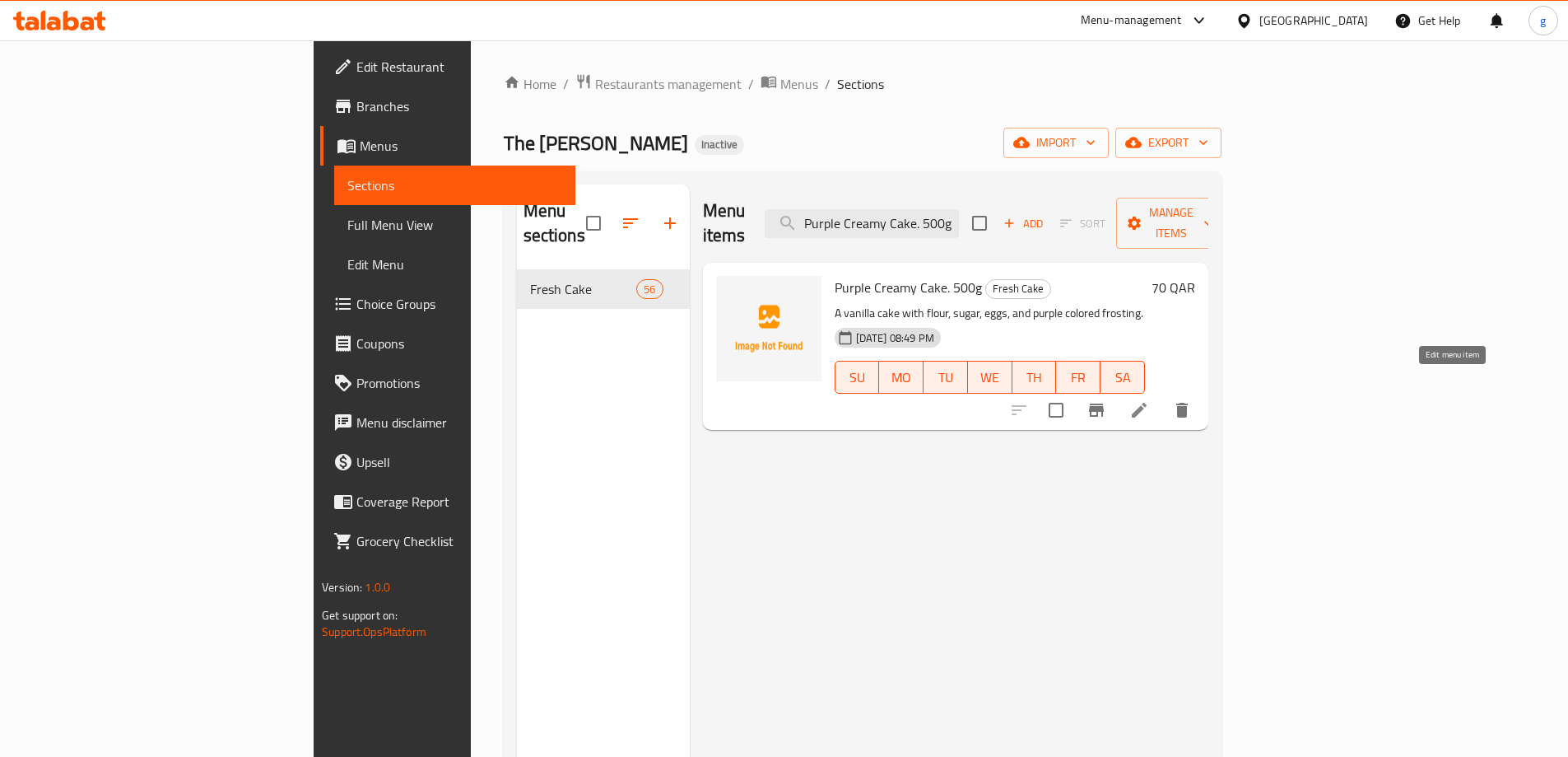
type input "Purple Creamy Cake. 500g"
click at [1149, 400] on icon at bounding box center [1138, 409] width 19 height 19
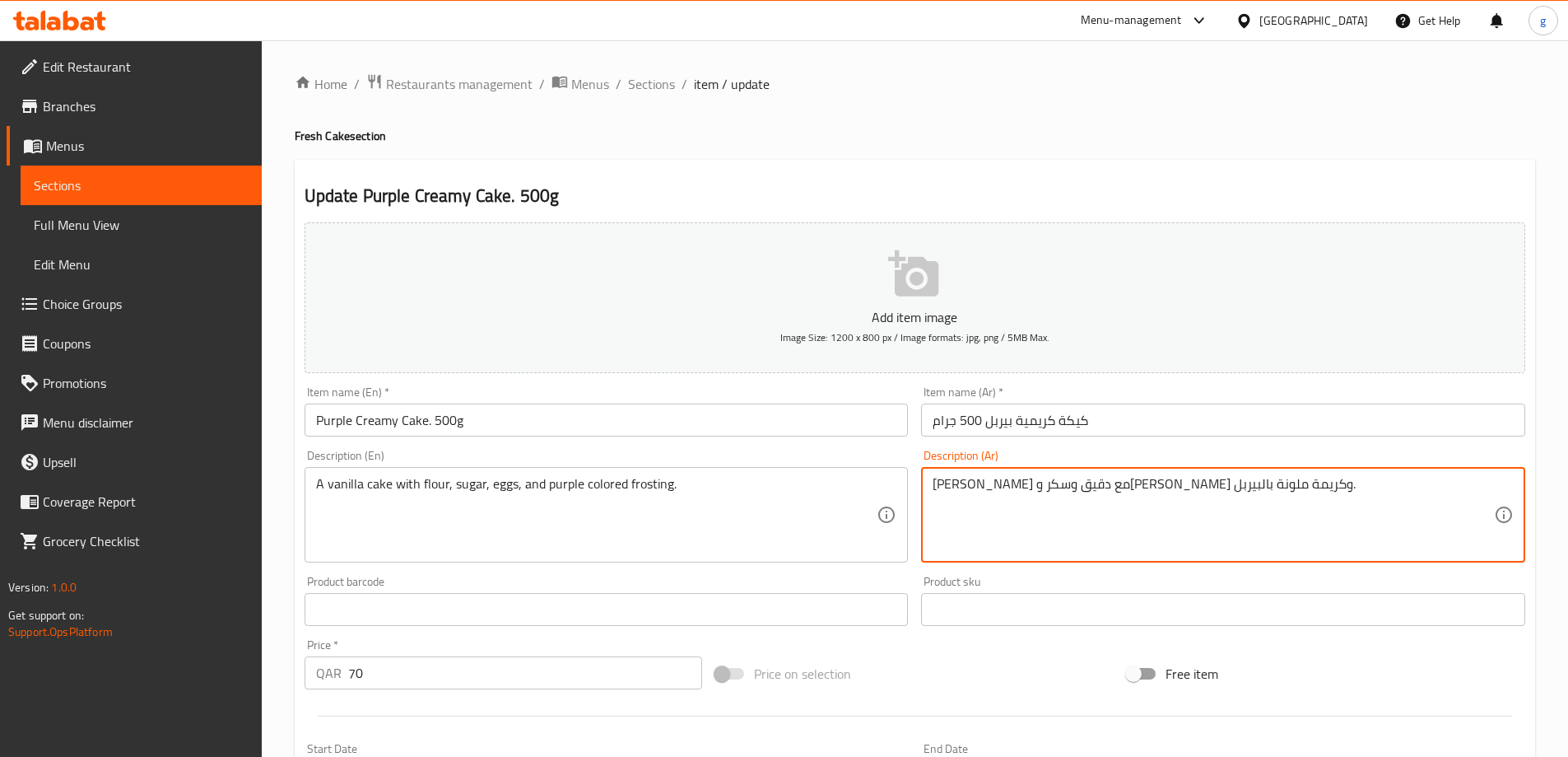
drag, startPoint x: 1011, startPoint y: 492, endPoint x: 1046, endPoint y: 510, distance: 39.4
click at [976, 486] on textarea "[PERSON_NAME] مع دقيق وسكر وبيض وفروستينج ملونة بالبيربل." at bounding box center [1214, 515] width 562 height 79
type textarea "[PERSON_NAME] مع دقيق وسكر وبيض وفروستينج ملونة بالبيربل."
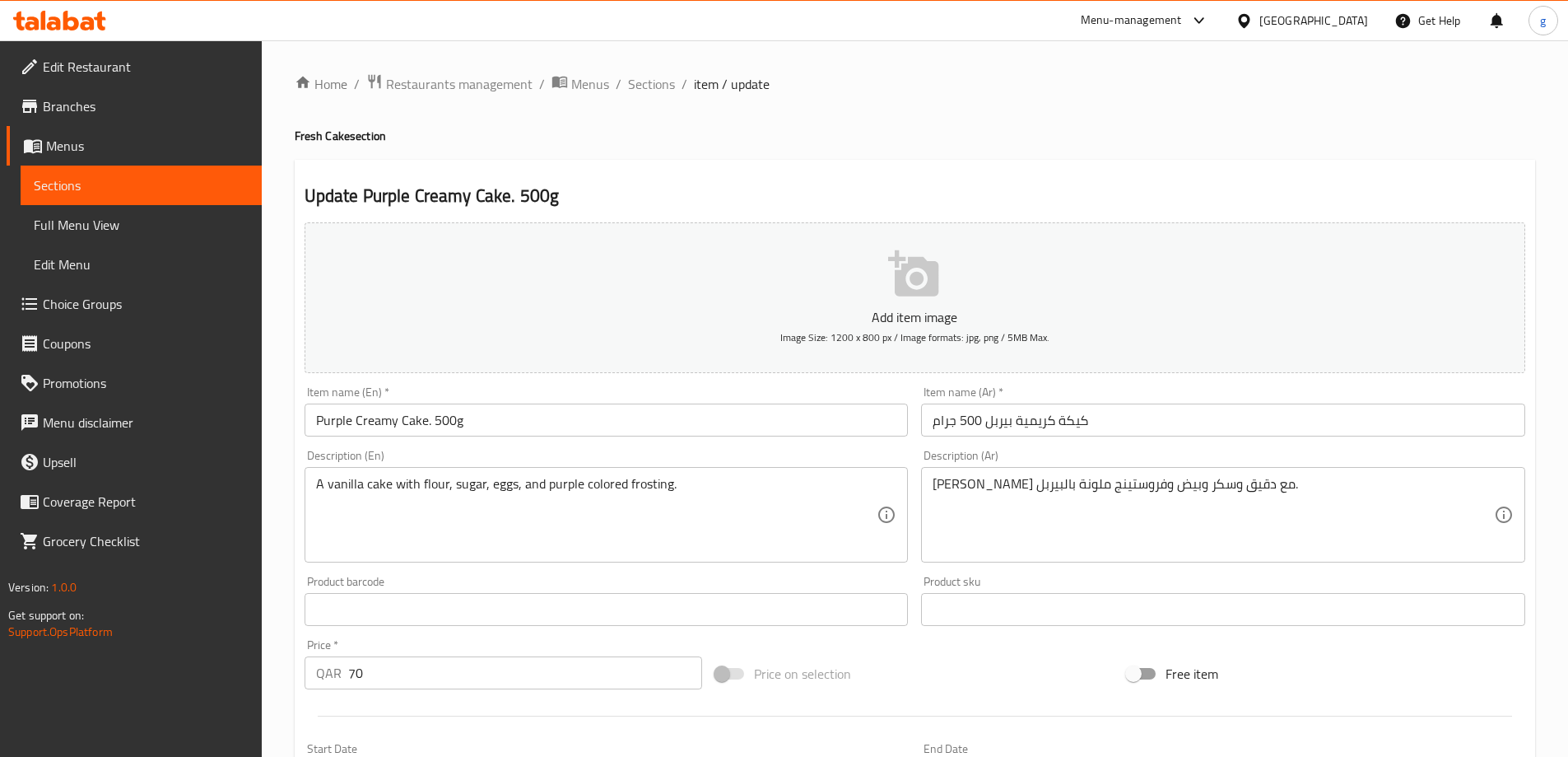
click at [926, 494] on div "كيك فانيليا مع دقيق وسكر وبيض وفروستينج ملونة بالبيربل. Description (Ar)" at bounding box center [1223, 514] width 604 height 95
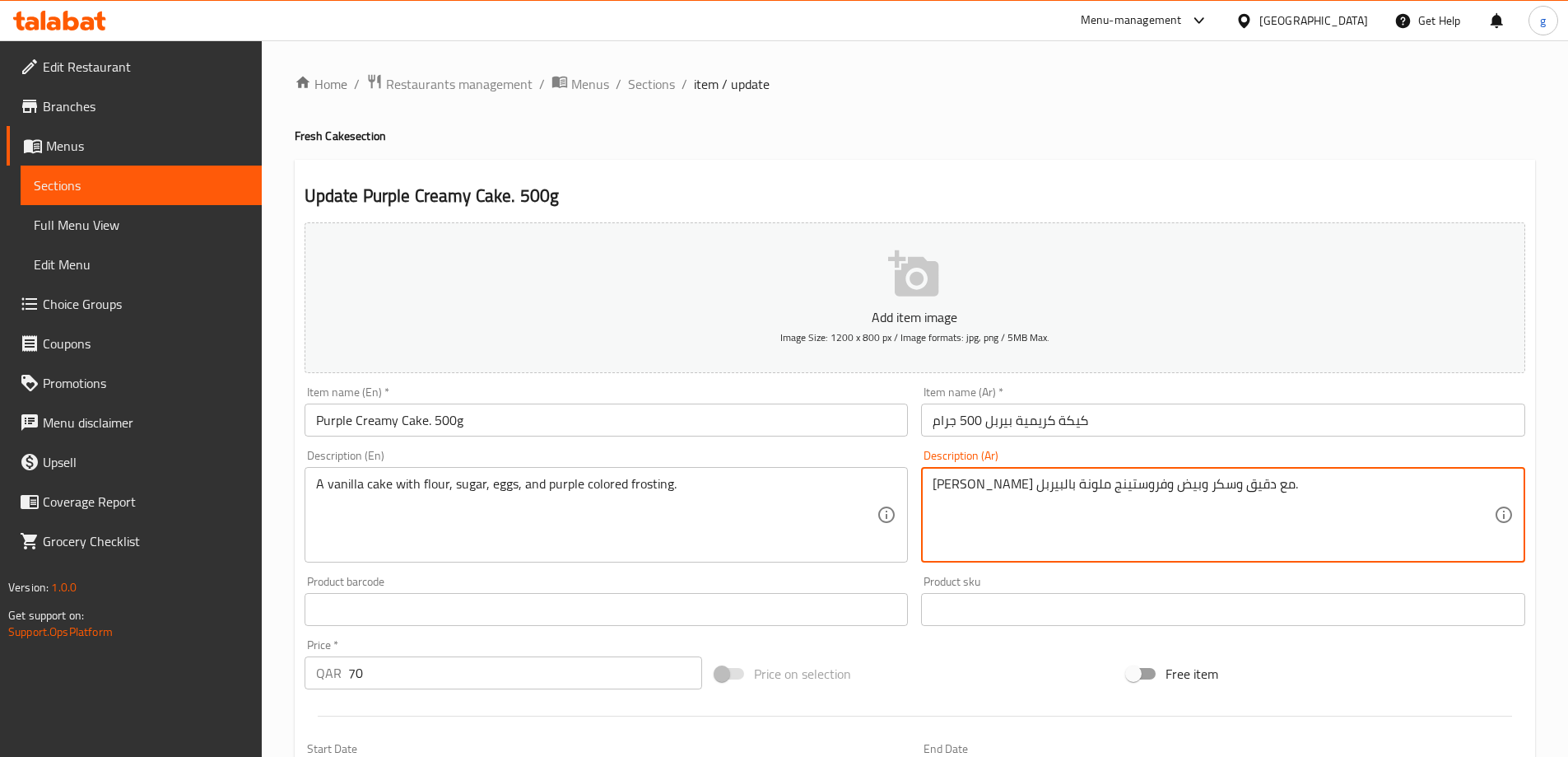
click at [943, 493] on textarea "[PERSON_NAME] مع دقيق وسكر وبيض وفروستينج ملونة بالبيربل." at bounding box center [1214, 515] width 562 height 79
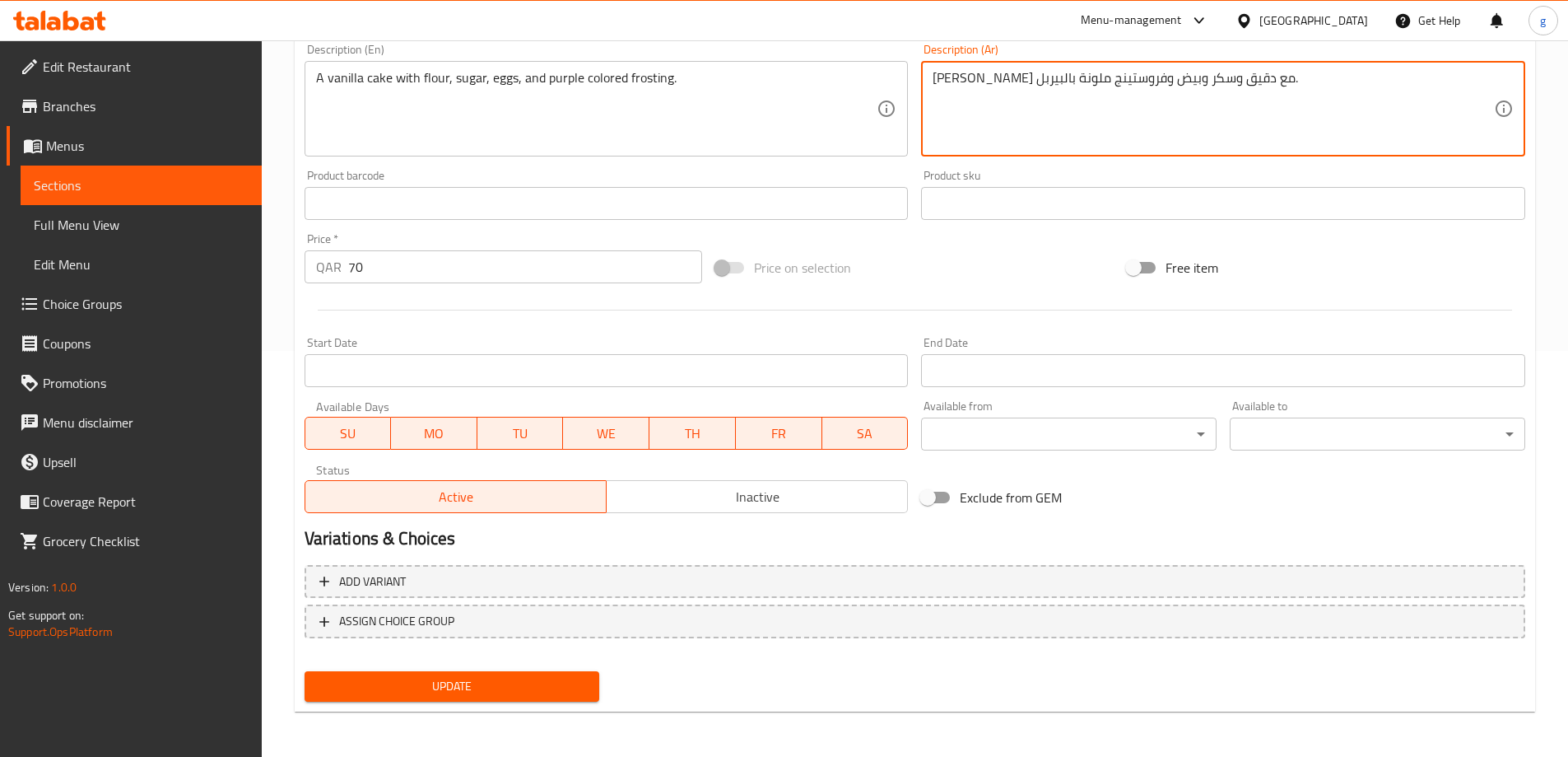
scroll to position [407, 0]
click at [535, 671] on button "Update" at bounding box center [453, 685] width 296 height 31
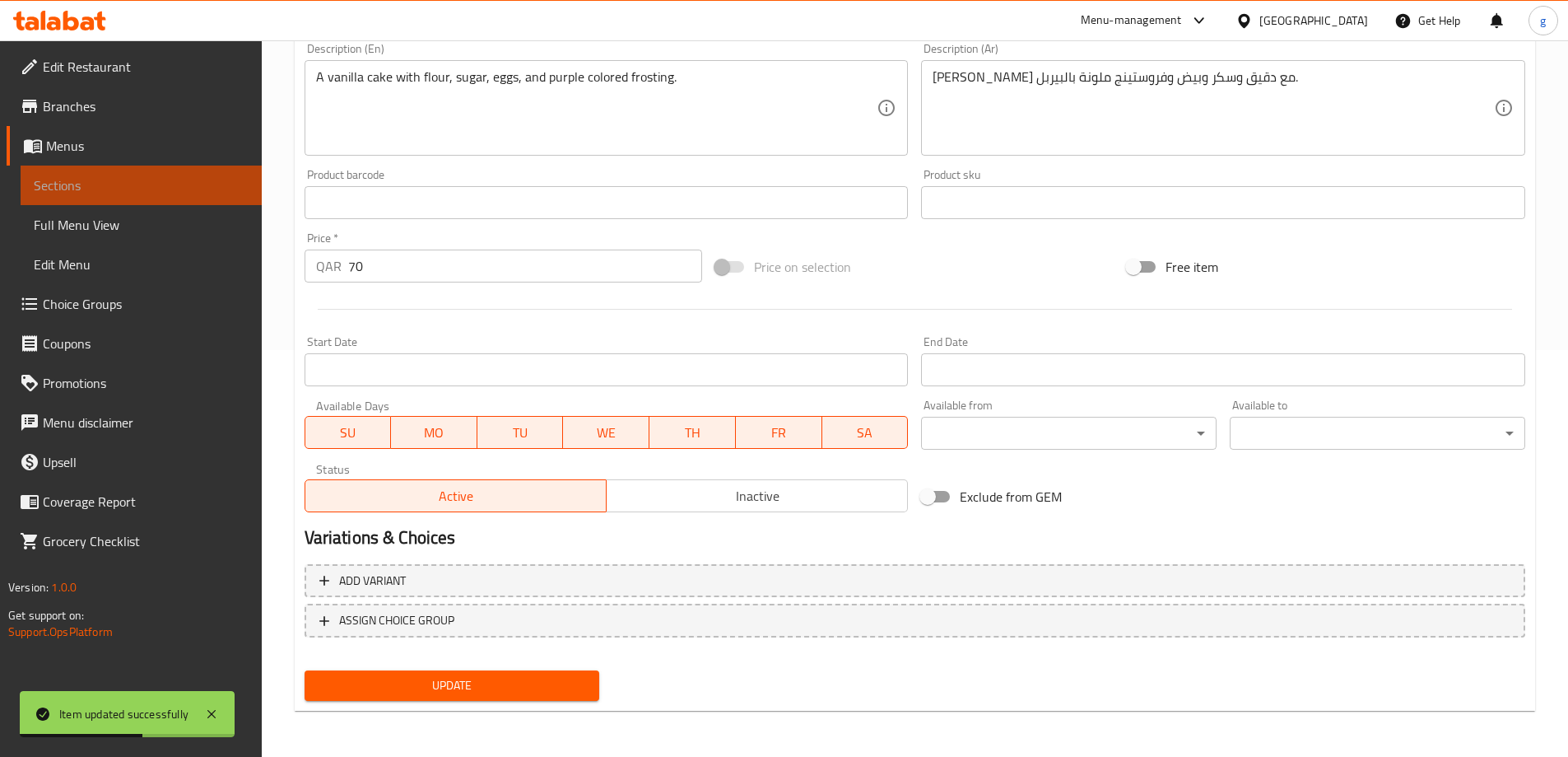
click at [67, 189] on span "Sections" at bounding box center [141, 185] width 215 height 19
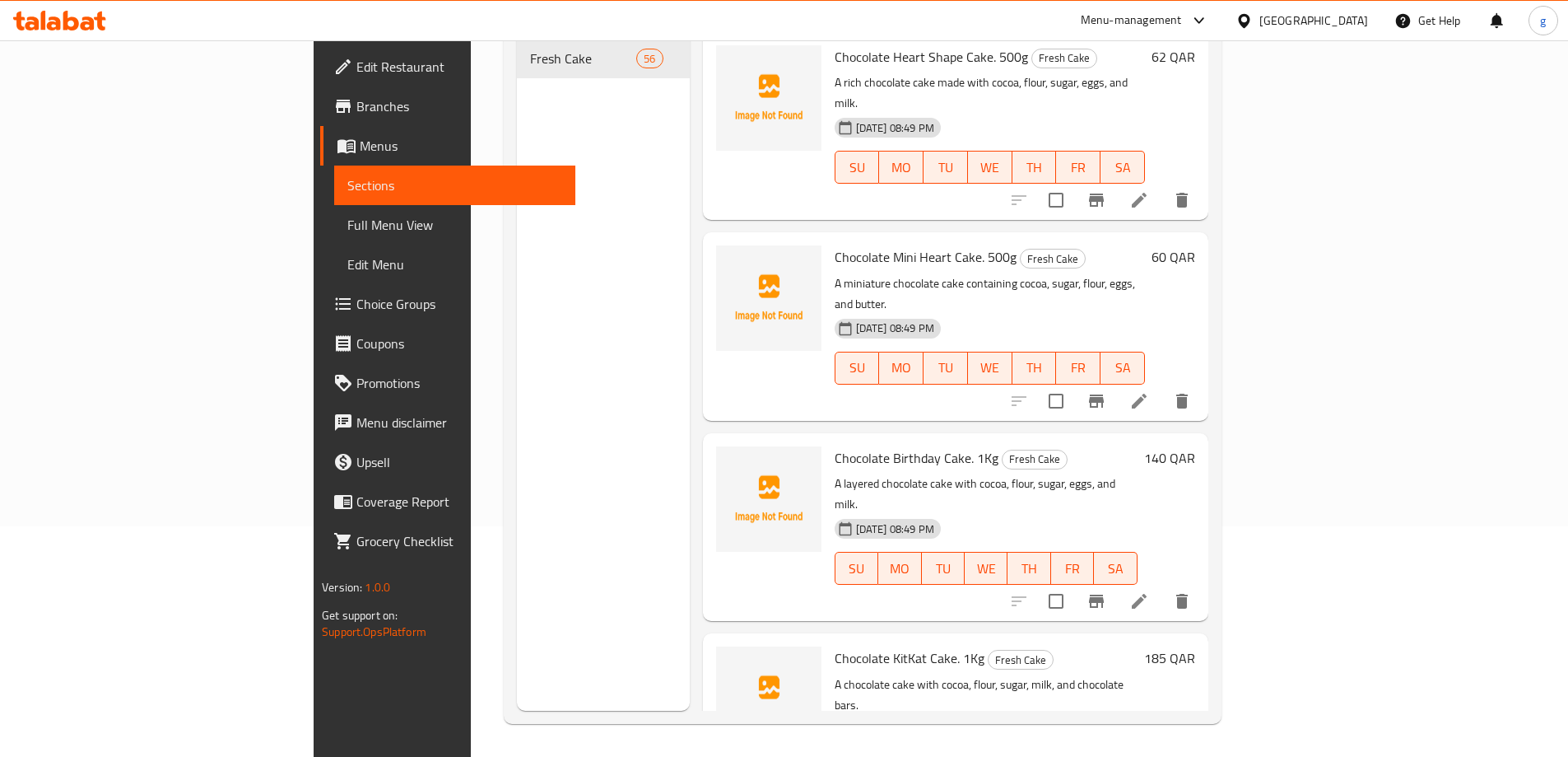
click at [517, 381] on div "Menu sections Fresh Cake 56" at bounding box center [603, 332] width 173 height 757
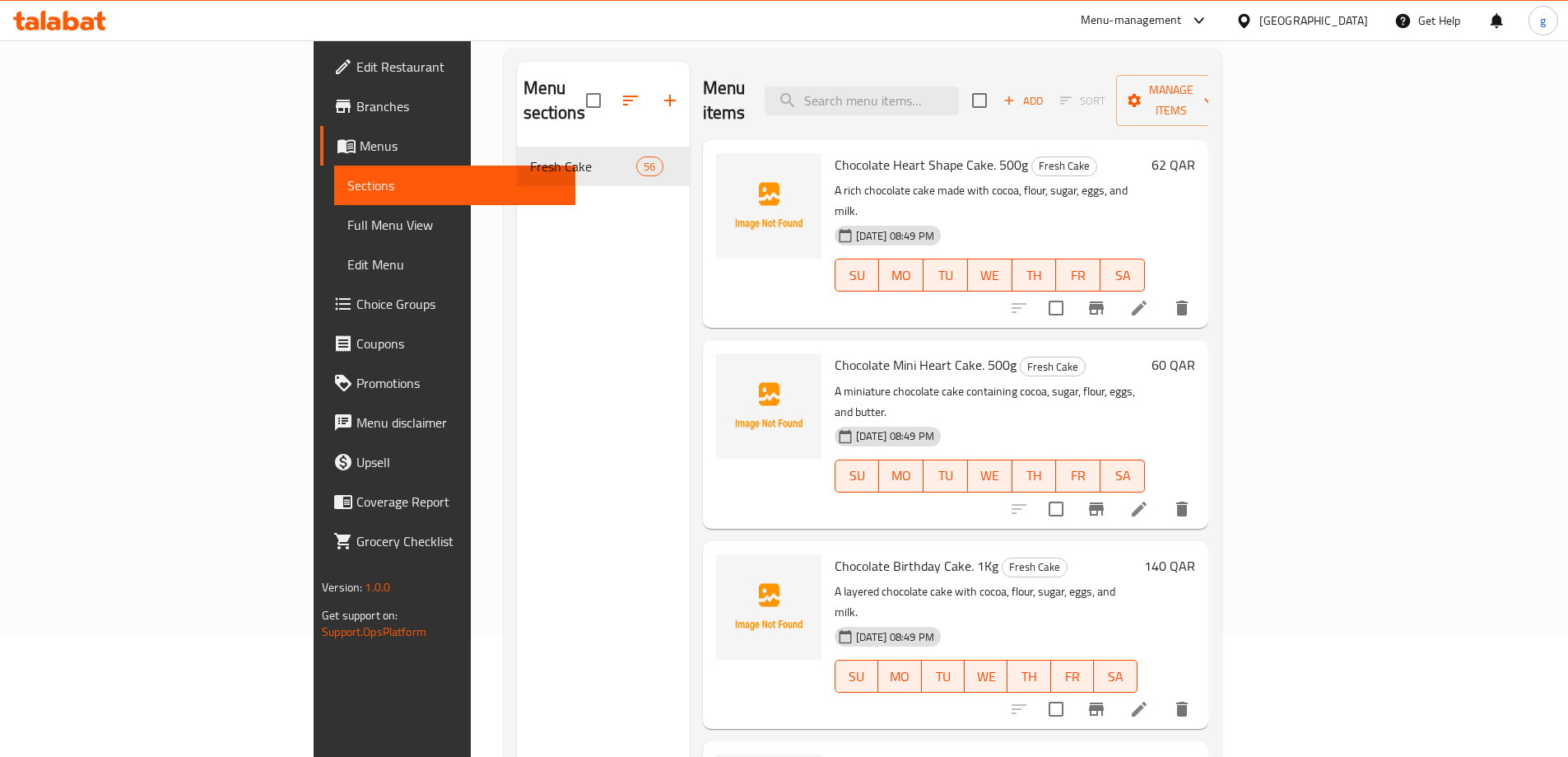
scroll to position [0, 0]
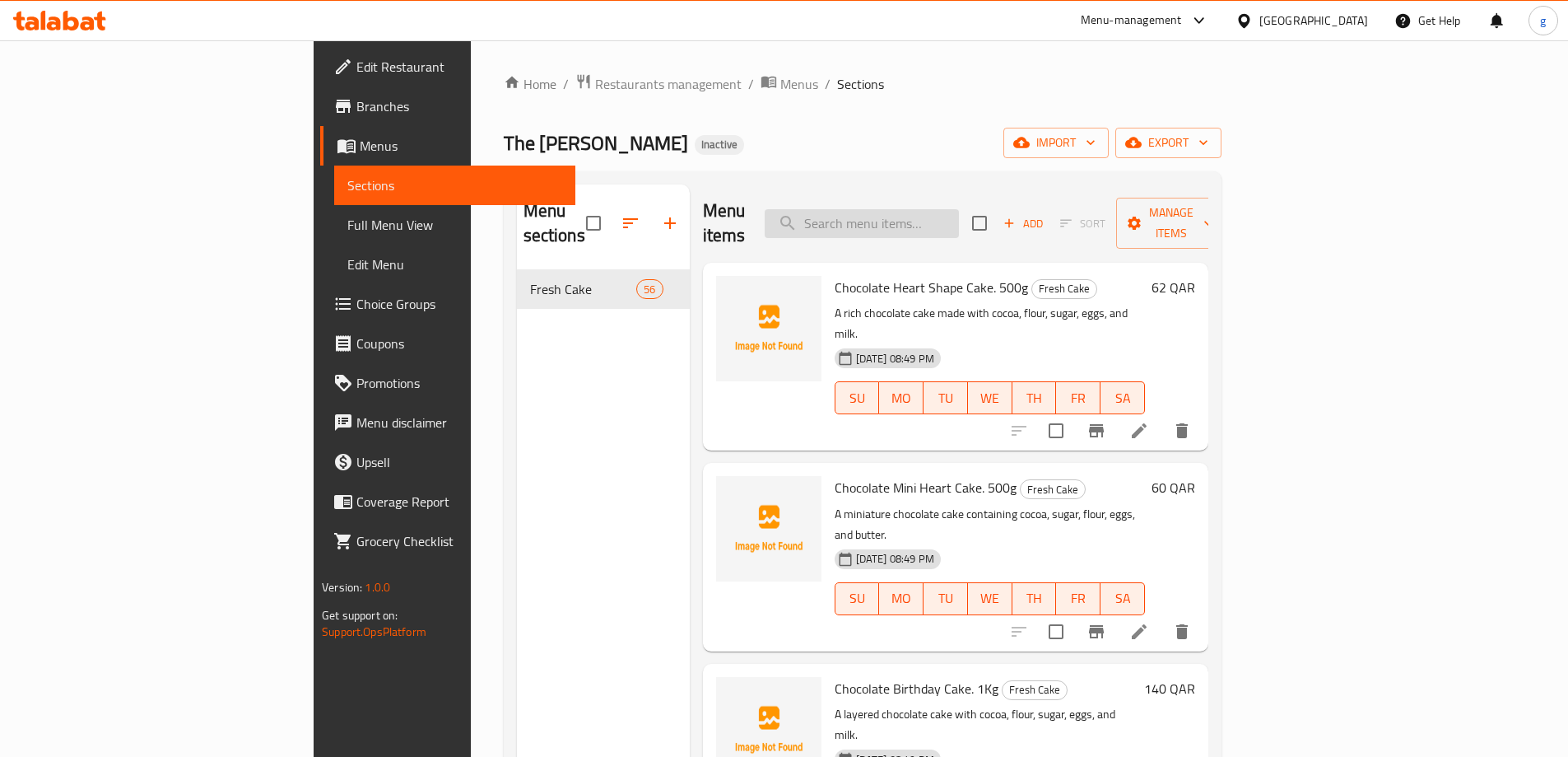
click at [959, 222] on input "search" at bounding box center [862, 223] width 194 height 29
paste input "Mini Flower Cake. 500g"
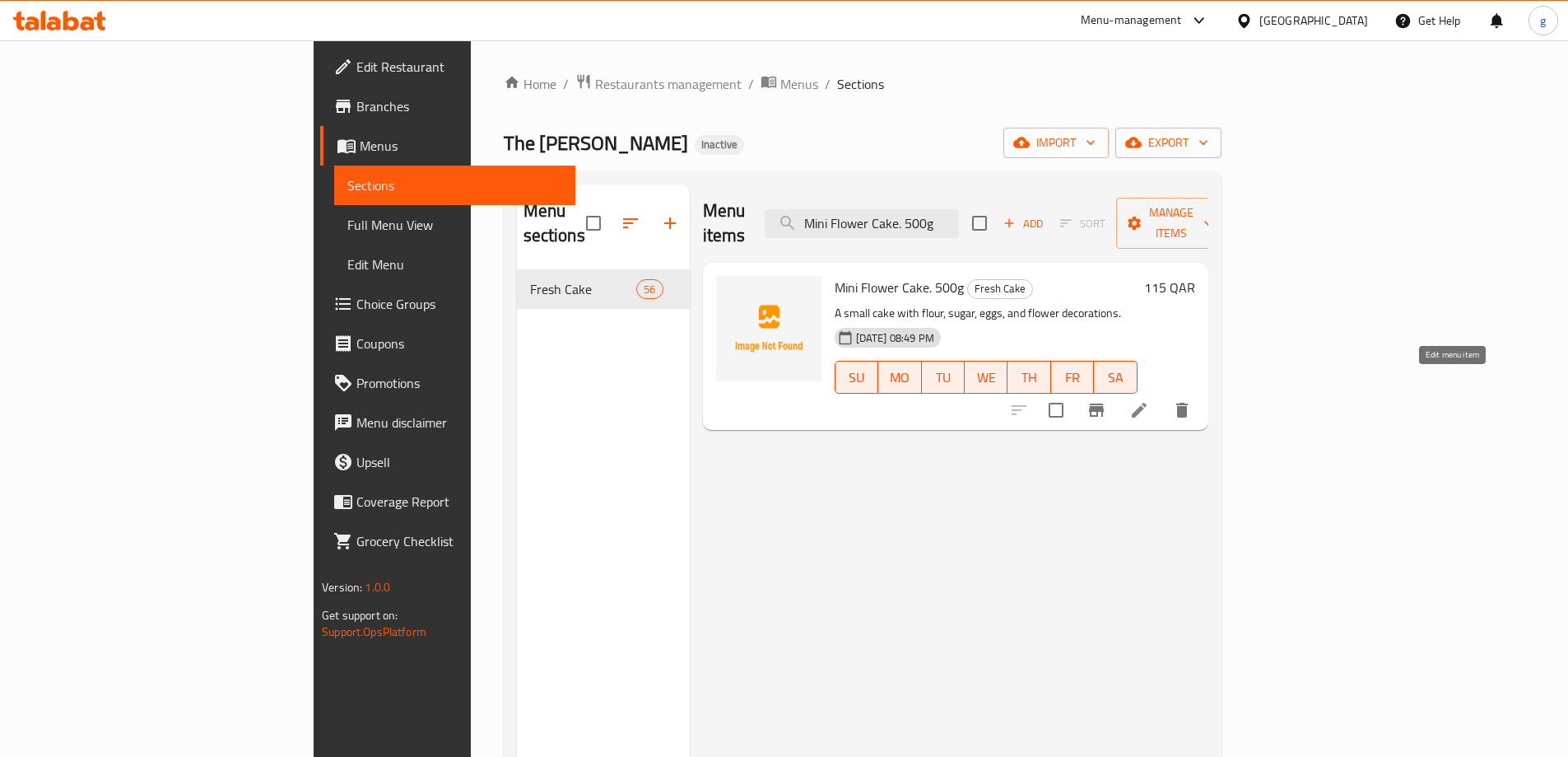
type input "Mini Flower Cake. 500g"
click at [1149, 400] on icon at bounding box center [1138, 409] width 19 height 19
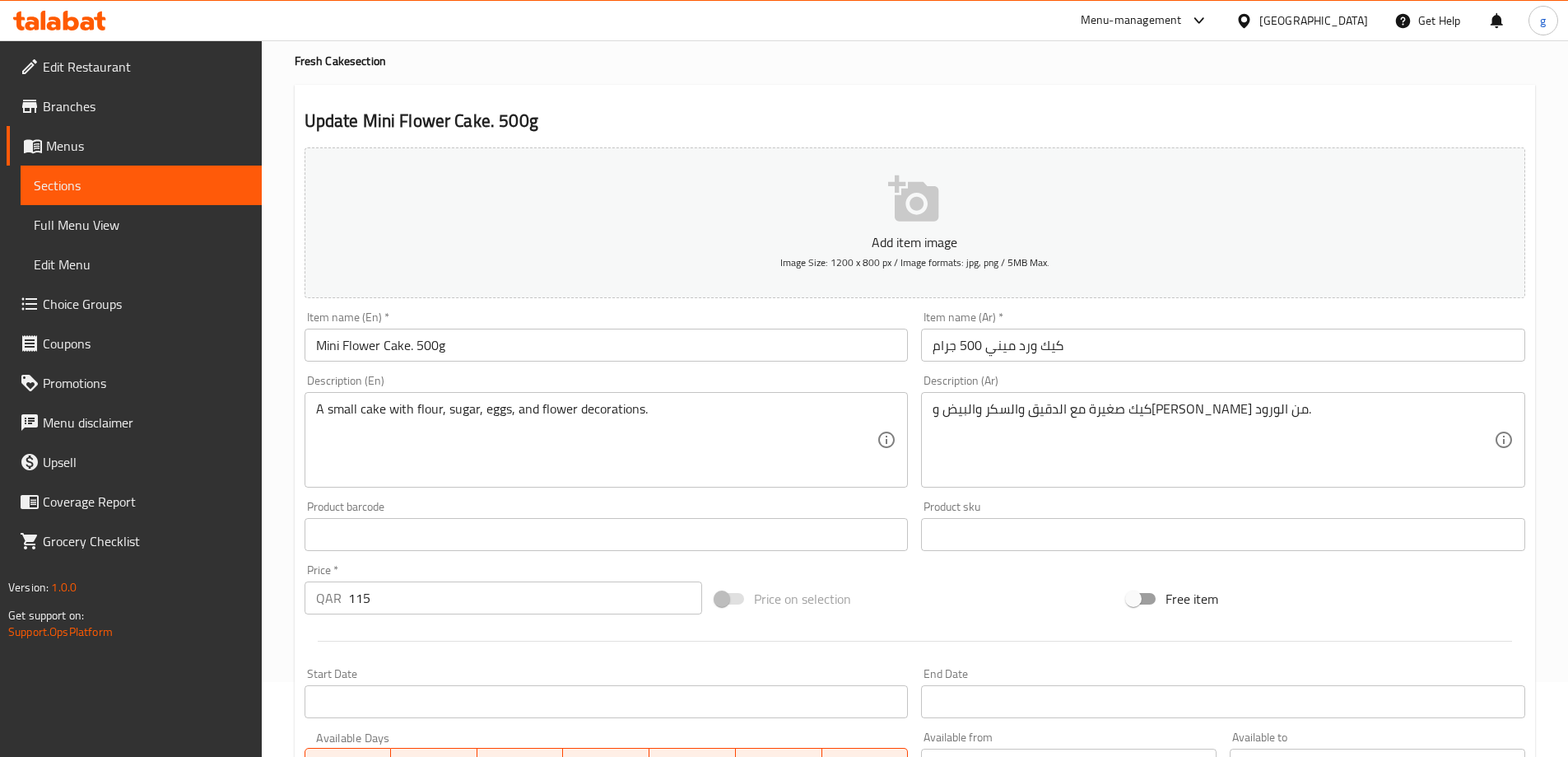
scroll to position [247, 0]
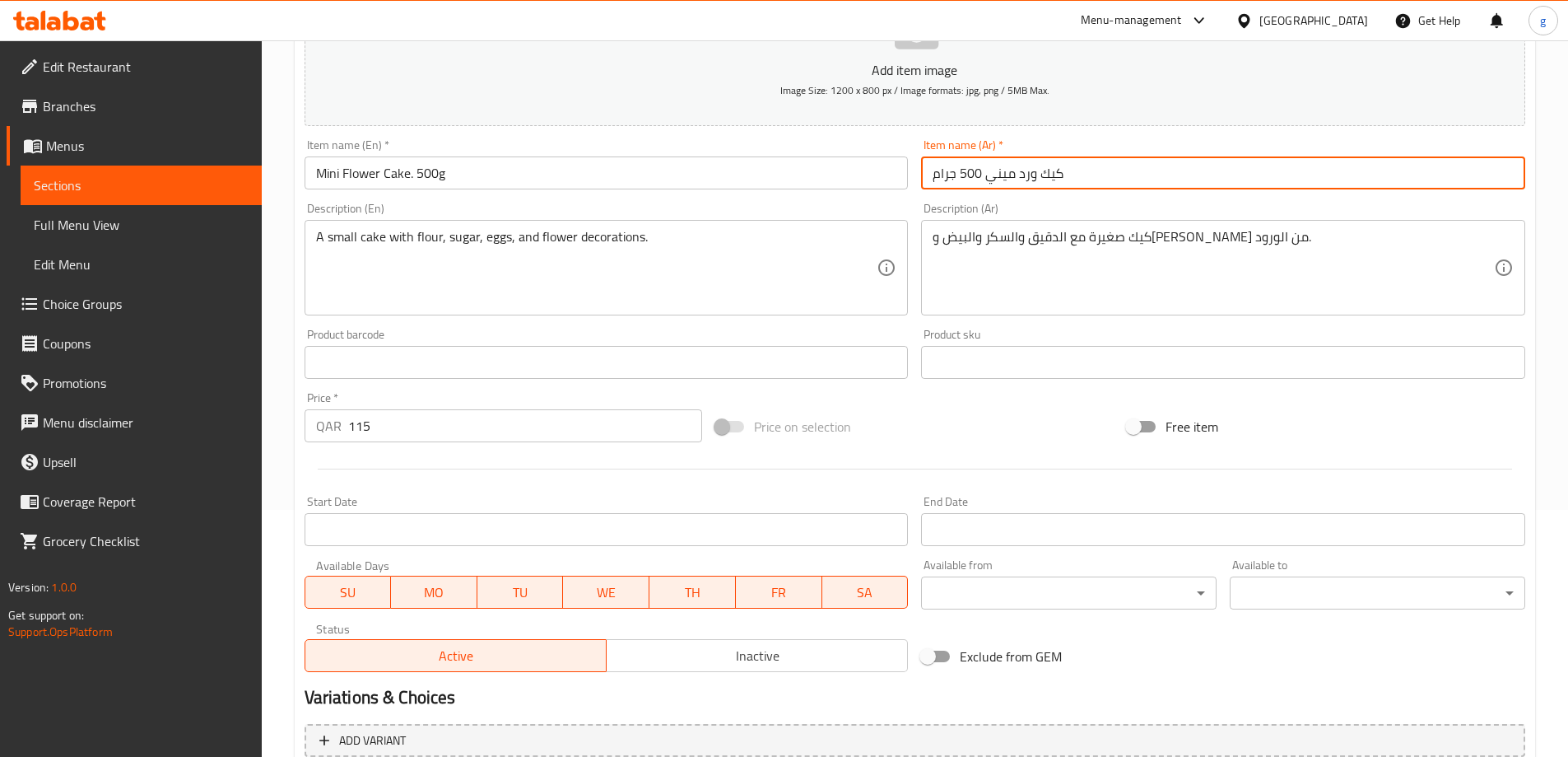
drag, startPoint x: 988, startPoint y: 180, endPoint x: 1016, endPoint y: 188, distance: 29.1
click at [1016, 188] on input "كيك ورد ميني 500 جرام" at bounding box center [1223, 173] width 604 height 33
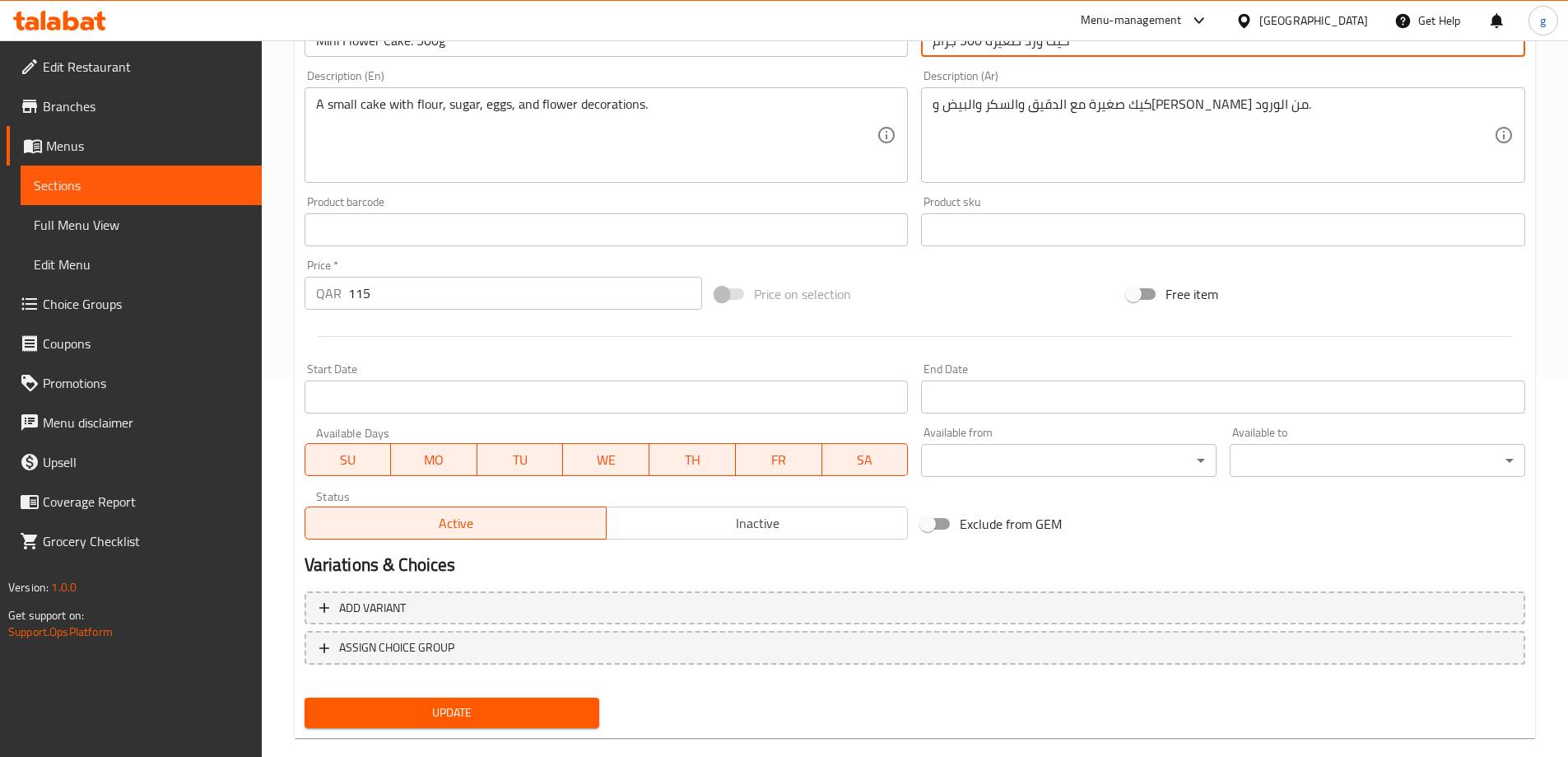
scroll to position [407, 0]
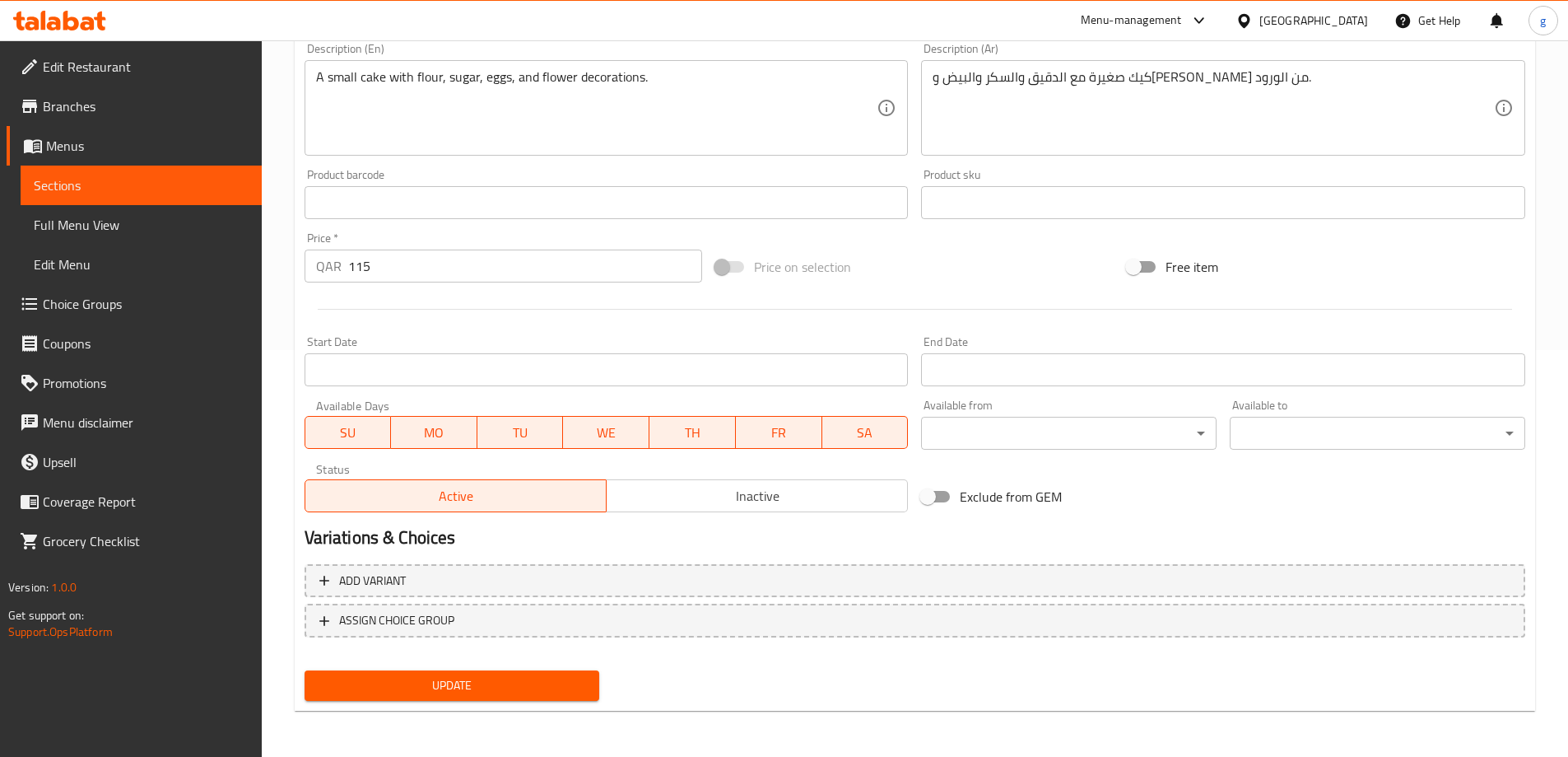
type input "كيك ورد صغيرة 500 جرام"
click at [529, 670] on button "Update" at bounding box center [453, 685] width 296 height 31
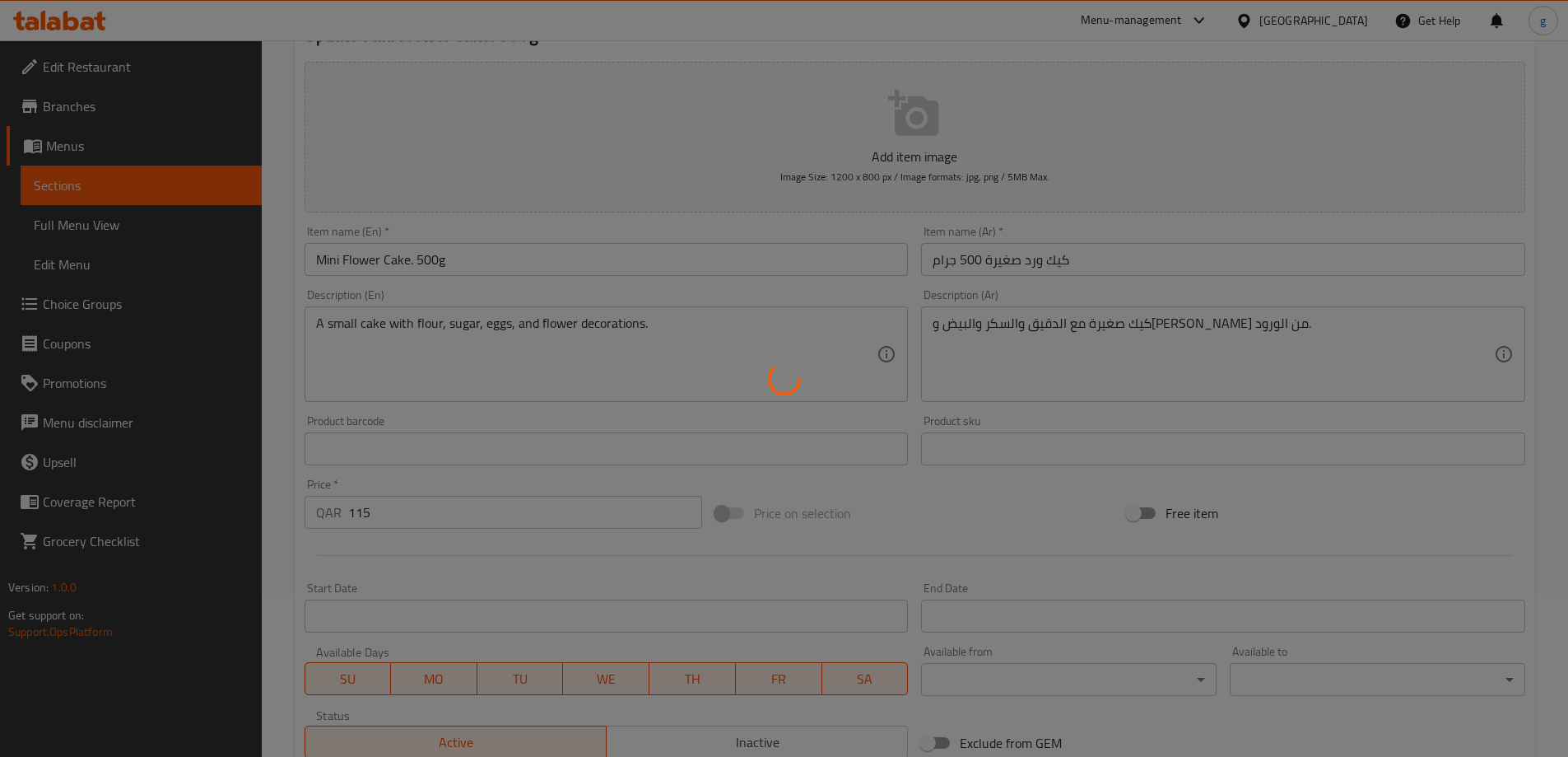
scroll to position [160, 0]
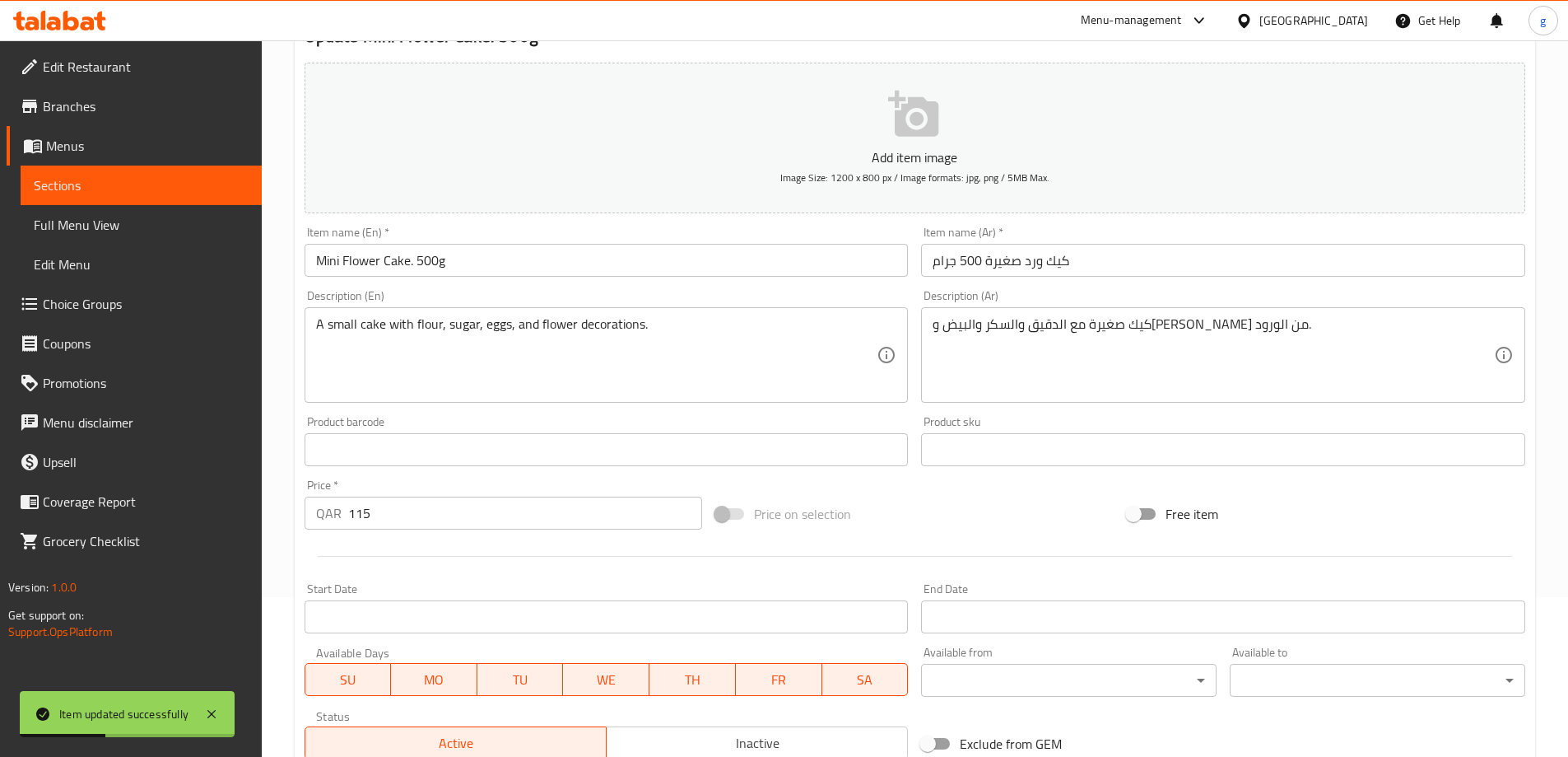
click at [66, 202] on link "Sections" at bounding box center [140, 185] width 241 height 40
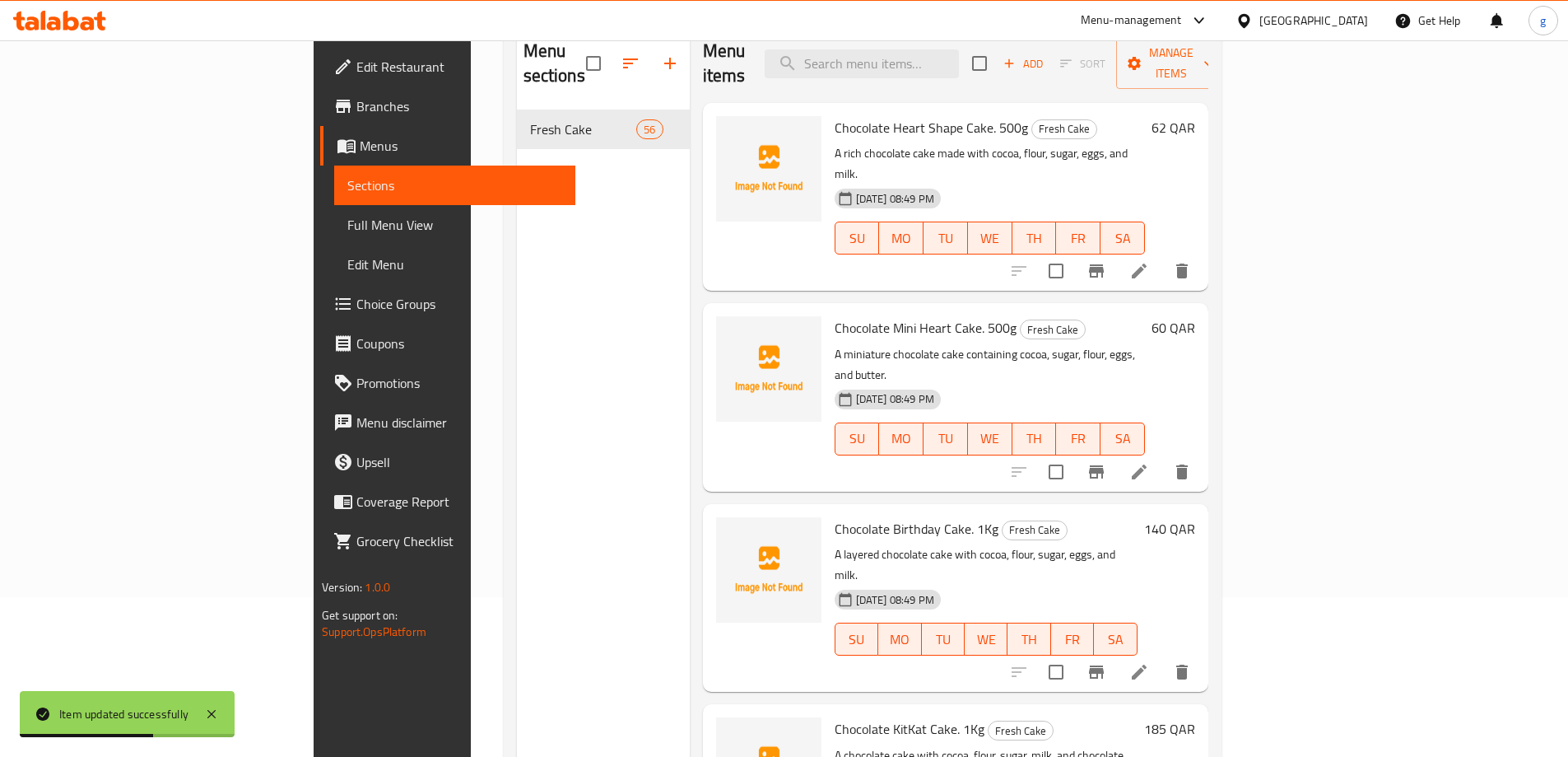
click at [517, 275] on div "Menu sections Fresh Cake 56" at bounding box center [603, 403] width 173 height 757
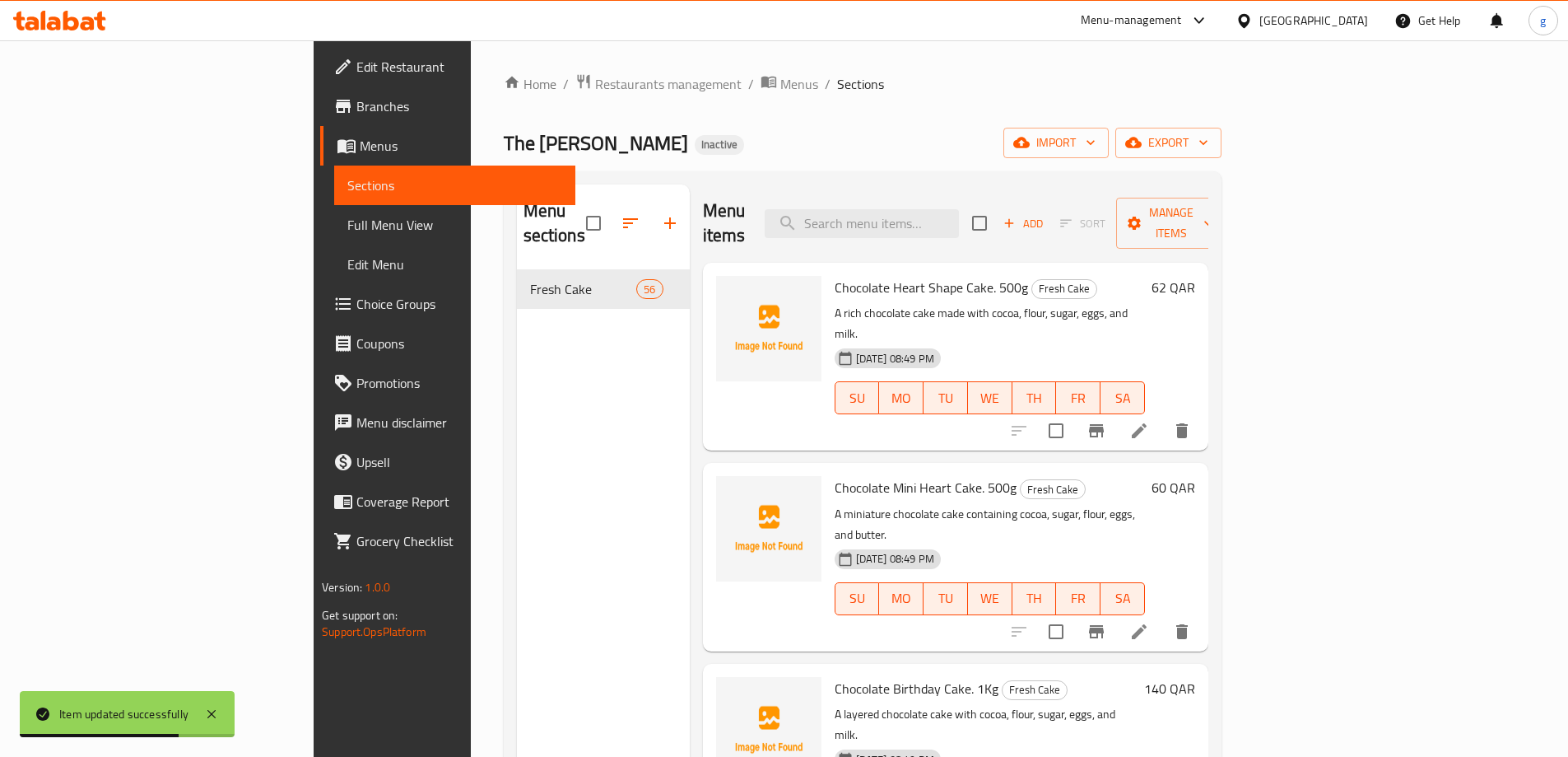
click at [1024, 226] on div "Menu items Add Sort Manage items" at bounding box center [955, 224] width 505 height 79
click at [983, 177] on div "Menu sections Fresh Cake 56 Menu items Add Sort Manage items Chocolate Heart Sh…" at bounding box center [862, 562] width 718 height 783
click at [959, 211] on input "search" at bounding box center [862, 223] width 194 height 29
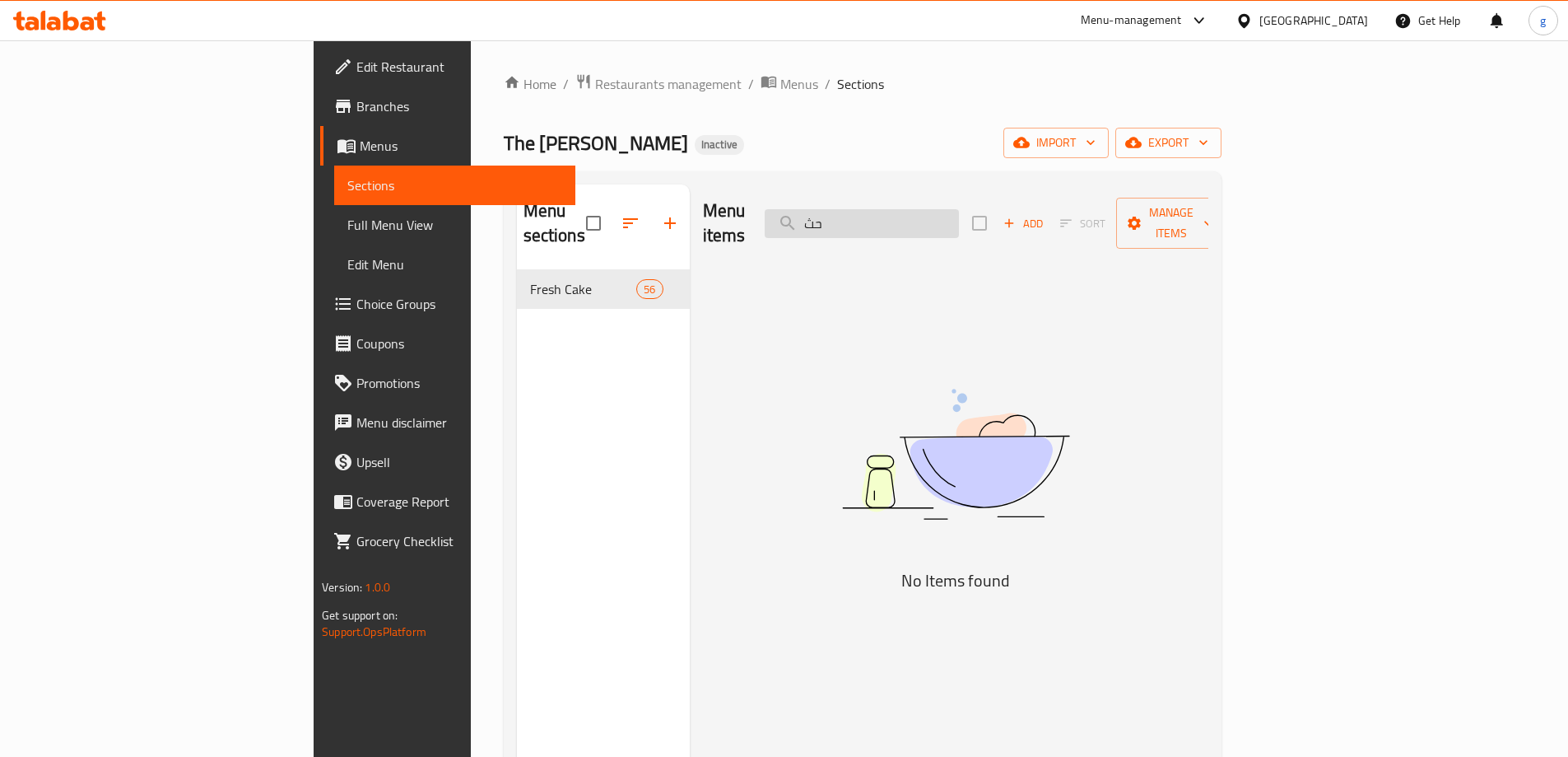
type input "ح"
type input "p"
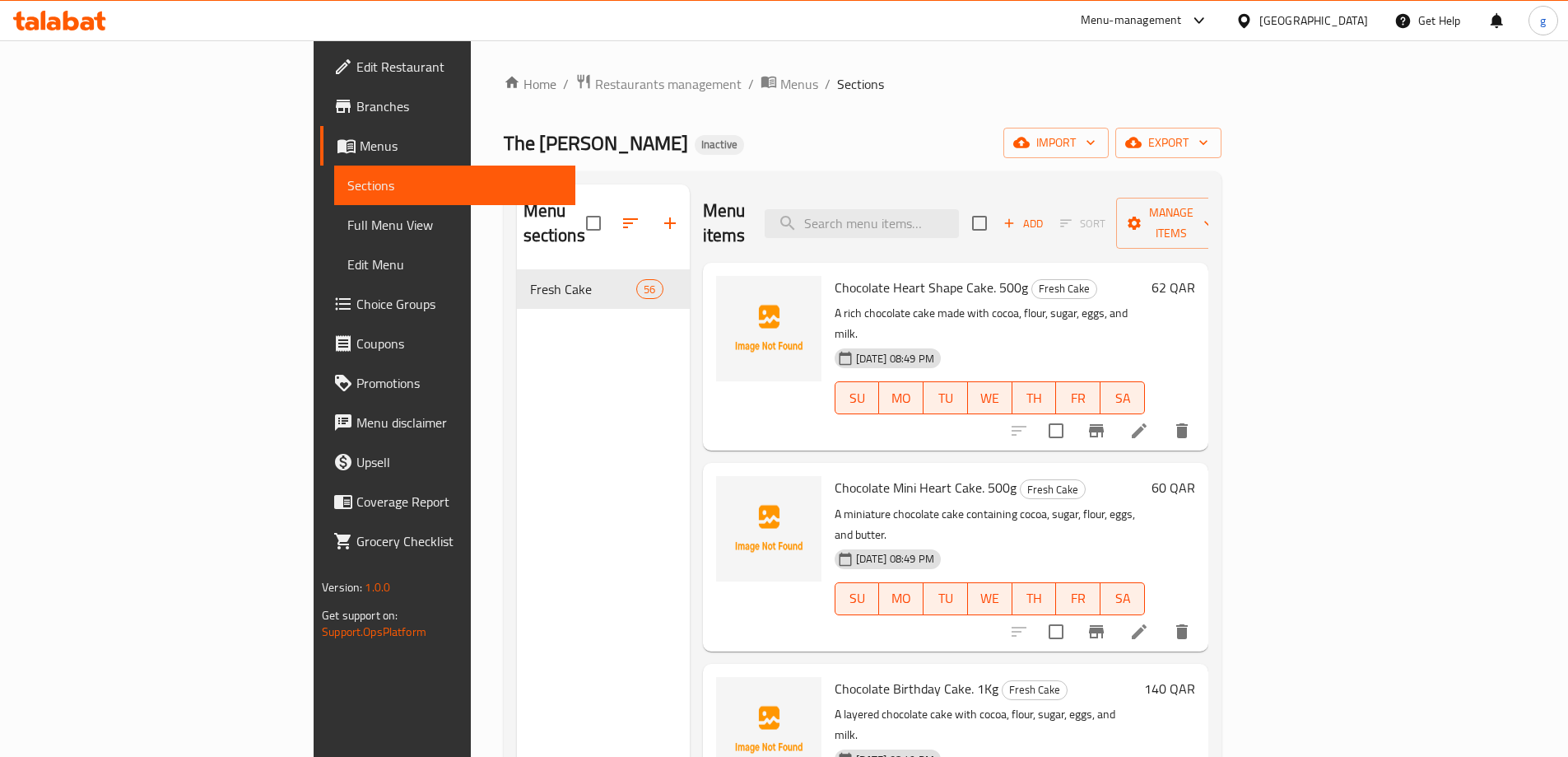
click at [347, 224] on span "Full Menu View" at bounding box center [455, 225] width 215 height 19
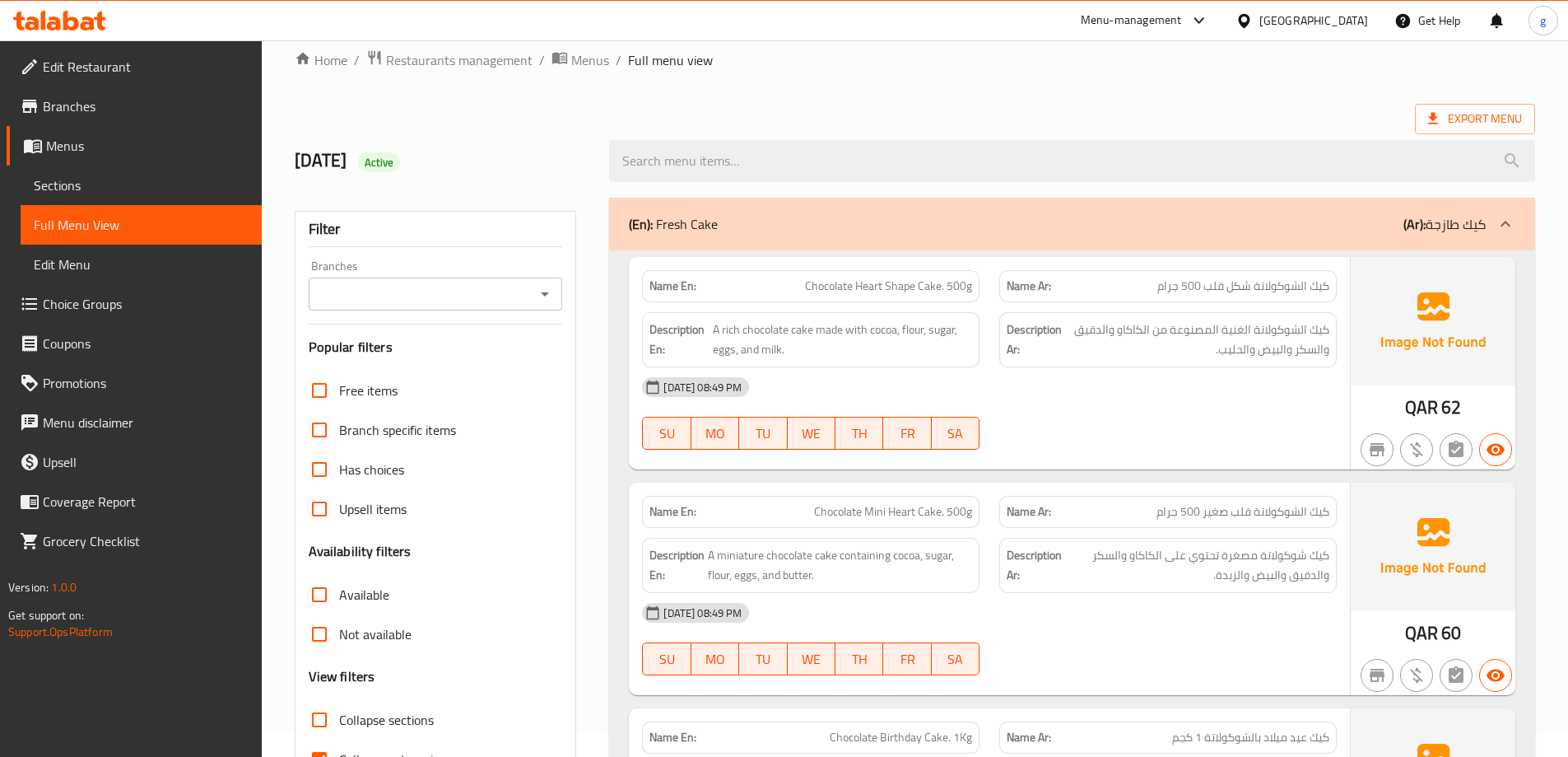
scroll to position [329, 0]
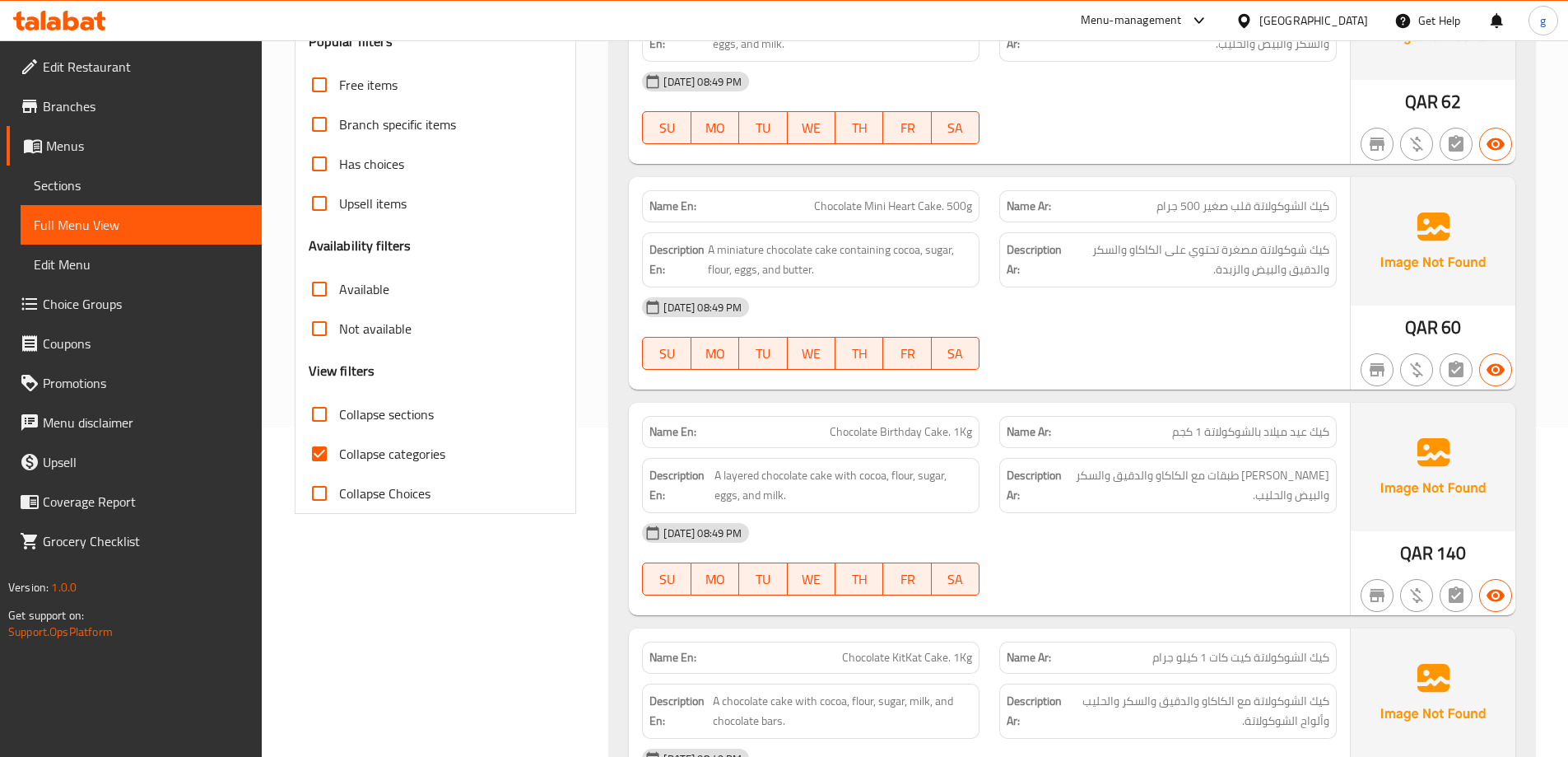
click at [346, 460] on span "Collapse categories" at bounding box center [392, 453] width 106 height 19
click at [339, 460] on input "Collapse categories" at bounding box center [319, 454] width 40 height 40
checkbox input "false"
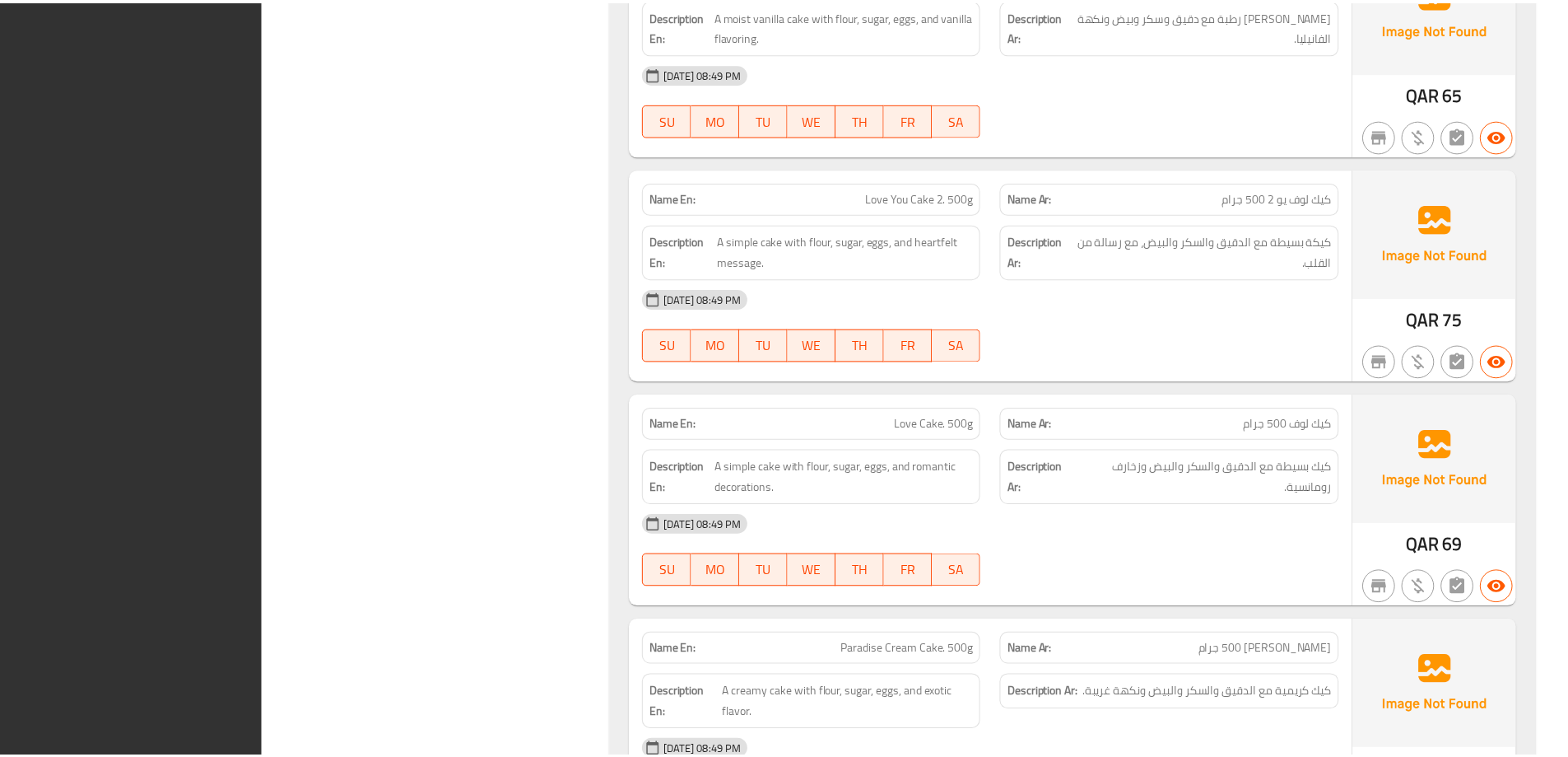
scroll to position [12175, 0]
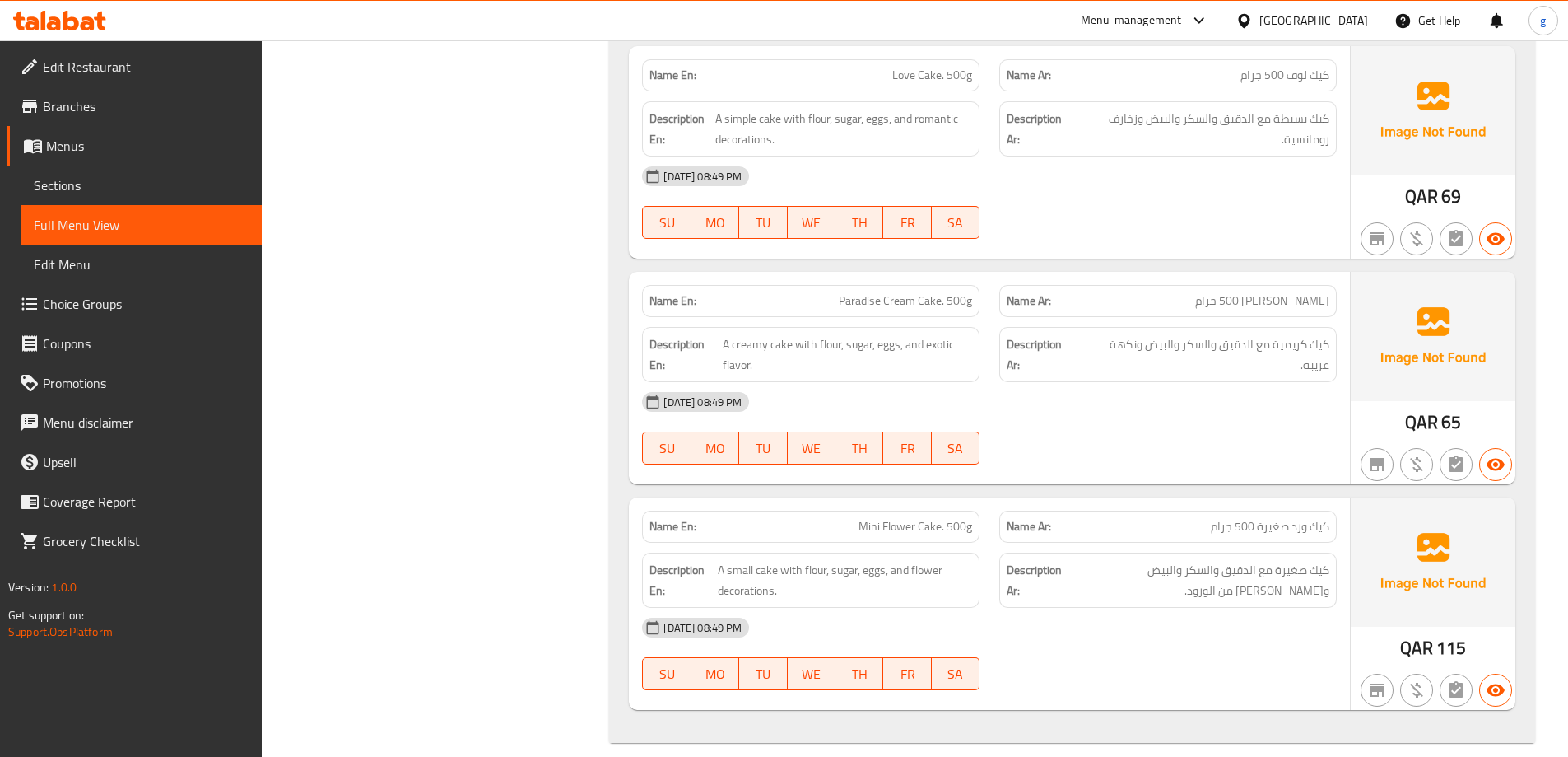
click at [116, 182] on span "Sections" at bounding box center [141, 185] width 215 height 19
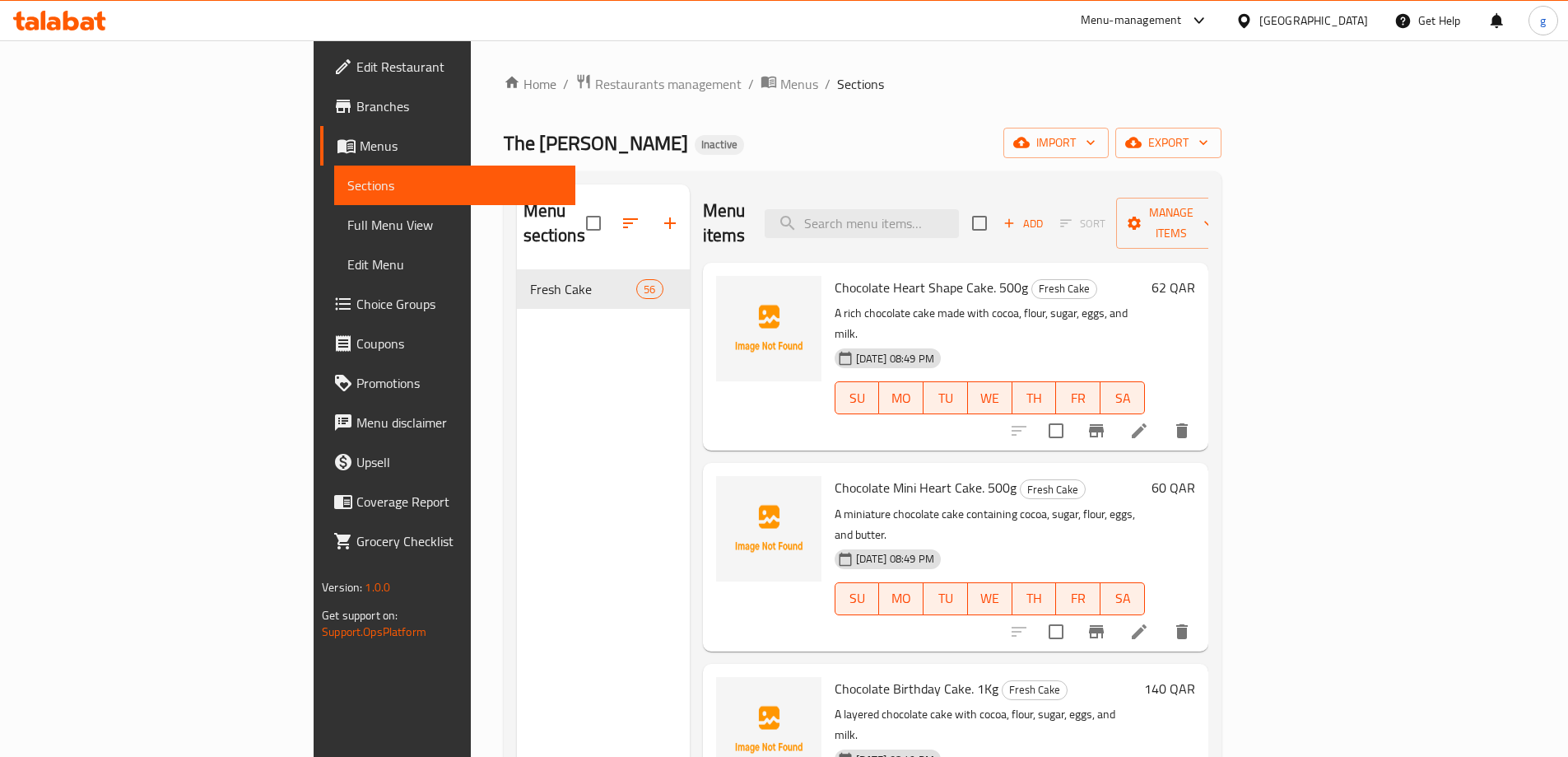
click at [1249, 62] on div "Home / Restaurants management / Menus / Sections The Jannat Bakery Inactive imp…" at bounding box center [863, 514] width 784 height 947
click at [517, 413] on div "Menu sections Fresh Cake 56" at bounding box center [603, 563] width 173 height 757
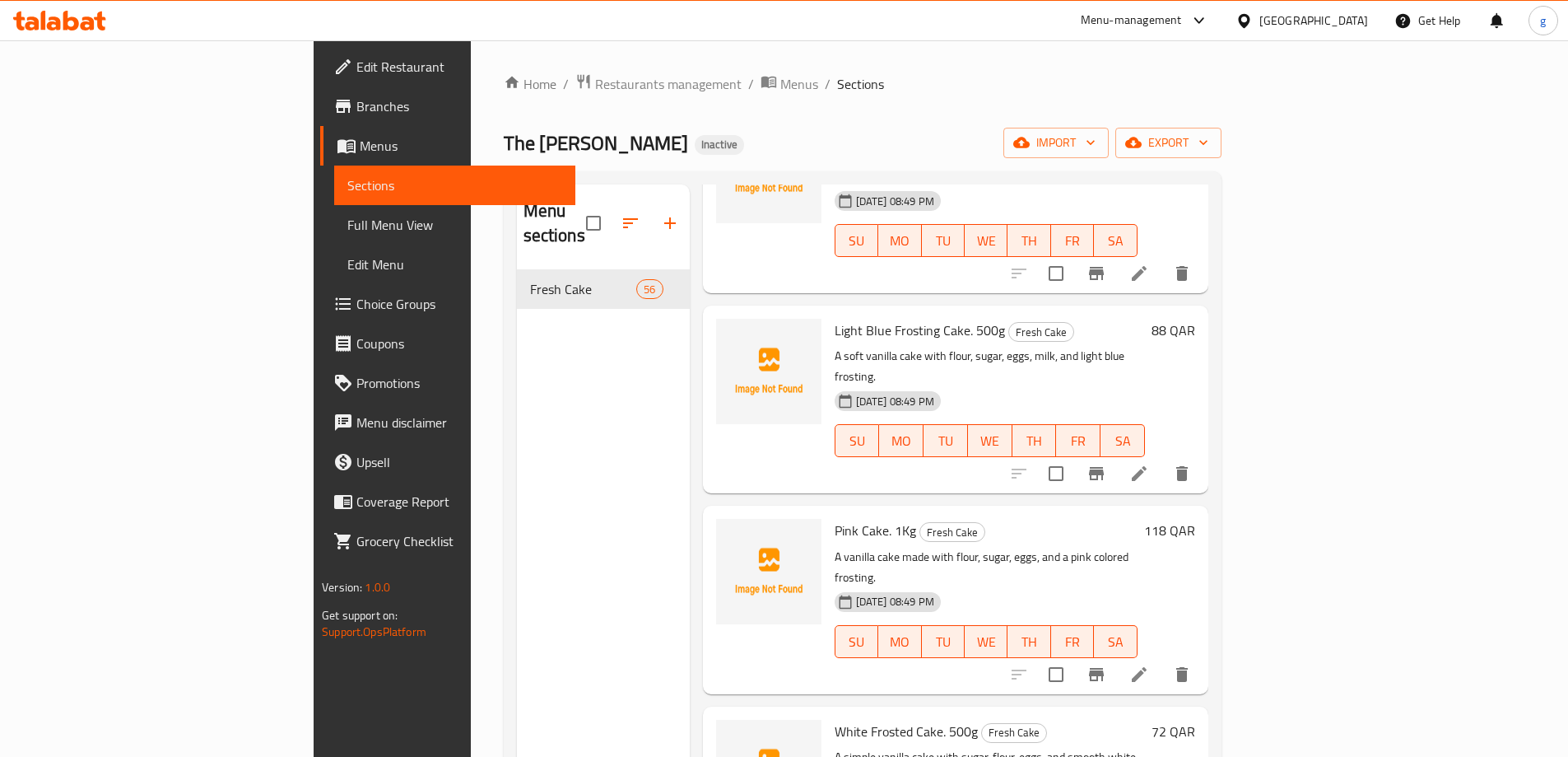
scroll to position [2142, 0]
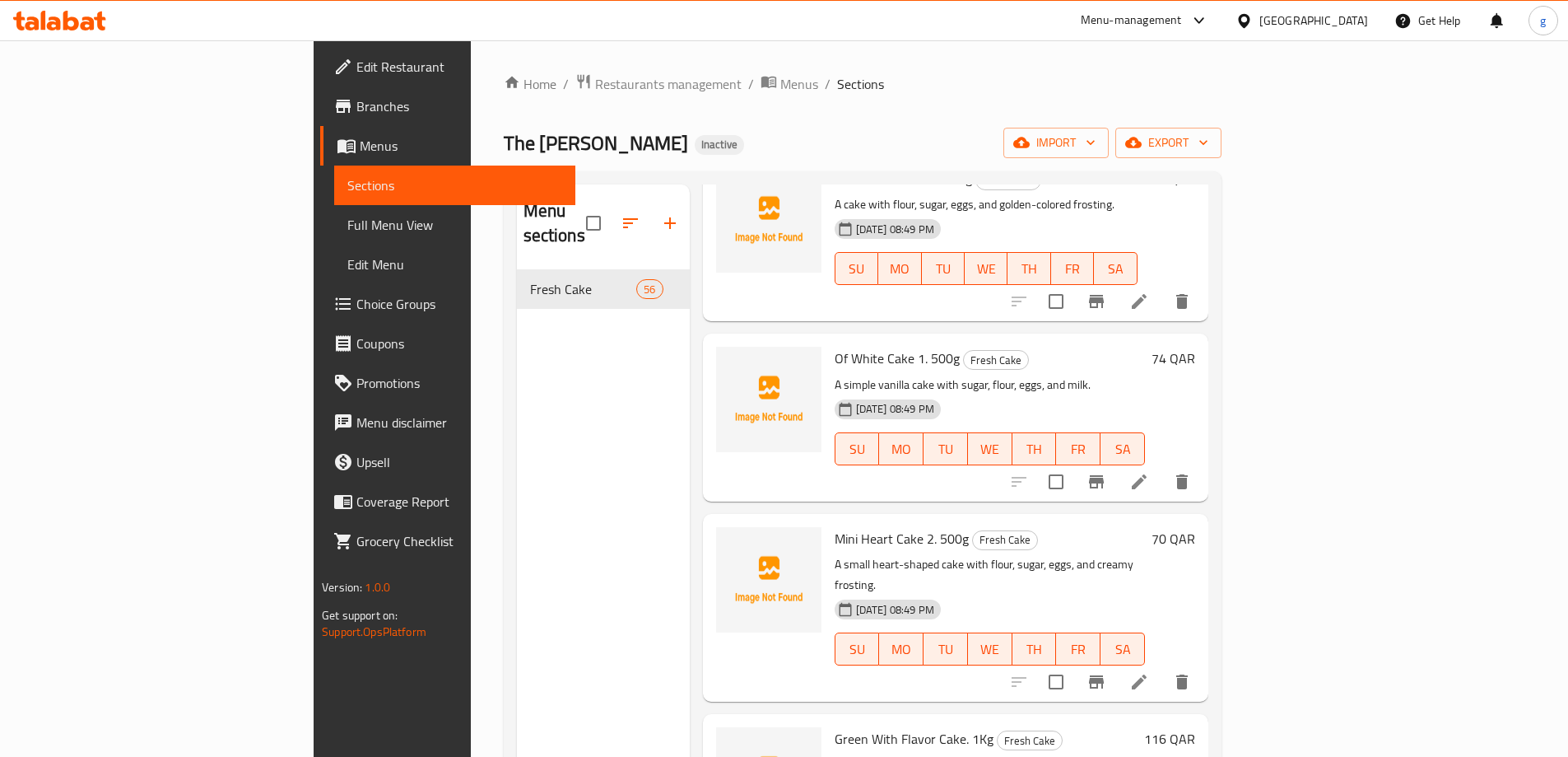
scroll to position [4859, 0]
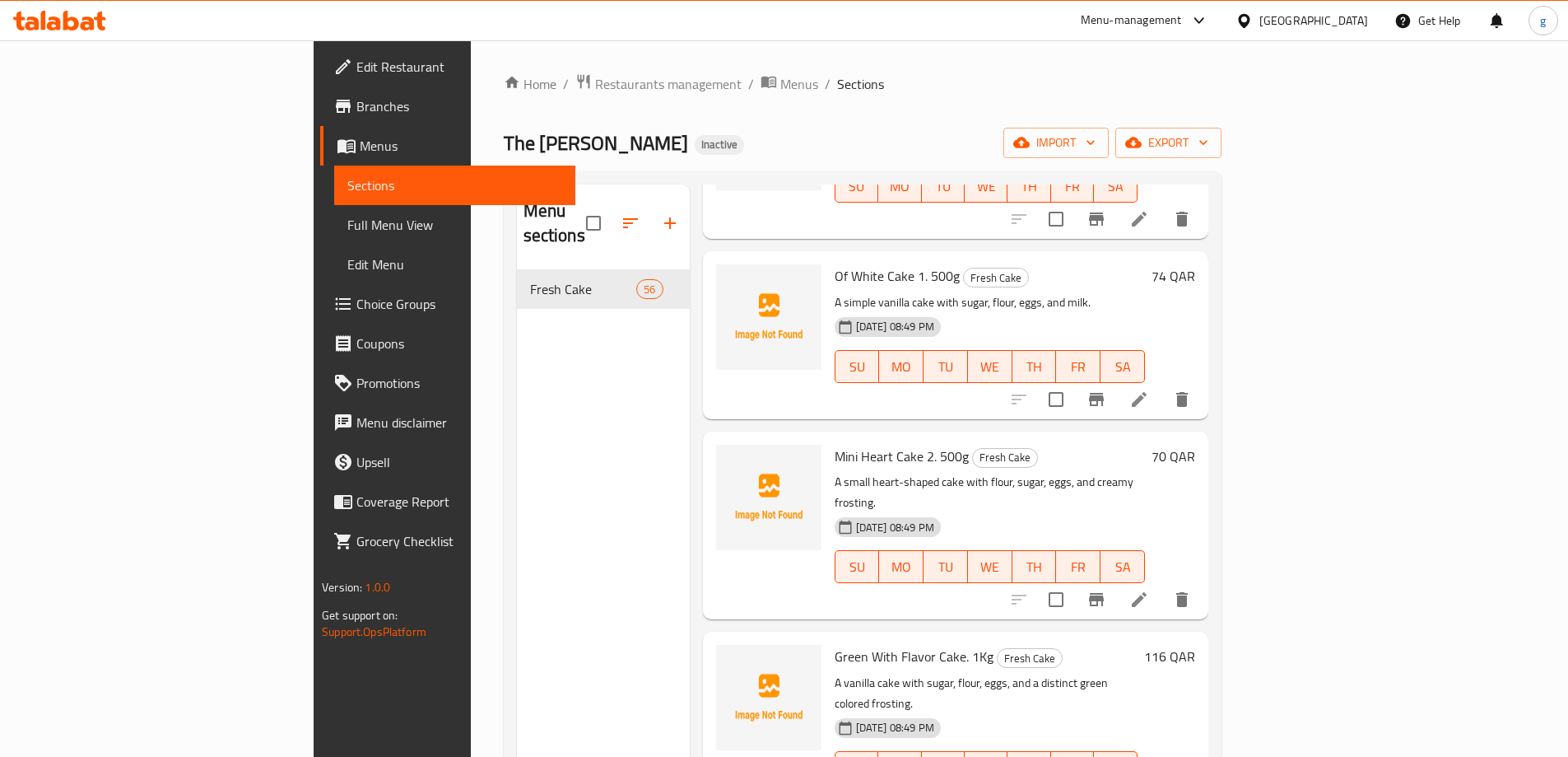
click at [835, 644] on span "Green With Flavor Cake. 1Kg" at bounding box center [915, 656] width 159 height 25
copy h6 "Green With Flavor Cake. 1Kg"
click at [334, 204] on link "Sections" at bounding box center [455, 185] width 241 height 40
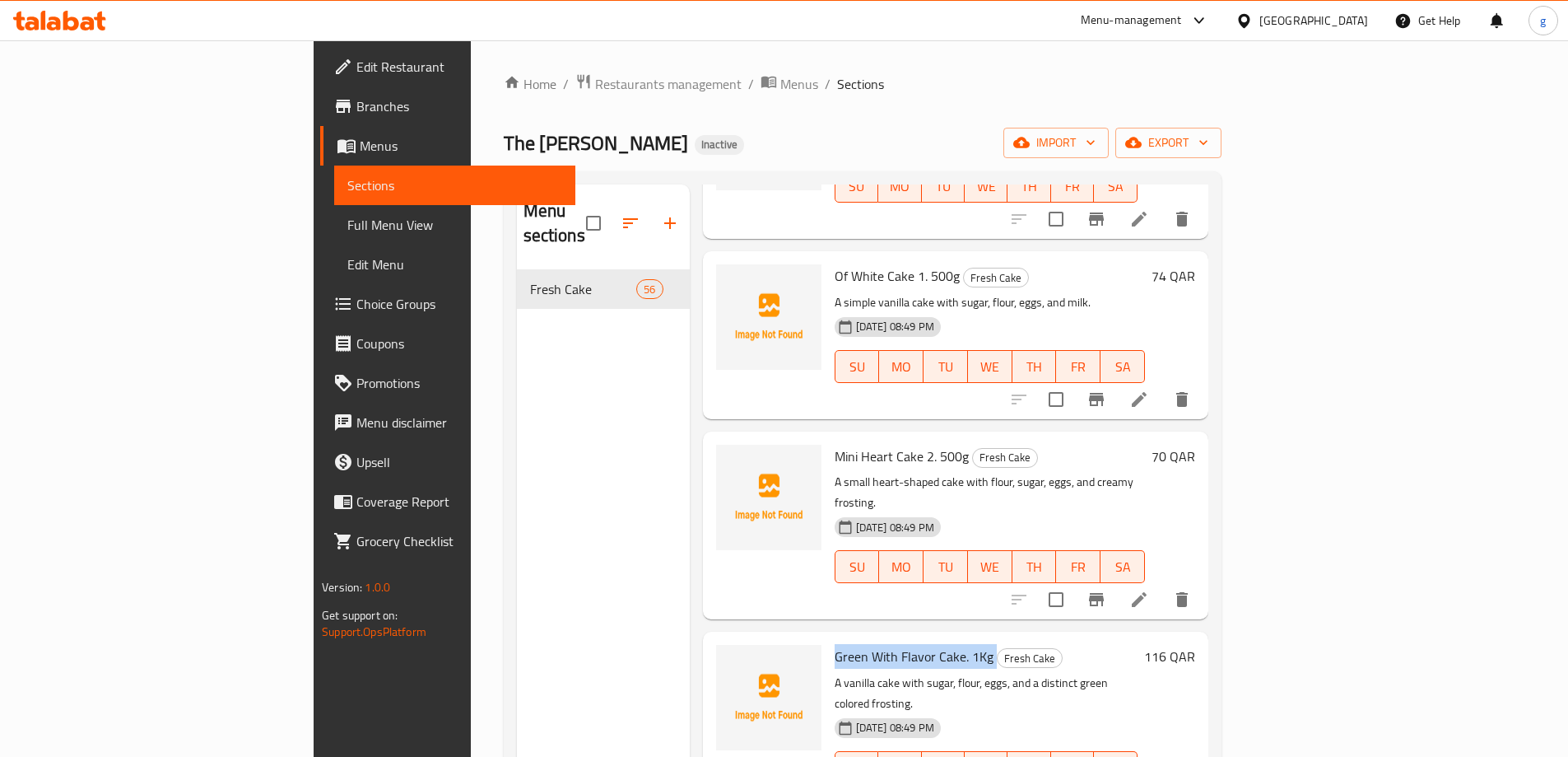
click at [347, 220] on span "Full Menu View" at bounding box center [455, 225] width 215 height 19
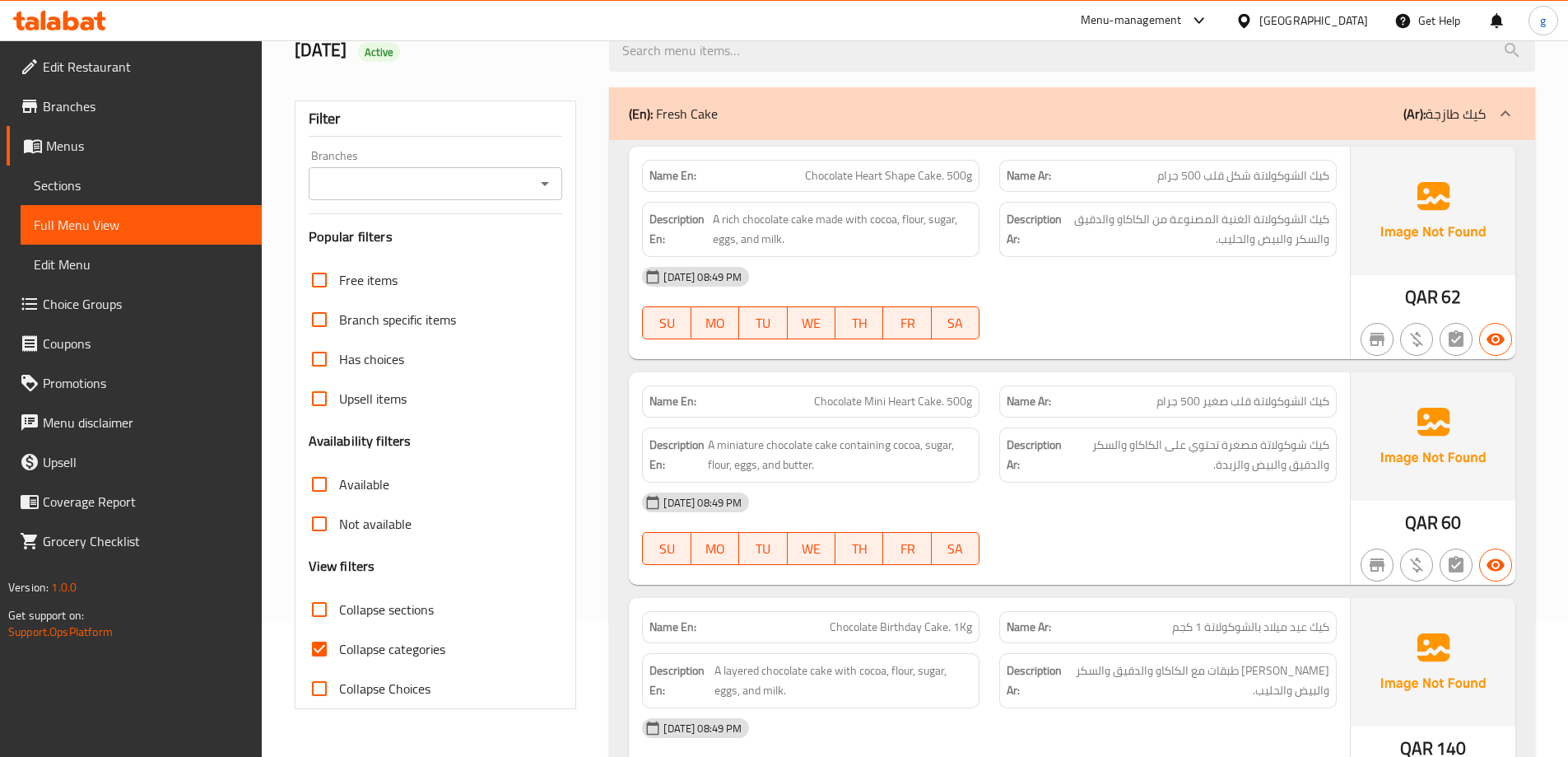
scroll to position [329, 0]
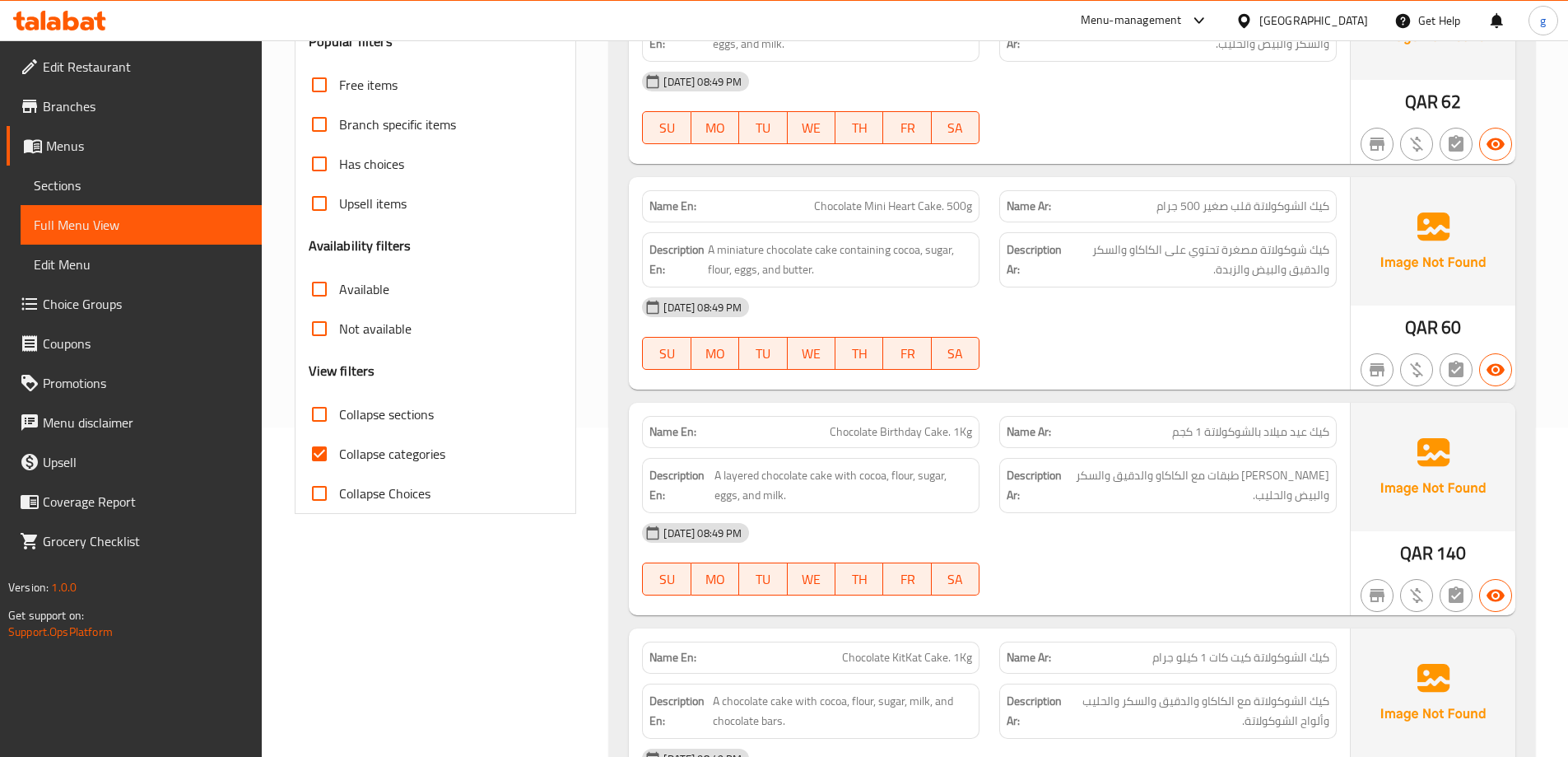
click at [312, 444] on input "Collapse categories" at bounding box center [319, 454] width 40 height 40
checkbox input "false"
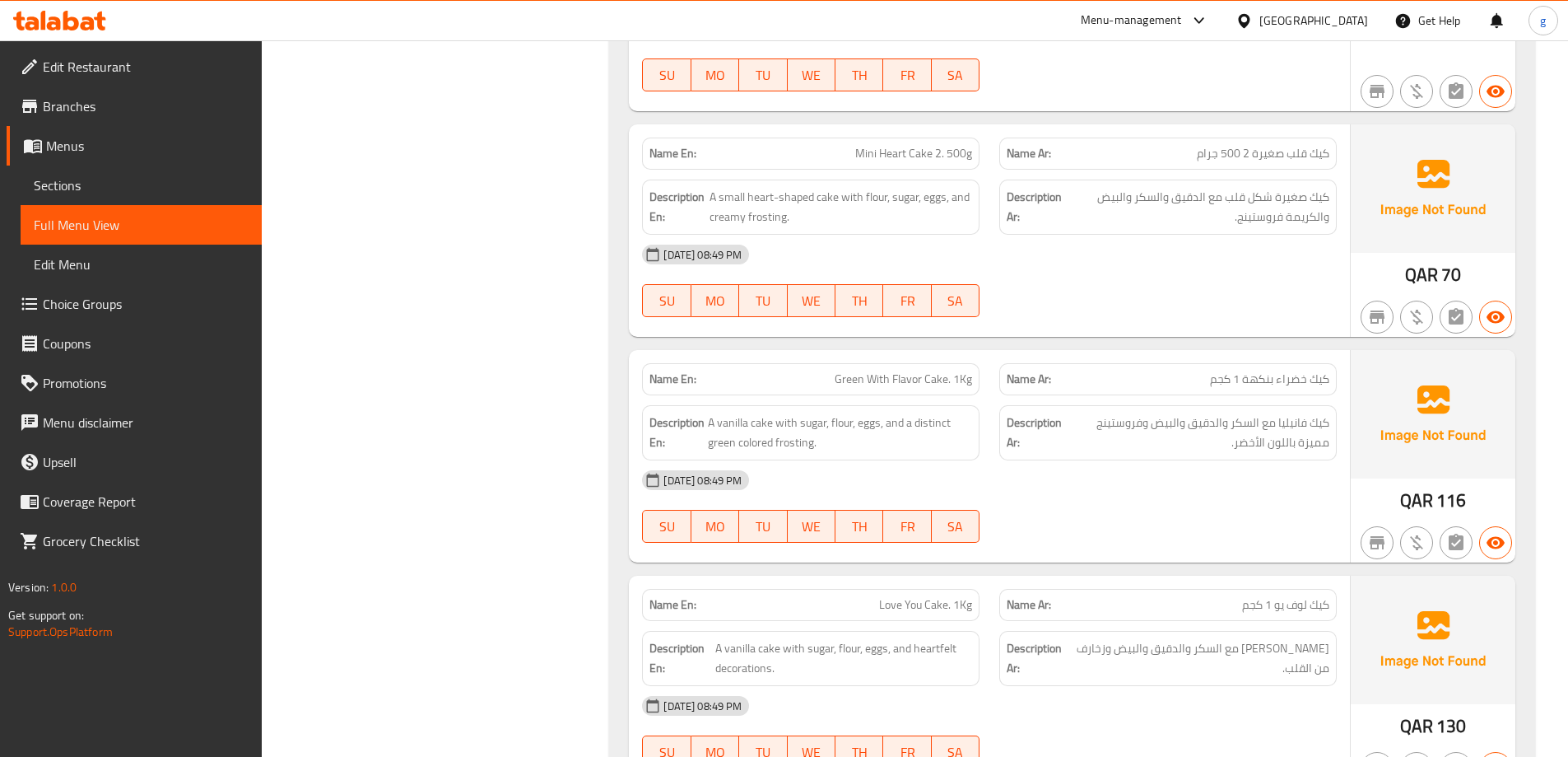
click at [1076, 556] on div "Name En: Green With Flavor Cake. 1Kg Name Ar: كيك خضراء بنكهة 1 كجم Description…" at bounding box center [990, 457] width 722 height 213
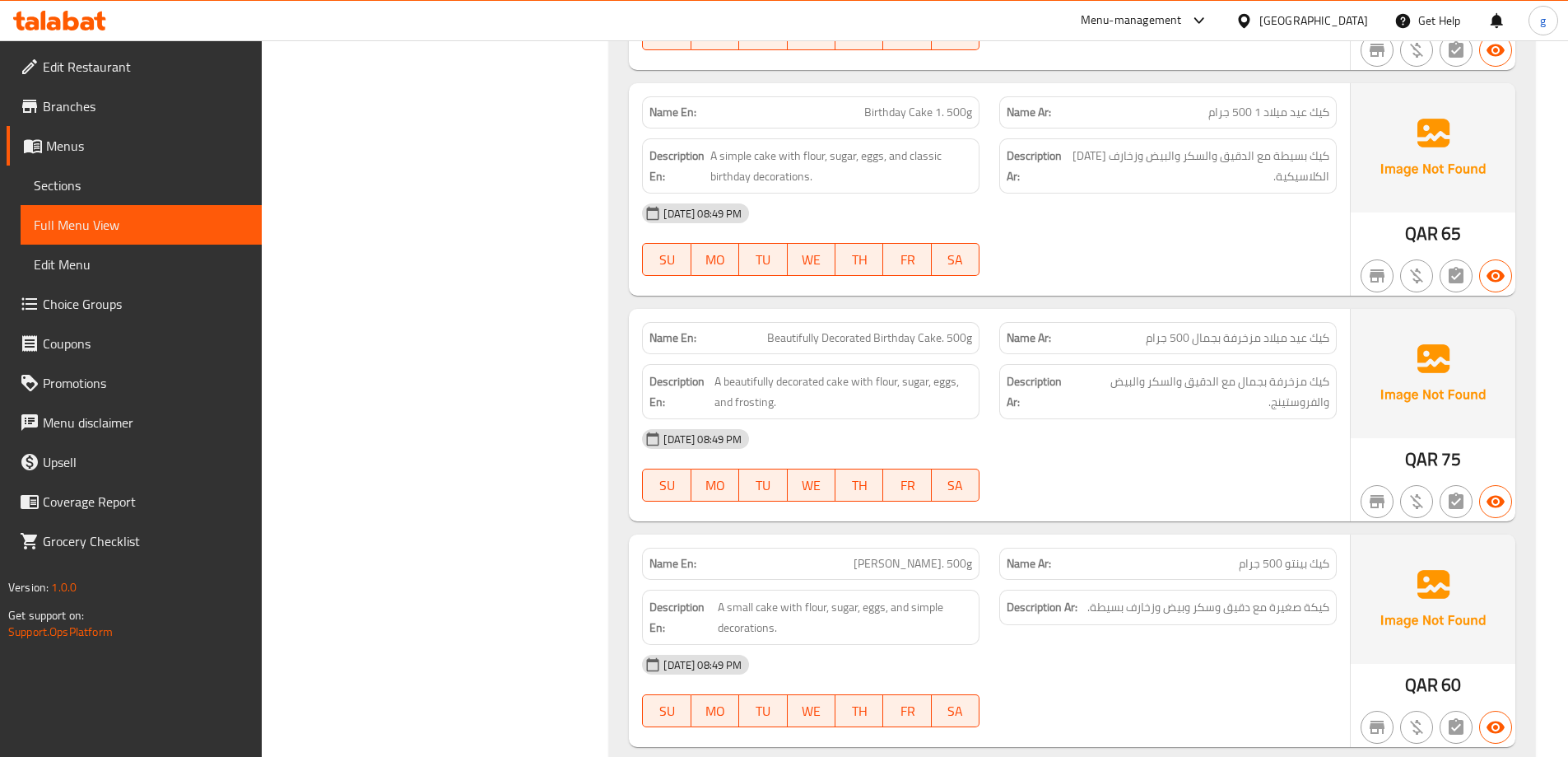
scroll to position [11047, 0]
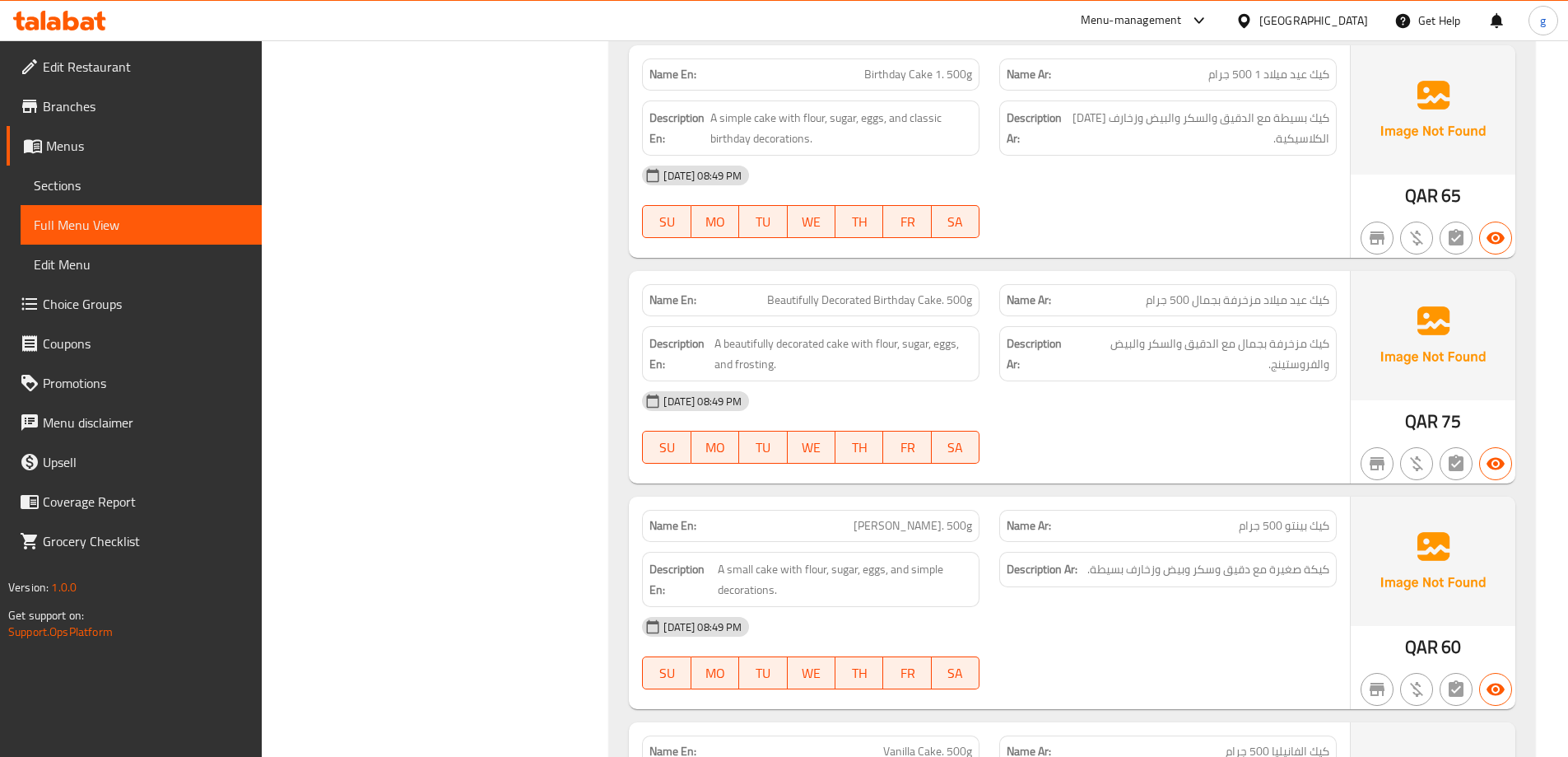
click at [1261, 72] on span "كيك عيد ميلاد 1 500 جرام" at bounding box center [1269, 74] width 121 height 18
click at [1041, 190] on div "[DATE] 08:49 PM" at bounding box center [989, 175] width 714 height 40
click at [930, 75] on span "Birthday Cake 1. 500g" at bounding box center [918, 74] width 108 height 18
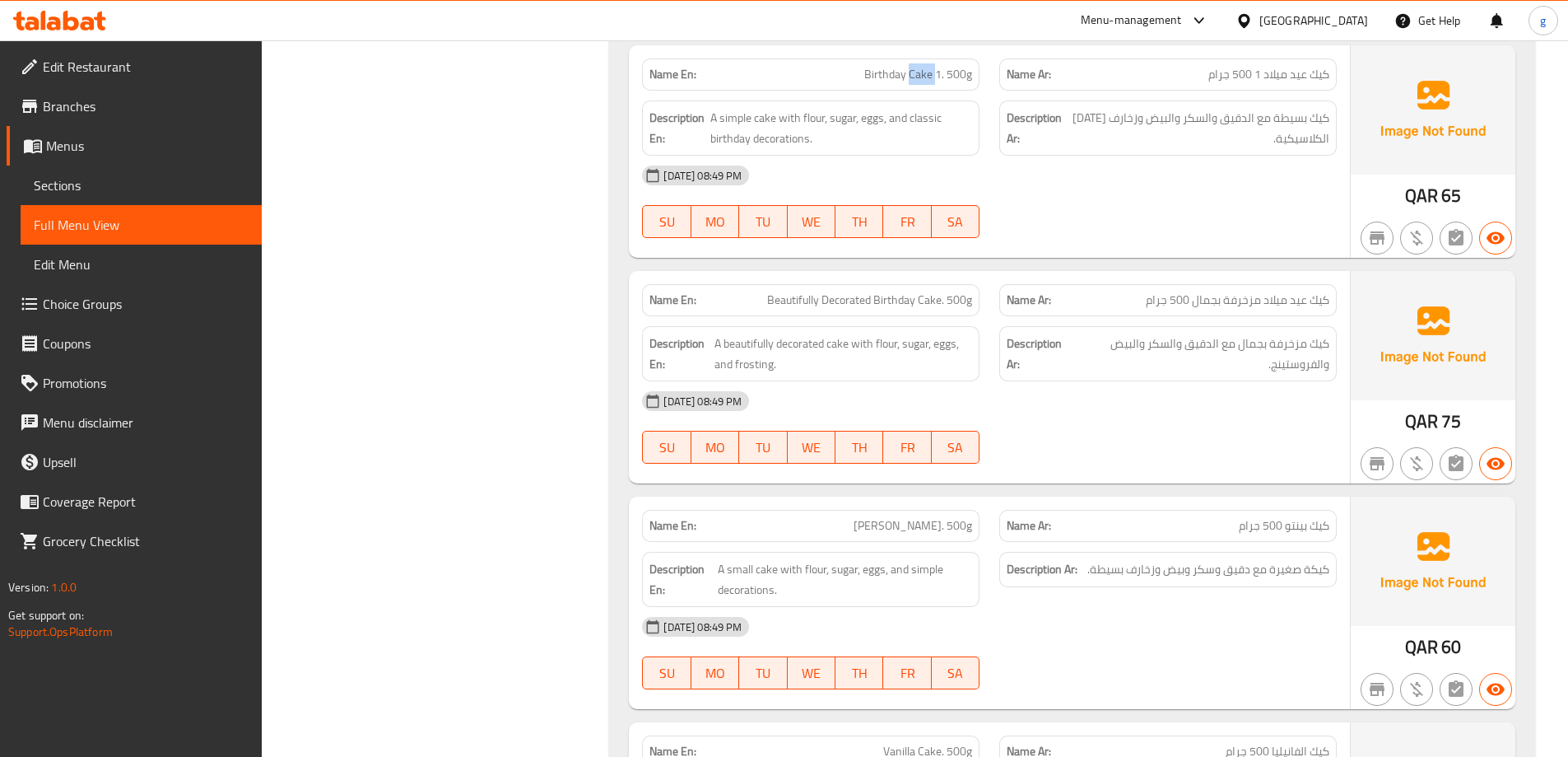
click at [930, 75] on span "Birthday Cake 1. 500g" at bounding box center [918, 74] width 108 height 18
copy span "Birthday Cake 1. 500g"
click at [135, 184] on span "Sections" at bounding box center [141, 185] width 215 height 19
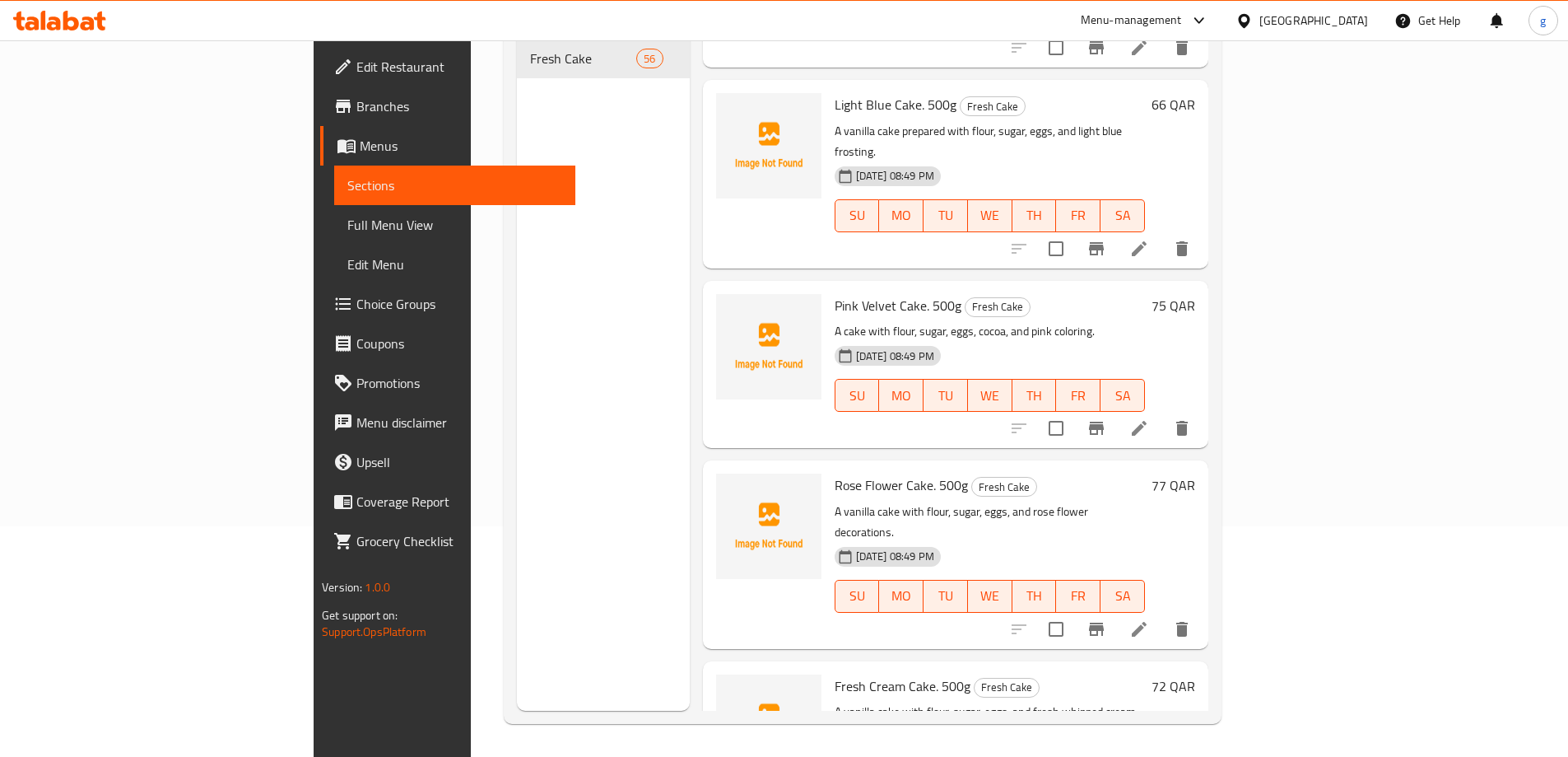
scroll to position [3376, 0]
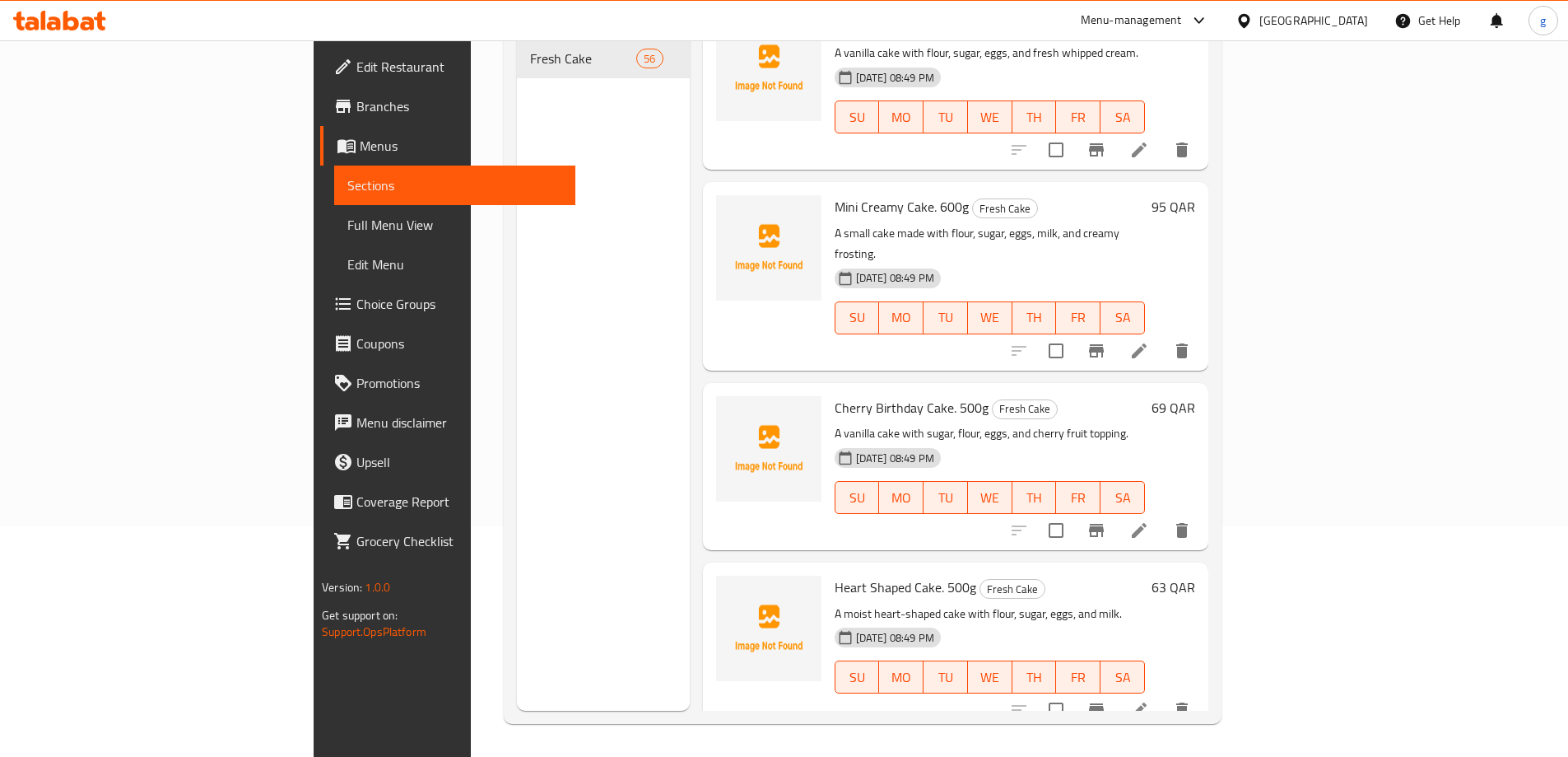
click at [690, 401] on div "Menu items Add Sort Manage items Chocolate Heart Shape Cake. 500g Fresh Cake A …" at bounding box center [949, 332] width 518 height 757
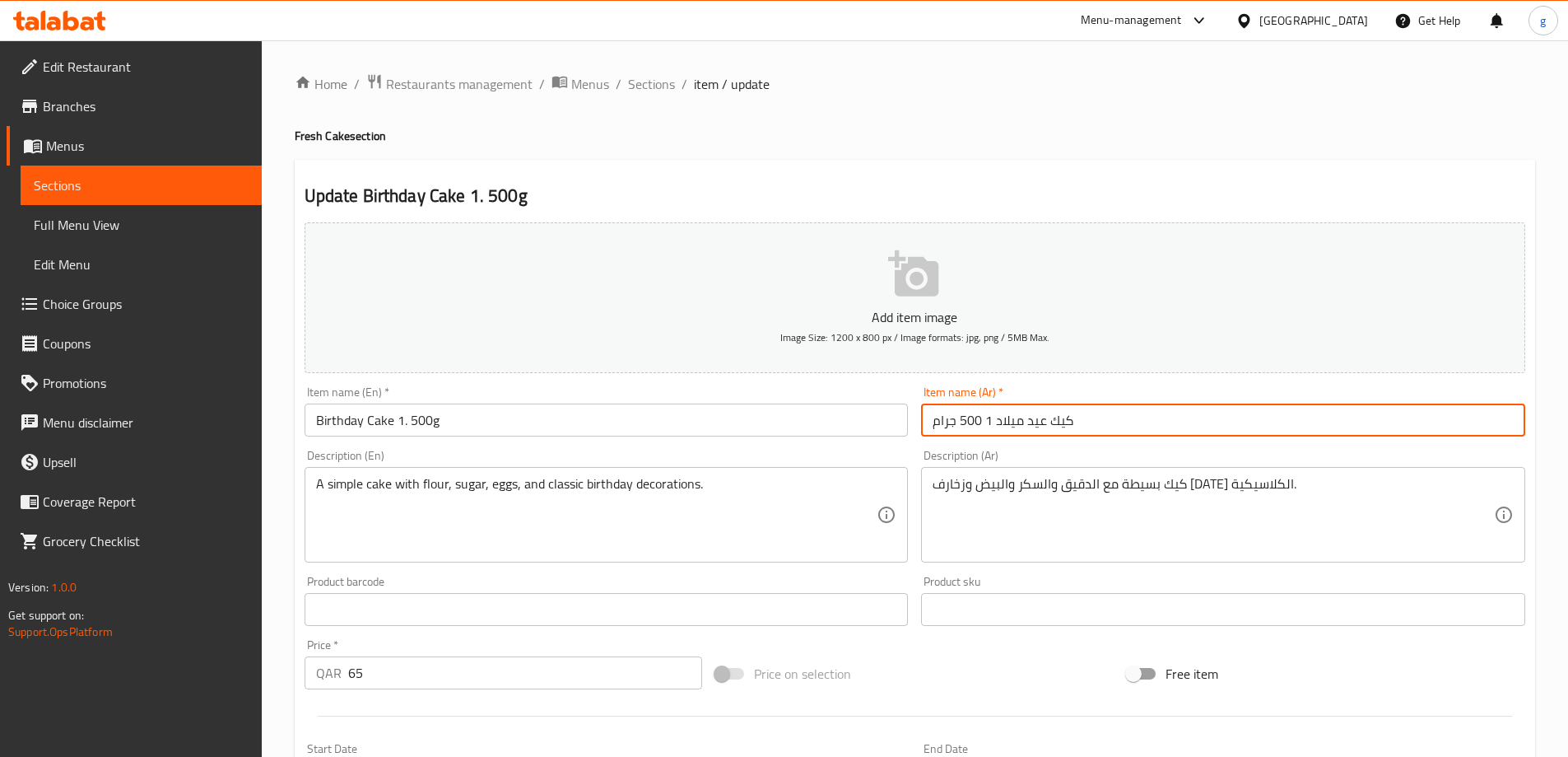
click at [1163, 424] on input "كيك عيد ميلاد 1 500 جرام" at bounding box center [1223, 421] width 604 height 33
click at [1429, 420] on input "كيك عيد ميلاد 1 500 جرام" at bounding box center [1223, 421] width 604 height 33
click at [1413, 419] on input "كيك عيد ميلاد 500 جرام" at bounding box center [1223, 421] width 604 height 33
click at [1431, 419] on input "كيك عيد ميلاد 500 جرام" at bounding box center [1223, 421] width 604 height 33
type input "كيك عيد ميلاد 1500 جرام"
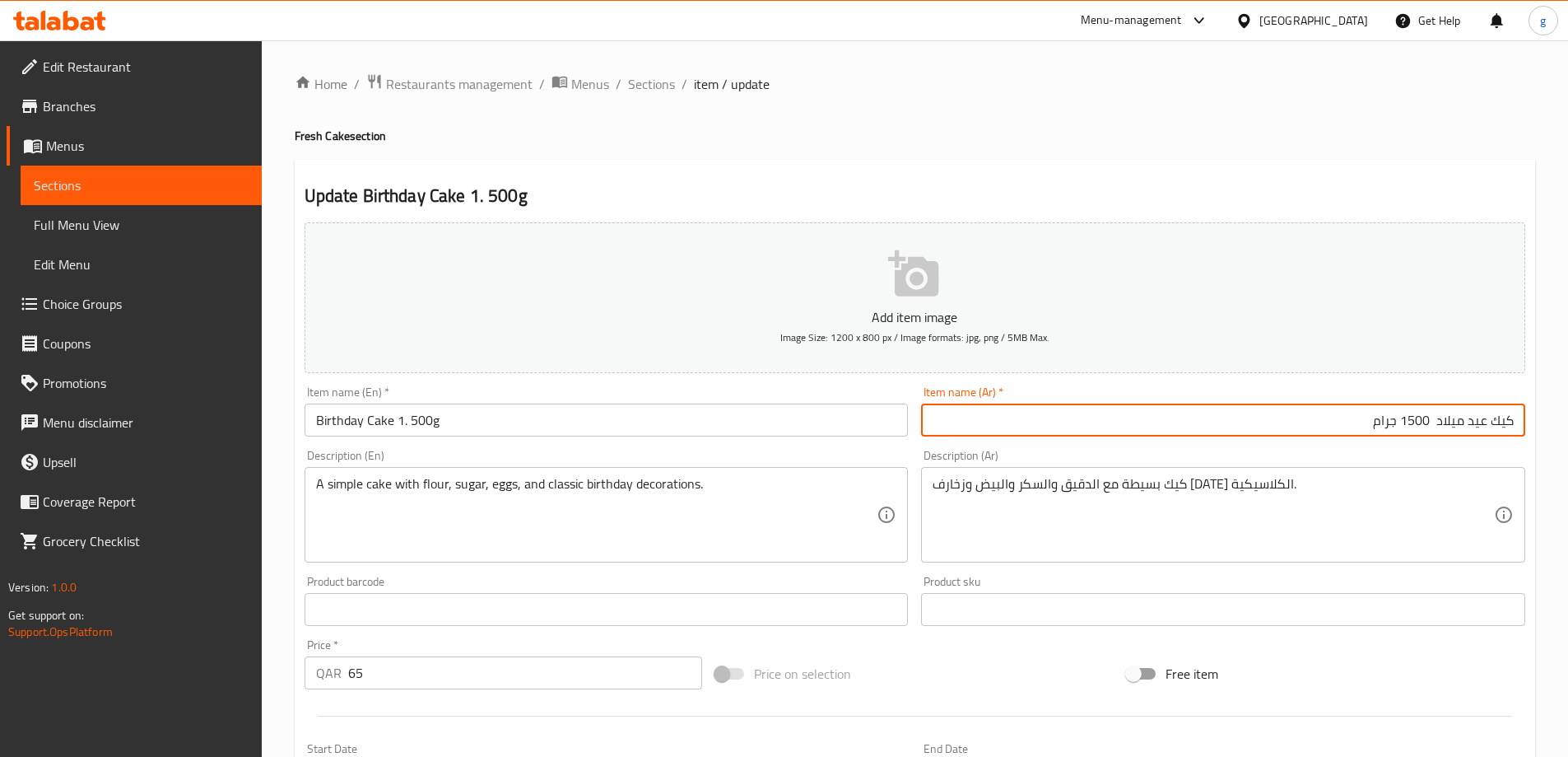
click at [163, 193] on span "Sections" at bounding box center [141, 185] width 215 height 19
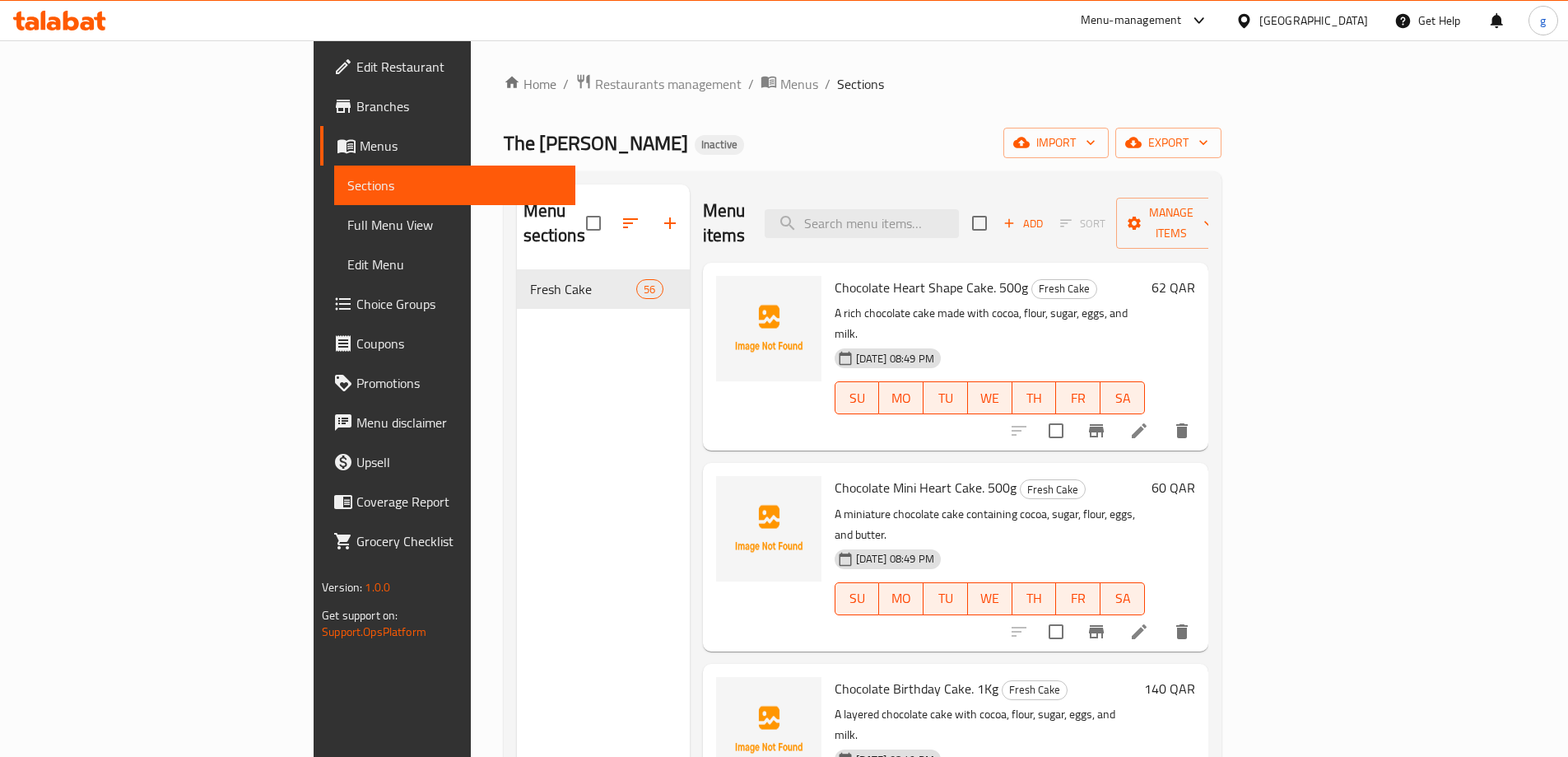
scroll to position [7977, 0]
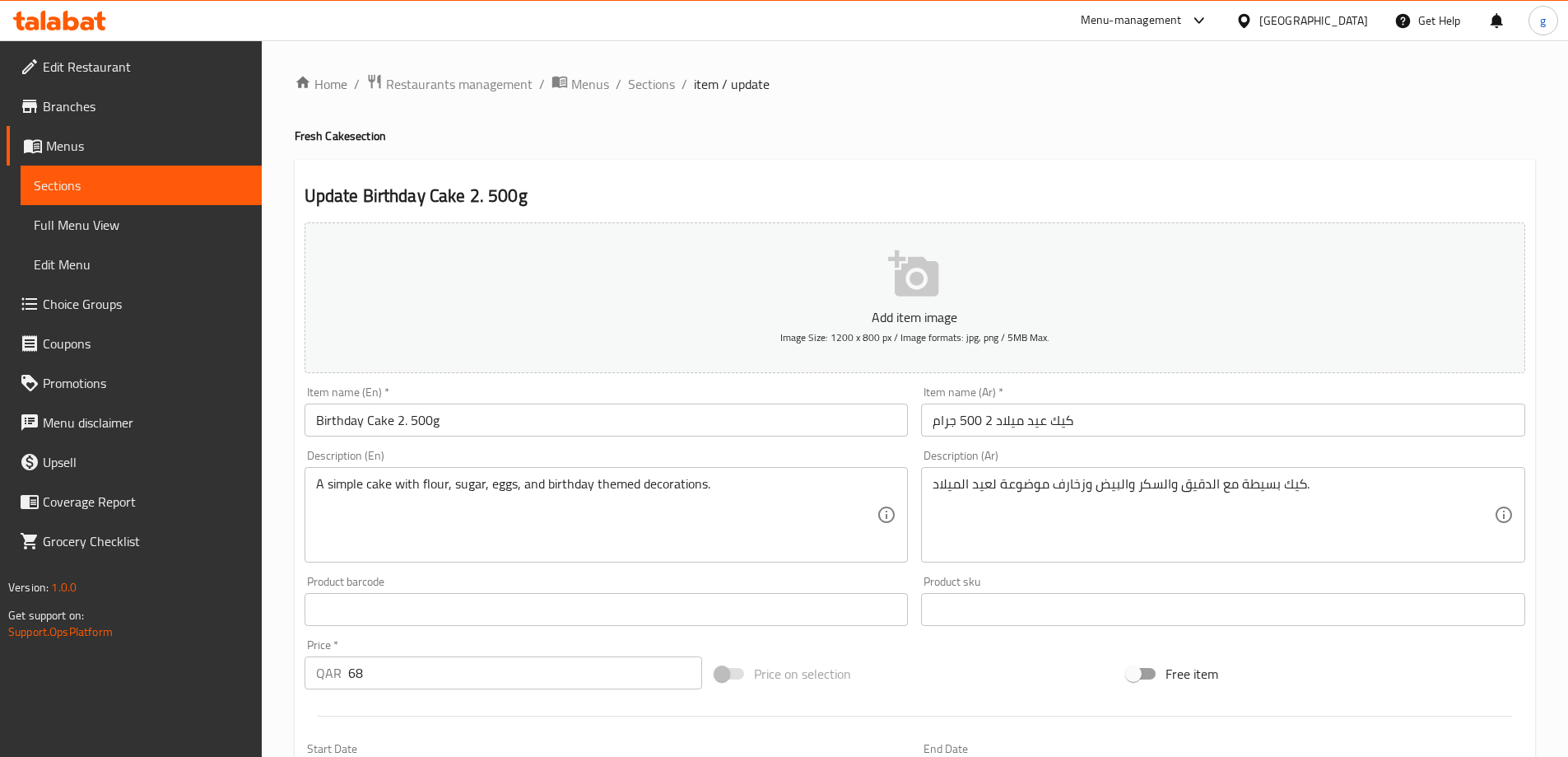
click at [985, 422] on input "كيك عيد ميلاد 2 500 جرام" at bounding box center [1223, 421] width 604 height 33
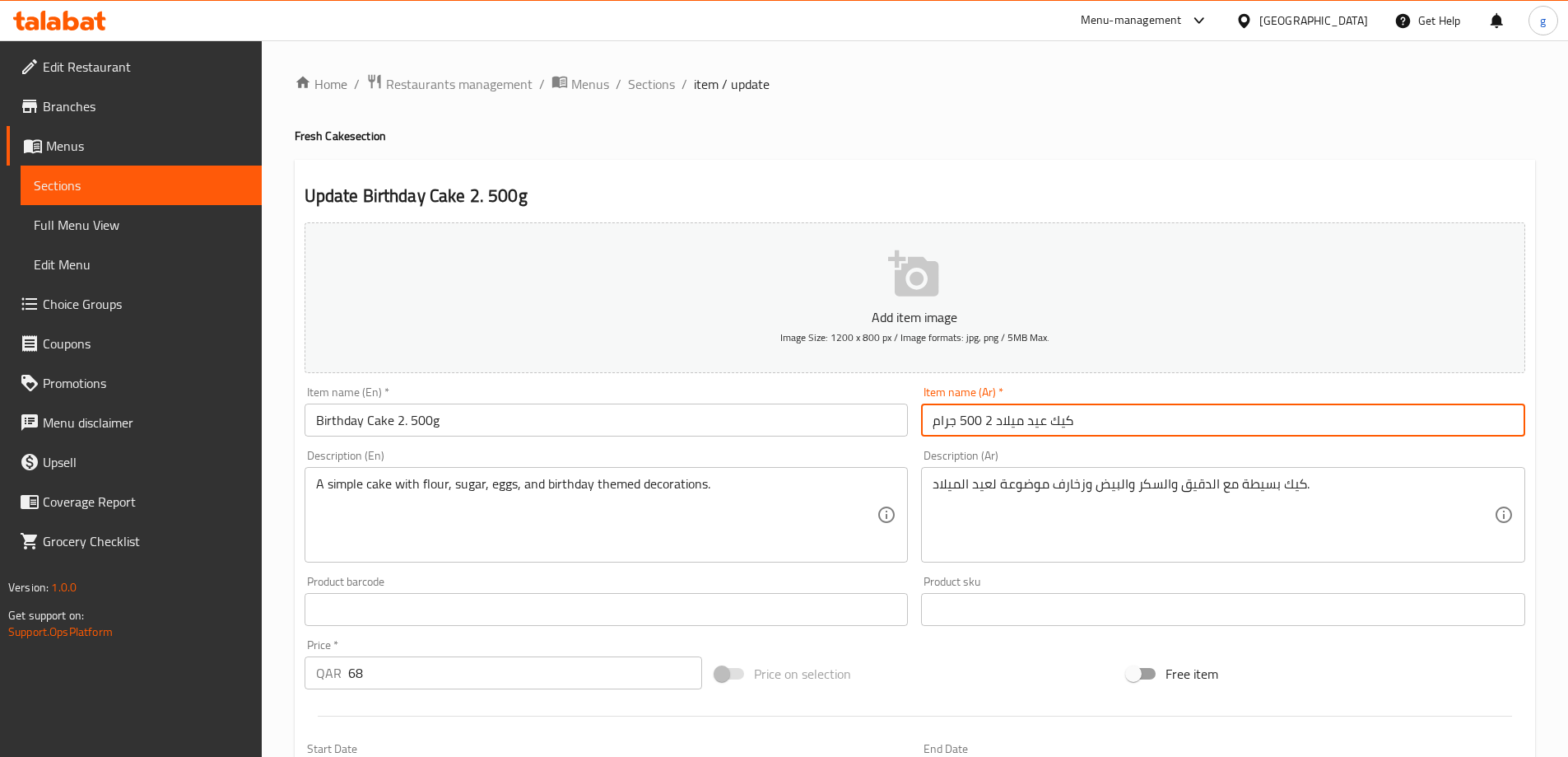
click at [990, 424] on input "كيك عيد ميلاد 2 500 جرام" at bounding box center [1223, 421] width 604 height 33
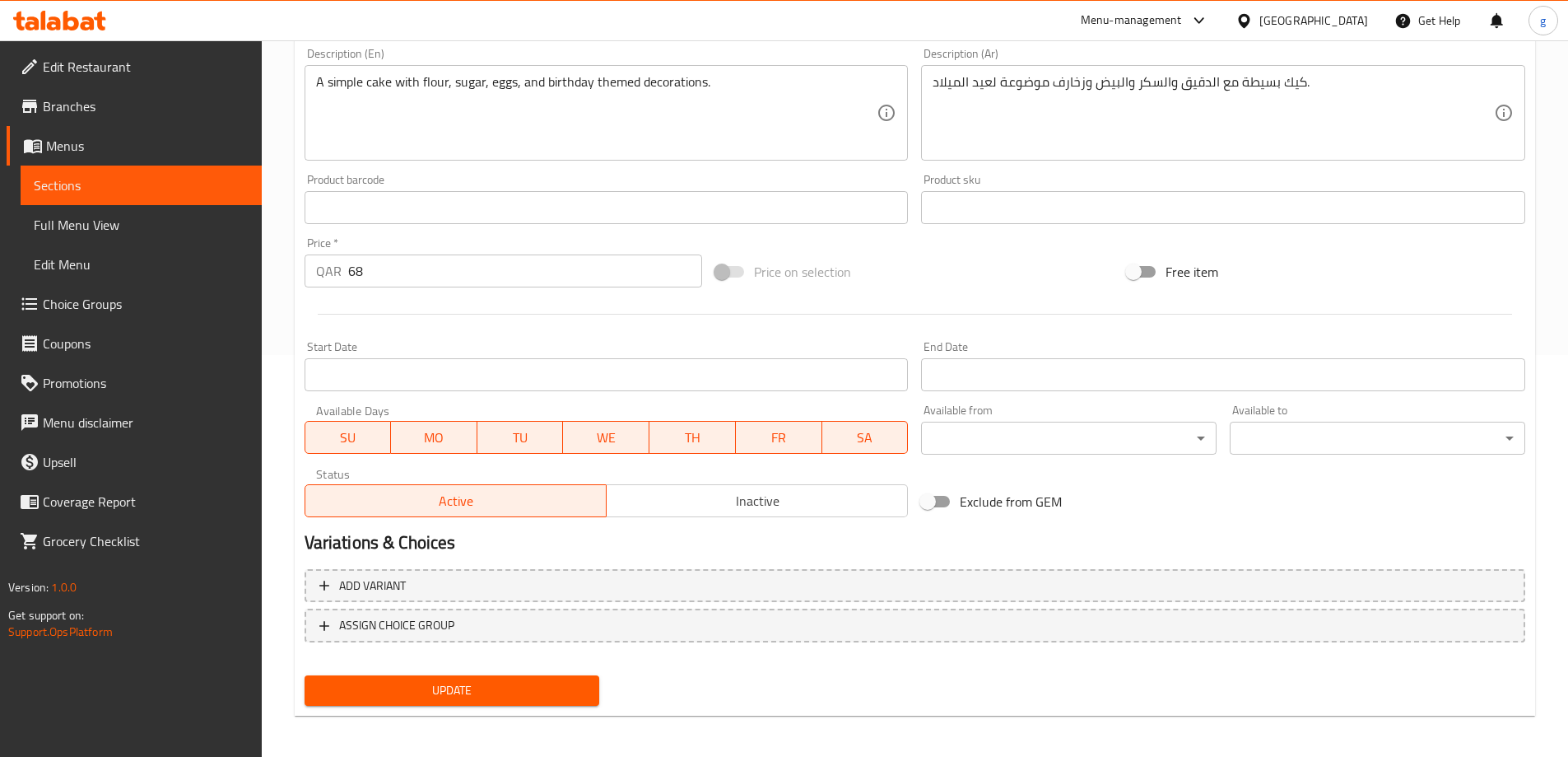
scroll to position [407, 0]
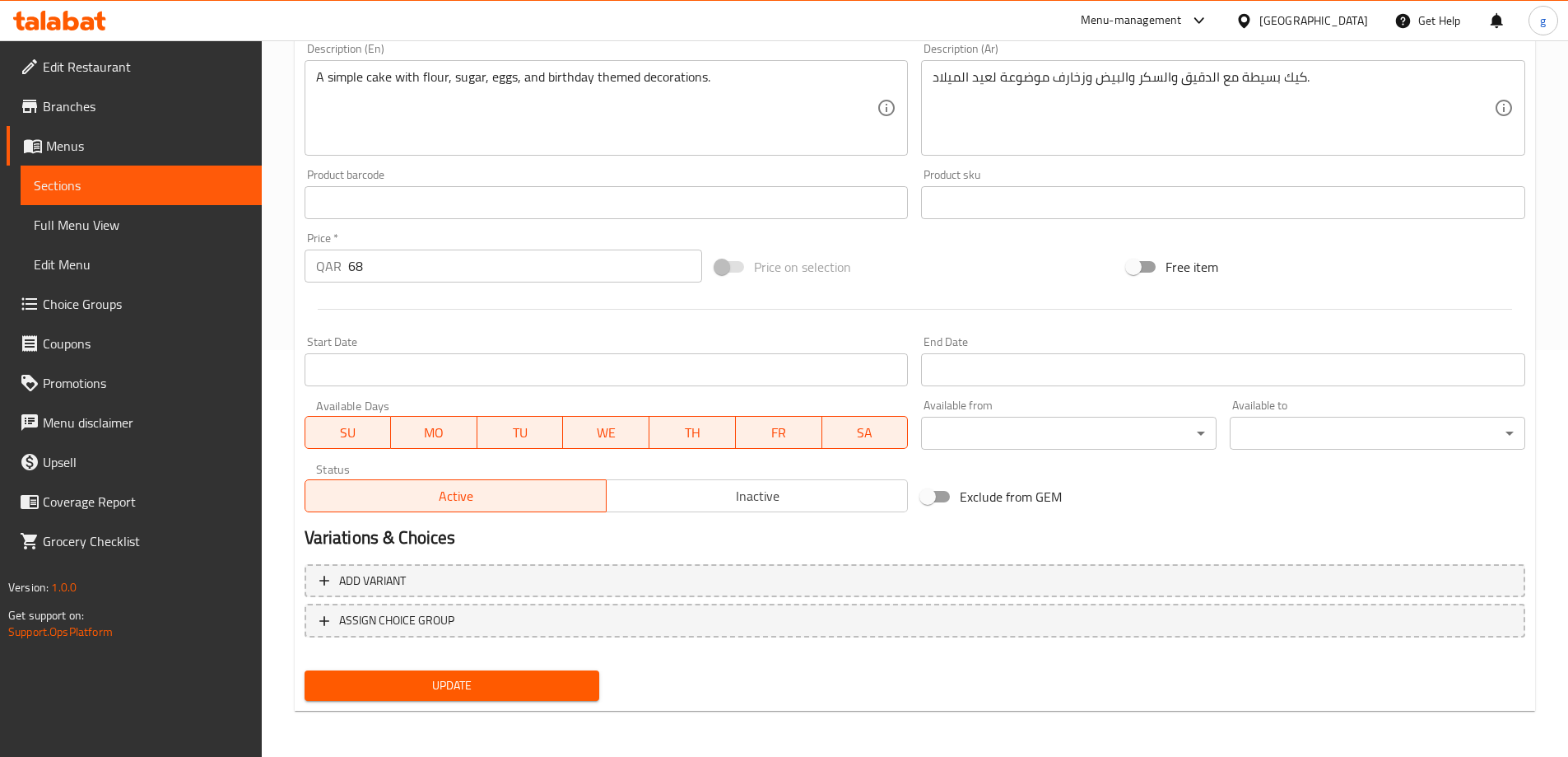
type input "كيك عيد ميلاد 2. 500 جرام"
click at [527, 681] on span "Update" at bounding box center [452, 686] width 269 height 20
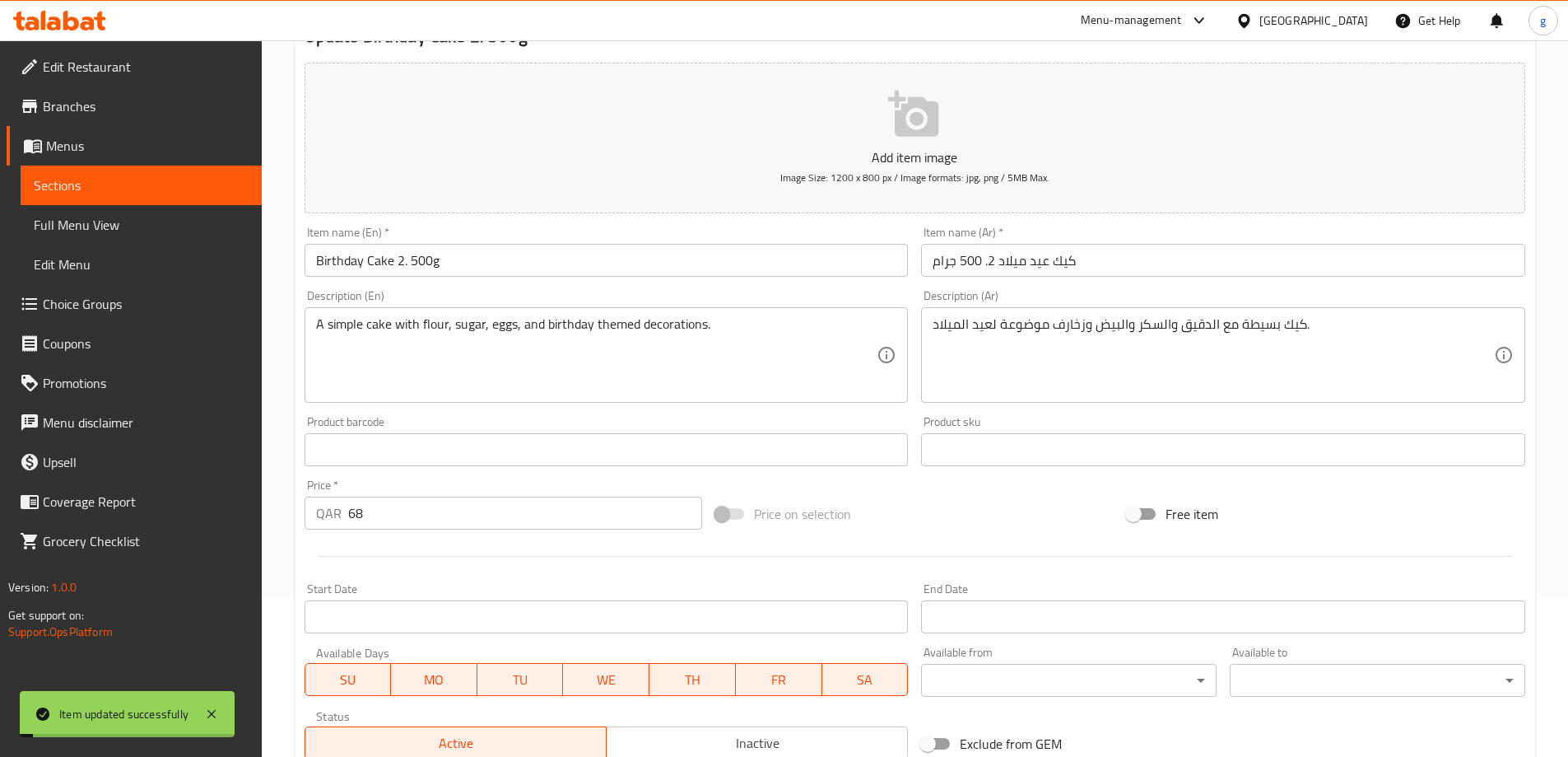
scroll to position [0, 0]
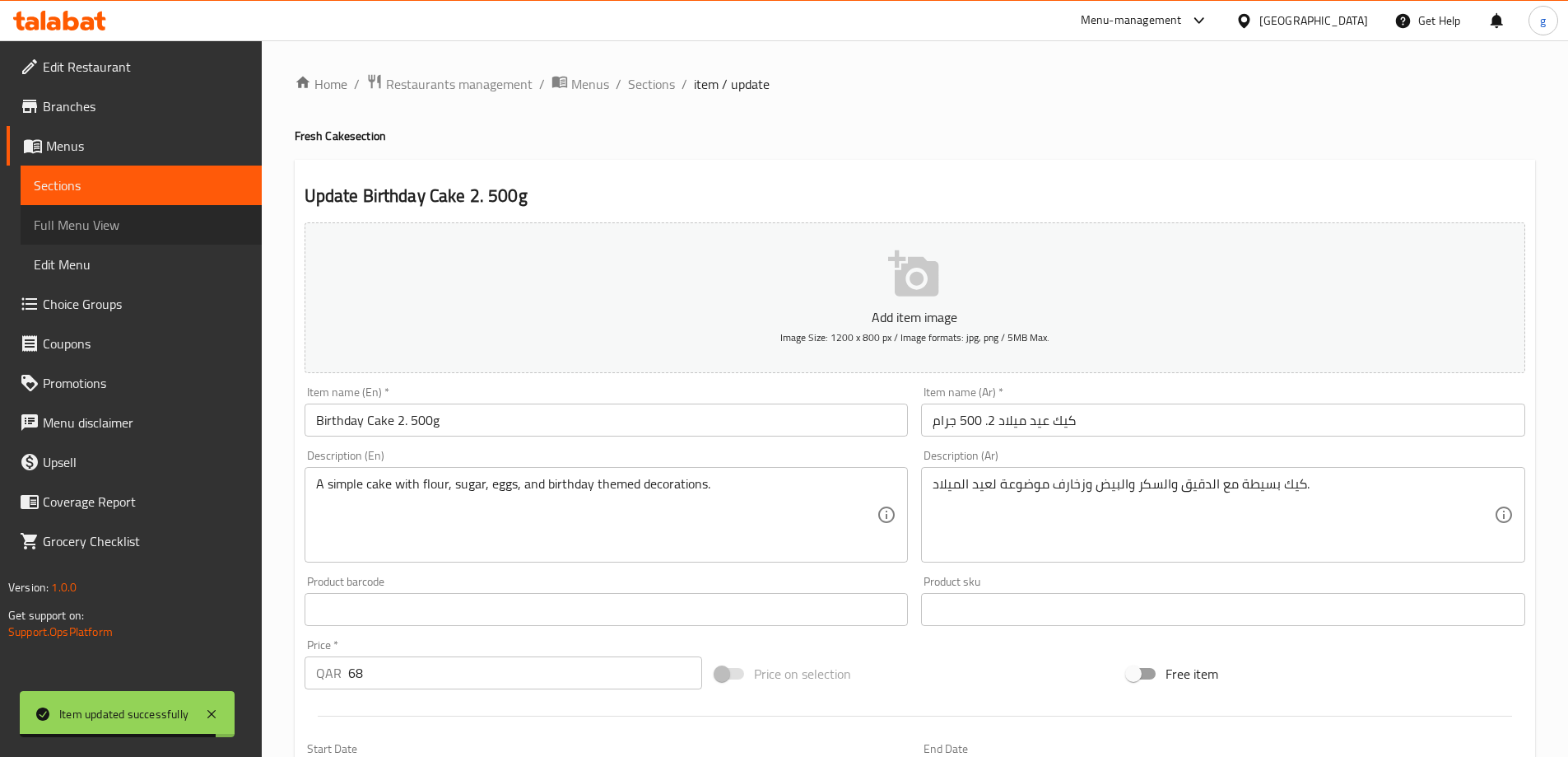
click at [126, 227] on span "Full Menu View" at bounding box center [141, 225] width 215 height 19
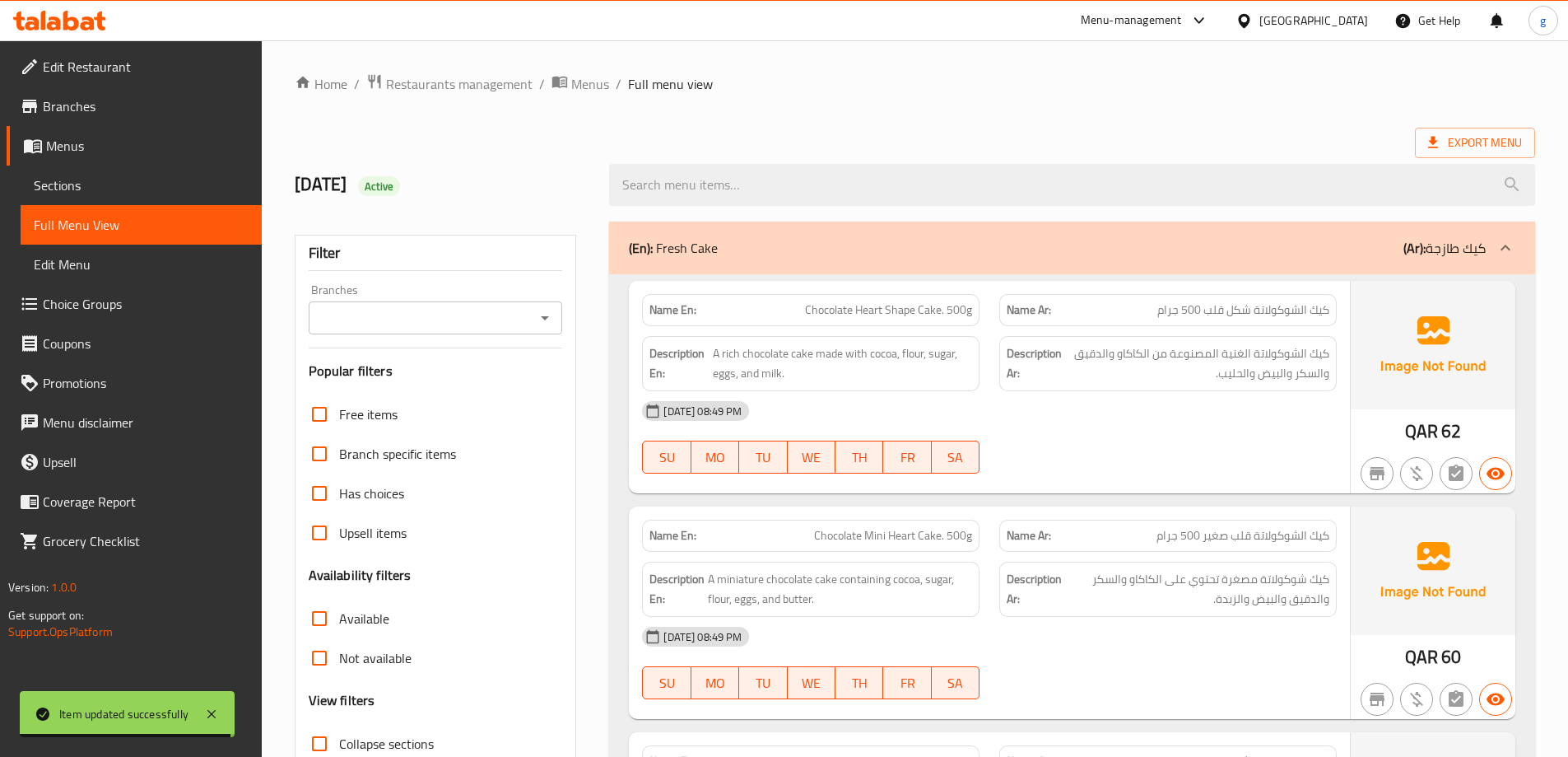
scroll to position [247, 0]
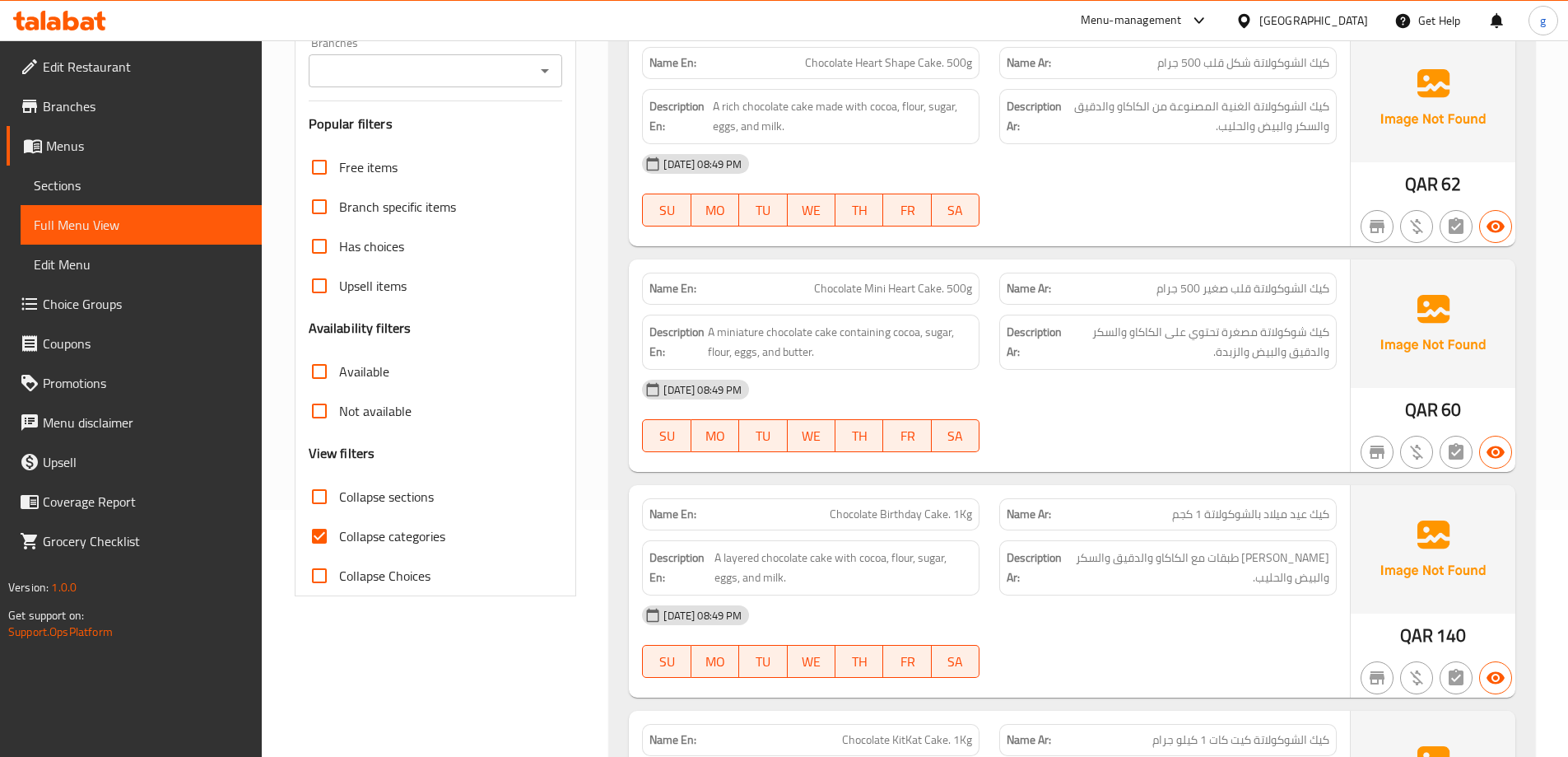
click at [351, 532] on span "Collapse categories" at bounding box center [392, 535] width 106 height 19
click at [339, 532] on input "Collapse categories" at bounding box center [319, 536] width 40 height 40
checkbox input "false"
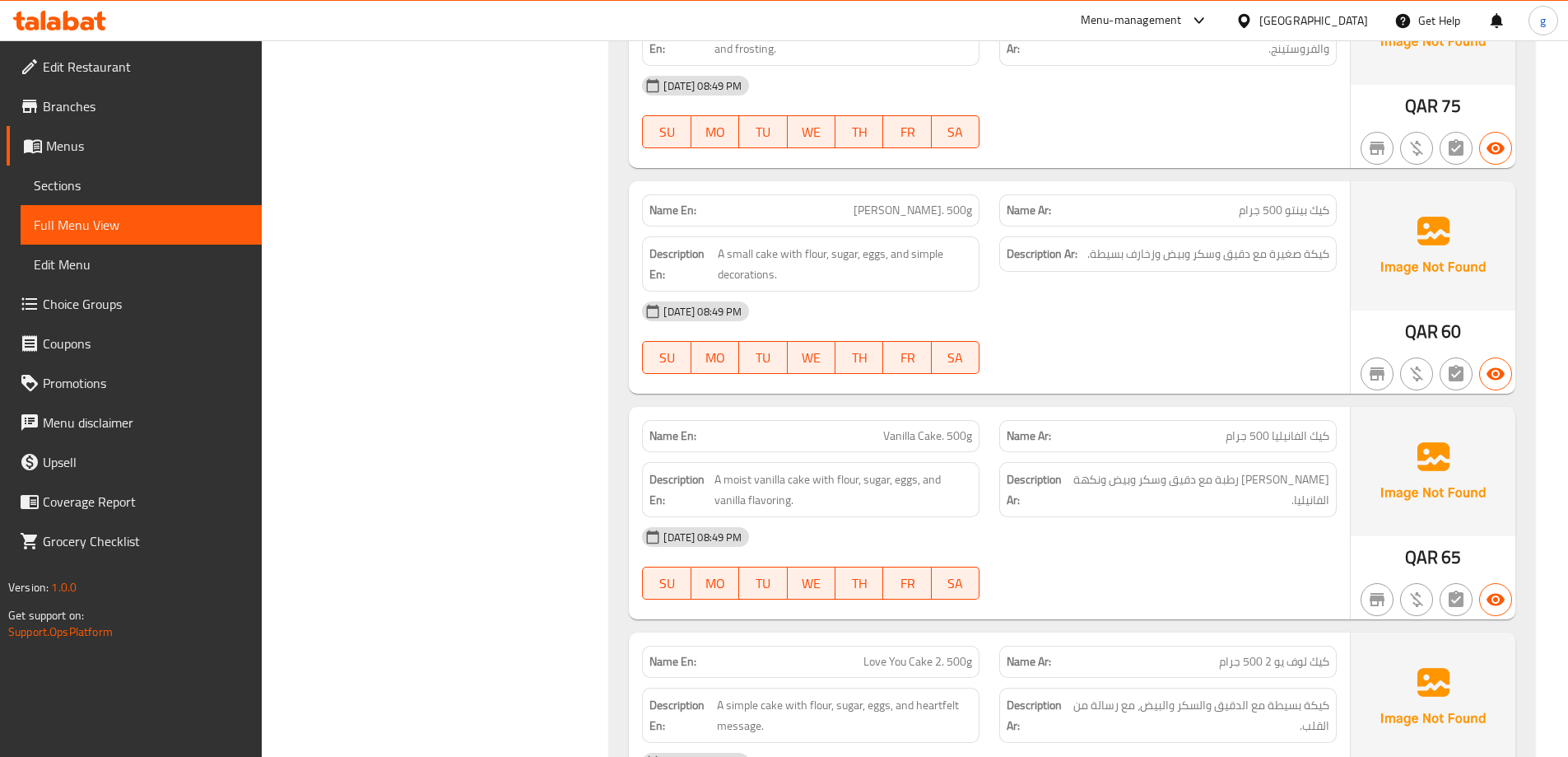
click at [1210, 336] on div "06-10-2025 08:49 PM SU MO TU WE TH FR SA" at bounding box center [989, 337] width 714 height 92
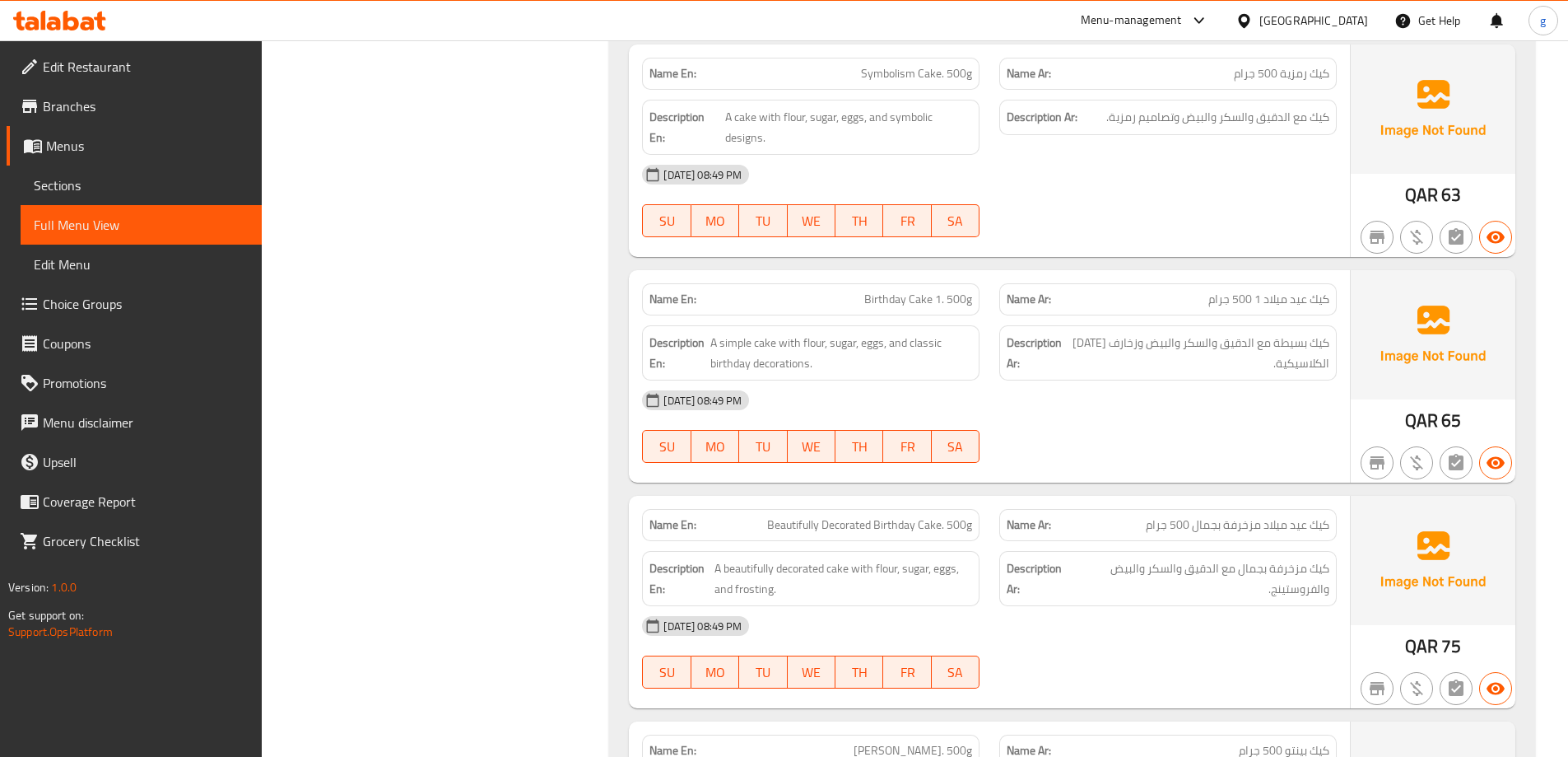
scroll to position [10794, 0]
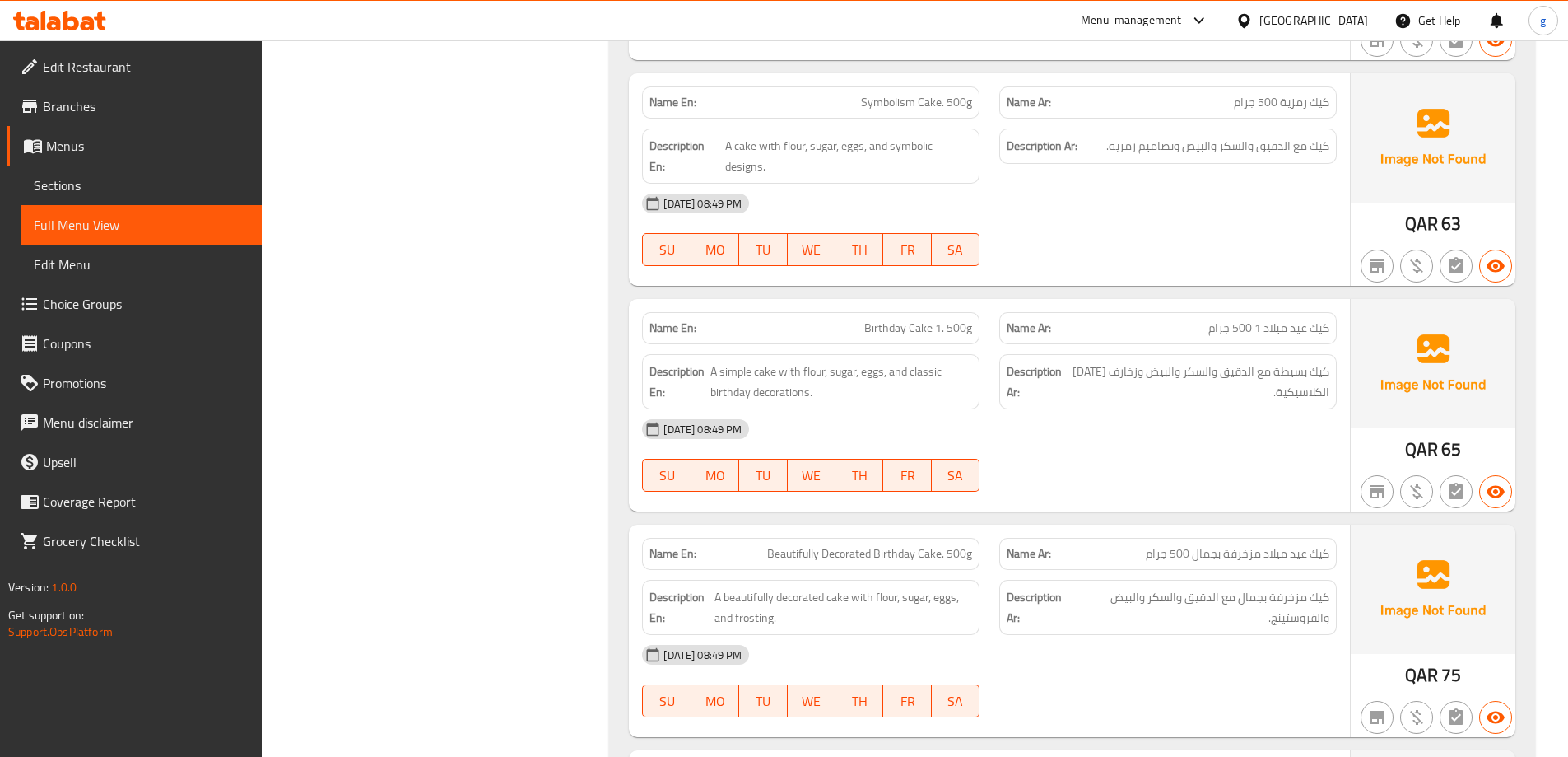
click at [960, 329] on span "Birthday Cake 1. 500g" at bounding box center [918, 328] width 108 height 18
copy span "Birthday Cake 1. 500g"
click at [116, 184] on span "Sections" at bounding box center [141, 185] width 215 height 19
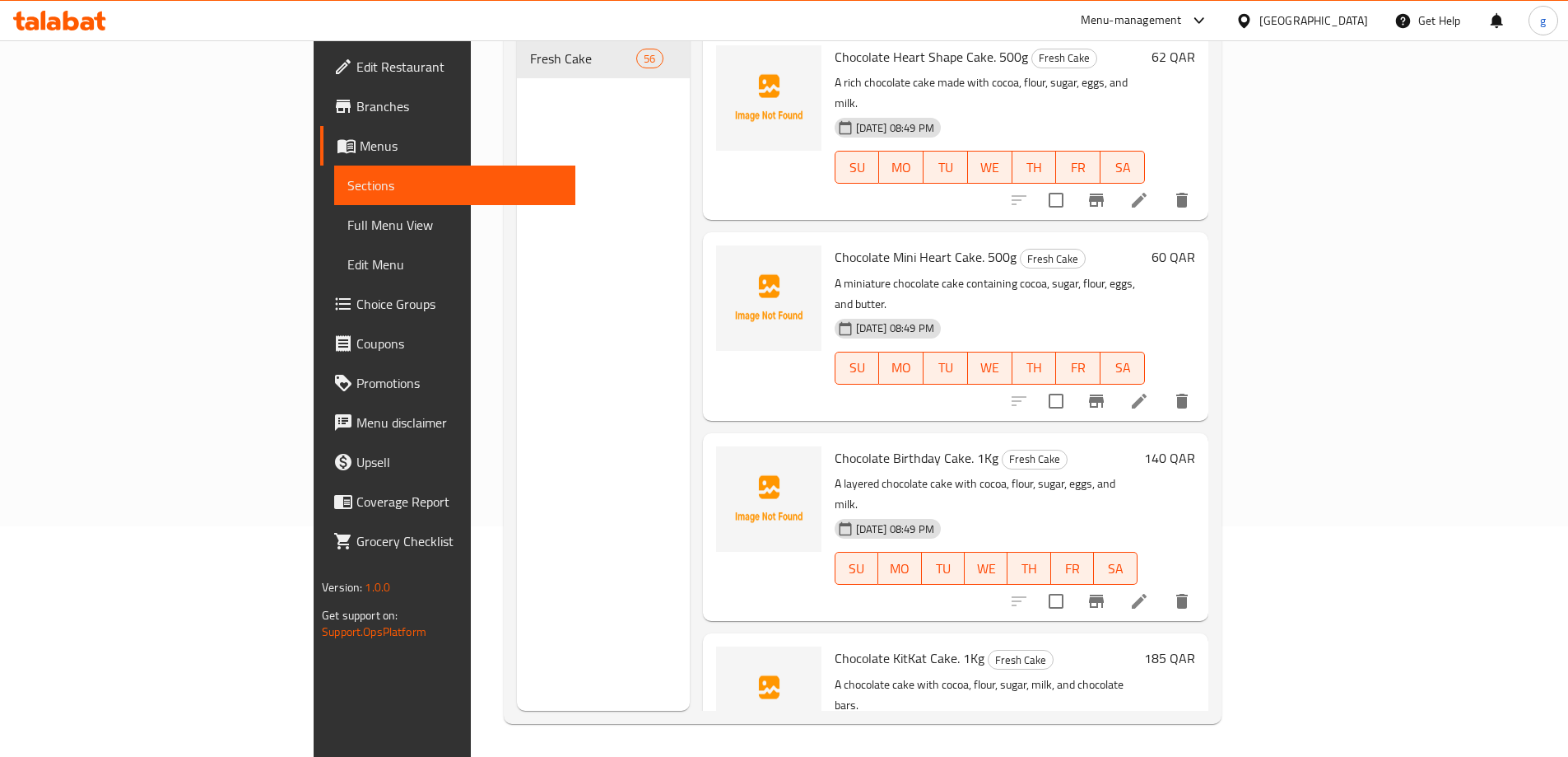
scroll to position [230, 0]
click at [690, 366] on div "Menu items Add Sort Manage items Chocolate Heart Shape Cake. 500g Fresh Cake A …" at bounding box center [949, 332] width 518 height 757
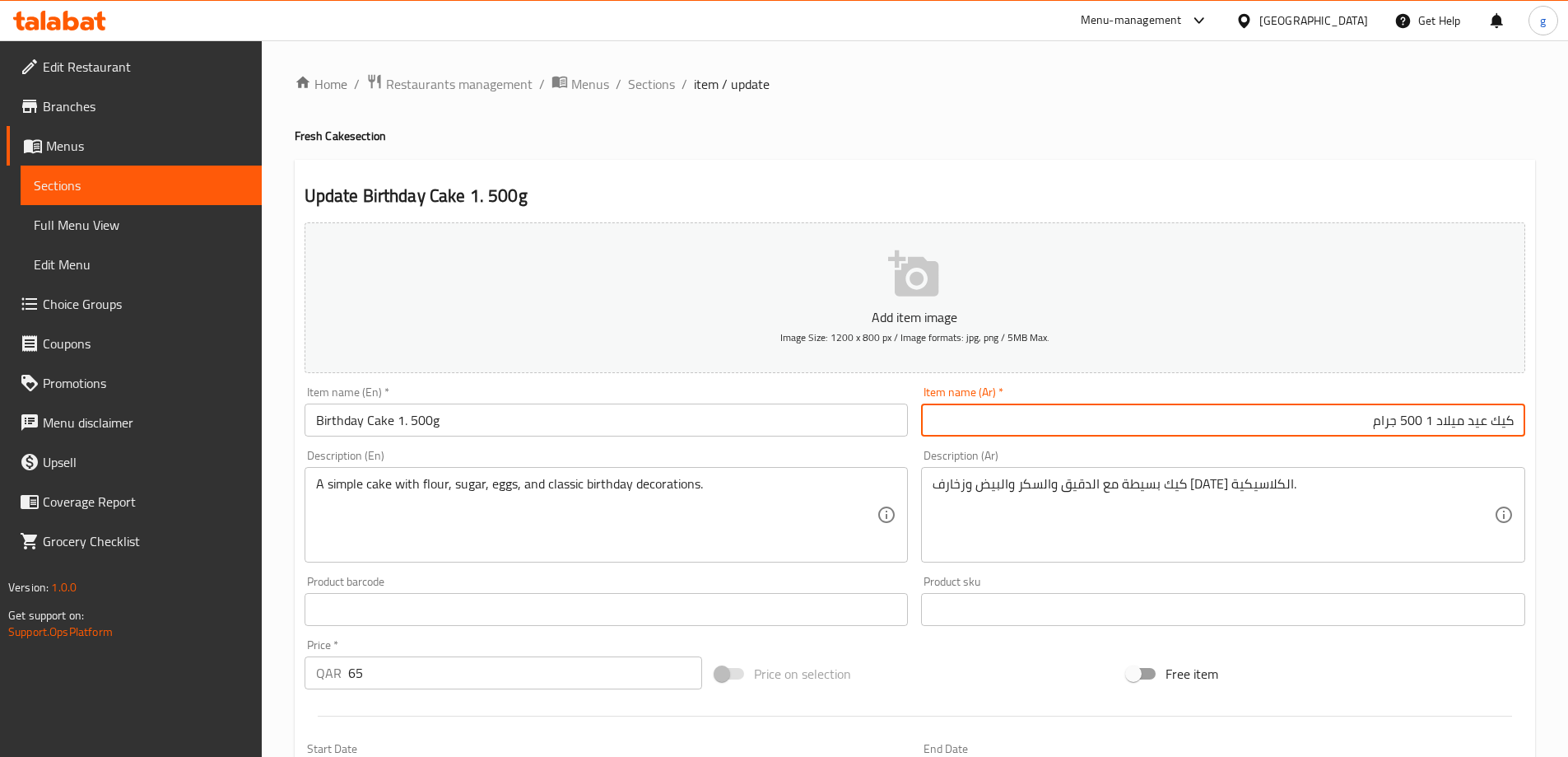
click at [1428, 420] on input "كيك عيد ميلاد 1 500 جرام" at bounding box center [1223, 421] width 604 height 33
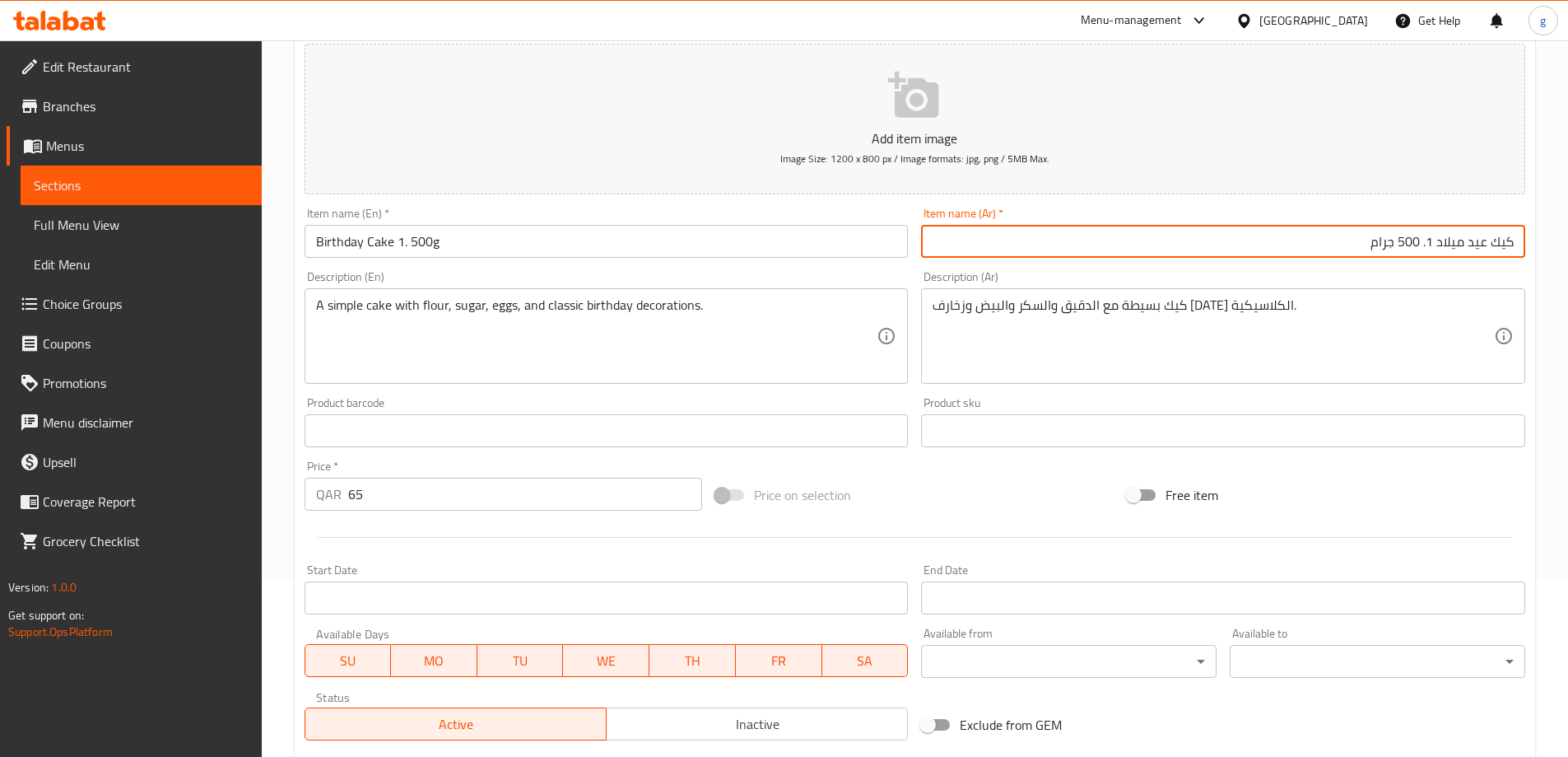
scroll to position [407, 0]
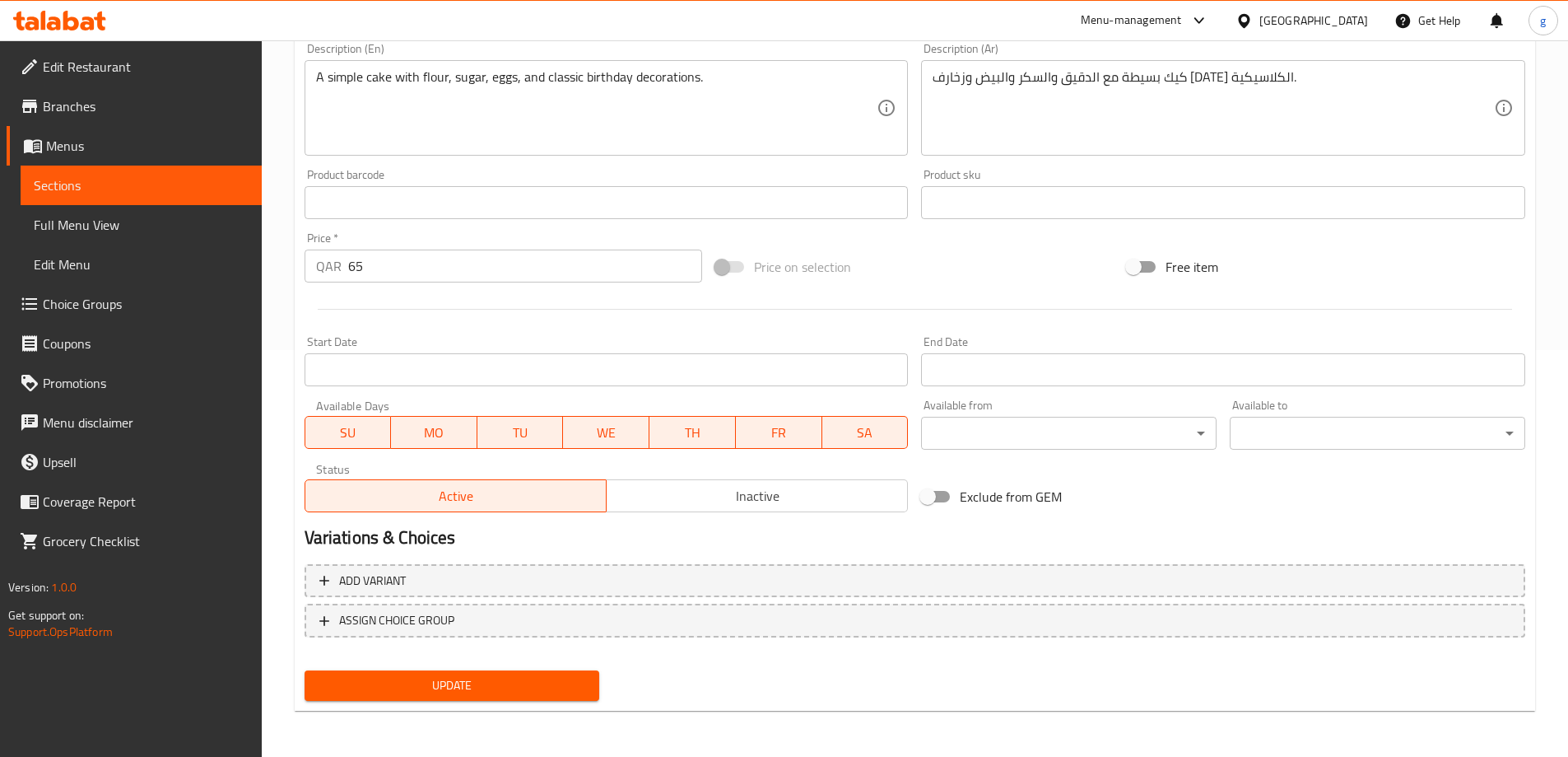
type input "كيك عيد ميلاد 1. 500 جرام"
click at [541, 693] on span "Update" at bounding box center [452, 686] width 269 height 20
click at [142, 232] on span "Full Menu View" at bounding box center [141, 225] width 215 height 19
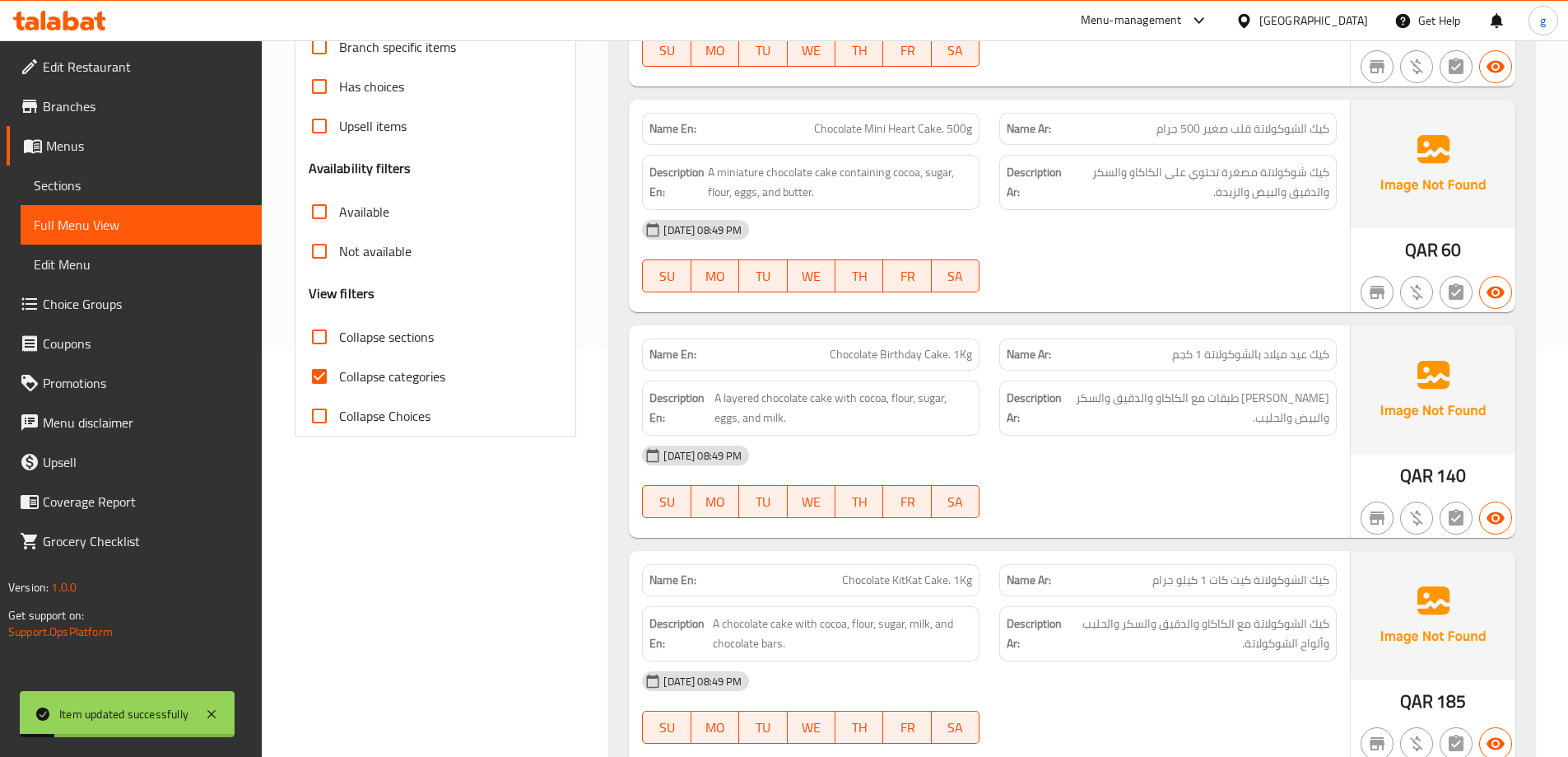
click at [305, 374] on input "Collapse categories" at bounding box center [319, 376] width 40 height 40
checkbox input "false"
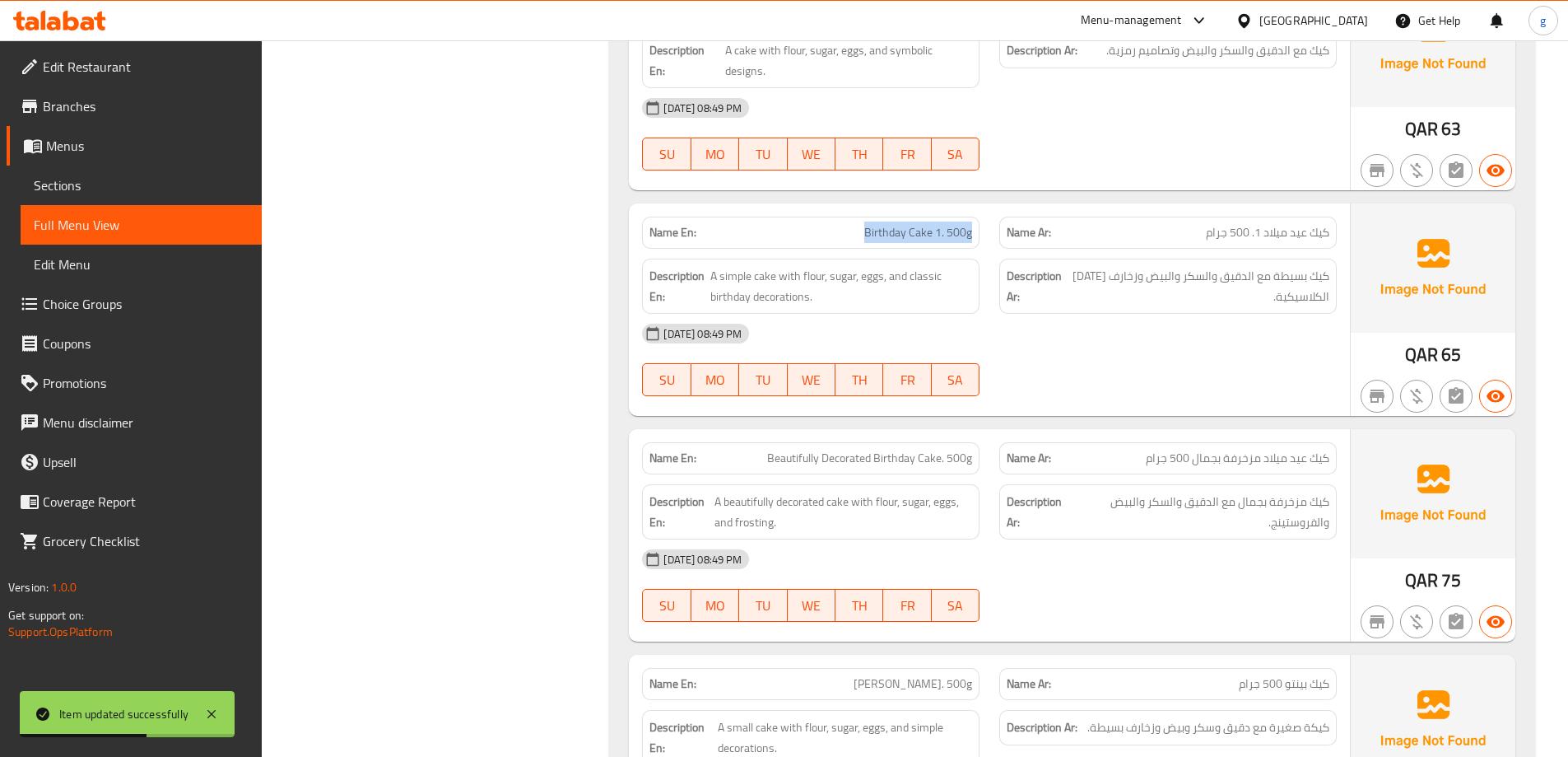
scroll to position [10908, 0]
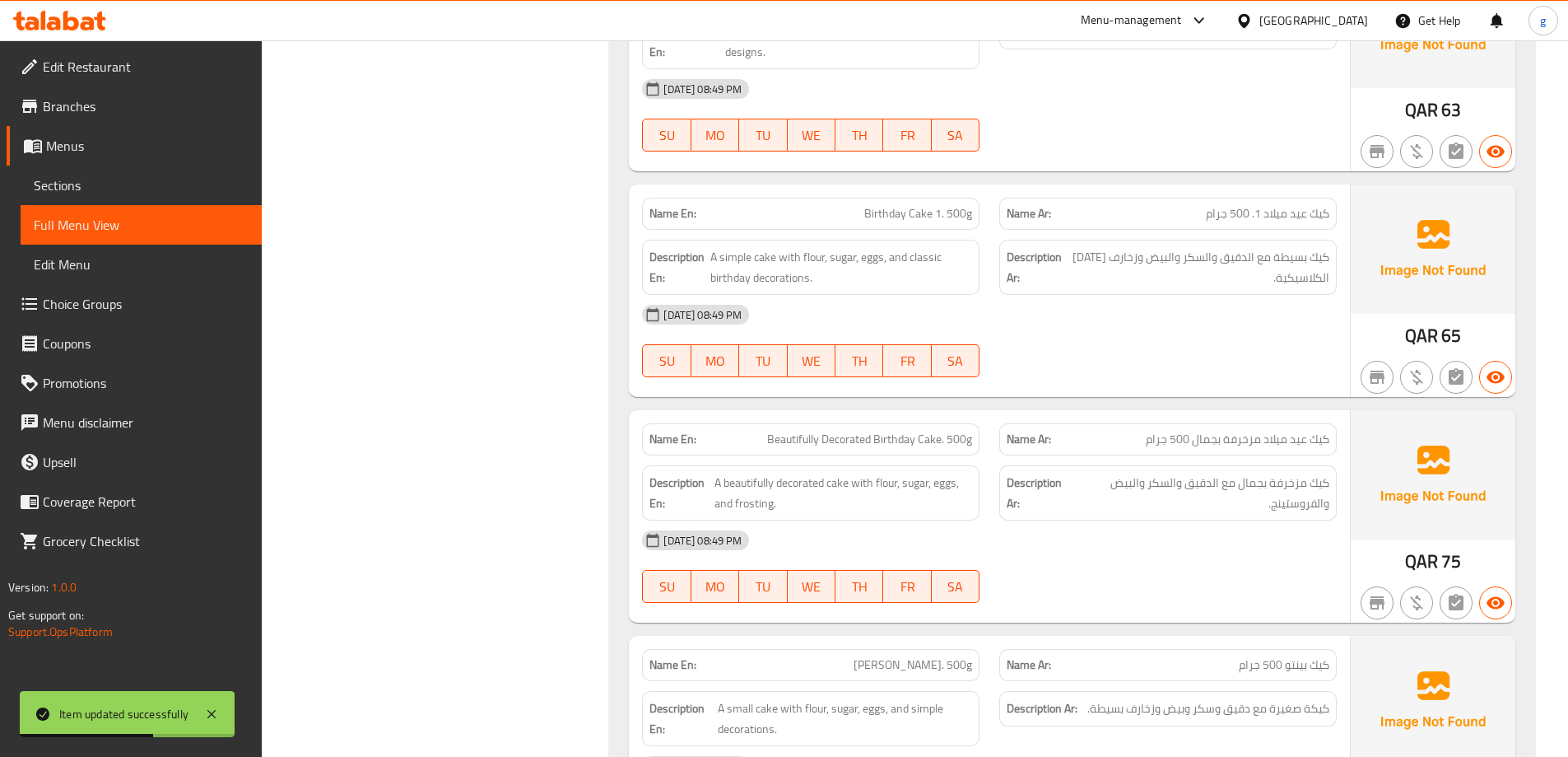
click at [1166, 302] on div "[DATE] 08:49 PM" at bounding box center [989, 314] width 714 height 40
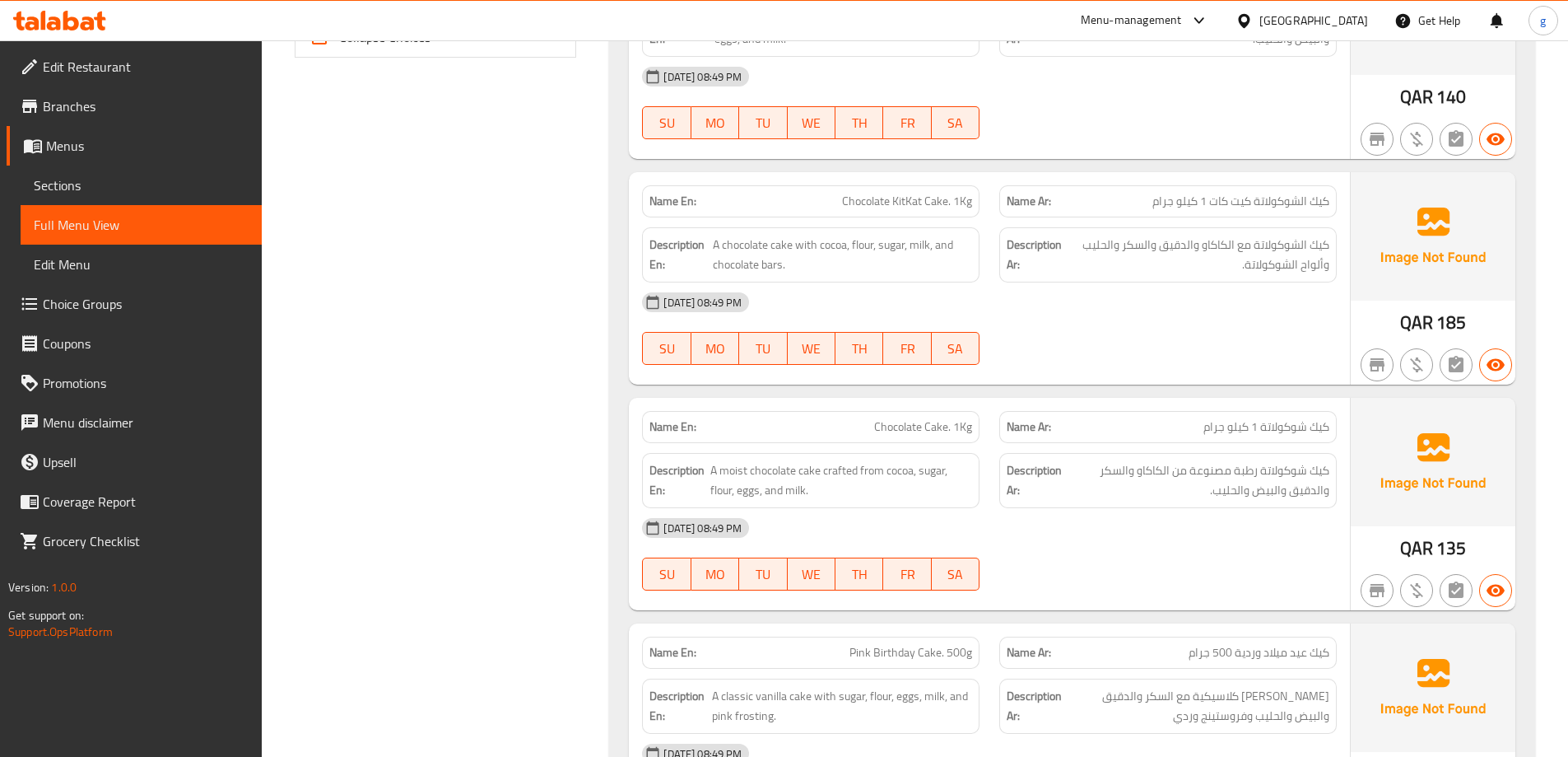
scroll to position [12, 0]
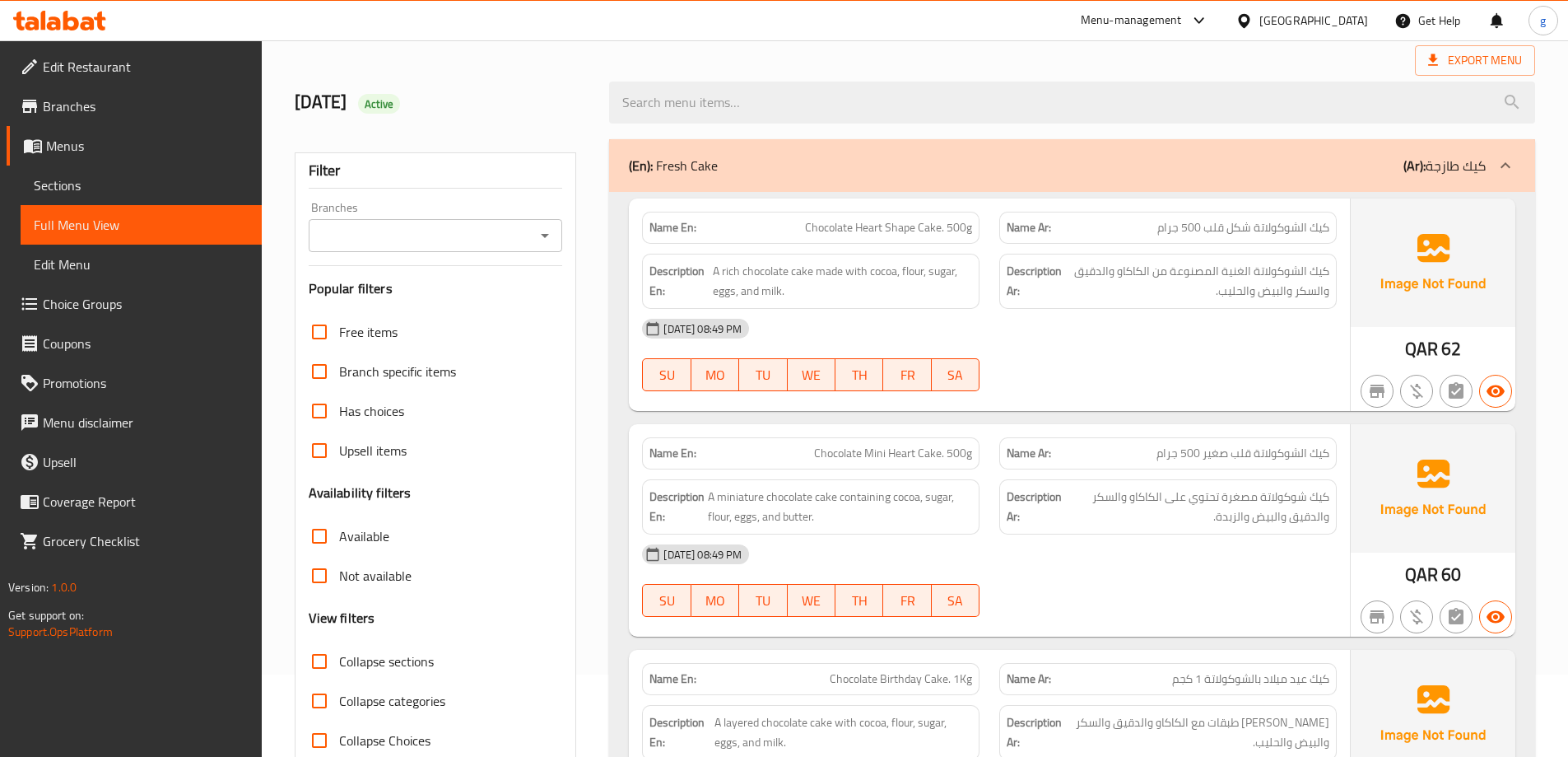
scroll to position [165, 0]
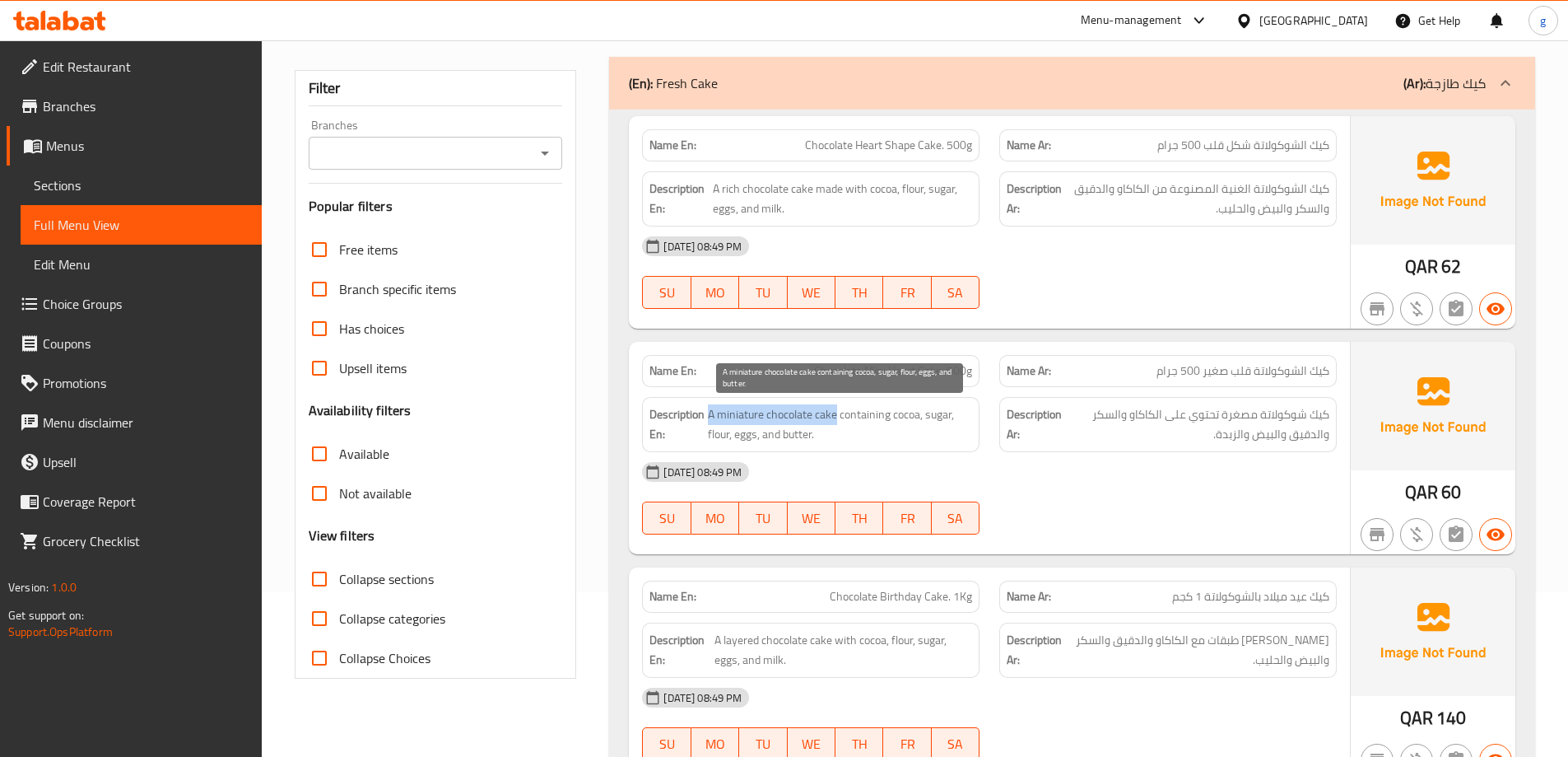
copy span "A miniature chocolate cake"
drag, startPoint x: 707, startPoint y: 413, endPoint x: 836, endPoint y: 418, distance: 129.1
click at [836, 418] on h6 "Description En: A miniature chocolate cake containing cocoa, sugar, flour, eggs…" at bounding box center [810, 424] width 322 height 41
click at [853, 442] on span "A miniature chocolate cake containing cocoa, sugar, flour, eggs, and butter." at bounding box center [840, 424] width 264 height 41
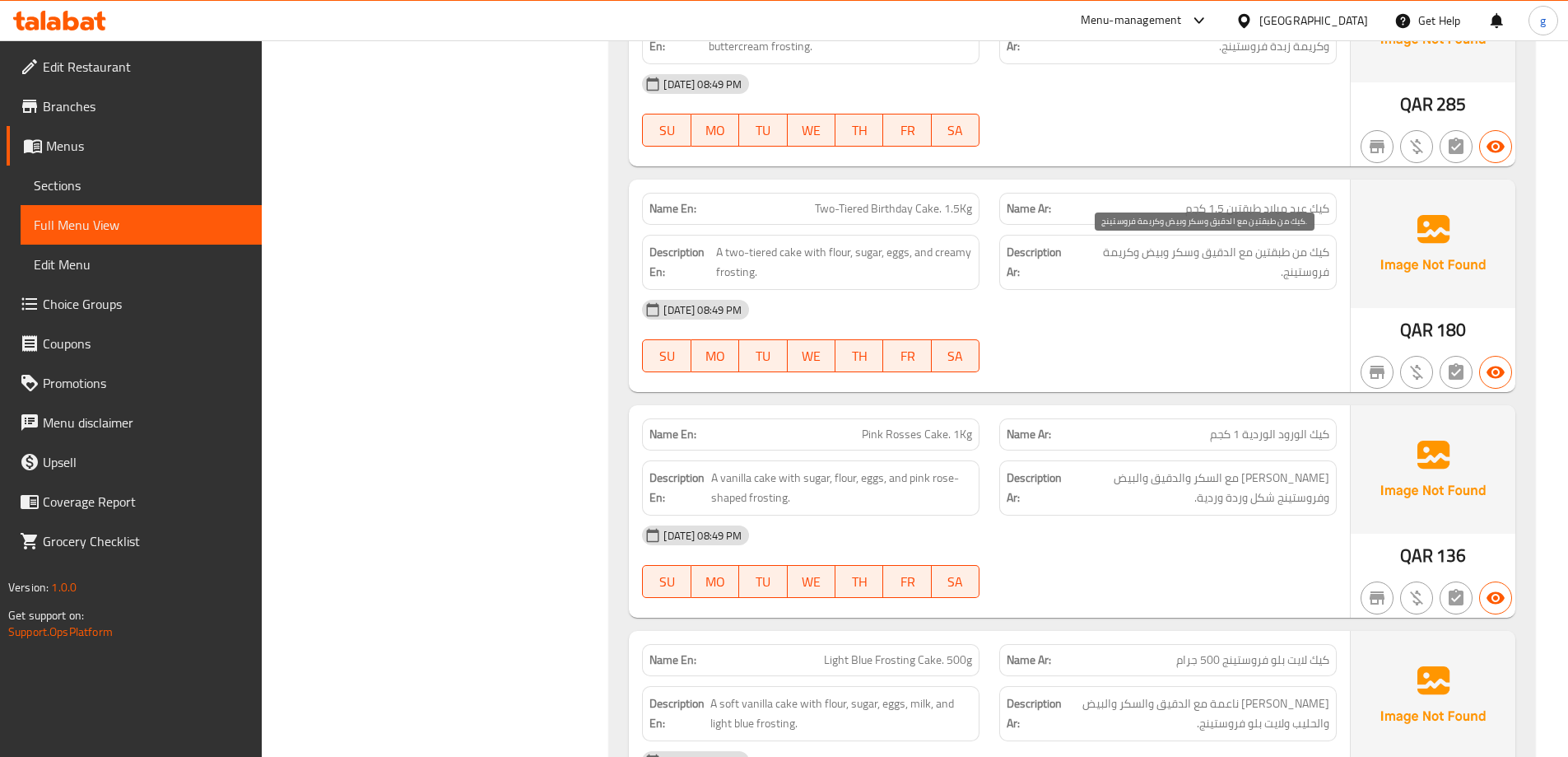
scroll to position [2224, 0]
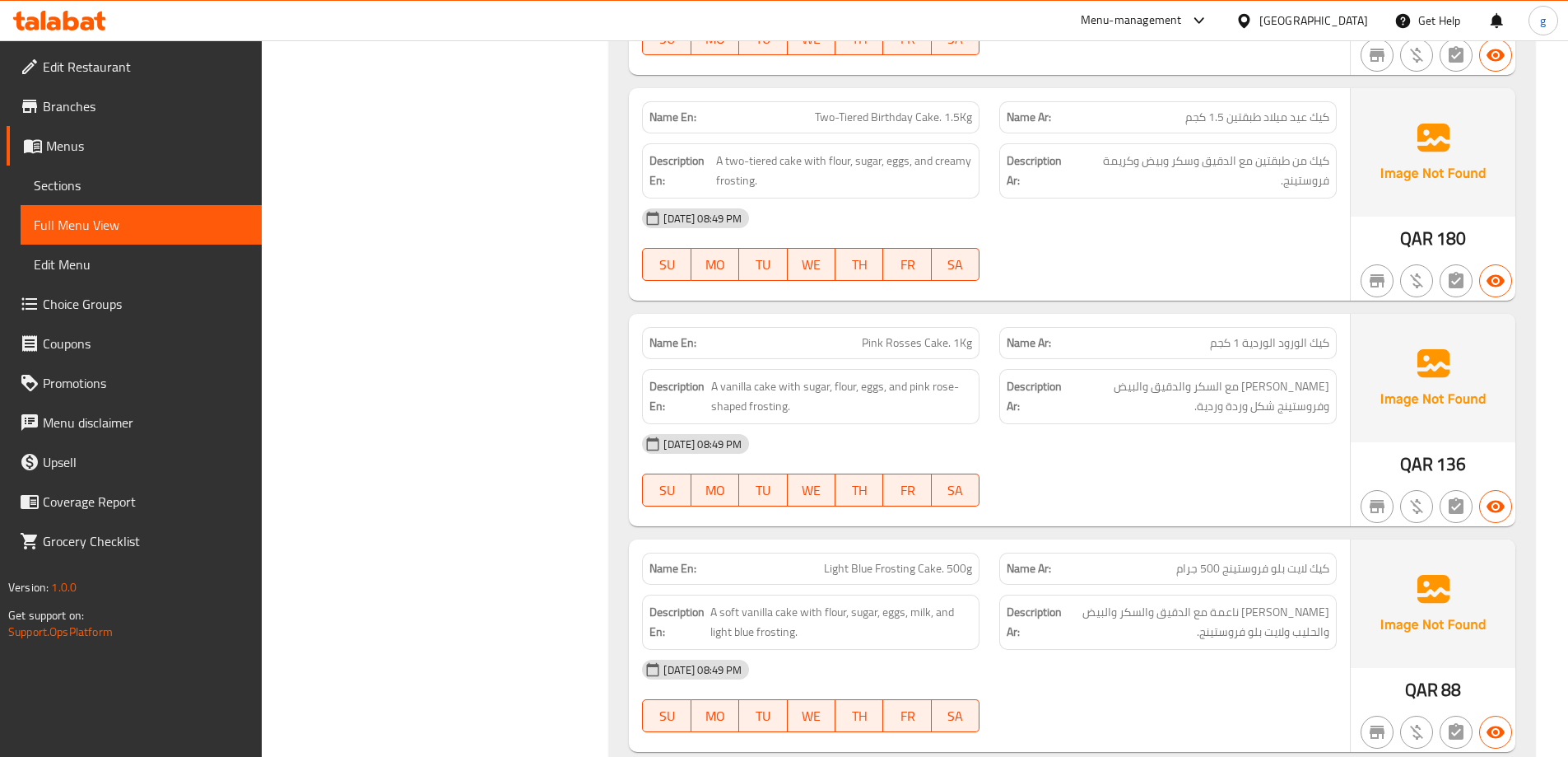
click at [928, 125] on span "Two-Tiered Birthday Cake. 1.5Kg" at bounding box center [893, 117] width 157 height 18
copy span "Two-Tiered Birthday Cake. 1.5Kg"
click at [144, 189] on span "Sections" at bounding box center [141, 185] width 215 height 19
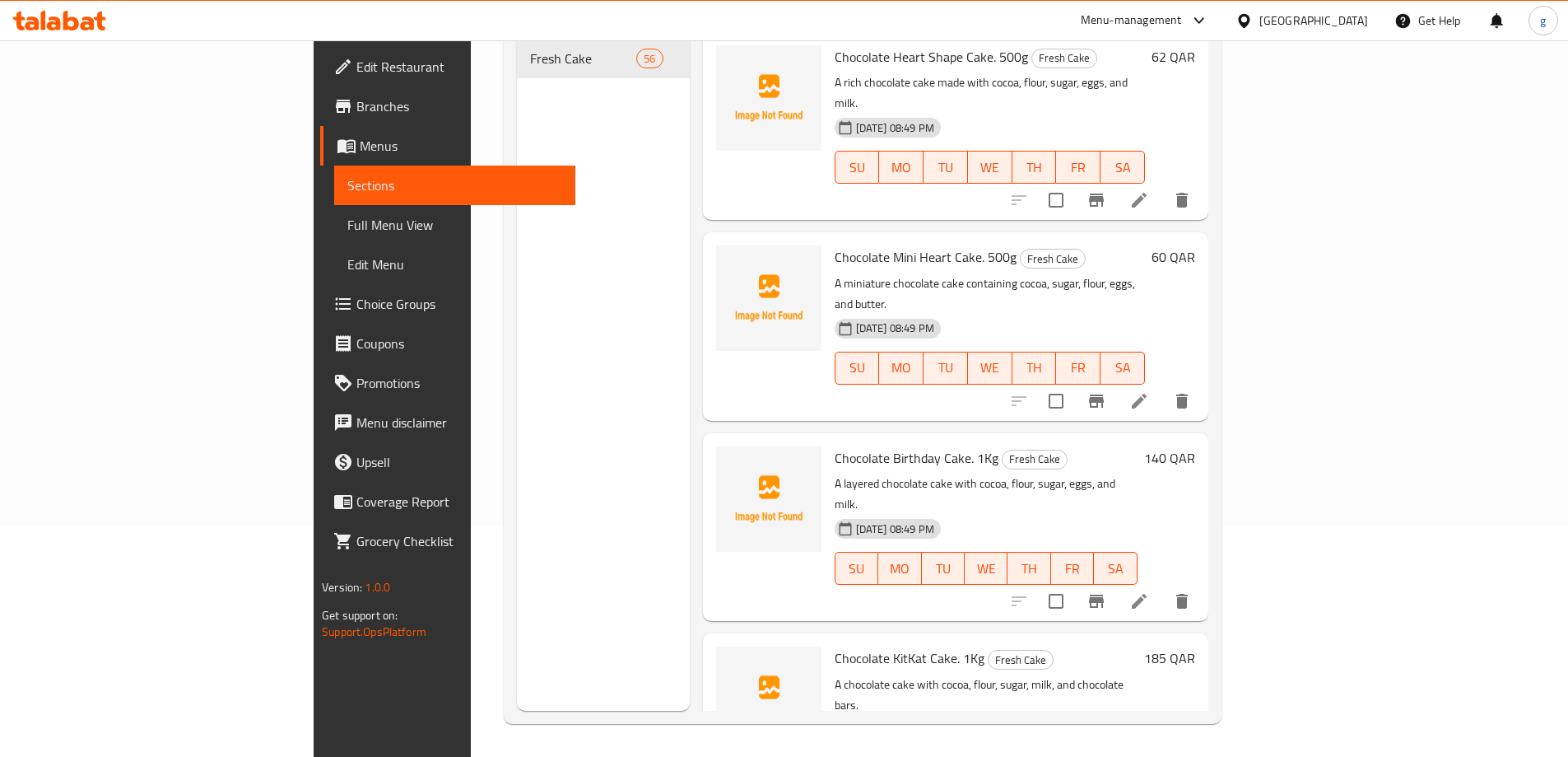
scroll to position [230, 0]
click at [690, 304] on div "Menu items Add Sort Manage items Chocolate Heart Shape Cake. 500g Fresh Cake A …" at bounding box center [949, 332] width 518 height 757
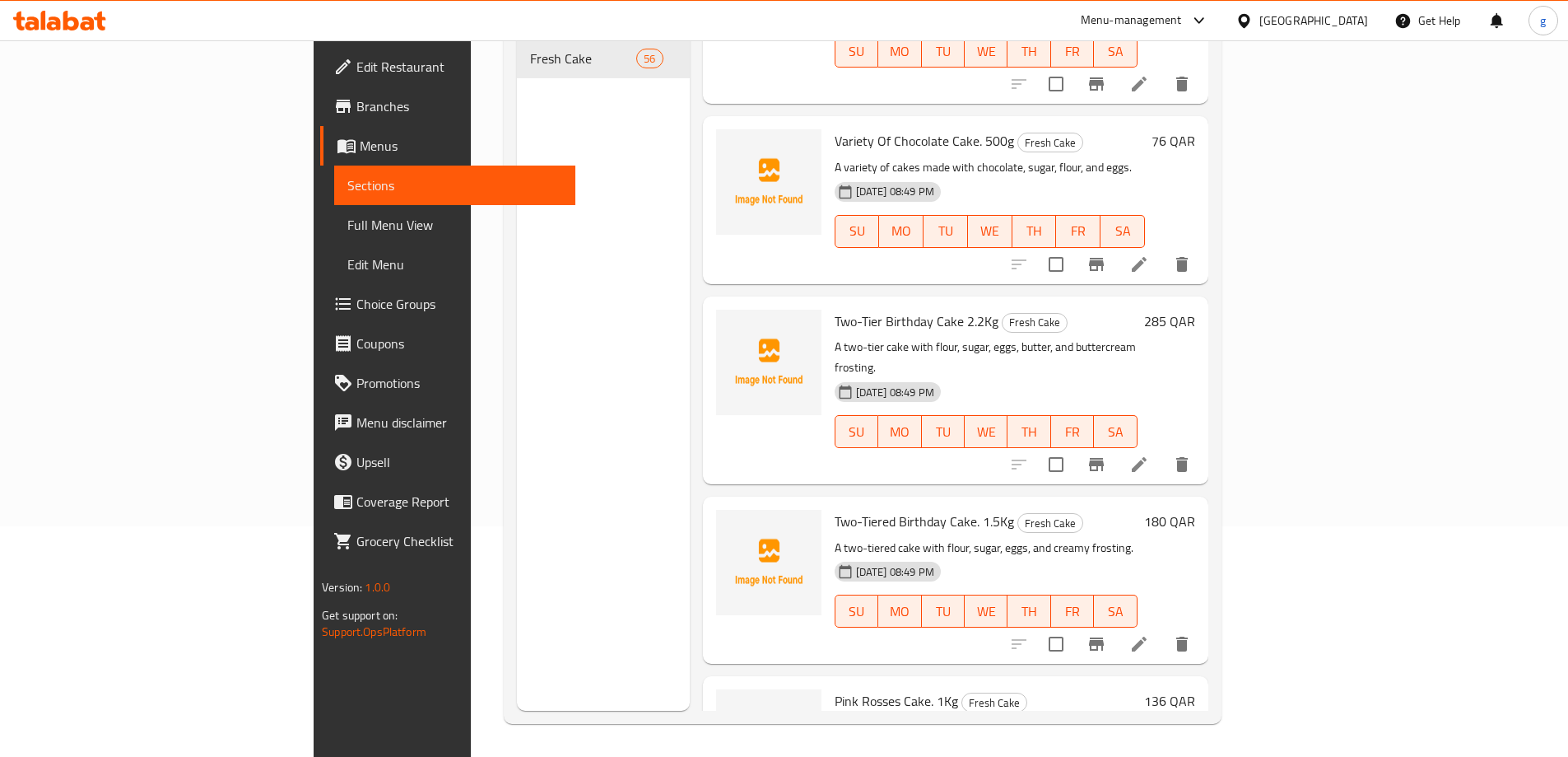
click at [1149, 634] on icon at bounding box center [1138, 643] width 19 height 19
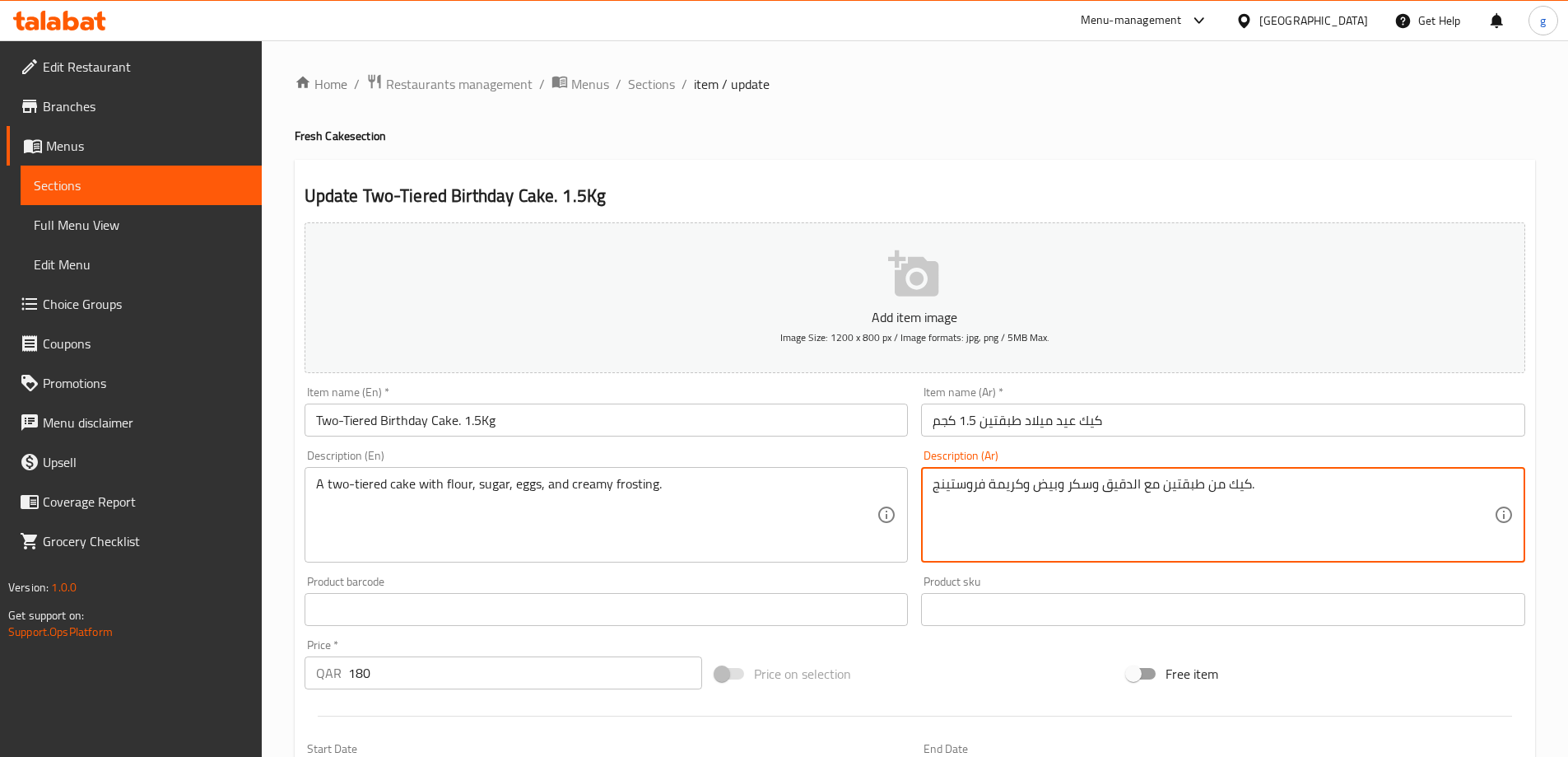
drag, startPoint x: 991, startPoint y: 493, endPoint x: 1020, endPoint y: 497, distance: 29.3
click at [942, 487] on textarea "كيك من طبقتين مع الدقيق وسكر وبيض و فروستينج." at bounding box center [1214, 515] width 562 height 79
click at [987, 487] on textarea "كيك من طبقتين مع الدقيق وسكر وبيض و فروستينج." at bounding box center [1214, 515] width 562 height 79
drag, startPoint x: 950, startPoint y: 487, endPoint x: 942, endPoint y: 486, distance: 8.1
click at [948, 487] on textarea "كيك من طبقتين مع الدقيق وسكر وبيض وفروستينج." at bounding box center [1214, 515] width 562 height 79
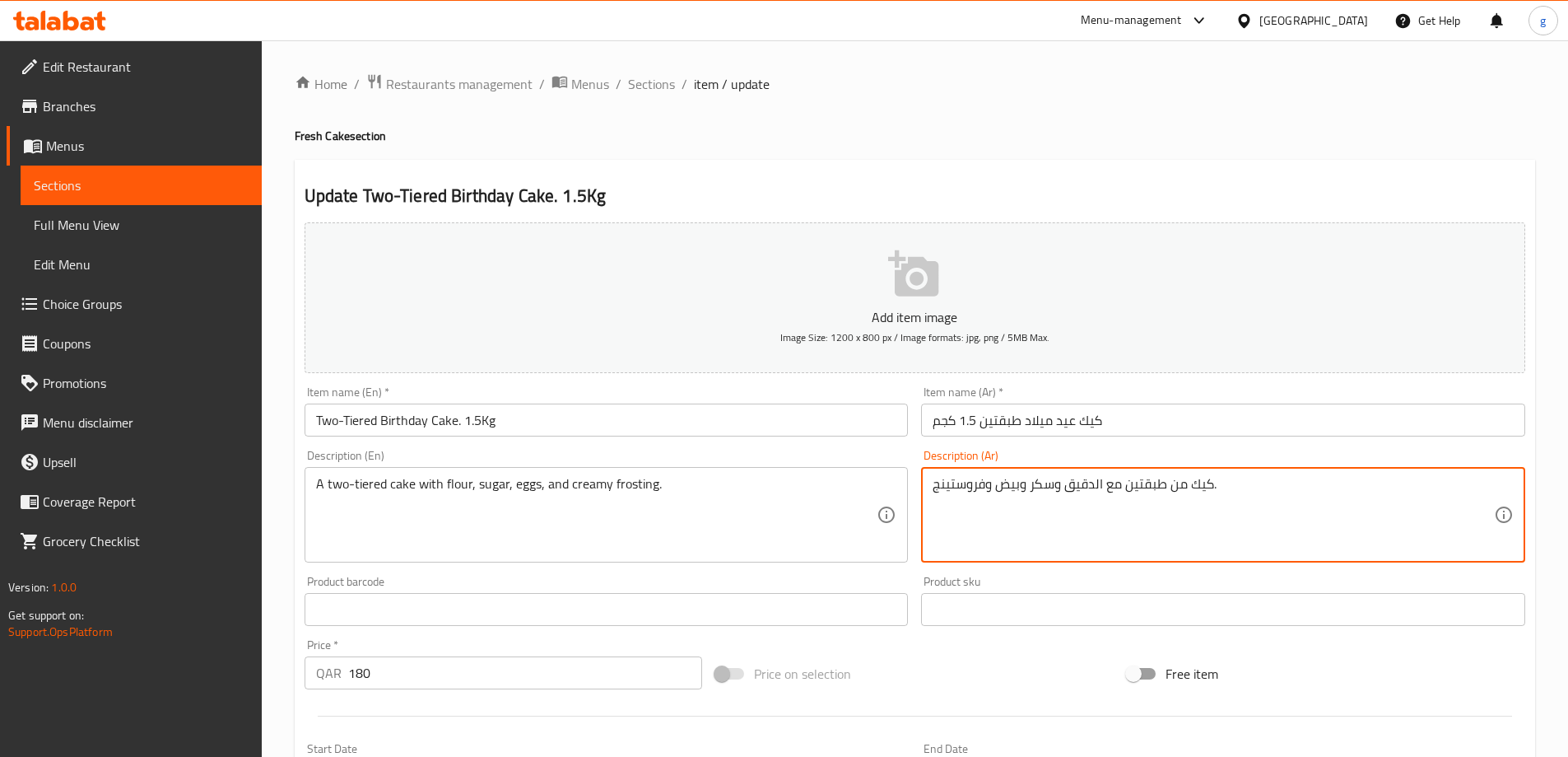
click at [938, 486] on textarea "كيك من طبقتين مع الدقيق وسكر وبيض وفروستينج." at bounding box center [1214, 515] width 562 height 79
click at [926, 487] on div "كيك من طبقتين مع الدقيق وسكر وبيض وفروستينج. Description (Ar)" at bounding box center [1223, 514] width 604 height 95
click at [933, 488] on textarea "كيك من طبقتين مع الدقيق وسكر وبيض وفروستين ج." at bounding box center [1214, 515] width 562 height 79
click at [935, 488] on textarea "كيك من طبقتين مع الدقيق وسكر وبيض وفروستينج." at bounding box center [1214, 515] width 562 height 79
drag, startPoint x: 975, startPoint y: 487, endPoint x: 970, endPoint y: 495, distance: 9.4
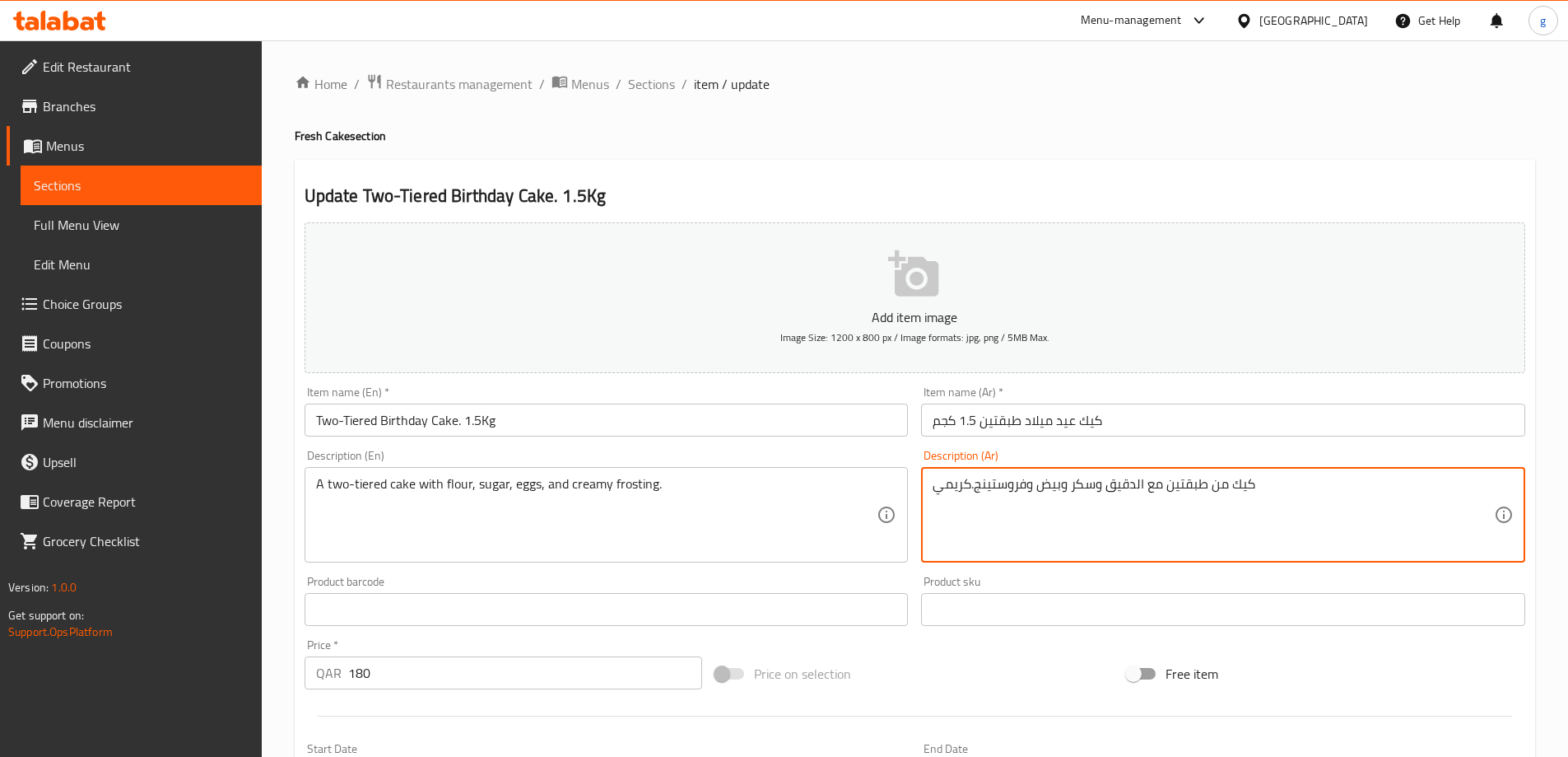
click at [970, 495] on textarea "كيك من طبقتين مع الدقيق وسكر وبيض وفروستينج.كريمي" at bounding box center [1214, 515] width 562 height 79
click at [1261, 487] on textarea "كيك من طبقتين مع الدقيق وسكر وبيض وفروستينج كريمي" at bounding box center [1214, 515] width 562 height 79
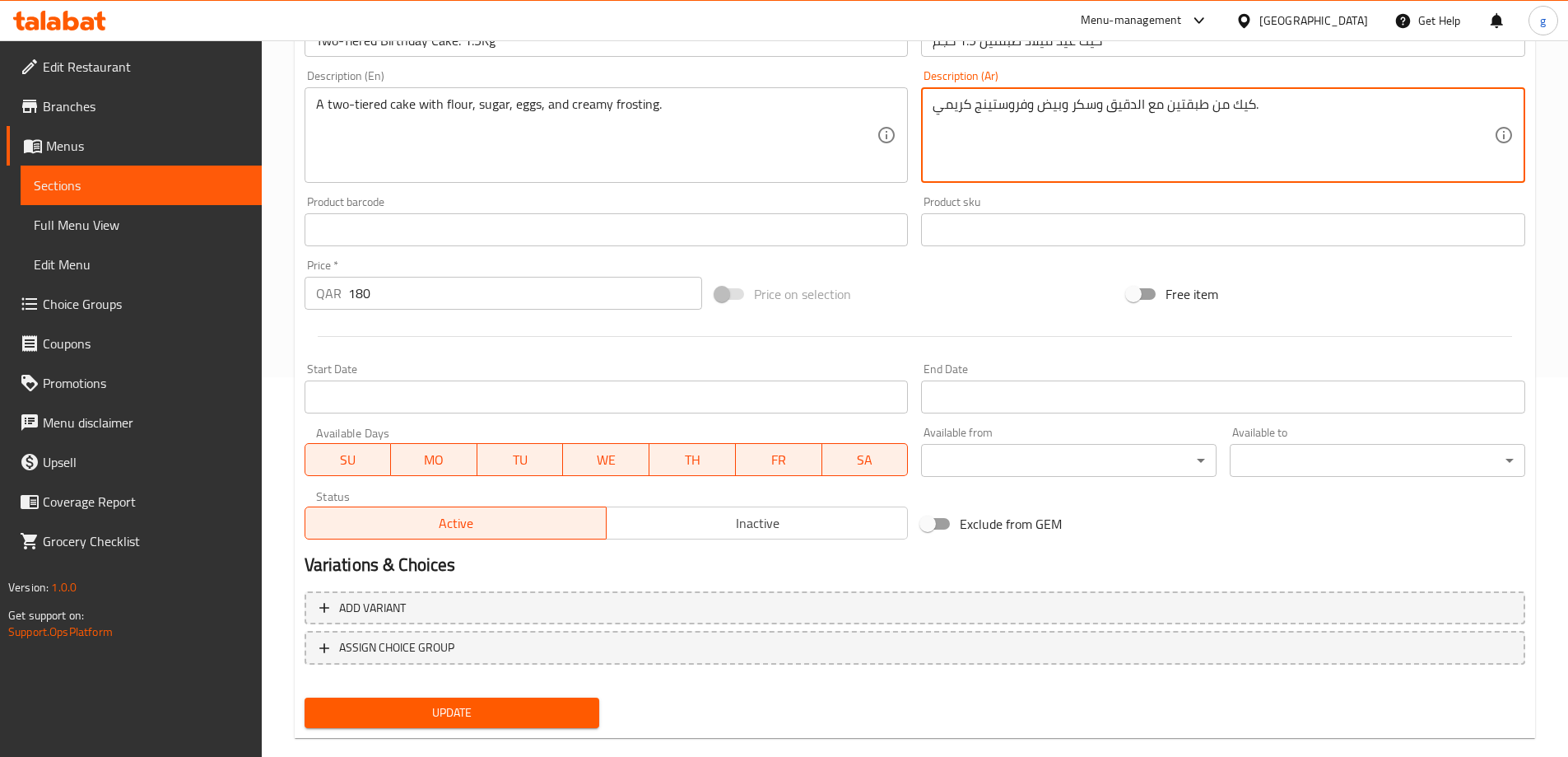
scroll to position [407, 0]
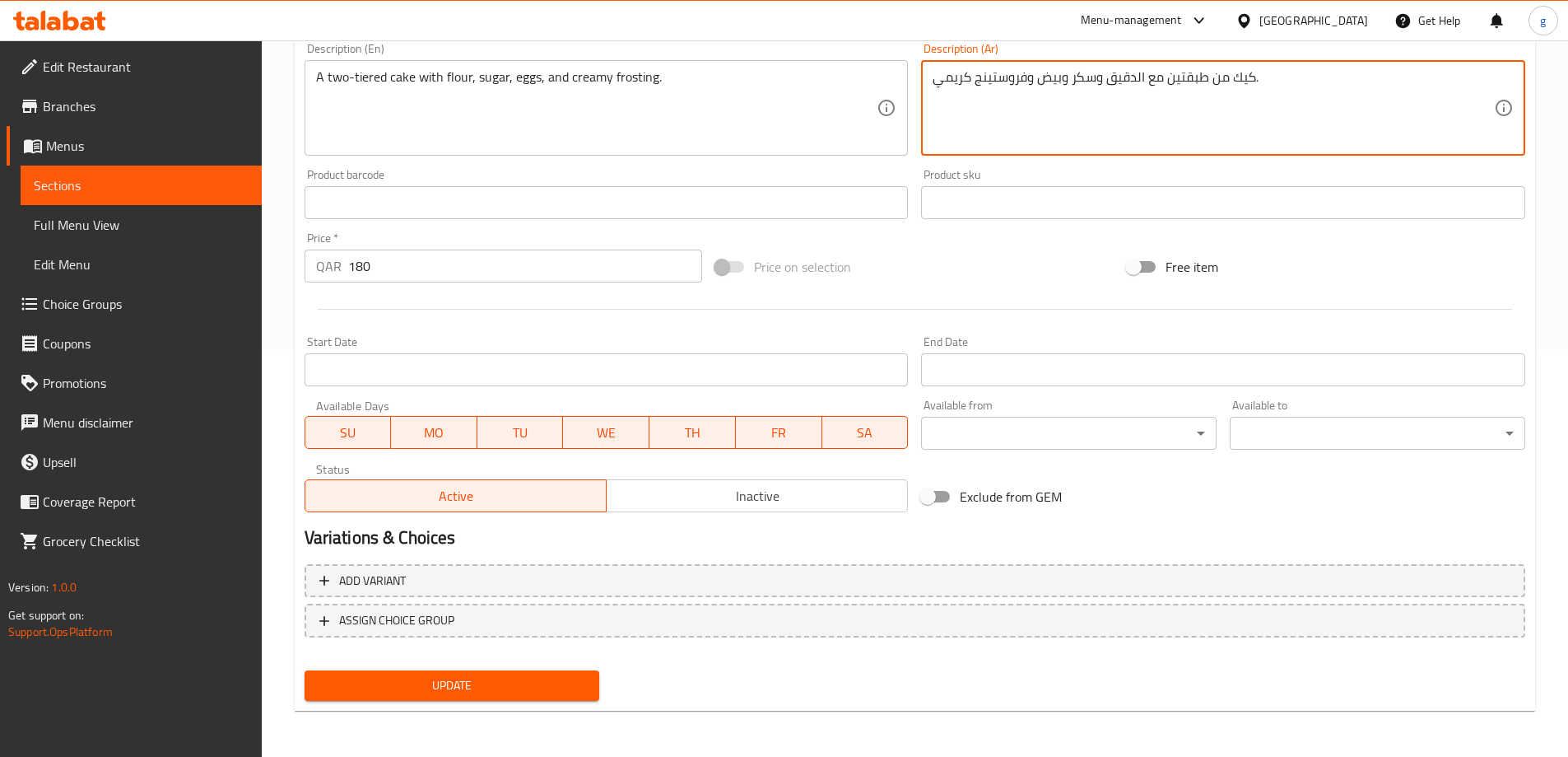
type textarea "كيك من طبقتين مع الدقيق وسكر وبيض وفروستينج كريمي."
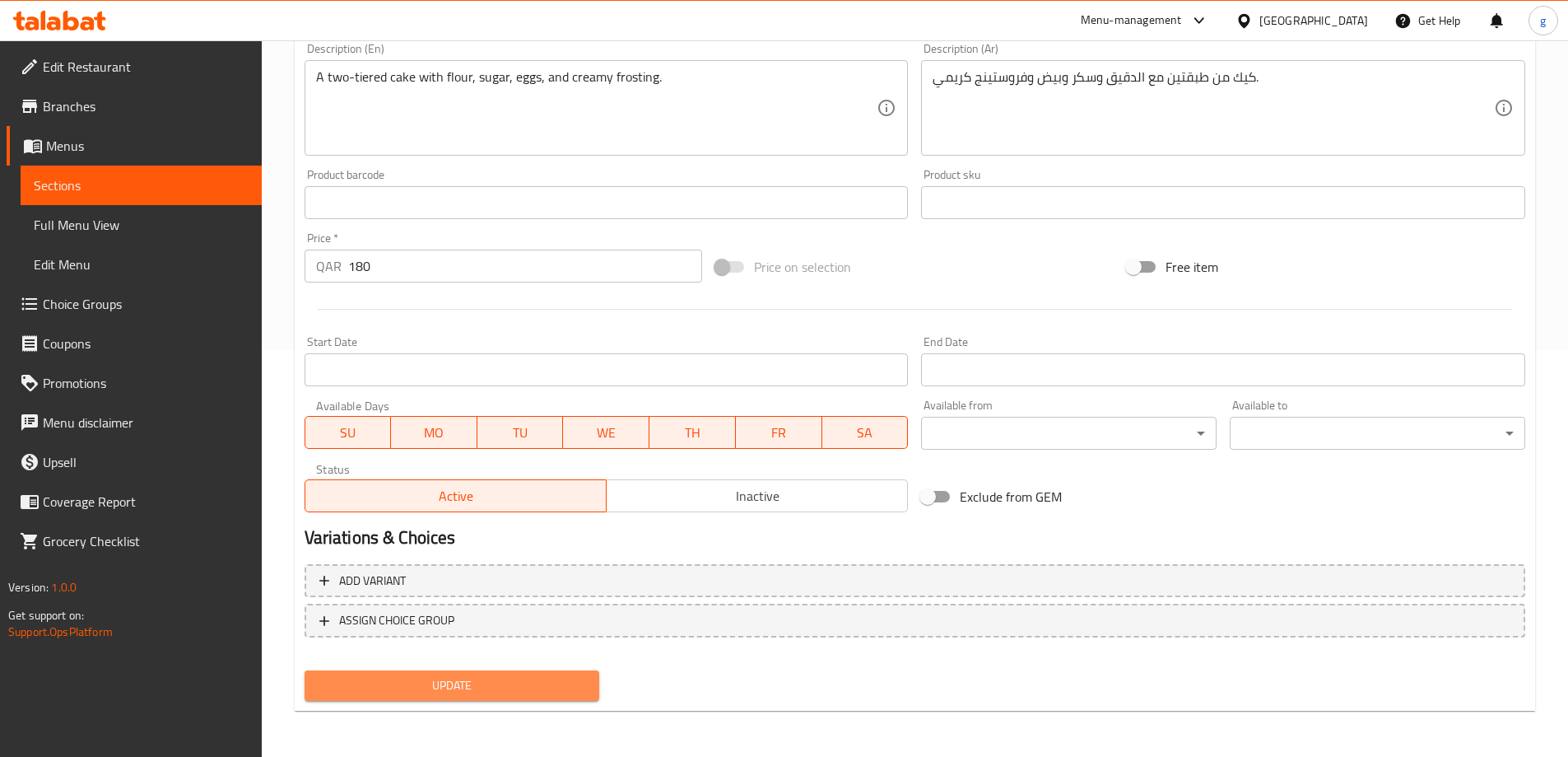
click at [465, 687] on span "Update" at bounding box center [452, 686] width 269 height 20
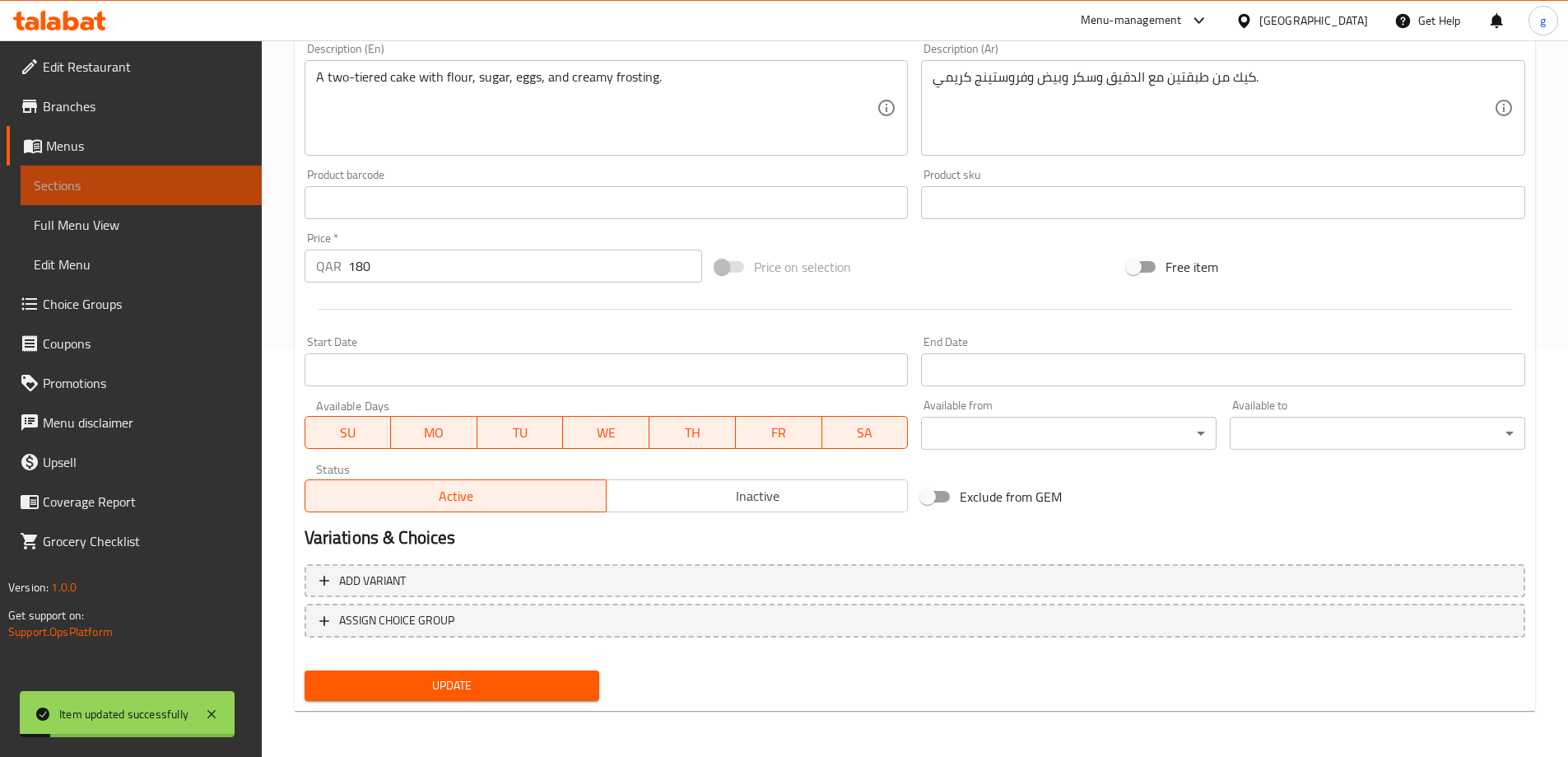
click at [115, 192] on span "Sections" at bounding box center [141, 185] width 215 height 19
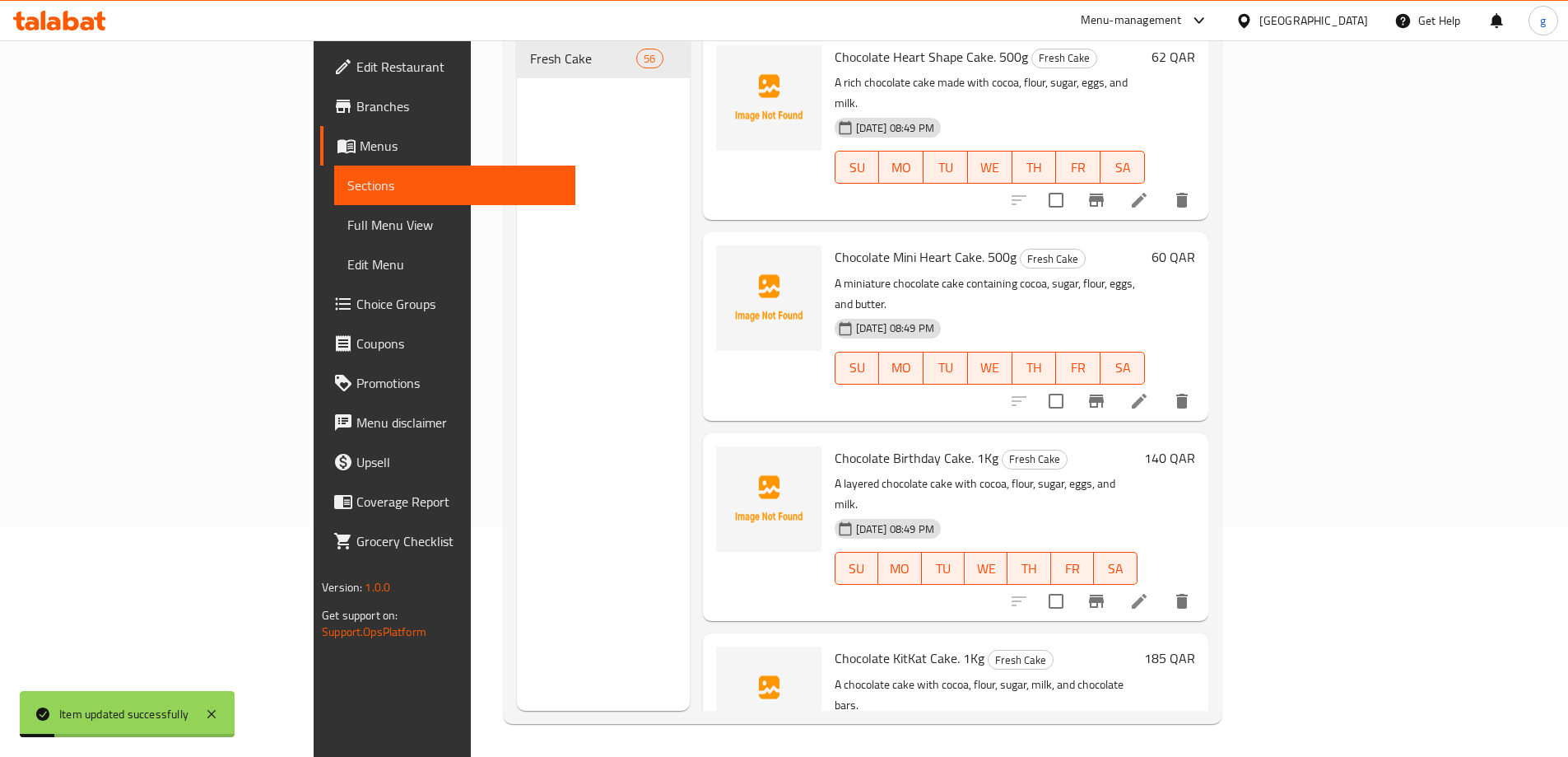
scroll to position [230, 0]
click at [347, 218] on span "Full Menu View" at bounding box center [455, 225] width 215 height 19
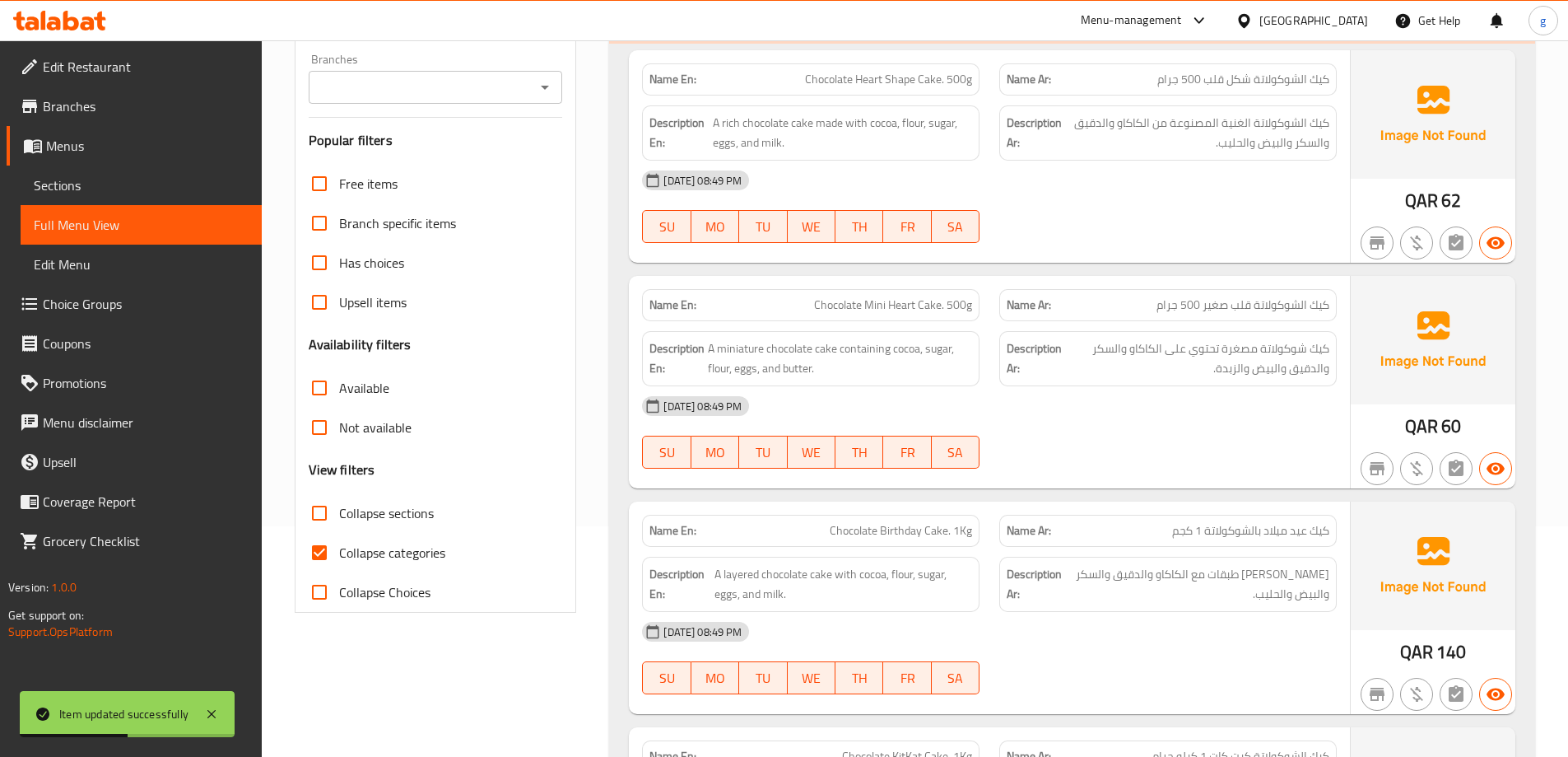
scroll to position [1961, 0]
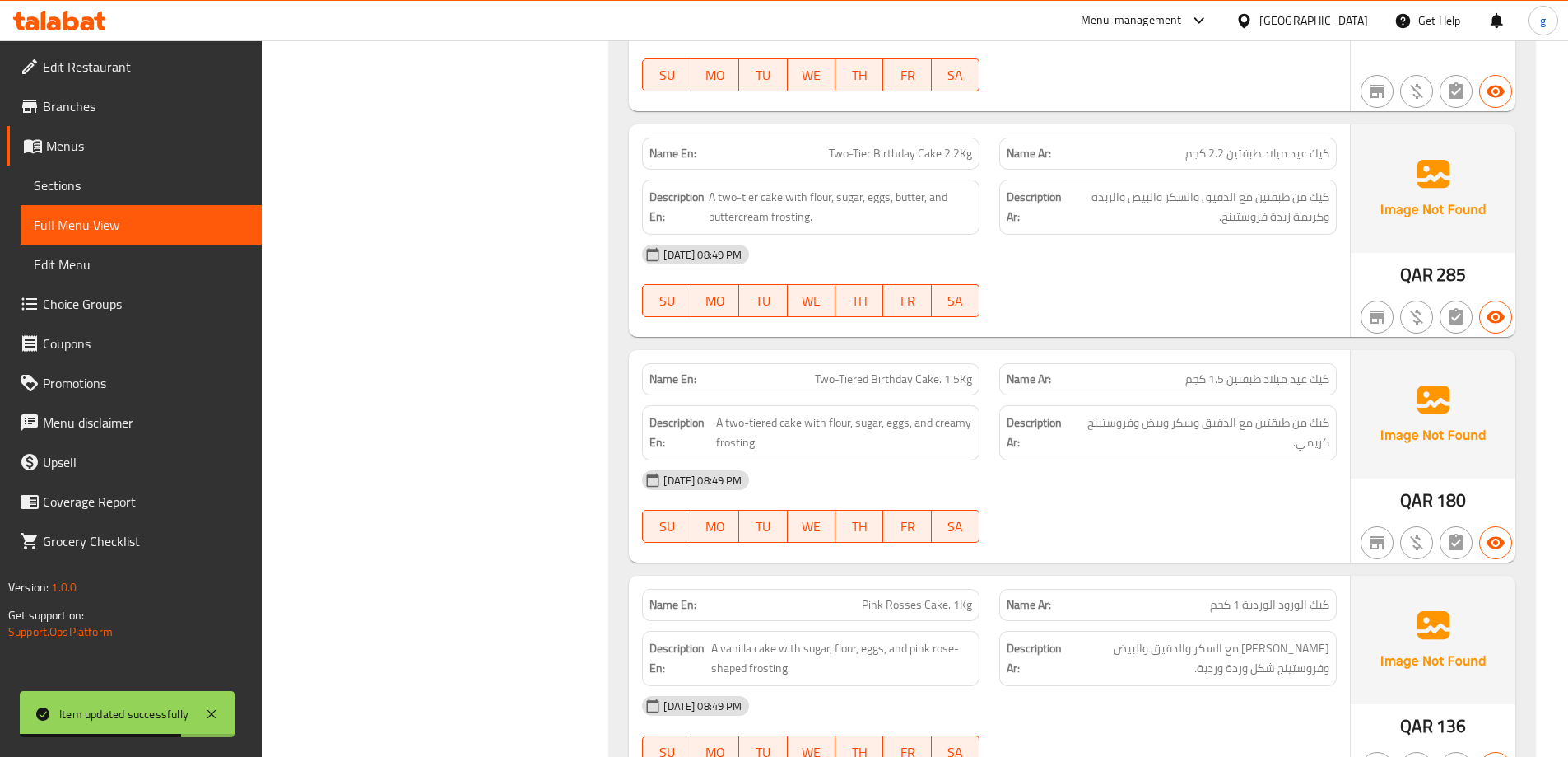
click at [1180, 547] on div at bounding box center [1168, 542] width 358 height 19
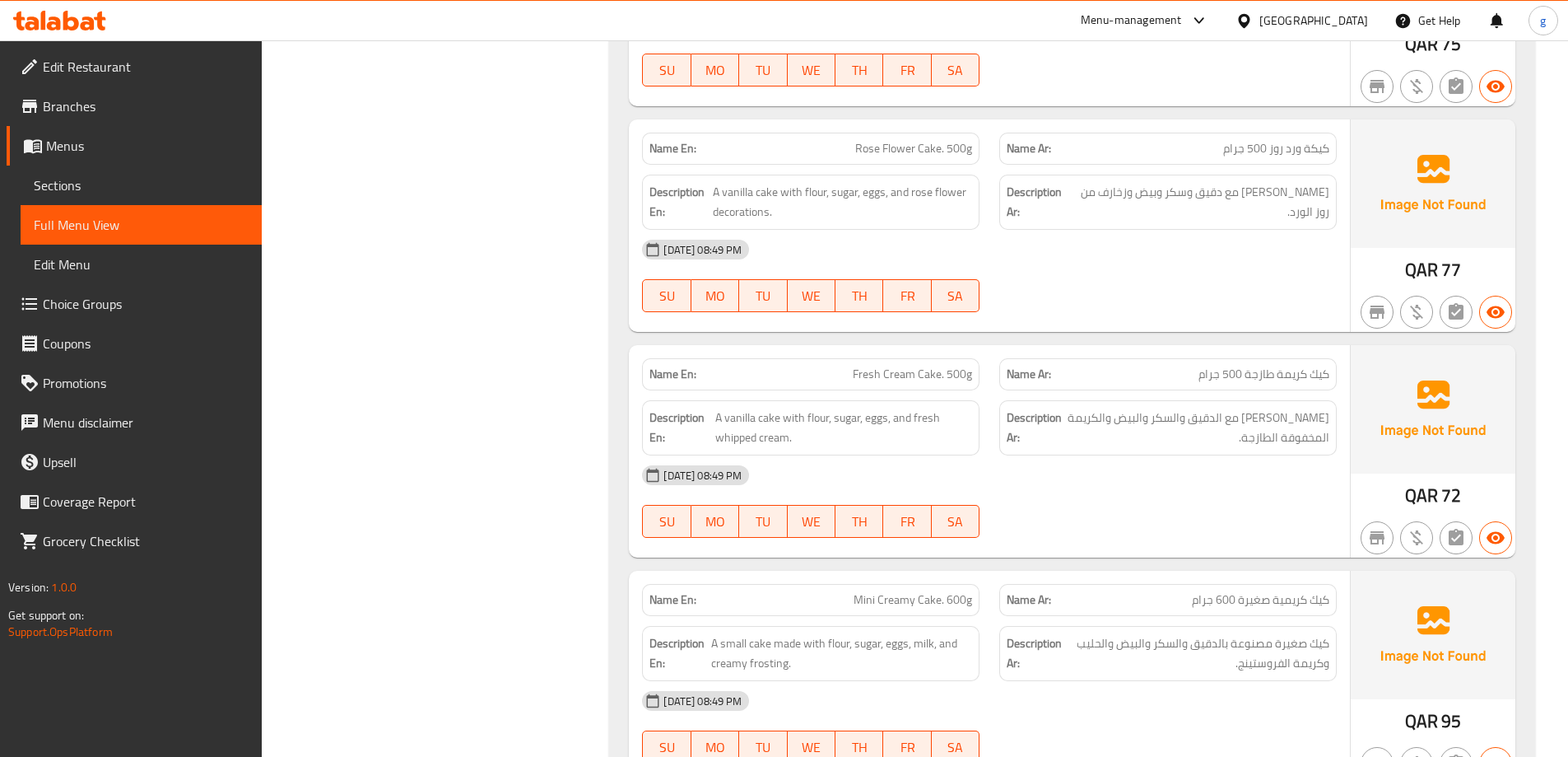
scroll to position [3774, 0]
click at [894, 590] on span "Mini Creamy Cake. 600g" at bounding box center [913, 598] width 118 height 18
copy span "Mini Creamy Cake. 600g"
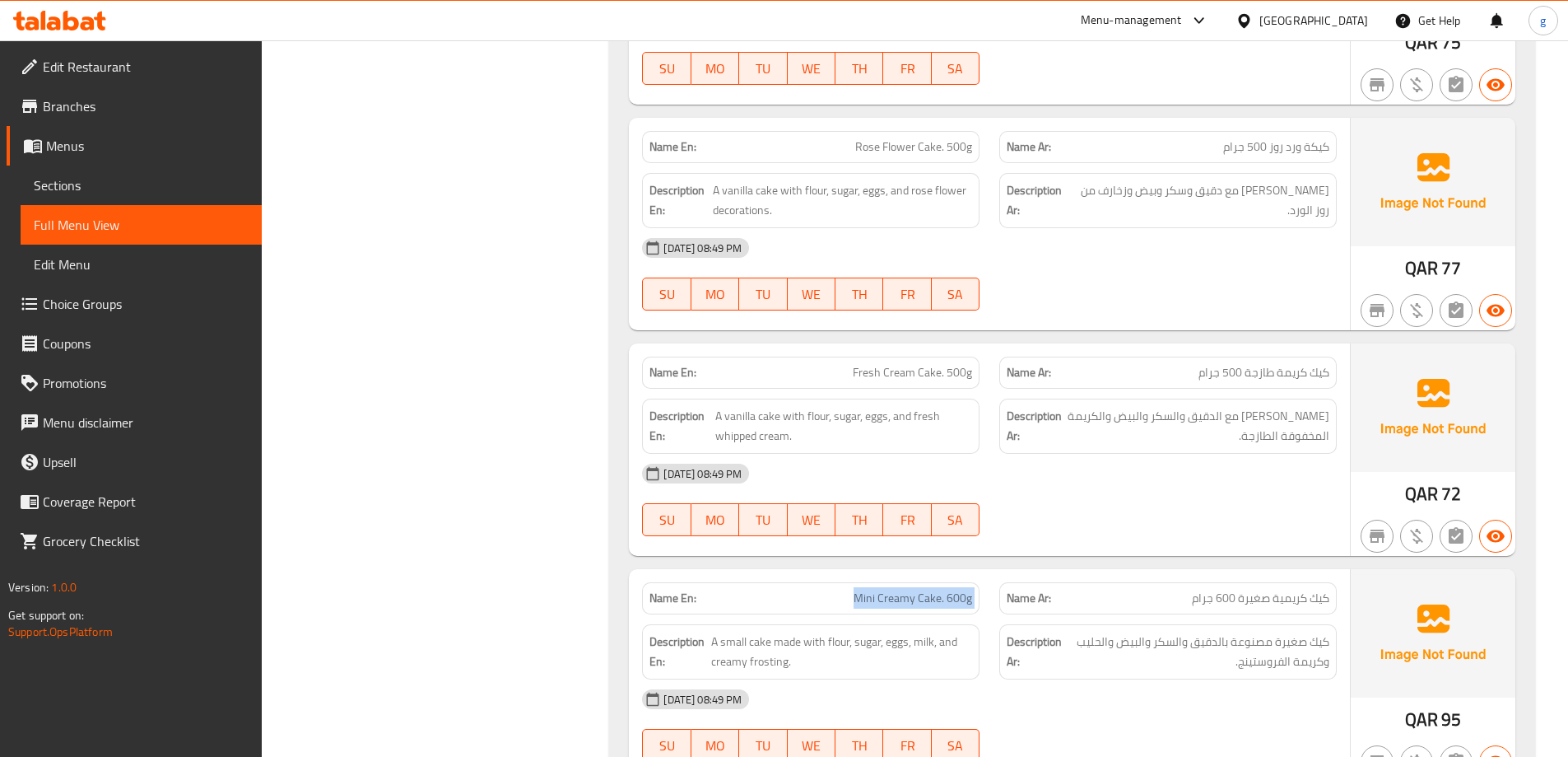
click at [116, 177] on span "Sections" at bounding box center [141, 185] width 215 height 19
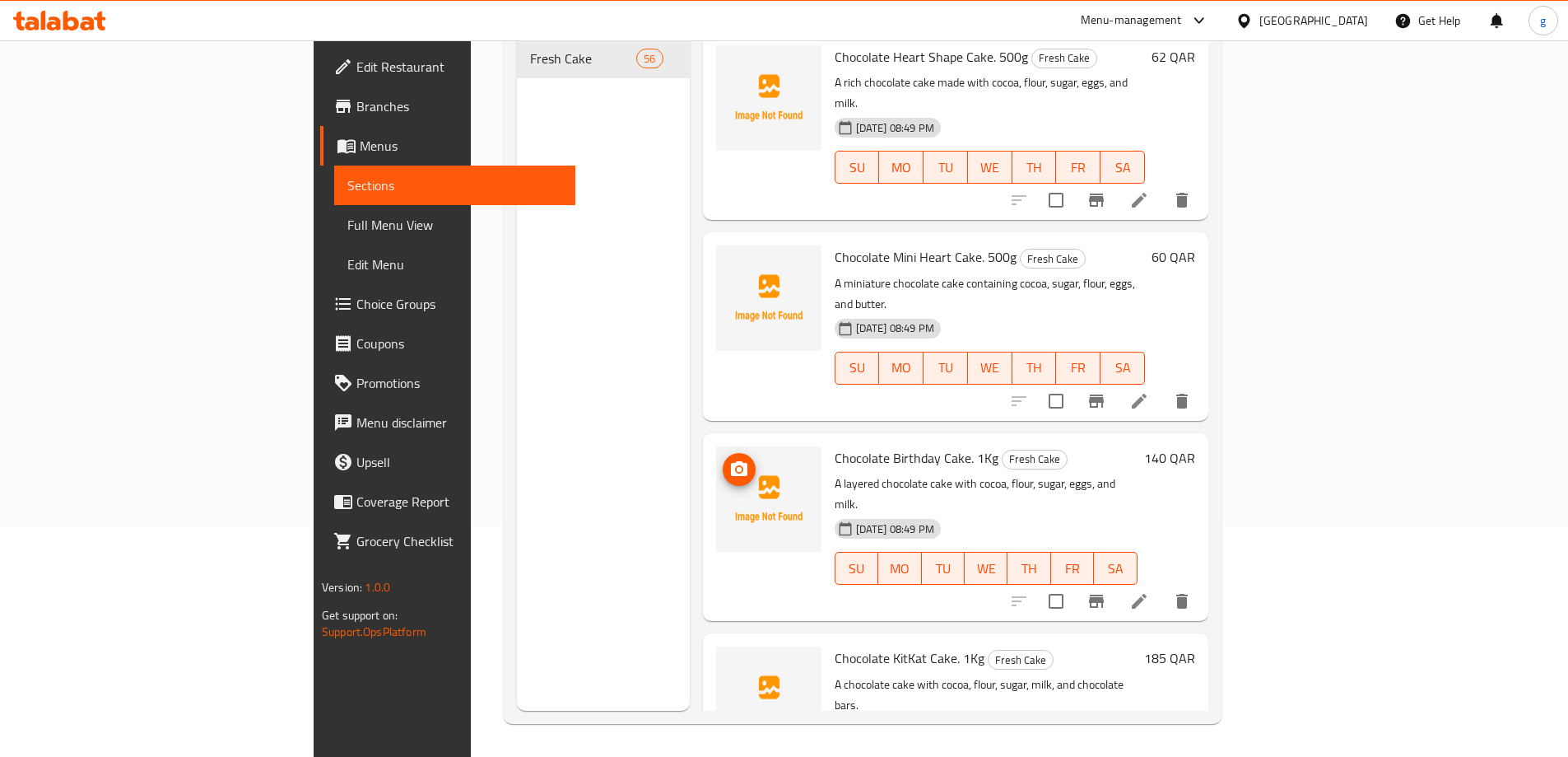
scroll to position [230, 0]
click at [690, 348] on div "Menu items Add Sort Manage items Chocolate Heart Shape Cake. 500g Fresh Cake A …" at bounding box center [949, 332] width 518 height 757
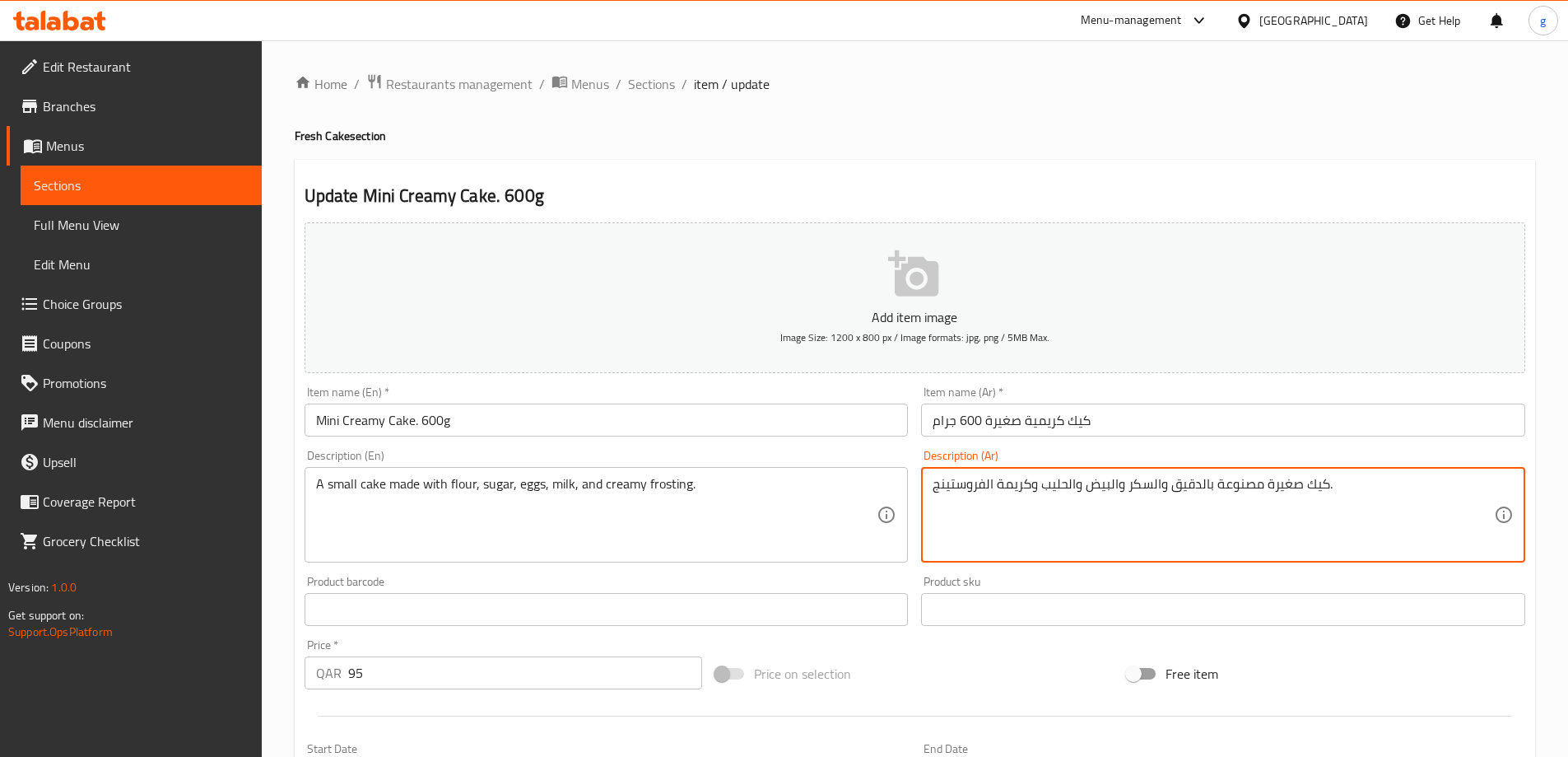
drag, startPoint x: 1031, startPoint y: 485, endPoint x: 997, endPoint y: 488, distance: 34.1
click at [996, 488] on textarea "كيك صغيرة مصنوعة بالدقيق والسكر والبيض والحليب و الفروستينج." at bounding box center [1214, 515] width 562 height 79
click at [994, 488] on textarea "كيك صغيرة مصنوعة بالدقيق والسكر والبيض والحليب و الفروستينج." at bounding box center [1214, 515] width 562 height 79
click at [1317, 495] on textarea "كيك صغيرة مصنوعة بالدقيق والسكر والبيض والحليب والفروستينج." at bounding box center [1214, 515] width 562 height 79
paste textarea "كريمة"
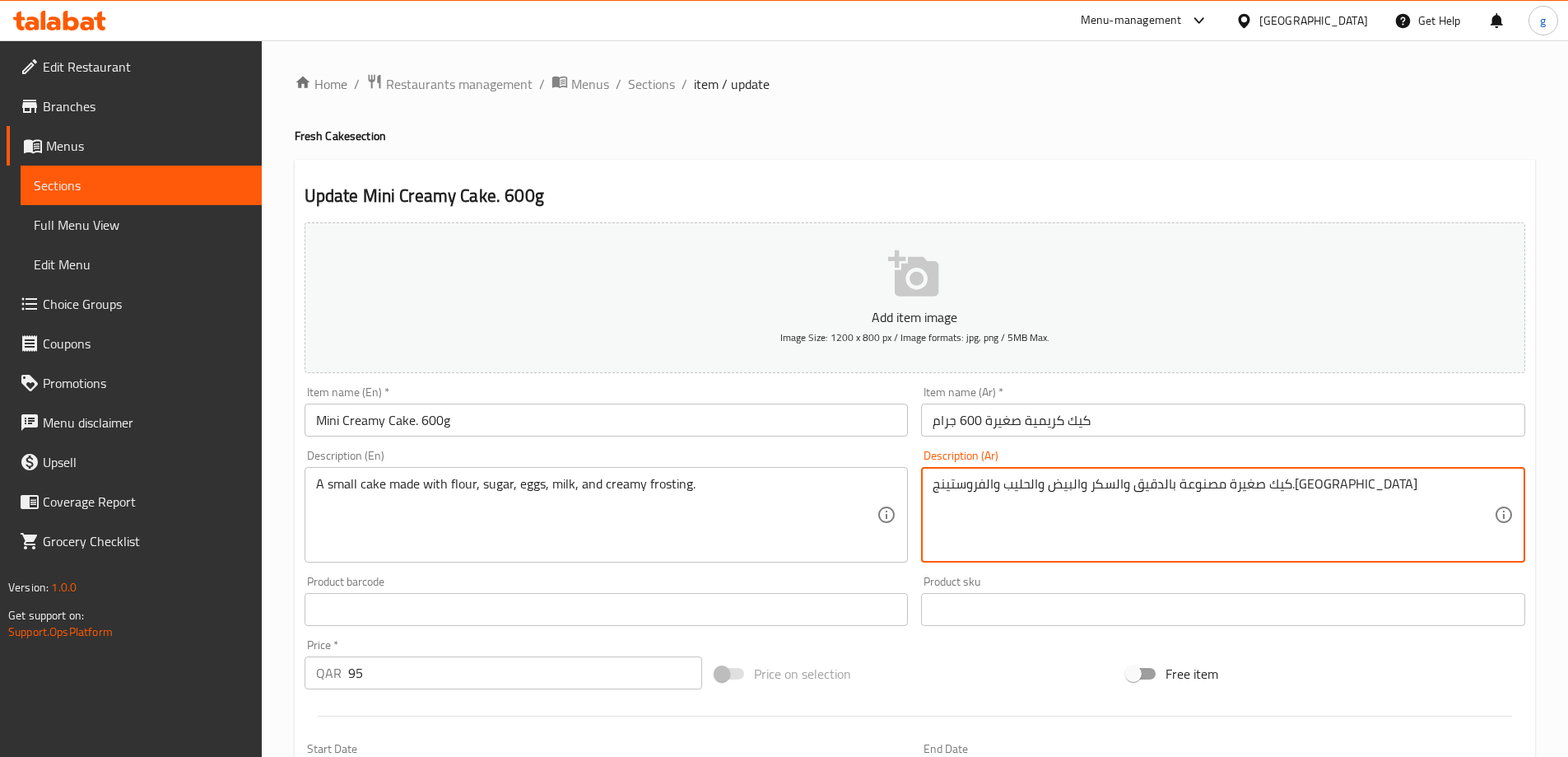
click at [966, 483] on textarea "كيك صغيرة مصنوعة بالدقيق والسكر والبيض والحليب والفروستينج.كريمة" at bounding box center [1214, 515] width 562 height 79
click at [934, 489] on textarea "كيك صغيرة مصنوعة بالدقيق والسكر والبيض والحليب والفروستينج كريمة" at bounding box center [1214, 515] width 562 height 79
click at [1351, 494] on textarea "كيك صغيرة مصنوعة بالدقيق والسكر والبيض والحليب والفروستينج كريمة" at bounding box center [1214, 515] width 562 height 79
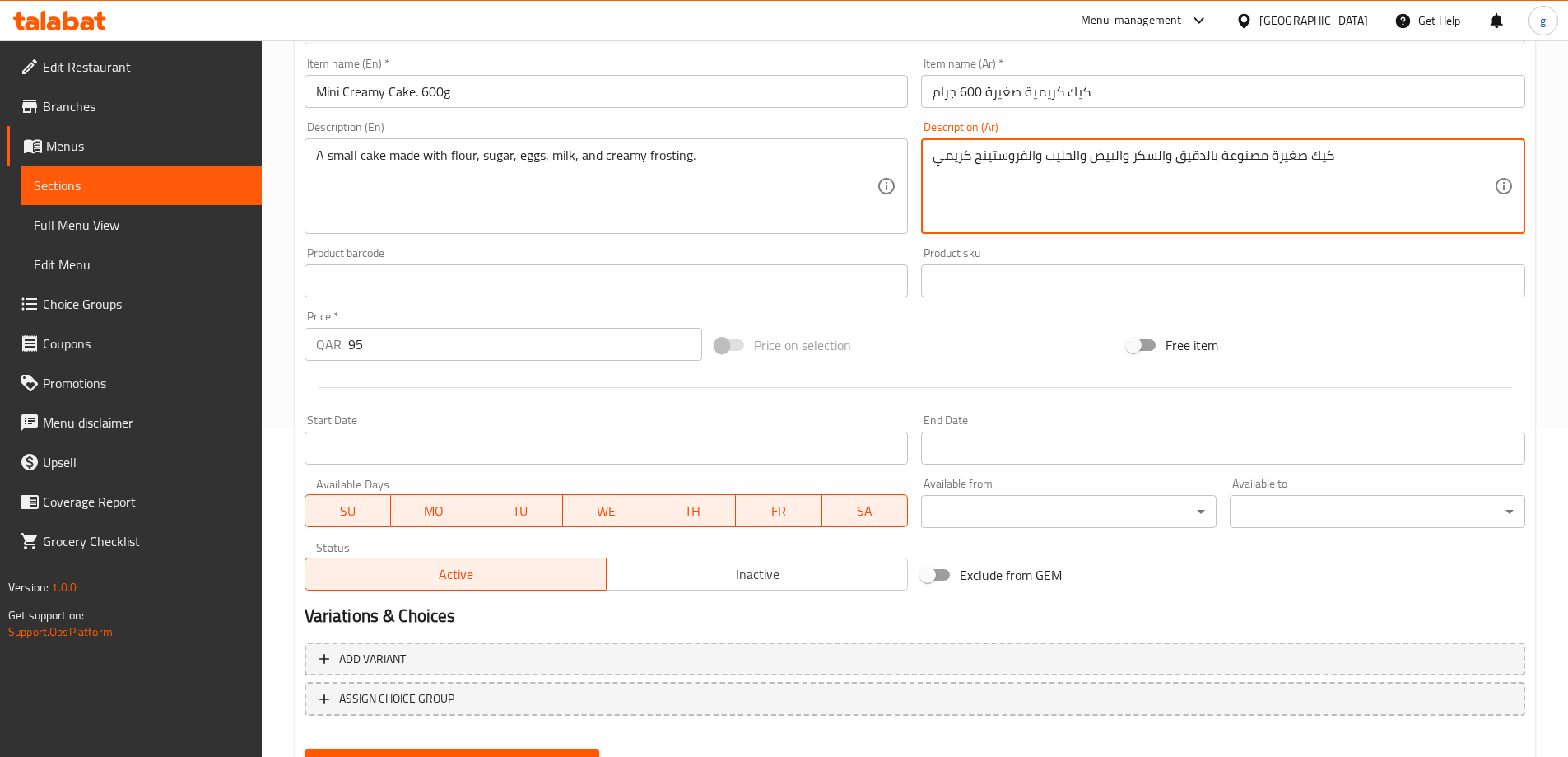
scroll to position [407, 0]
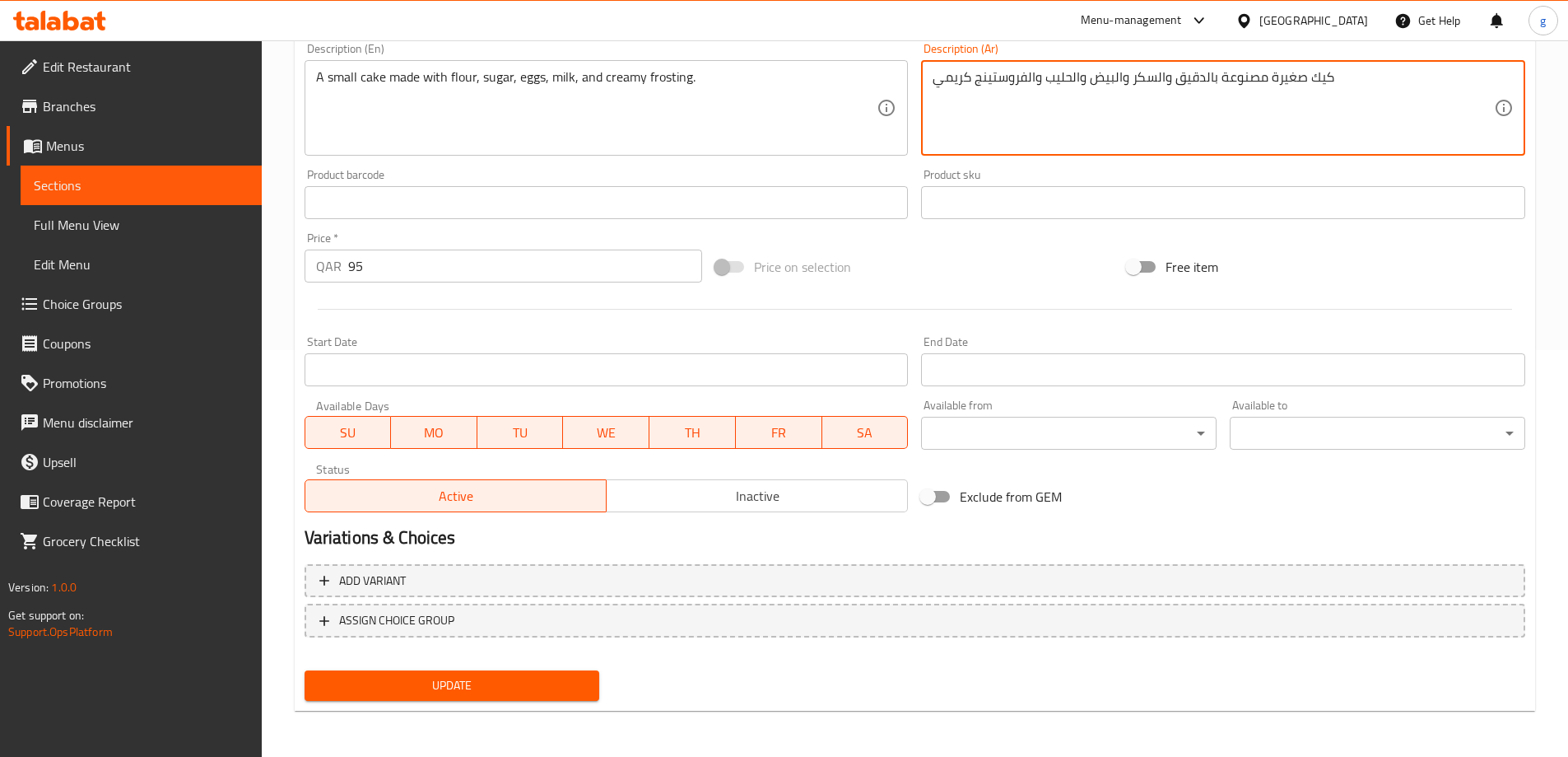
type textarea "كيك صغيرة مصنوعة بالدقيق والسكر والبيض والحليب والفروستينج كريمي"
click at [480, 690] on span "Update" at bounding box center [452, 686] width 269 height 20
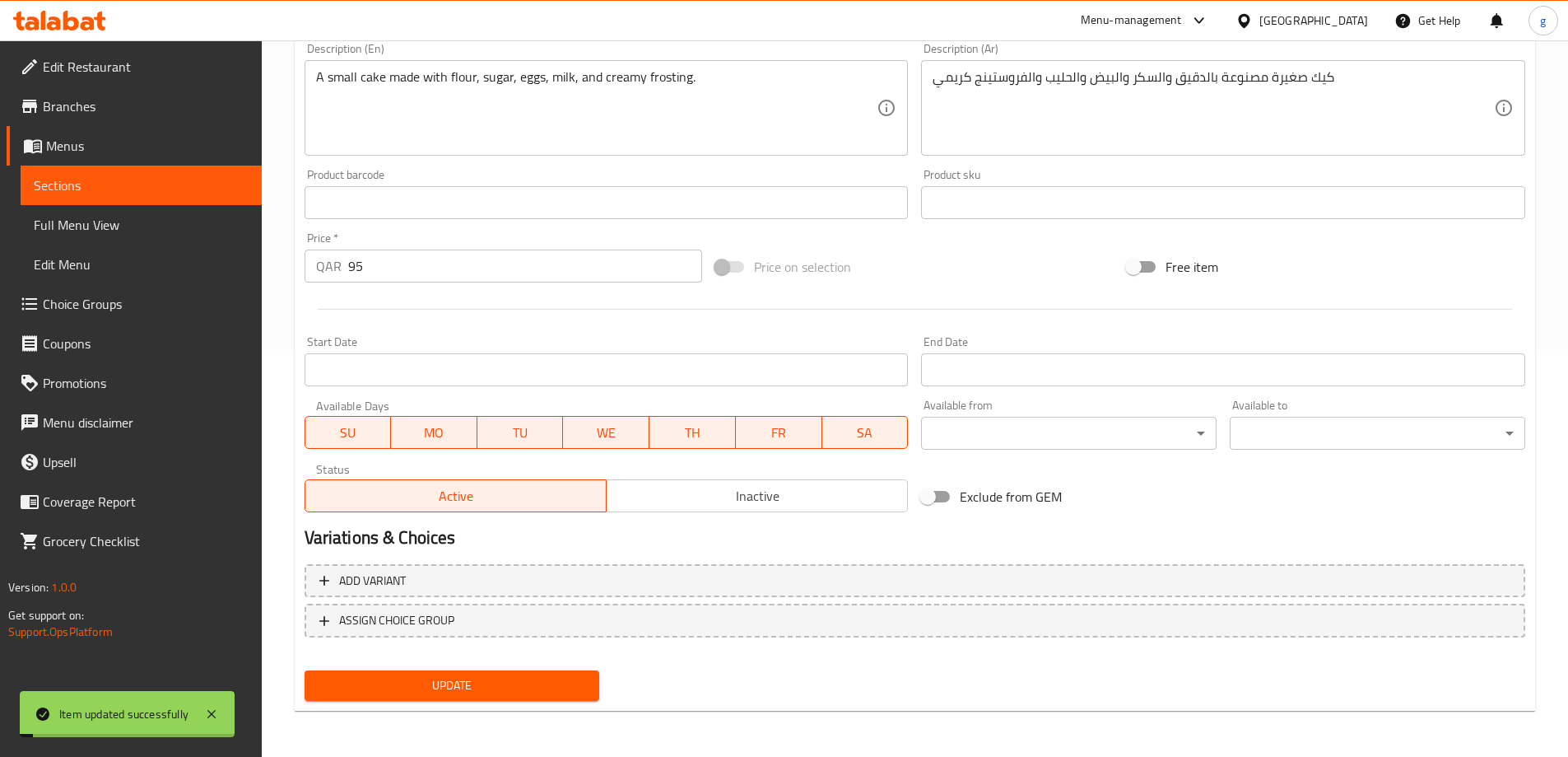
click at [105, 196] on link "Sections" at bounding box center [140, 185] width 241 height 40
click at [101, 235] on span "Full Menu View" at bounding box center [141, 225] width 215 height 19
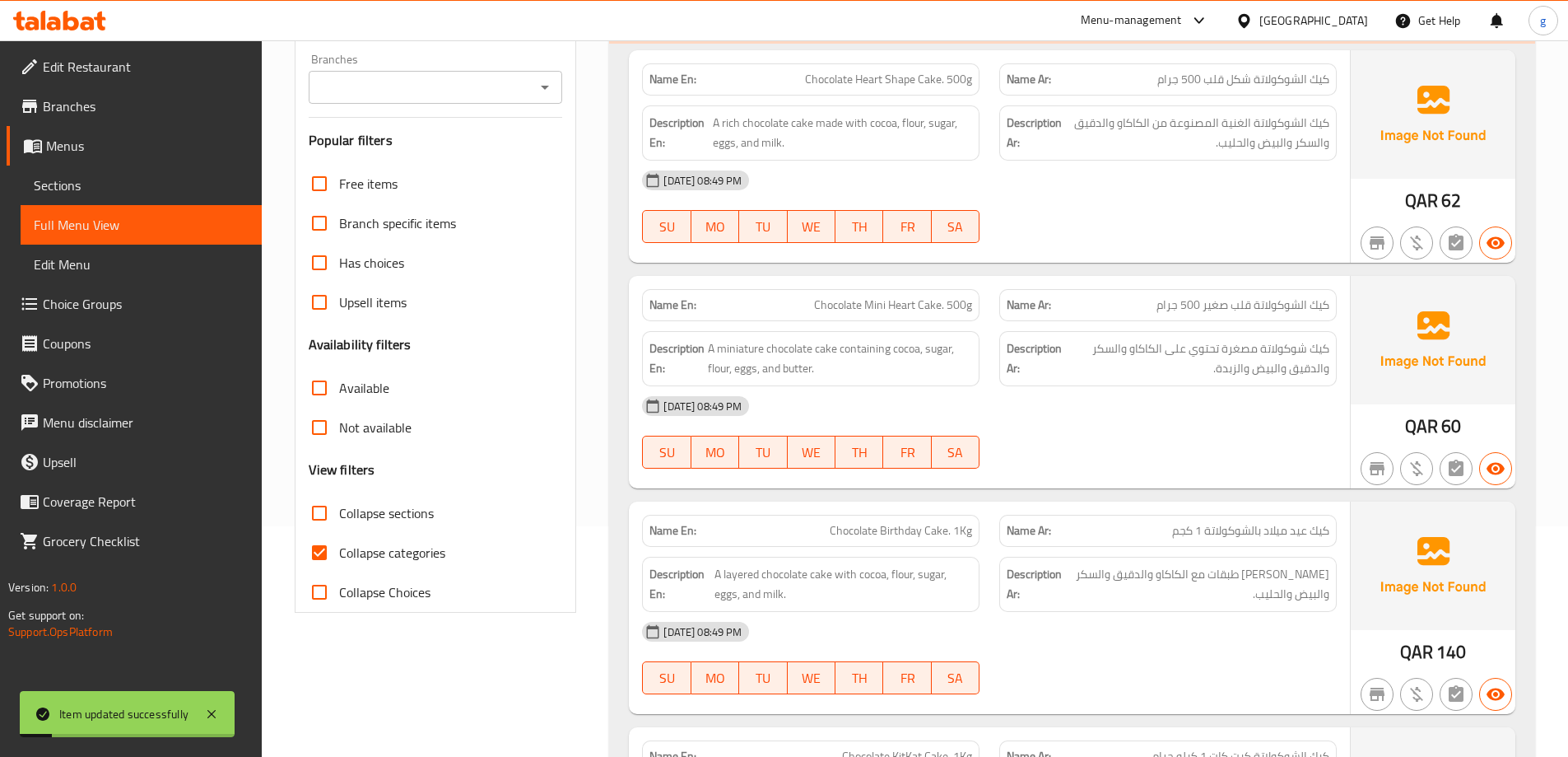
scroll to position [3993, 0]
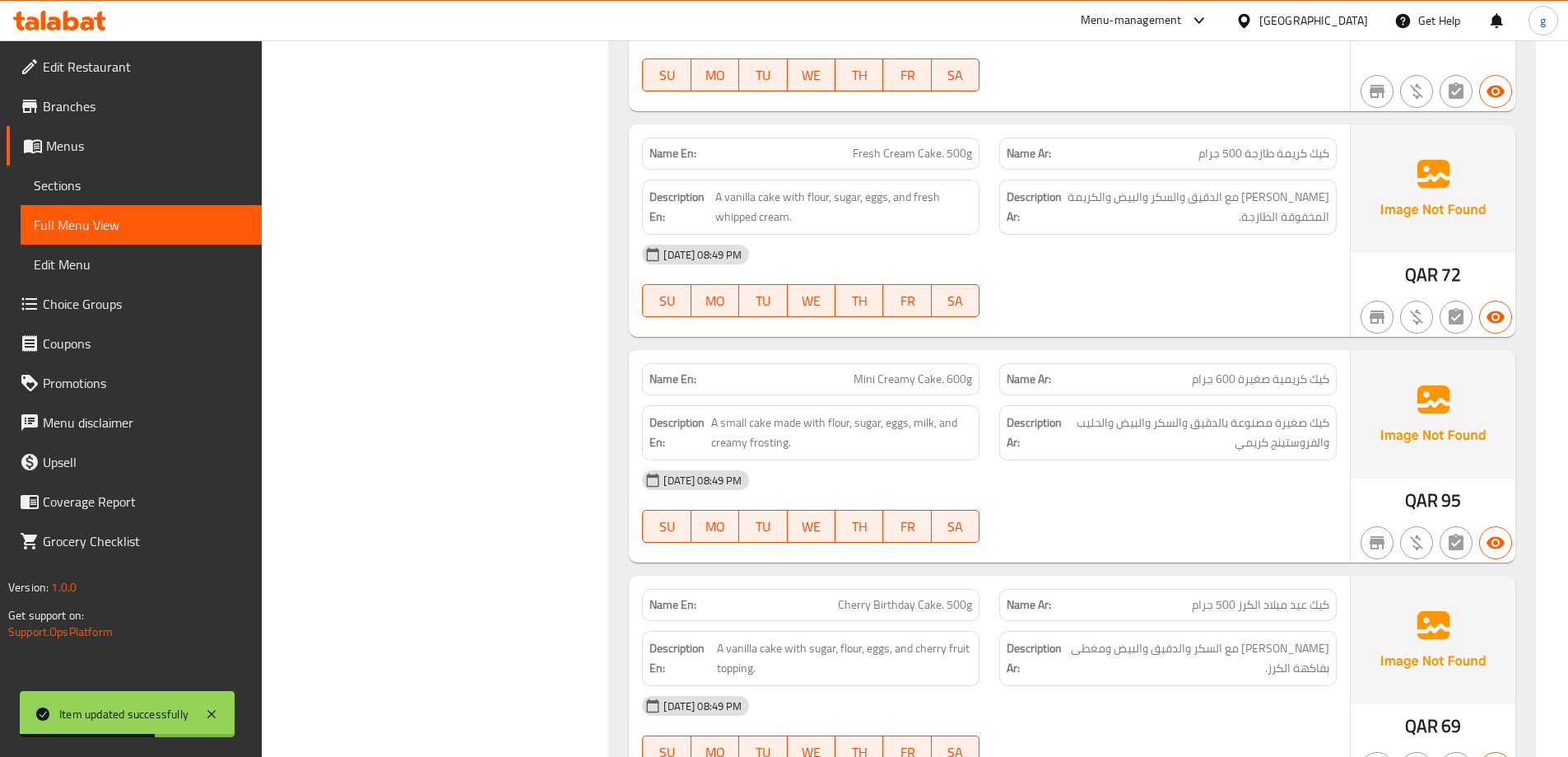
click at [1211, 498] on div "[DATE] 08:49 PM" at bounding box center [989, 480] width 714 height 40
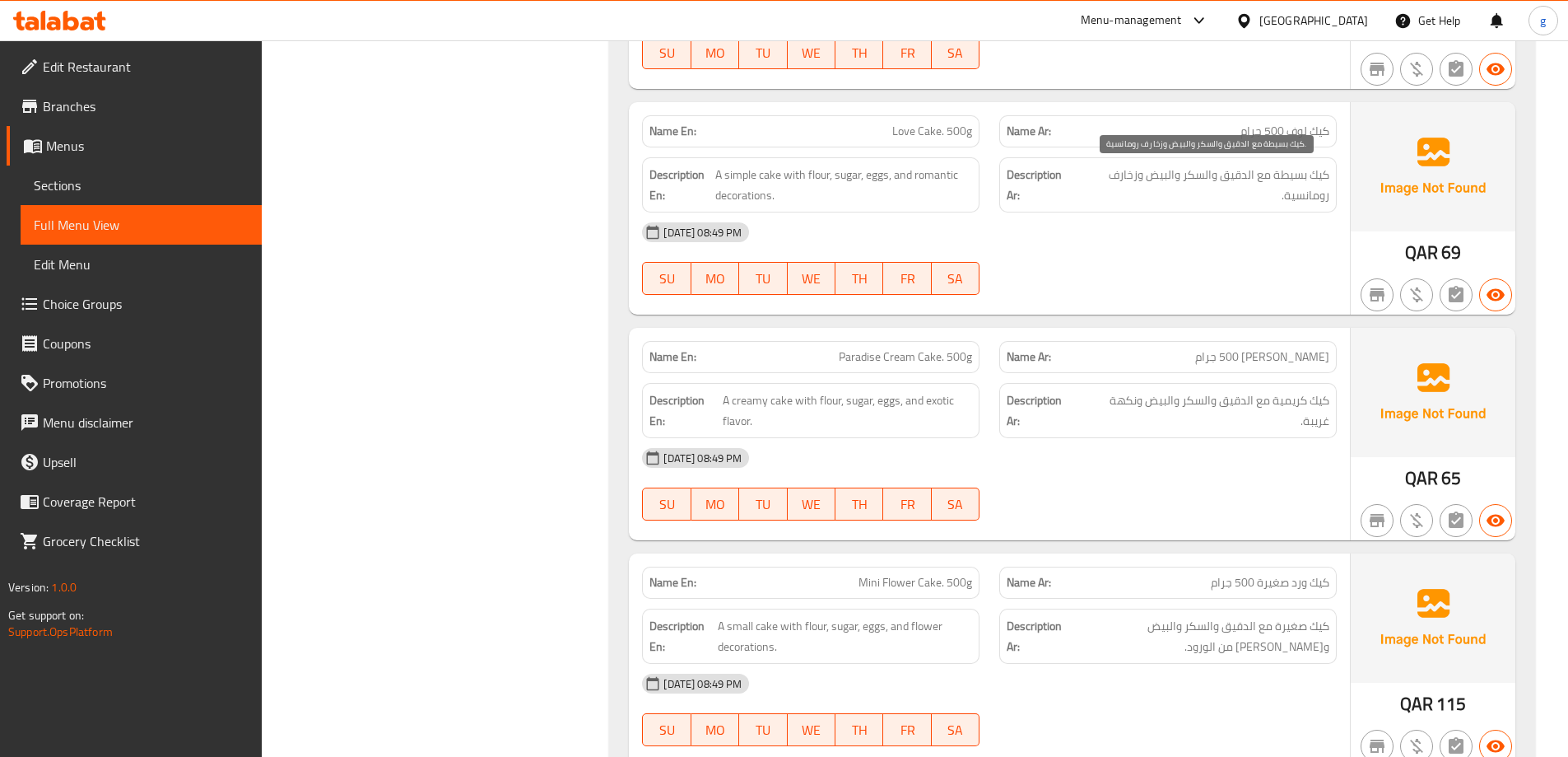
scroll to position [12146, 0]
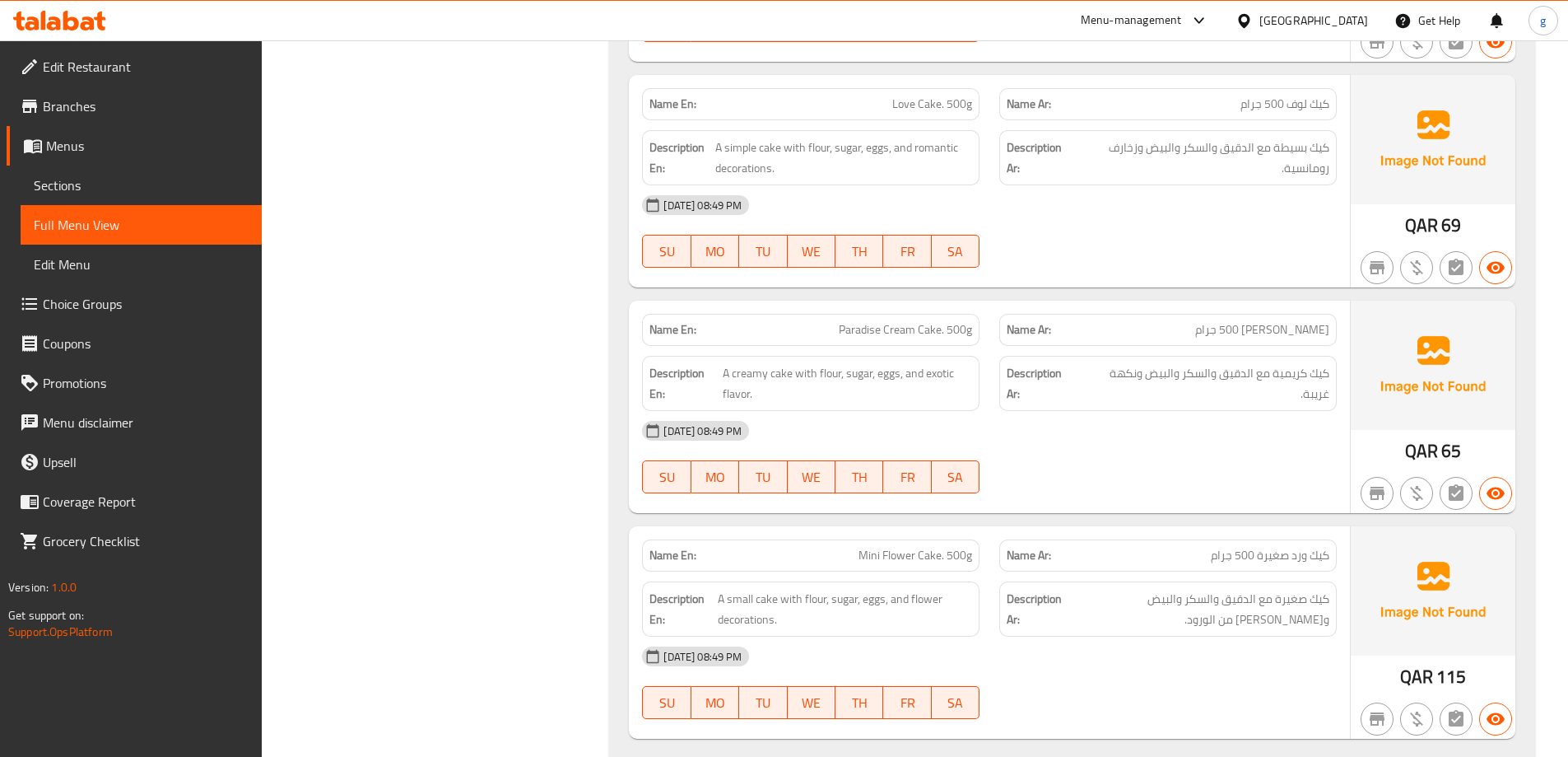
click at [915, 329] on span "Paradise Cream Cake. 500g" at bounding box center [906, 330] width 133 height 18
copy span "Paradise Cream Cake. 500g"
click at [104, 181] on span "Sections" at bounding box center [141, 185] width 215 height 19
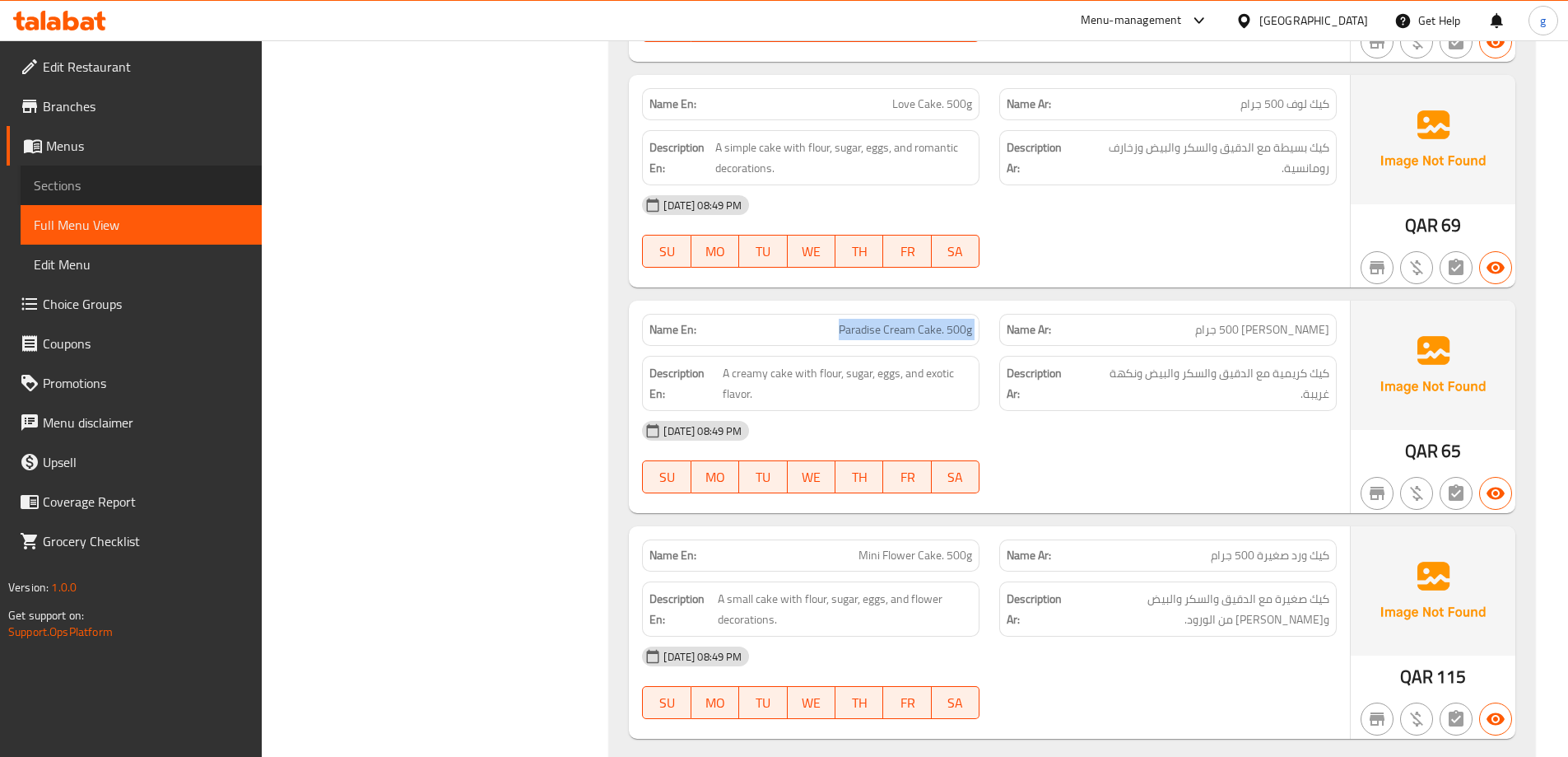
scroll to position [230, 0]
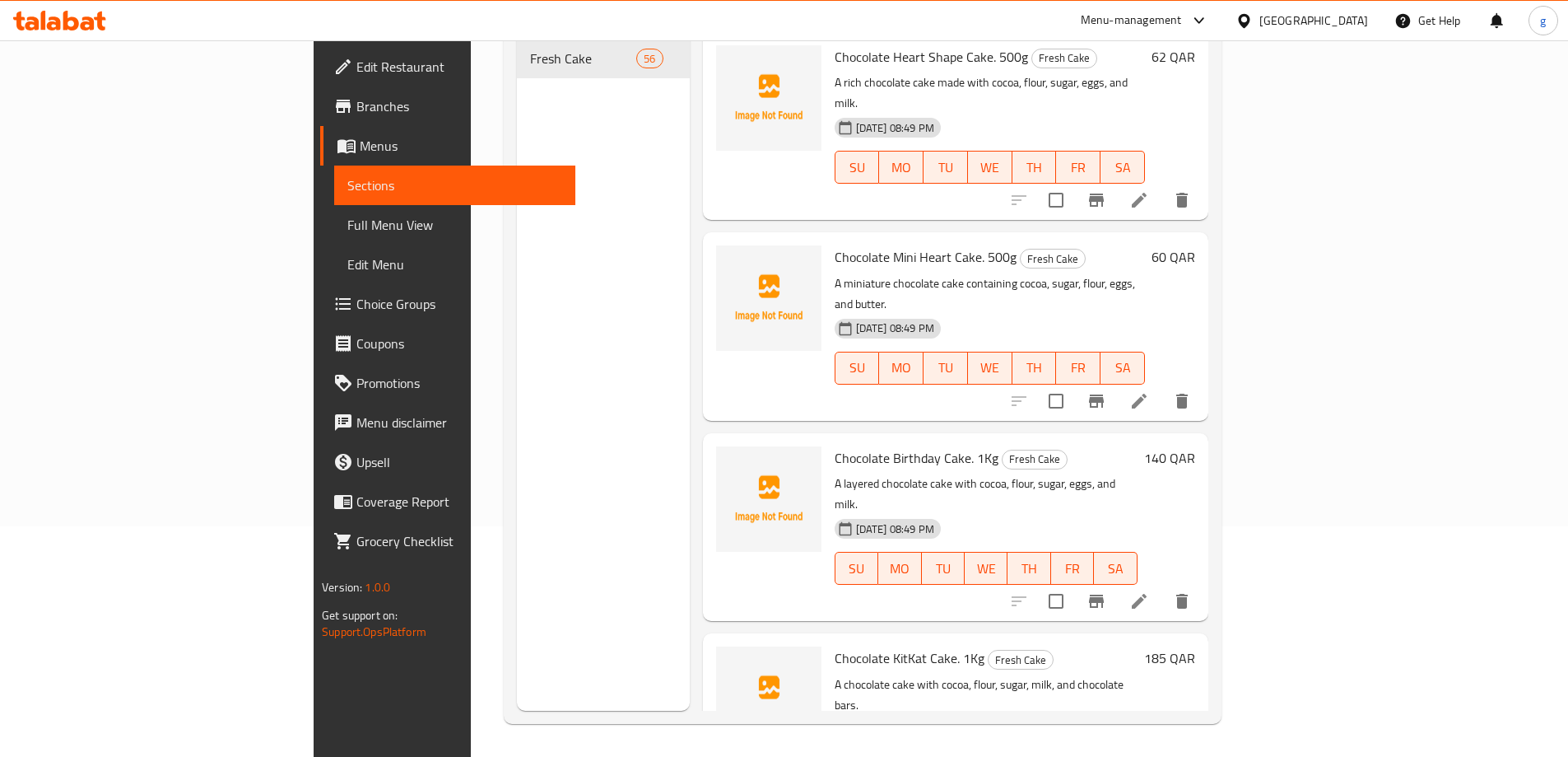
click at [690, 324] on div "Menu items Add Sort Manage items Chocolate Heart Shape Cake. 500g Fresh Cake A …" at bounding box center [949, 332] width 518 height 757
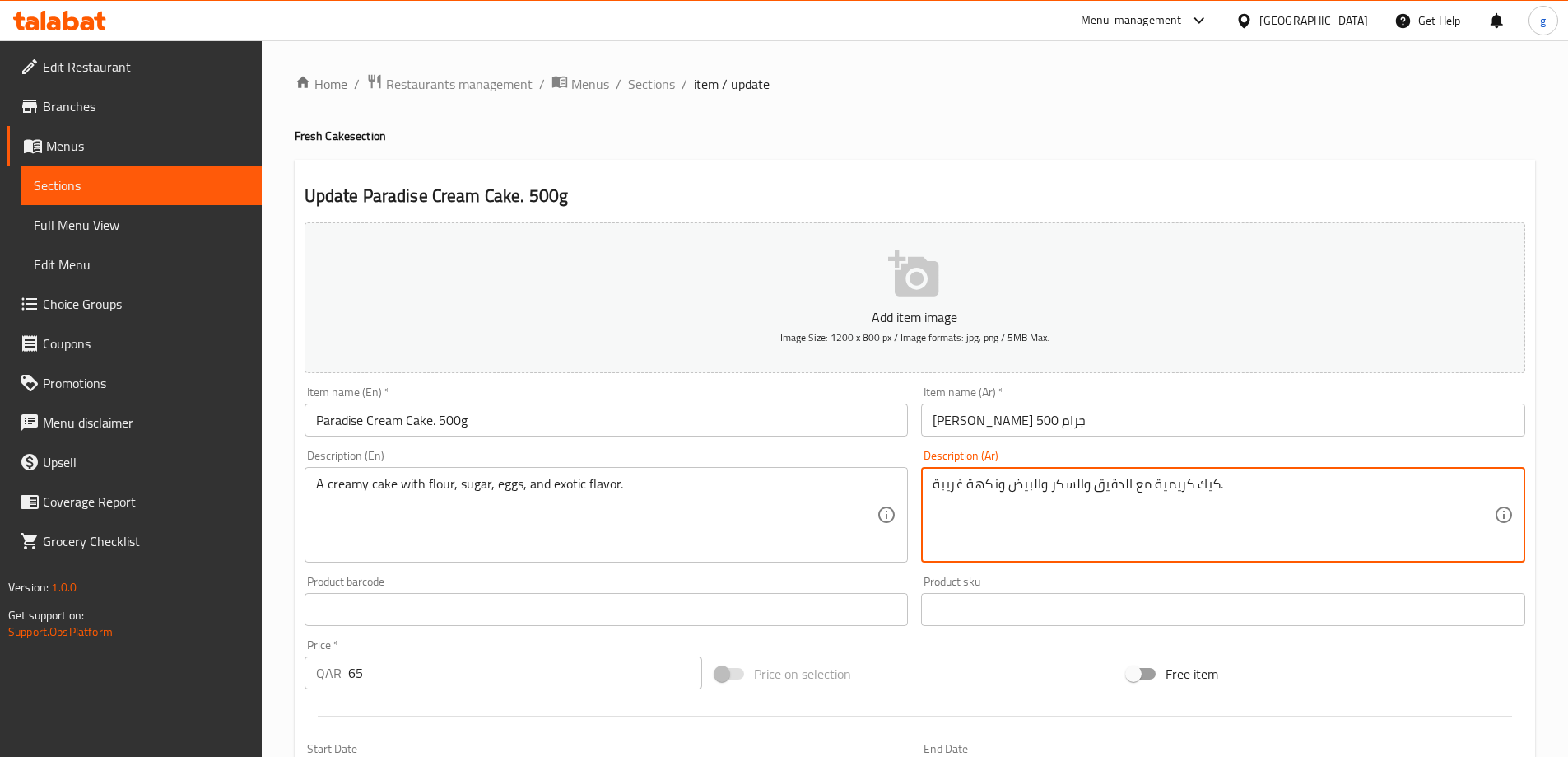
click at [951, 487] on textarea "كيك كريمية مع الدقيق والسكر والبيض ونكهة غريبة." at bounding box center [1214, 515] width 562 height 79
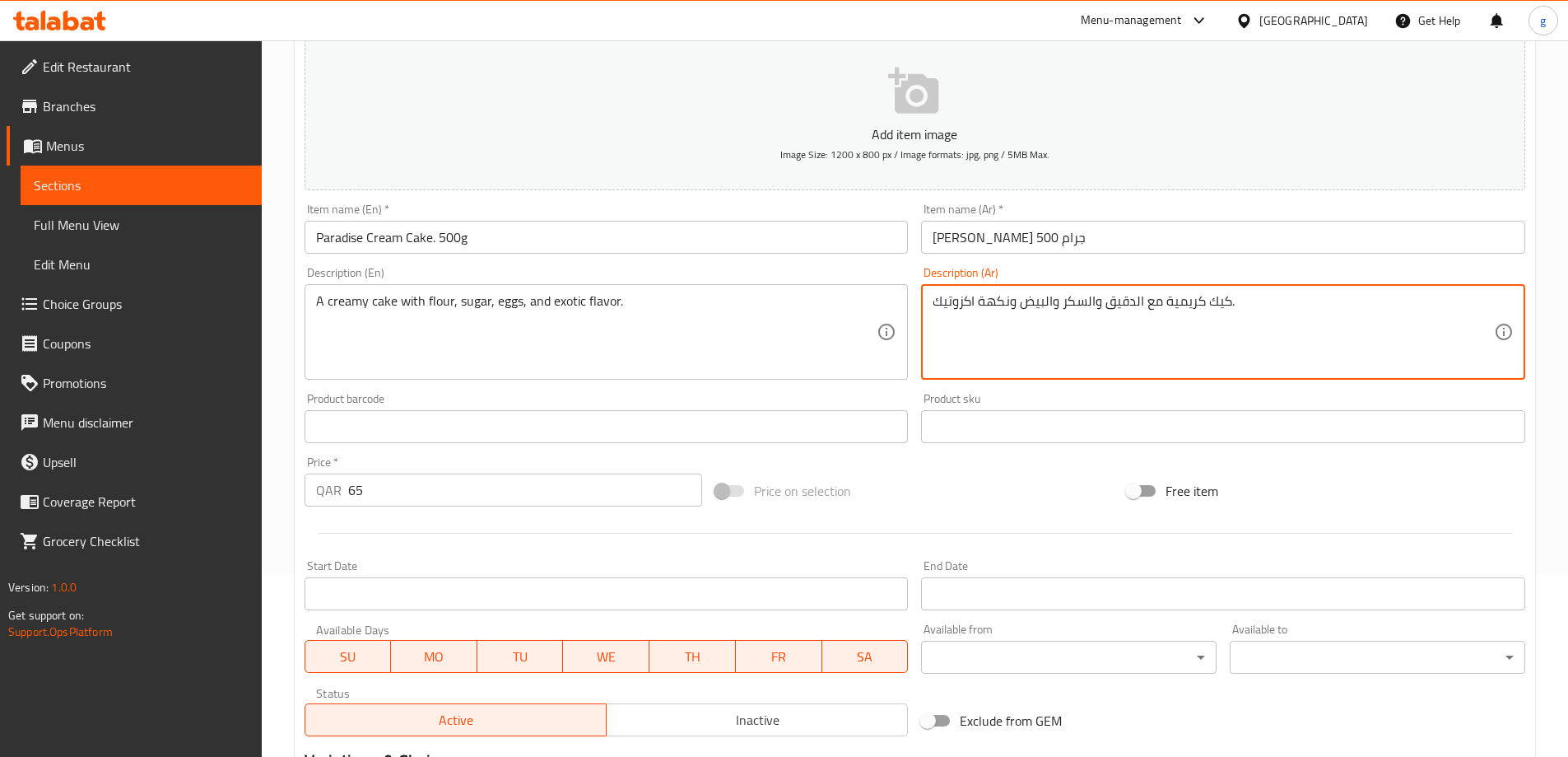
scroll to position [407, 0]
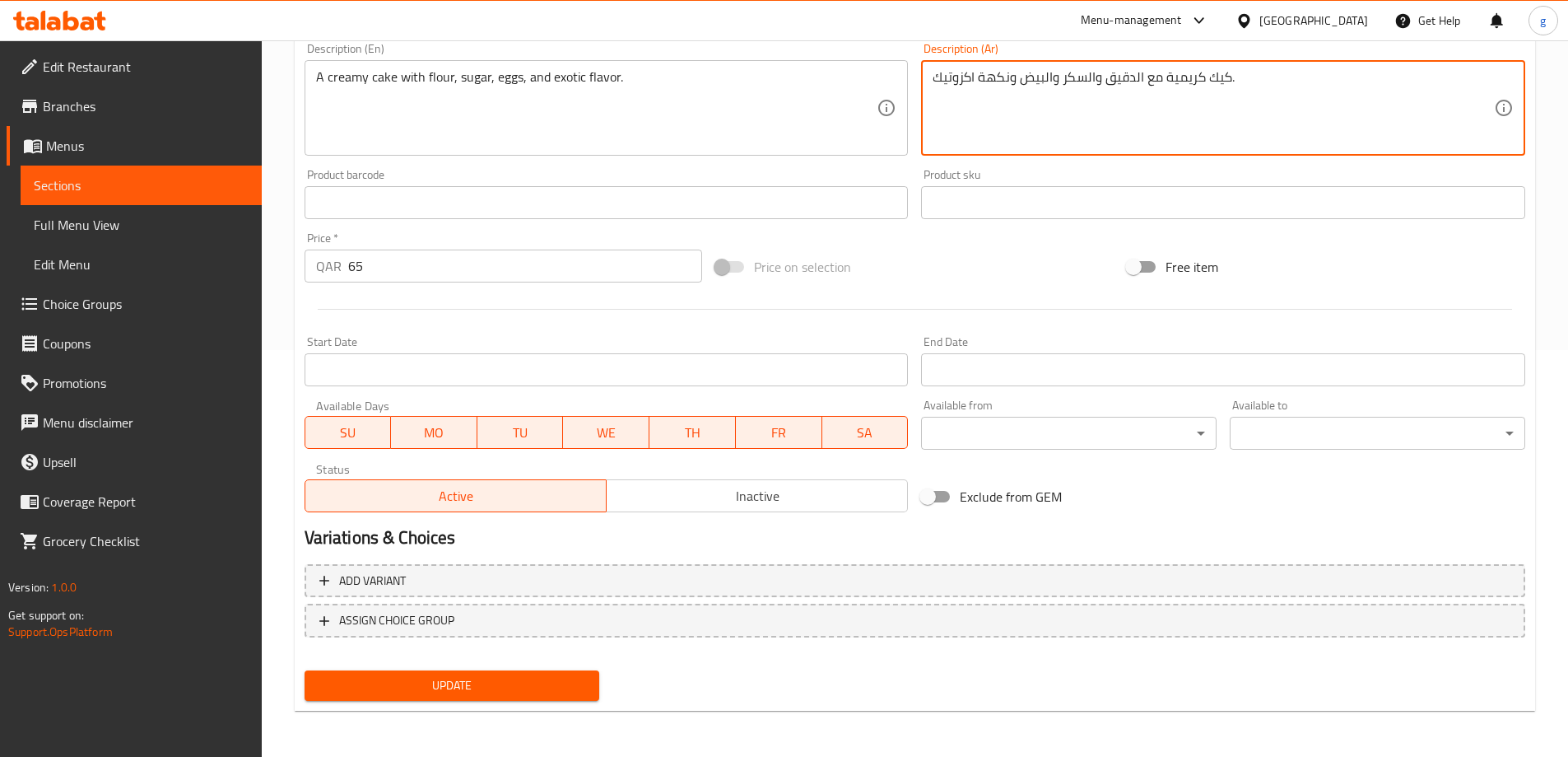
type textarea "كيك كريمية مع الدقيق والسكر والبيض ونكهة اكزوتيك."
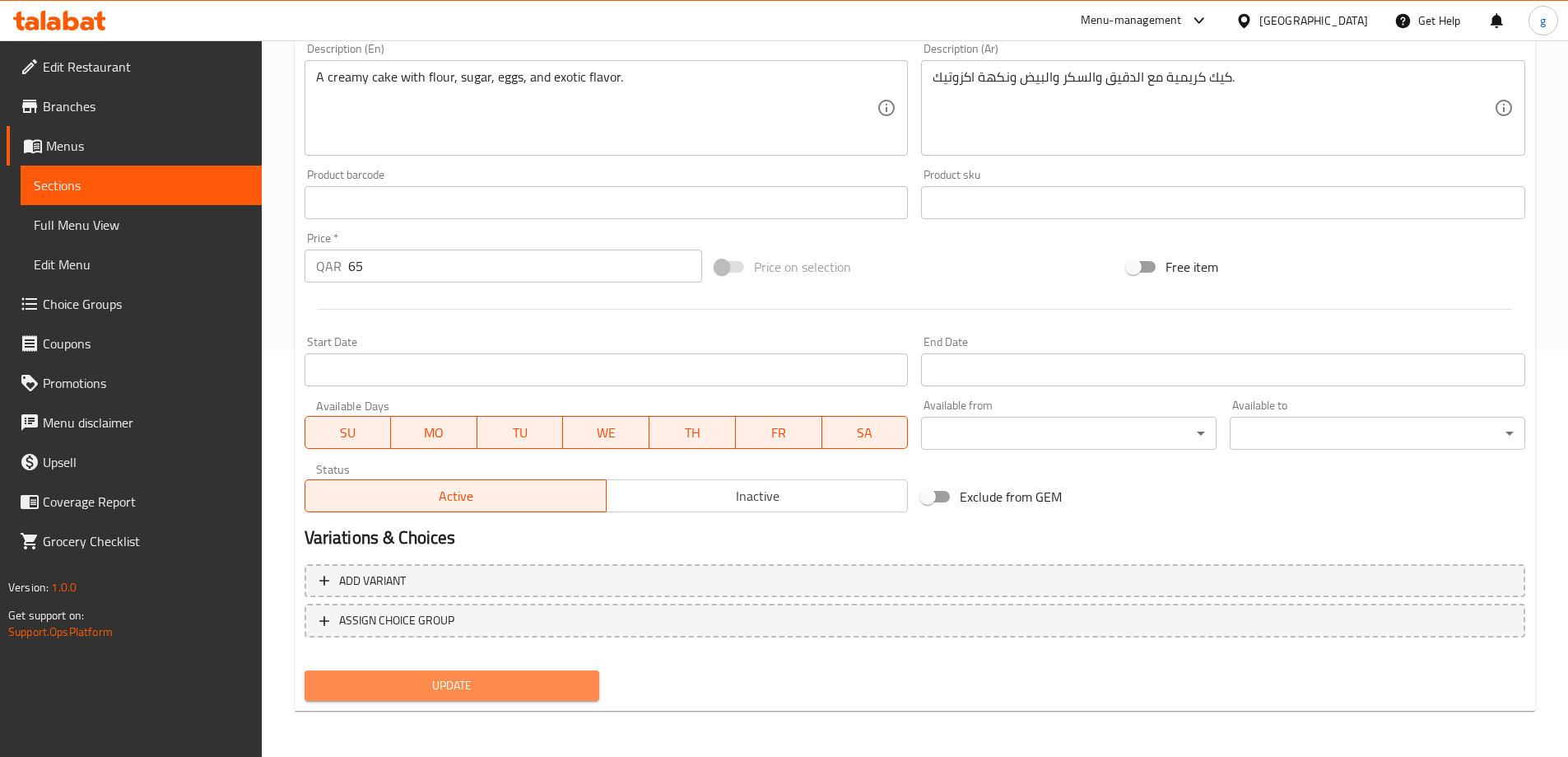
click at [485, 693] on span "Update" at bounding box center [452, 686] width 269 height 20
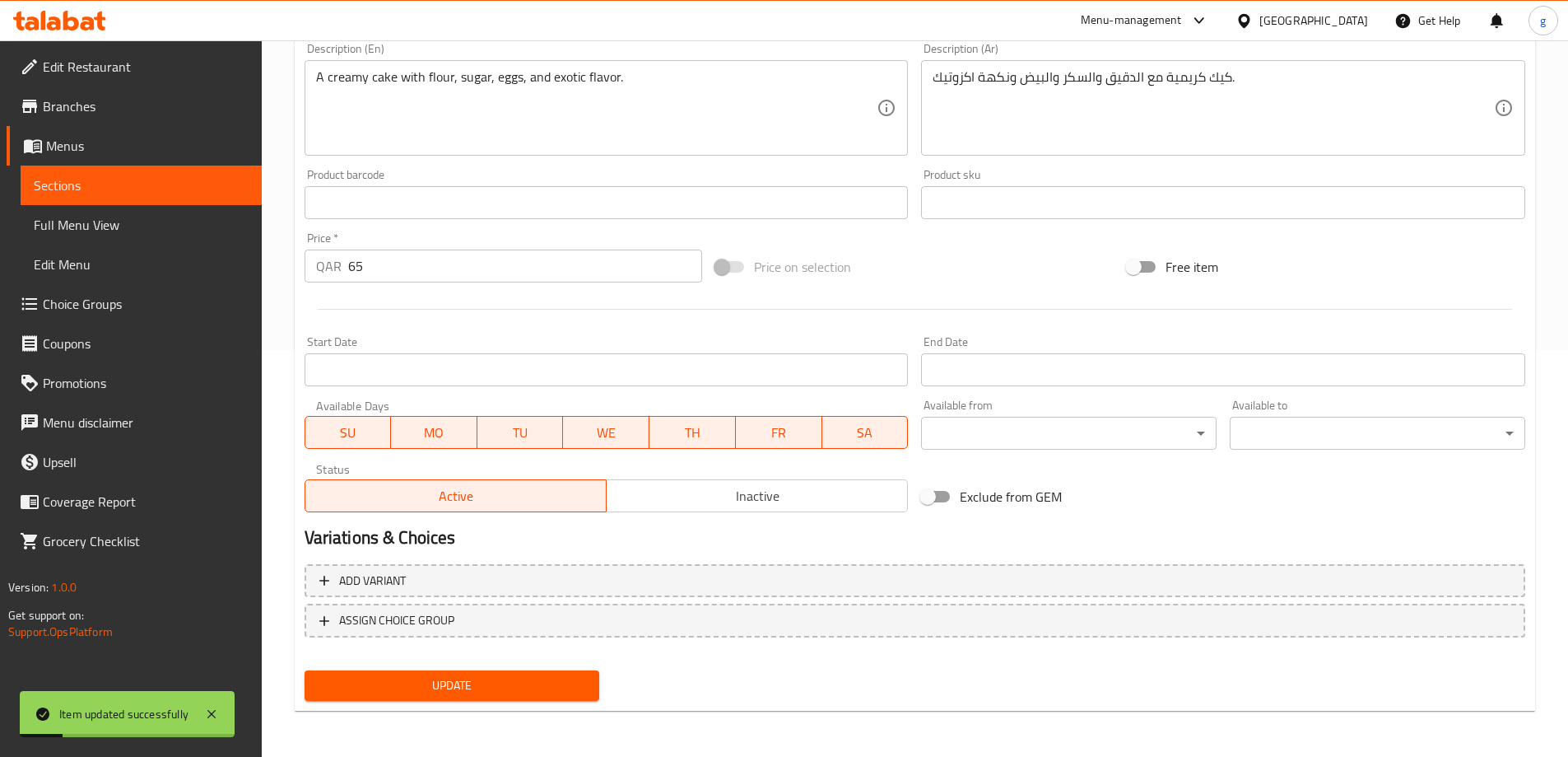
click at [140, 223] on span "Full Menu View" at bounding box center [141, 225] width 215 height 19
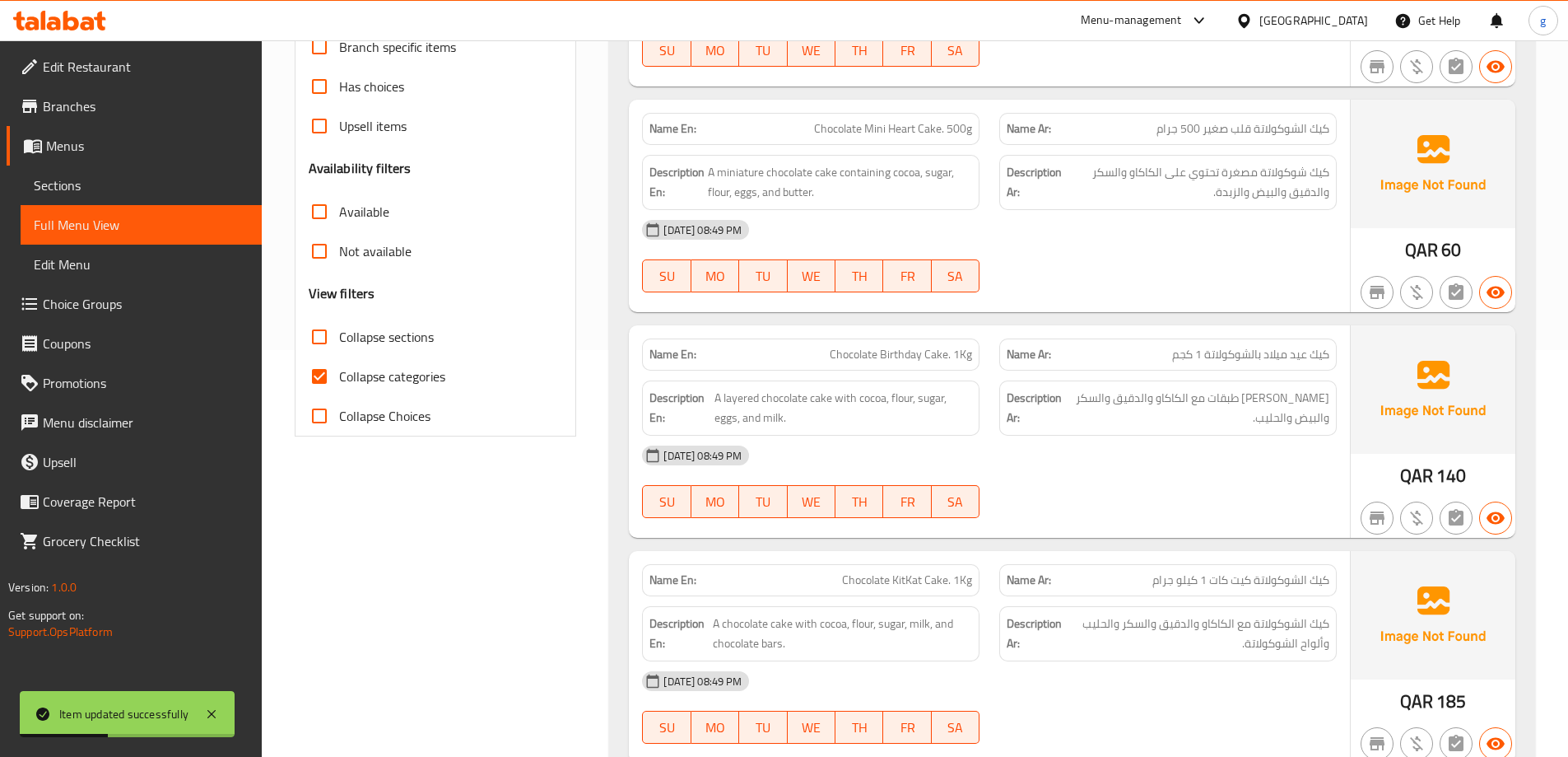
click at [367, 367] on span "Collapse categories" at bounding box center [392, 376] width 106 height 19
click at [339, 366] on input "Collapse categories" at bounding box center [319, 376] width 40 height 40
checkbox input "false"
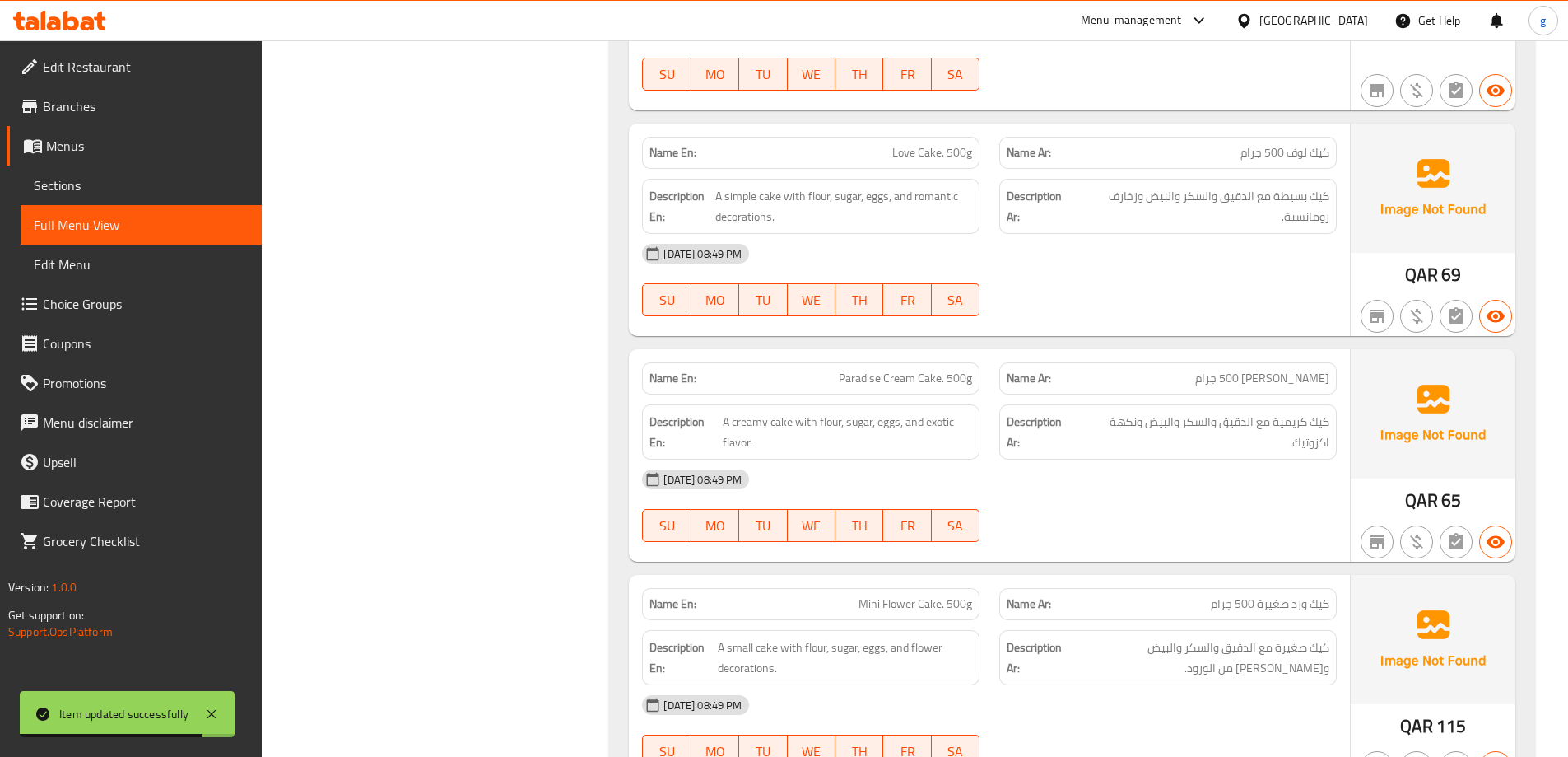
click at [1109, 467] on div "[DATE] 08:49 PM" at bounding box center [989, 479] width 714 height 40
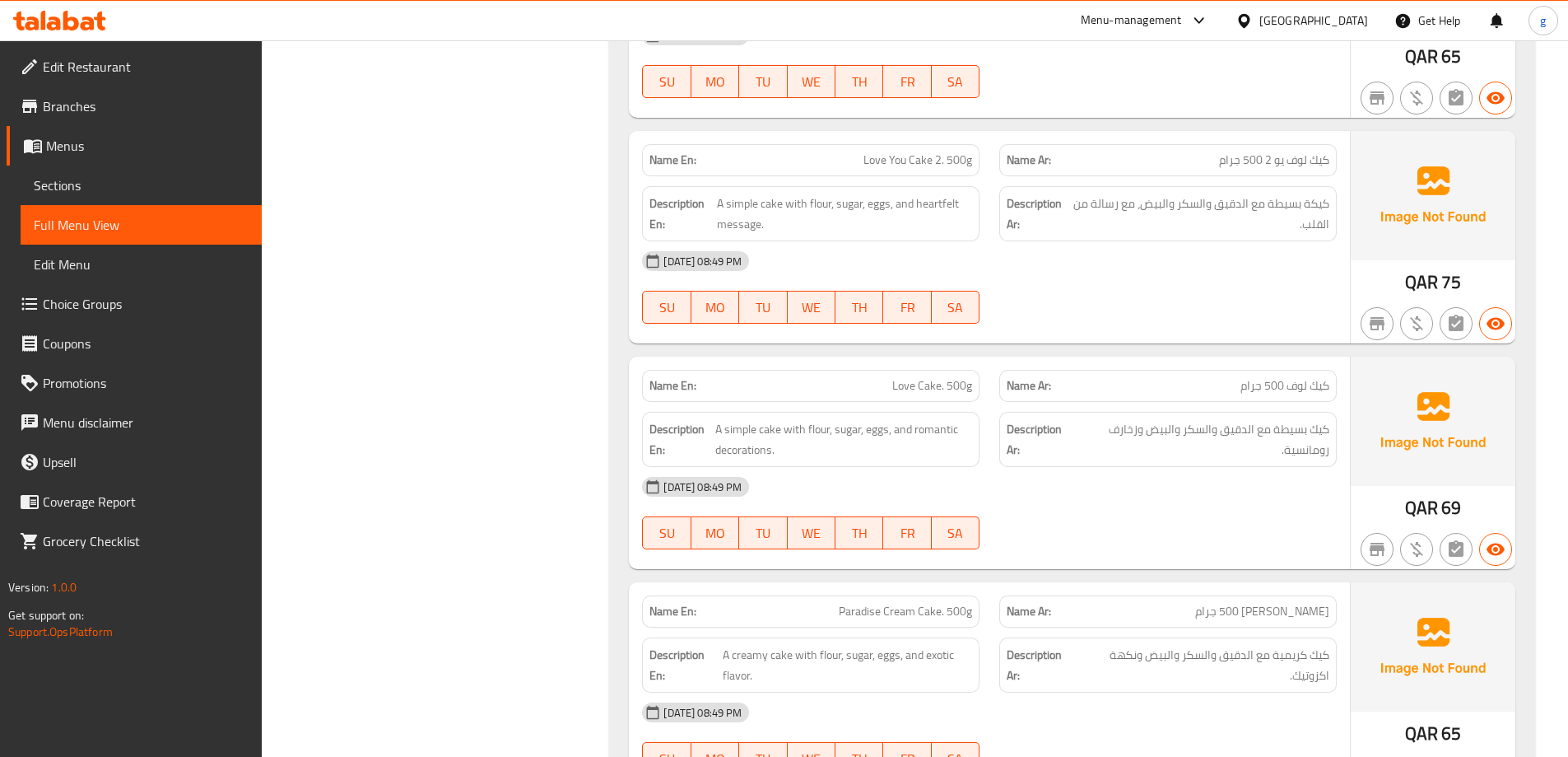
scroll to position [11617, 0]
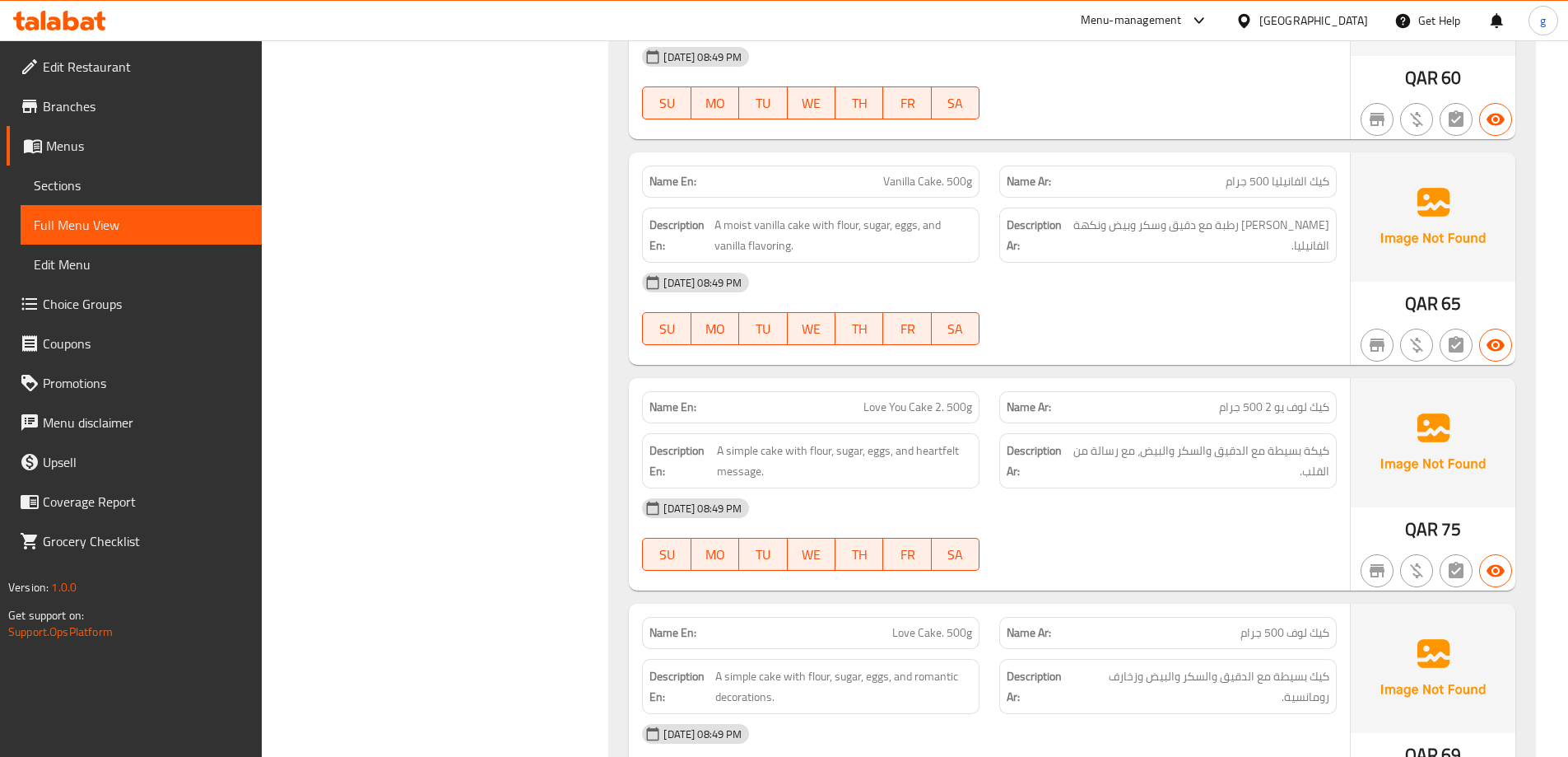
click at [64, 226] on span "Full Menu View" at bounding box center [141, 225] width 215 height 19
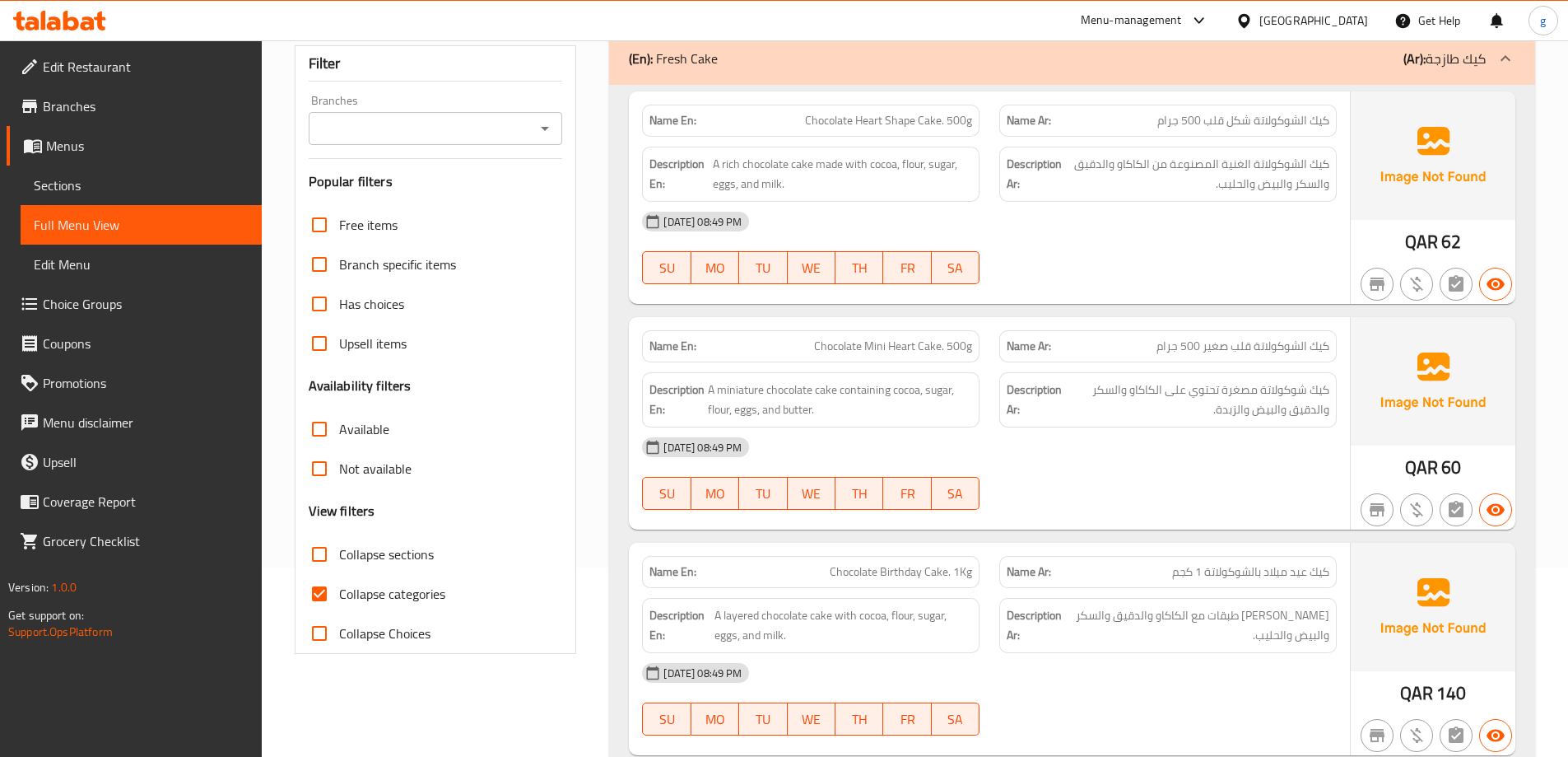
scroll to position [329, 0]
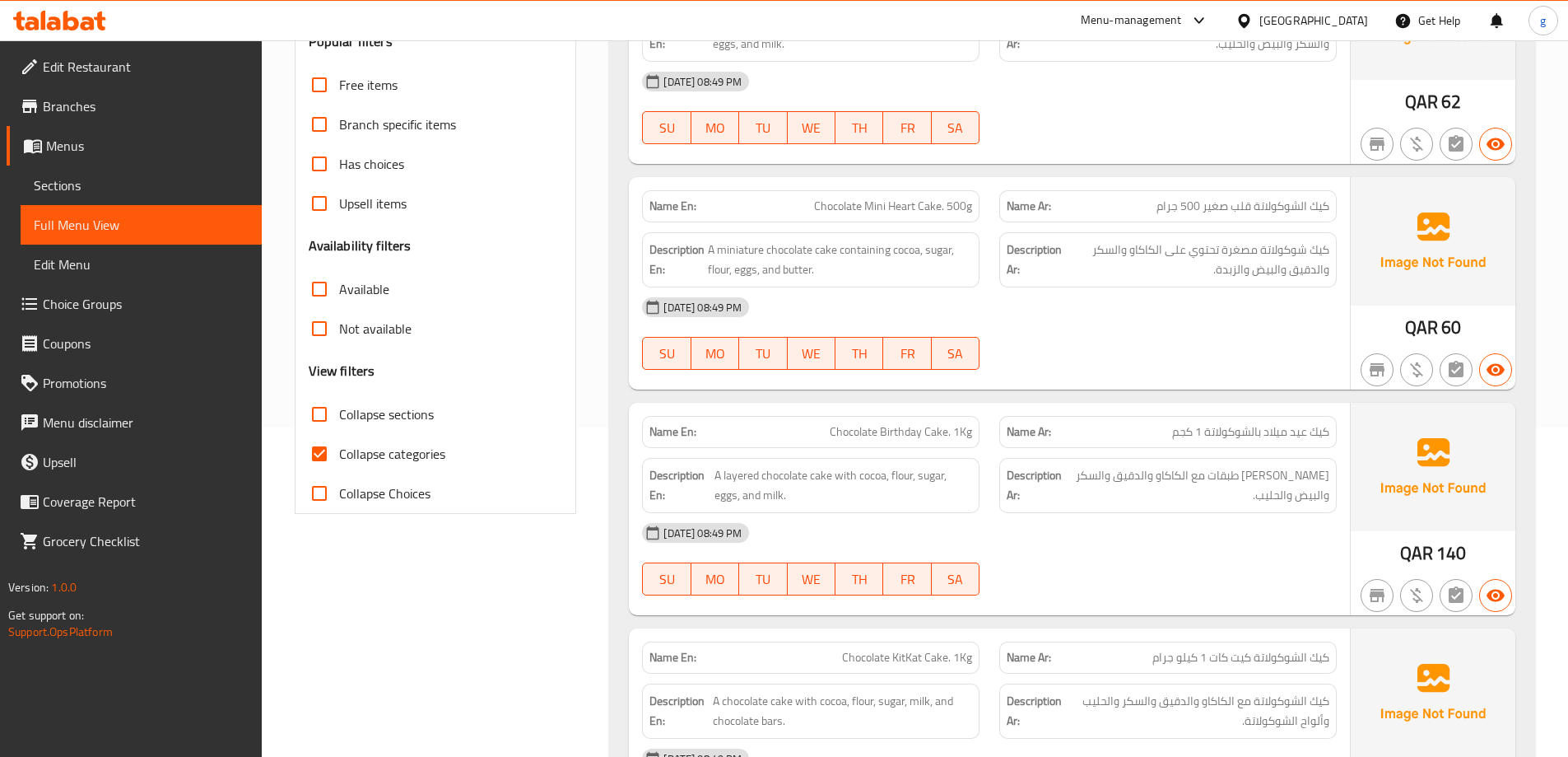
click at [367, 459] on span "Collapse categories" at bounding box center [392, 453] width 106 height 19
click at [339, 459] on input "Collapse categories" at bounding box center [319, 454] width 40 height 40
checkbox input "false"
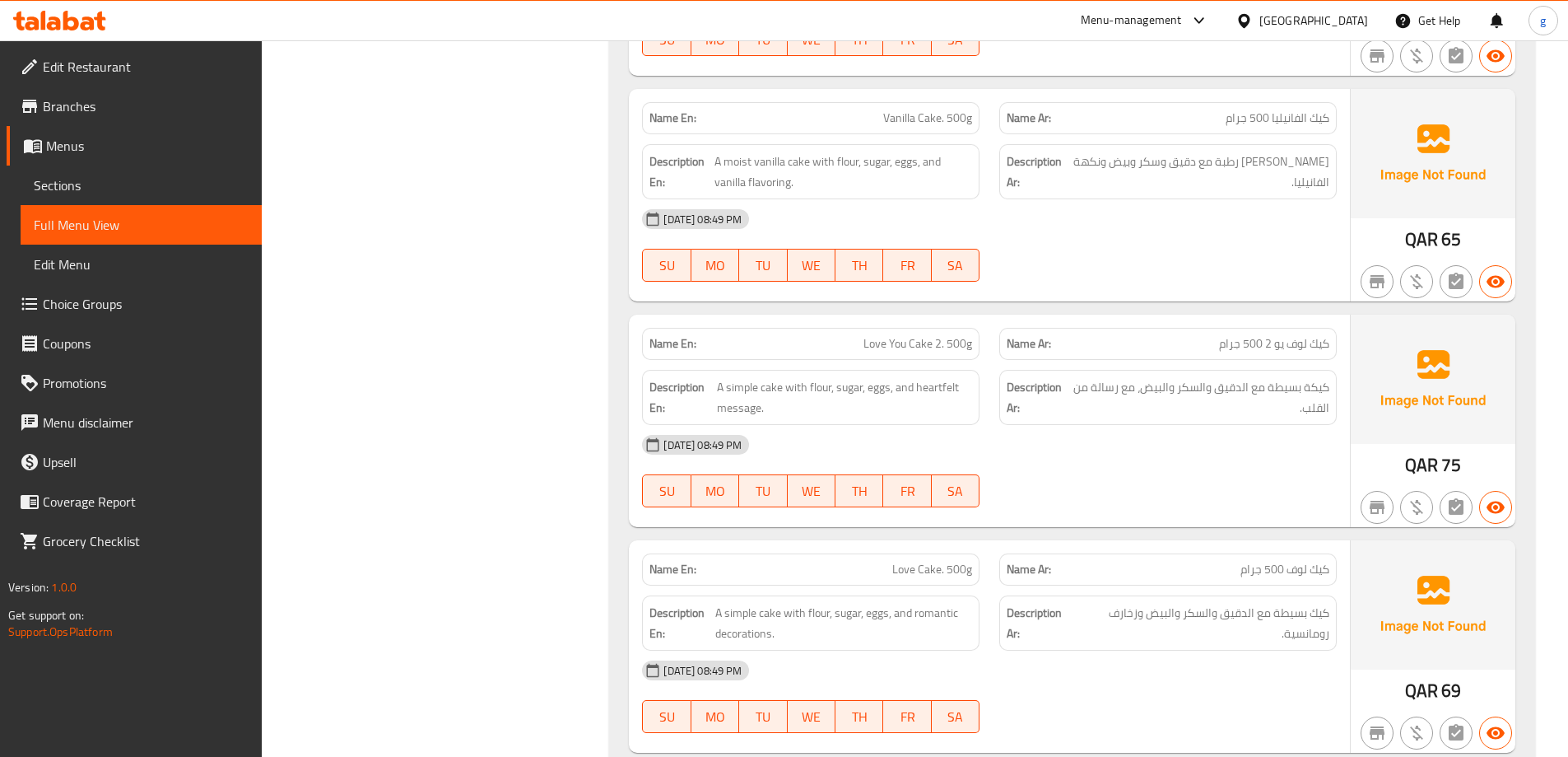
scroll to position [11269, 0]
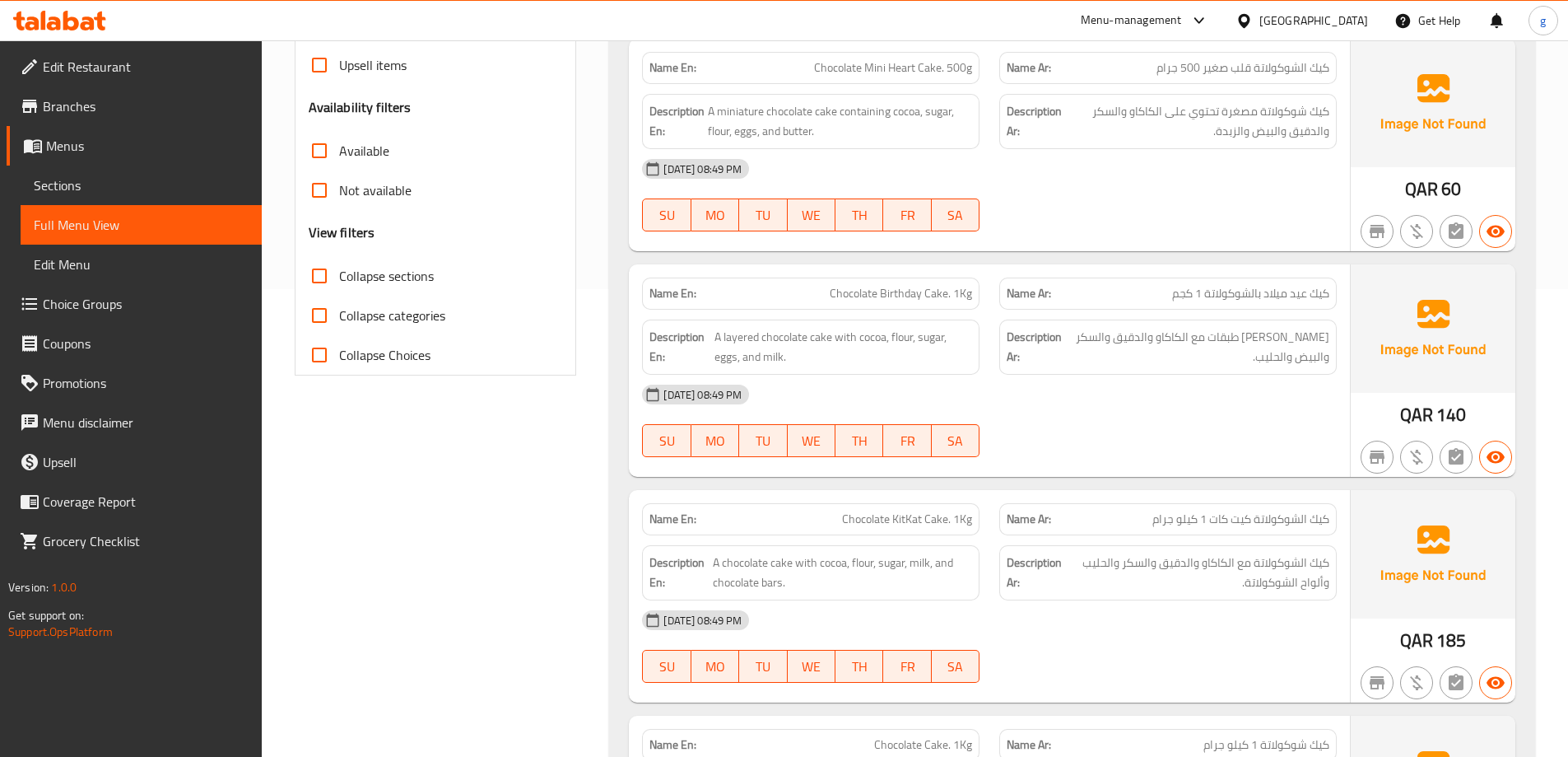
scroll to position [0, 0]
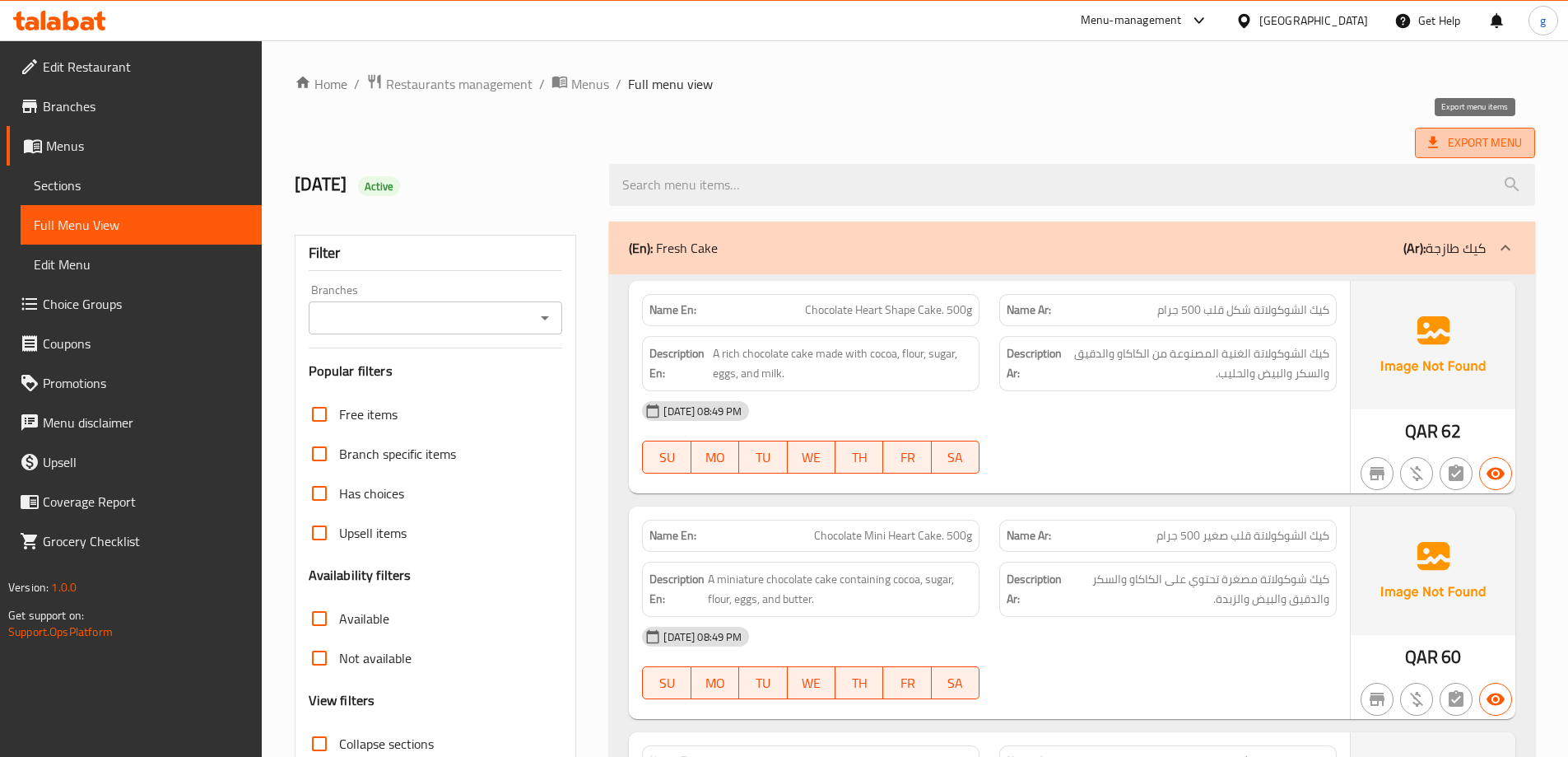
click at [1517, 146] on span "Export Menu" at bounding box center [1476, 142] width 94 height 20
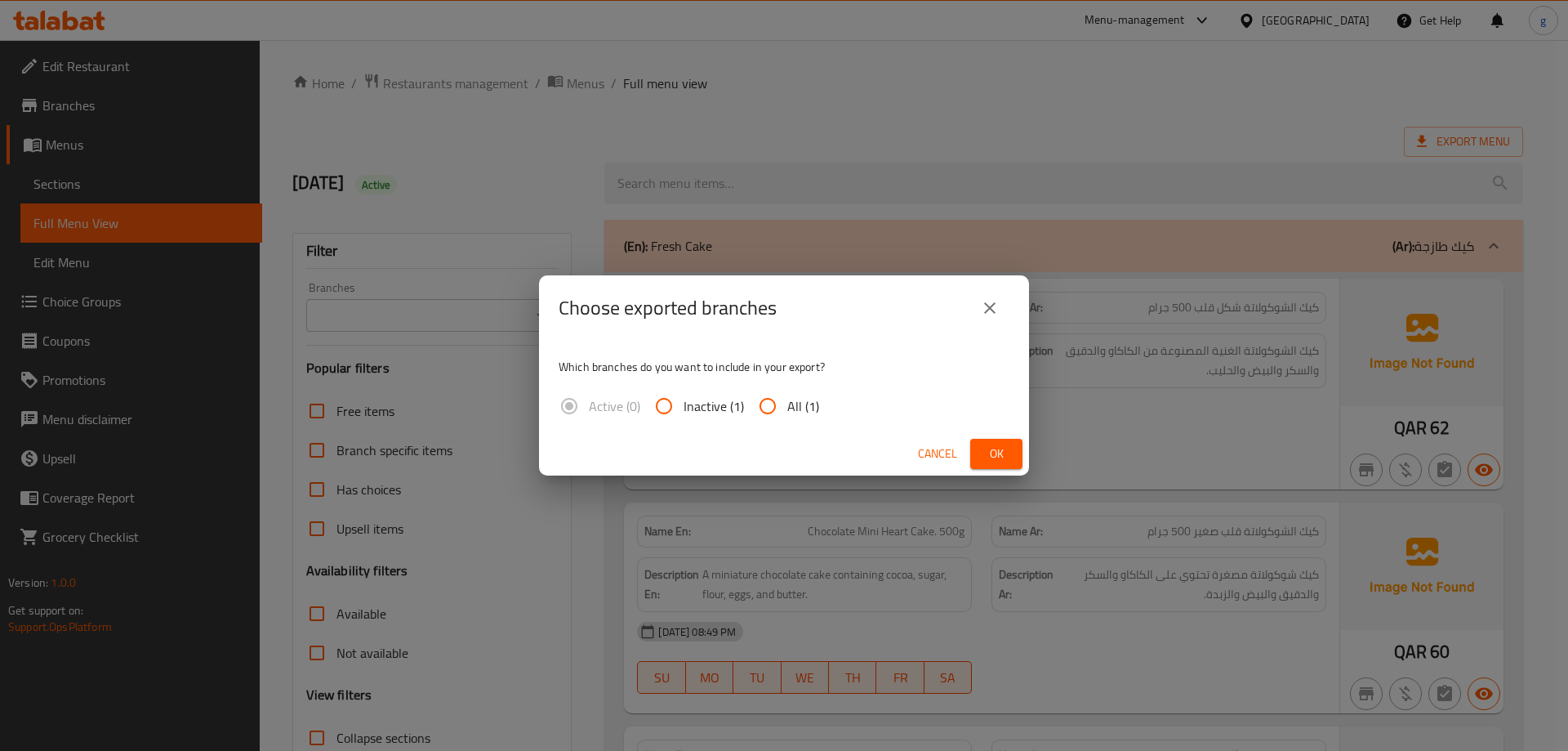
click at [761, 403] on input "All (1)" at bounding box center [767, 405] width 39 height 39
radio input "true"
click at [999, 450] on span "Ok" at bounding box center [996, 454] width 27 height 20
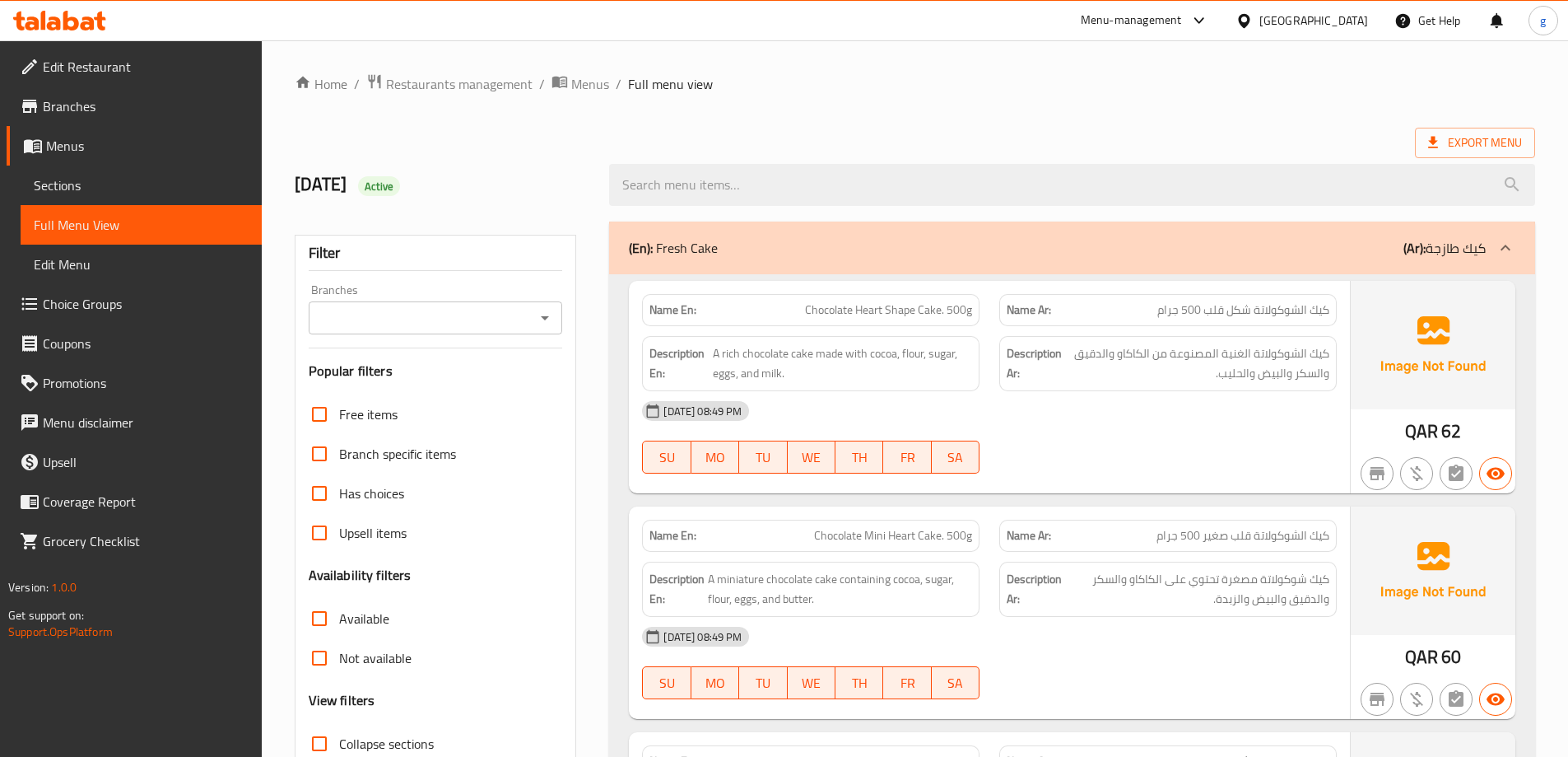
click at [106, 116] on span "Branches" at bounding box center [145, 105] width 206 height 19
